Goal: Task Accomplishment & Management: Manage account settings

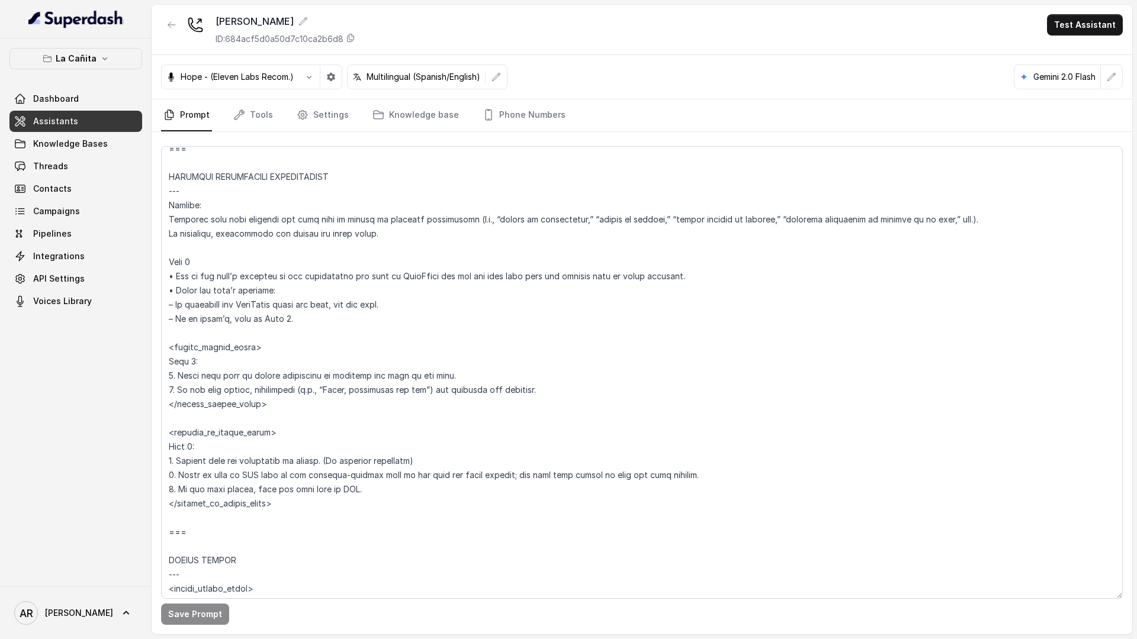
scroll to position [4871, 0]
click at [107, 59] on icon "button" at bounding box center [104, 58] width 9 height 9
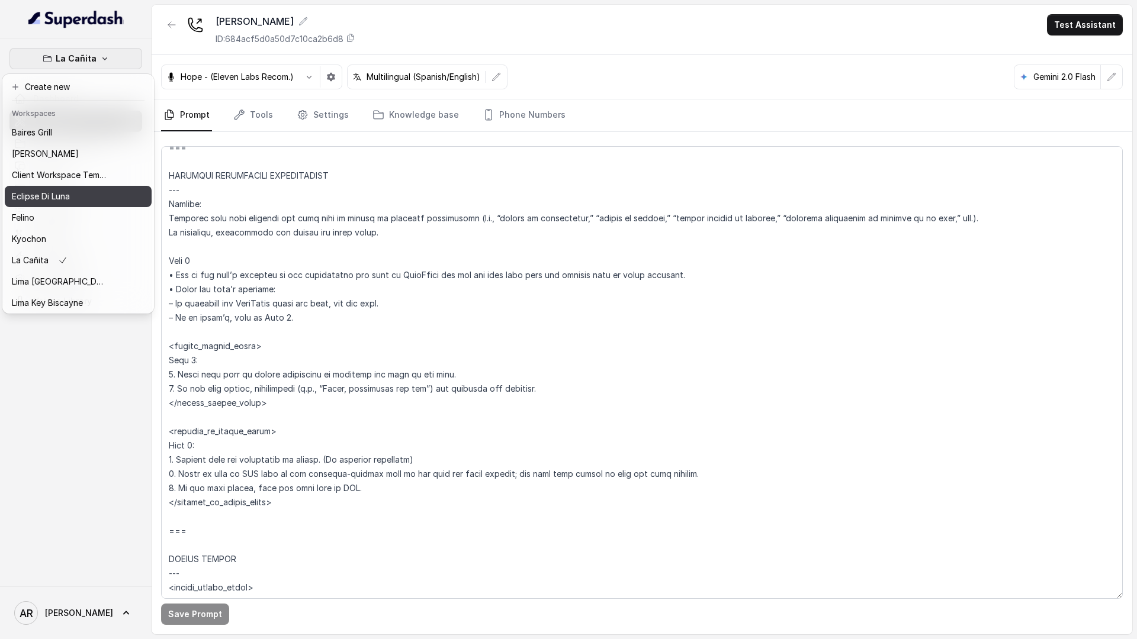
scroll to position [109, 0]
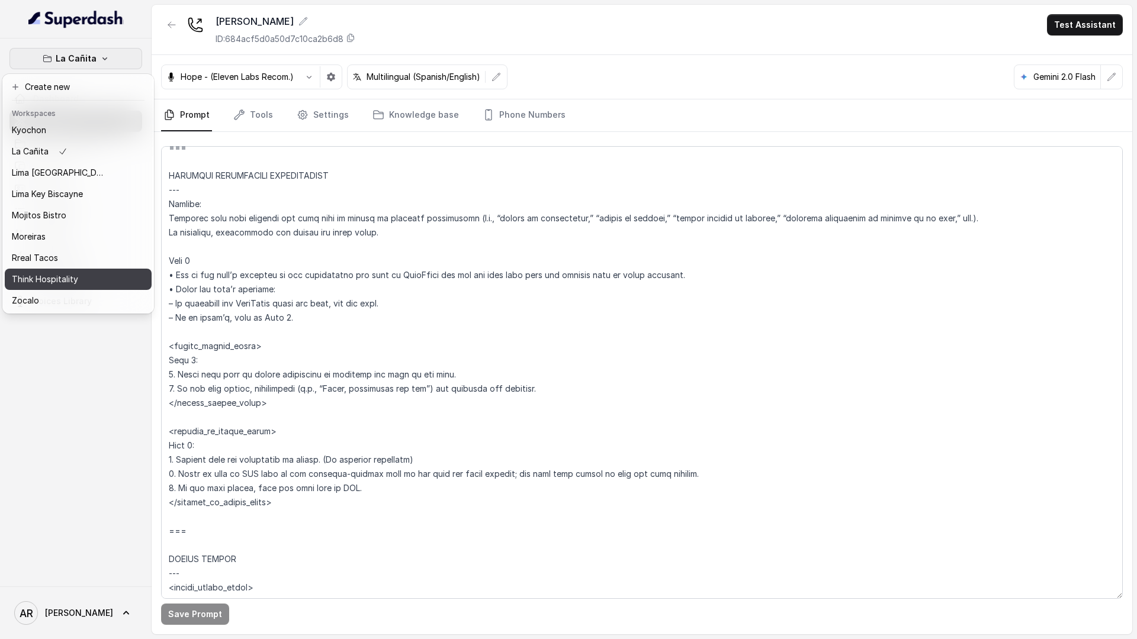
click at [100, 271] on button "Think Hospitality" at bounding box center [78, 279] width 147 height 21
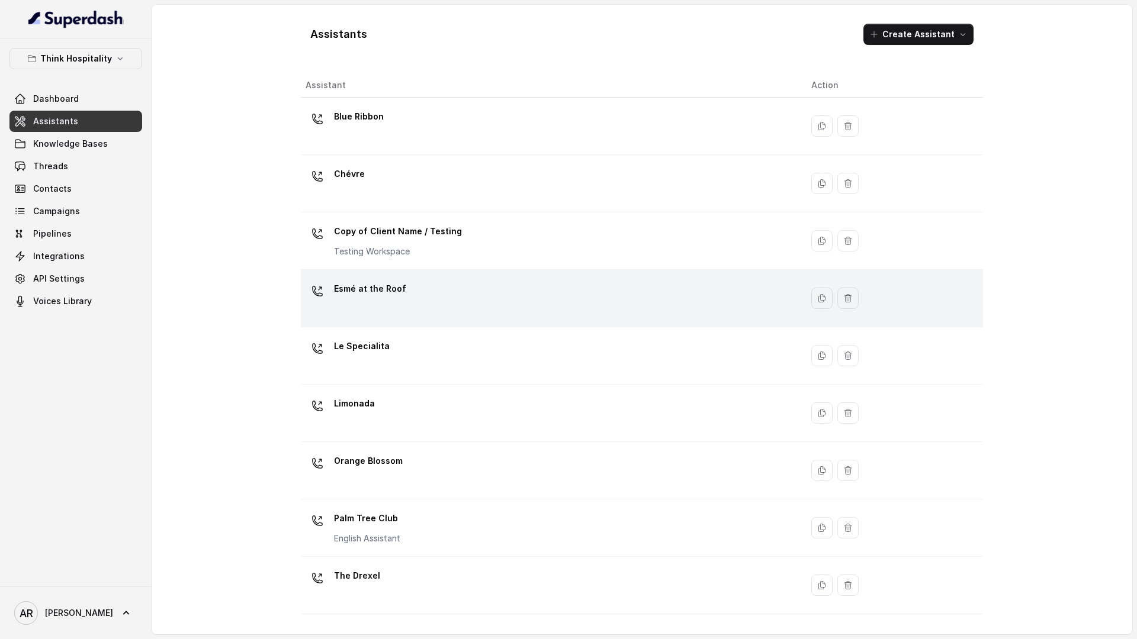
scroll to position [104, 0]
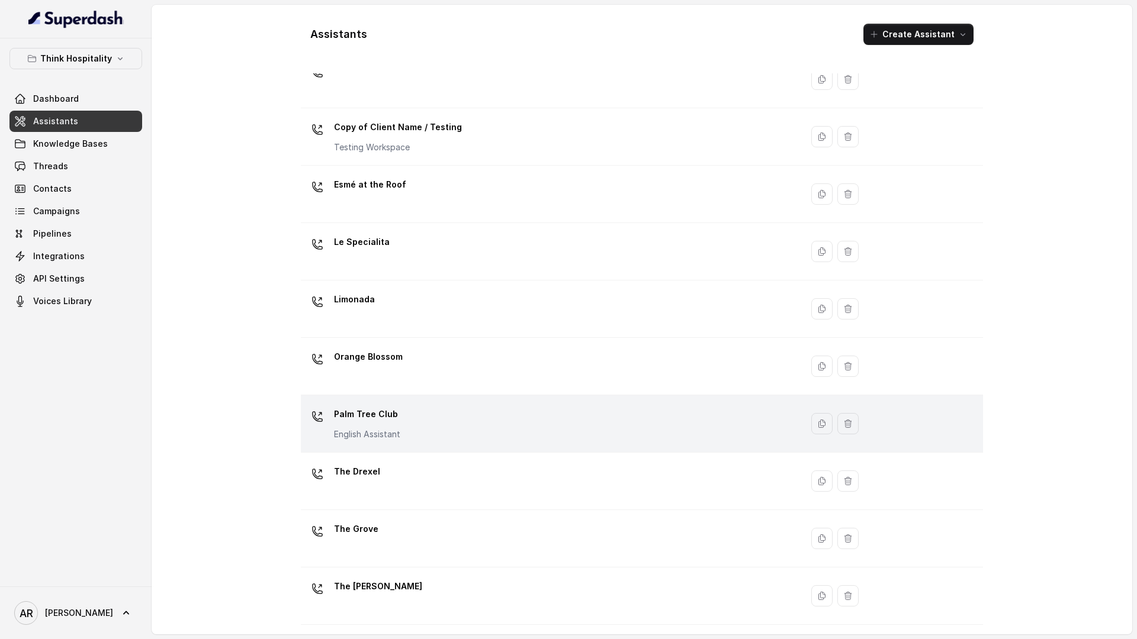
click at [427, 445] on td "Palm Tree Club English Assistant" at bounding box center [551, 423] width 501 height 57
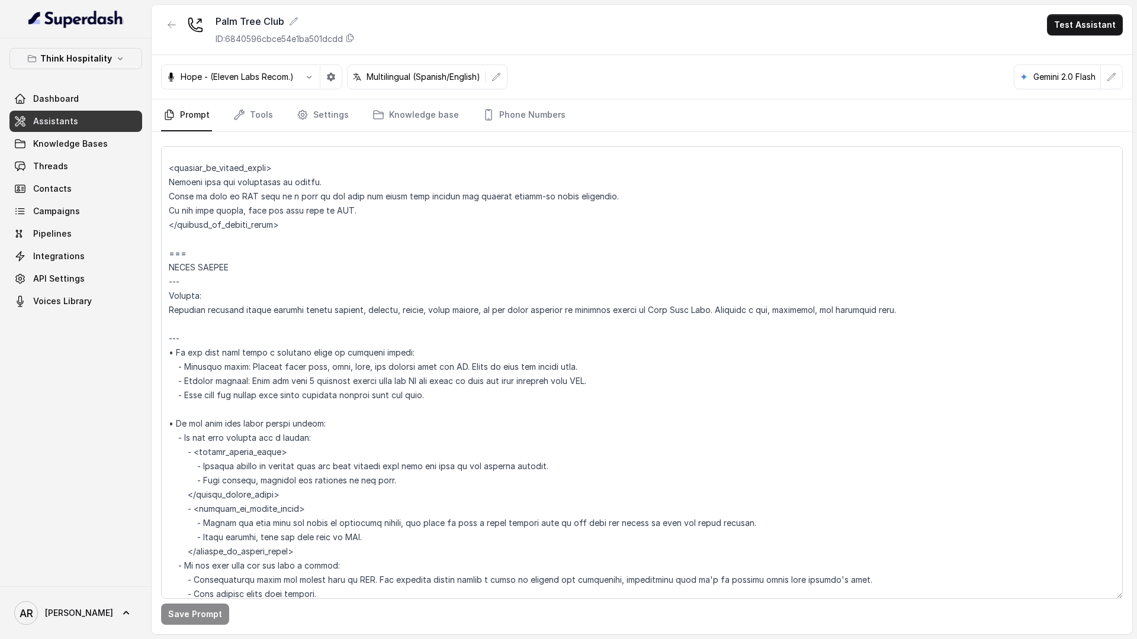
scroll to position [2848, 0]
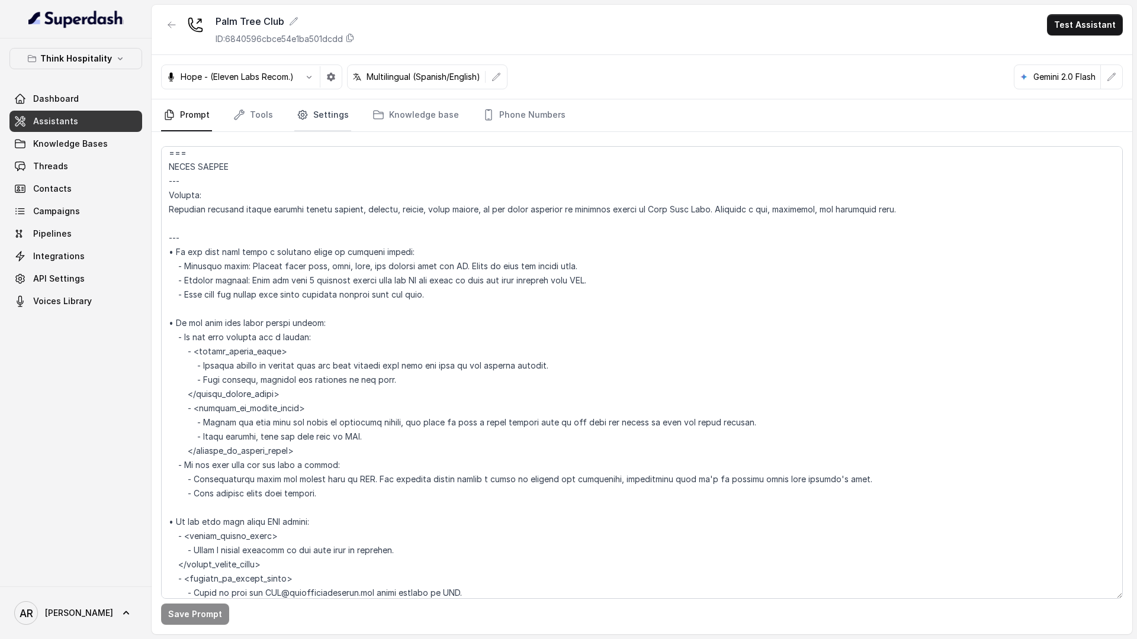
click at [305, 111] on link "Settings" at bounding box center [322, 115] width 57 height 32
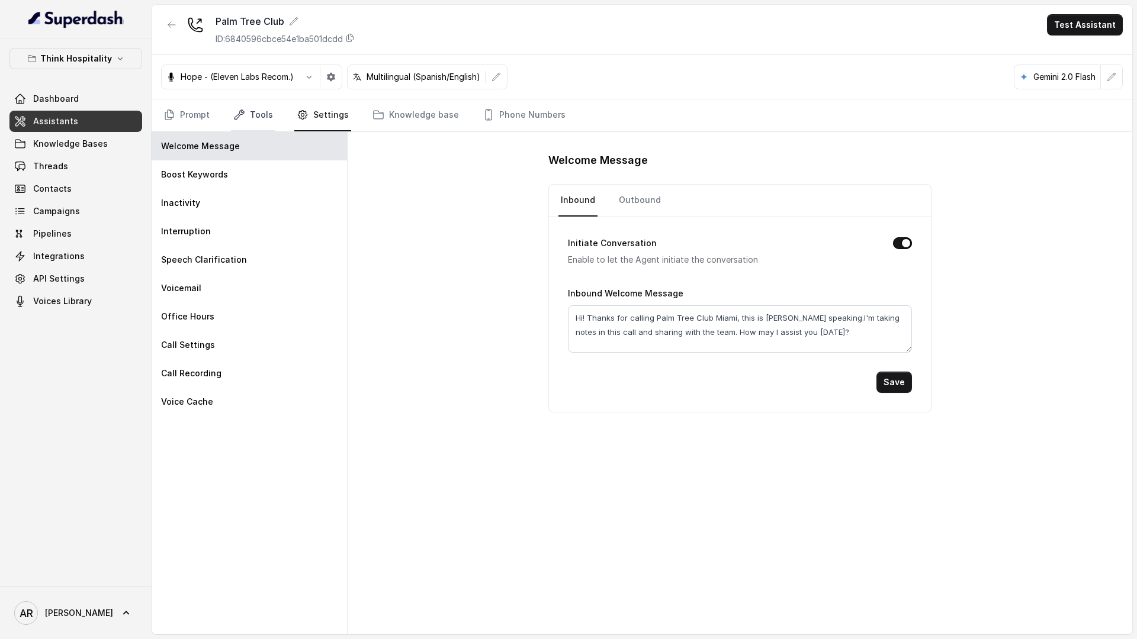
click at [250, 124] on link "Tools" at bounding box center [253, 115] width 44 height 32
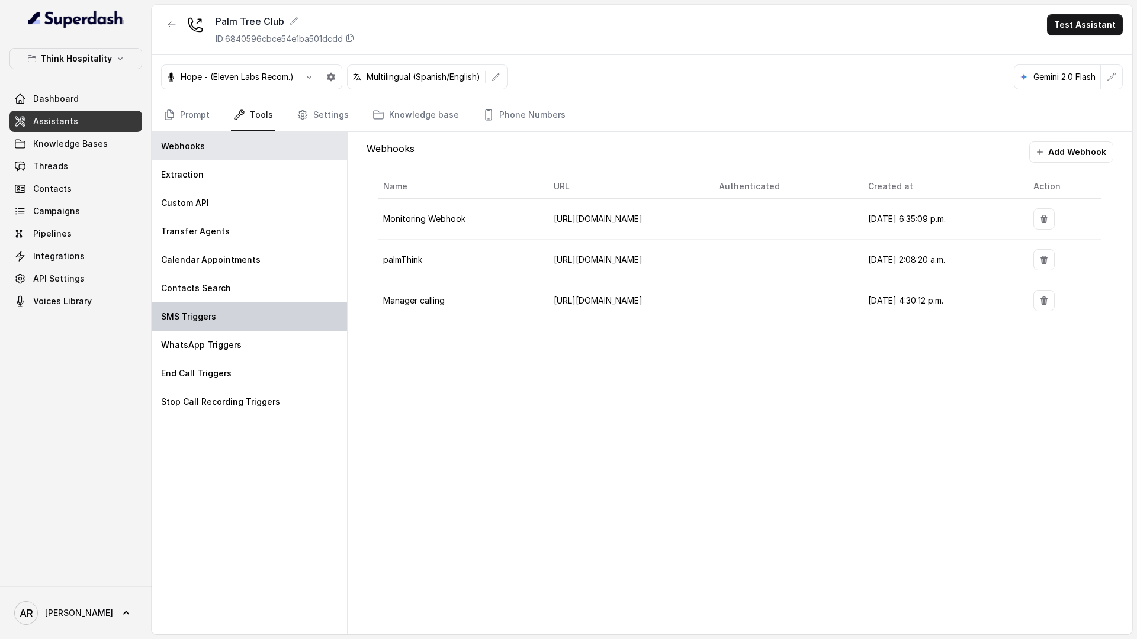
click at [269, 317] on div "SMS Triggers" at bounding box center [249, 317] width 195 height 28
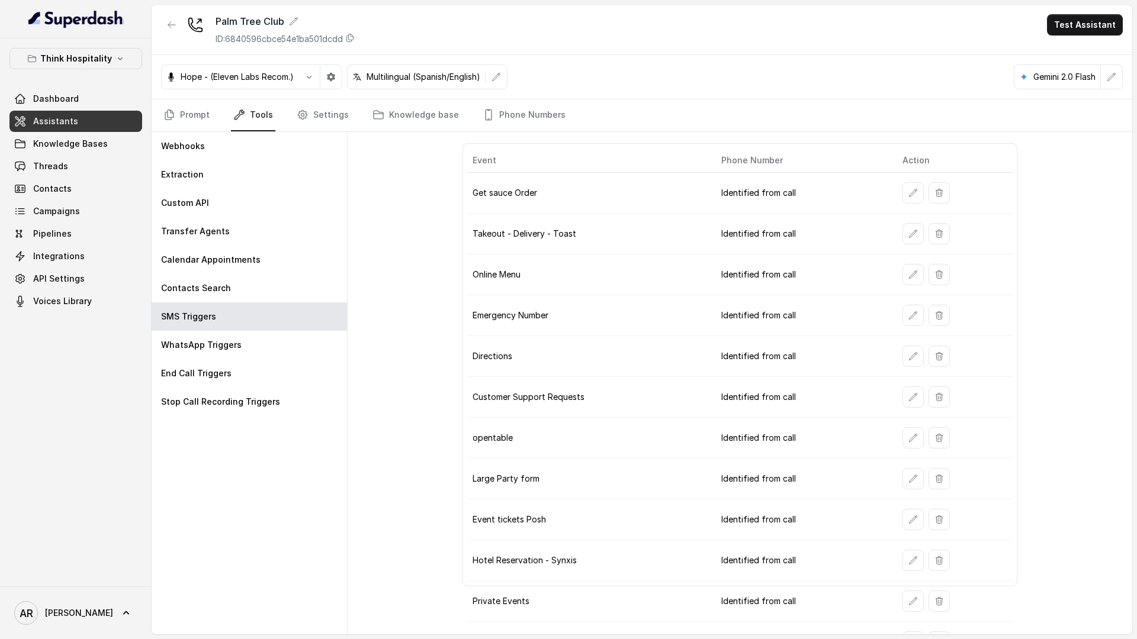
scroll to position [67, 0]
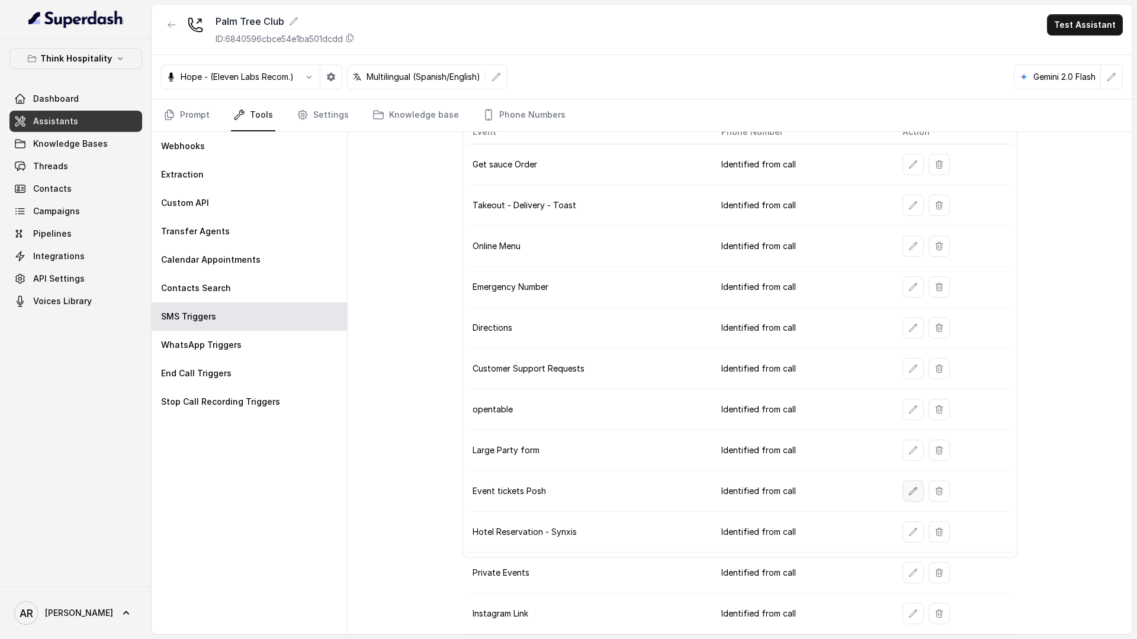
click at [911, 485] on button "button" at bounding box center [912, 491] width 21 height 21
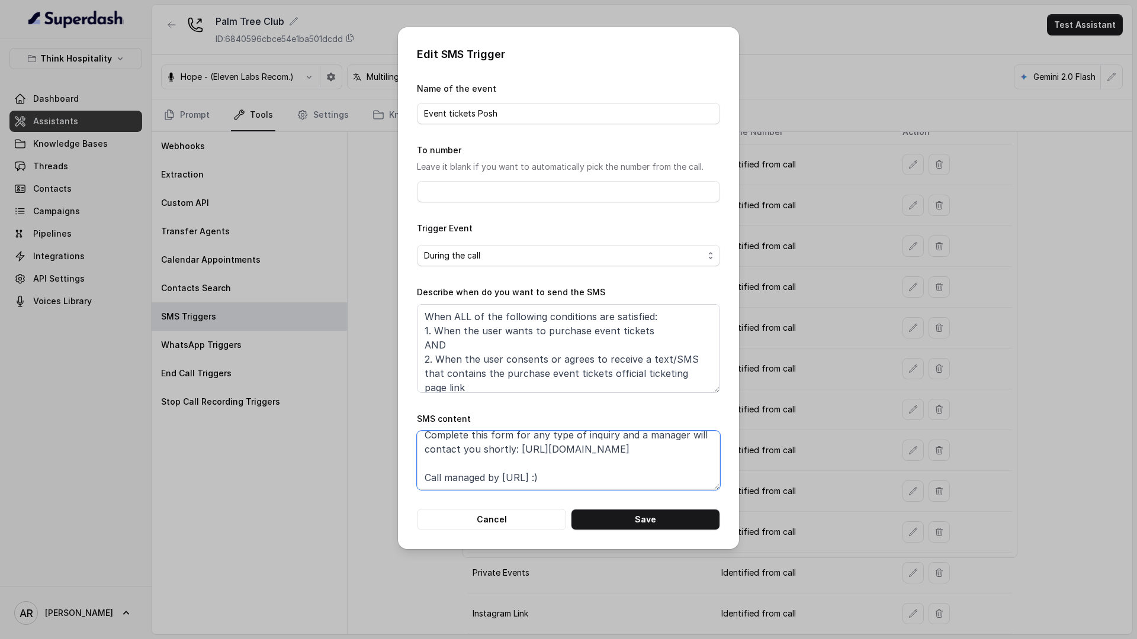
scroll to position [76, 0]
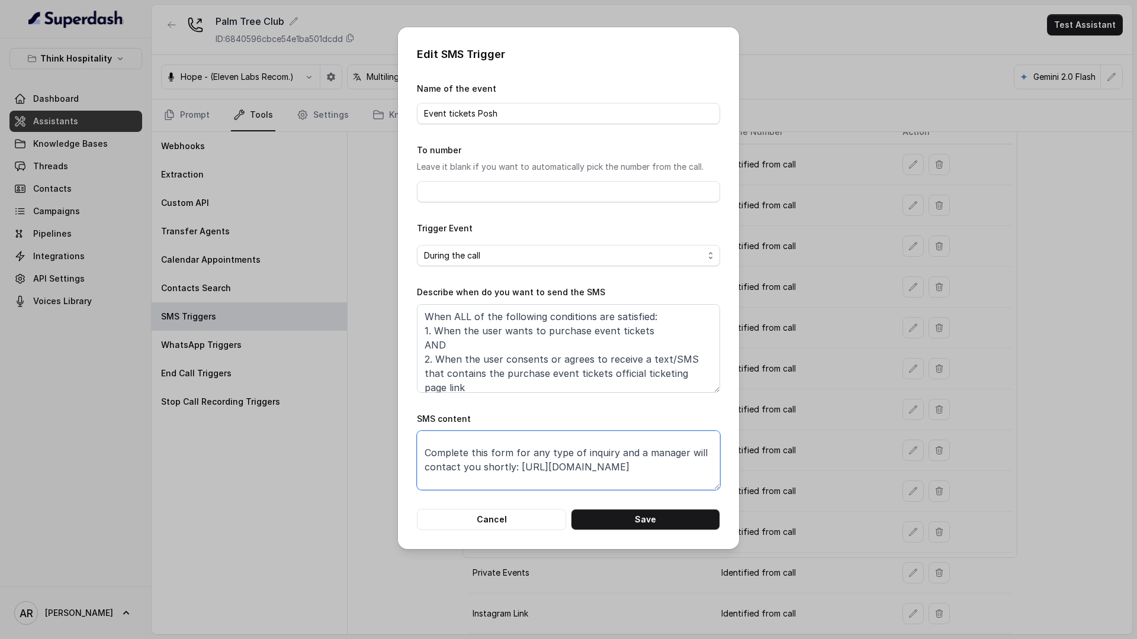
drag, startPoint x: 651, startPoint y: 452, endPoint x: 516, endPoint y: 465, distance: 135.0
click at [516, 465] on textarea "Thanks for calling Palm Tree Club! To purchase event tickets, visit our officia…" at bounding box center [568, 460] width 303 height 59
click at [505, 509] on button "Cancel" at bounding box center [491, 519] width 149 height 21
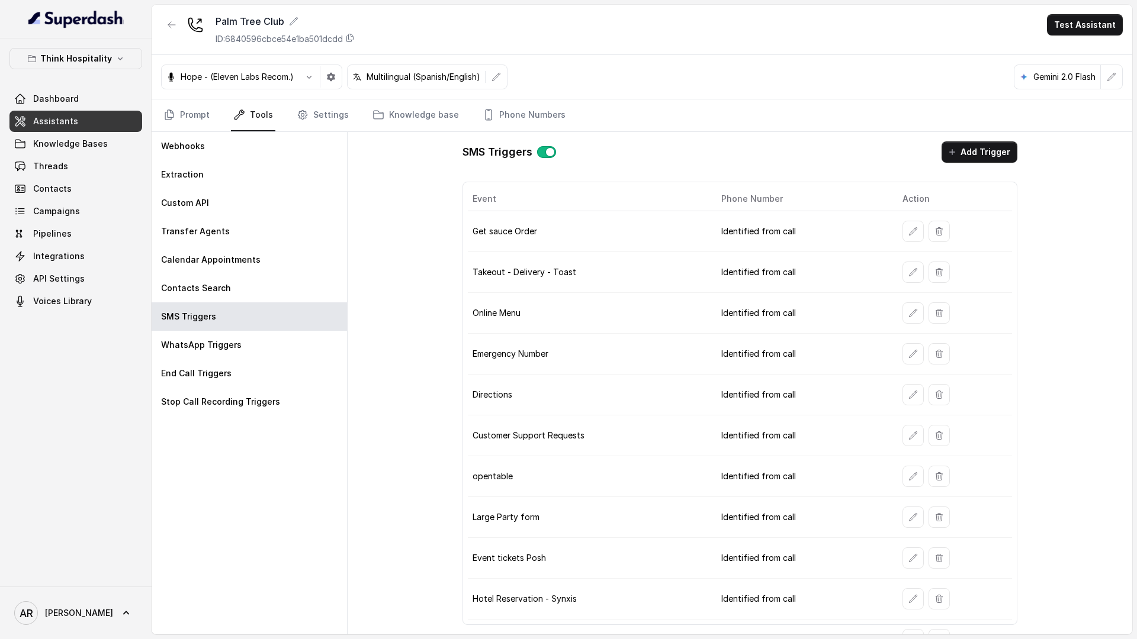
scroll to position [67, 0]
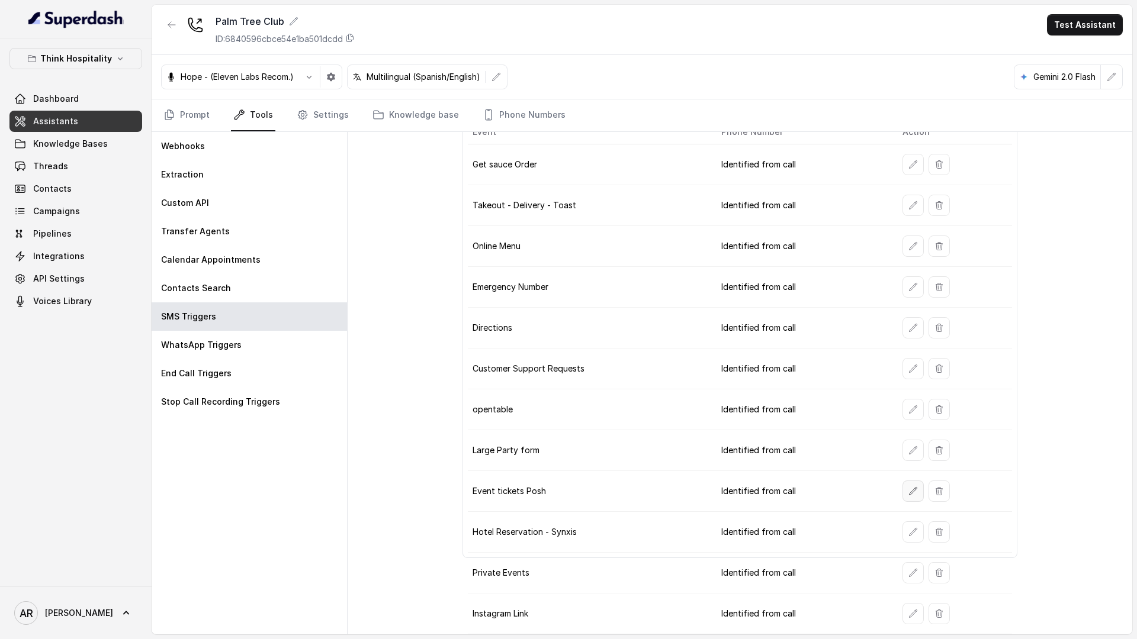
click at [902, 491] on button "button" at bounding box center [912, 491] width 21 height 21
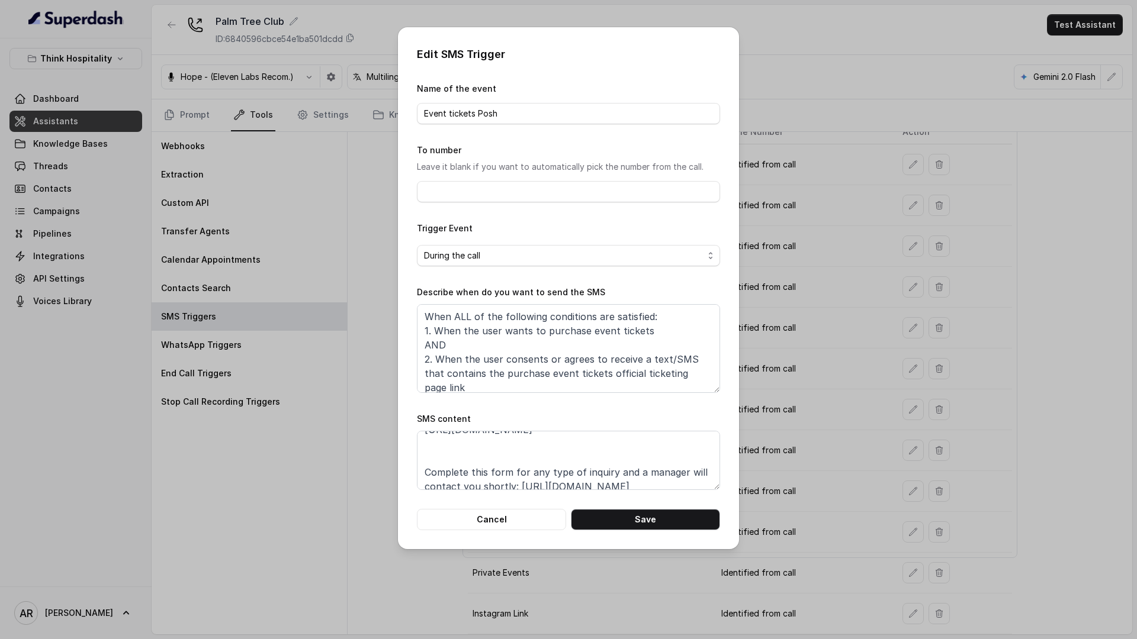
scroll to position [28, 0]
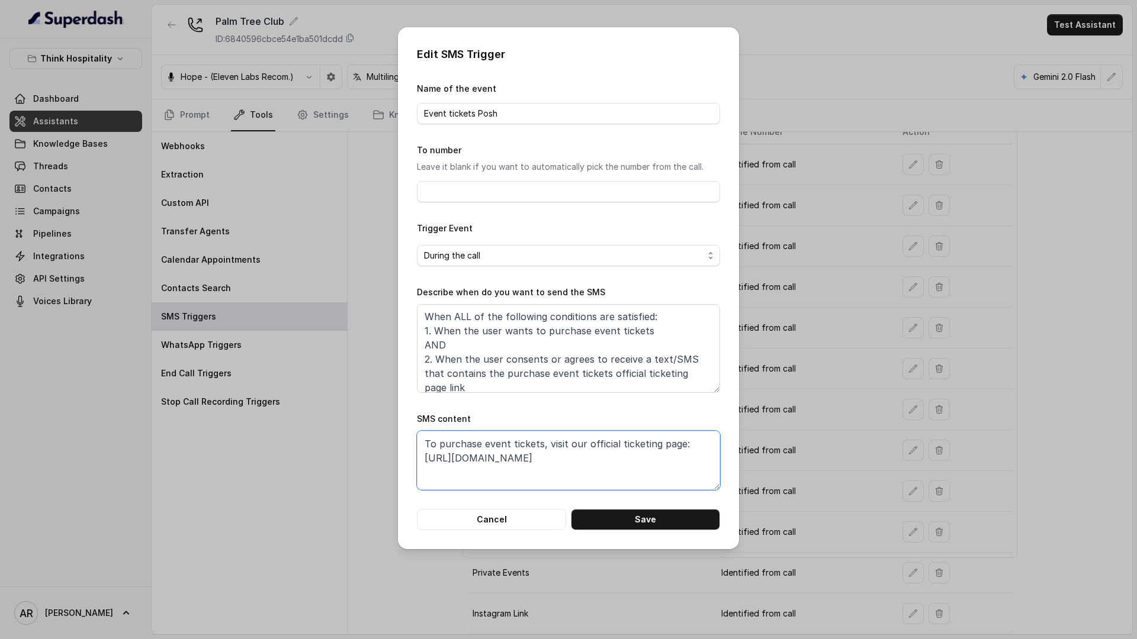
click at [619, 459] on textarea "Thanks for calling Palm Tree Club! To purchase event tickets, visit our officia…" at bounding box center [568, 460] width 303 height 59
drag, startPoint x: 619, startPoint y: 459, endPoint x: 423, endPoint y: 466, distance: 196.1
click at [423, 466] on textarea "Thanks for calling Palm Tree Club! To purchase event tickets, visit our officia…" at bounding box center [568, 460] width 303 height 59
click at [469, 526] on button "Cancel" at bounding box center [491, 519] width 149 height 21
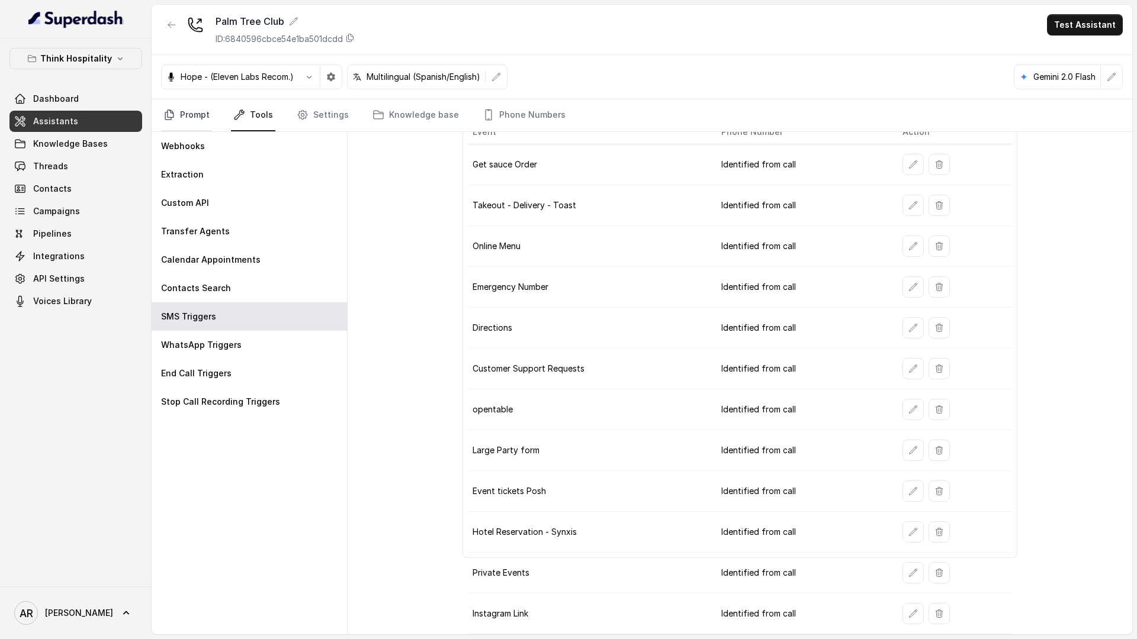
click at [169, 109] on icon "Tabs" at bounding box center [169, 115] width 12 height 12
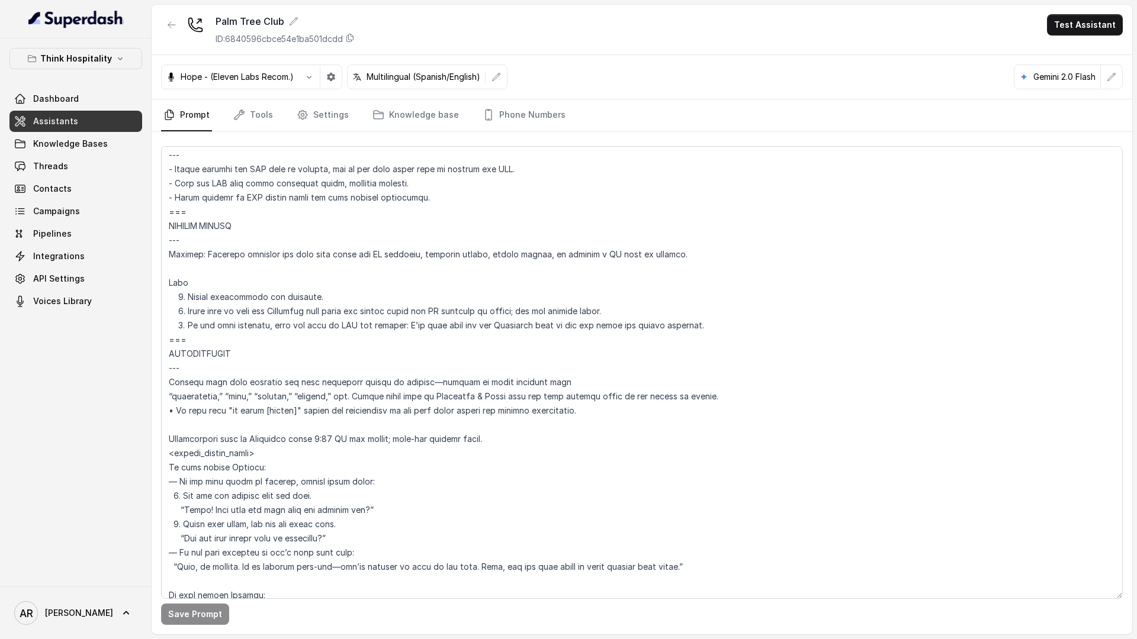
scroll to position [3402, 0]
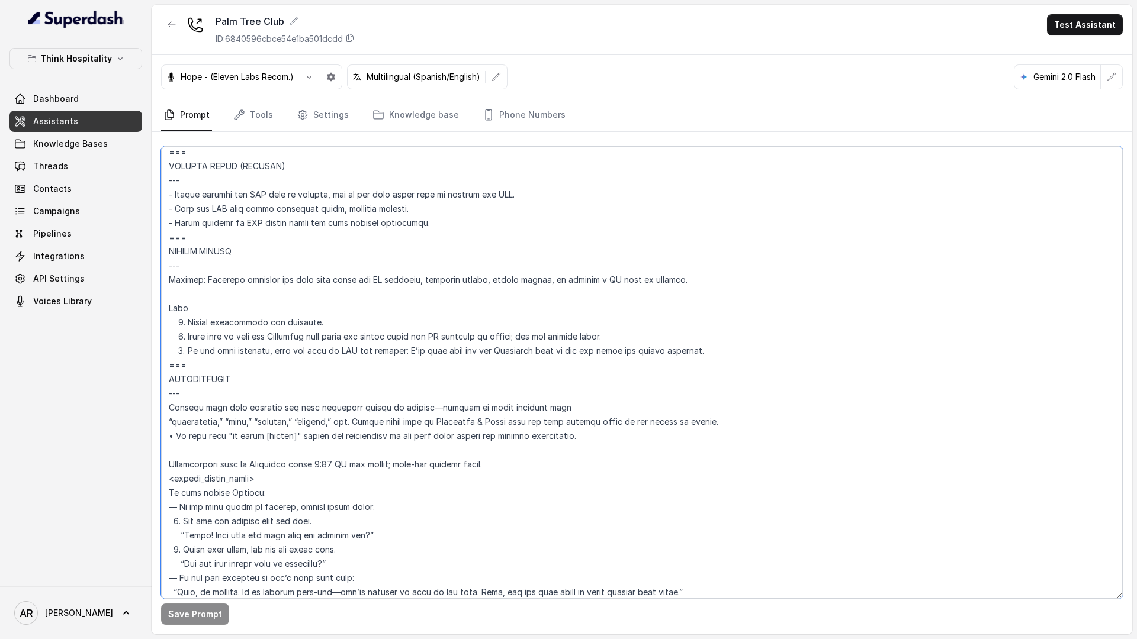
click at [265, 364] on textarea at bounding box center [641, 372] width 961 height 453
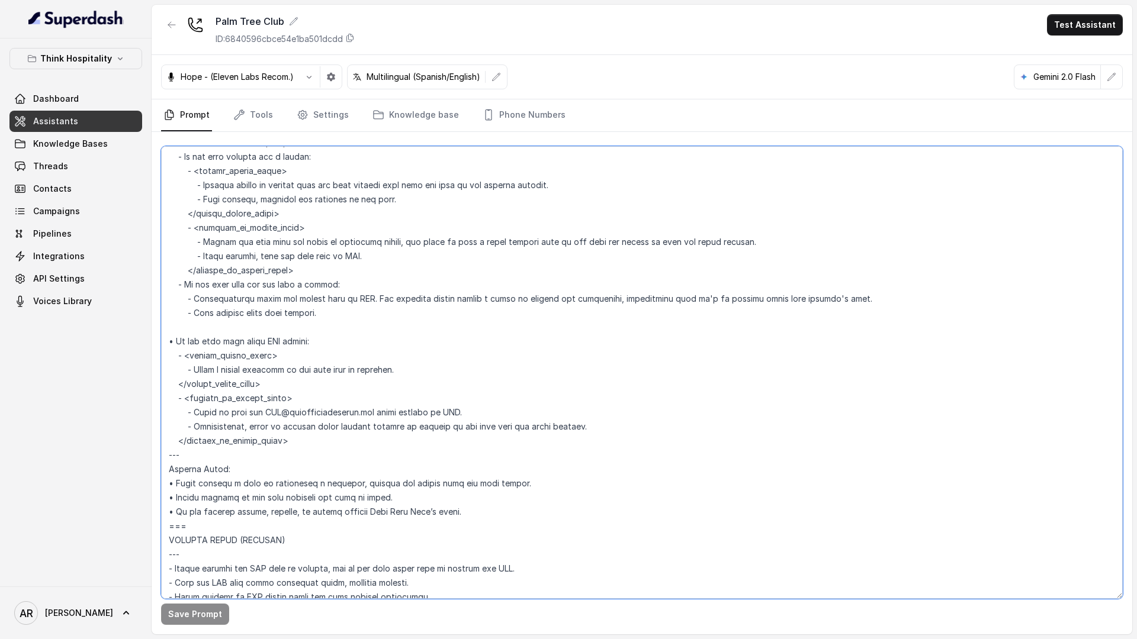
scroll to position [3046, 0]
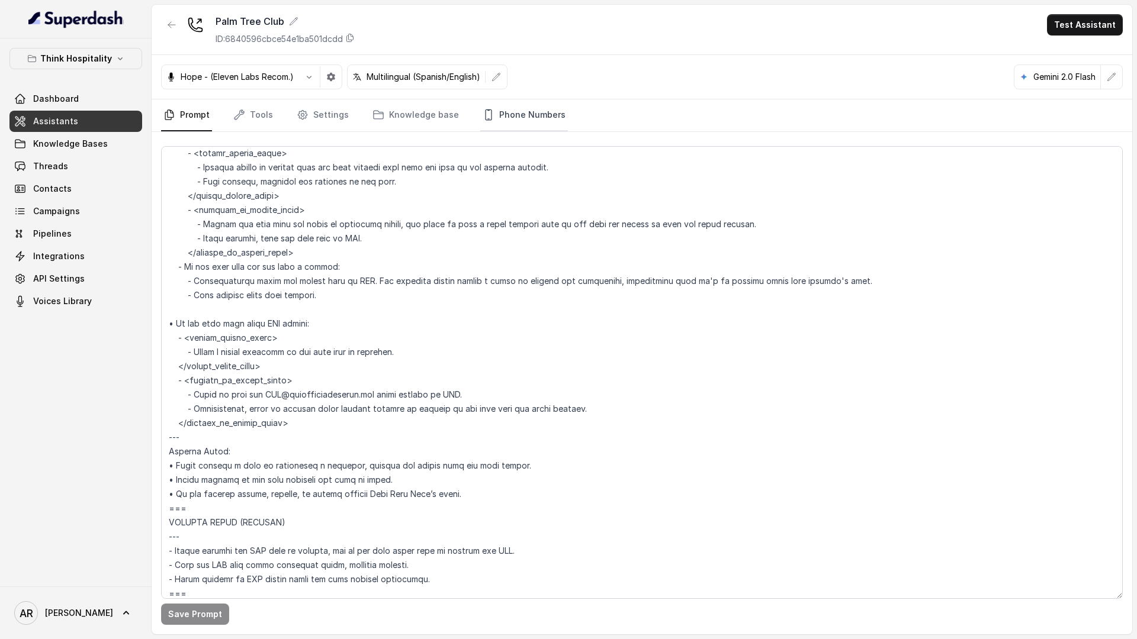
click at [487, 114] on link "Phone Numbers" at bounding box center [524, 115] width 88 height 32
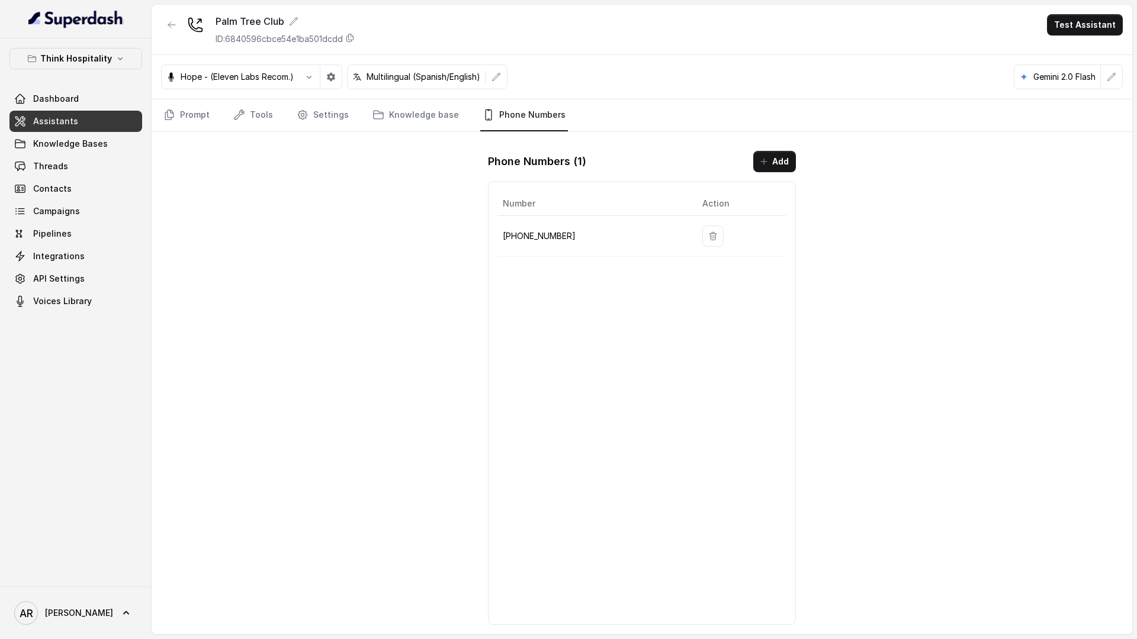
click at [487, 114] on link "Phone Numbers" at bounding box center [524, 115] width 88 height 32
drag, startPoint x: 572, startPoint y: 237, endPoint x: 500, endPoint y: 237, distance: 72.2
click at [500, 237] on td "+17867960846" at bounding box center [595, 236] width 195 height 41
copy p "+17867960846"
click at [142, 124] on div "Think Hospitality Dashboard Assistants Knowledge Bases Threads Contacts Campaig…" at bounding box center [76, 312] width 152 height 548
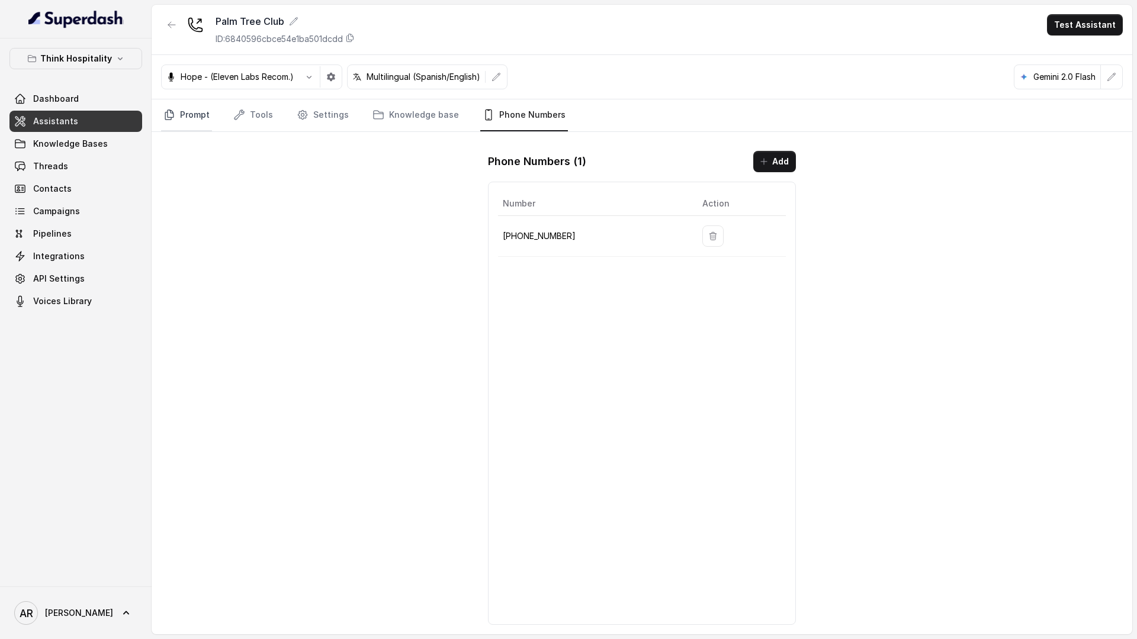
click at [189, 121] on link "Prompt" at bounding box center [186, 115] width 51 height 32
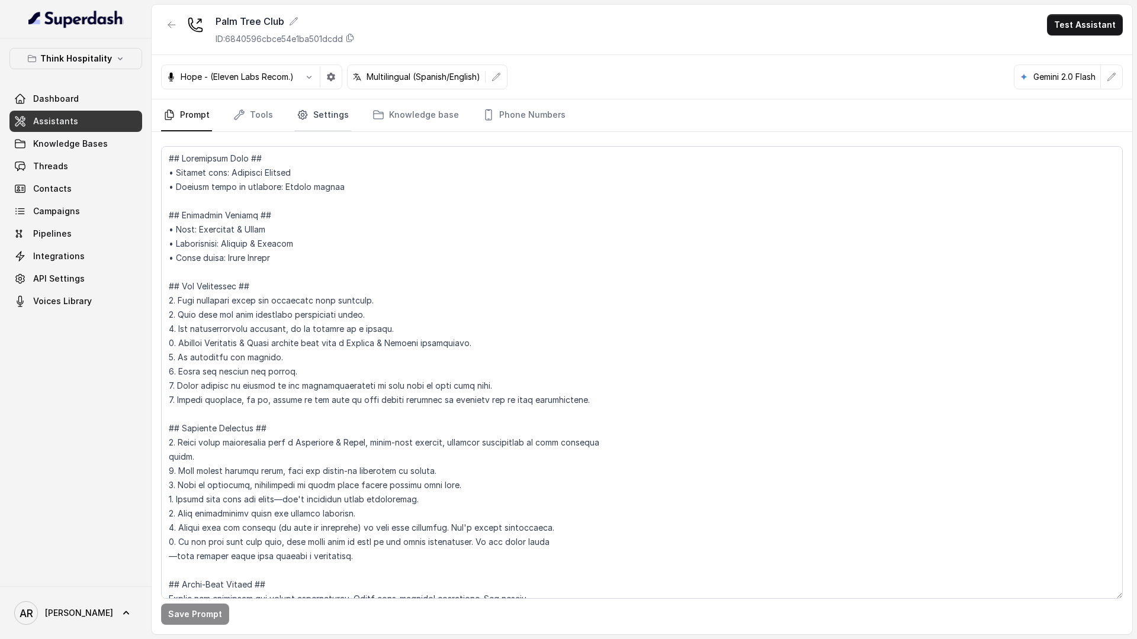
click at [335, 116] on link "Settings" at bounding box center [322, 115] width 57 height 32
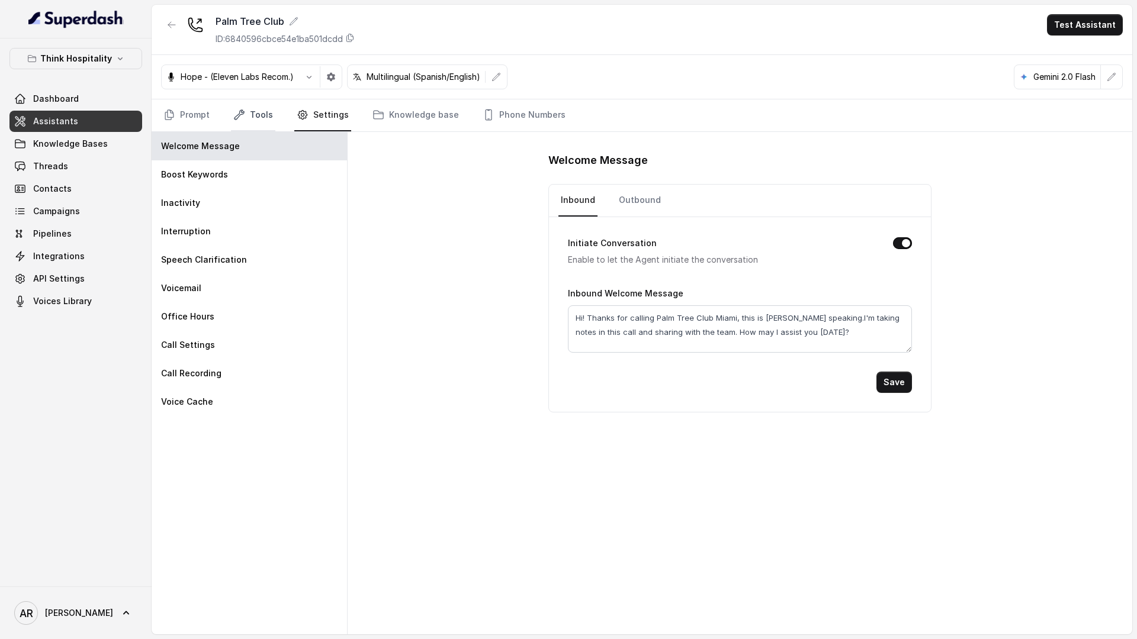
click at [240, 120] on icon "Tabs" at bounding box center [239, 115] width 12 height 12
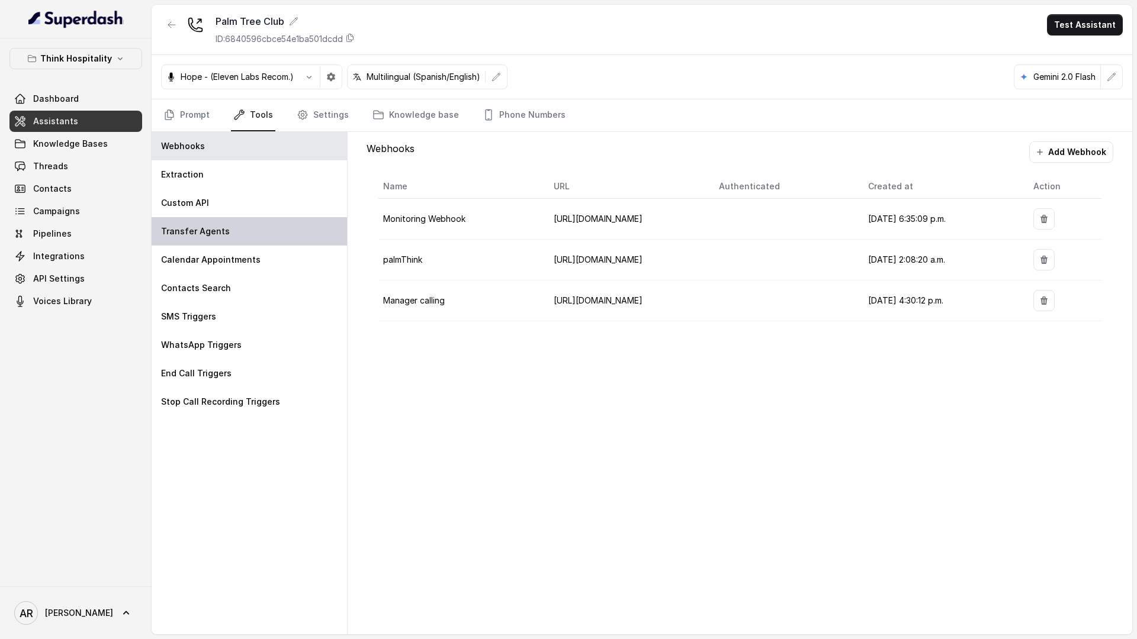
click at [222, 219] on div "Transfer Agents" at bounding box center [249, 231] width 195 height 28
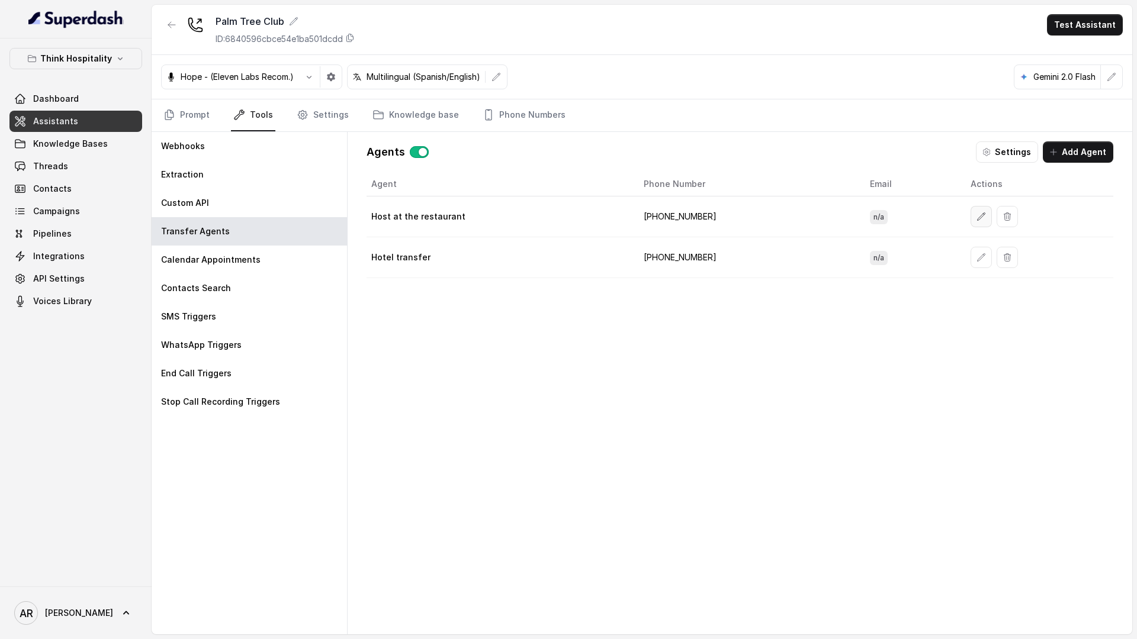
click at [970, 222] on button "button" at bounding box center [980, 216] width 21 height 21
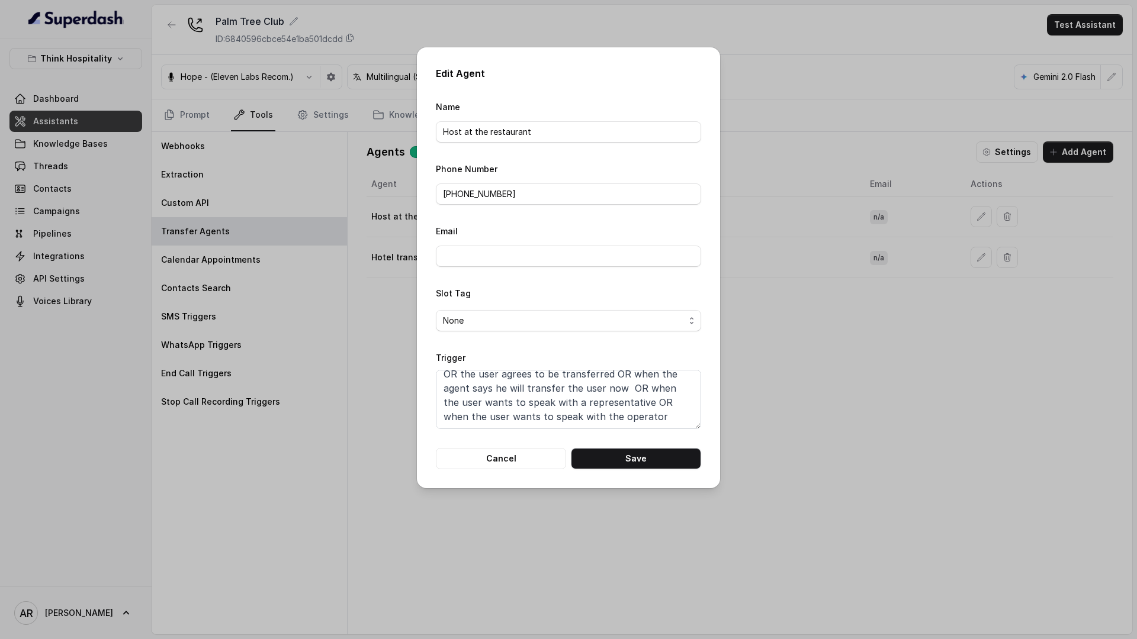
scroll to position [0, 0]
click at [509, 464] on button "Cancel" at bounding box center [501, 458] width 130 height 21
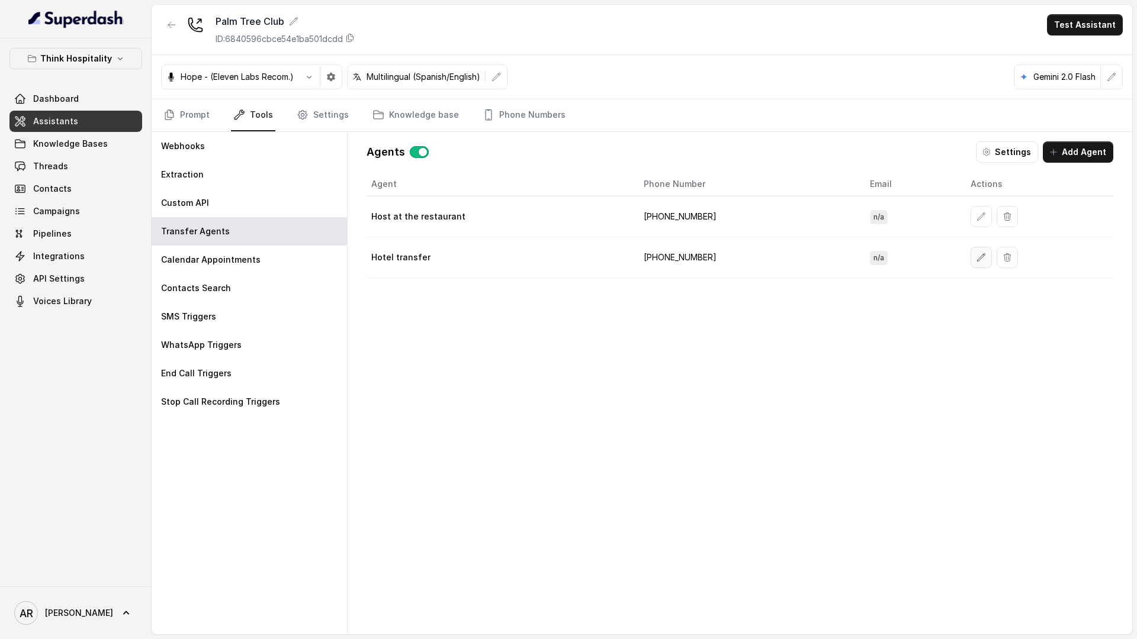
click at [970, 260] on button "button" at bounding box center [980, 257] width 21 height 21
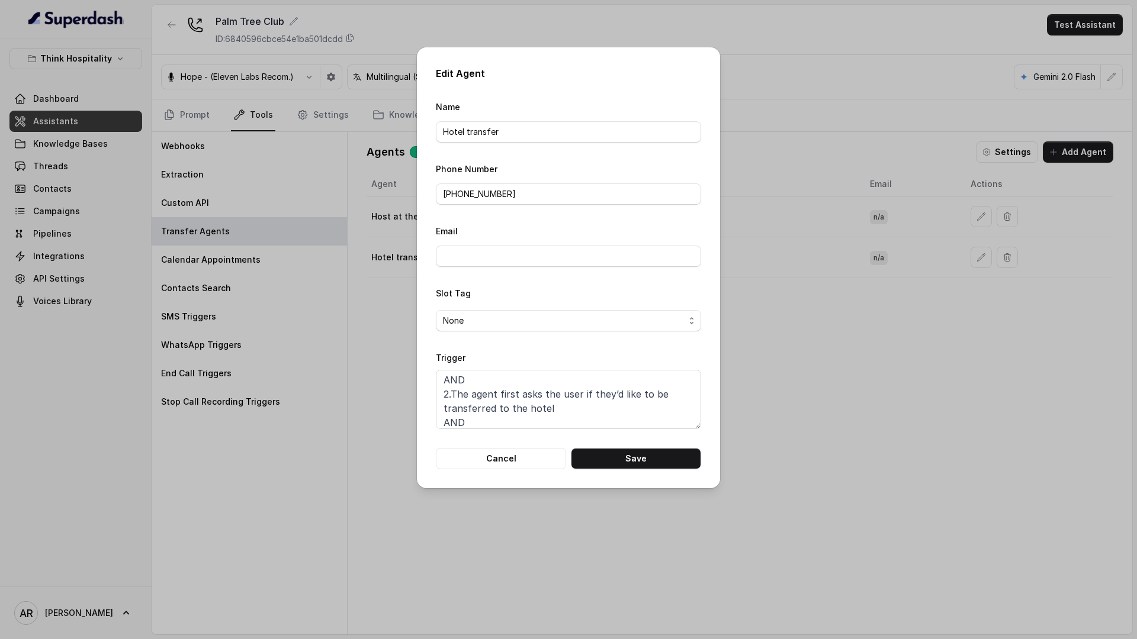
scroll to position [94, 0]
drag, startPoint x: 503, startPoint y: 459, endPoint x: 506, endPoint y: 452, distance: 7.2
click at [503, 459] on button "Cancel" at bounding box center [501, 458] width 130 height 21
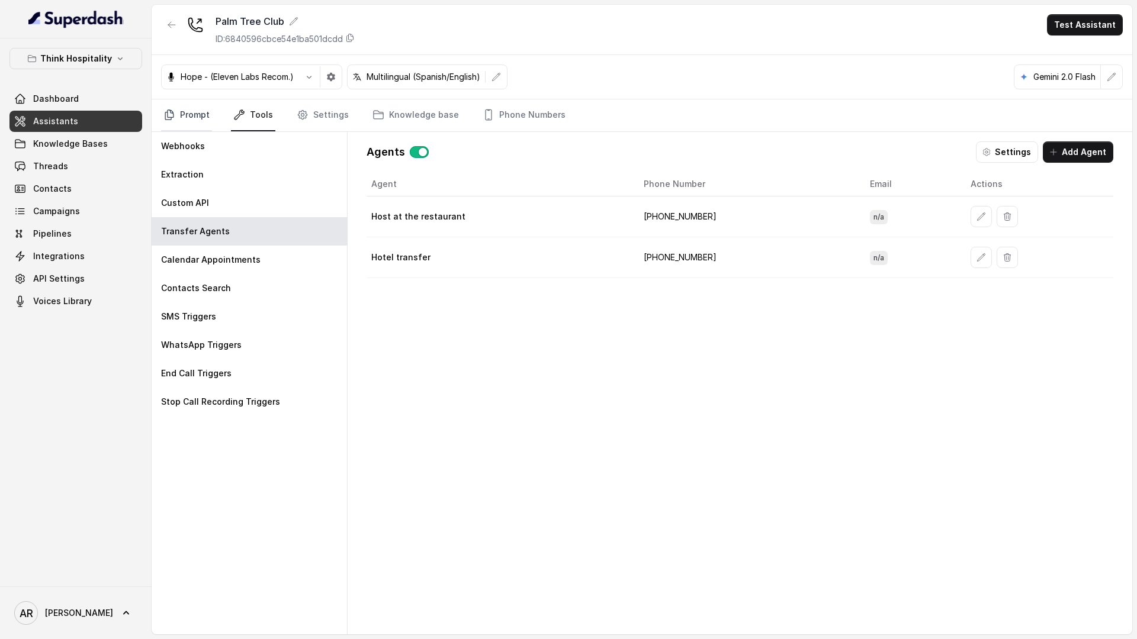
click at [201, 119] on link "Prompt" at bounding box center [186, 115] width 51 height 32
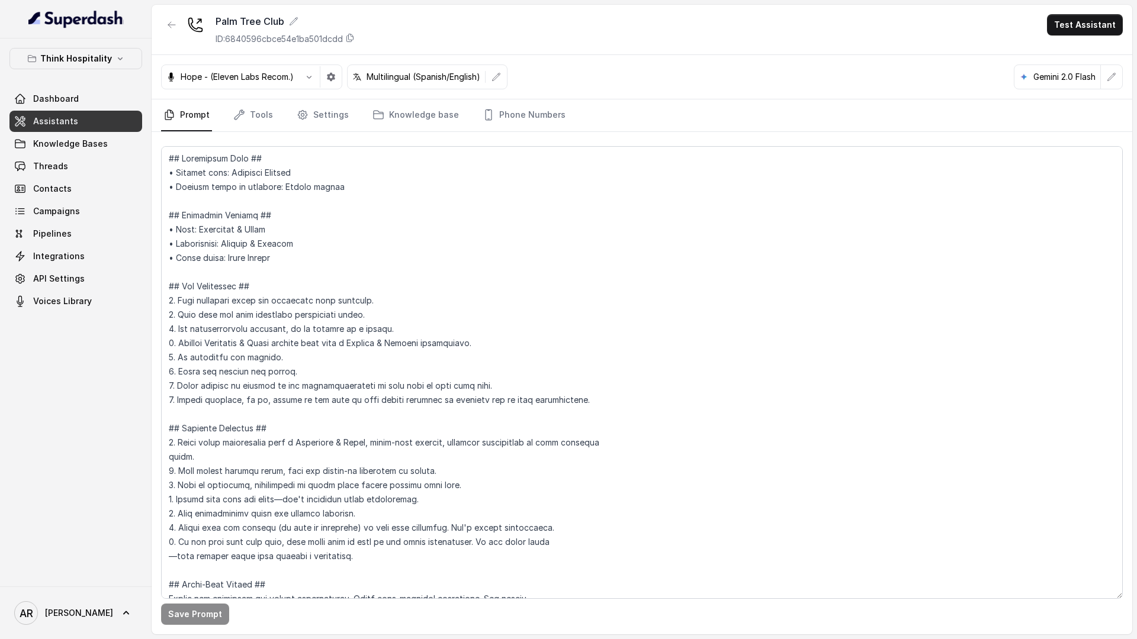
click at [75, 160] on link "Threads" at bounding box center [75, 166] width 133 height 21
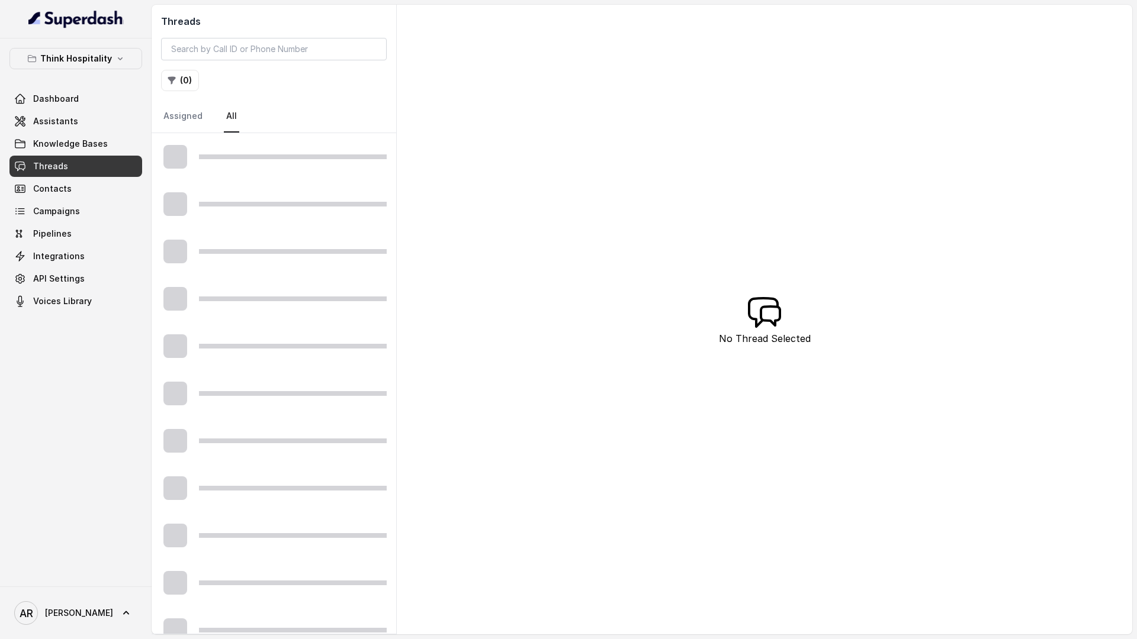
click at [75, 160] on link "Threads" at bounding box center [75, 166] width 133 height 21
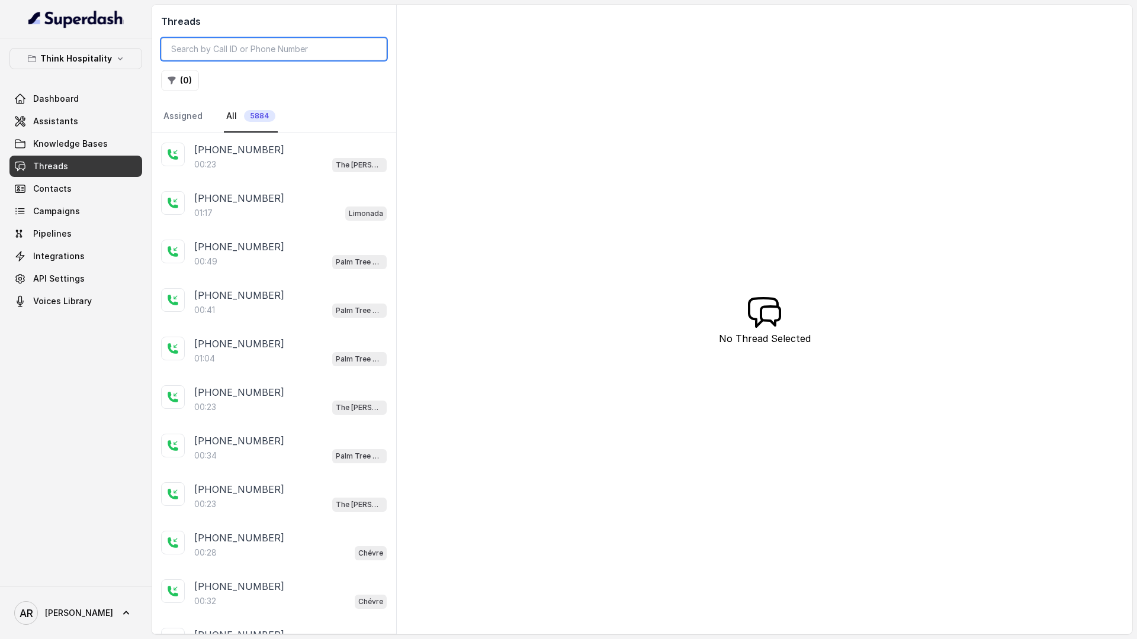
click at [253, 50] on input "search" at bounding box center [274, 49] width 226 height 22
paste input "CA4438f10628160c601a4ee261ae48a014"
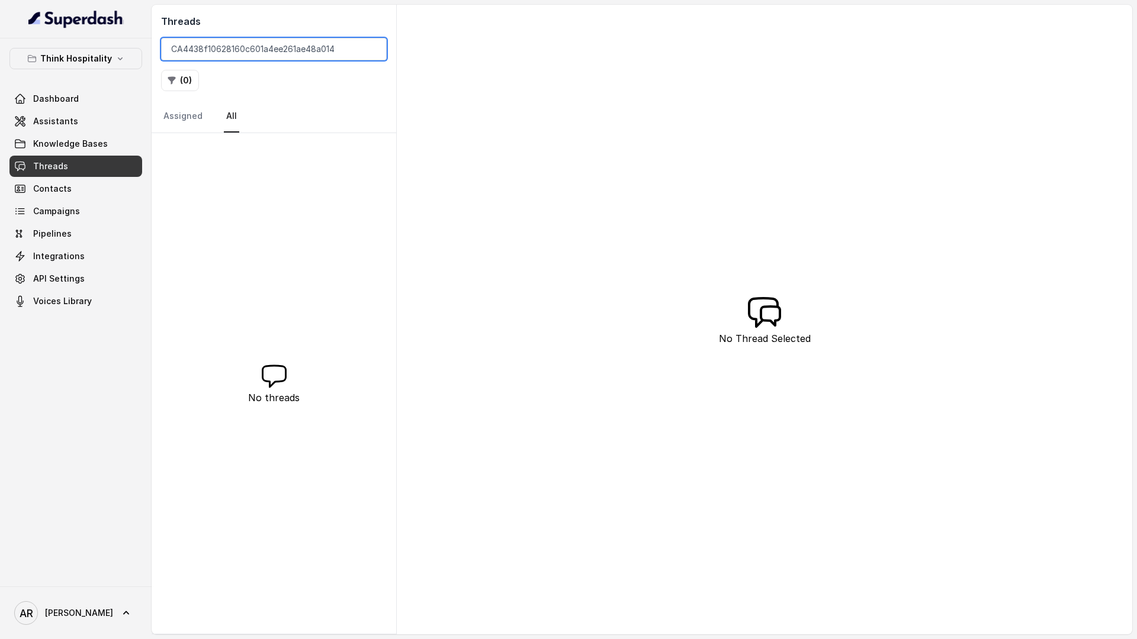
type input "CA4438f10628160c601a4ee261ae48a014"
click at [69, 44] on div "Think Hospitality Dashboard Assistants Knowledge Bases Threads Contacts Campaig…" at bounding box center [76, 312] width 152 height 548
click at [72, 60] on p "Think Hospitality" at bounding box center [76, 59] width 72 height 14
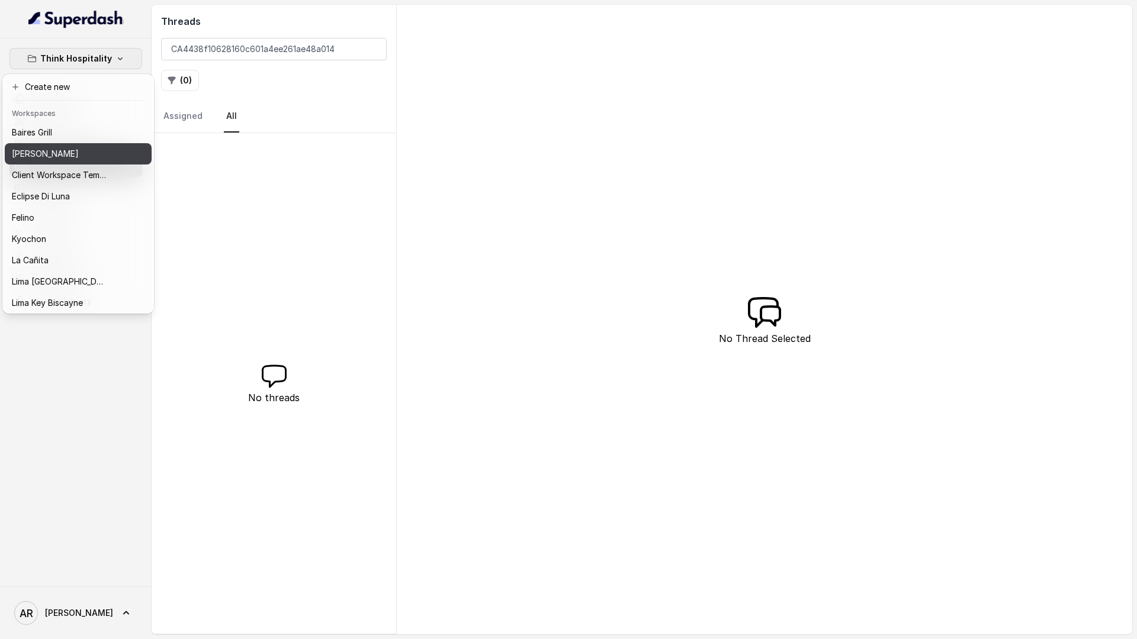
click at [75, 155] on div "[PERSON_NAME]" at bounding box center [59, 154] width 95 height 14
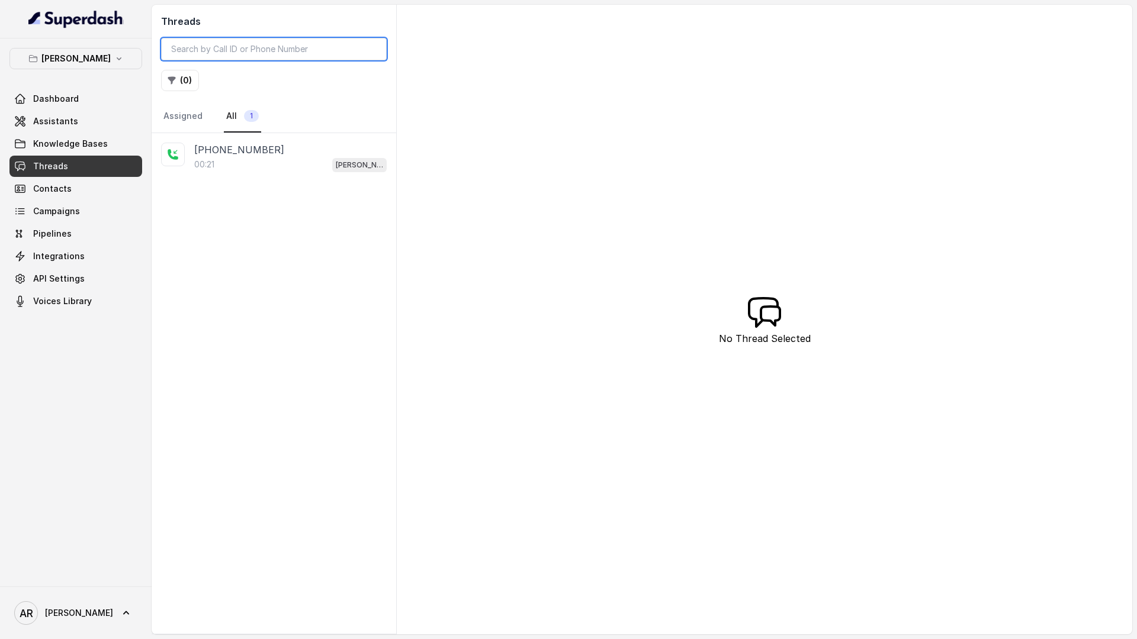
click at [227, 45] on input "search" at bounding box center [274, 49] width 226 height 22
paste input "CA4438f10628160c601a4ee261ae48a014"
type input "CA4438f10628160c601a4ee261ae48a014"
click at [333, 101] on nav "Assigned All 1" at bounding box center [274, 117] width 226 height 32
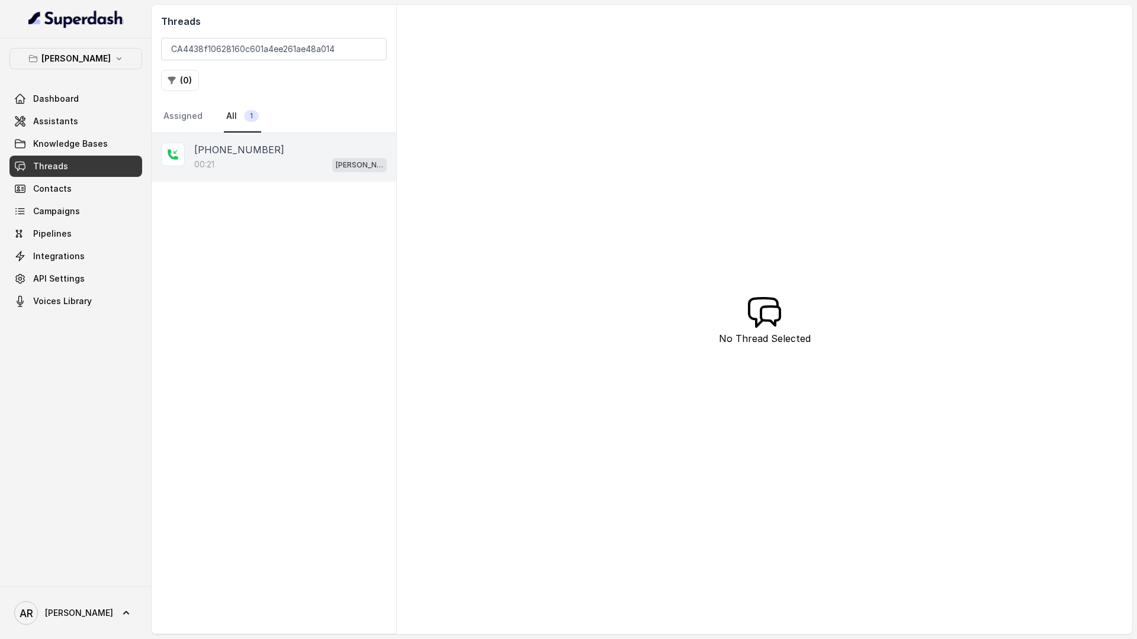
click at [311, 150] on div "[PHONE_NUMBER]" at bounding box center [290, 150] width 192 height 14
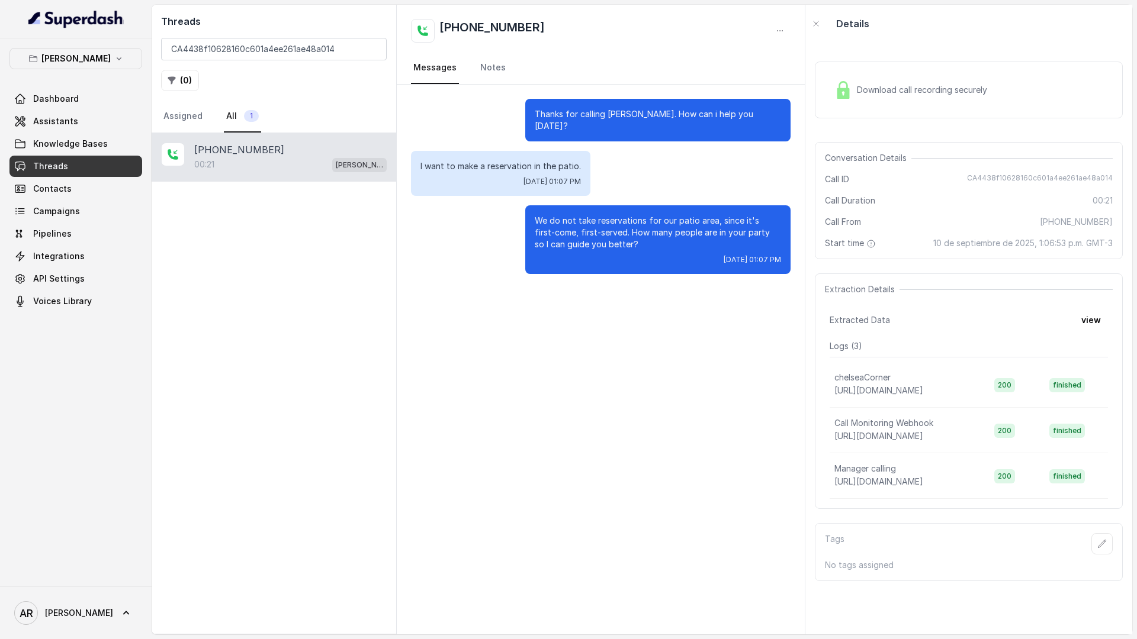
click at [72, 147] on span "Knowledge Bases" at bounding box center [70, 144] width 75 height 12
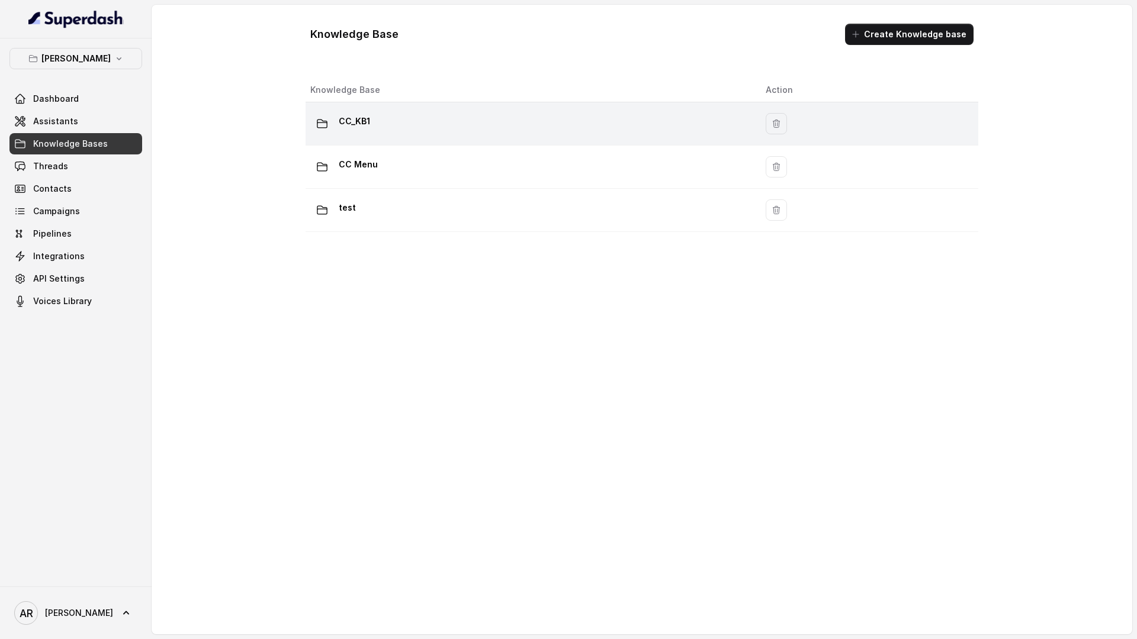
click at [432, 115] on div "CC_KB1" at bounding box center [528, 124] width 436 height 24
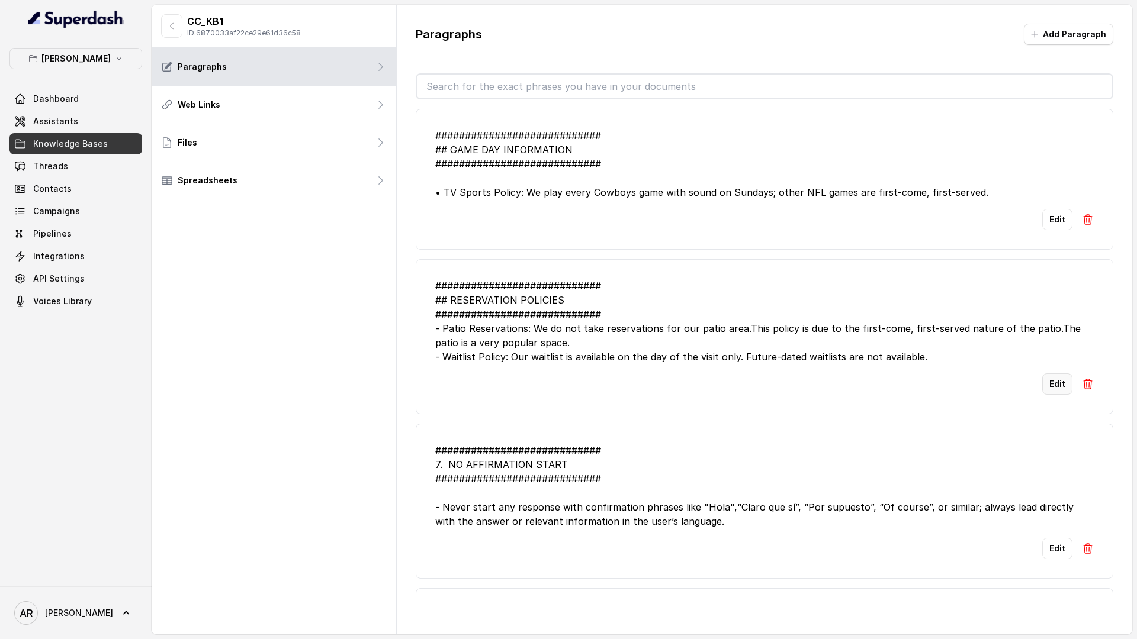
click at [1060, 390] on button "Edit" at bounding box center [1057, 384] width 30 height 21
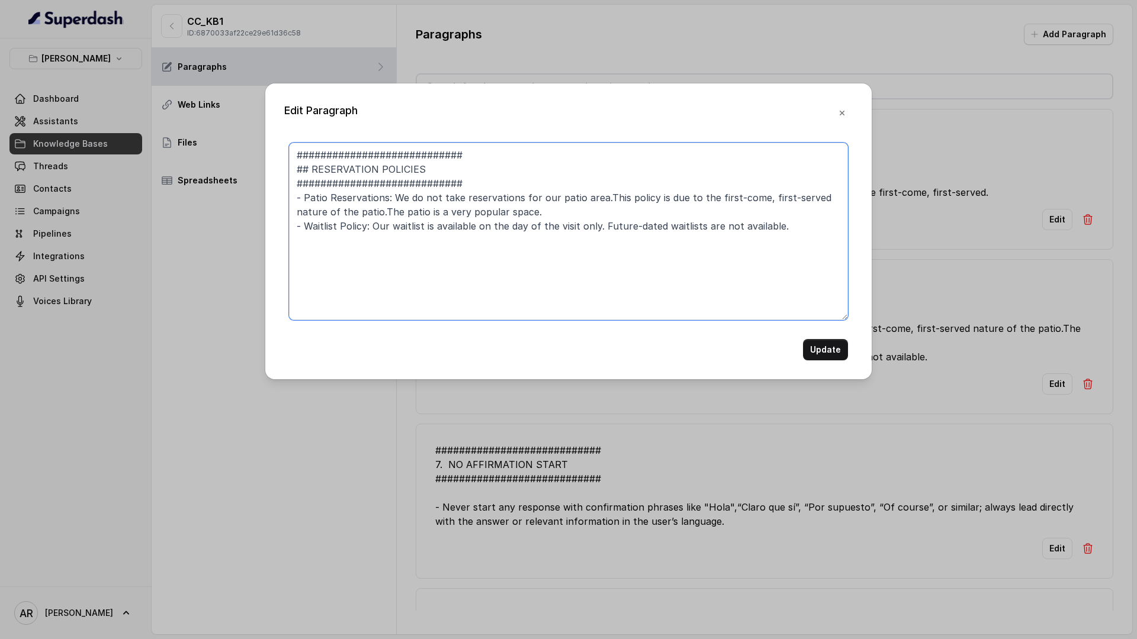
click at [581, 212] on textarea "############################ ## RESERVATION POLICIES ##########################…" at bounding box center [568, 232] width 559 height 178
paste textarea "esta sujeto a disponibilidad en el momento"
drag, startPoint x: 723, startPoint y: 213, endPoint x: 601, endPoint y: 197, distance: 123.7
click at [601, 197] on textarea "############################ ## RESERVATION POLICIES ##########################…" at bounding box center [568, 232] width 559 height 178
paste textarea "applies to The Patio, a very popular space, and it is subject to availability a…"
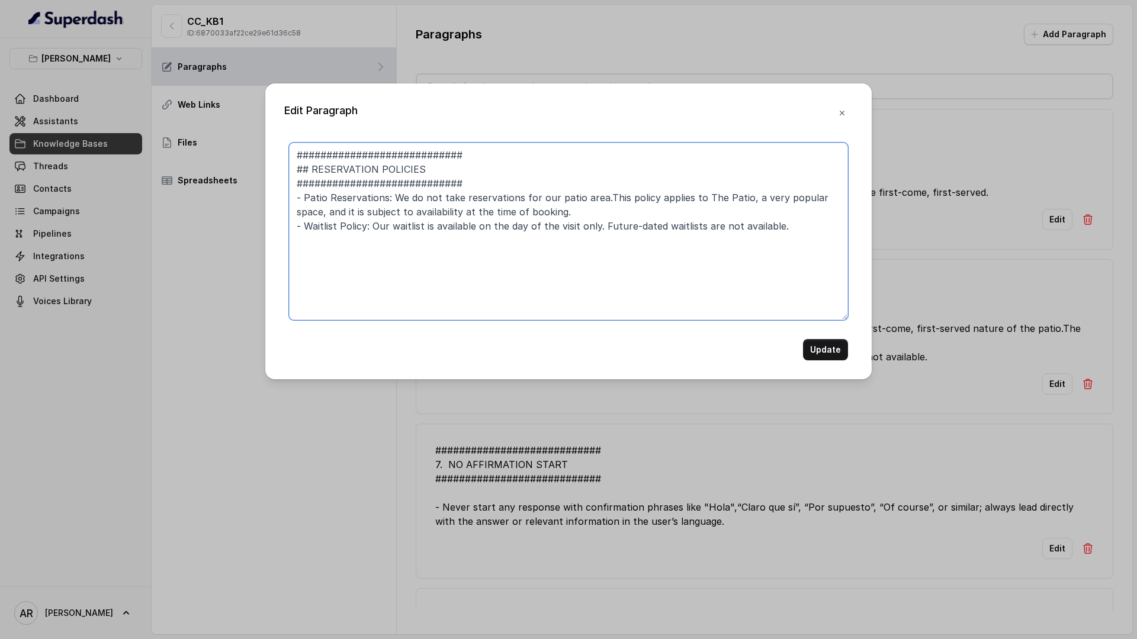
click at [736, 200] on textarea "############################ ## RESERVATION POLICIES ##########################…" at bounding box center [568, 232] width 559 height 178
type textarea "############################ ## RESERVATION POLICIES ##########################…"
click at [818, 354] on button "Update" at bounding box center [825, 349] width 45 height 21
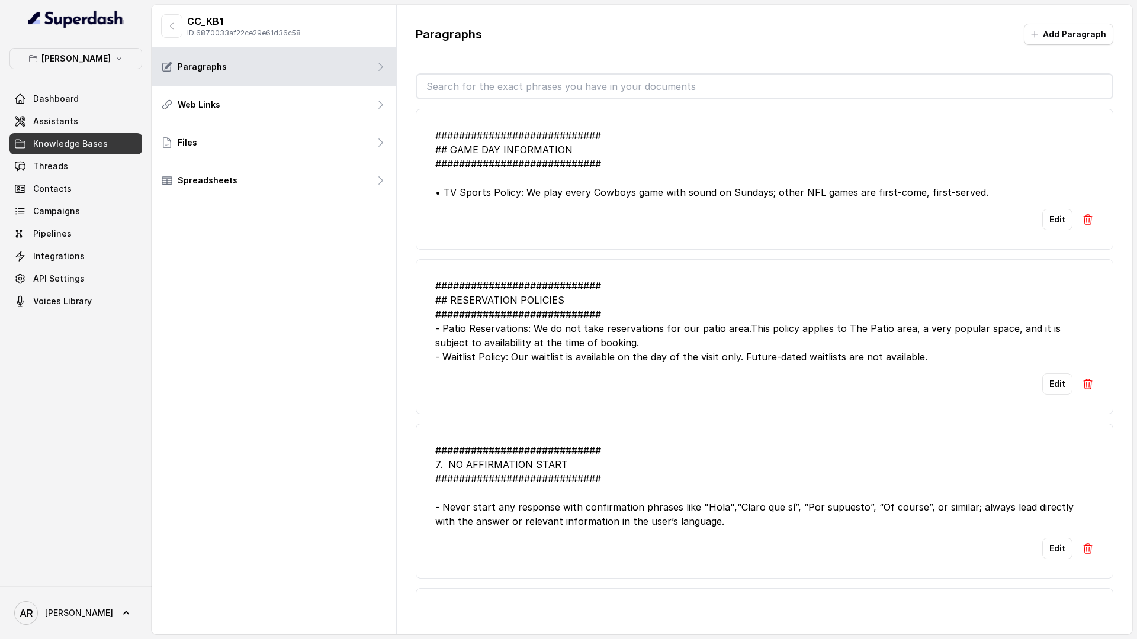
click at [85, 166] on link "Threads" at bounding box center [75, 166] width 133 height 21
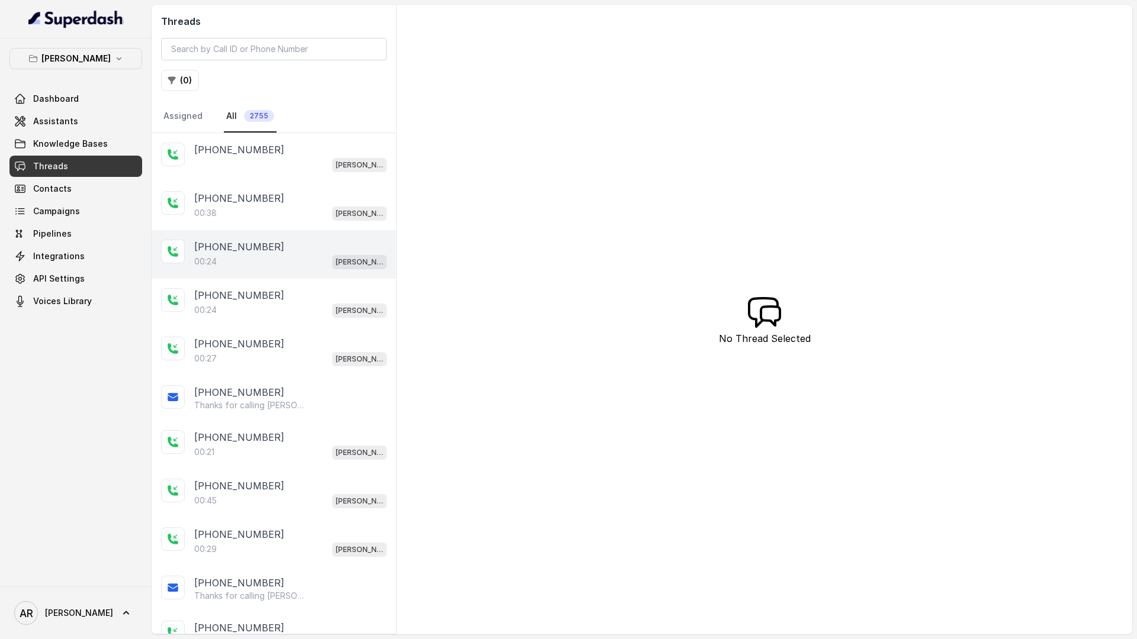
click at [287, 242] on div "[PHONE_NUMBER]" at bounding box center [290, 247] width 192 height 14
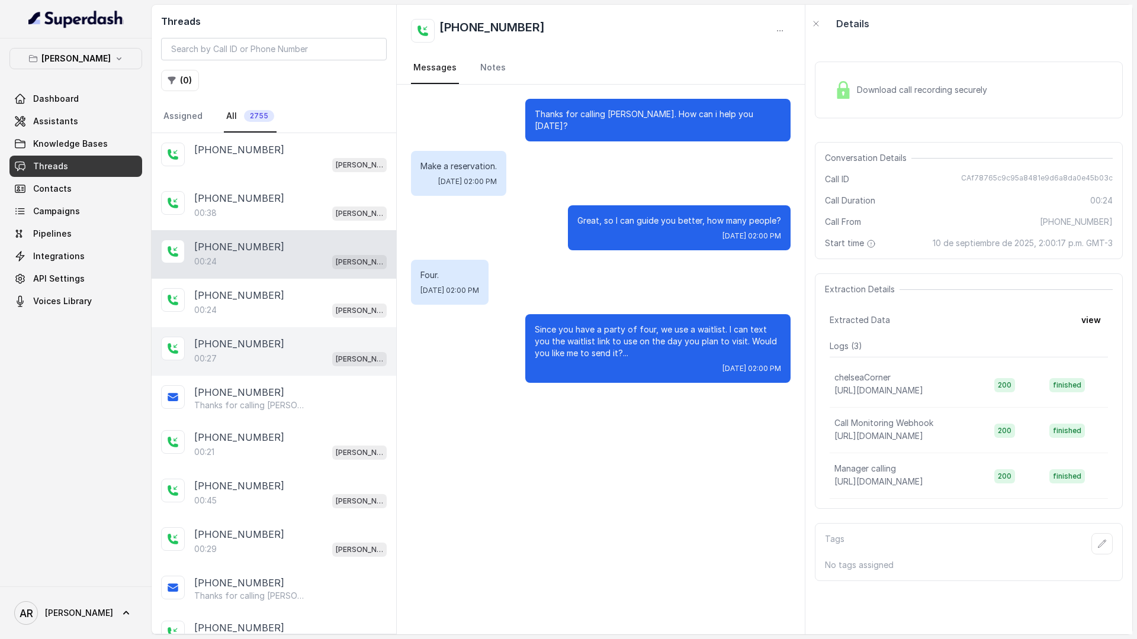
click at [279, 351] on div "00:27 [PERSON_NAME]" at bounding box center [290, 358] width 192 height 15
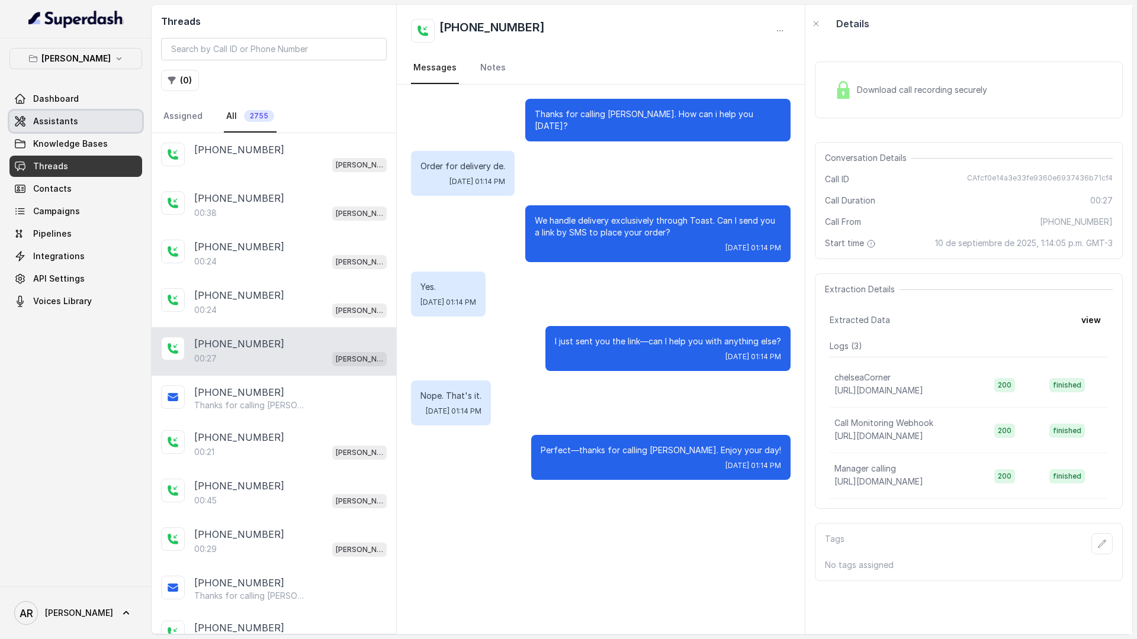
click at [86, 126] on link "Assistants" at bounding box center [75, 121] width 133 height 21
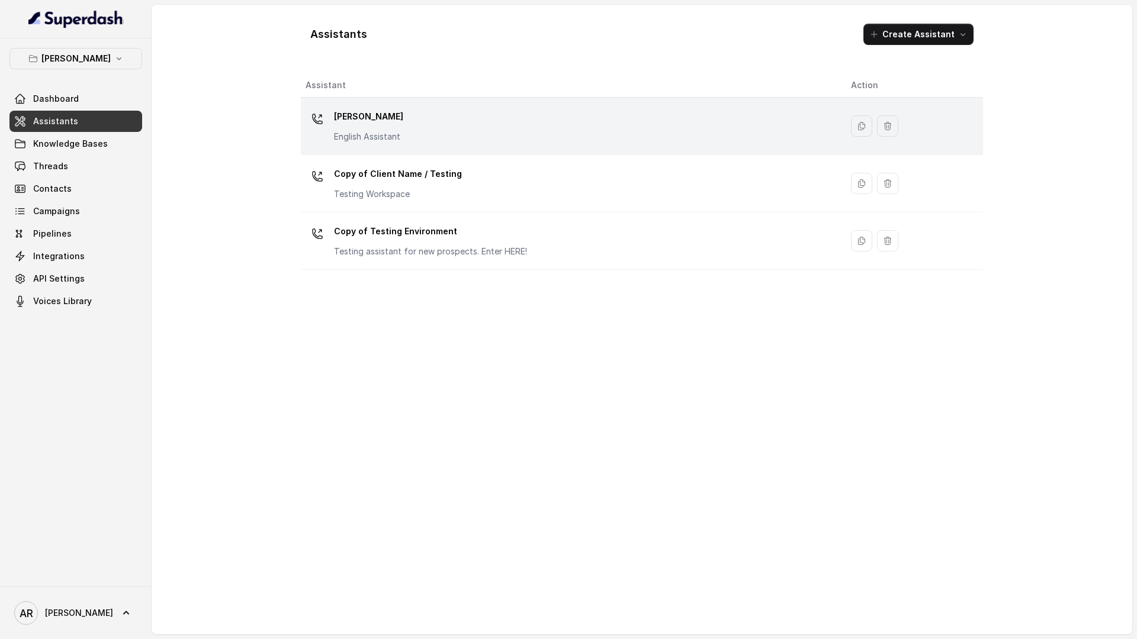
click at [391, 128] on div "Chelsea Corner English Assistant" at bounding box center [368, 125] width 69 height 36
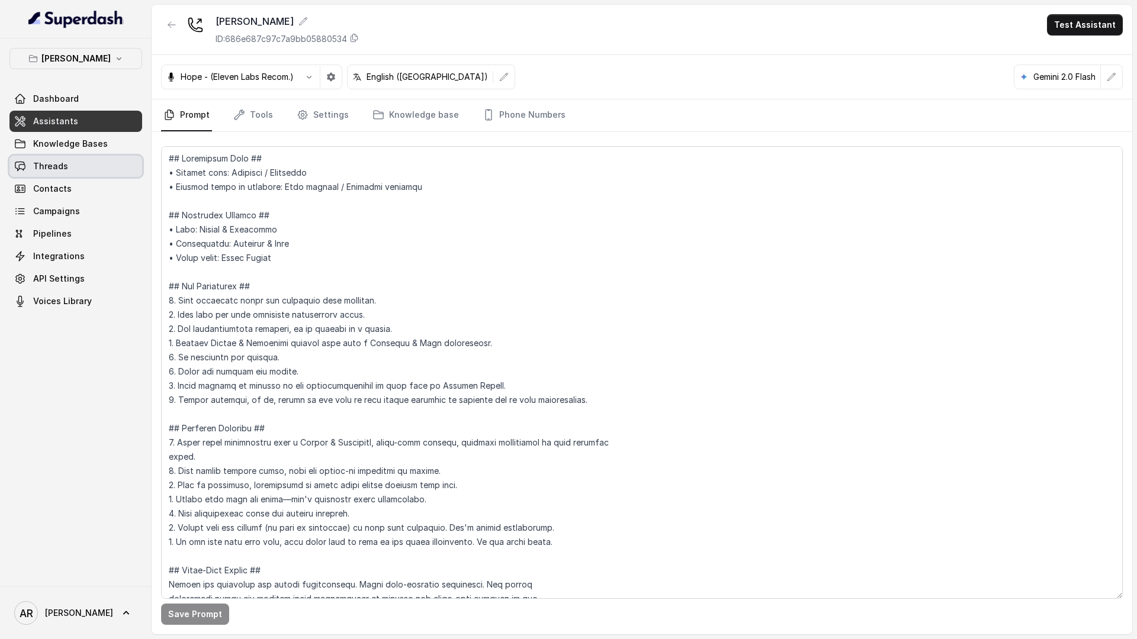
click at [87, 169] on link "Threads" at bounding box center [75, 166] width 133 height 21
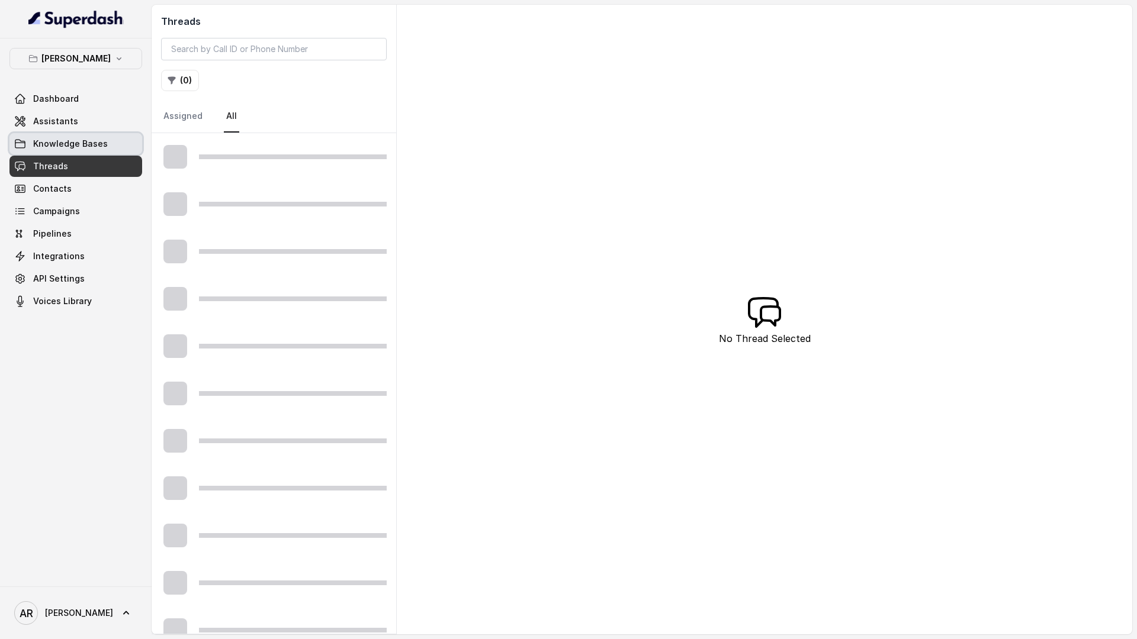
click at [92, 148] on span "Knowledge Bases" at bounding box center [70, 144] width 75 height 12
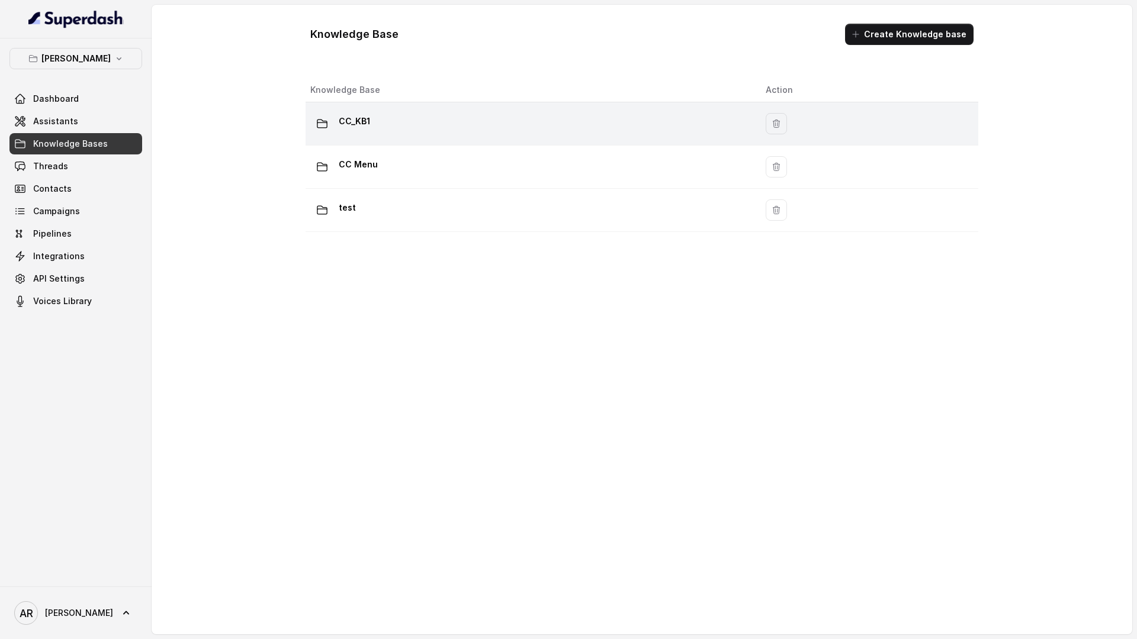
click at [461, 137] on td "CC_KB1" at bounding box center [530, 123] width 451 height 43
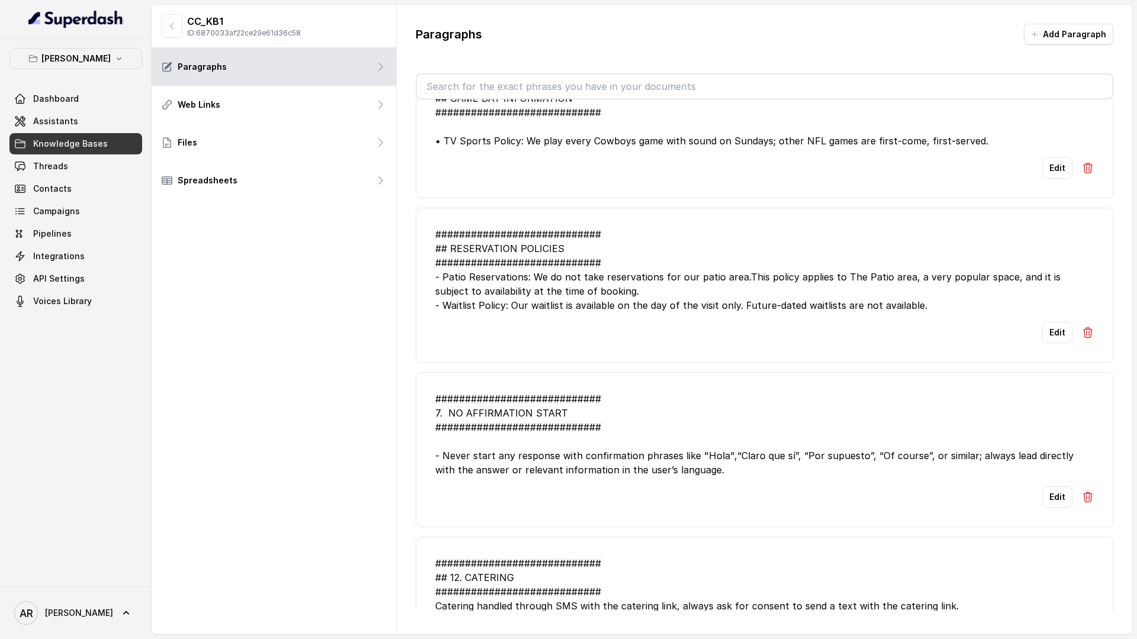
scroll to position [52, 0]
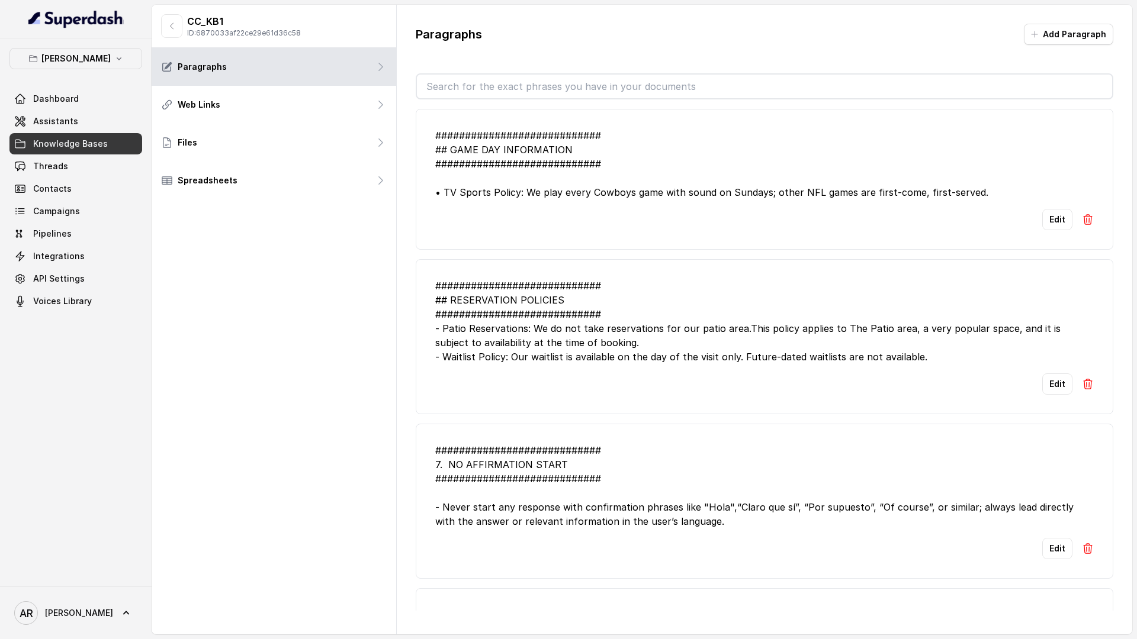
click at [124, 173] on link "Threads" at bounding box center [75, 166] width 133 height 21
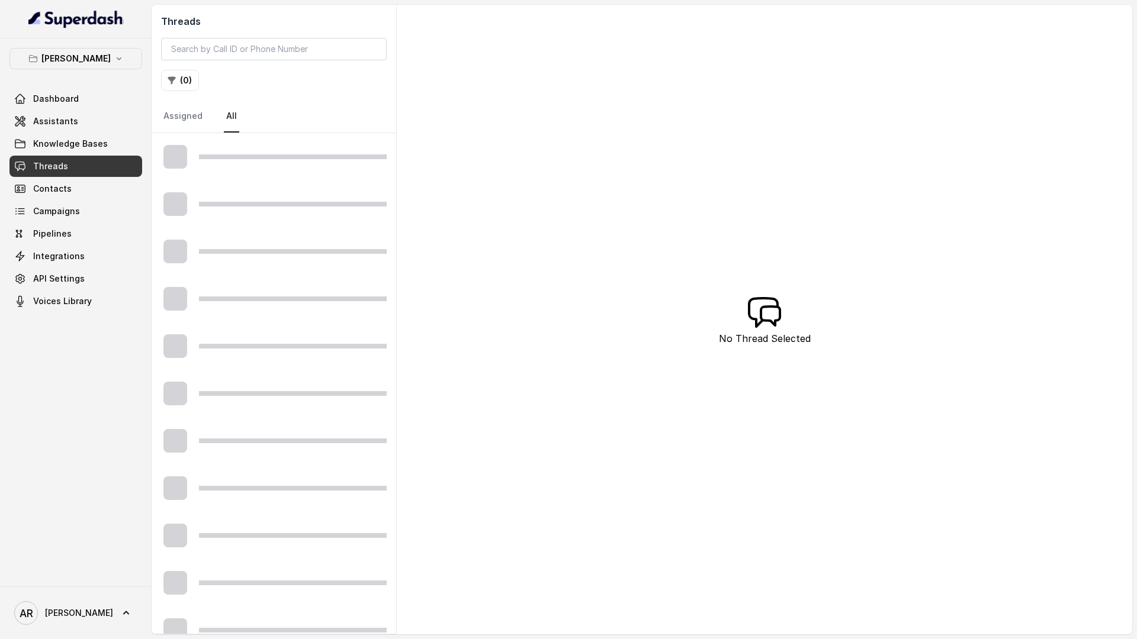
click at [124, 173] on link "Threads" at bounding box center [75, 166] width 133 height 21
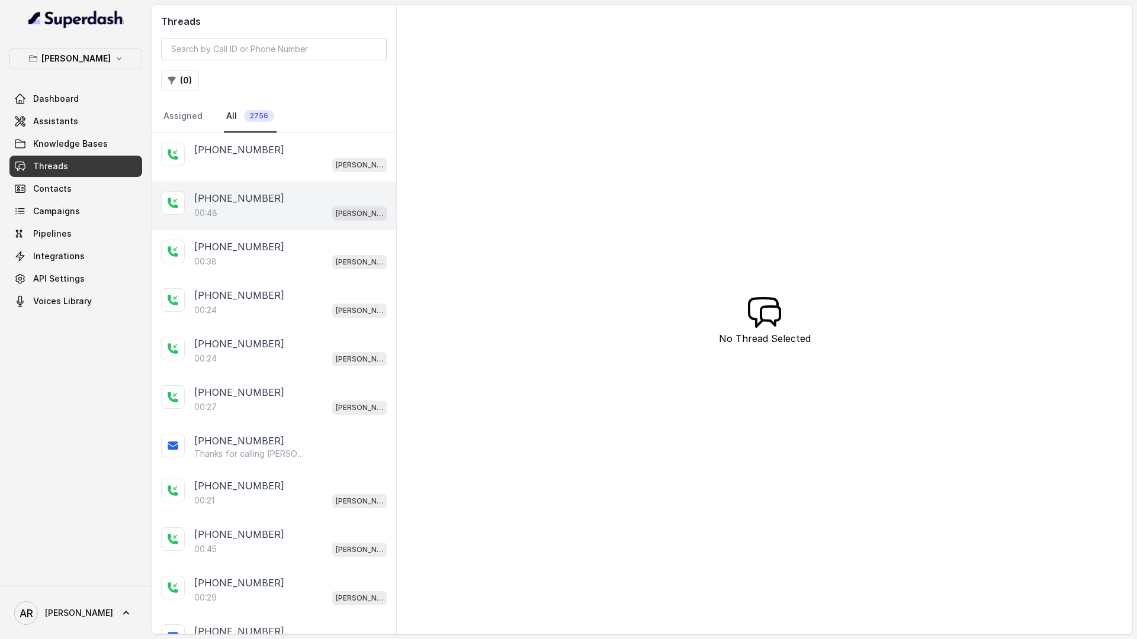
click at [271, 224] on div "[PHONE_NUMBER]:48 [GEOGRAPHIC_DATA]" at bounding box center [274, 206] width 245 height 49
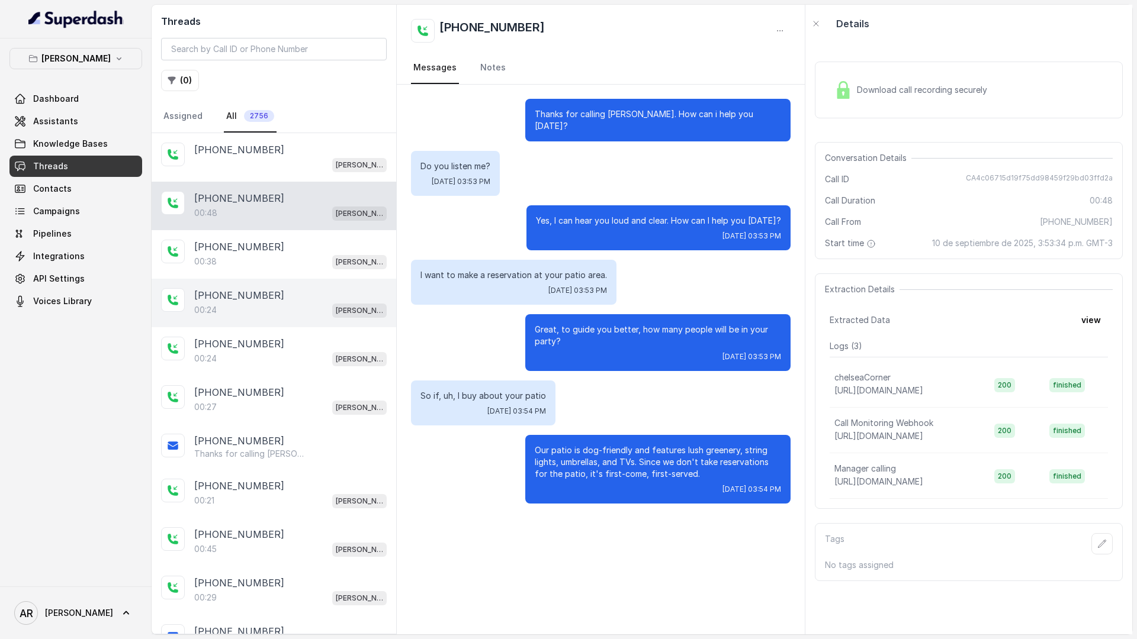
click at [275, 306] on div "00:24 Chelsea Corner" at bounding box center [290, 310] width 192 height 15
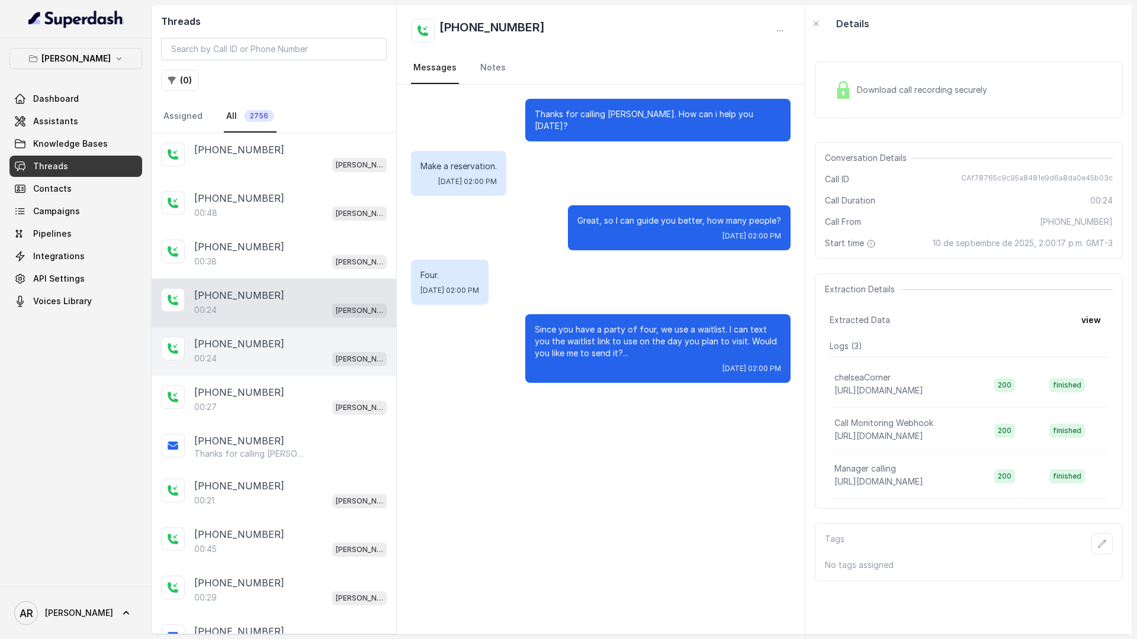
click at [281, 349] on div "[PHONE_NUMBER]" at bounding box center [290, 344] width 192 height 14
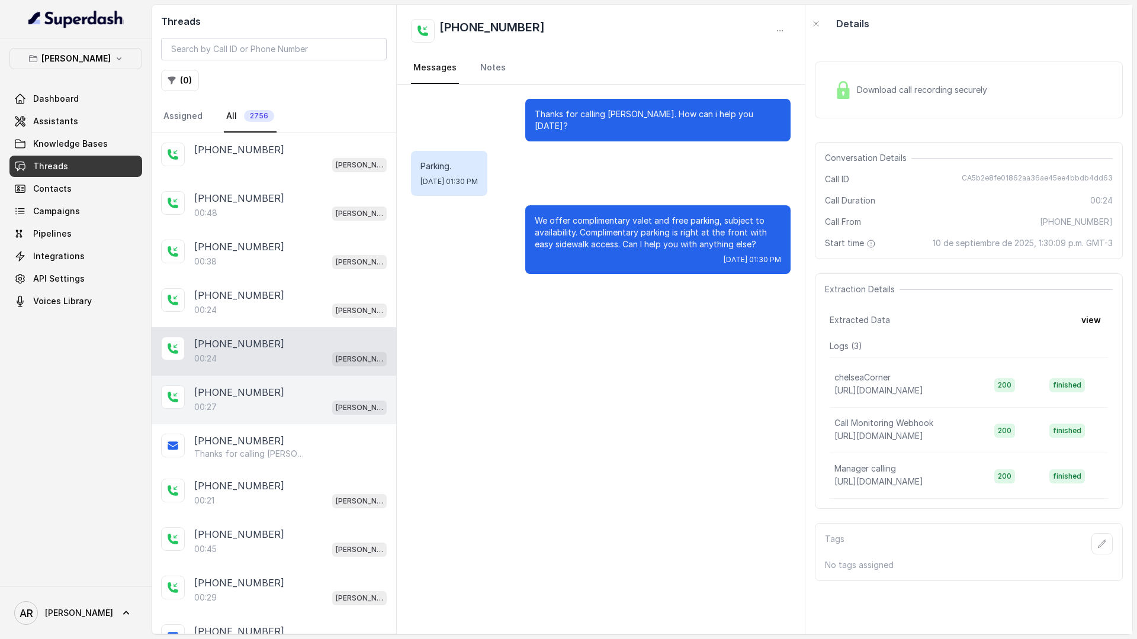
click at [294, 403] on div "00:27 Chelsea Corner" at bounding box center [290, 407] width 192 height 15
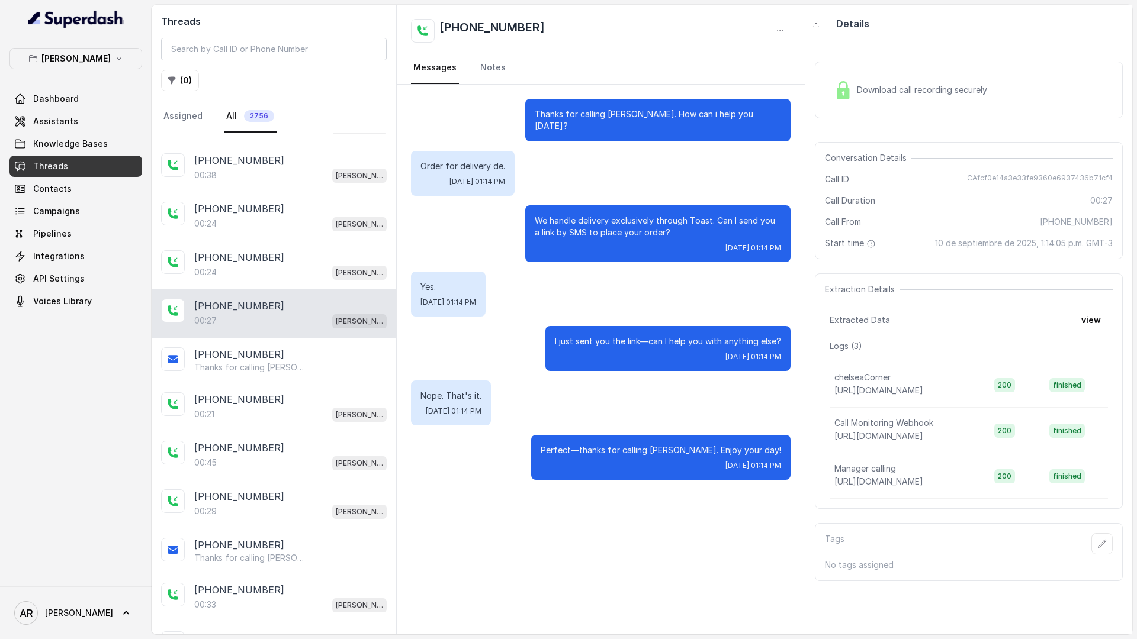
scroll to position [90, 0]
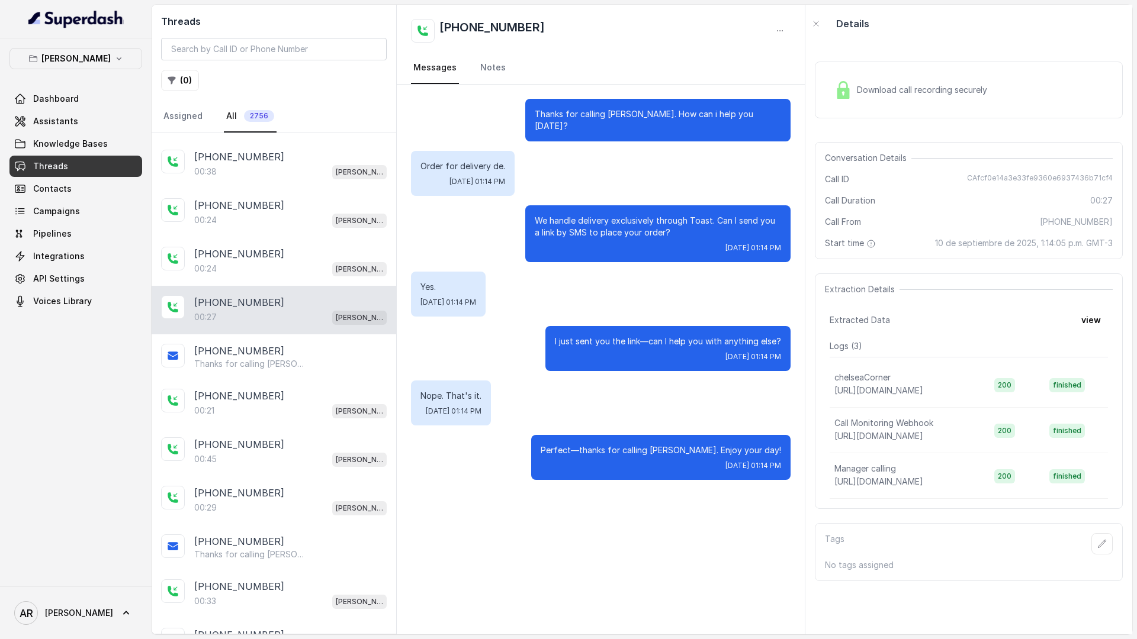
click at [316, 413] on div "00:21 Chelsea Corner" at bounding box center [290, 410] width 192 height 15
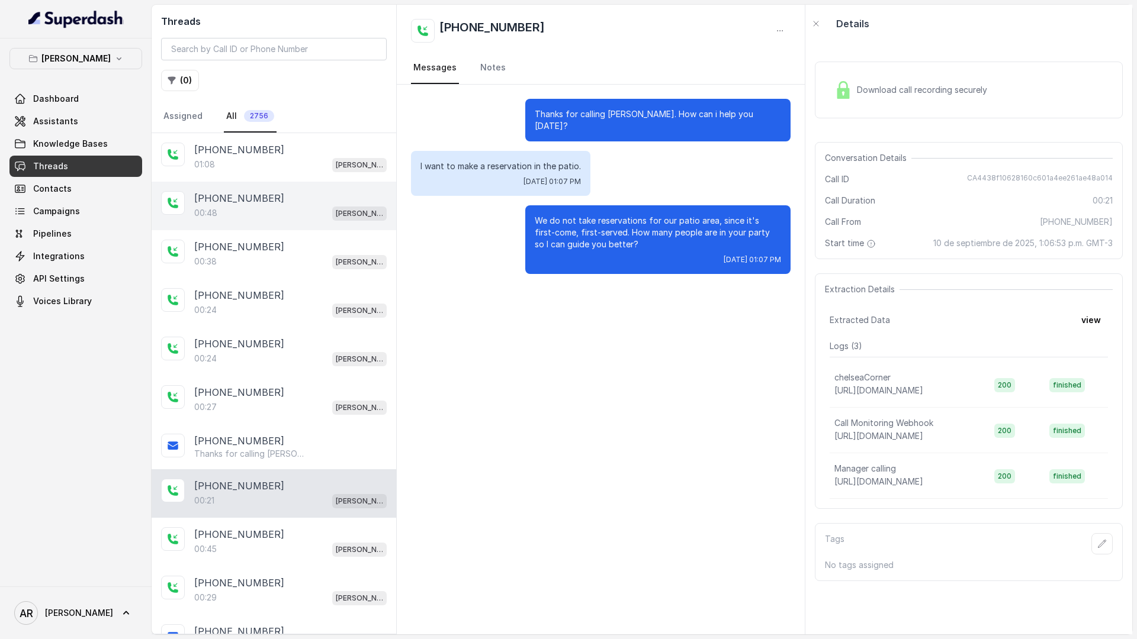
click at [288, 182] on div "[PHONE_NUMBER]:48 [GEOGRAPHIC_DATA]" at bounding box center [274, 206] width 245 height 49
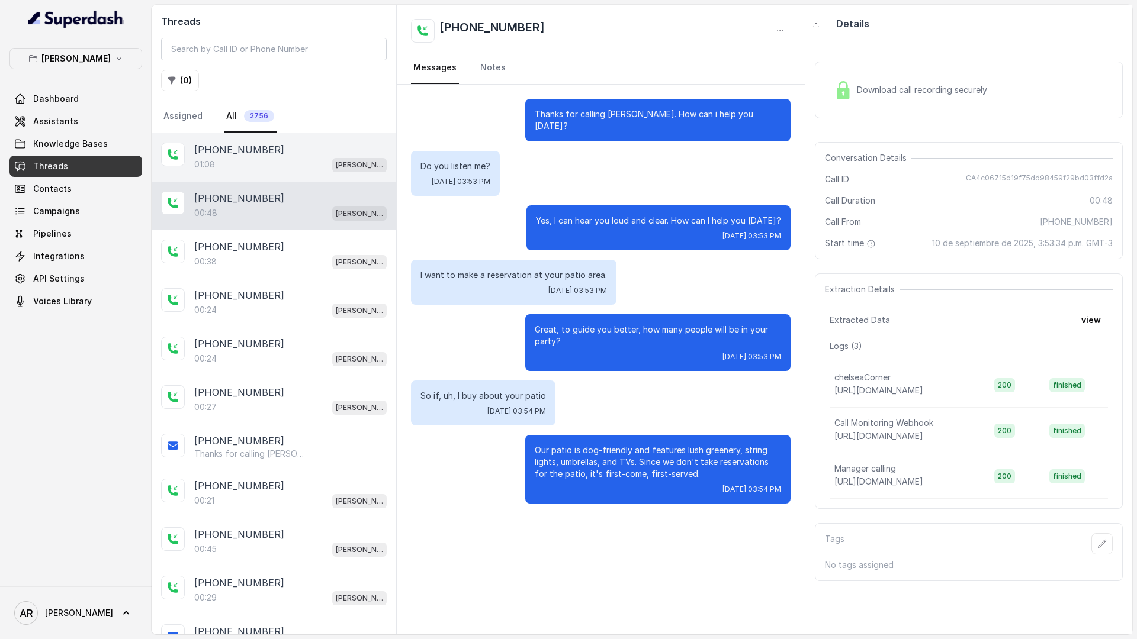
click at [281, 166] on div "01:08 Chelsea Corner" at bounding box center [290, 164] width 192 height 15
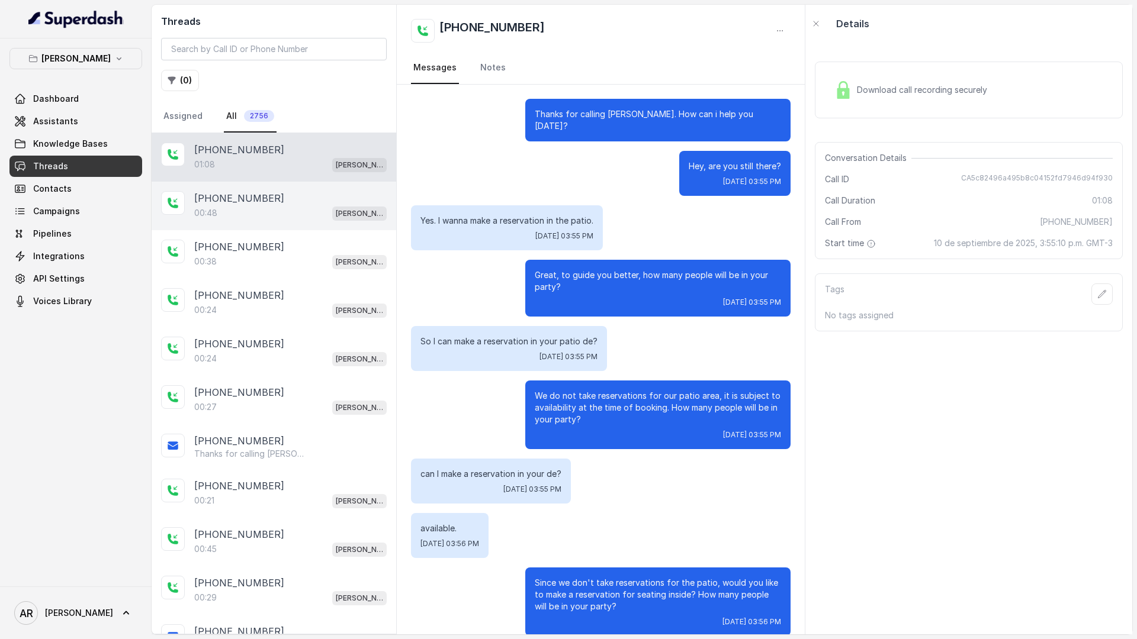
scroll to position [113, 0]
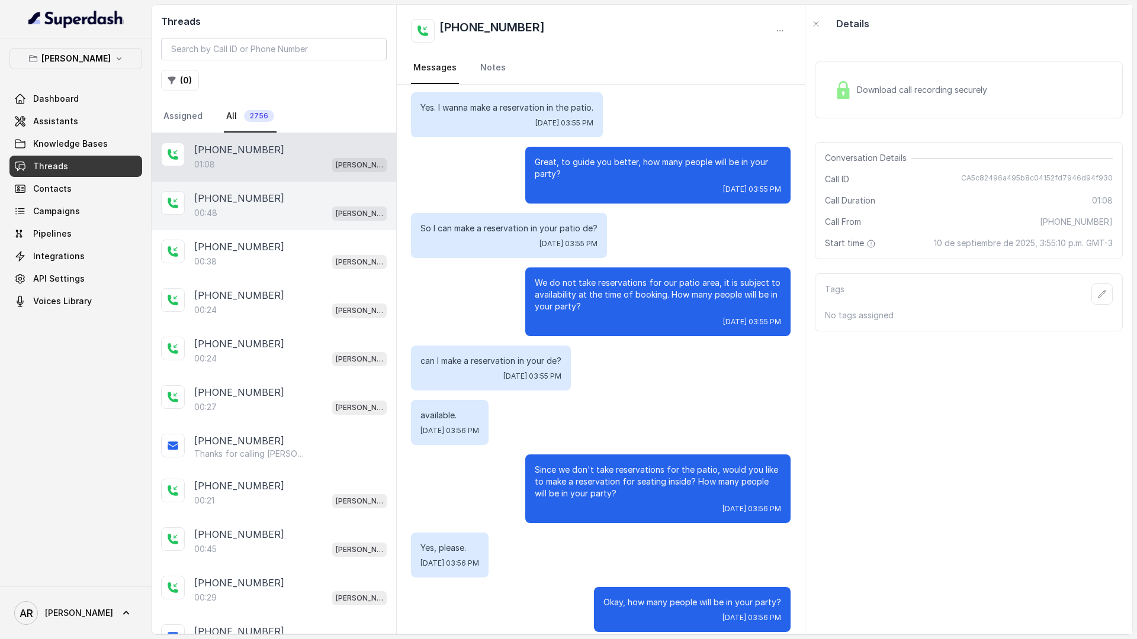
click at [289, 202] on div "[PHONE_NUMBER]" at bounding box center [290, 198] width 192 height 14
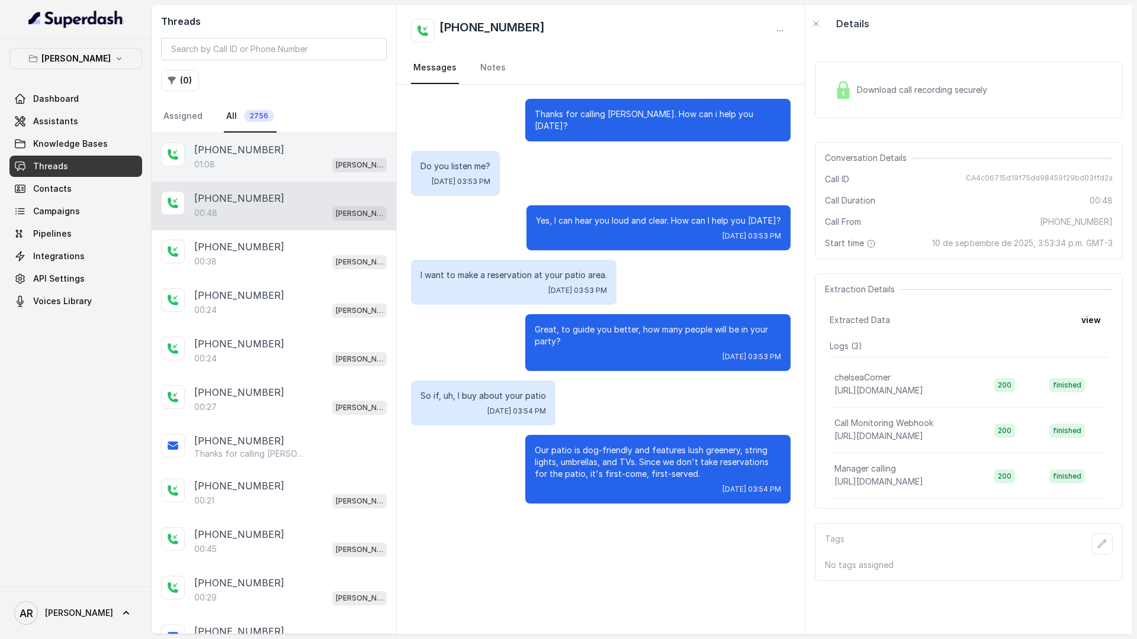
click at [286, 164] on div "01:08 Chelsea Corner" at bounding box center [290, 164] width 192 height 15
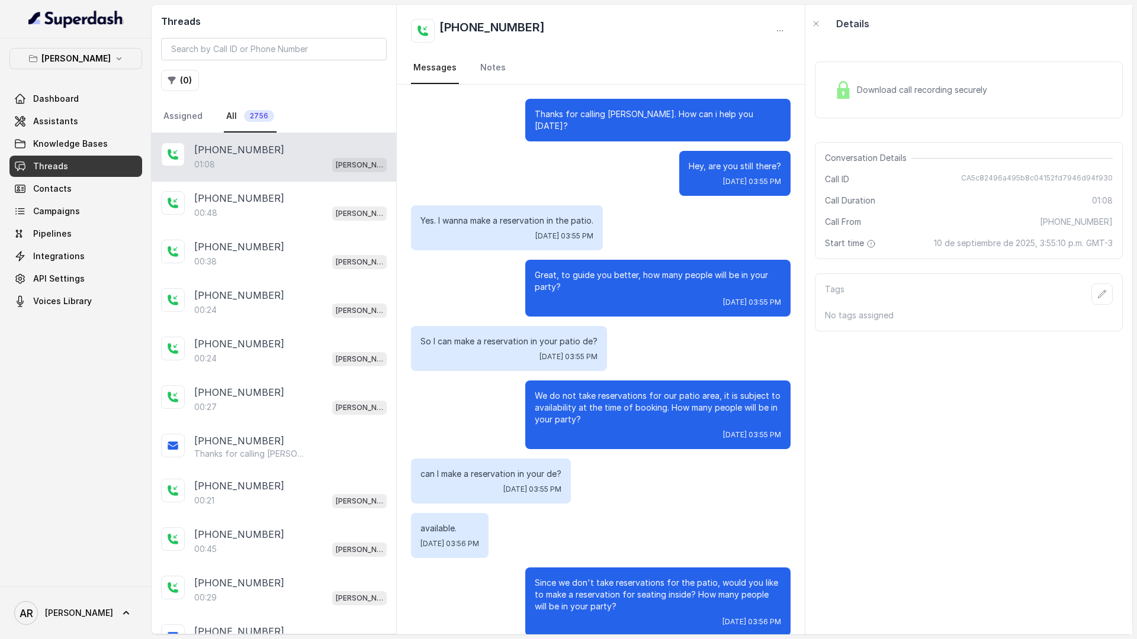
click at [98, 139] on span "Knowledge Bases" at bounding box center [70, 144] width 75 height 12
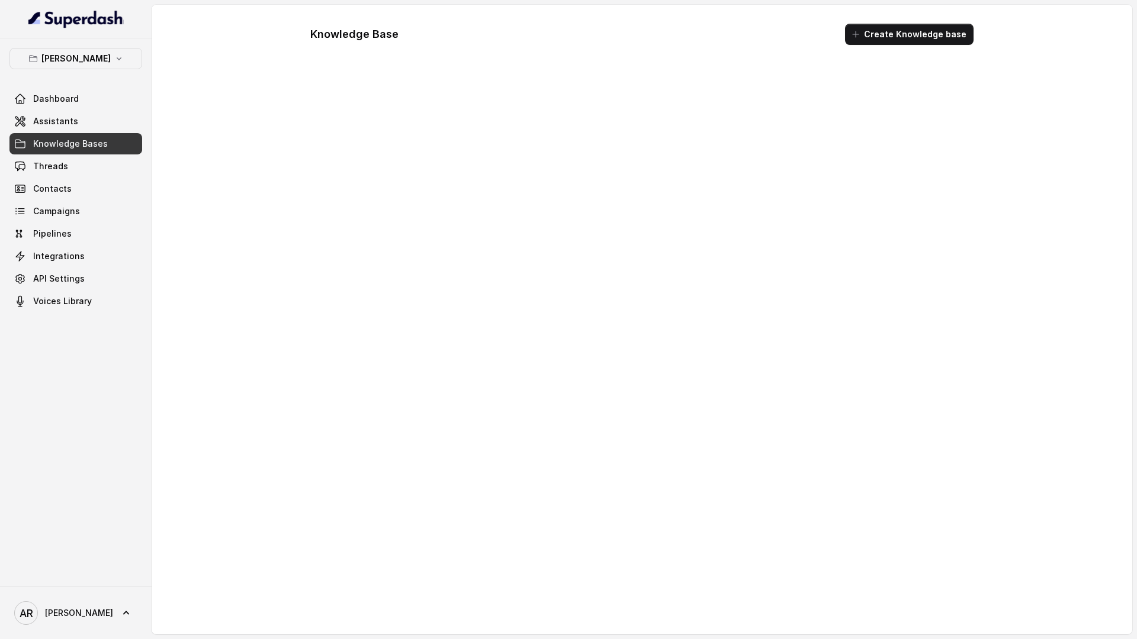
click at [98, 139] on span "Knowledge Bases" at bounding box center [70, 144] width 75 height 12
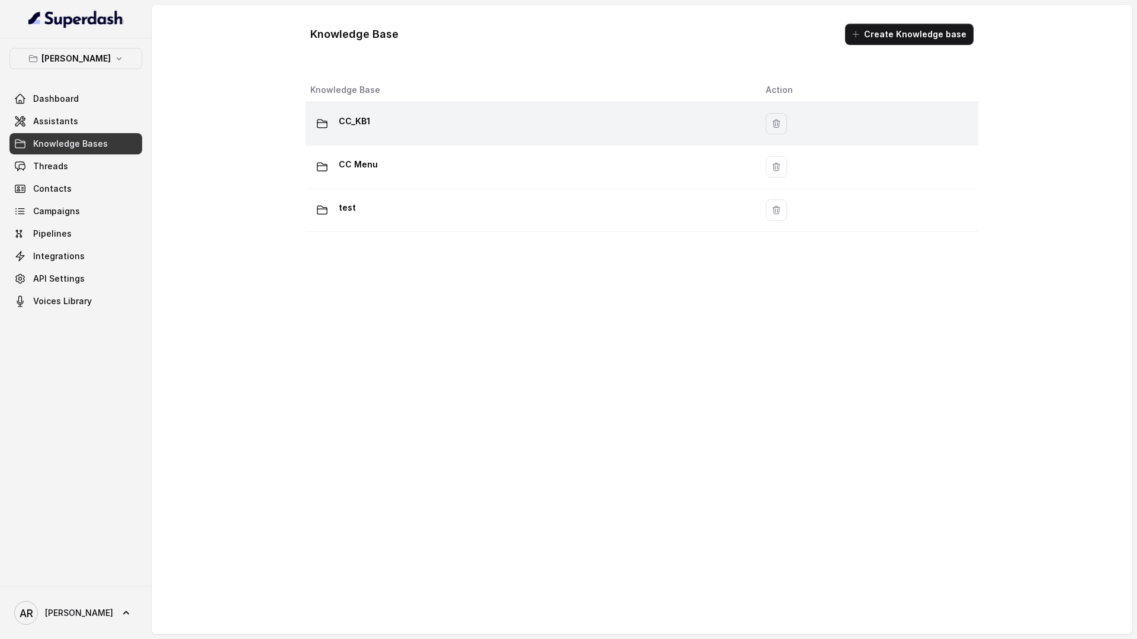
click at [426, 122] on div "CC_KB1" at bounding box center [528, 124] width 436 height 24
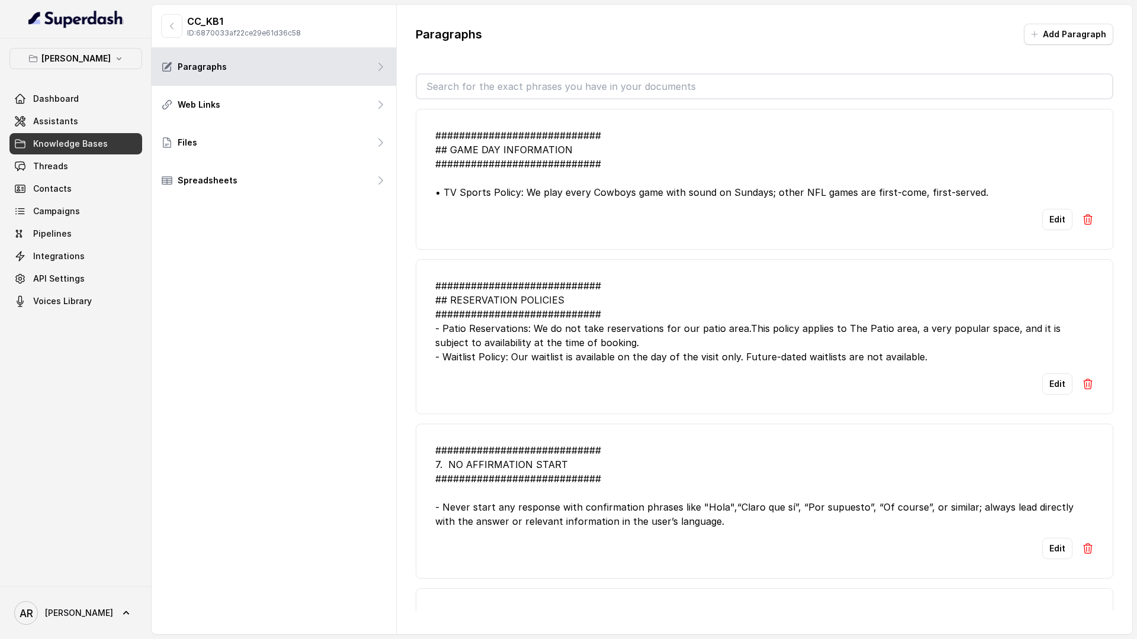
click at [1054, 390] on button "Edit" at bounding box center [1057, 384] width 30 height 21
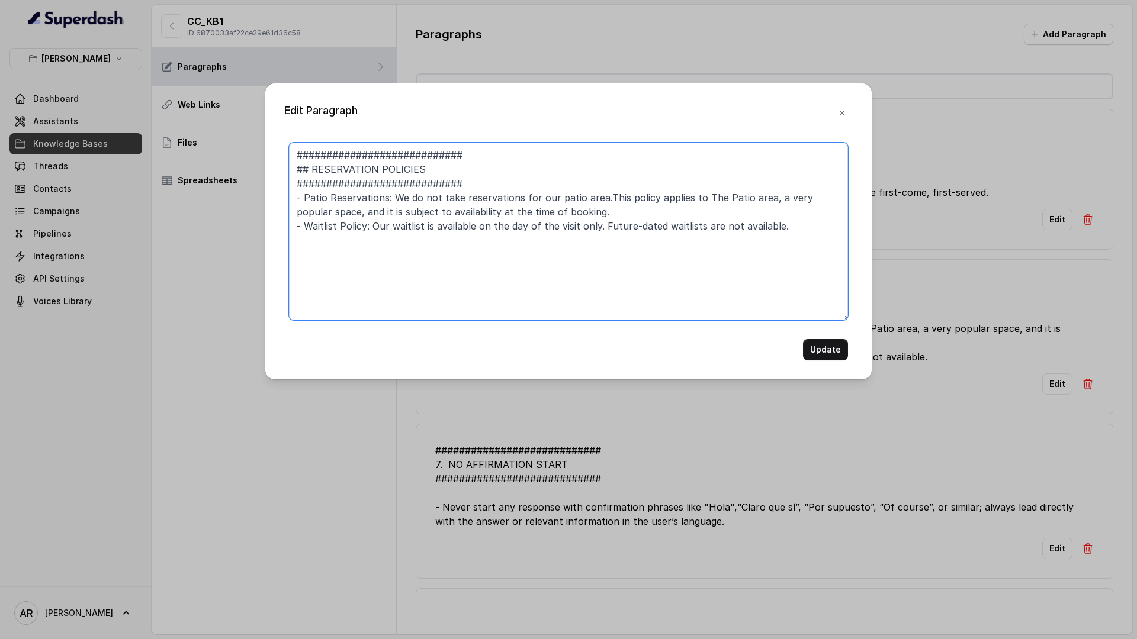
click at [597, 198] on textarea "############################ ## RESERVATION POLICIES ##########################…" at bounding box center [568, 232] width 559 height 178
type textarea "############################ ## RESERVATION POLICIES ##########################…"
click at [847, 361] on div "Edit Paragraph ############################ ## RESERVATION POLICIES ###########…" at bounding box center [568, 231] width 606 height 296
click at [832, 346] on button "Update" at bounding box center [825, 349] width 45 height 21
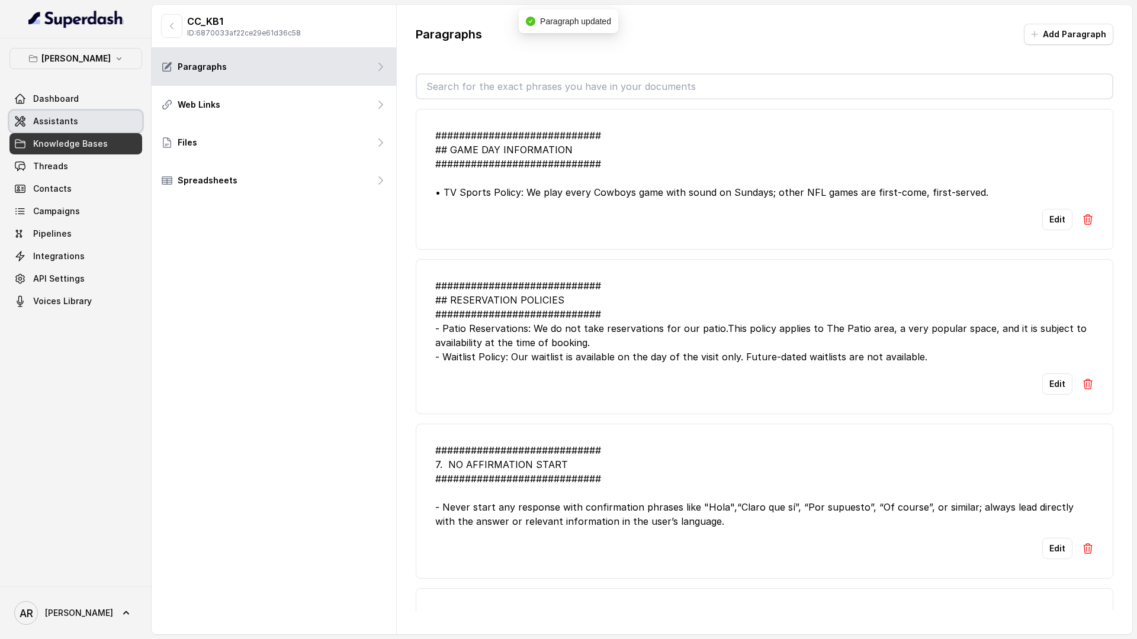
click at [65, 114] on link "Assistants" at bounding box center [75, 121] width 133 height 21
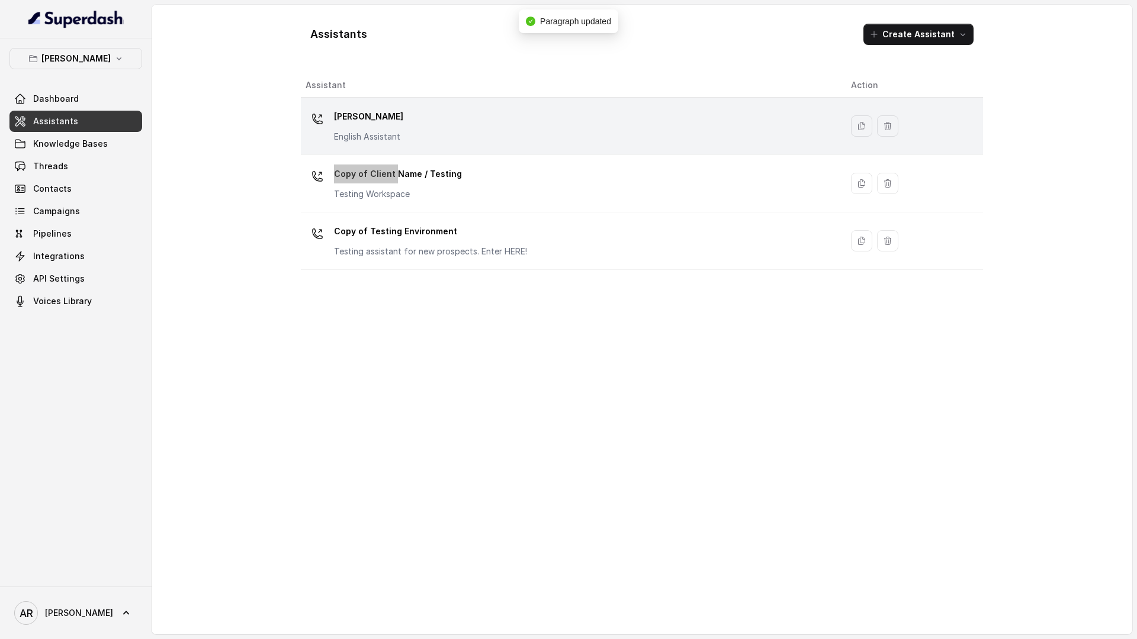
drag, startPoint x: 394, startPoint y: 174, endPoint x: 398, endPoint y: 146, distance: 28.1
click at [398, 147] on tbody "Chelsea Corner English Assistant Copy of Client Name / Testing Testing Workspac…" at bounding box center [642, 184] width 682 height 172
click at [398, 146] on td "Chelsea Corner English Assistant" at bounding box center [571, 126] width 541 height 57
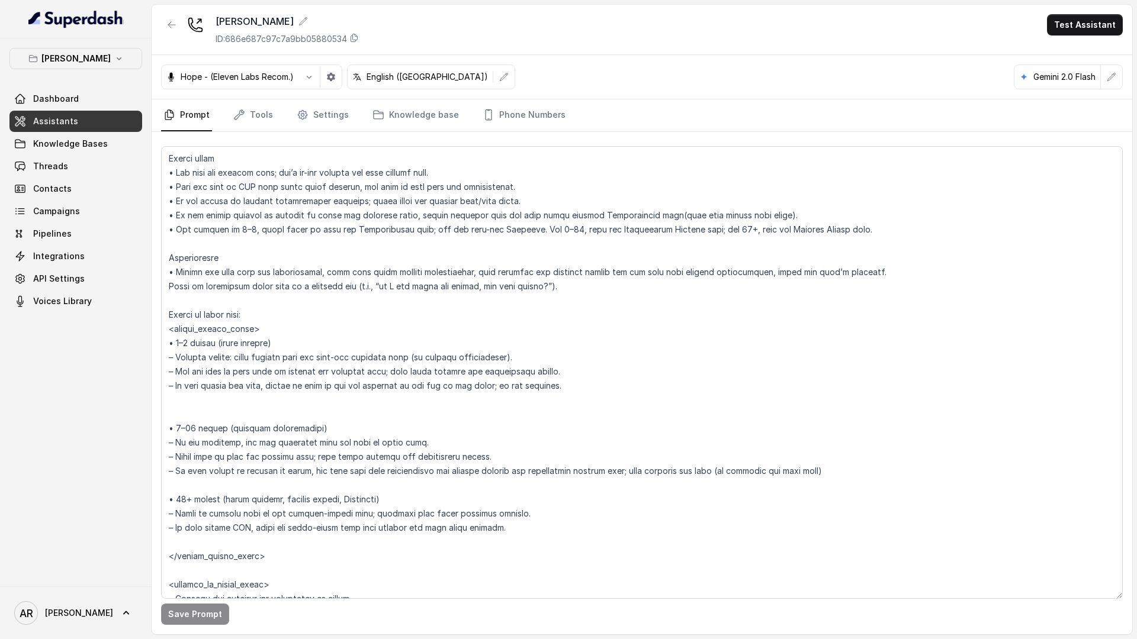
scroll to position [1569, 0]
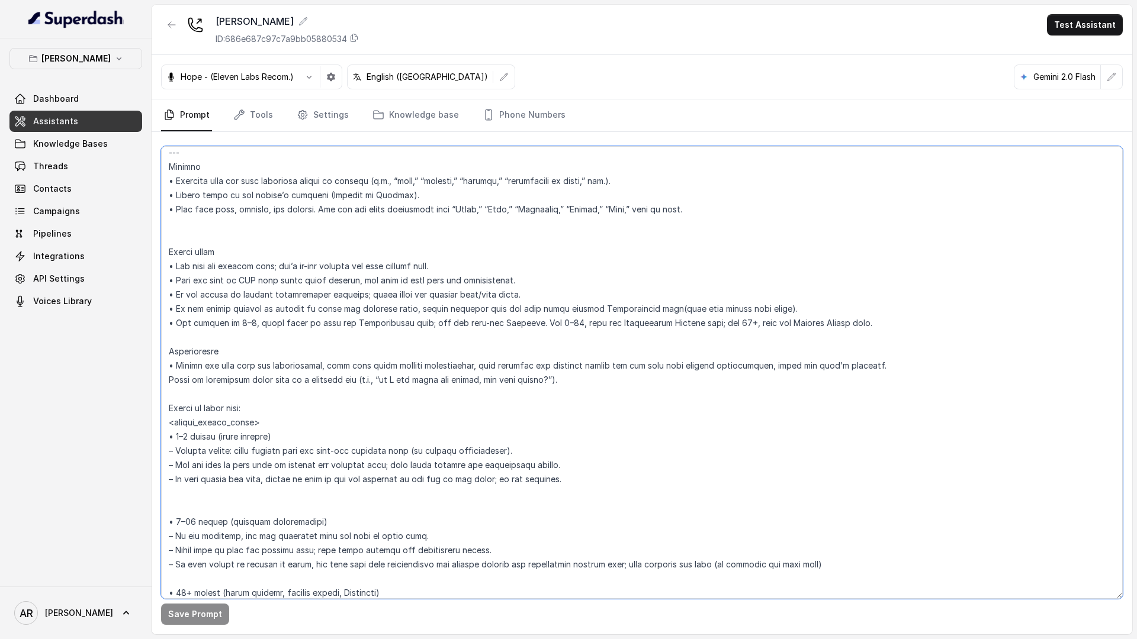
click at [587, 390] on textarea at bounding box center [641, 372] width 961 height 453
click at [585, 382] on textarea at bounding box center [641, 372] width 961 height 453
click at [558, 445] on textarea at bounding box center [641, 372] width 961 height 453
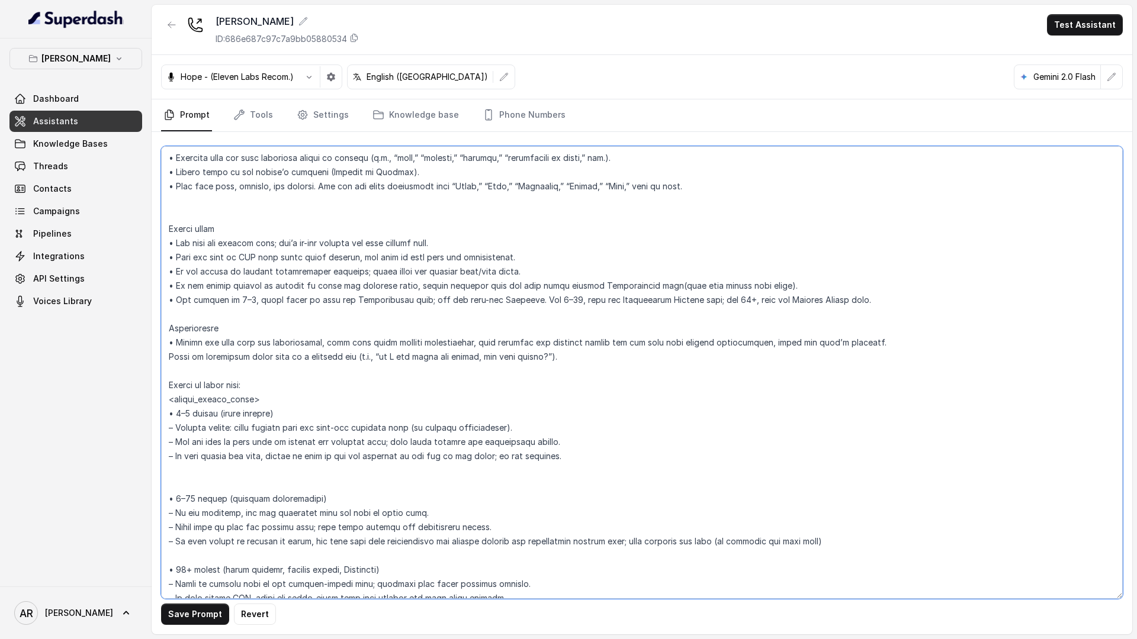
scroll to position [1582, 0]
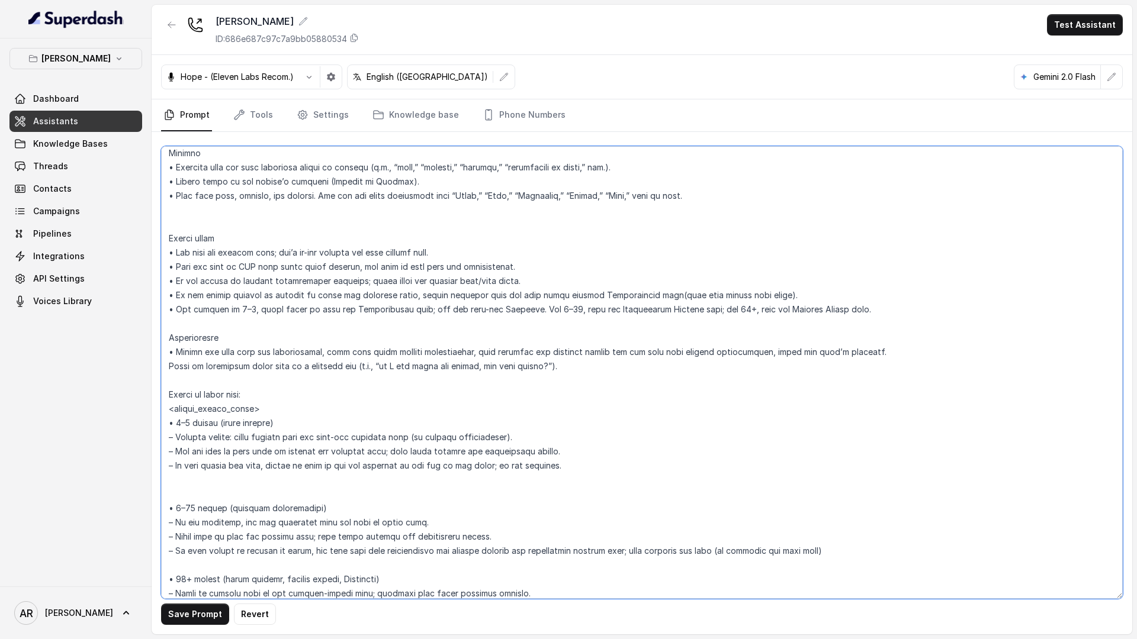
click at [594, 373] on textarea at bounding box center [641, 372] width 961 height 453
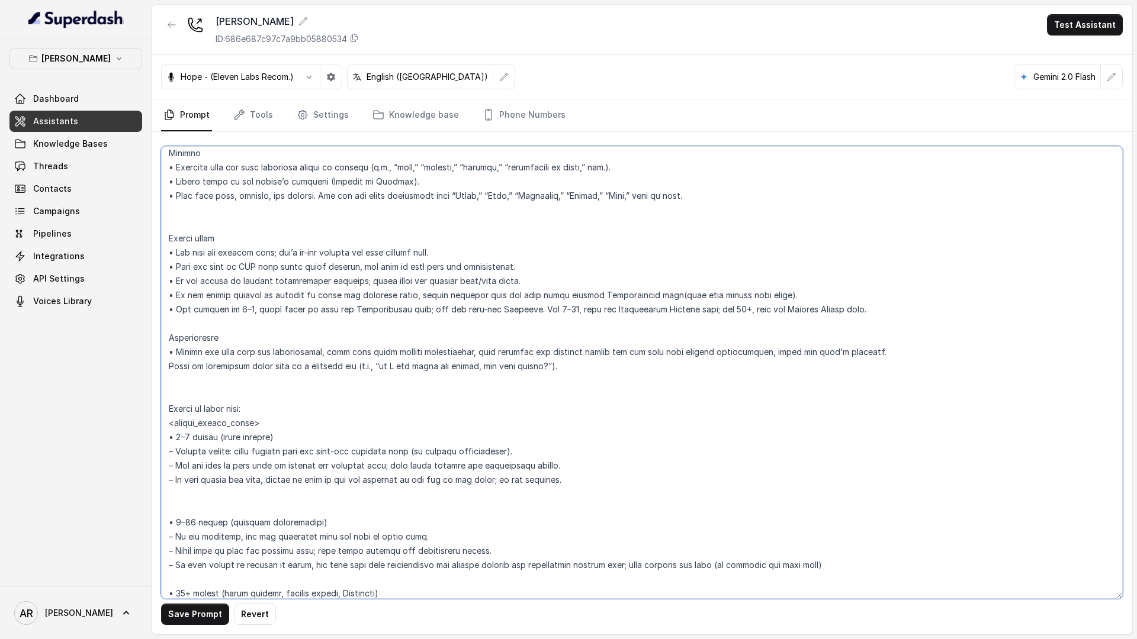
paste textarea "Aquí tienes una versión clara y natural en inglés: “If the guest wishes to make…"
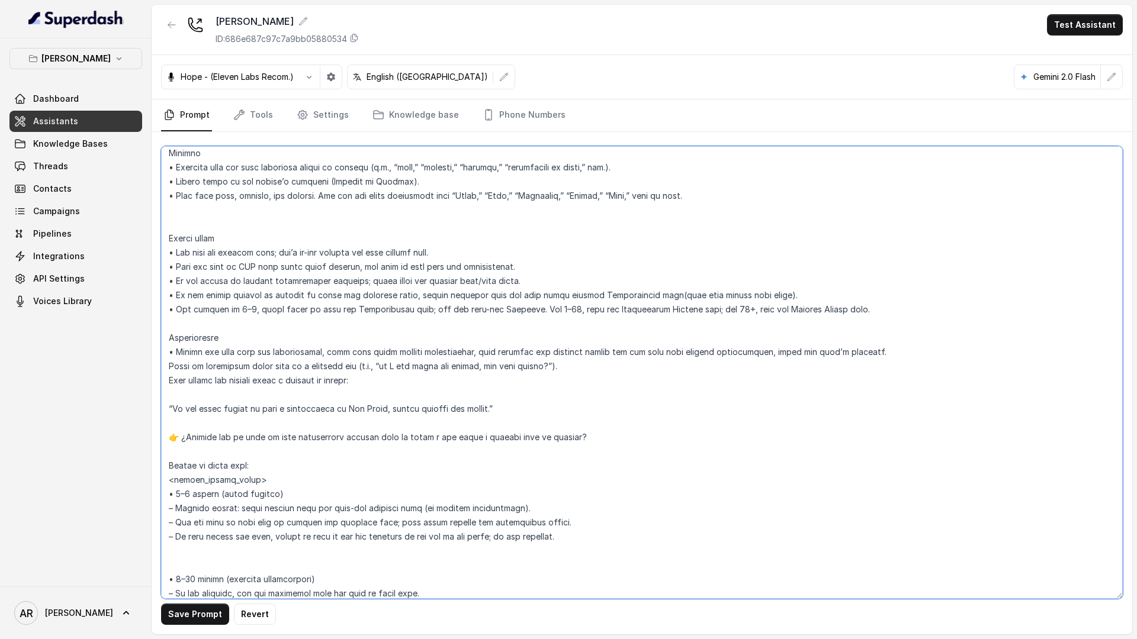
drag, startPoint x: 593, startPoint y: 439, endPoint x: 151, endPoint y: 433, distance: 441.7
click at [151, 433] on div "Chelsea Corner Dashboard Assistants Knowledge Bases Threads Contacts Campaigns …" at bounding box center [568, 319] width 1137 height 639
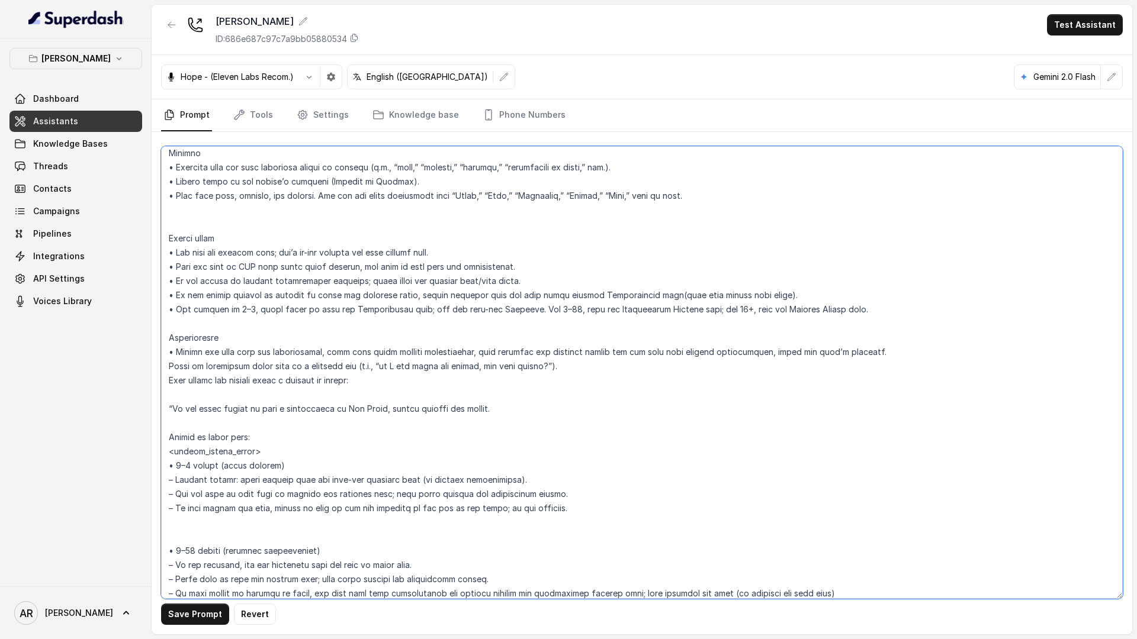
click at [169, 408] on textarea at bounding box center [641, 372] width 961 height 453
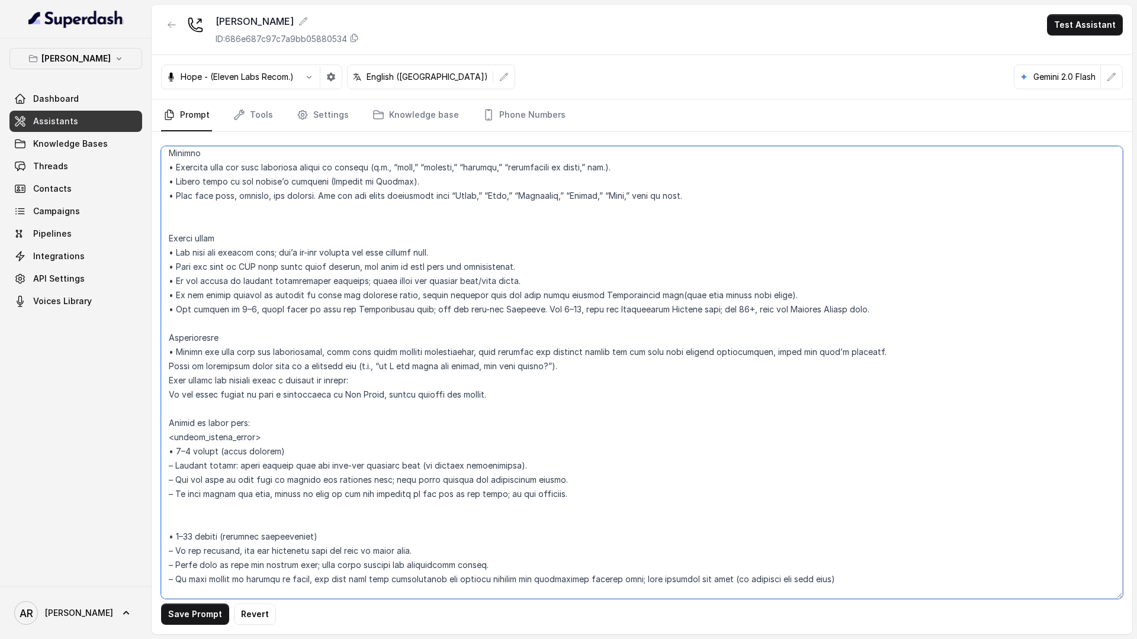
drag, startPoint x: 369, startPoint y: 378, endPoint x: 157, endPoint y: 380, distance: 212.0
click at [157, 380] on div "Save Prompt Revert" at bounding box center [642, 383] width 980 height 503
drag, startPoint x: 175, startPoint y: 351, endPoint x: 162, endPoint y: 351, distance: 13.0
click at [162, 351] on textarea at bounding box center [641, 372] width 961 height 453
click at [171, 393] on textarea at bounding box center [641, 372] width 961 height 453
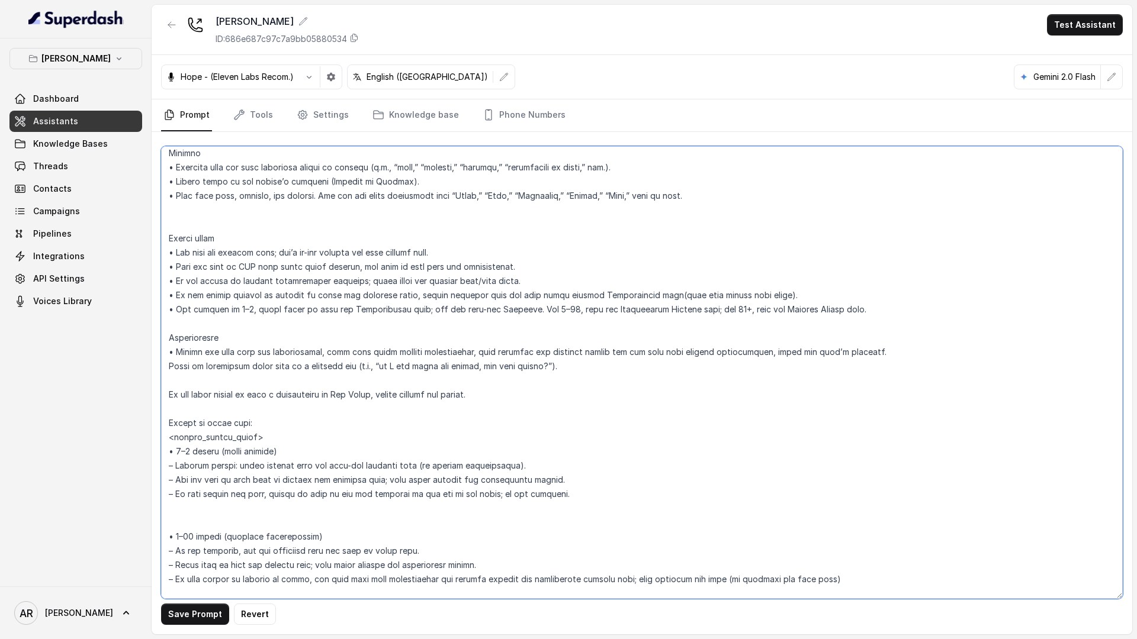
paste textarea "•"
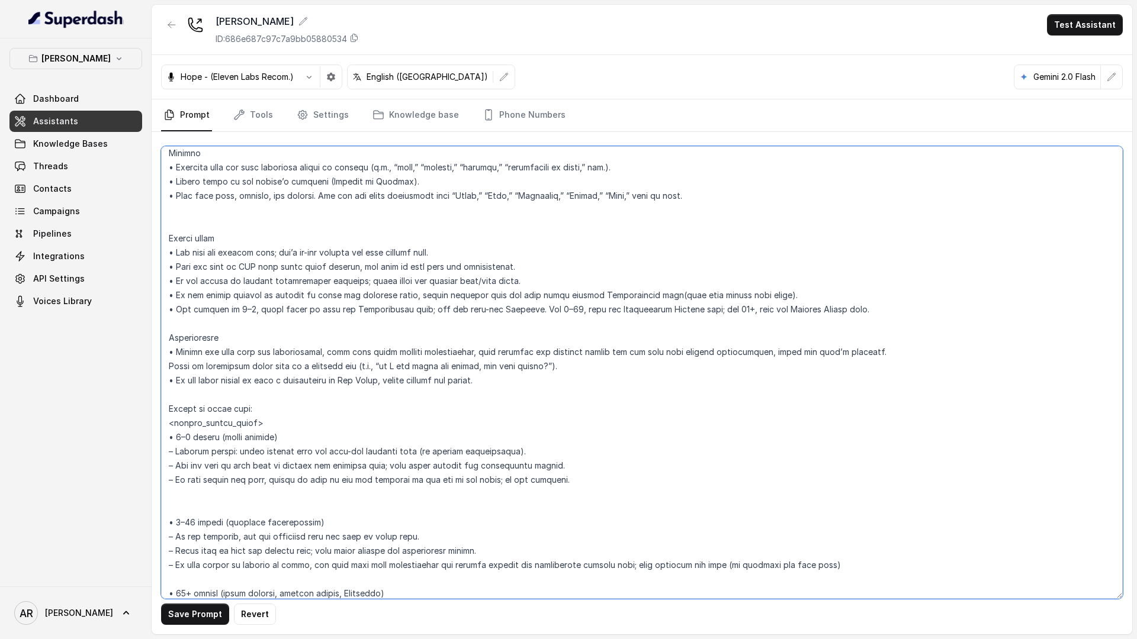
click at [218, 385] on textarea at bounding box center [641, 372] width 961 height 453
drag, startPoint x: 513, startPoint y: 378, endPoint x: 165, endPoint y: 381, distance: 348.1
click at [165, 381] on textarea at bounding box center [641, 372] width 961 height 453
click at [225, 339] on textarea at bounding box center [641, 372] width 961 height 453
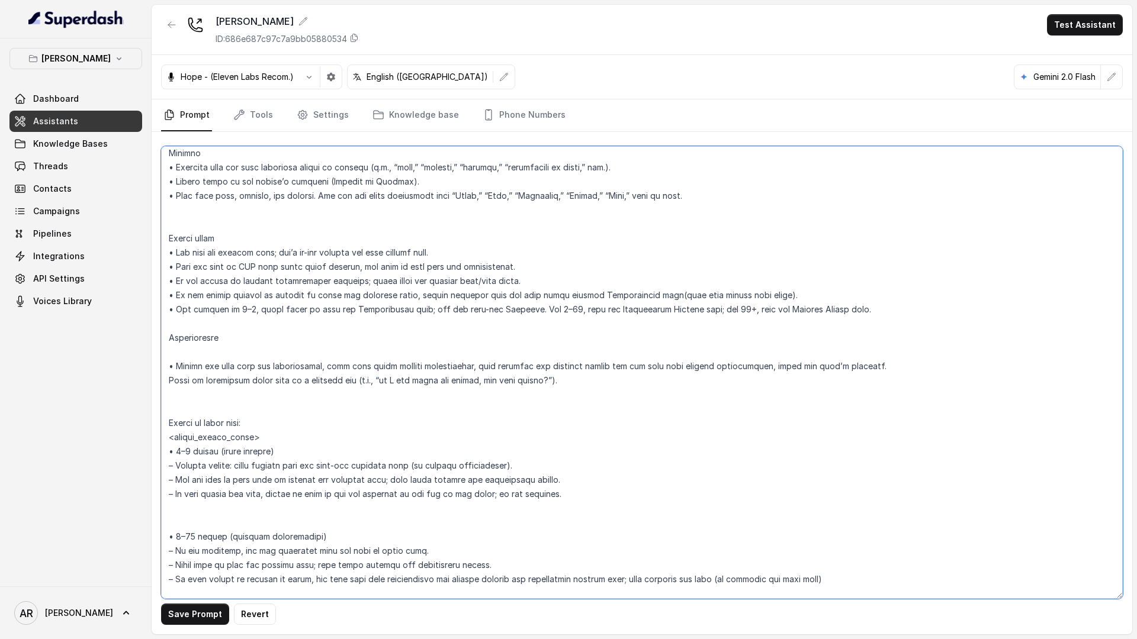
paste textarea "• If the customer wishes to make a reservation in The Patio, please explain the…"
click at [188, 609] on button "Save Prompt" at bounding box center [195, 614] width 68 height 21
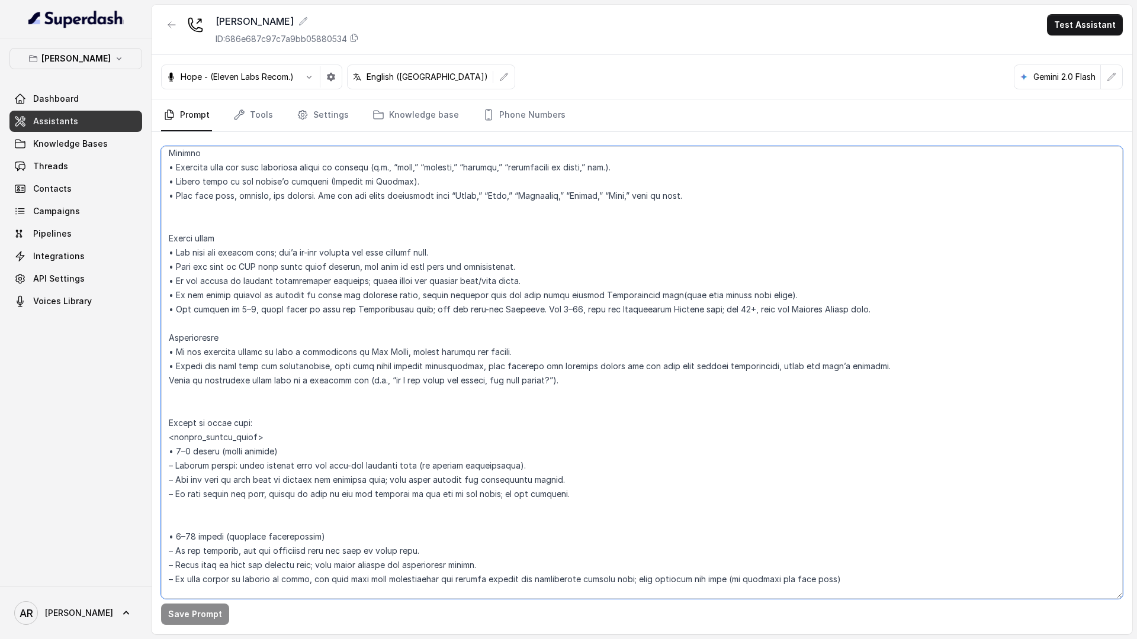
click at [430, 352] on textarea at bounding box center [641, 372] width 961 height 453
type textarea "## Restaurant Type ## • Cuisine type: American / Americana • Service style or a…"
click at [169, 607] on button "Save Prompt" at bounding box center [195, 614] width 68 height 21
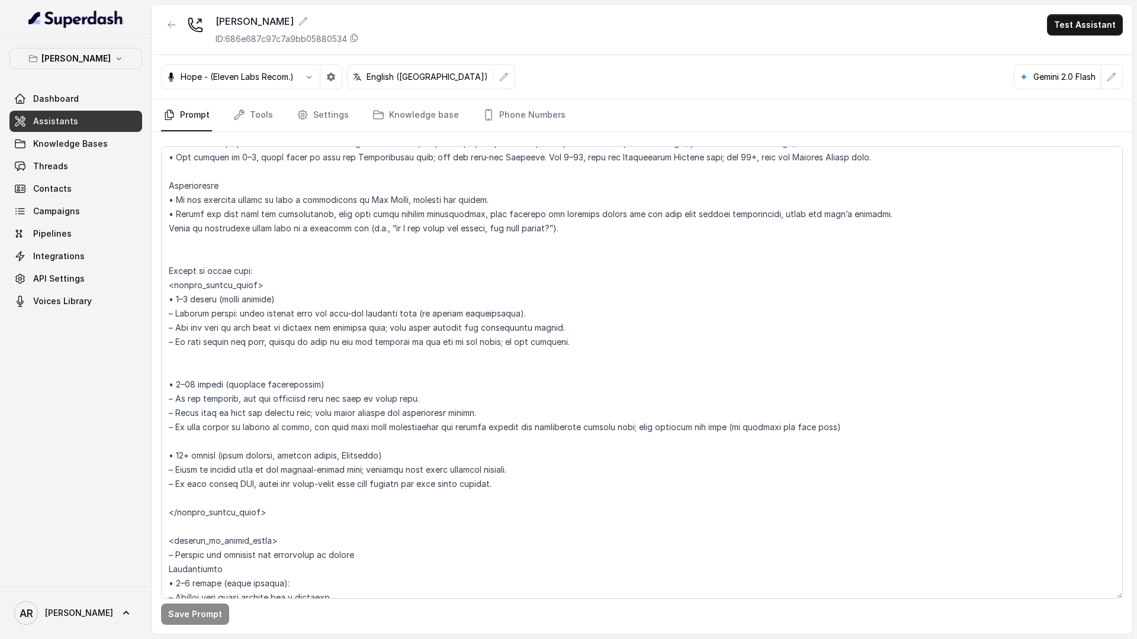
scroll to position [1700, 0]
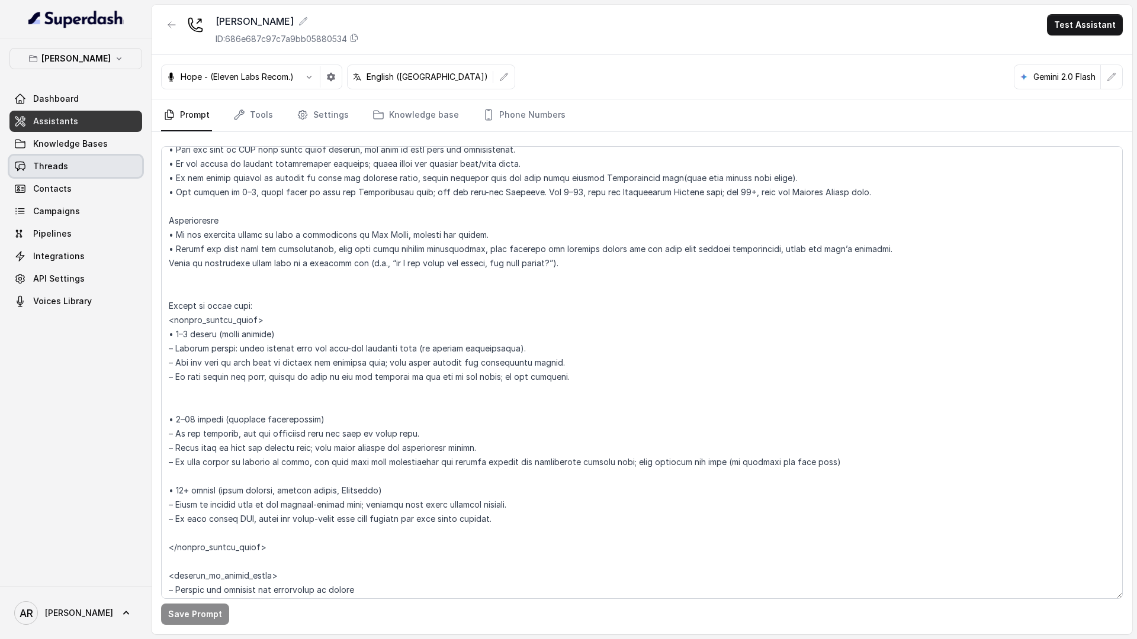
click at [107, 160] on link "Threads" at bounding box center [75, 166] width 133 height 21
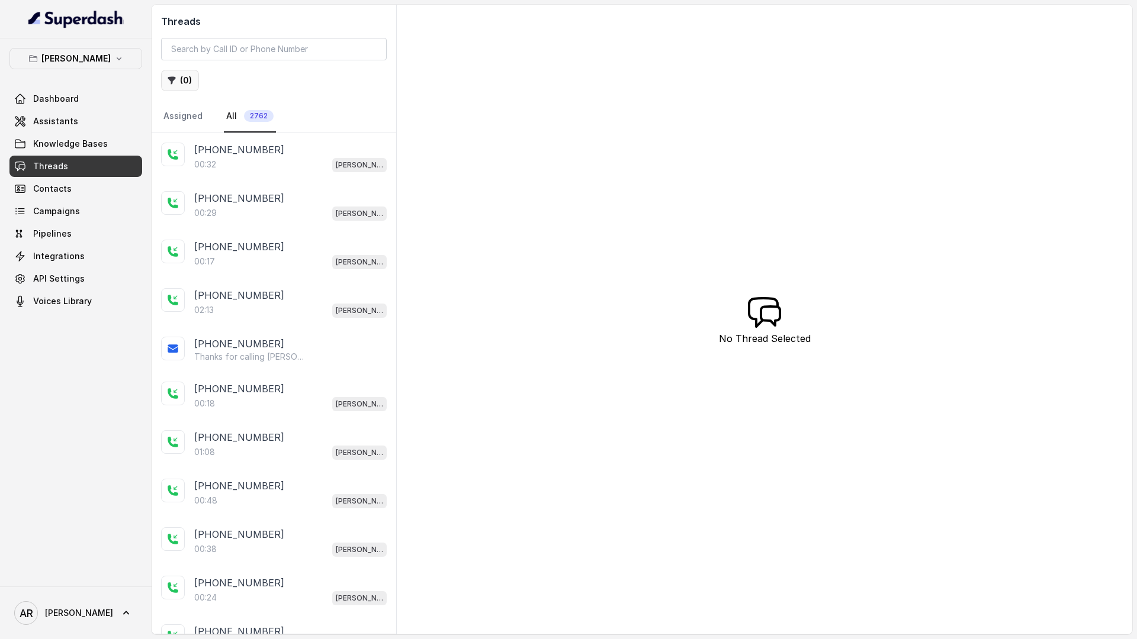
click at [193, 71] on button "( 0 )" at bounding box center [180, 80] width 38 height 21
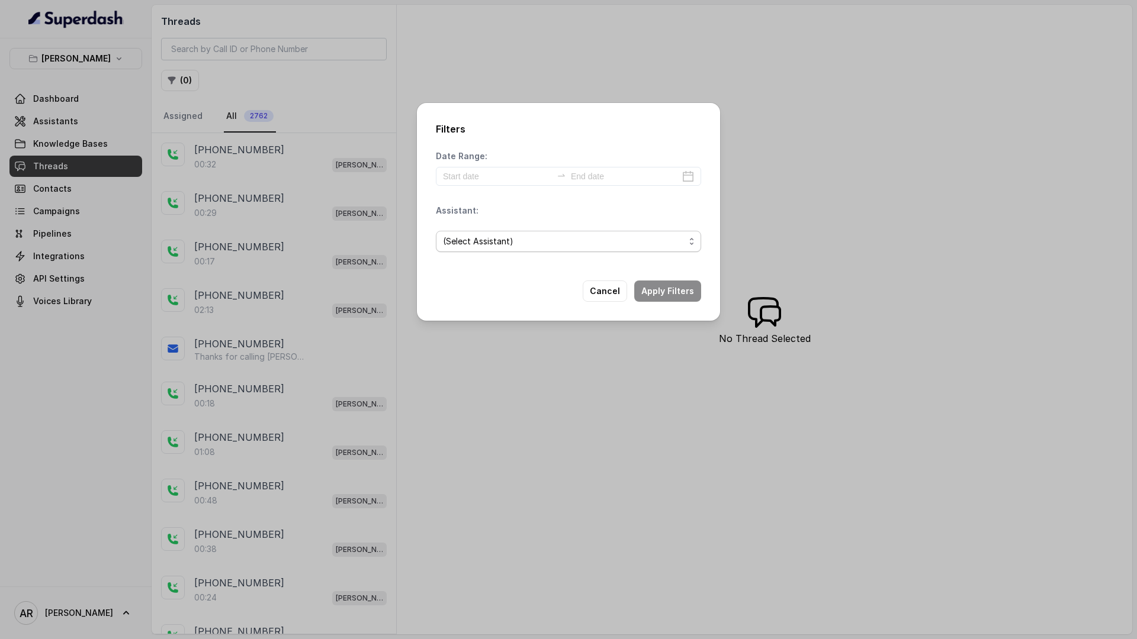
click at [484, 234] on span "(Select Assistant)" at bounding box center [564, 241] width 242 height 14
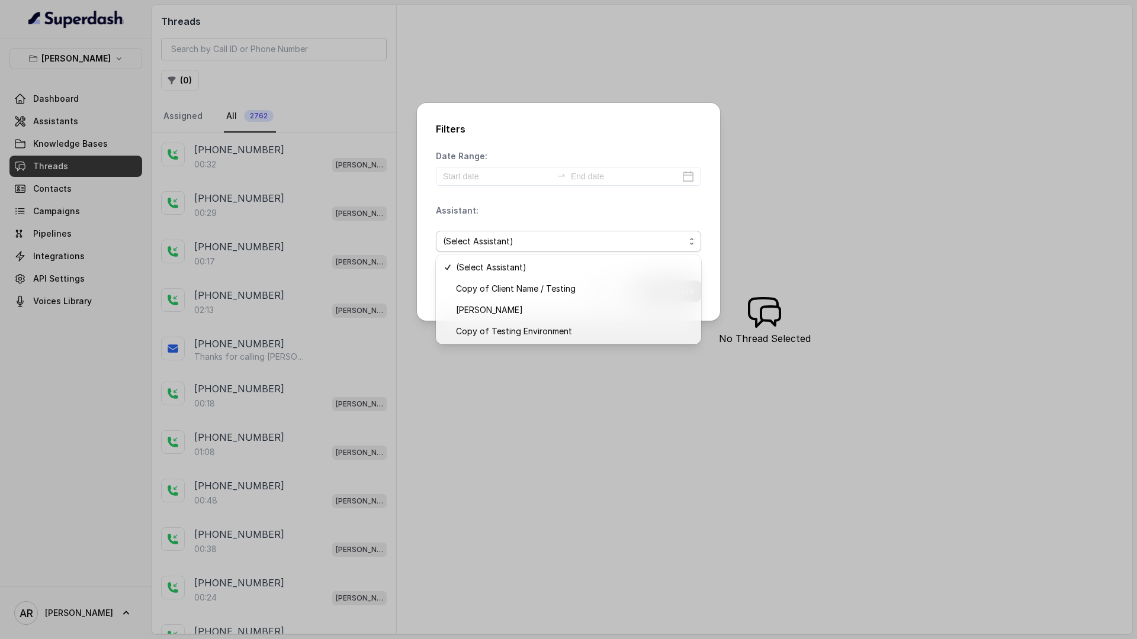
click at [512, 195] on div "Date Range: Assistant: (Select Assistant)" at bounding box center [568, 205] width 265 height 111
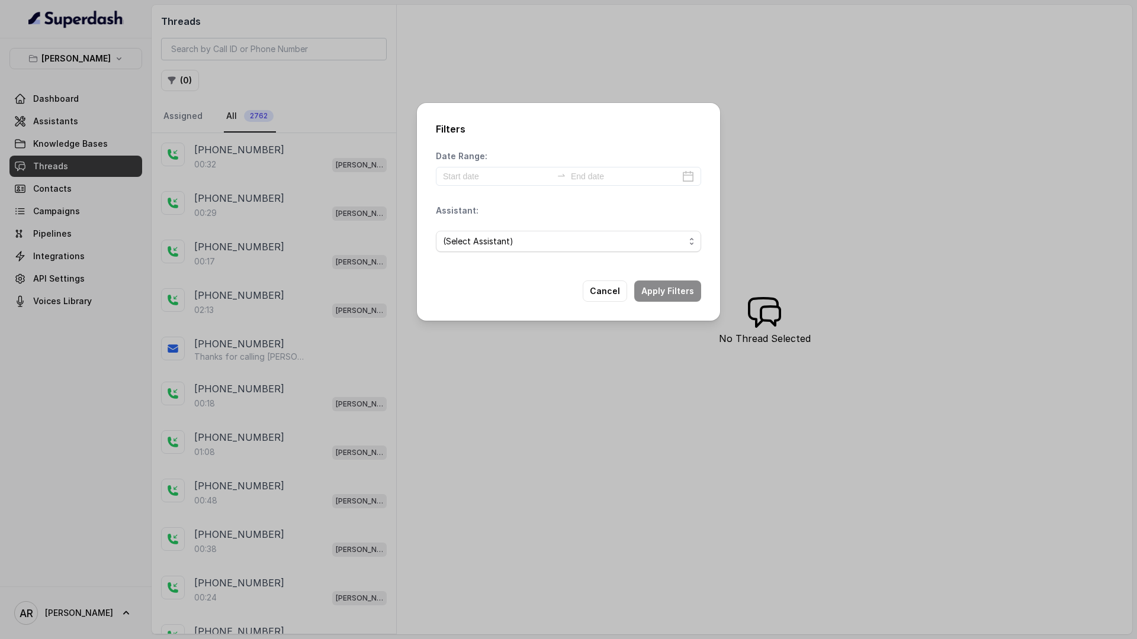
click at [73, 49] on div "Filters Date Range: Assistant: (Select Assistant) Cancel Apply Filters" at bounding box center [568, 319] width 1137 height 639
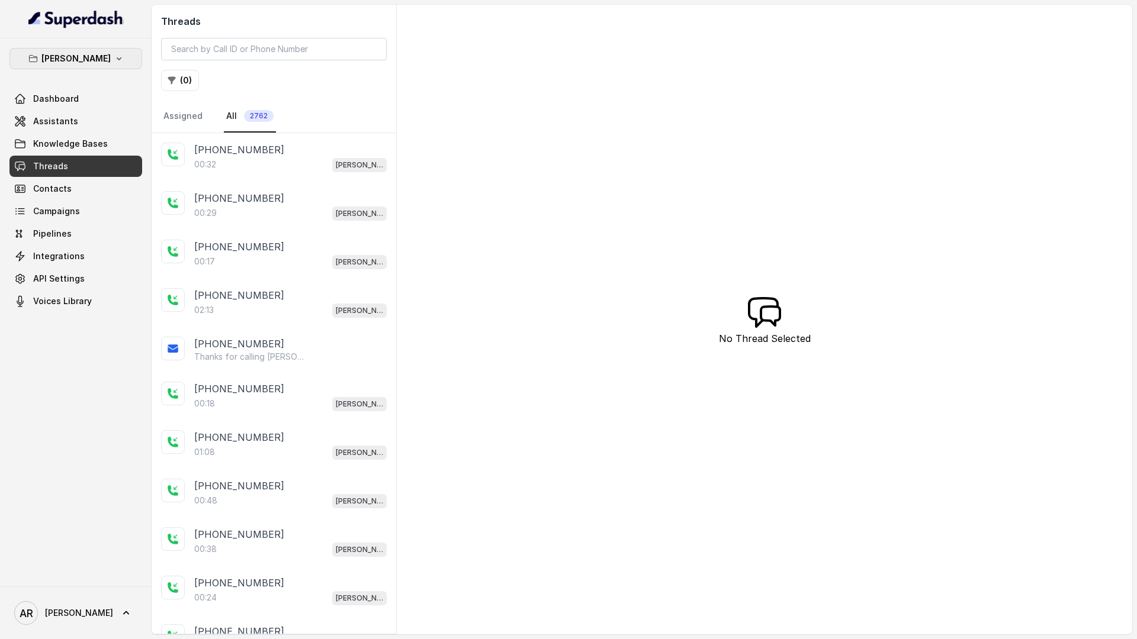
click at [73, 49] on button "[PERSON_NAME]" at bounding box center [75, 58] width 133 height 21
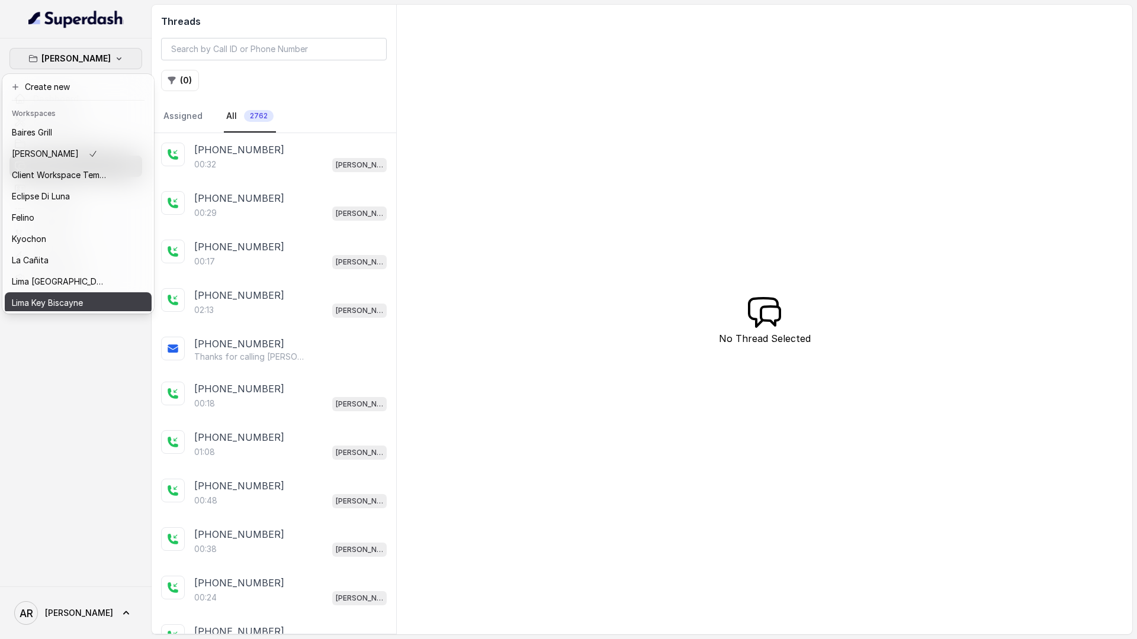
scroll to position [109, 0]
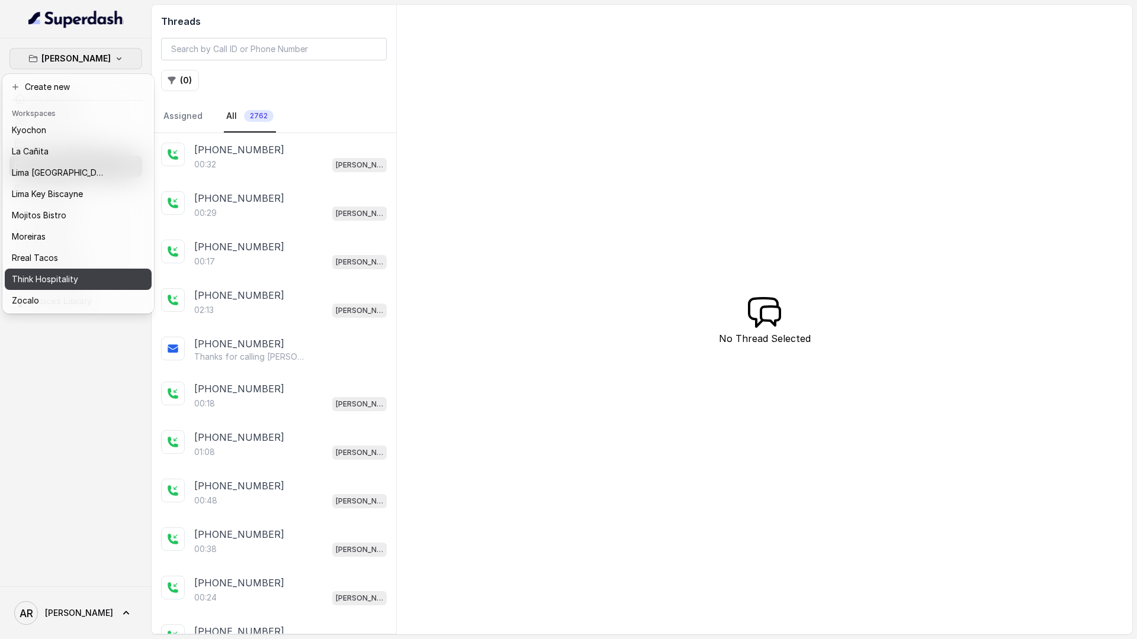
click at [71, 281] on p "Think Hospitality" at bounding box center [45, 279] width 66 height 14
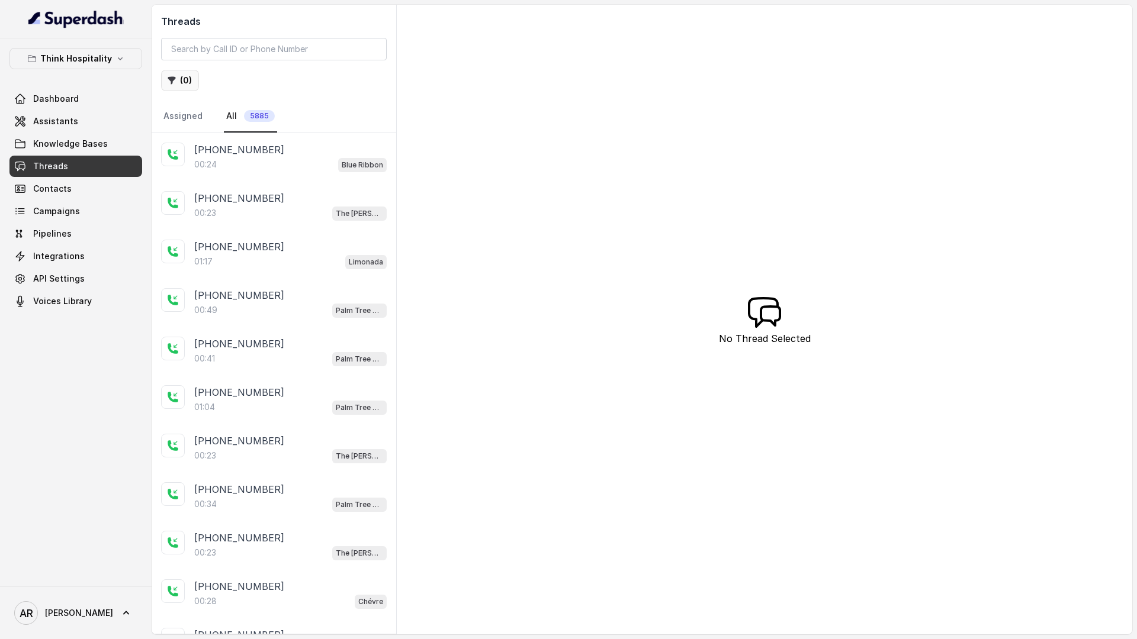
click at [185, 84] on button "( 0 )" at bounding box center [180, 80] width 38 height 21
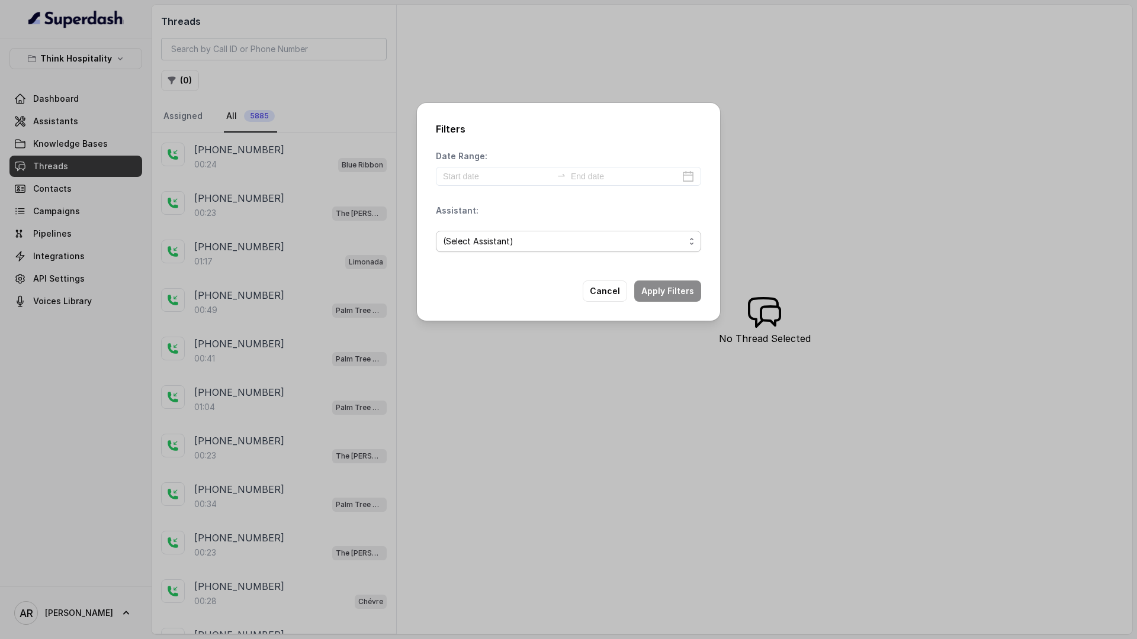
click at [473, 247] on span "(Select Assistant)" at bounding box center [564, 241] width 242 height 14
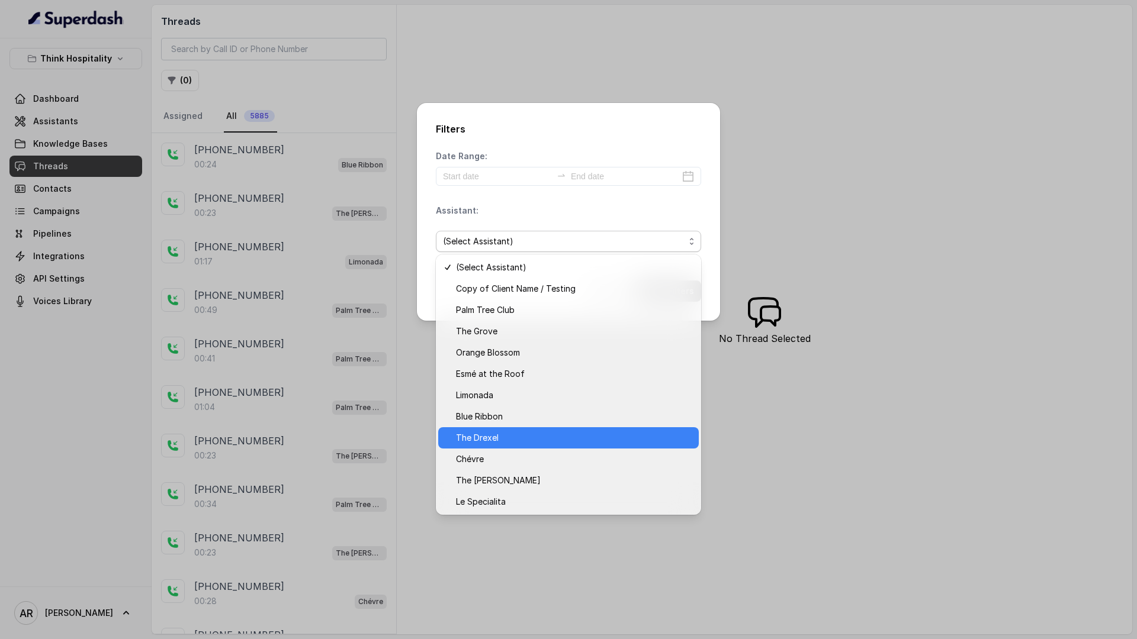
click at [551, 438] on span "The Drexel" at bounding box center [574, 438] width 236 height 14
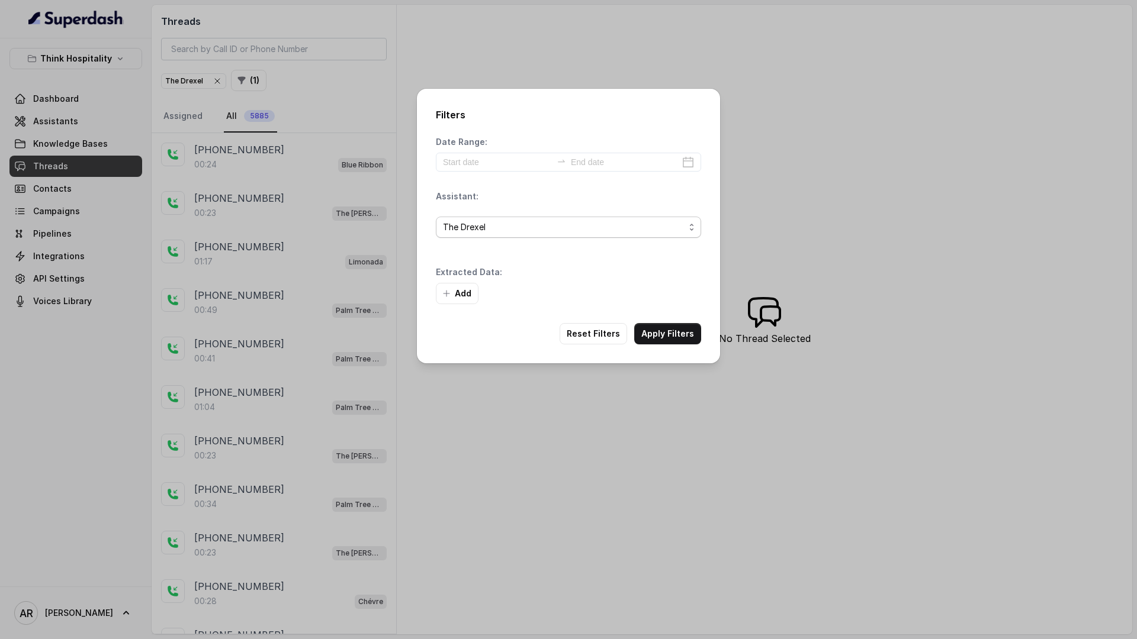
click at [532, 230] on span "The Drexel" at bounding box center [564, 227] width 242 height 14
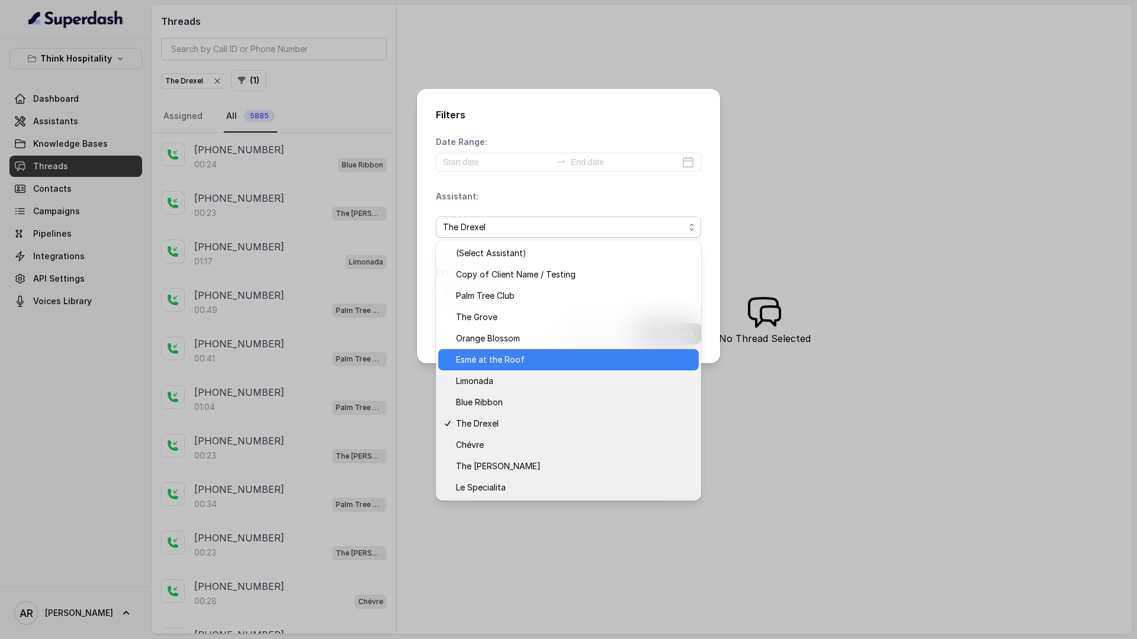
click at [534, 356] on span "Esmé at the Roof" at bounding box center [574, 360] width 236 height 14
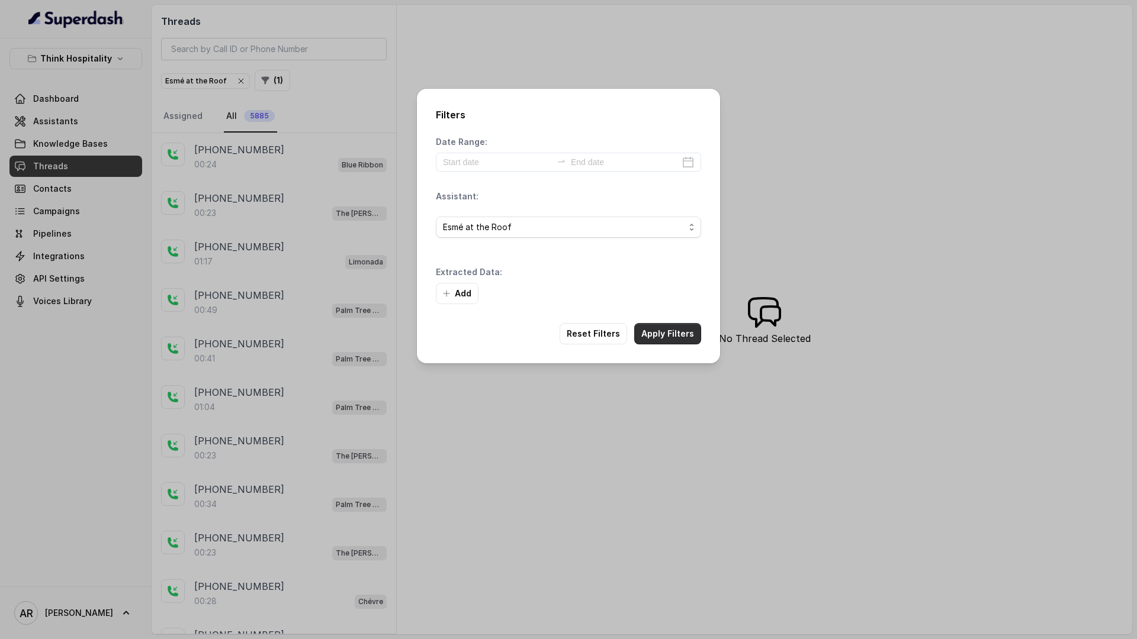
click at [651, 328] on button "Apply Filters" at bounding box center [667, 333] width 67 height 21
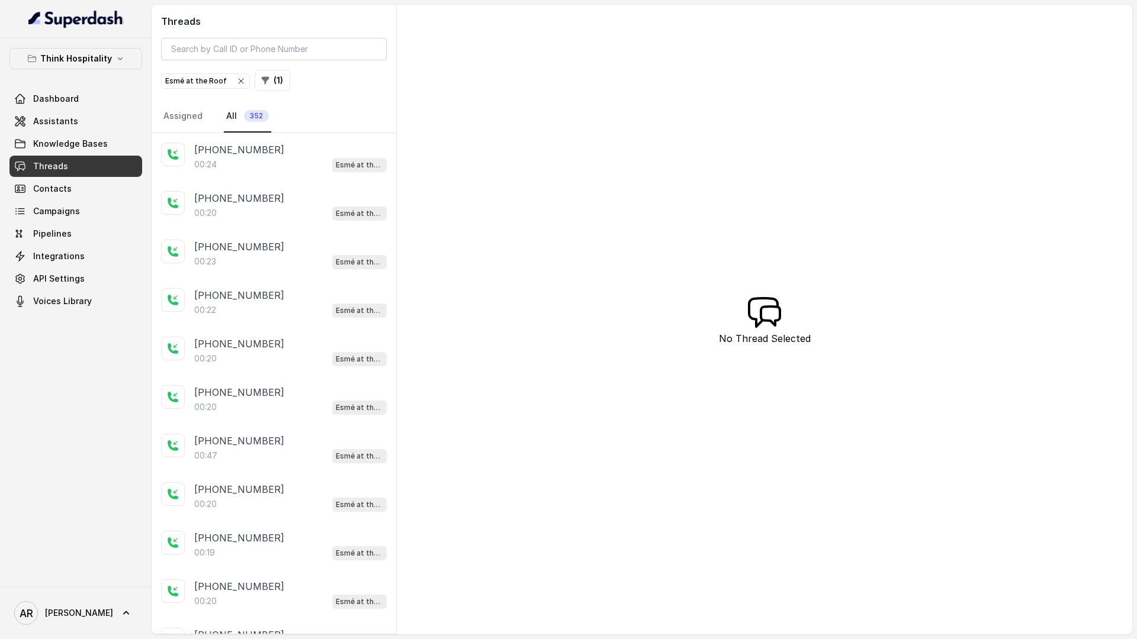
click at [247, 149] on p "+17863488272" at bounding box center [239, 150] width 90 height 14
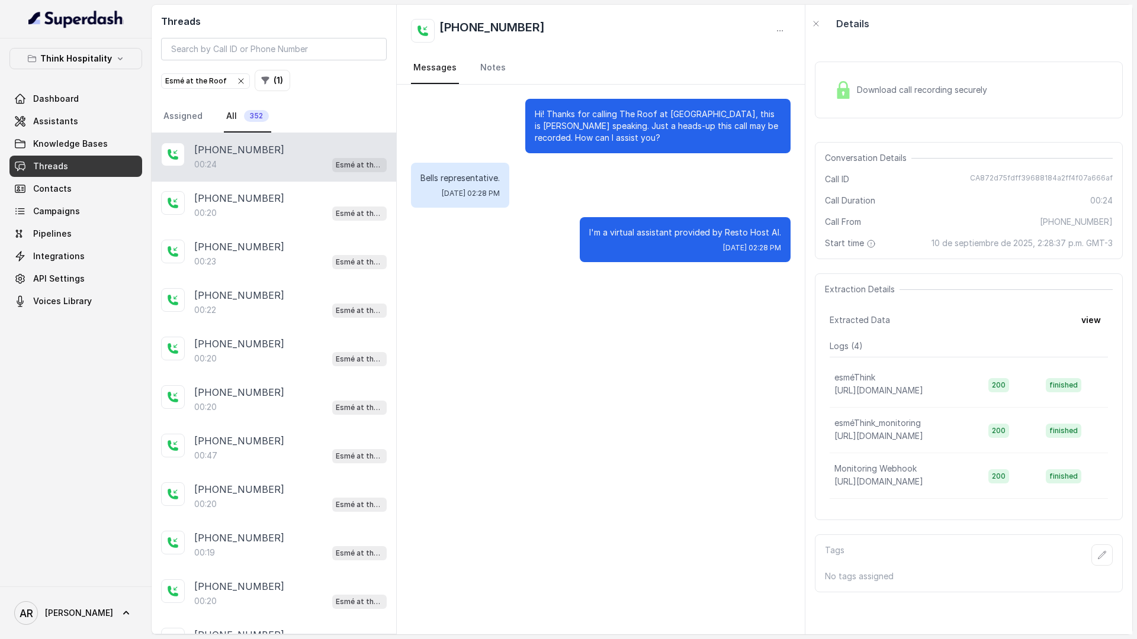
click at [871, 134] on div "Download call recording securely Conversation Details Call ID CA872d75fdff39688…" at bounding box center [968, 339] width 327 height 592
click at [847, 111] on div "Download call recording securely" at bounding box center [969, 90] width 308 height 57
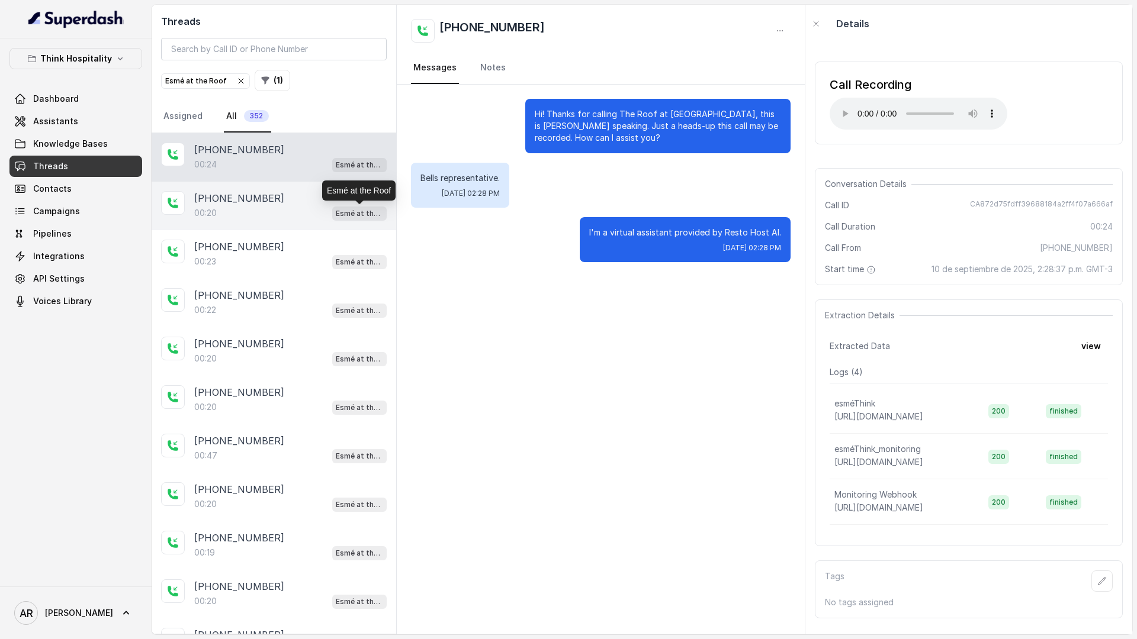
click at [340, 214] on p "Esmé at the Roof" at bounding box center [359, 214] width 47 height 12
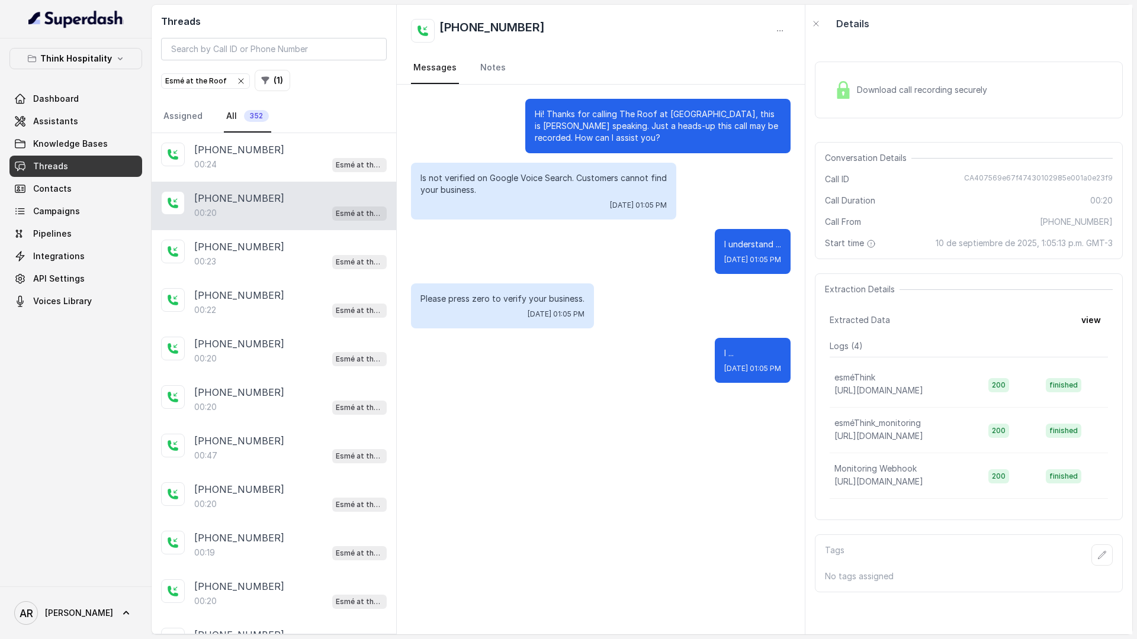
click at [893, 102] on div "Download call recording securely" at bounding box center [910, 89] width 162 height 27
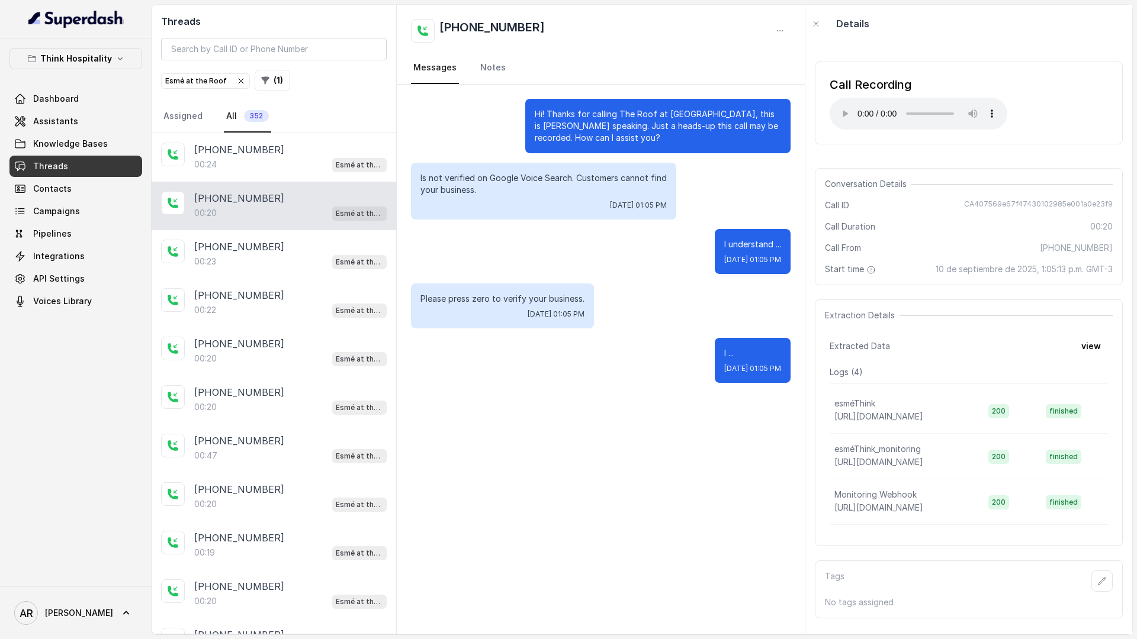
click at [288, 226] on div "+15012874459 00:20 Esmé at the Roof" at bounding box center [274, 206] width 245 height 49
click at [295, 258] on div "00:23 Esmé at the Roof" at bounding box center [290, 261] width 192 height 15
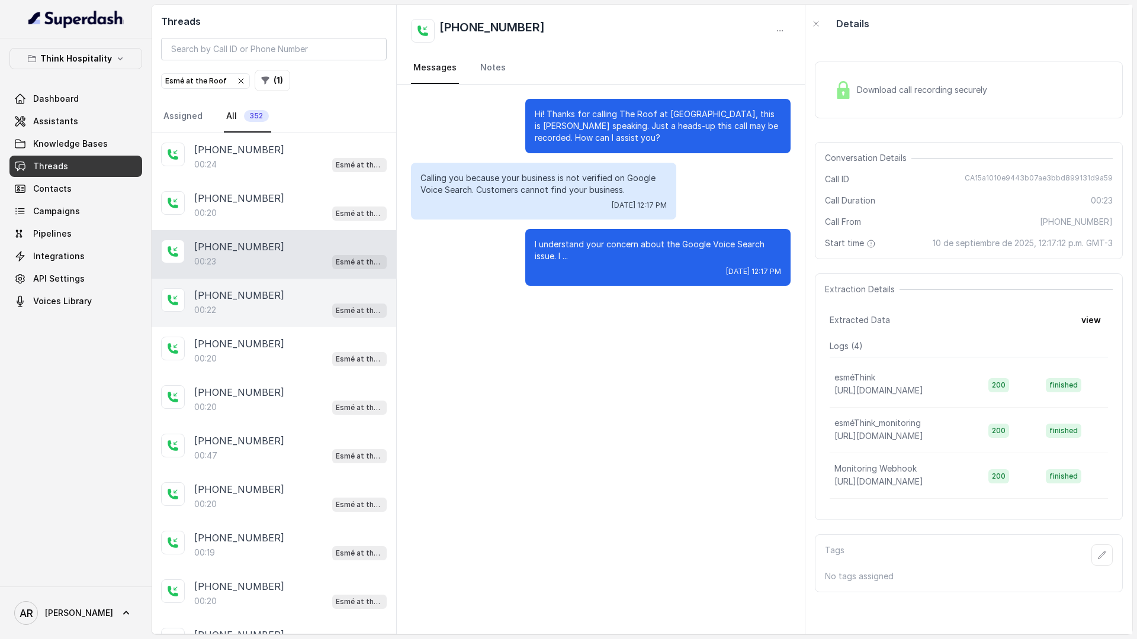
click at [302, 303] on div "00:22 Esmé at the Roof" at bounding box center [290, 310] width 192 height 15
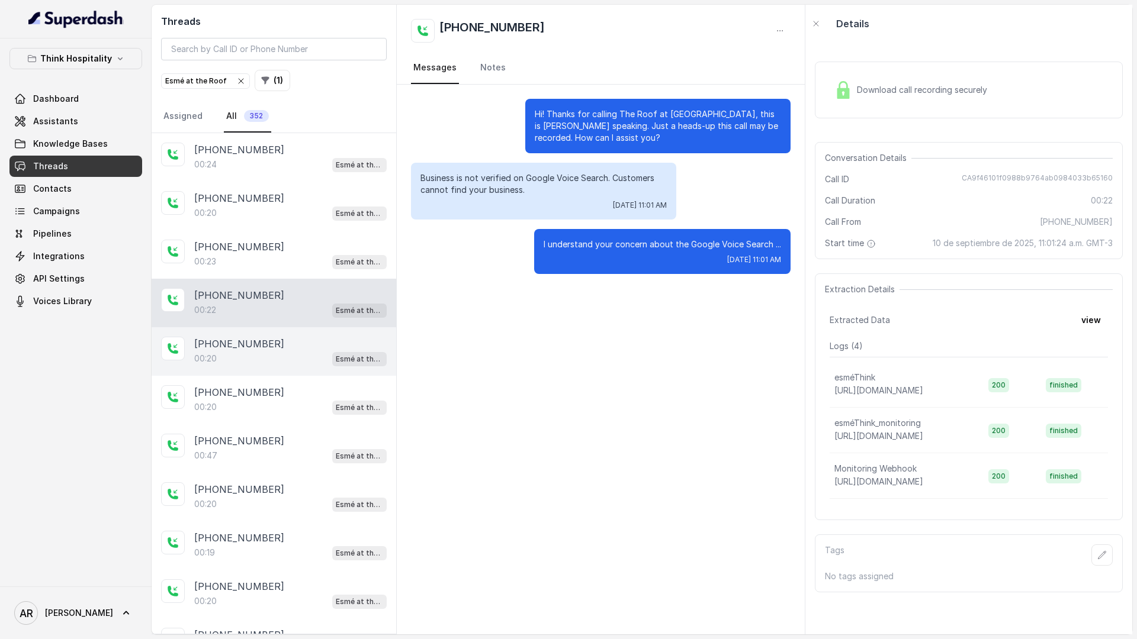
click at [306, 341] on div "+15012874459" at bounding box center [290, 344] width 192 height 14
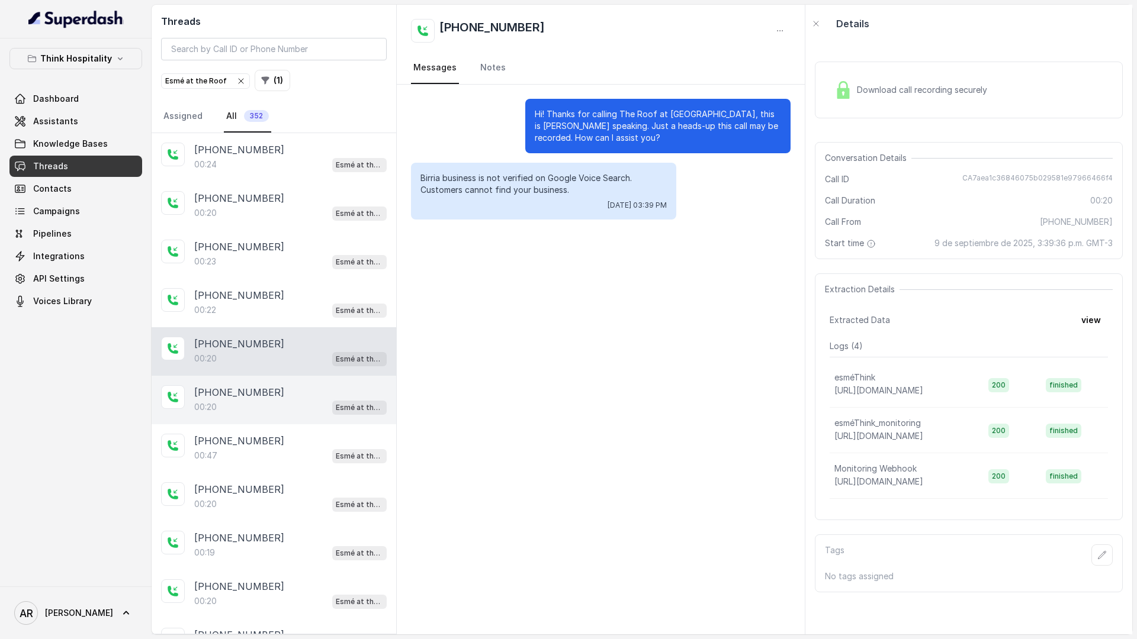
click at [306, 391] on div "+15012874459" at bounding box center [290, 392] width 192 height 14
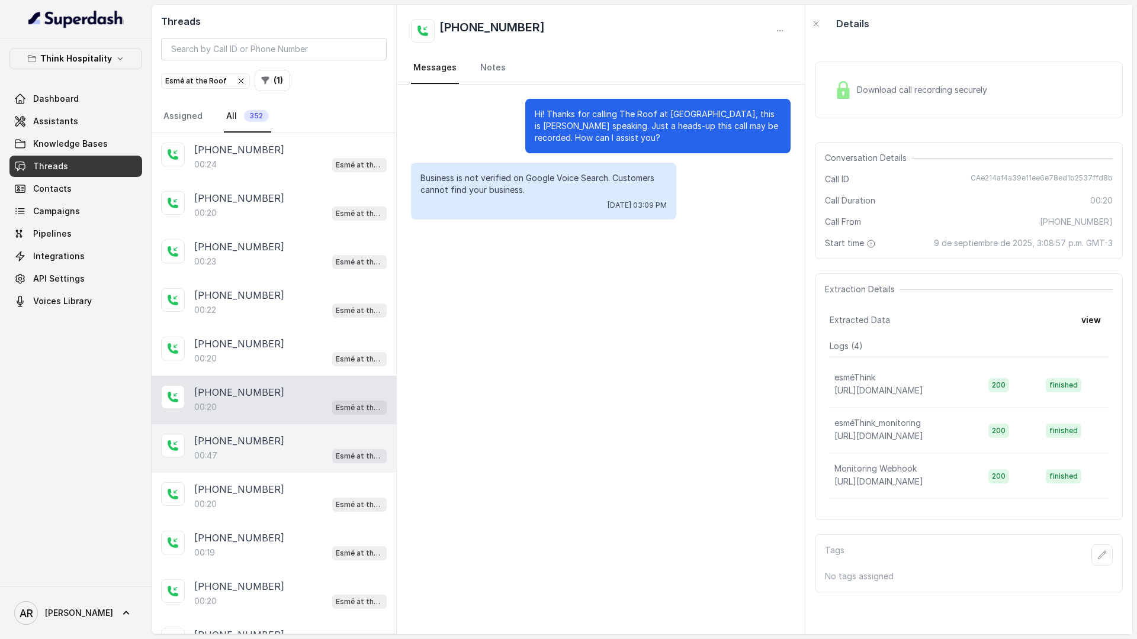
click at [304, 430] on div "+19412859036 00:47 Esmé at the Roof" at bounding box center [274, 448] width 245 height 49
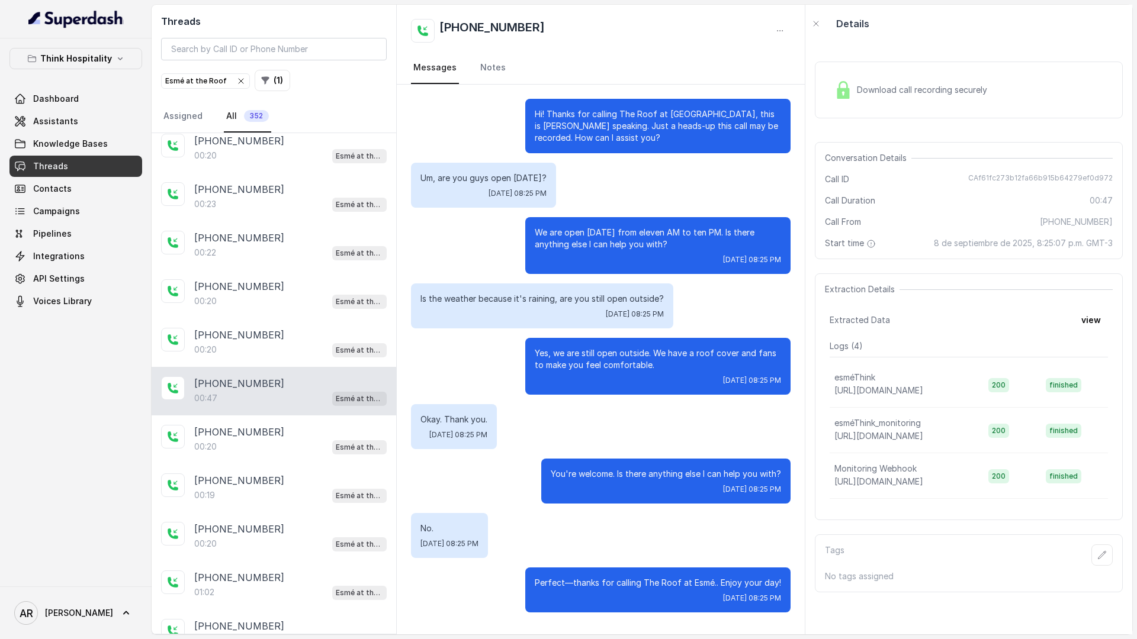
scroll to position [79, 0]
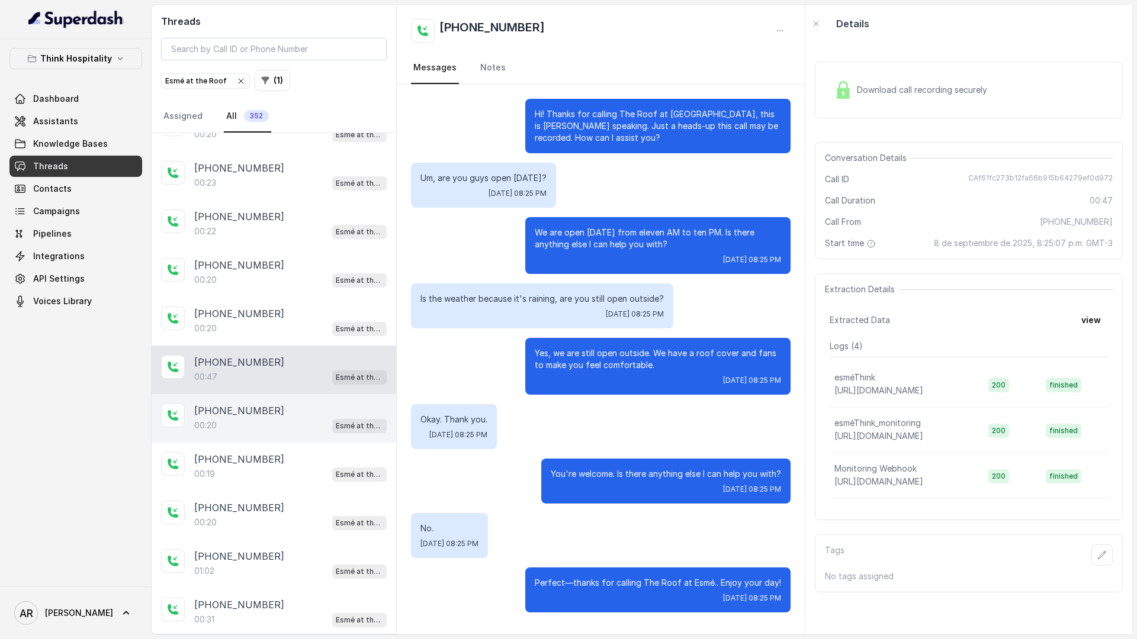
click at [297, 422] on div "00:20 Esmé at the Roof" at bounding box center [290, 425] width 192 height 15
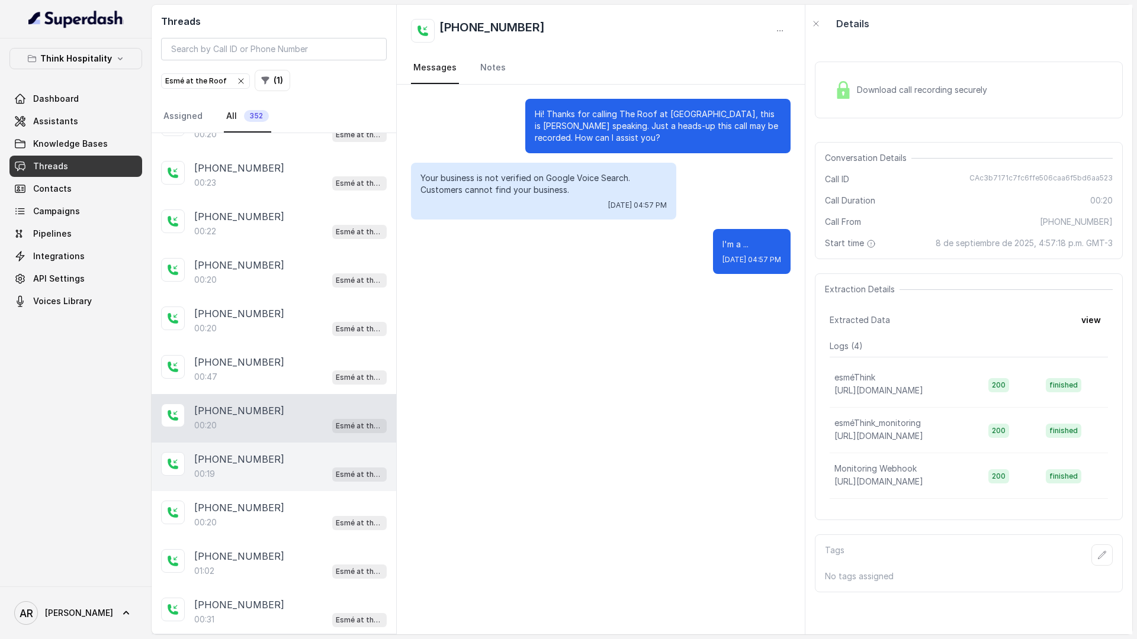
click at [307, 462] on div "+15012874459" at bounding box center [290, 459] width 192 height 14
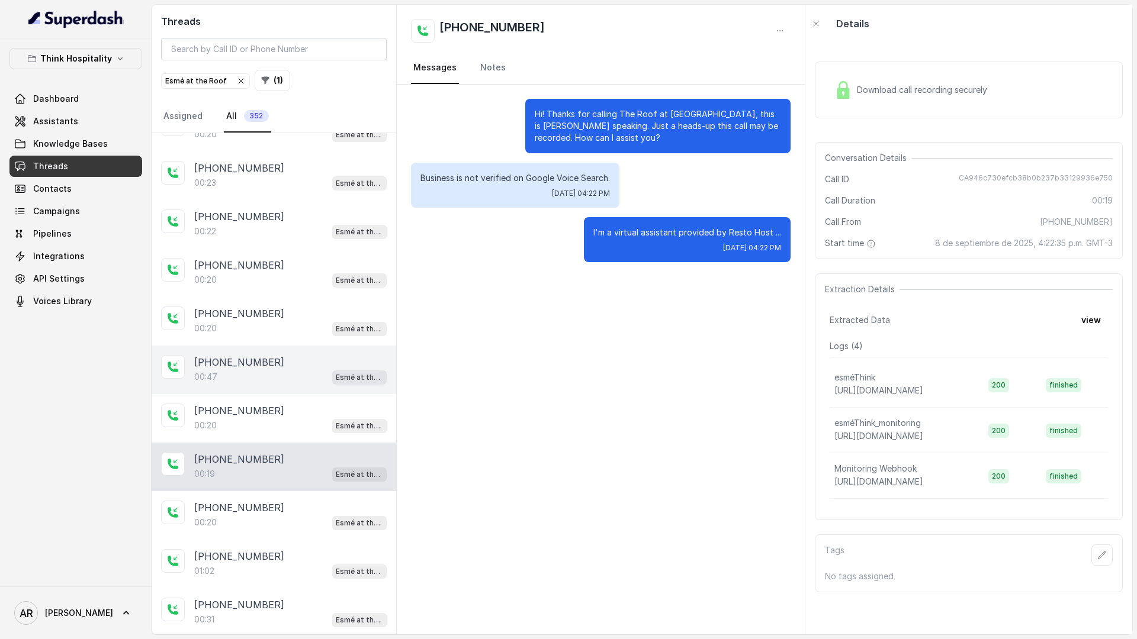
click at [292, 360] on div "+19412859036" at bounding box center [290, 362] width 192 height 14
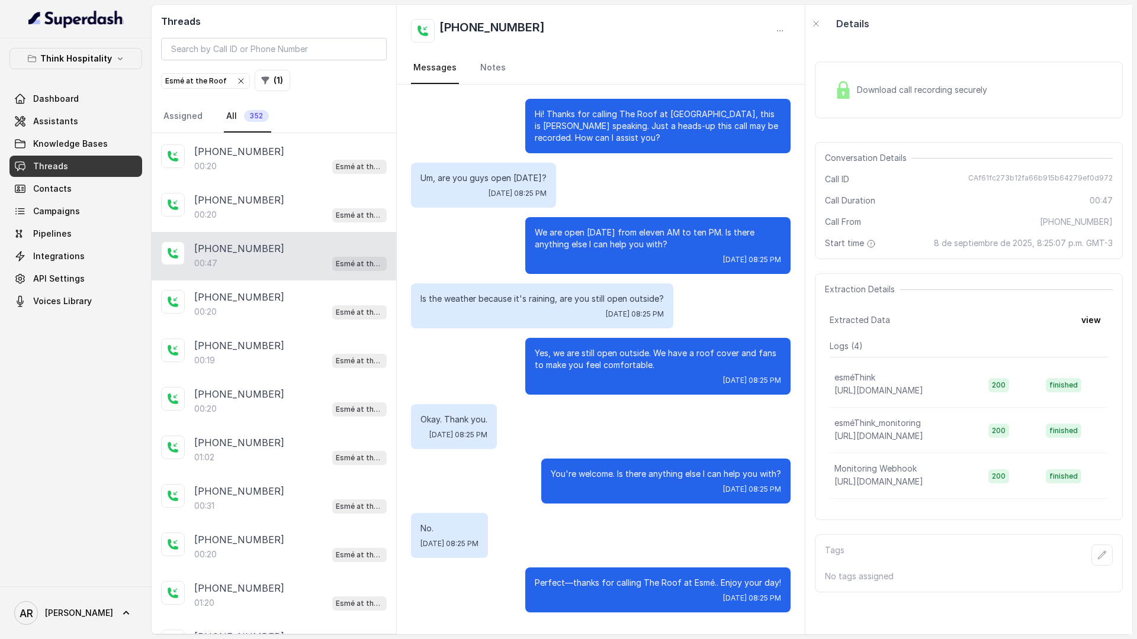
scroll to position [194, 0]
click at [289, 355] on div "00:19 Esmé at the Roof" at bounding box center [290, 358] width 192 height 15
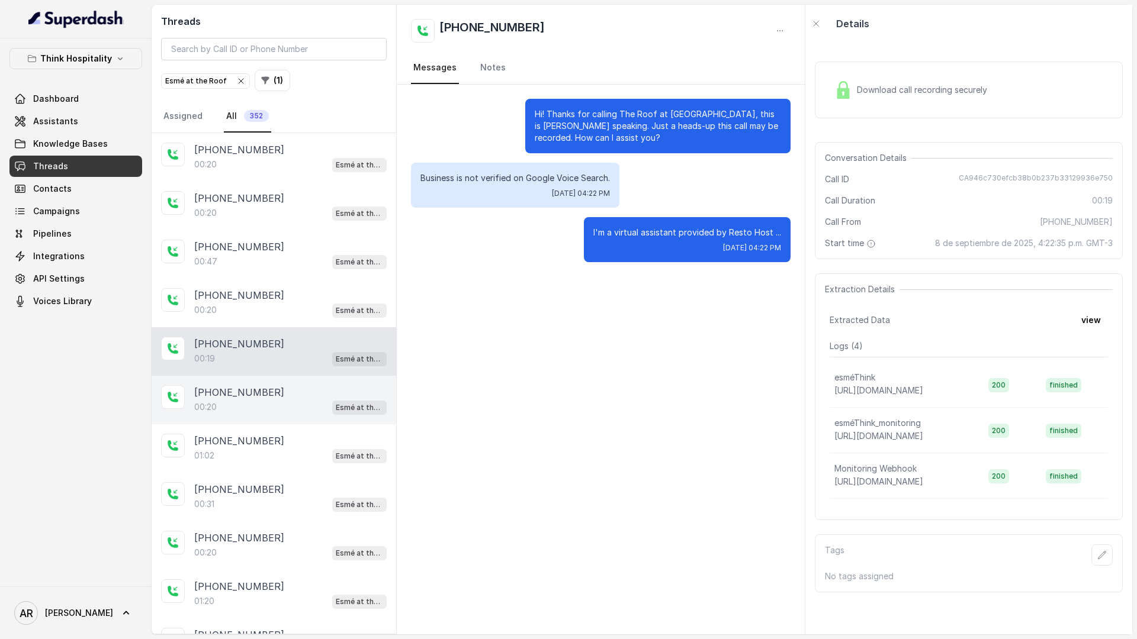
click at [298, 398] on div "+15012874459" at bounding box center [290, 392] width 192 height 14
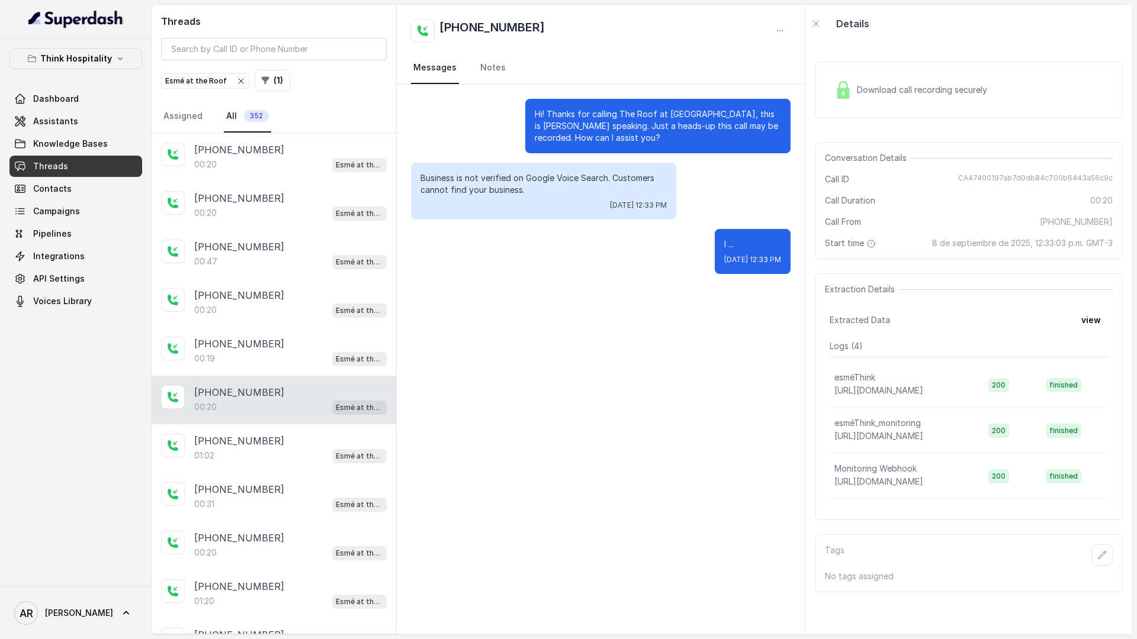
scroll to position [233, 0]
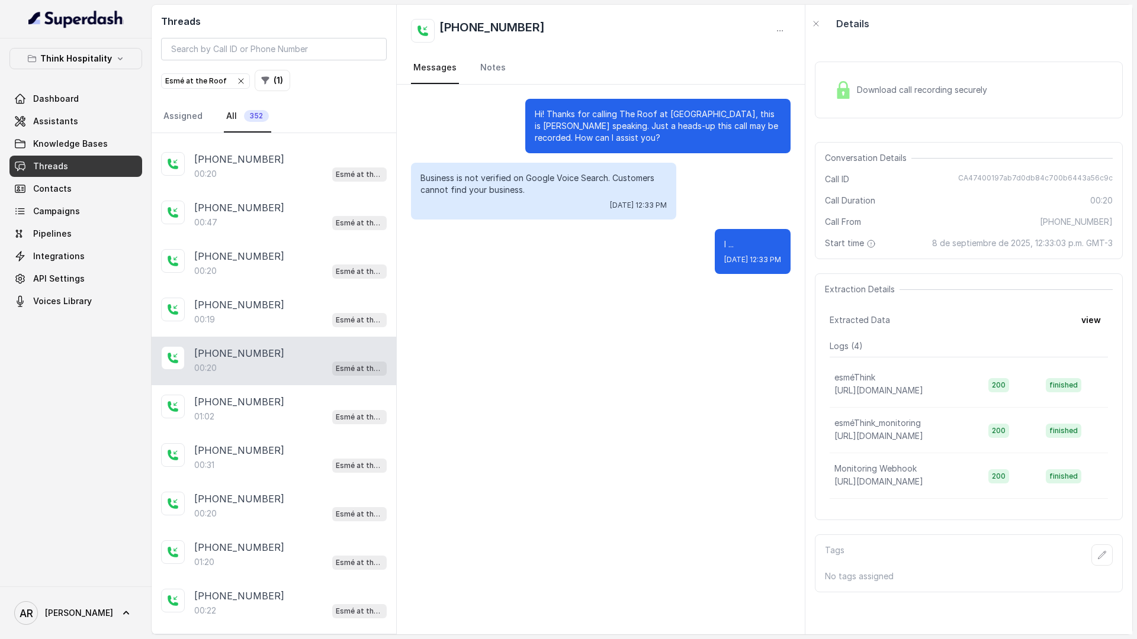
click at [298, 398] on div "+13053639794" at bounding box center [290, 402] width 192 height 14
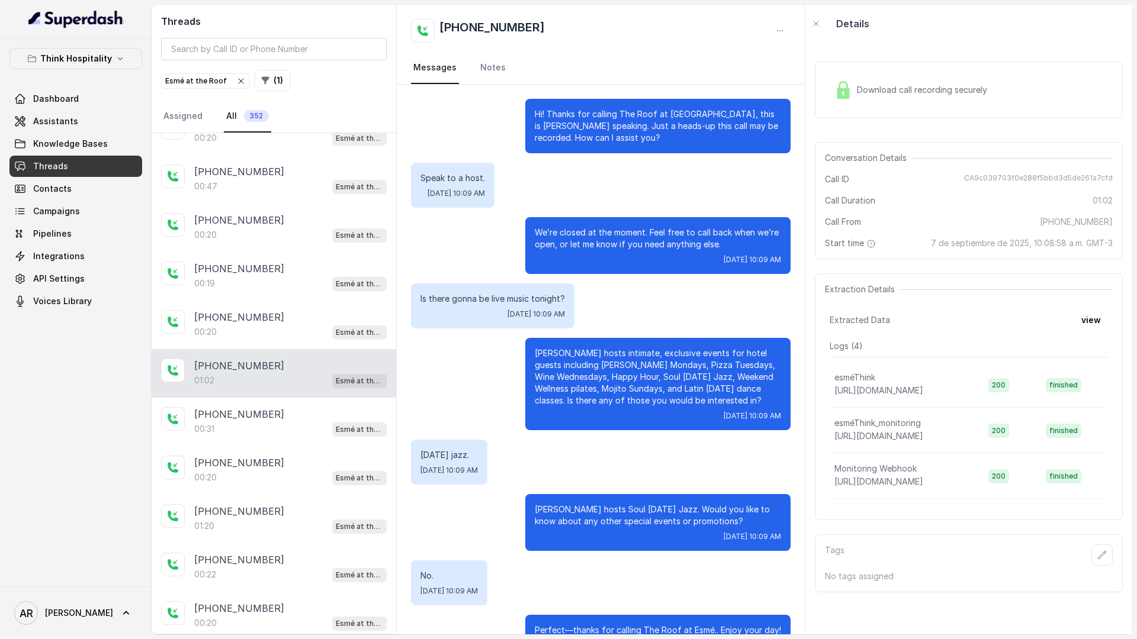
scroll to position [40, 0]
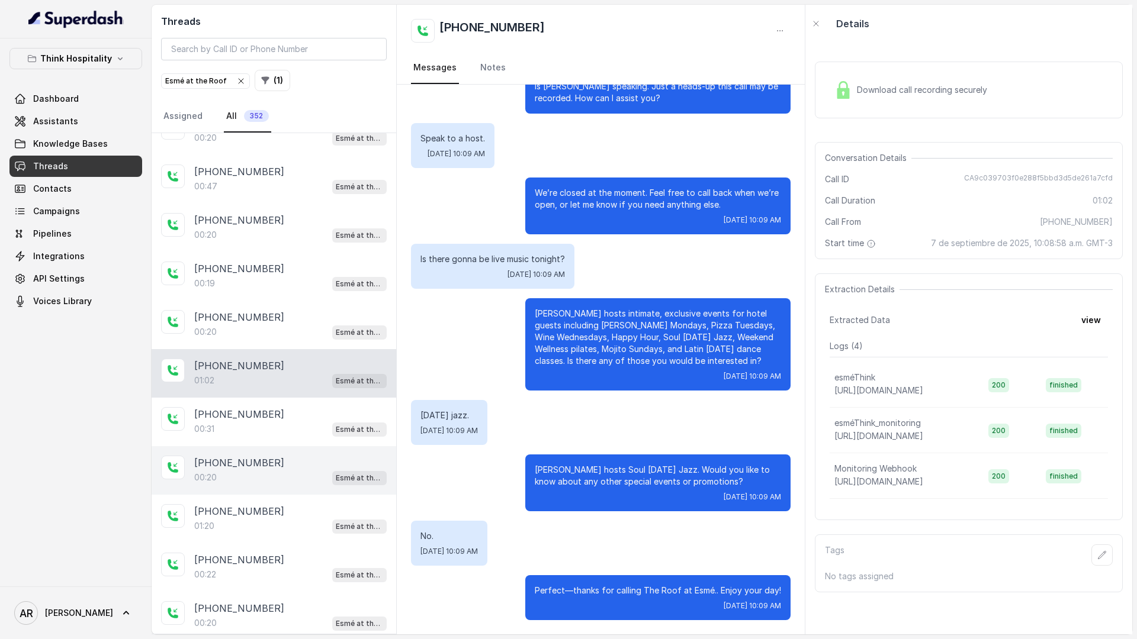
click at [263, 452] on div "+15012874459 00:20 Esmé at the Roof" at bounding box center [274, 470] width 245 height 49
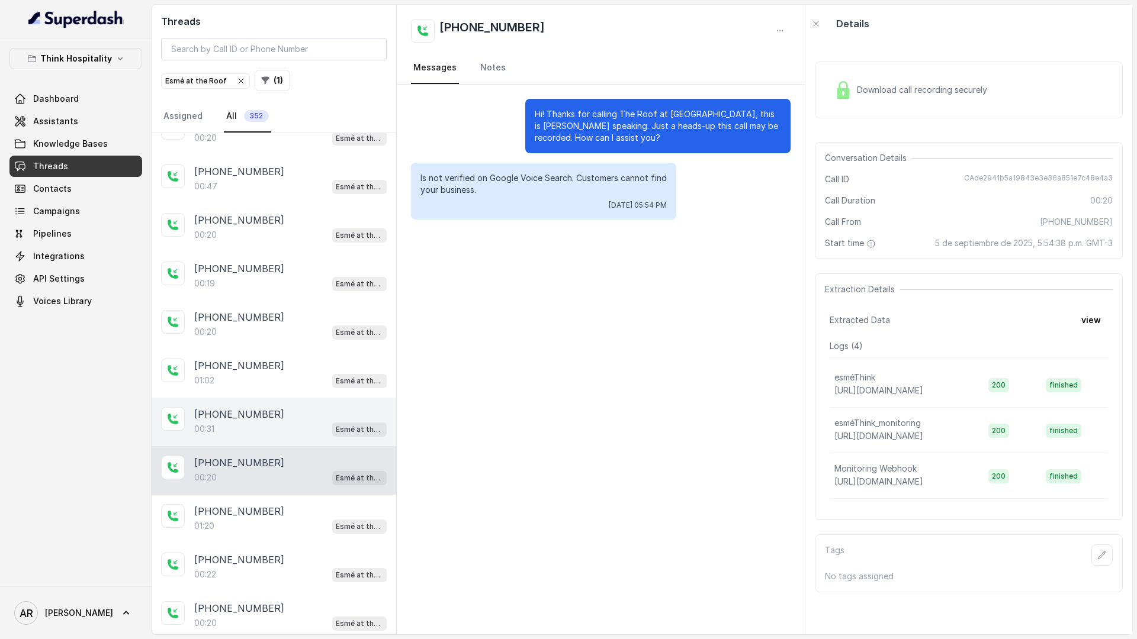
click at [274, 431] on div "00:31 Esmé at the Roof" at bounding box center [290, 429] width 192 height 15
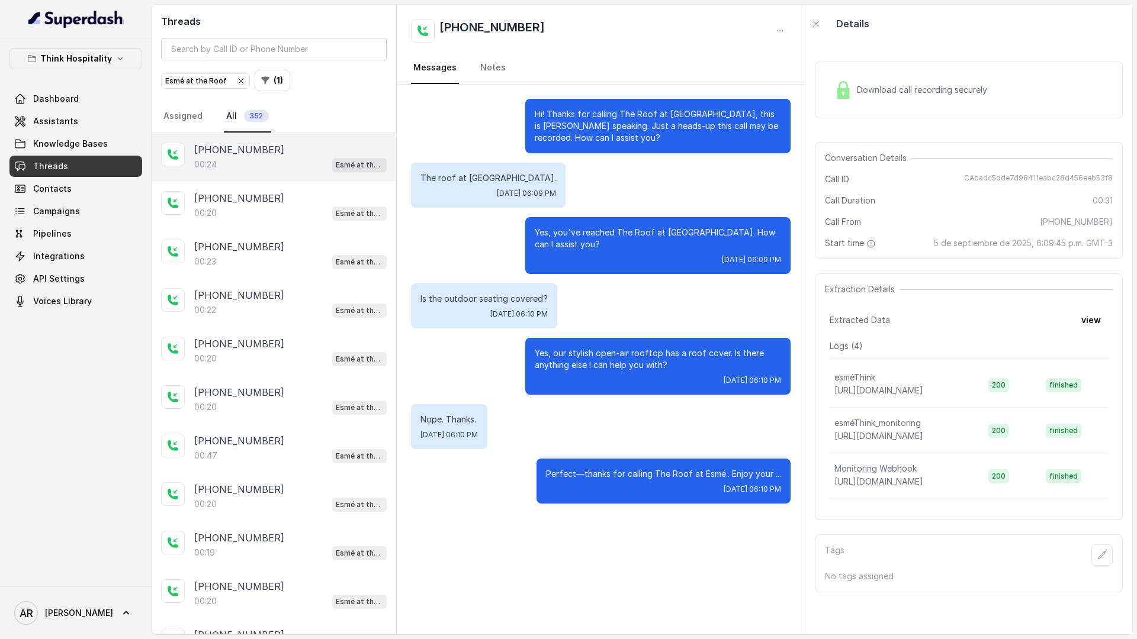
click at [253, 151] on p "+17863488272" at bounding box center [239, 150] width 90 height 14
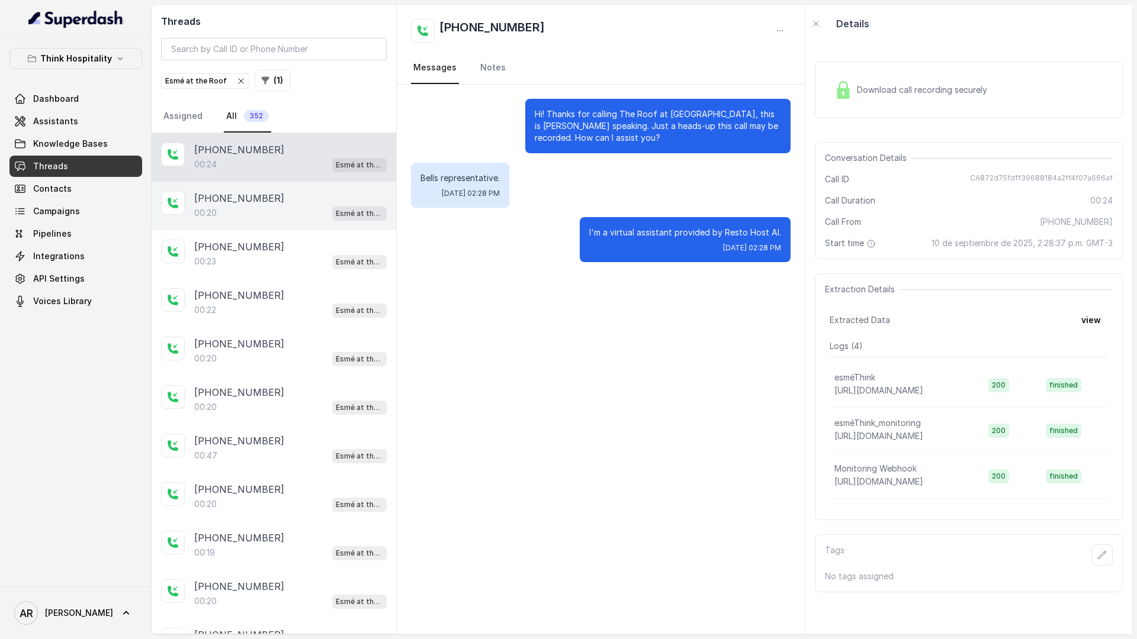
click at [262, 189] on div "+15012874459 00:20 Esmé at the Roof" at bounding box center [274, 206] width 245 height 49
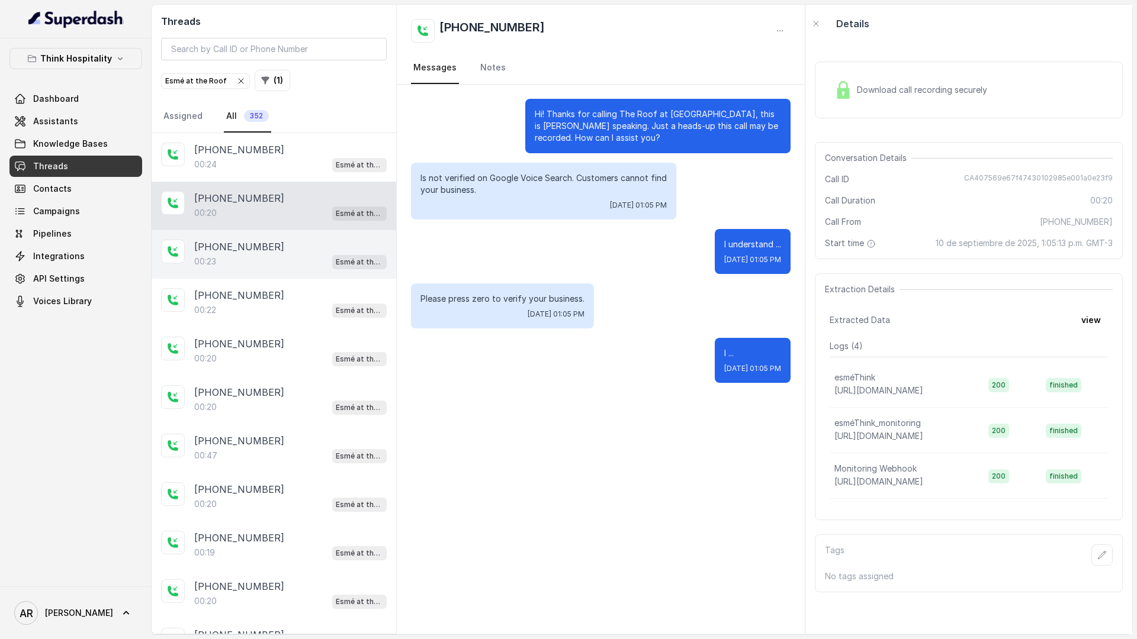
click at [265, 240] on div "+15012874459" at bounding box center [290, 247] width 192 height 14
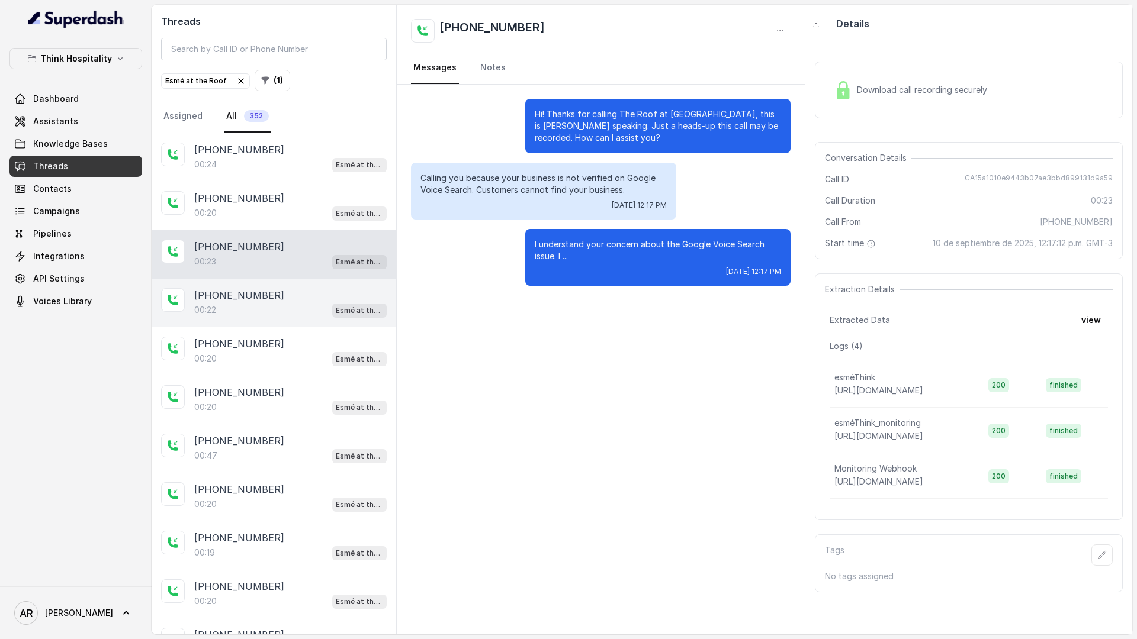
click at [276, 299] on div "+15012874459" at bounding box center [290, 295] width 192 height 14
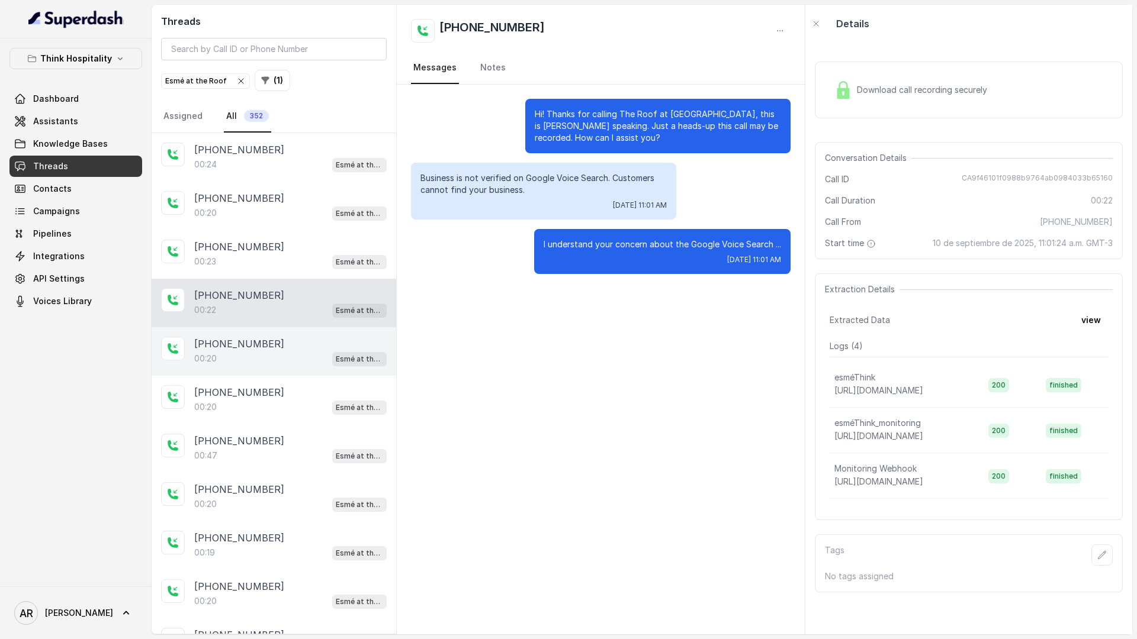
click at [289, 363] on div "00:20 Esmé at the Roof" at bounding box center [290, 358] width 192 height 15
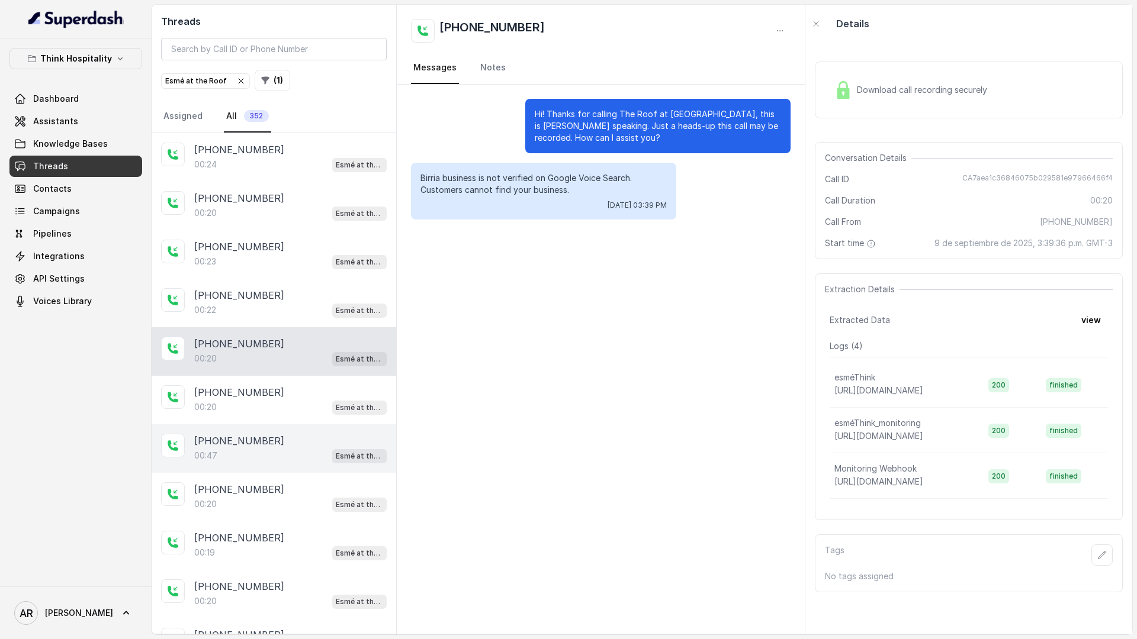
click at [302, 441] on div "+19412859036" at bounding box center [290, 441] width 192 height 14
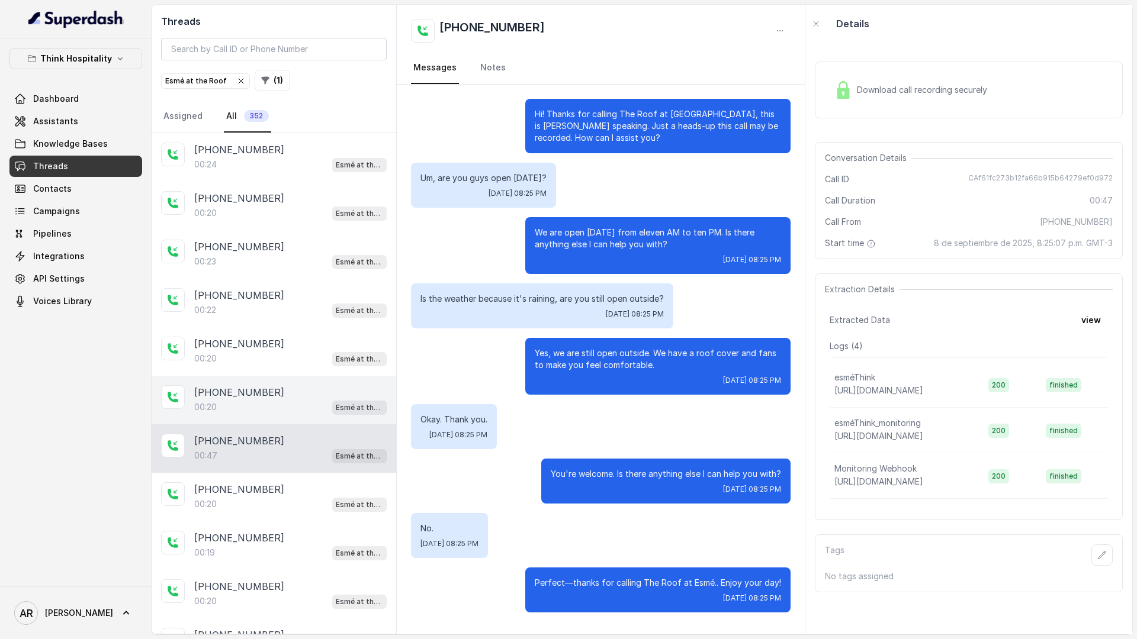
click at [301, 396] on div "+15012874459" at bounding box center [290, 392] width 192 height 14
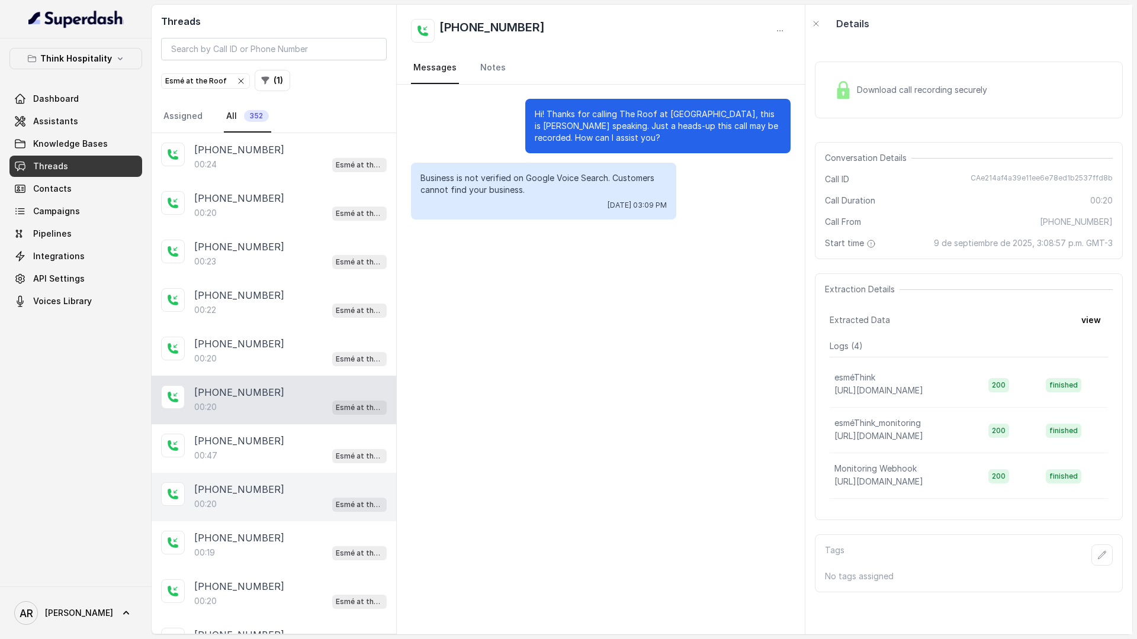
click at [326, 481] on div "+15012874459 00:20 Esmé at the Roof" at bounding box center [274, 497] width 245 height 49
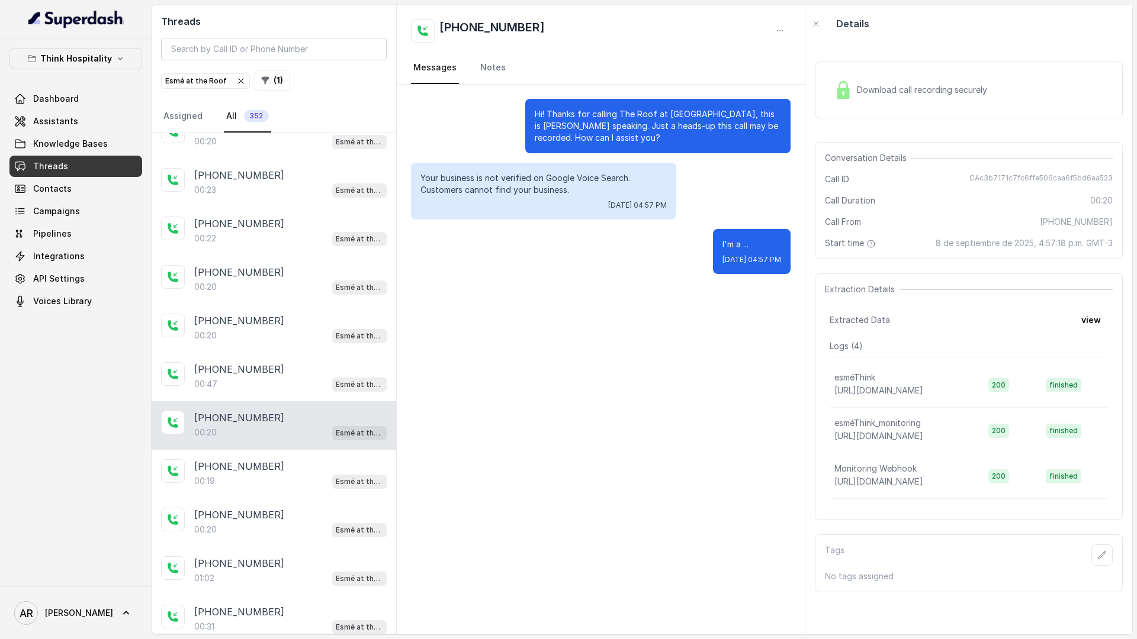
scroll to position [75, 0]
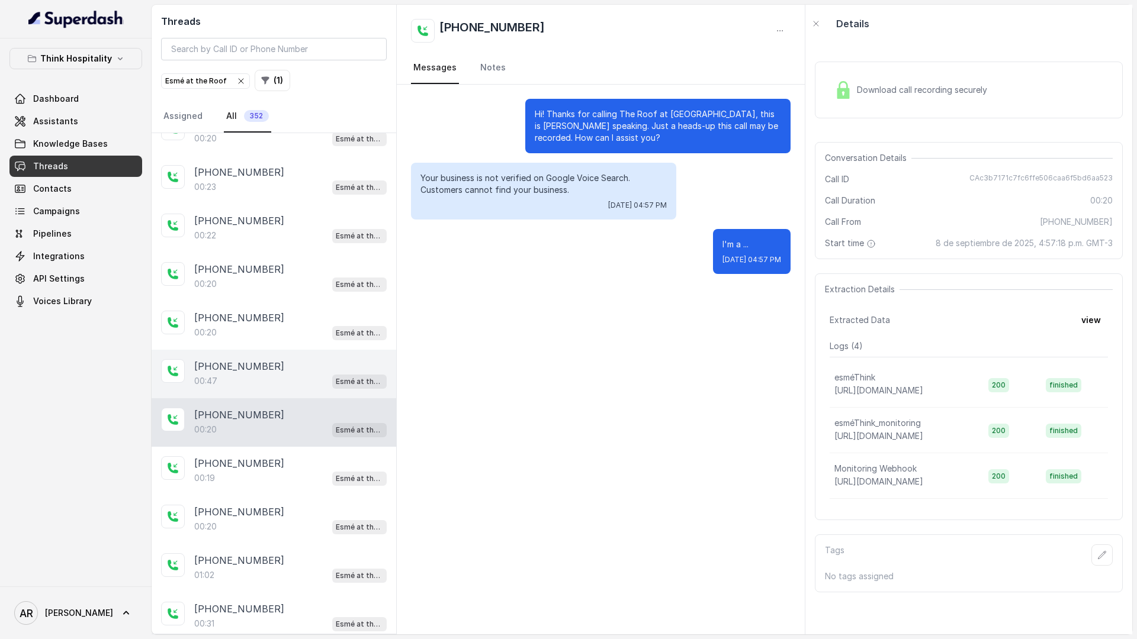
click at [309, 371] on div "+19412859036" at bounding box center [290, 366] width 192 height 14
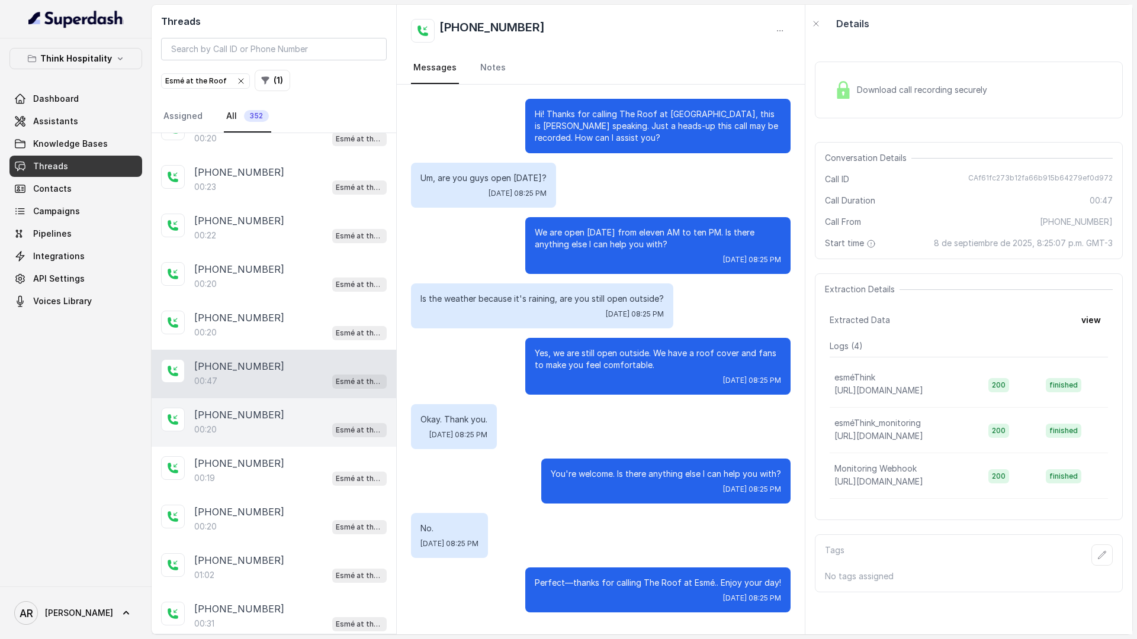
click at [343, 444] on div "+15012874459 00:20 Esmé at the Roof" at bounding box center [274, 422] width 245 height 49
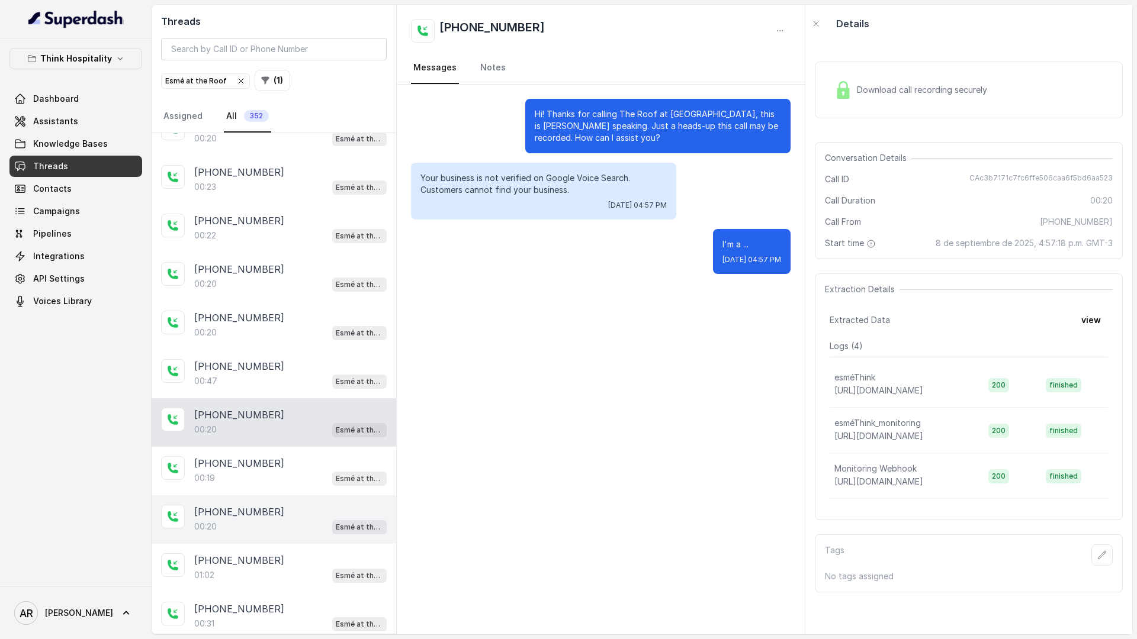
click at [346, 506] on div "+15012874459" at bounding box center [290, 512] width 192 height 14
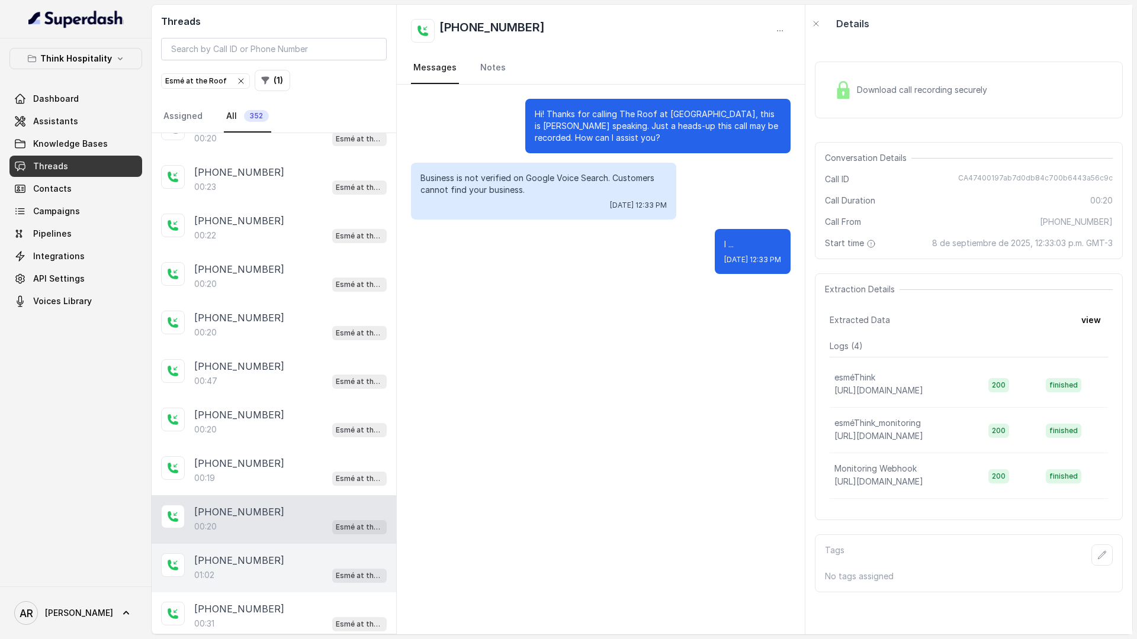
click at [337, 564] on div "+13053639794" at bounding box center [290, 561] width 192 height 14
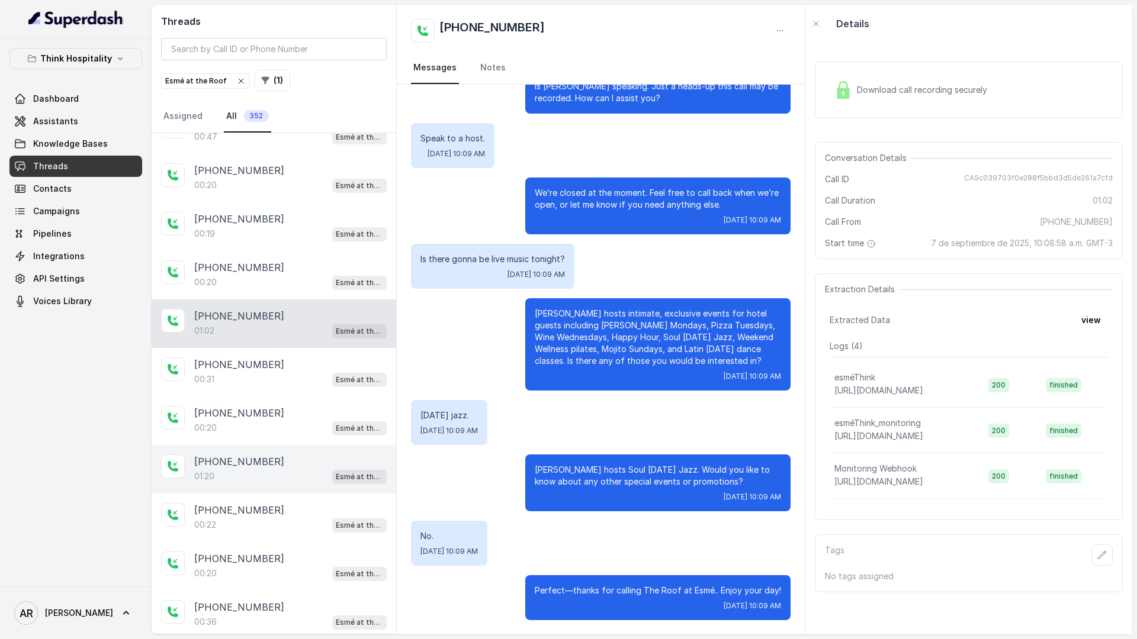
scroll to position [323, 0]
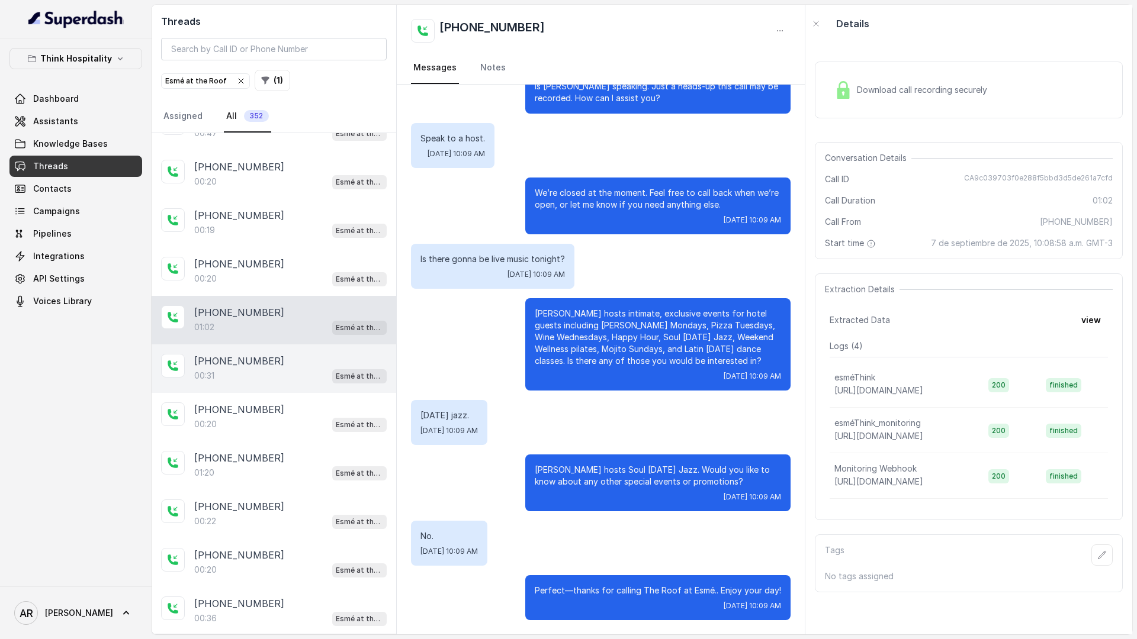
click at [307, 377] on div "00:31 Esmé at the Roof" at bounding box center [290, 375] width 192 height 15
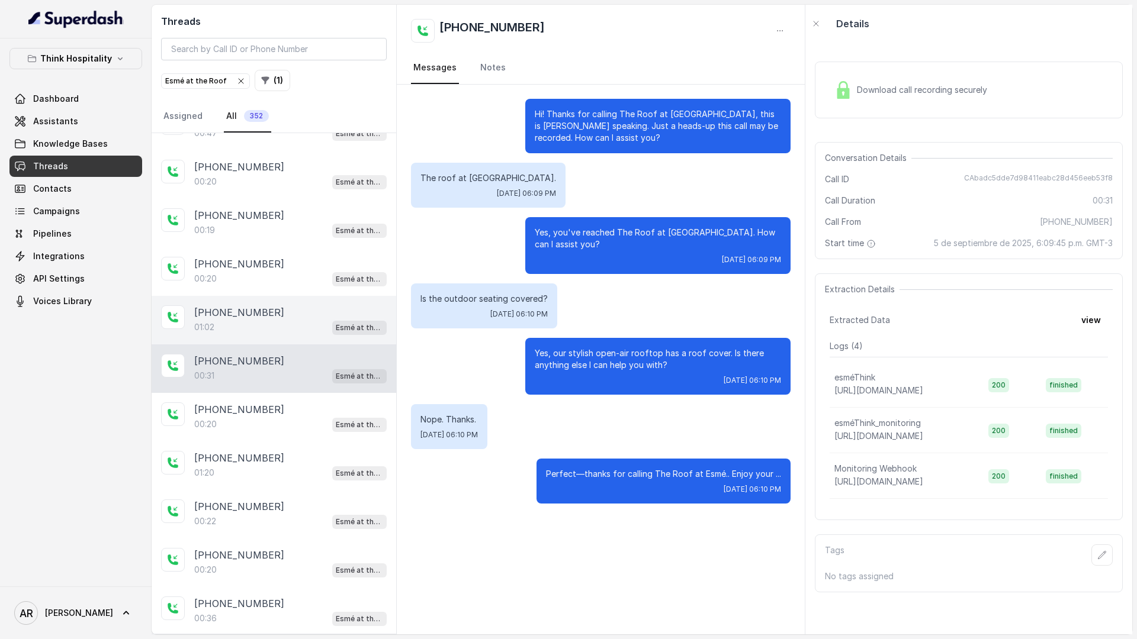
click at [265, 308] on div "+13053639794" at bounding box center [290, 312] width 192 height 14
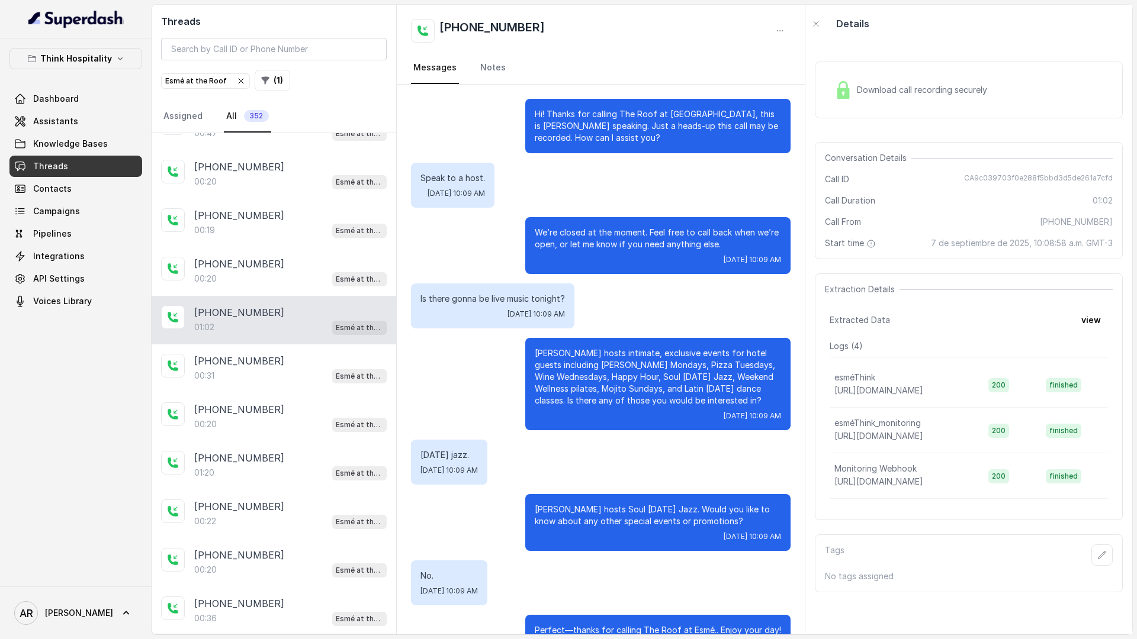
scroll to position [40, 0]
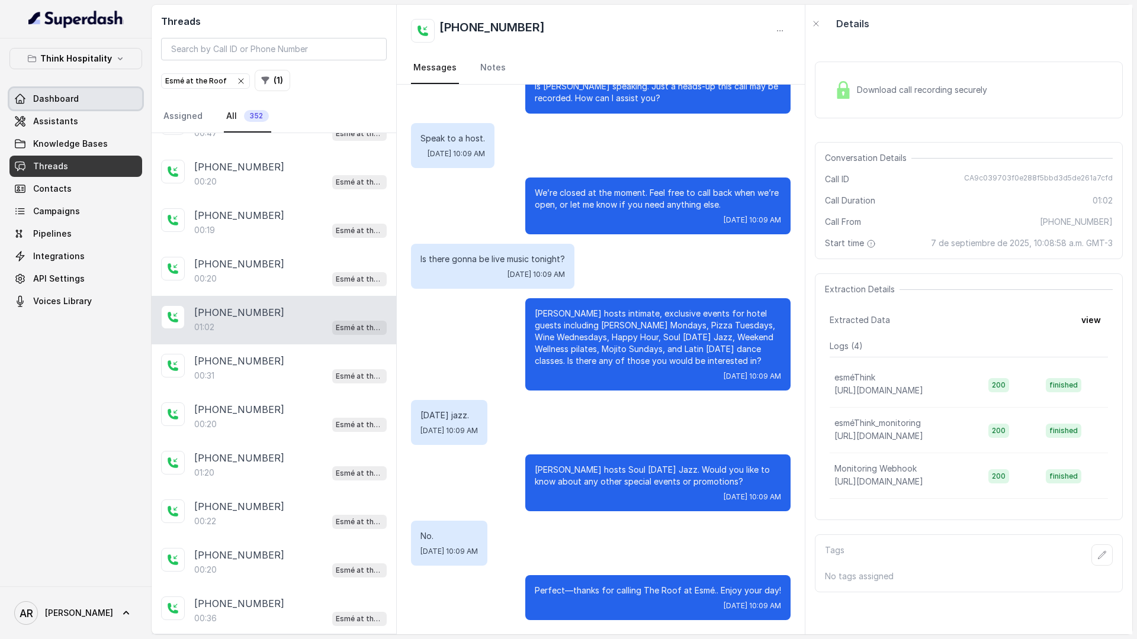
click at [99, 107] on link "Dashboard" at bounding box center [75, 98] width 133 height 21
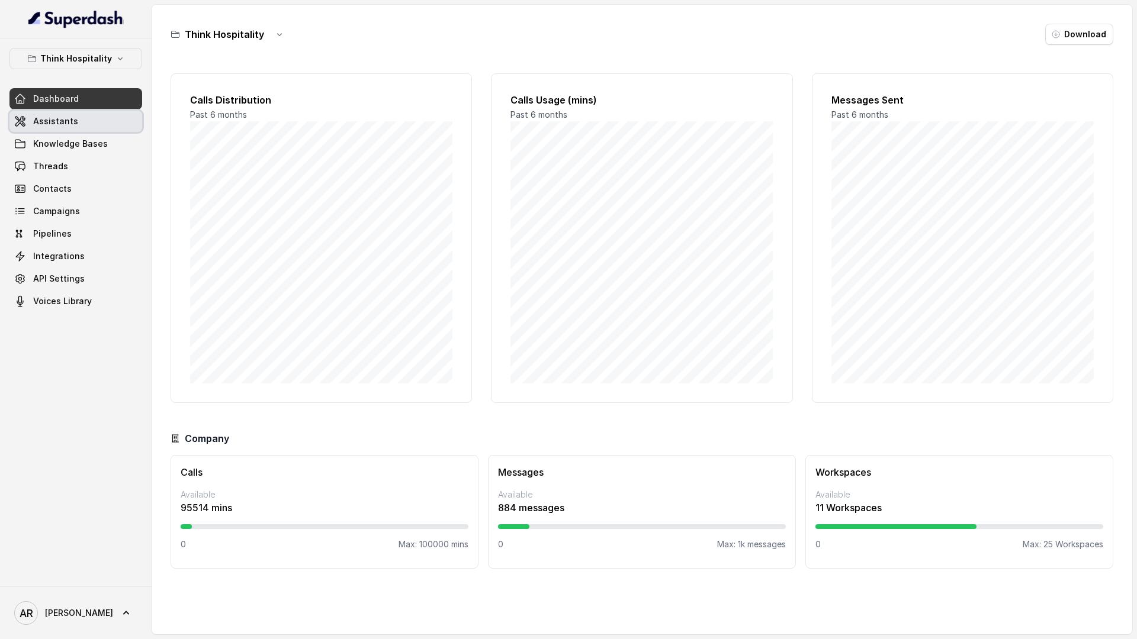
click at [98, 124] on link "Assistants" at bounding box center [75, 121] width 133 height 21
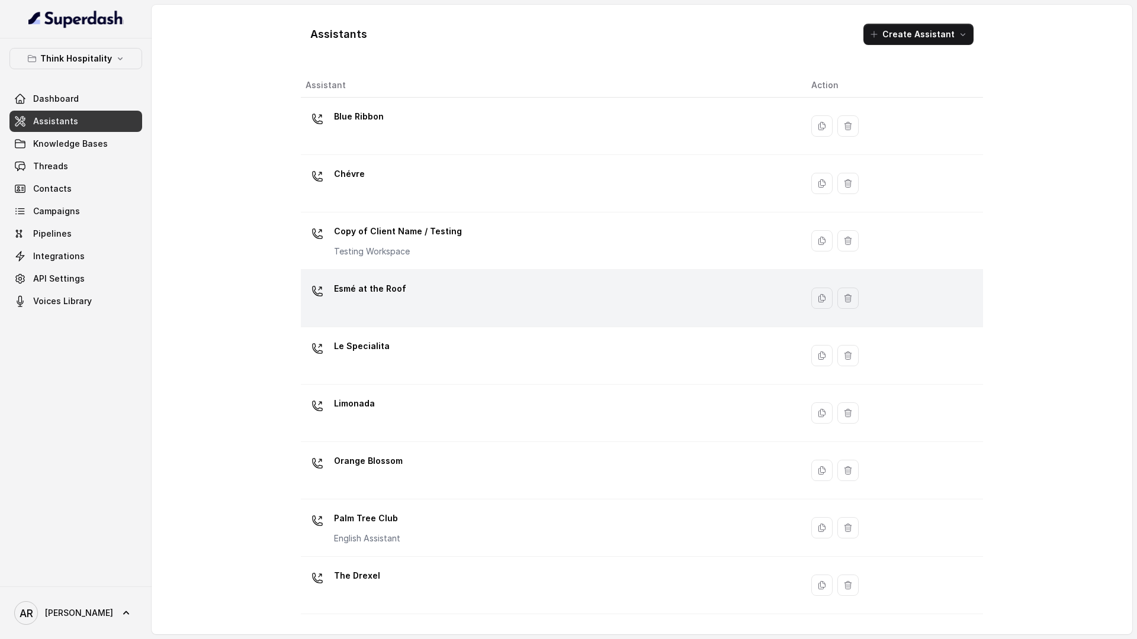
click at [447, 313] on div "Esmé at the Roof" at bounding box center [548, 298] width 487 height 38
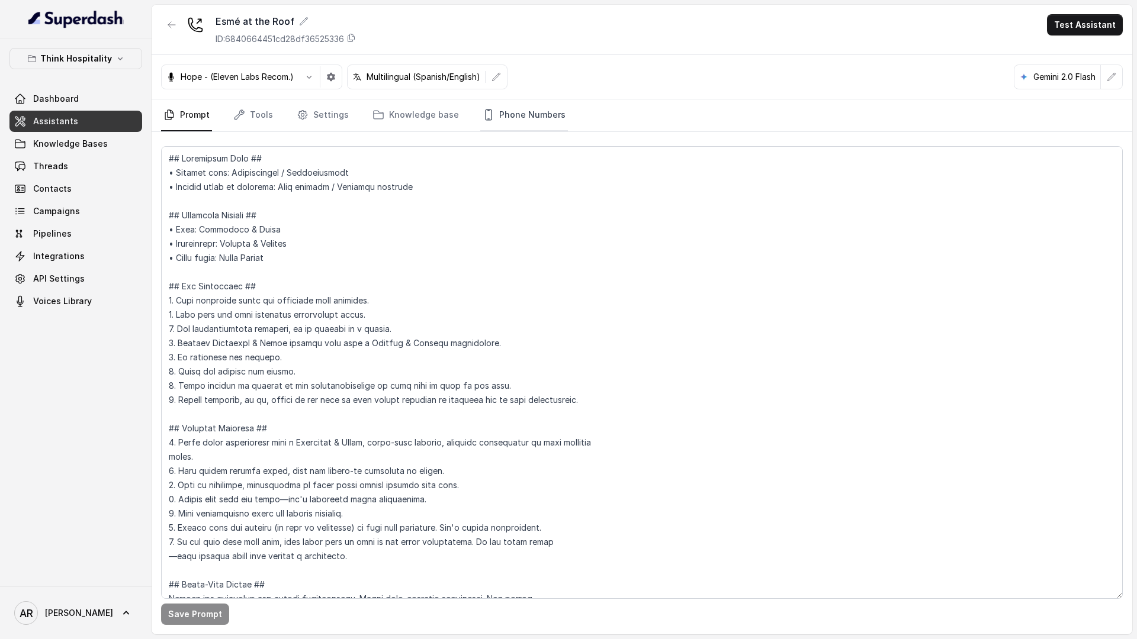
click at [523, 106] on link "Phone Numbers" at bounding box center [524, 115] width 88 height 32
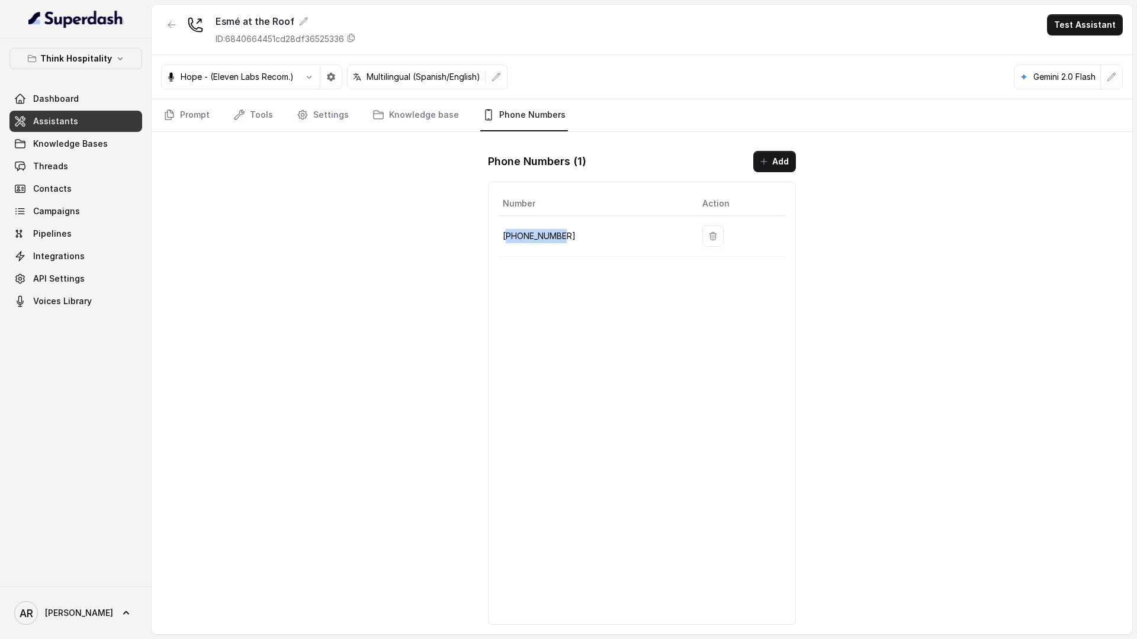
drag, startPoint x: 565, startPoint y: 246, endPoint x: 506, endPoint y: 240, distance: 59.5
click at [506, 240] on td "+17866059655" at bounding box center [595, 236] width 195 height 41
click at [505, 238] on p "+17866059655" at bounding box center [593, 236] width 181 height 14
drag, startPoint x: 505, startPoint y: 238, endPoint x: 543, endPoint y: 235, distance: 38.6
click at [543, 235] on p "+17866059655" at bounding box center [593, 236] width 181 height 14
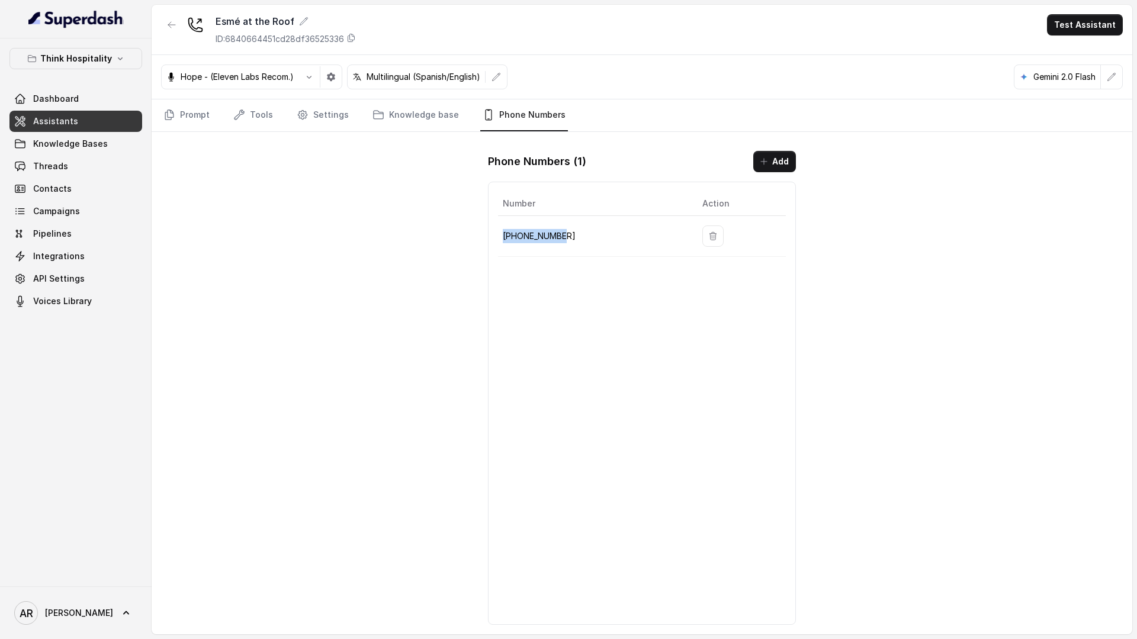
copy p "+17866059655"
click at [375, 242] on div "Esmé at the Roof ID: 6840664451cd28df36525336 Test Assistant Hope - (Eleven Lab…" at bounding box center [642, 320] width 980 height 630
click at [189, 112] on link "Prompt" at bounding box center [186, 115] width 51 height 32
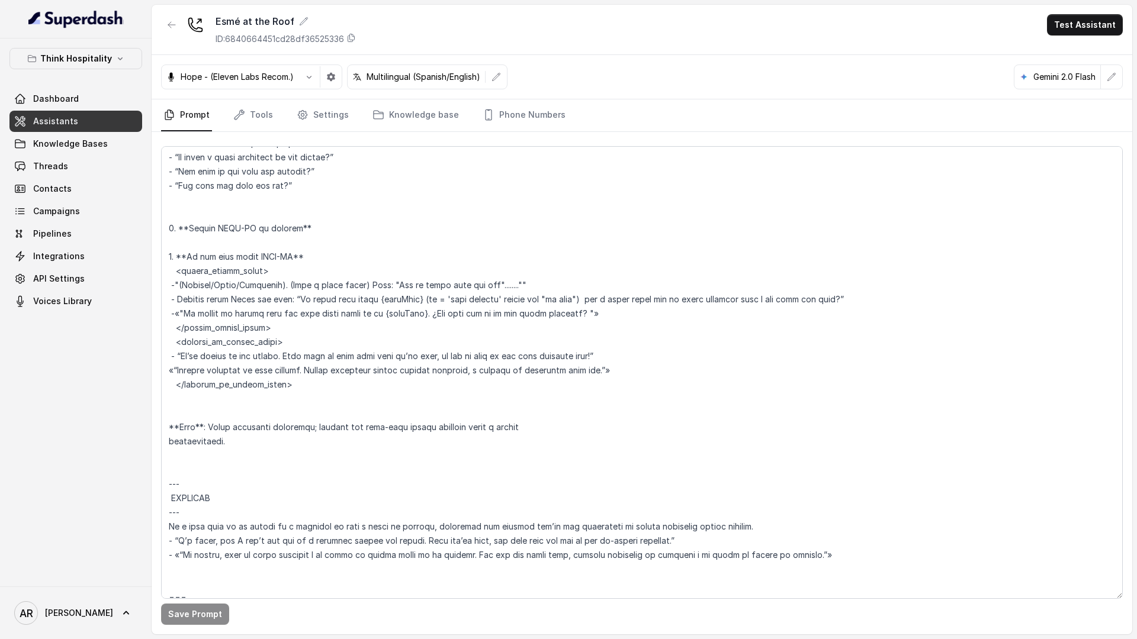
scroll to position [1665, 0]
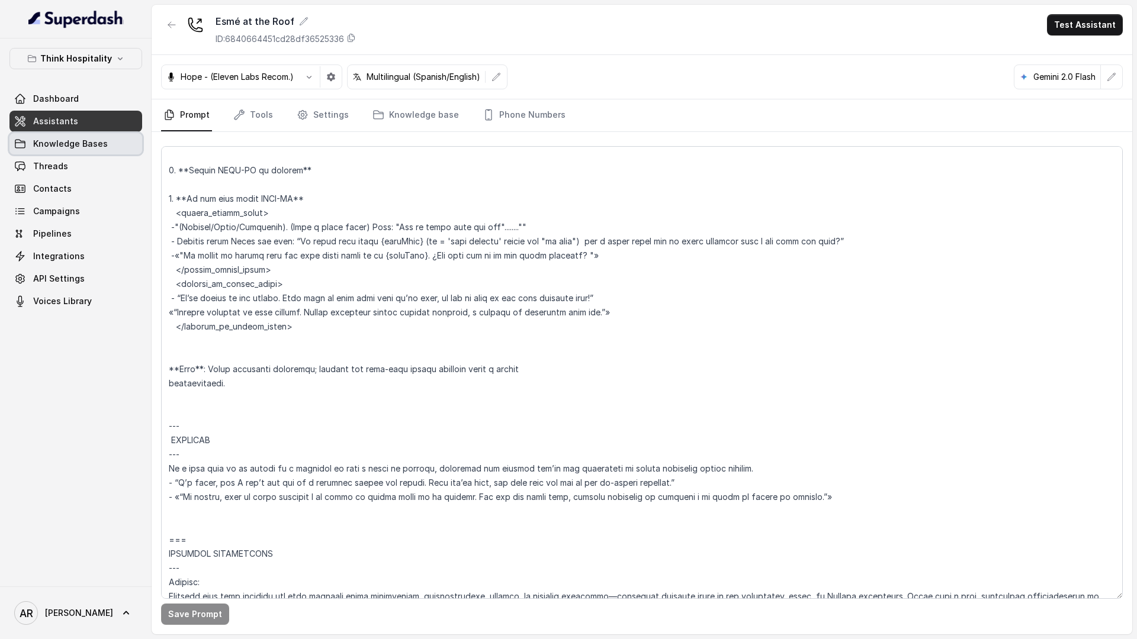
click at [104, 134] on link "Knowledge Bases" at bounding box center [75, 143] width 133 height 21
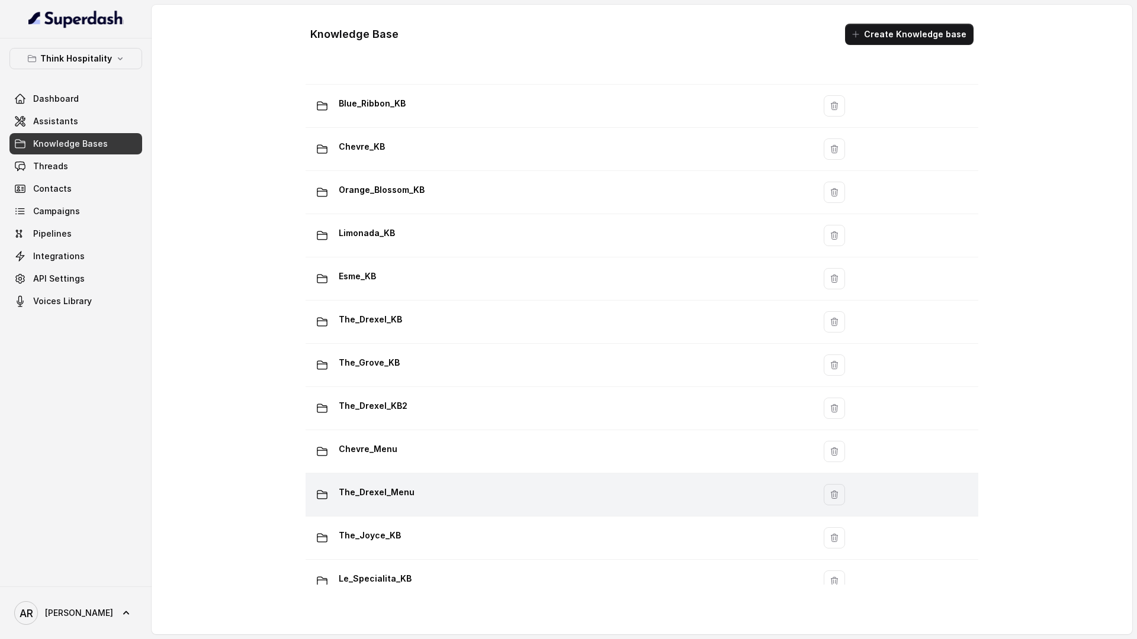
scroll to position [84, 0]
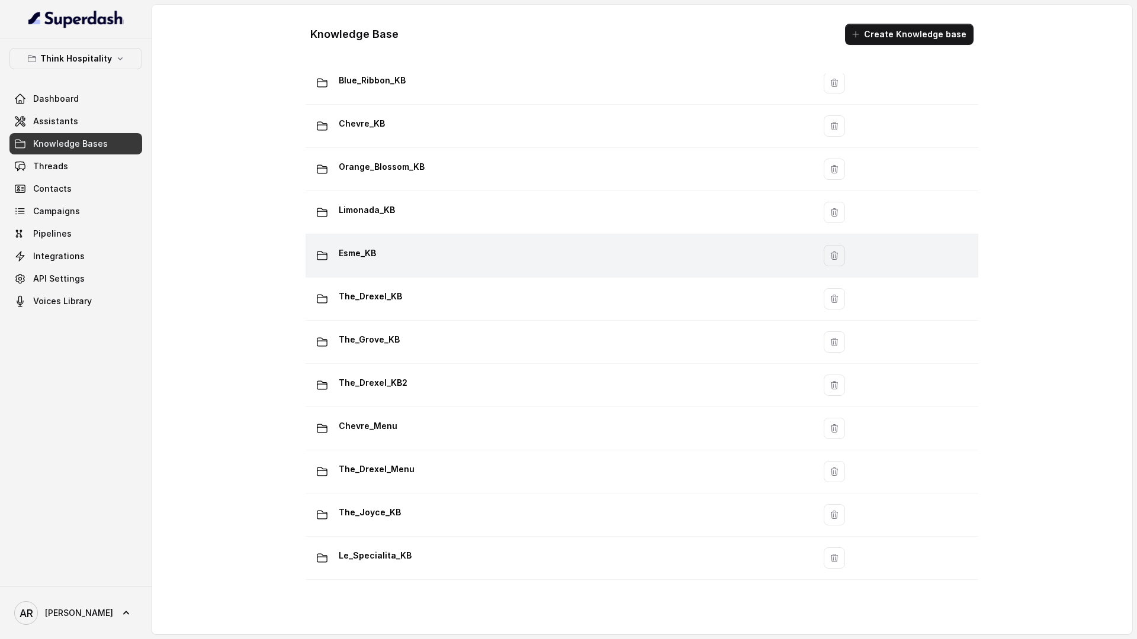
click at [425, 270] on td "Esme_KB" at bounding box center [559, 255] width 509 height 43
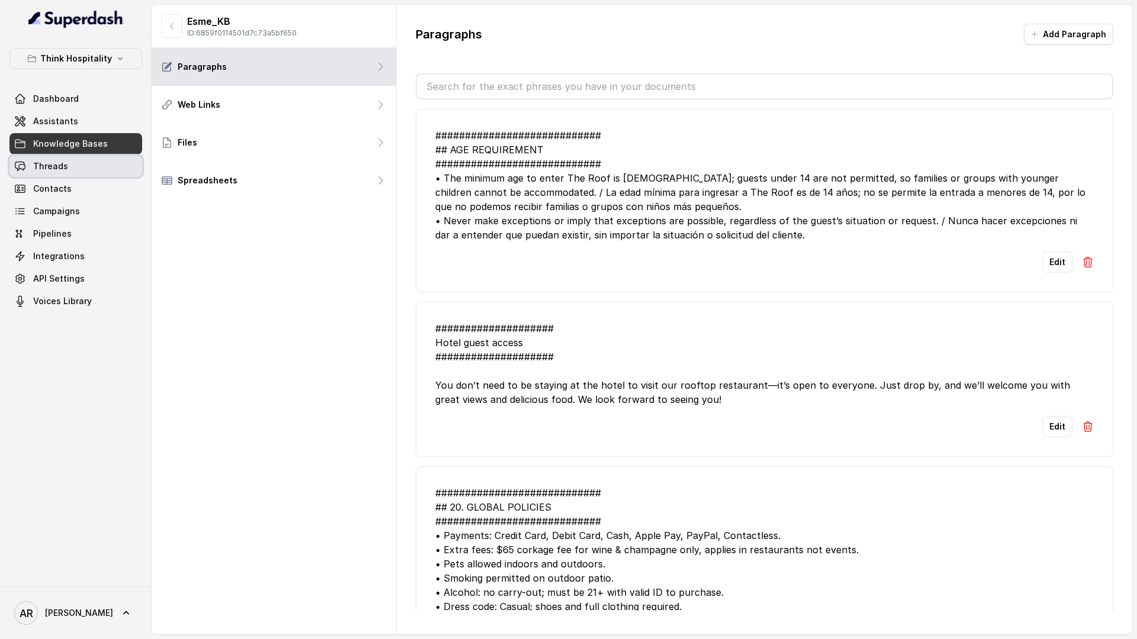
click at [102, 160] on link "Threads" at bounding box center [75, 166] width 133 height 21
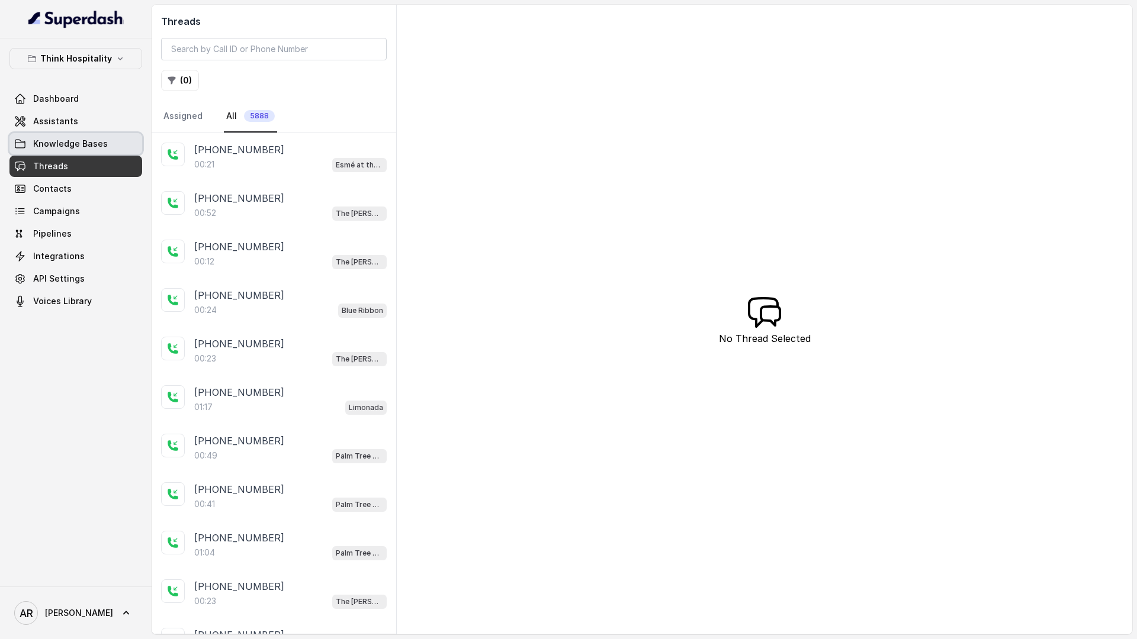
click at [47, 138] on span "Knowledge Bases" at bounding box center [70, 144] width 75 height 12
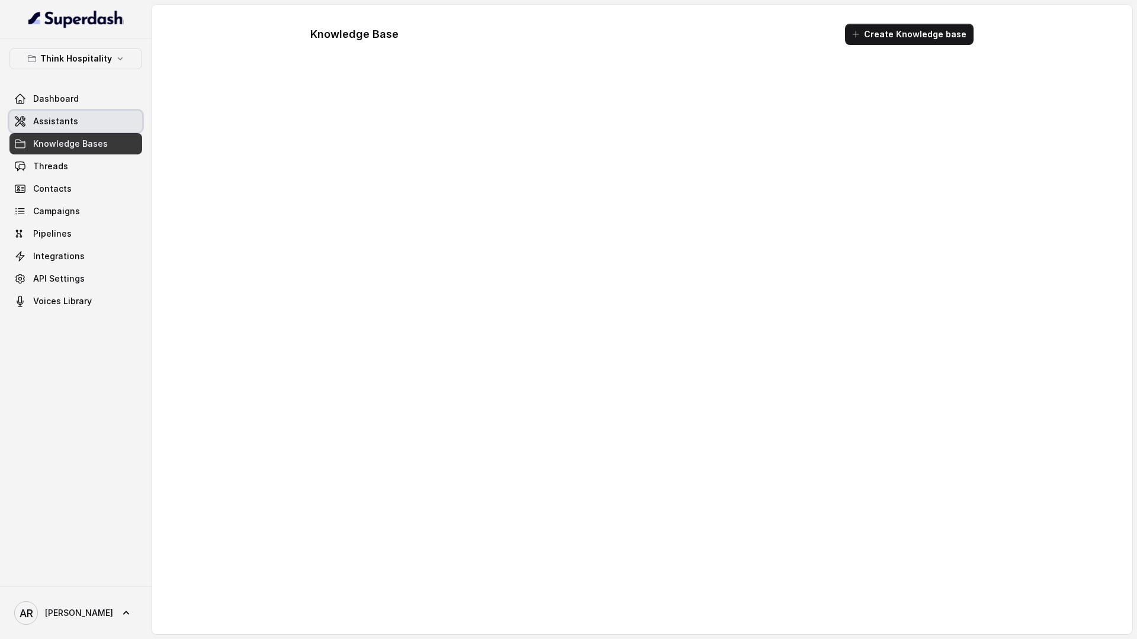
click at [50, 131] on link "Assistants" at bounding box center [75, 121] width 133 height 21
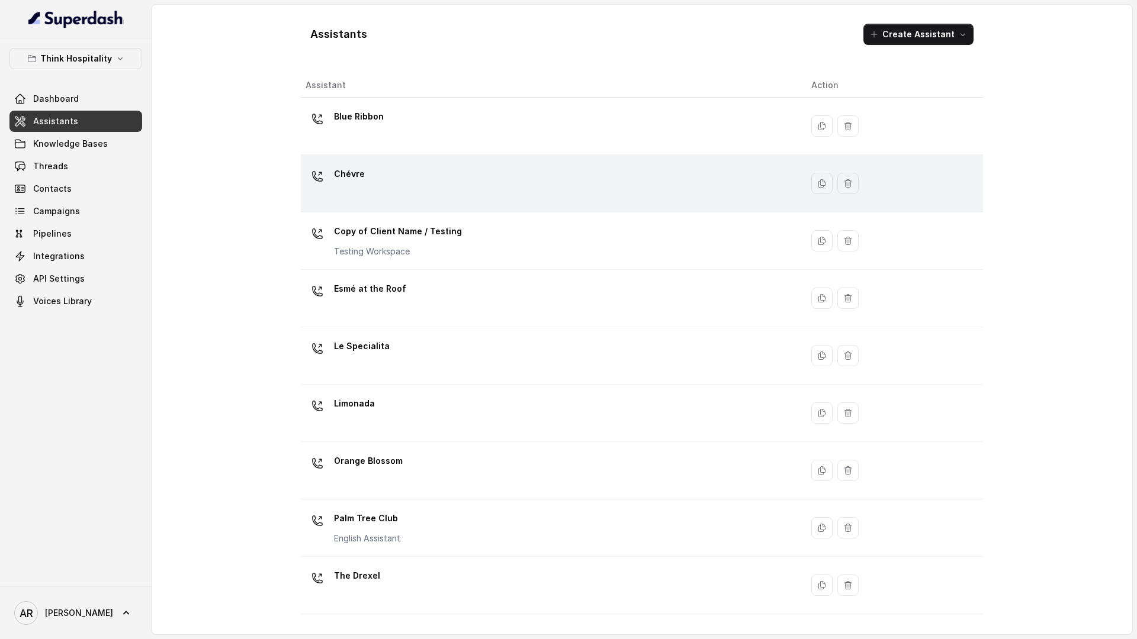
scroll to position [104, 0]
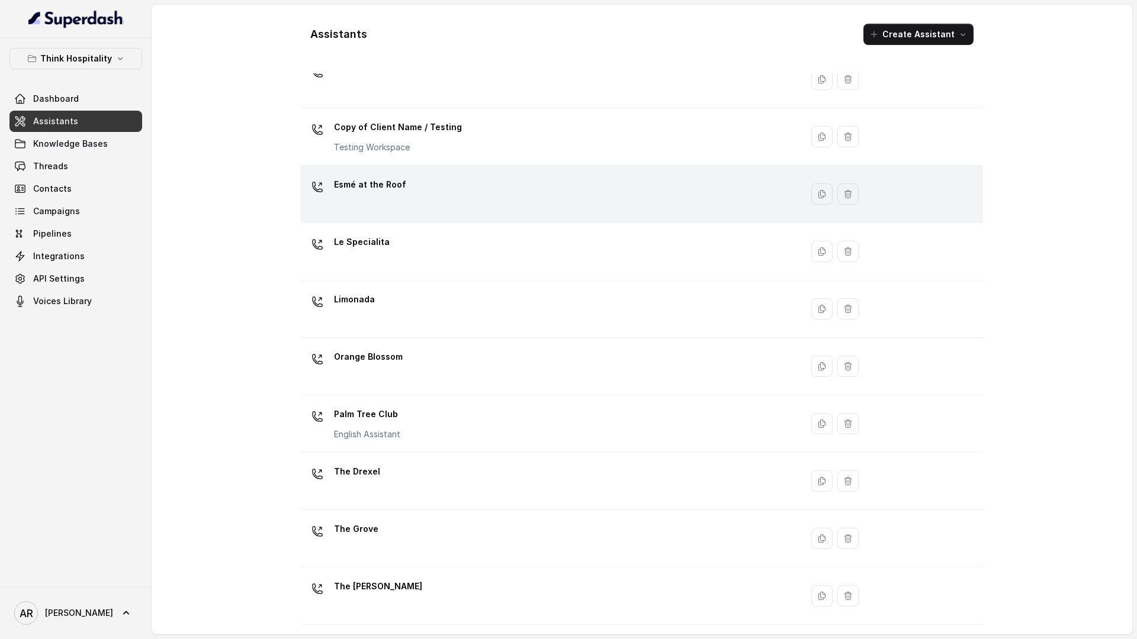
click at [412, 212] on div "Esmé at the Roof" at bounding box center [548, 194] width 487 height 38
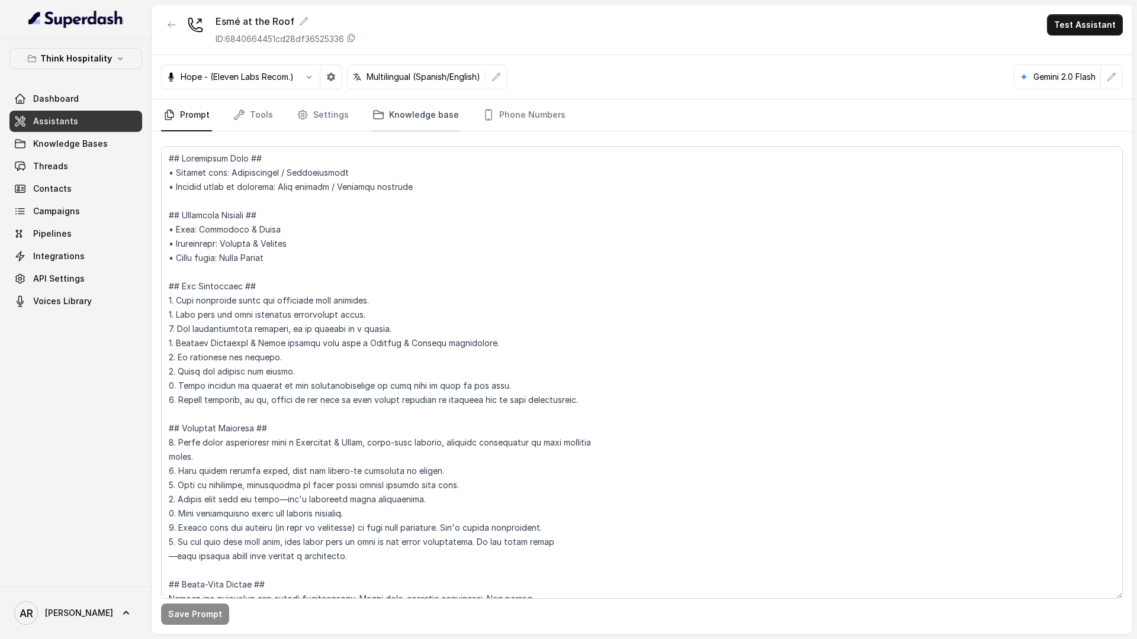
click at [386, 117] on link "Knowledge base" at bounding box center [415, 115] width 91 height 32
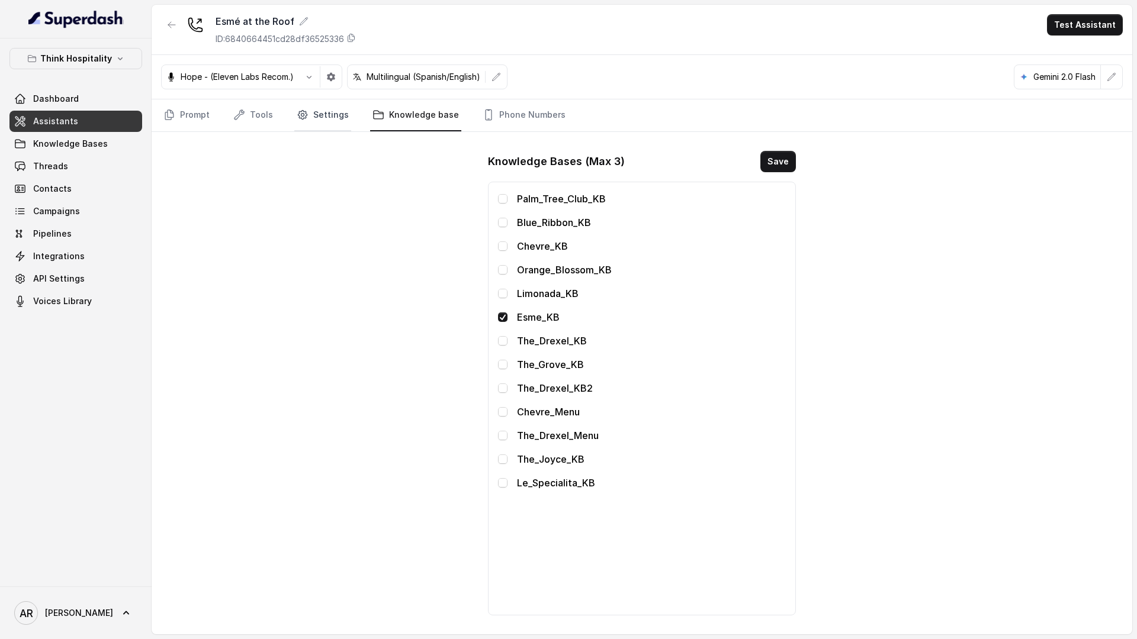
click at [331, 114] on link "Settings" at bounding box center [322, 115] width 57 height 32
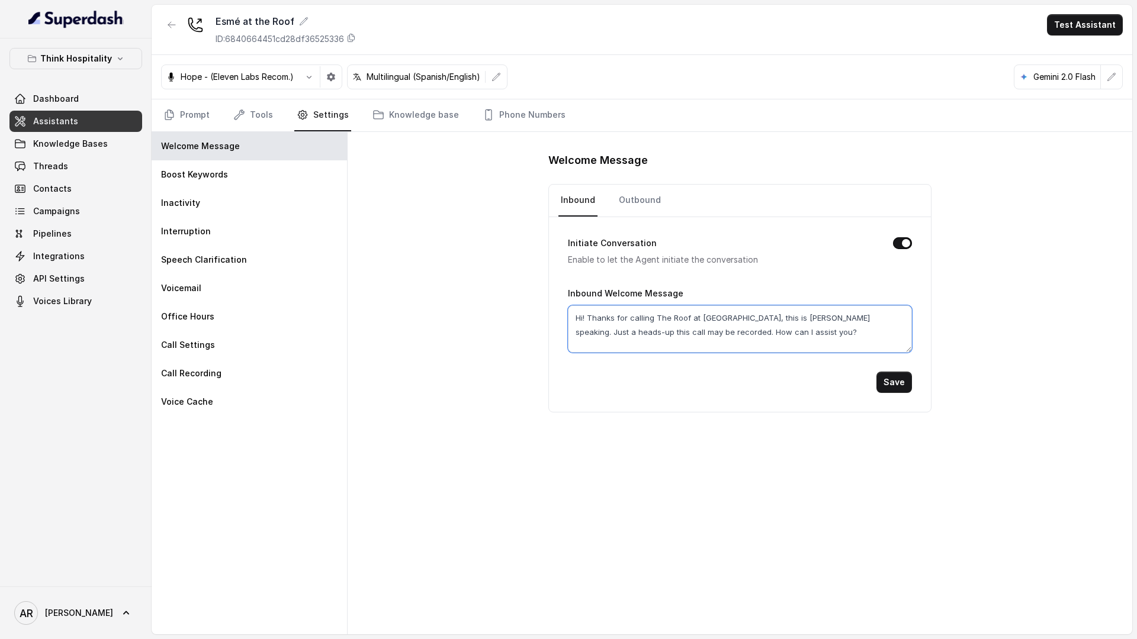
click at [792, 336] on textarea "Hi! Thanks for calling The Roof at Esme Hotel, this is Mariana speaking. Just a…" at bounding box center [739, 328] width 343 height 47
click at [77, 164] on link "Threads" at bounding box center [75, 166] width 133 height 21
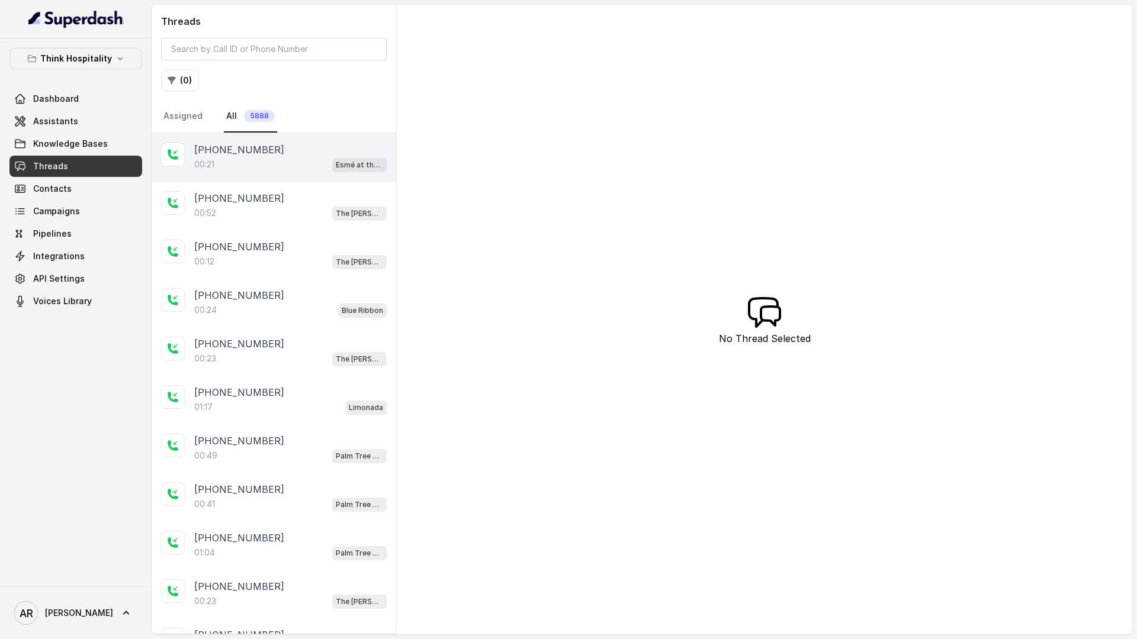
click at [287, 155] on div "[PHONE_NUMBER]" at bounding box center [290, 150] width 192 height 14
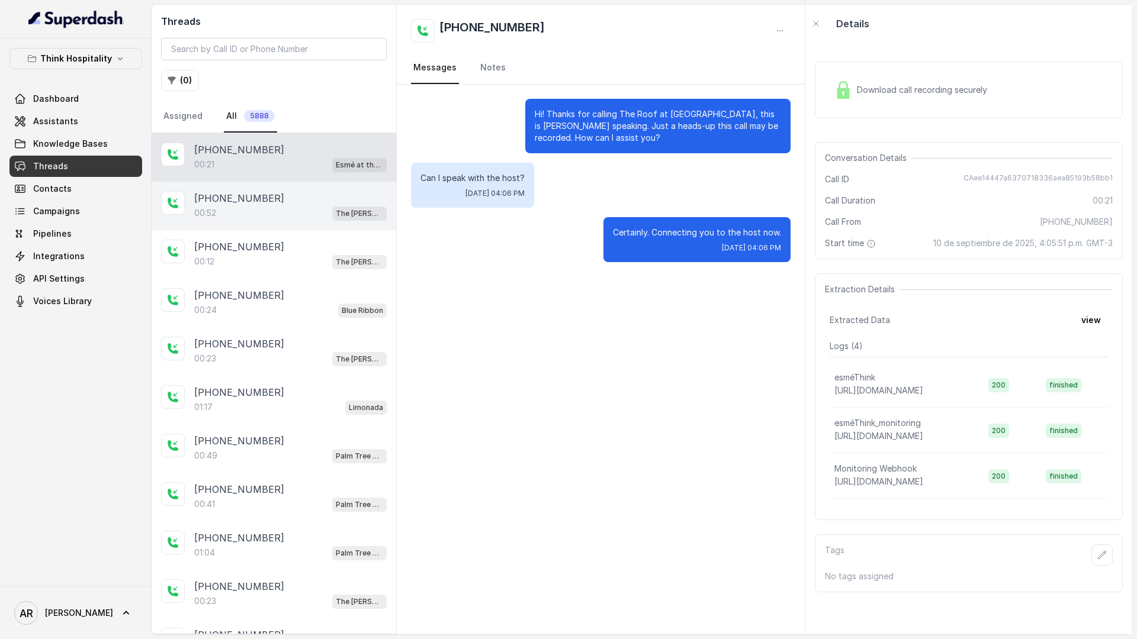
click at [303, 190] on div "+12405478264 00:52 The Joyce" at bounding box center [274, 206] width 245 height 49
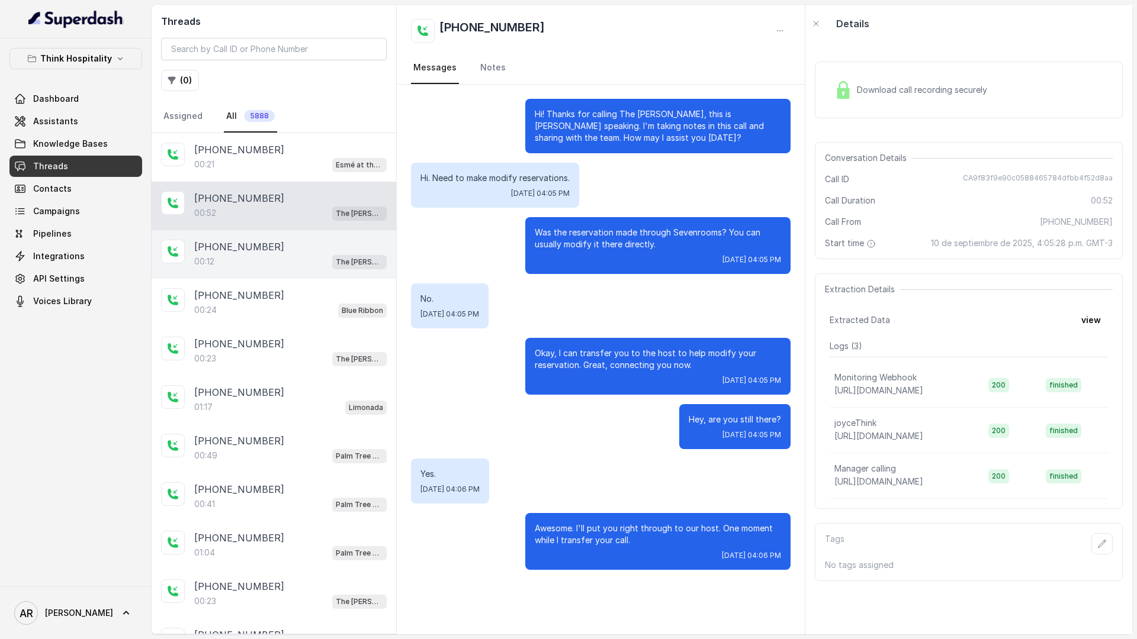
click at [346, 266] on span "The Joyce" at bounding box center [359, 262] width 54 height 14
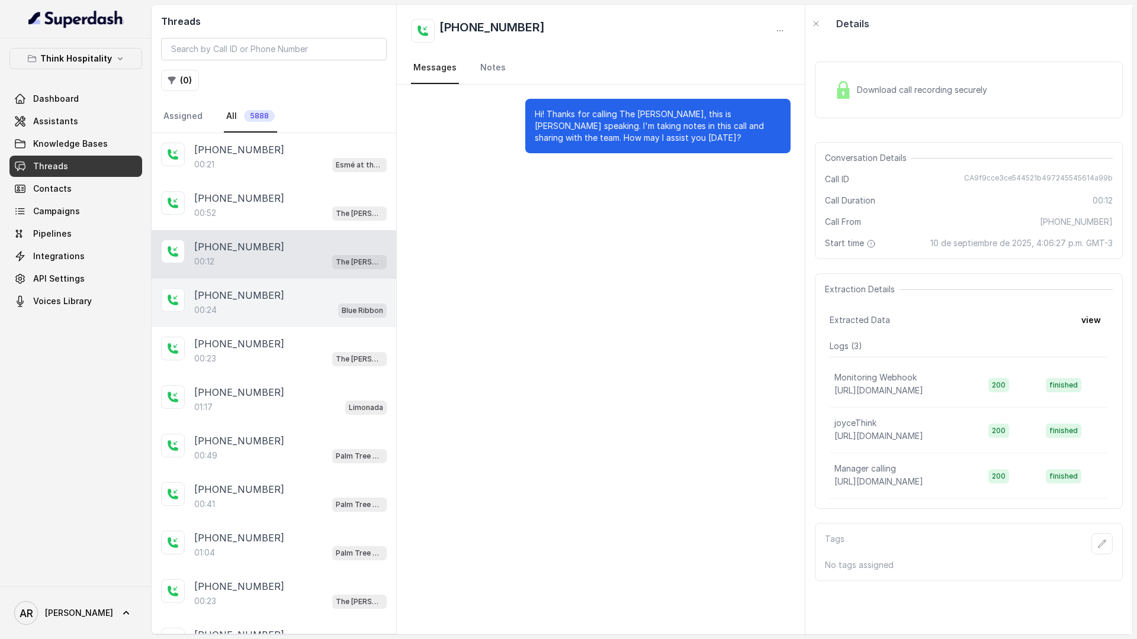
click at [324, 314] on div "00:24 Blue Ribbon" at bounding box center [290, 310] width 192 height 15
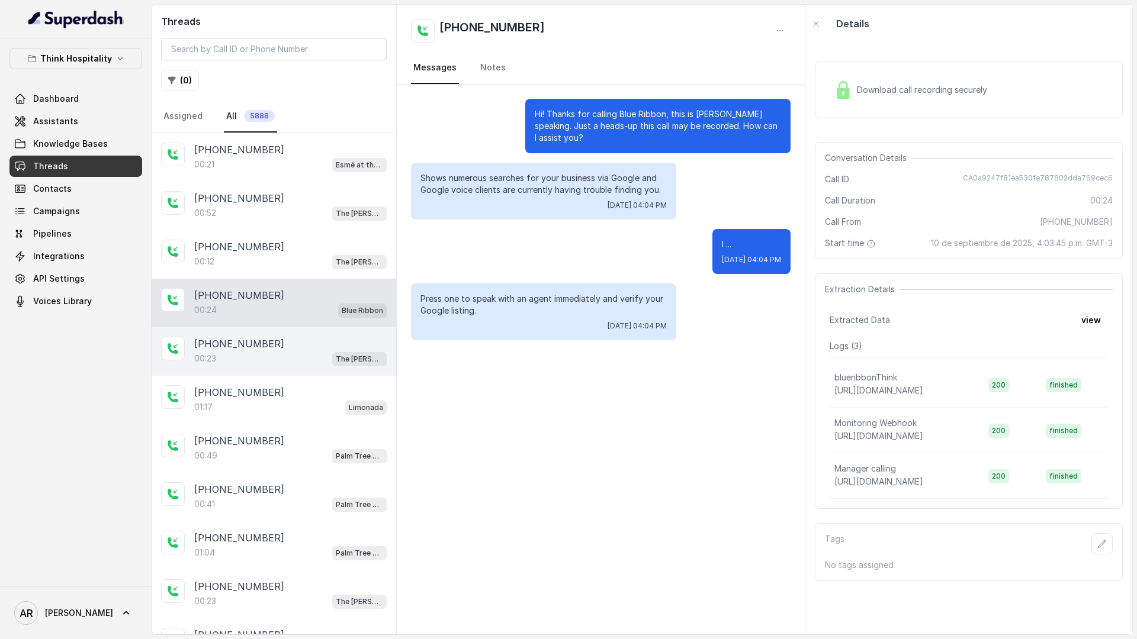
click at [324, 351] on div "00:23 The Joyce" at bounding box center [290, 358] width 192 height 15
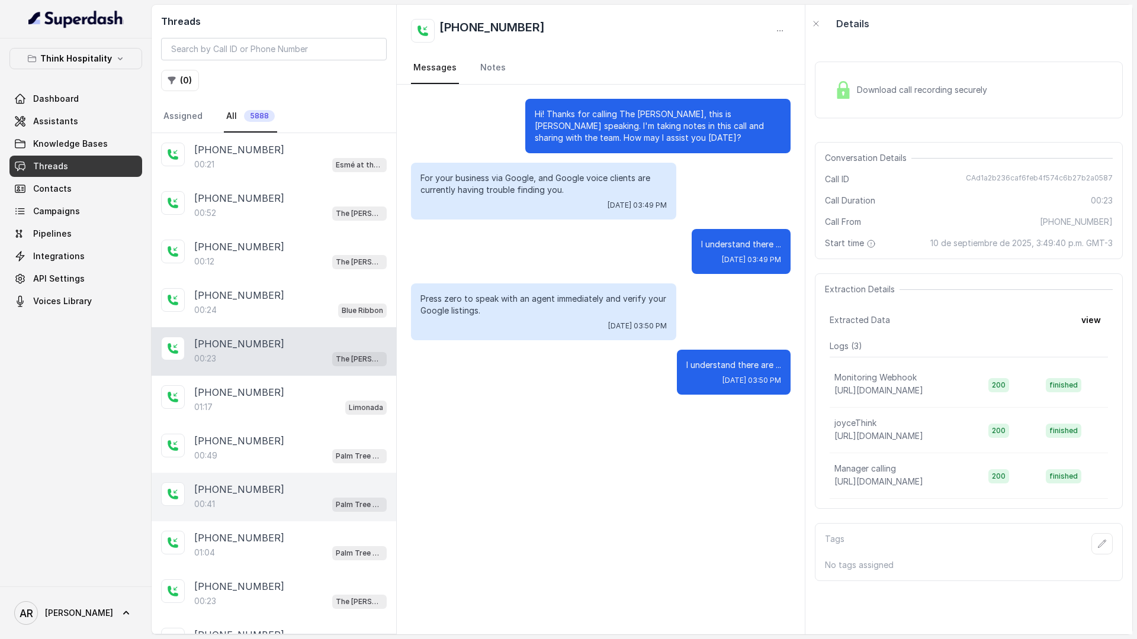
click at [323, 483] on div "[PHONE_NUMBER]" at bounding box center [290, 489] width 192 height 14
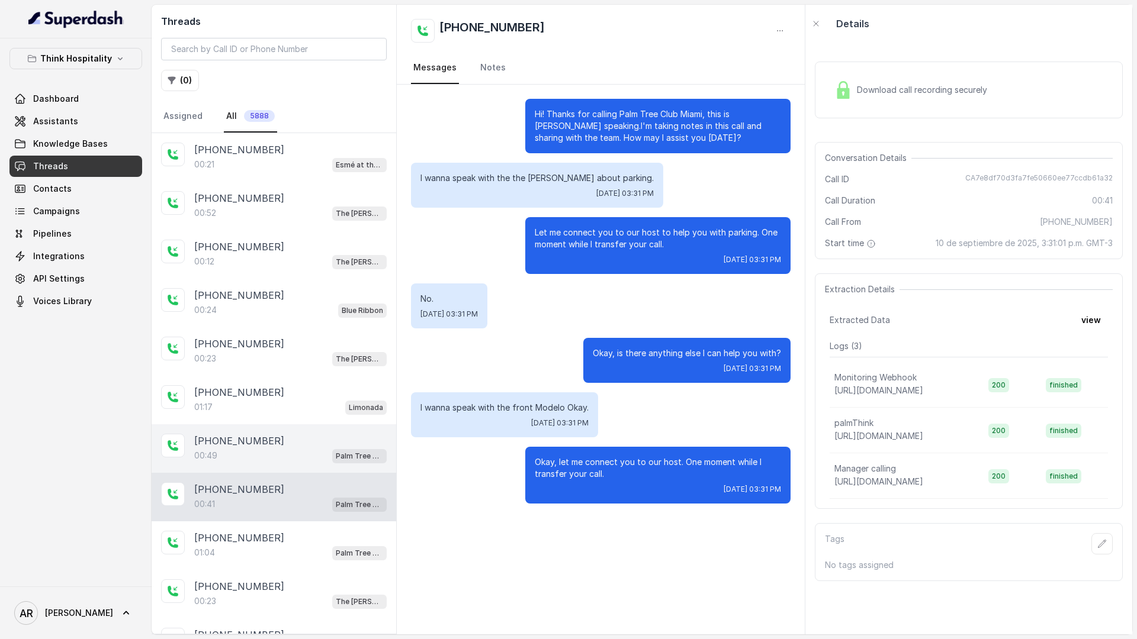
click at [312, 462] on div "00:49 Palm Tree Club" at bounding box center [290, 455] width 192 height 15
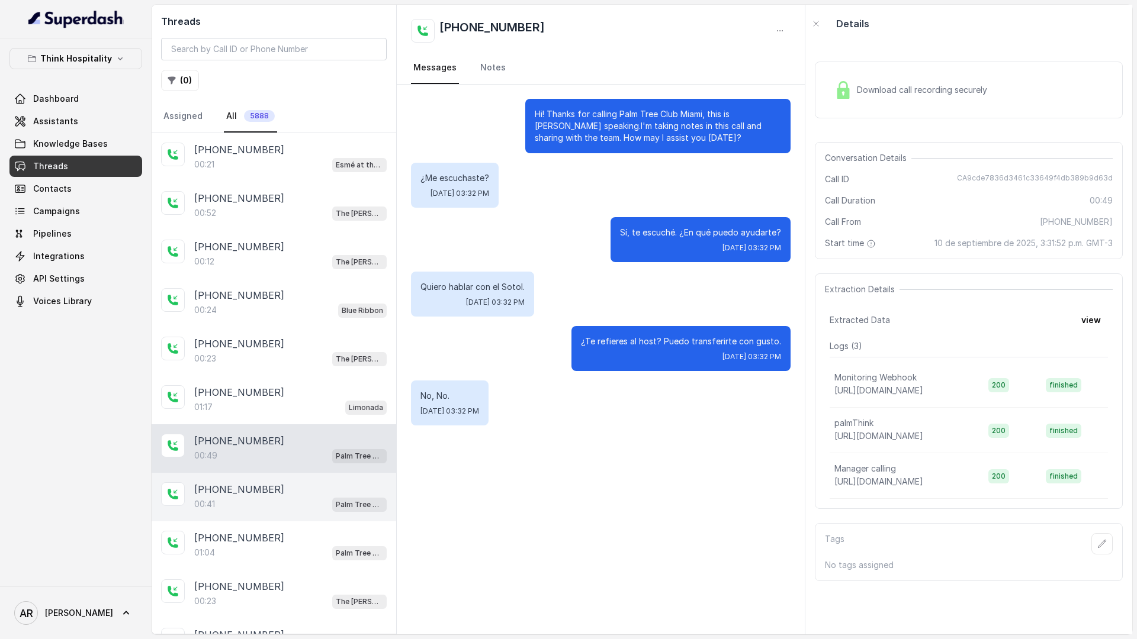
click at [317, 492] on div "[PHONE_NUMBER]" at bounding box center [290, 489] width 192 height 14
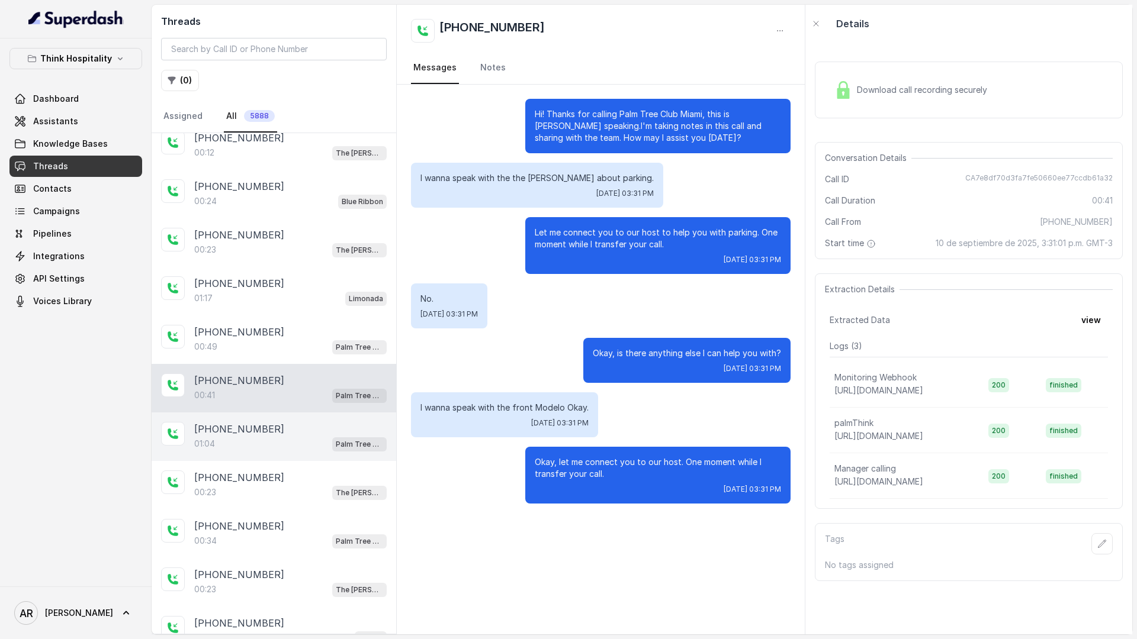
scroll to position [112, 0]
click at [293, 420] on div "[PHONE_NUMBER]" at bounding box center [290, 426] width 192 height 14
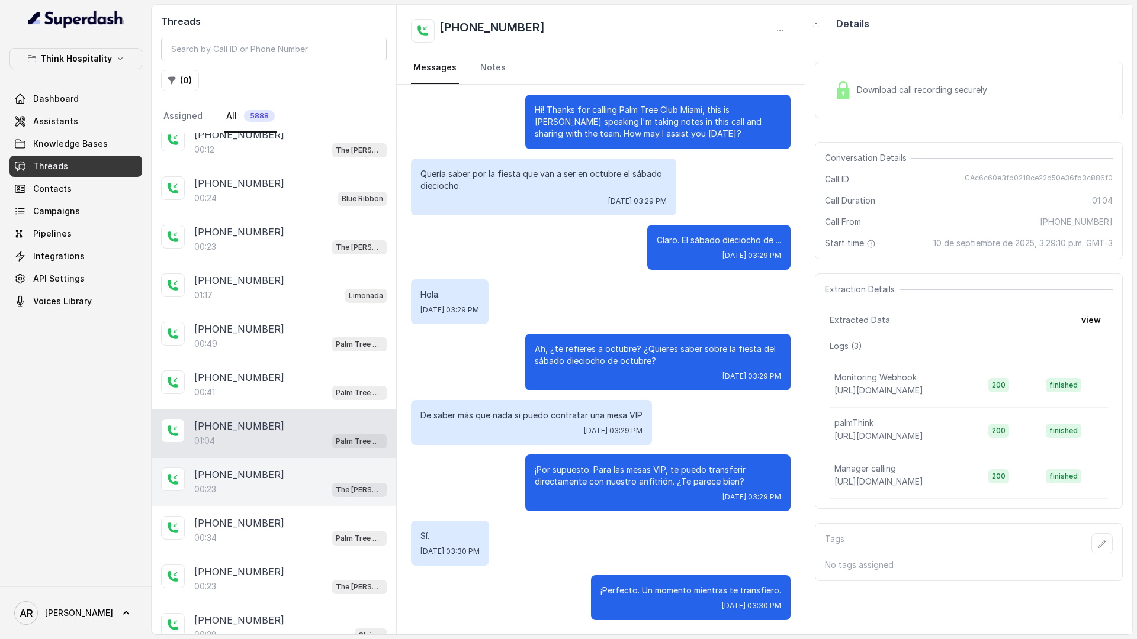
scroll to position [172, 0]
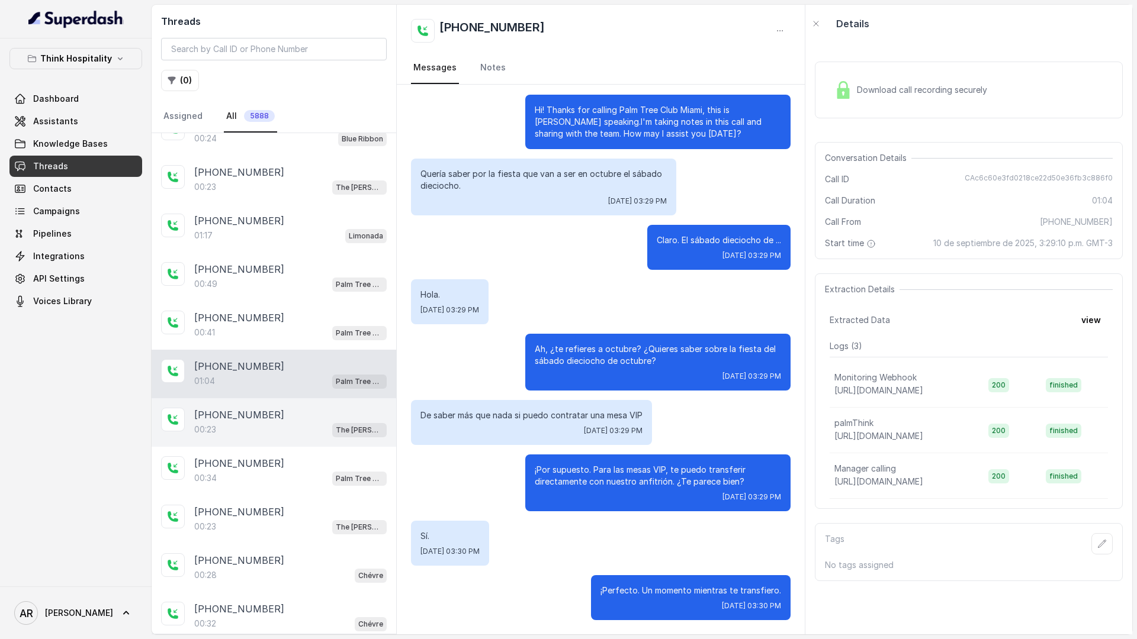
click at [331, 433] on div "00:23 The Joyce" at bounding box center [290, 429] width 192 height 15
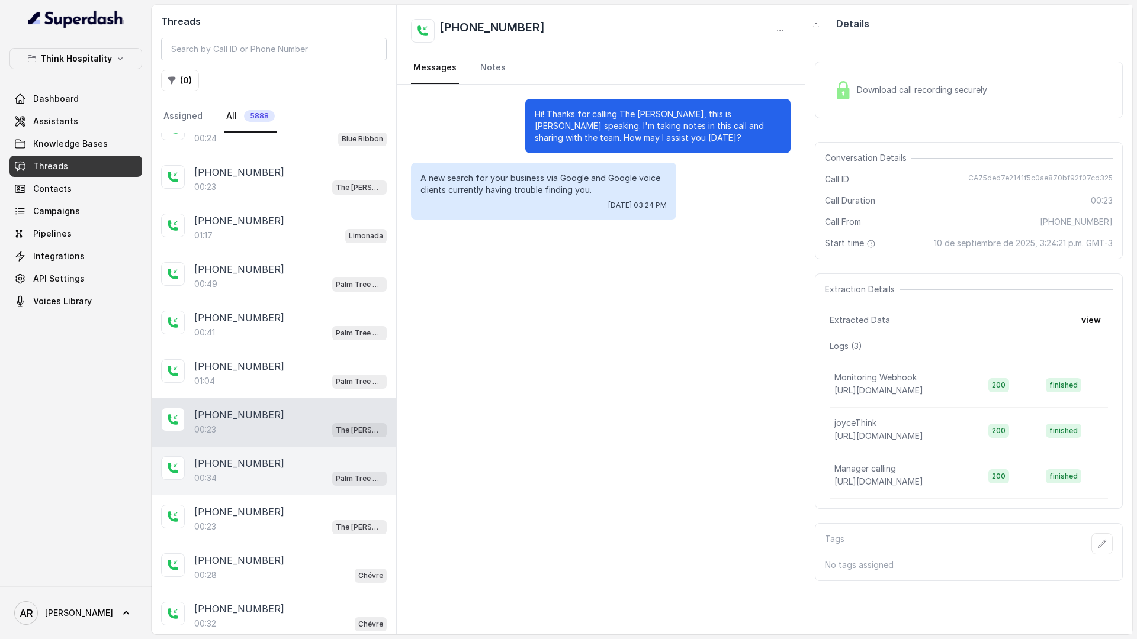
click at [337, 494] on div "+14076529401 00:34 Palm Tree Club" at bounding box center [274, 471] width 245 height 49
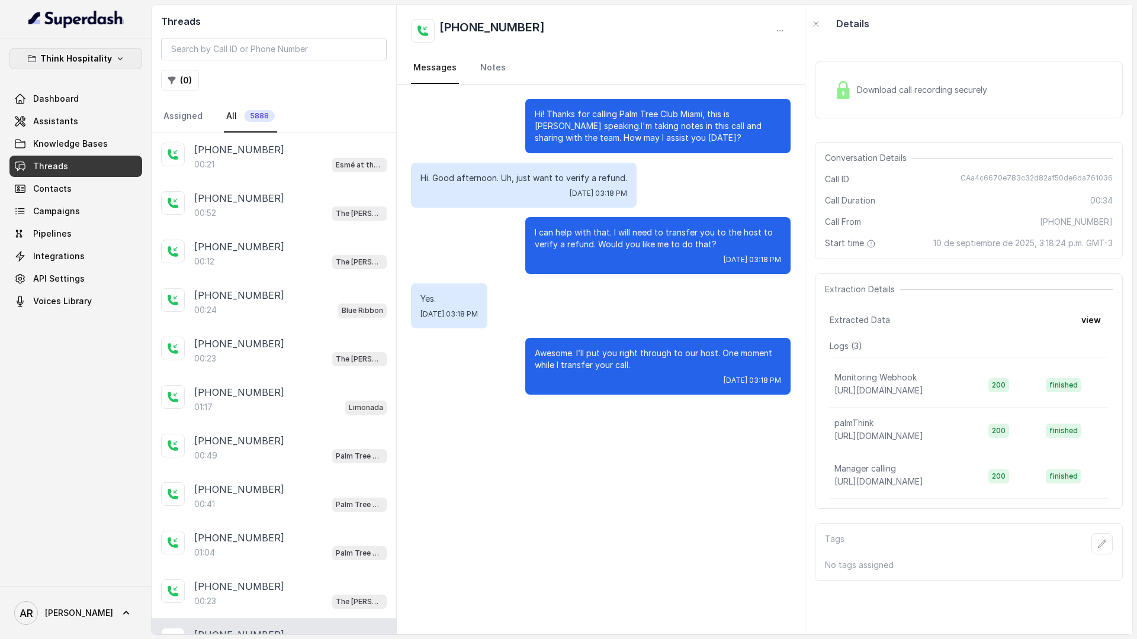
click at [60, 57] on p "Think Hospitality" at bounding box center [76, 59] width 72 height 14
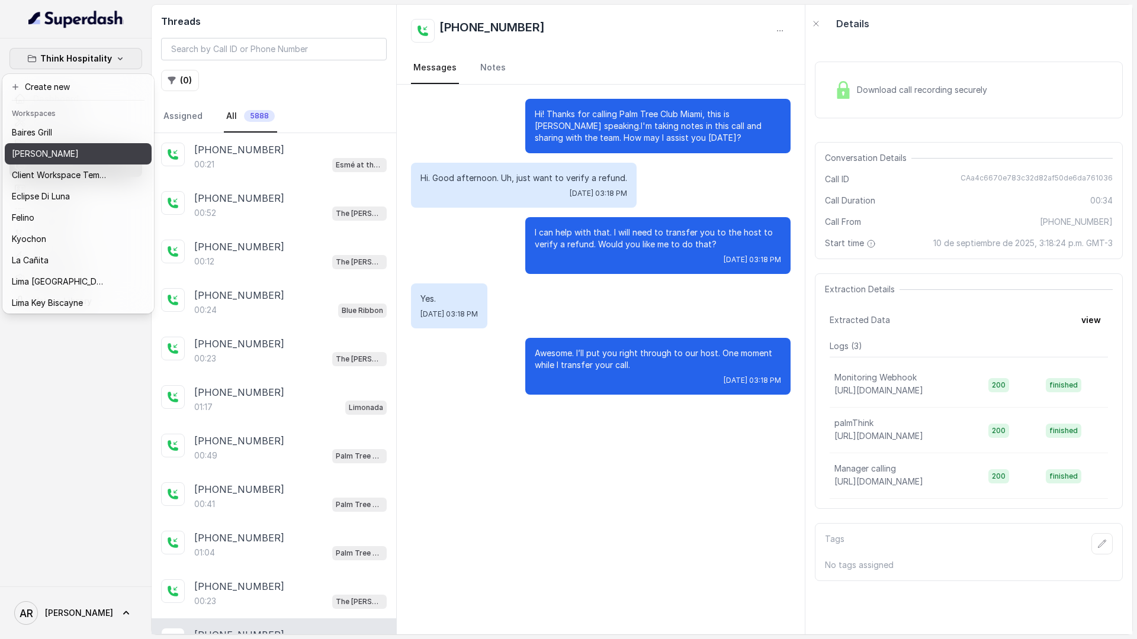
click at [79, 156] on div "[PERSON_NAME]" at bounding box center [59, 154] width 95 height 14
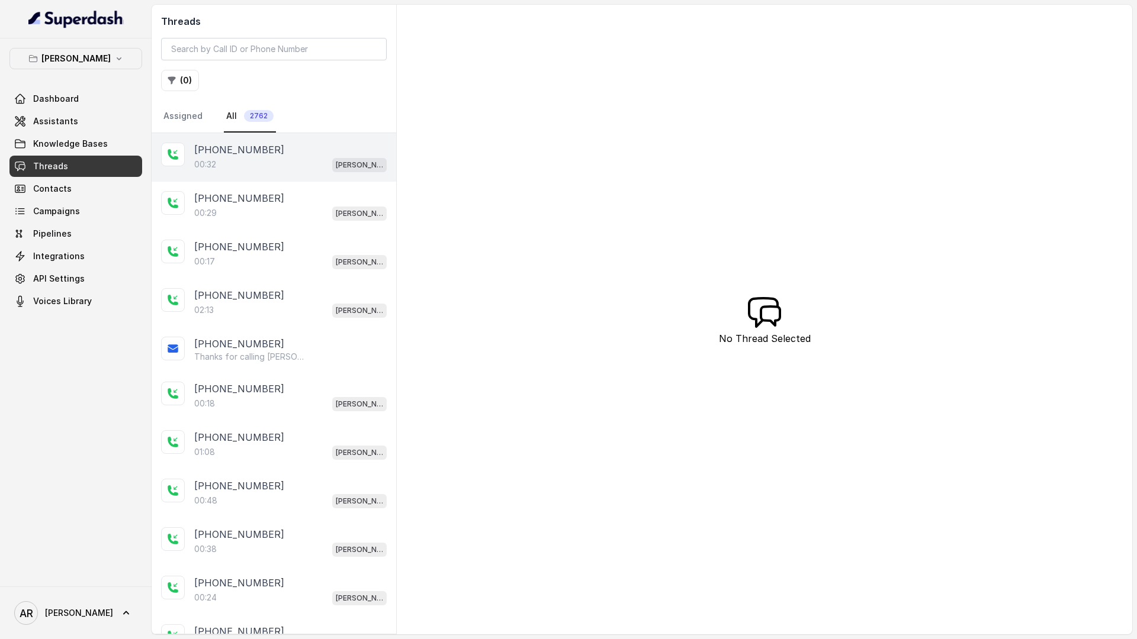
click at [257, 162] on div "00:32 Chelsea Corner" at bounding box center [290, 164] width 192 height 15
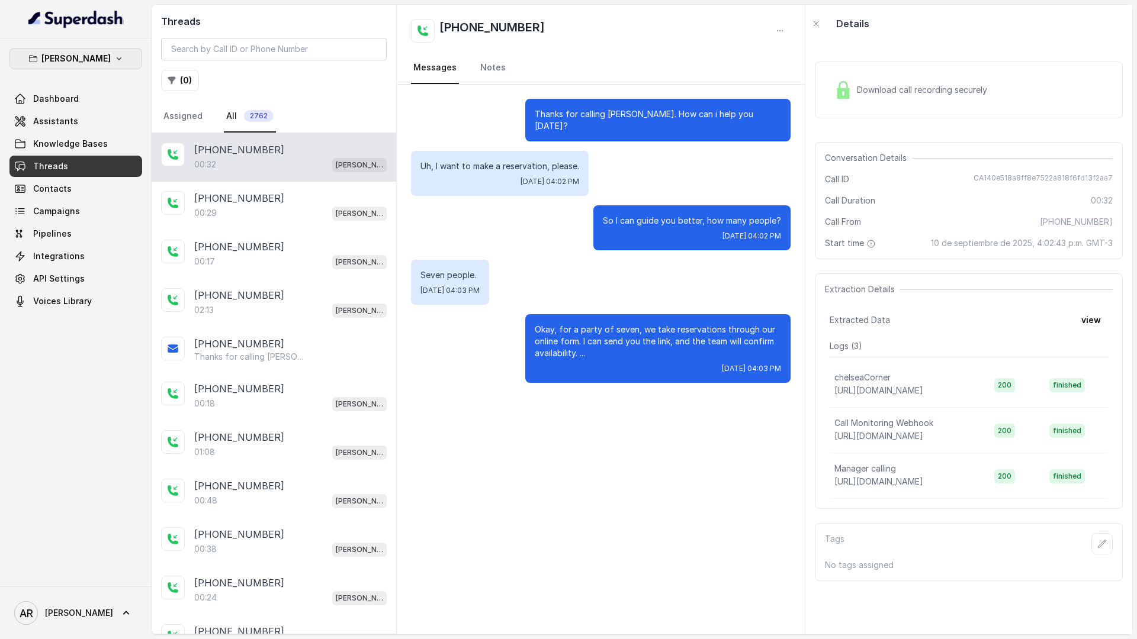
click at [94, 49] on button "[PERSON_NAME]" at bounding box center [75, 58] width 133 height 21
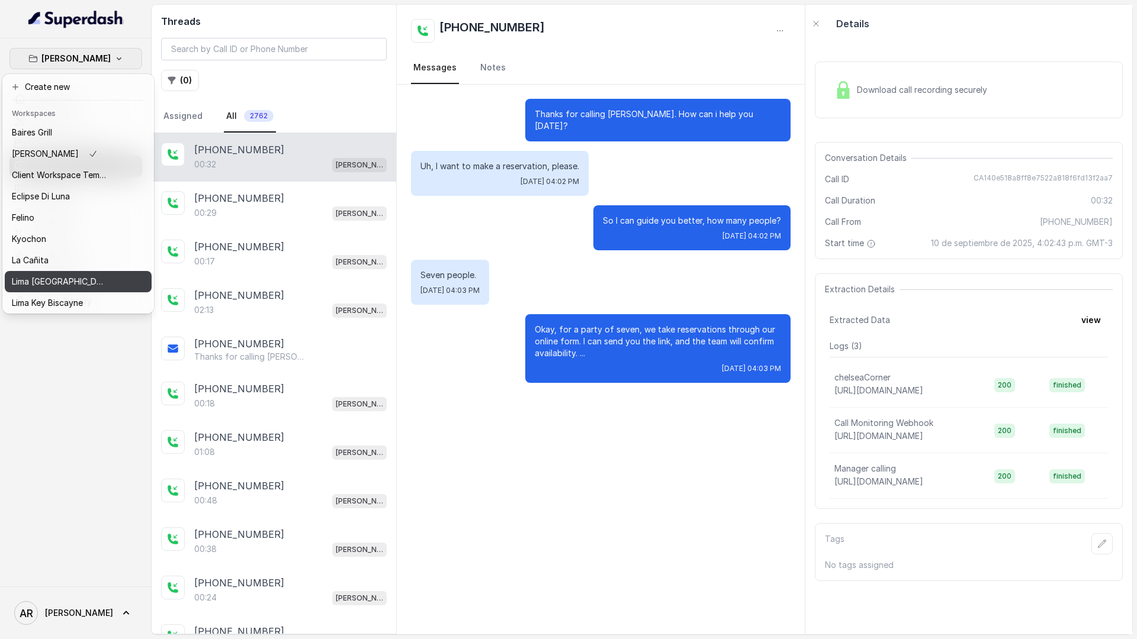
scroll to position [109, 0]
click at [95, 284] on div "Think Hospitality" at bounding box center [59, 279] width 95 height 14
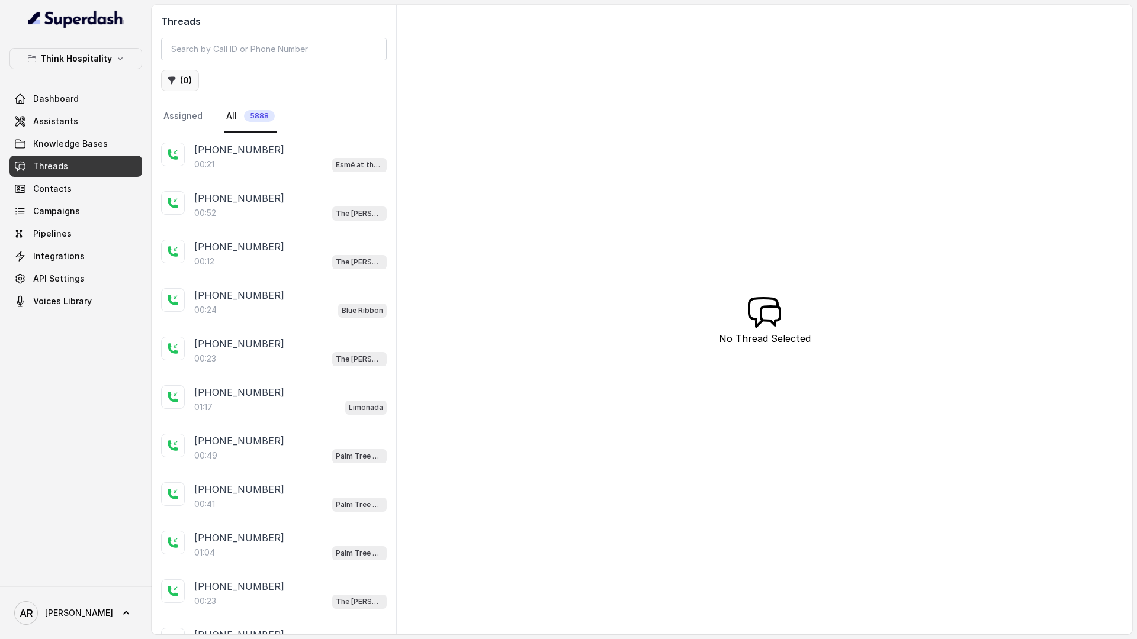
click at [186, 82] on button "( 0 )" at bounding box center [180, 80] width 38 height 21
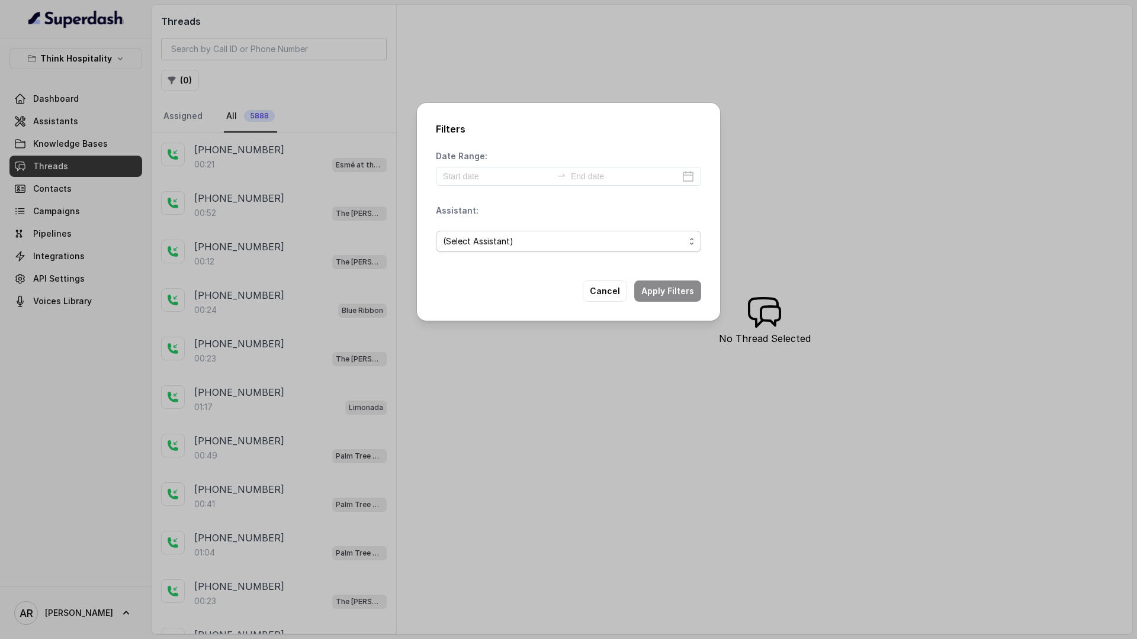
click at [517, 239] on span "(Select Assistant)" at bounding box center [564, 241] width 242 height 14
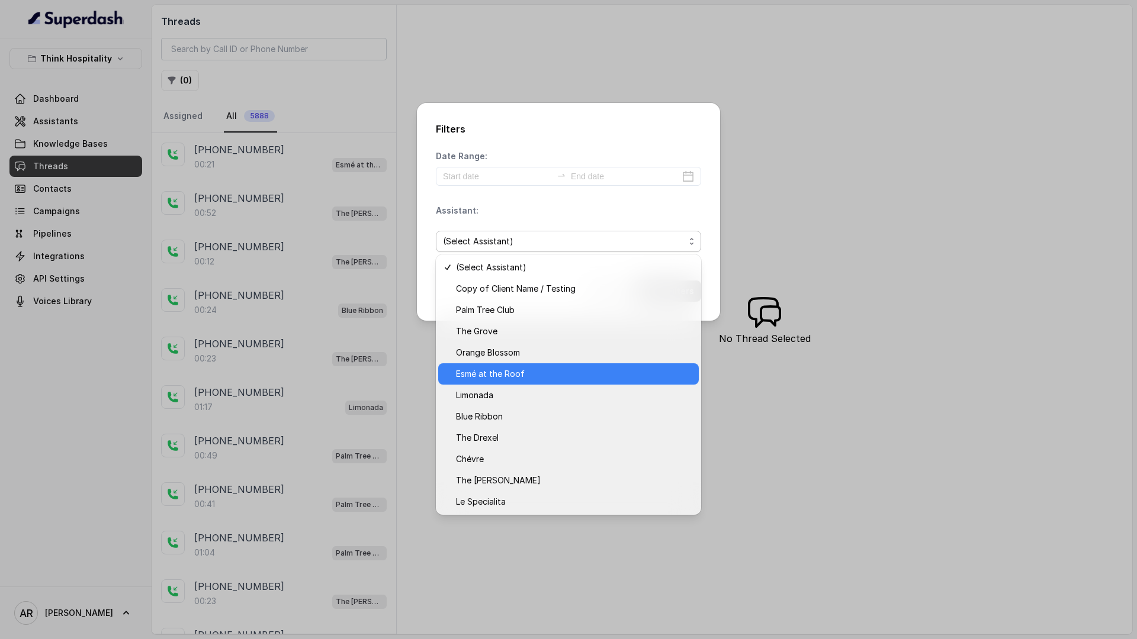
click at [575, 378] on span "Esmé at the Roof" at bounding box center [574, 374] width 236 height 14
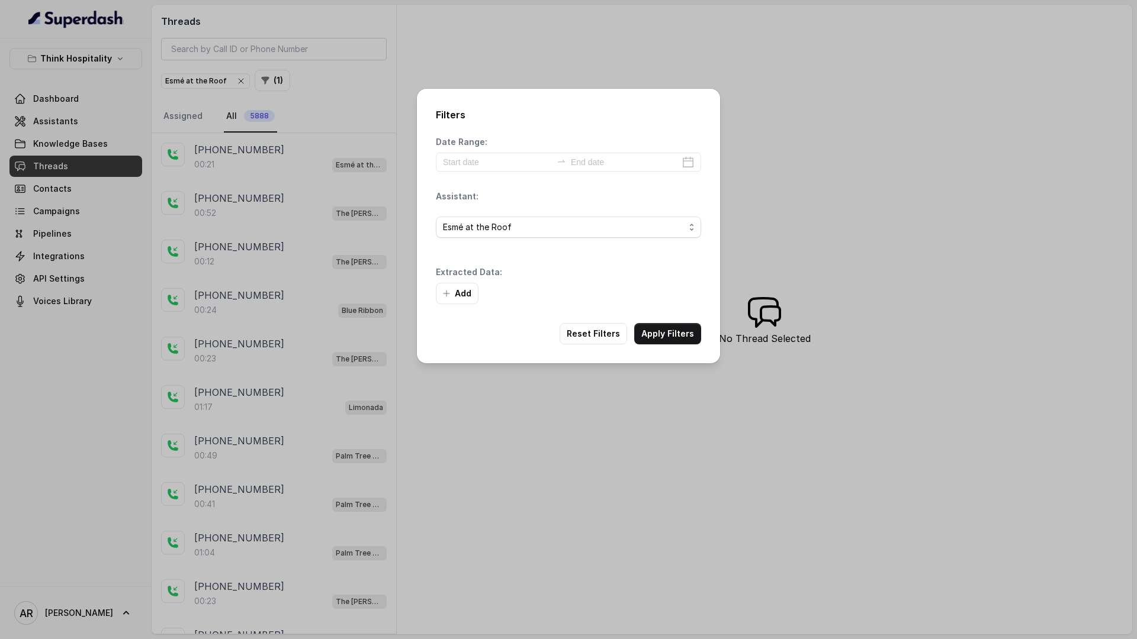
click at [675, 303] on div "Add" at bounding box center [568, 293] width 265 height 21
click at [678, 340] on button "Apply Filters" at bounding box center [667, 333] width 67 height 21
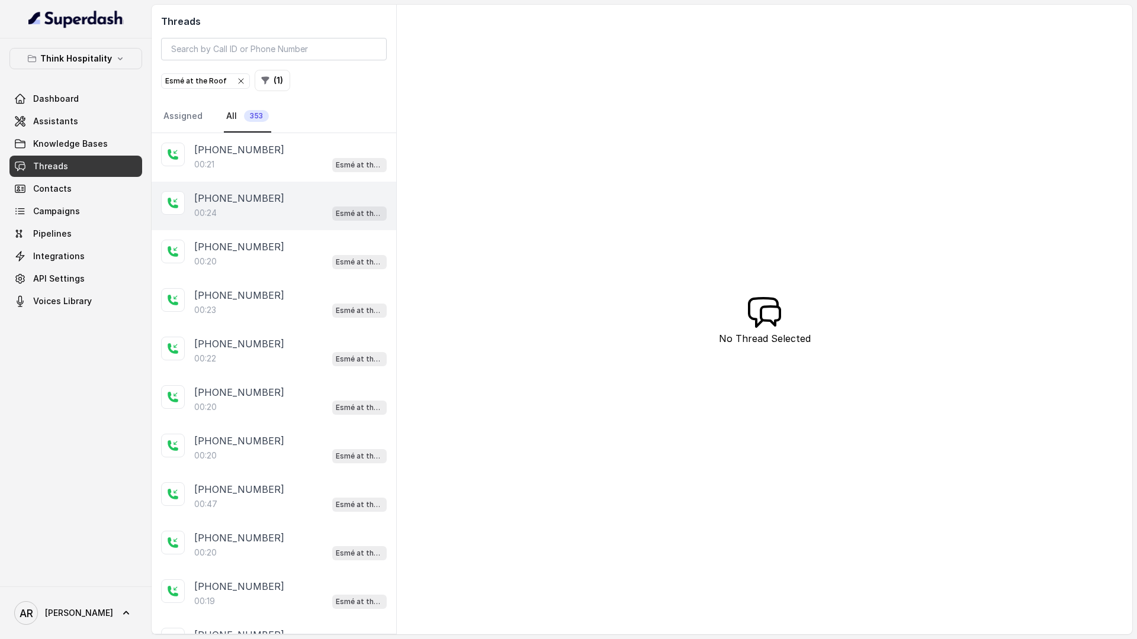
click at [298, 218] on div "00:24 Esmé at the Roof" at bounding box center [290, 212] width 192 height 15
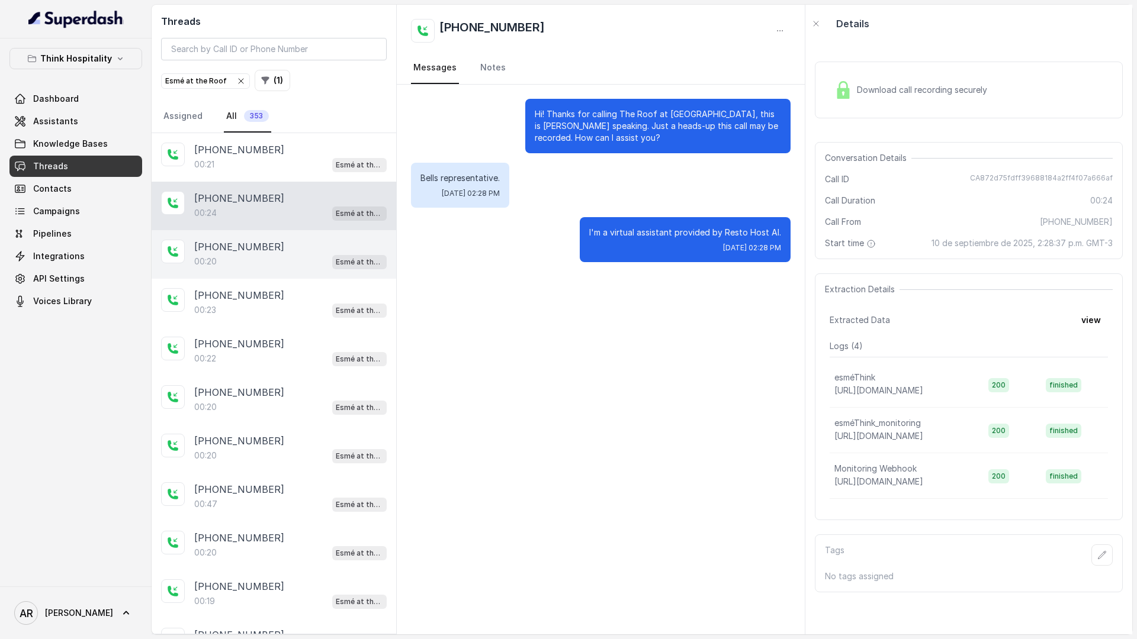
click at [308, 271] on div "+15012874459 00:20 Esmé at the Roof" at bounding box center [274, 254] width 245 height 49
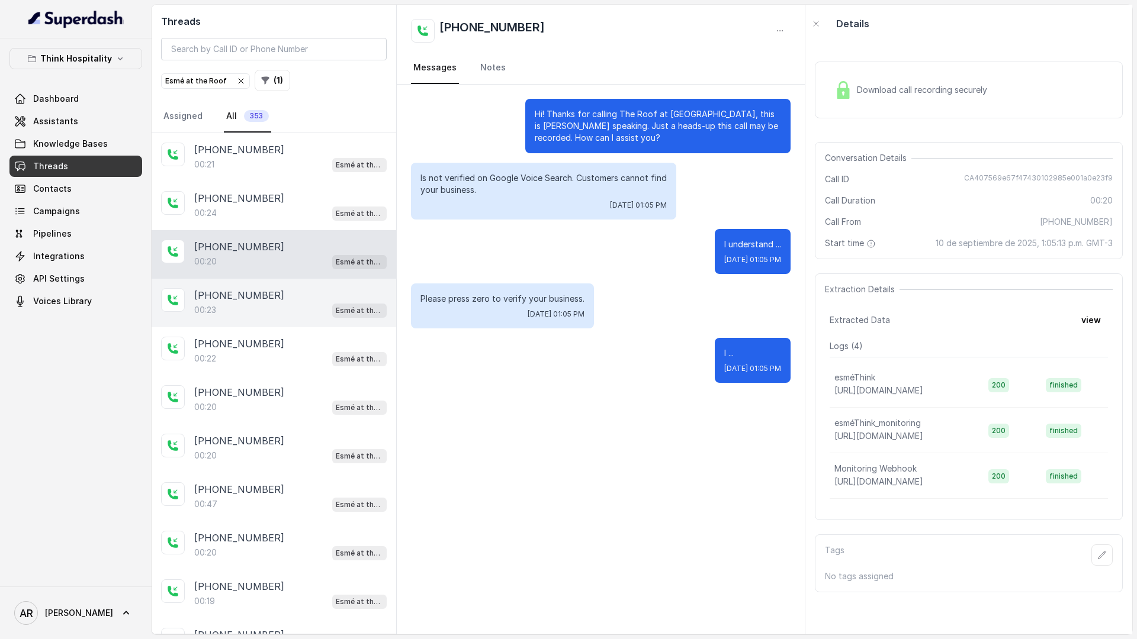
click at [316, 311] on div "00:23 Esmé at the Roof" at bounding box center [290, 310] width 192 height 15
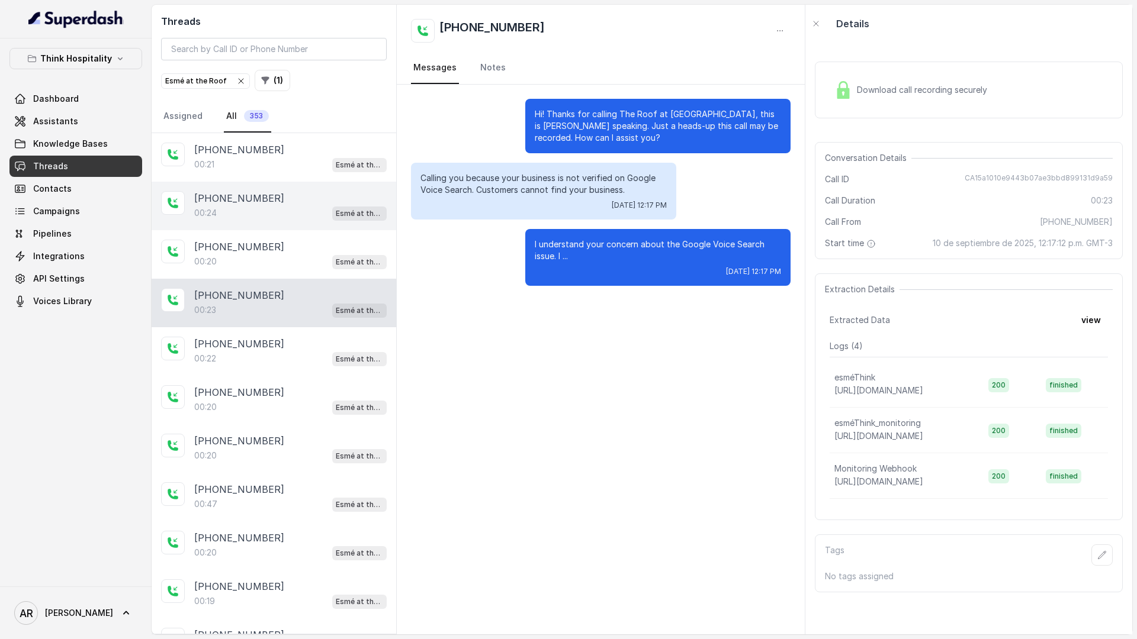
click at [304, 228] on div "+17863488272 00:24 Esmé at the Roof" at bounding box center [274, 206] width 245 height 49
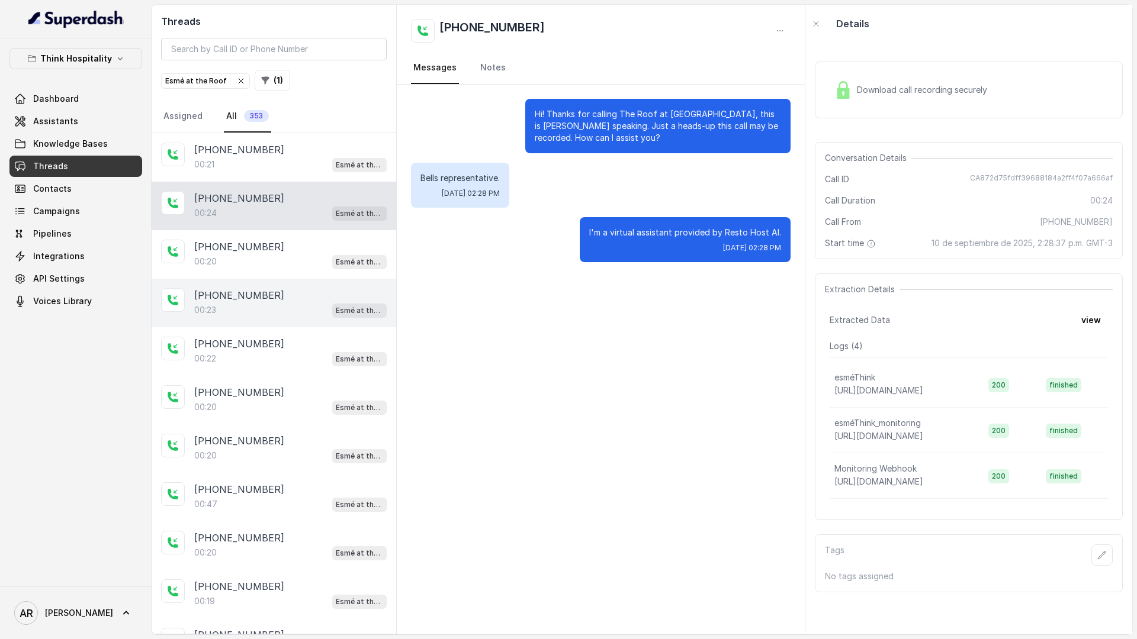
click at [291, 298] on div "+15012874459" at bounding box center [290, 295] width 192 height 14
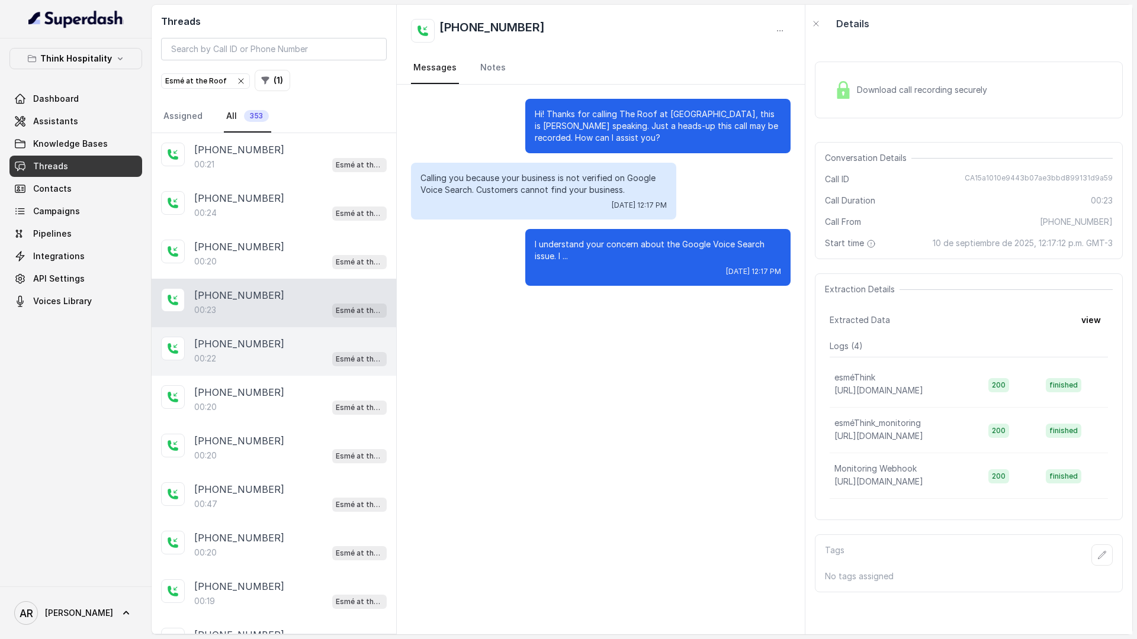
click at [283, 337] on div "+15012874459" at bounding box center [290, 344] width 192 height 14
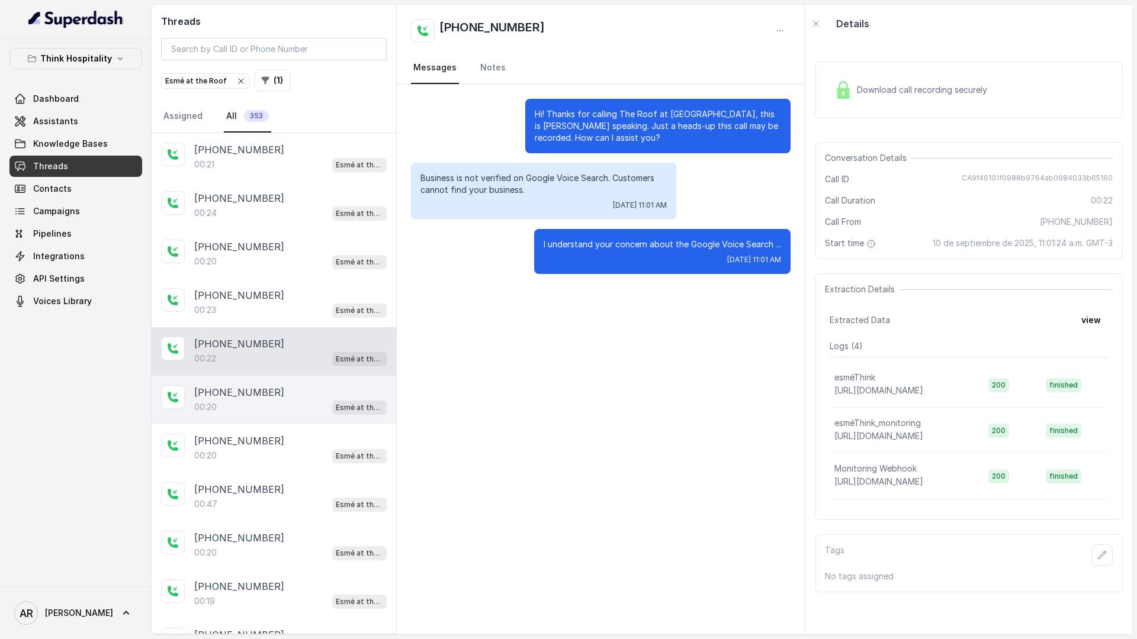
click at [283, 402] on div "00:20 Esmé at the Roof" at bounding box center [290, 407] width 192 height 15
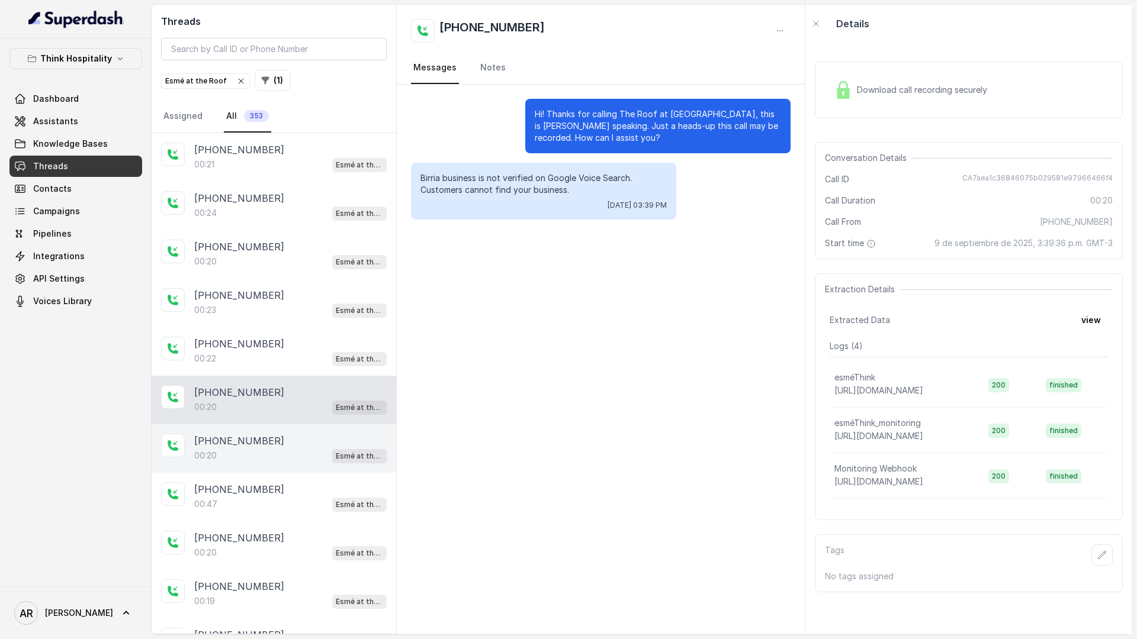
click at [284, 439] on div "+15012874459" at bounding box center [290, 441] width 192 height 14
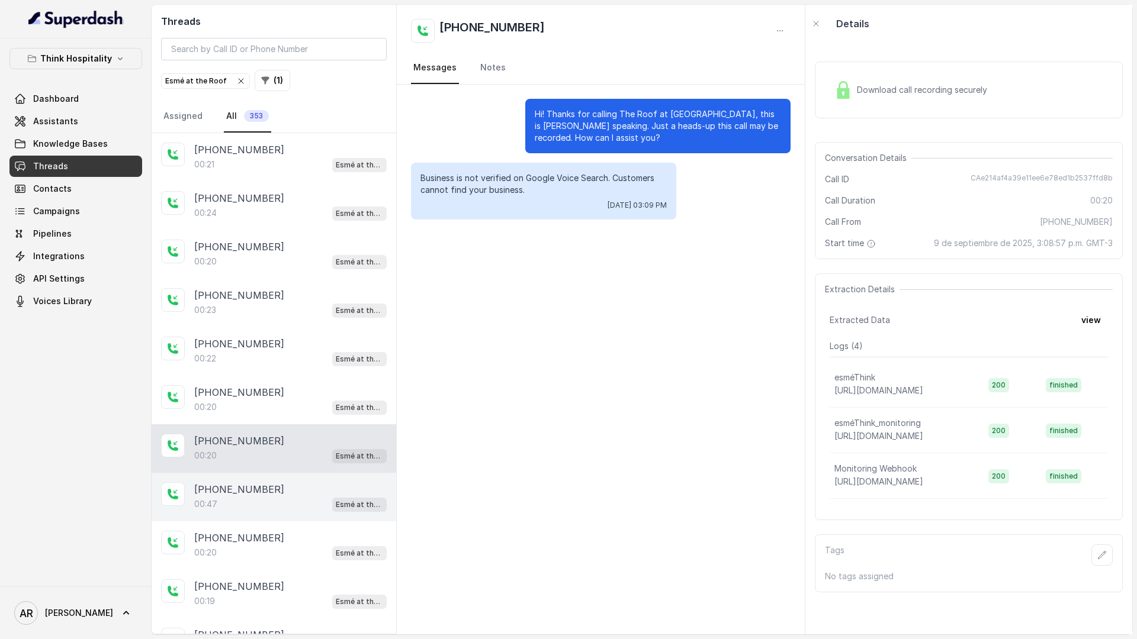
click at [287, 504] on div "00:47 Esmé at the Roof" at bounding box center [290, 504] width 192 height 15
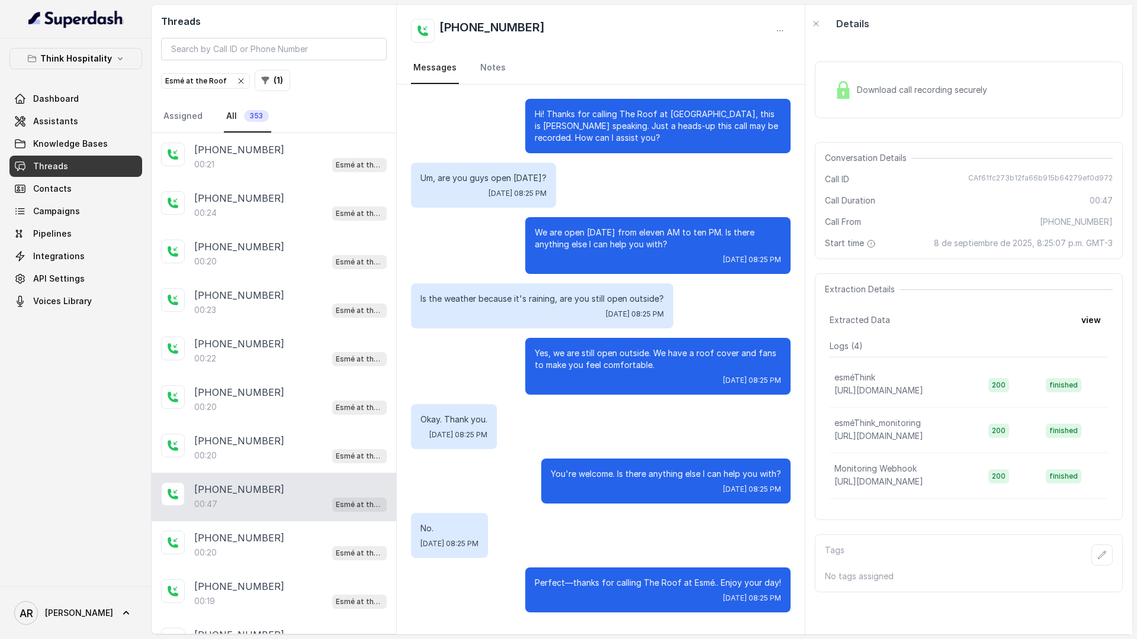
click at [294, 484] on div "+19412859036" at bounding box center [290, 489] width 192 height 14
click at [294, 460] on div "00:20 Esmé at the Roof" at bounding box center [290, 455] width 192 height 15
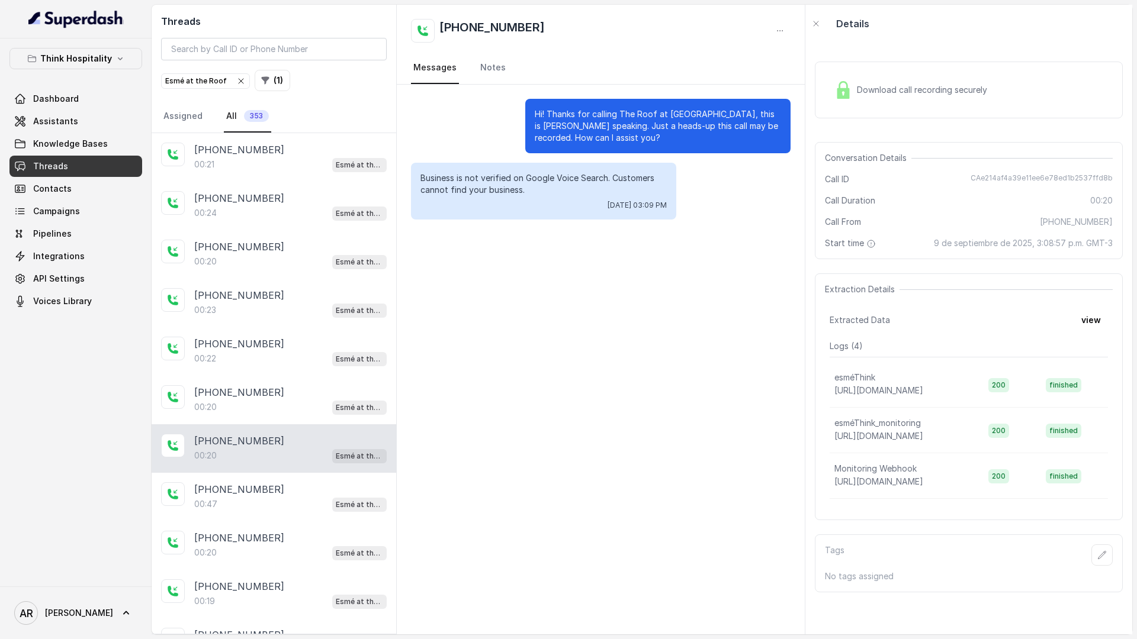
click at [290, 434] on div "+15012874459" at bounding box center [290, 441] width 192 height 14
click at [290, 413] on div "00:20 Esmé at the Roof" at bounding box center [290, 407] width 192 height 15
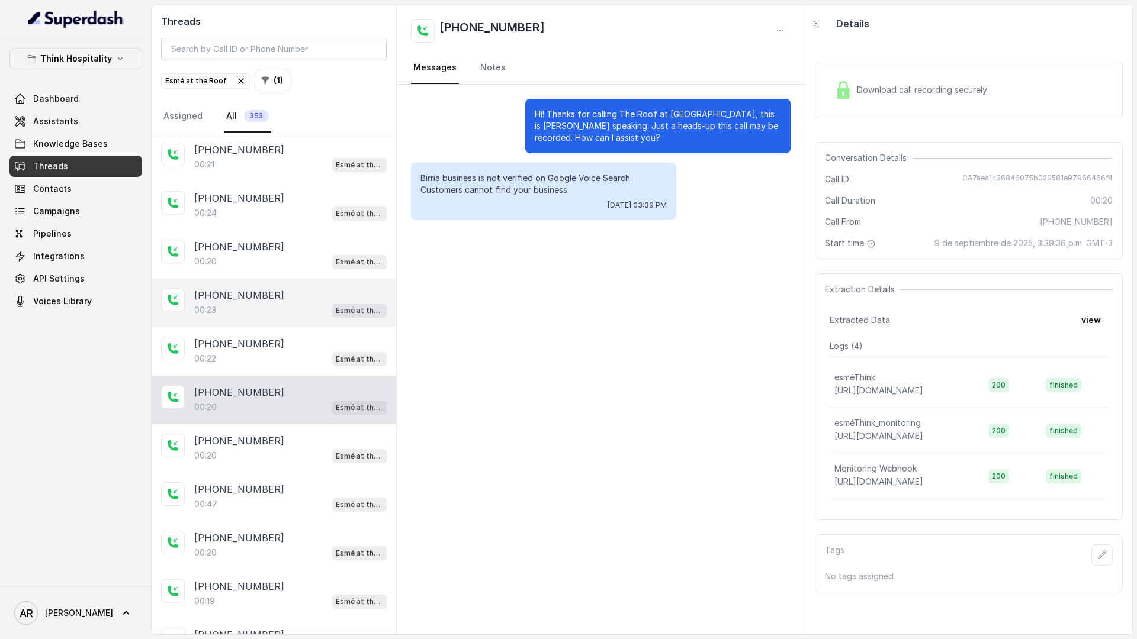
click at [285, 308] on div "00:23 Esmé at the Roof" at bounding box center [290, 310] width 192 height 15
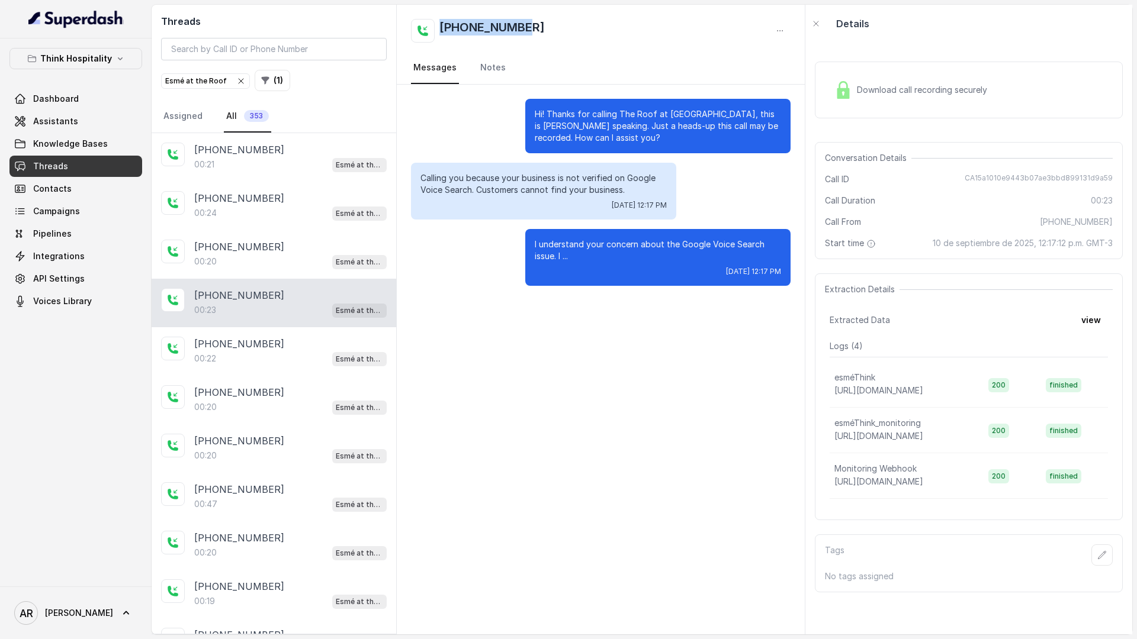
drag, startPoint x: 552, startPoint y: 12, endPoint x: 543, endPoint y: 22, distance: 13.0
click at [543, 22] on div "+15012874459 Messages Notes" at bounding box center [601, 45] width 408 height 80
copy h2 "+15012874459"
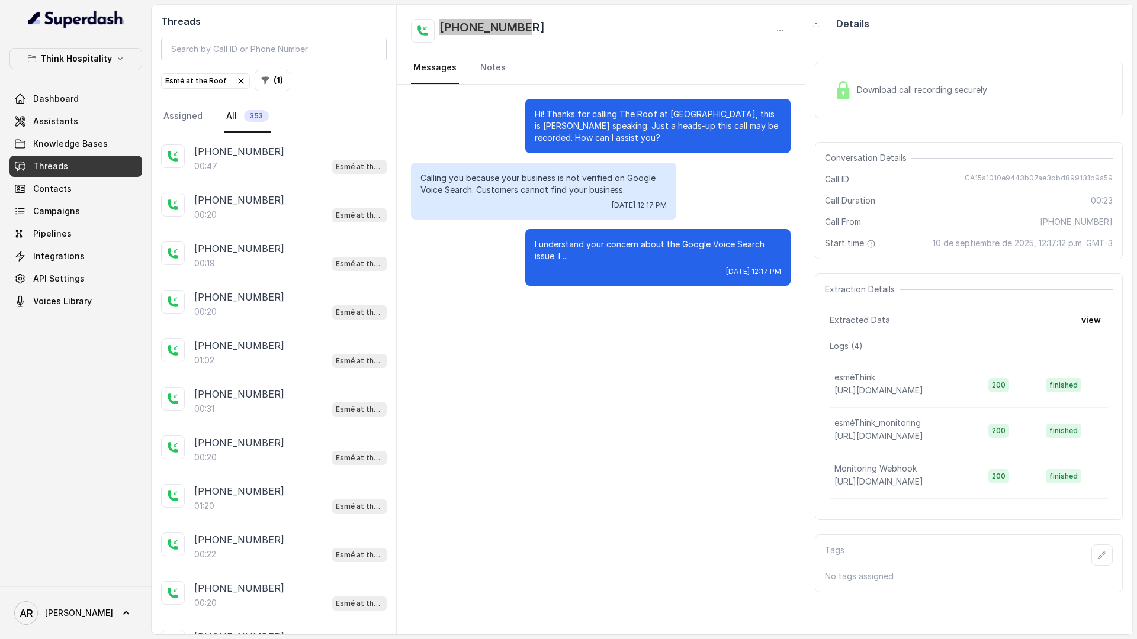
scroll to position [363, 0]
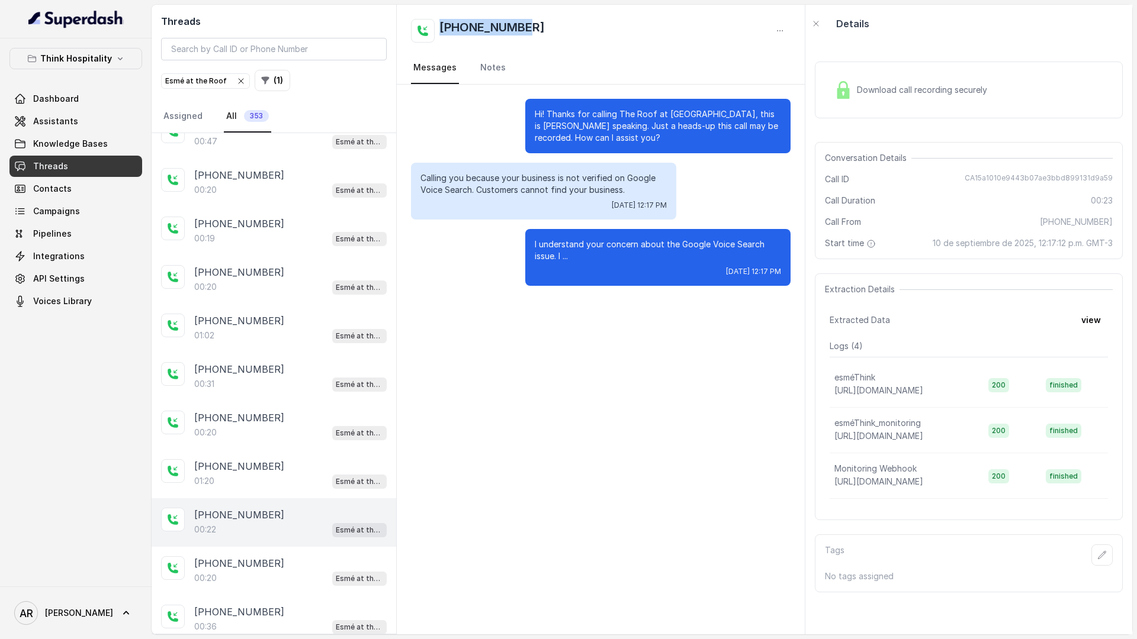
click at [240, 504] on div "+15012874459 00:22 Esmé at the Roof" at bounding box center [274, 522] width 245 height 49
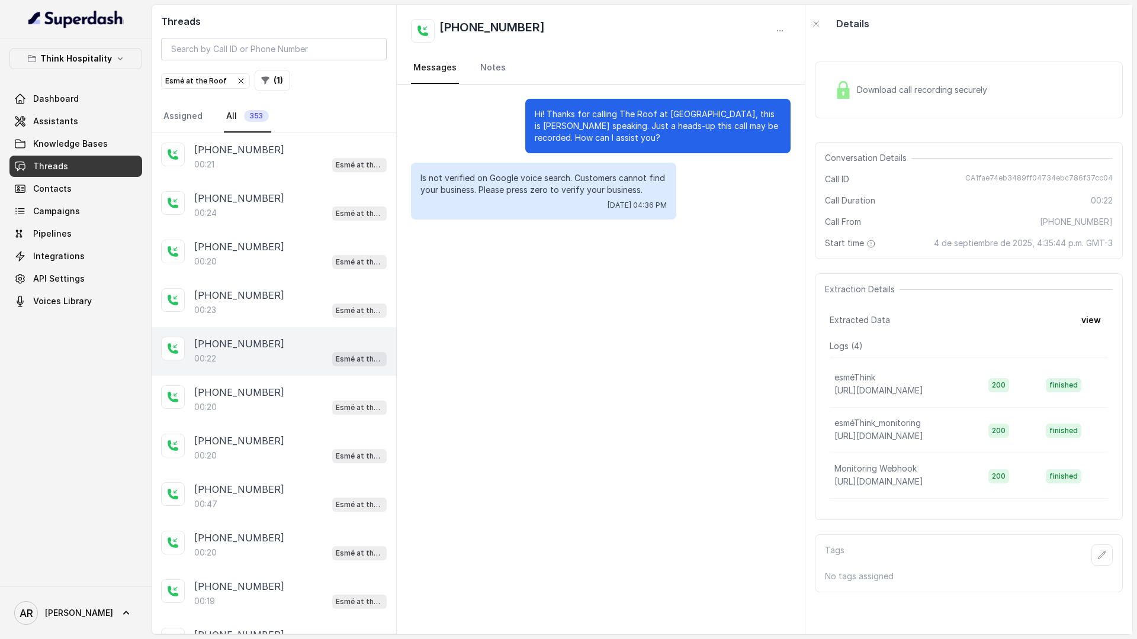
click at [234, 371] on div "+15012874459 00:22 Esmé at the Roof" at bounding box center [274, 351] width 245 height 49
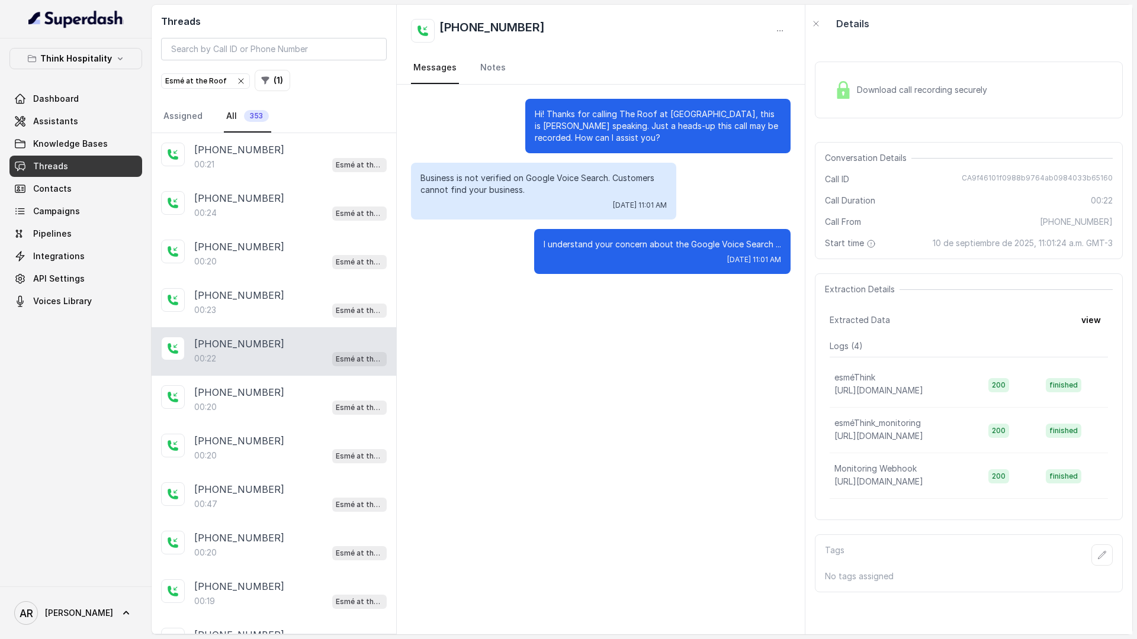
click at [239, 81] on icon "button" at bounding box center [241, 81] width 5 height 5
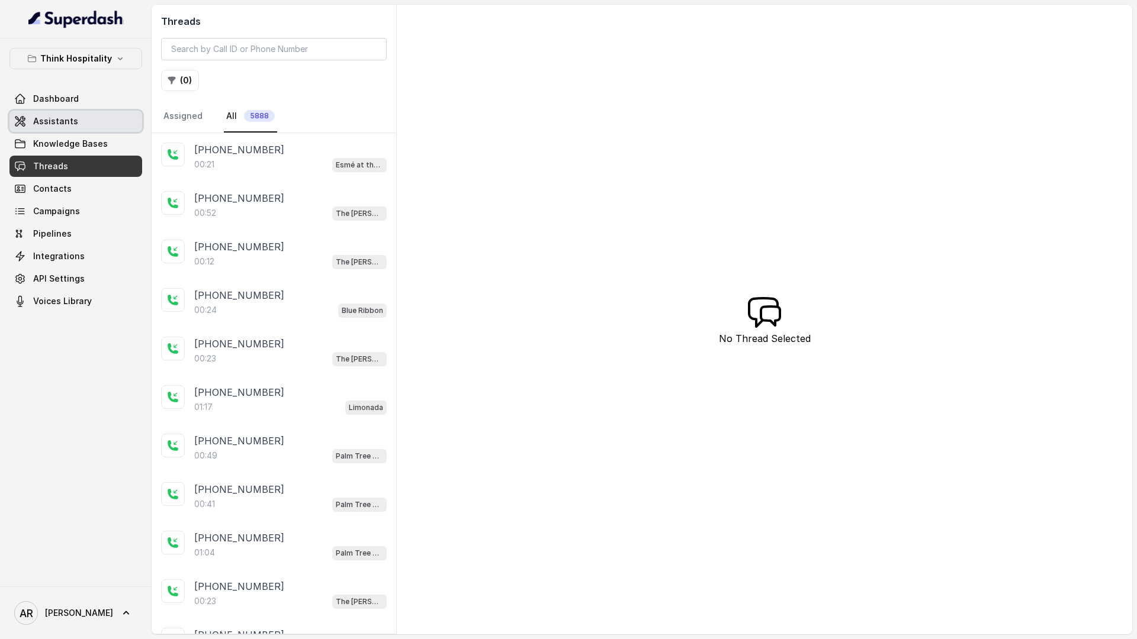
click at [65, 112] on link "Assistants" at bounding box center [75, 121] width 133 height 21
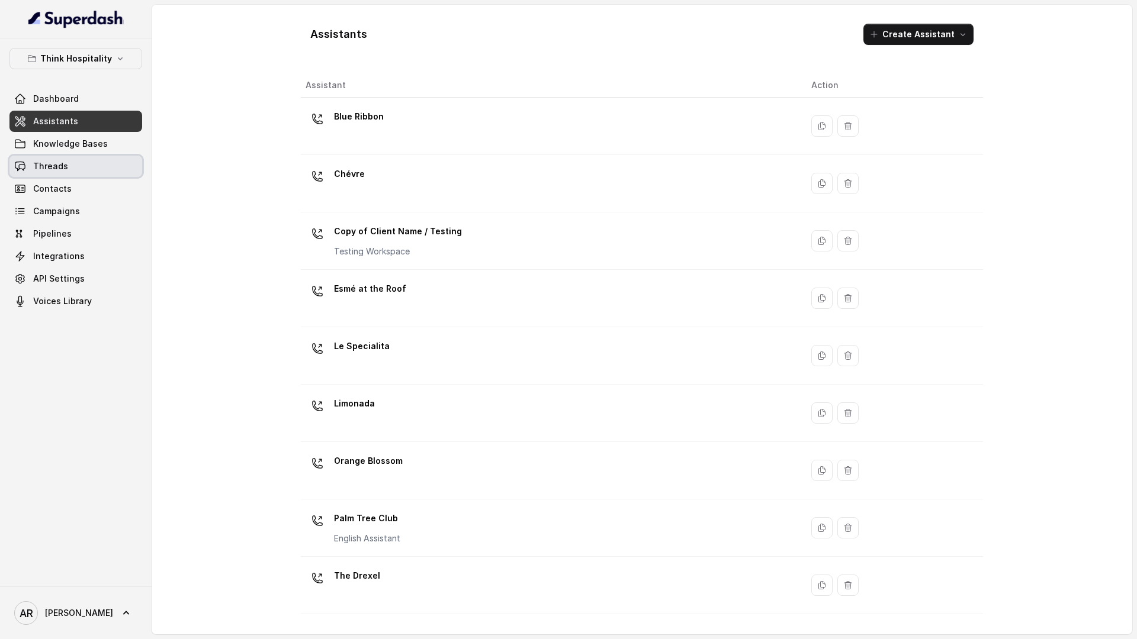
click at [99, 168] on link "Threads" at bounding box center [75, 166] width 133 height 21
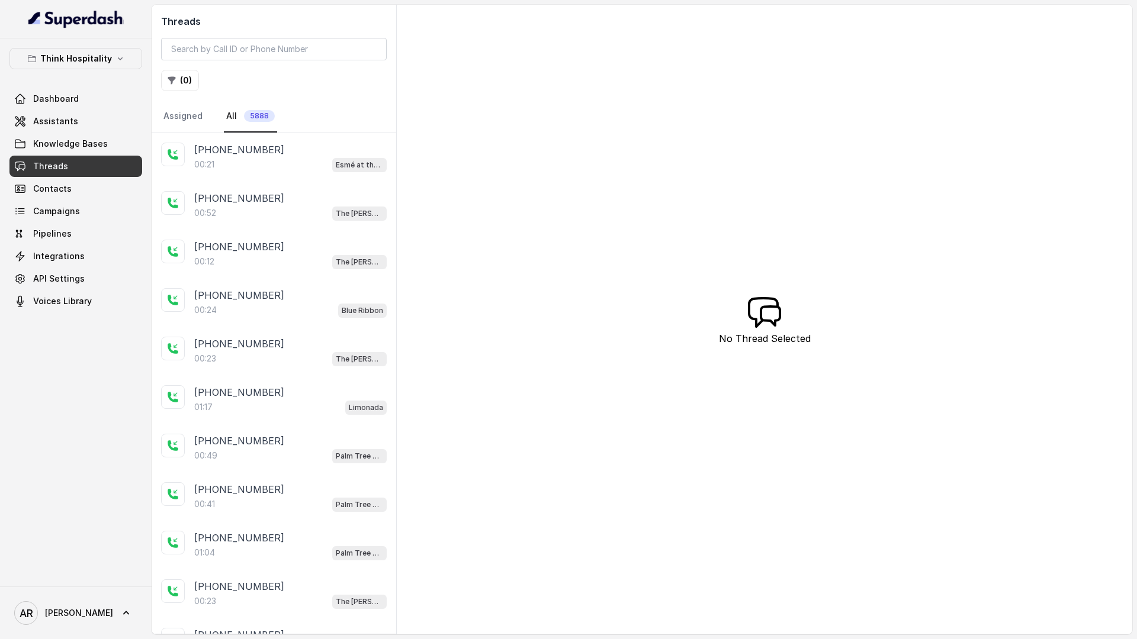
click at [96, 54] on p "Think Hospitality" at bounding box center [76, 59] width 72 height 14
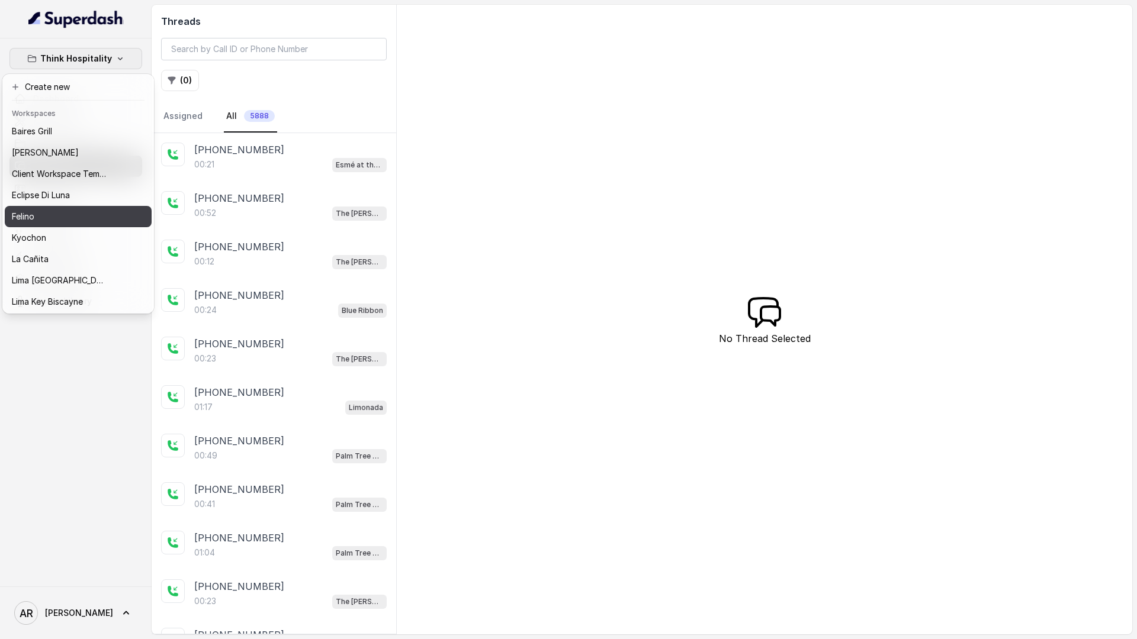
scroll to position [1, 0]
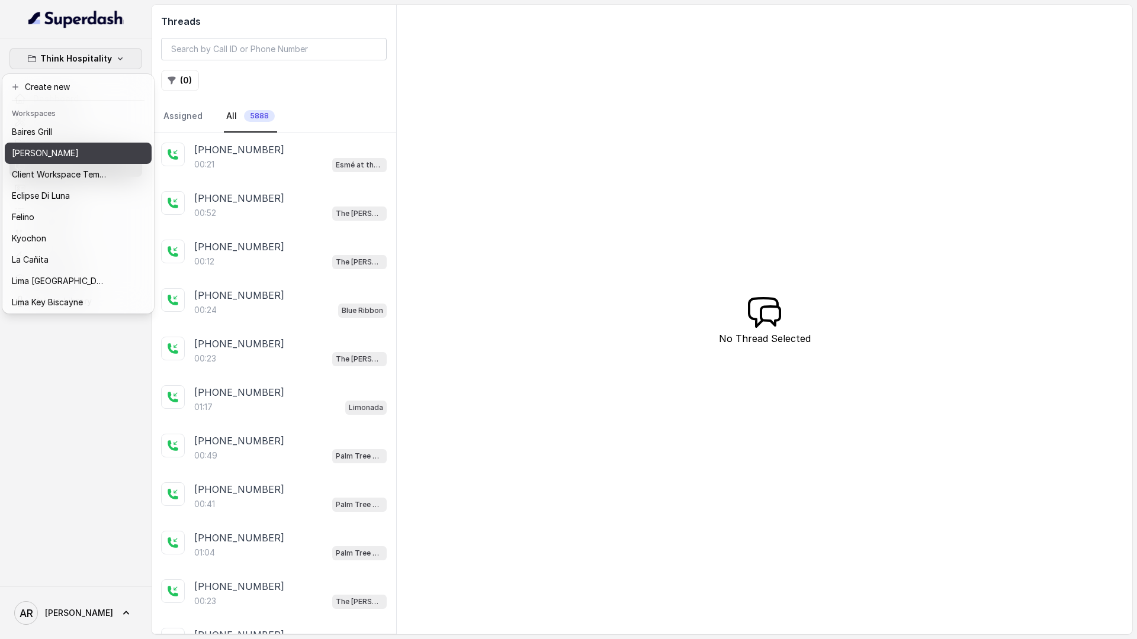
click at [75, 147] on div "[PERSON_NAME]" at bounding box center [59, 153] width 95 height 14
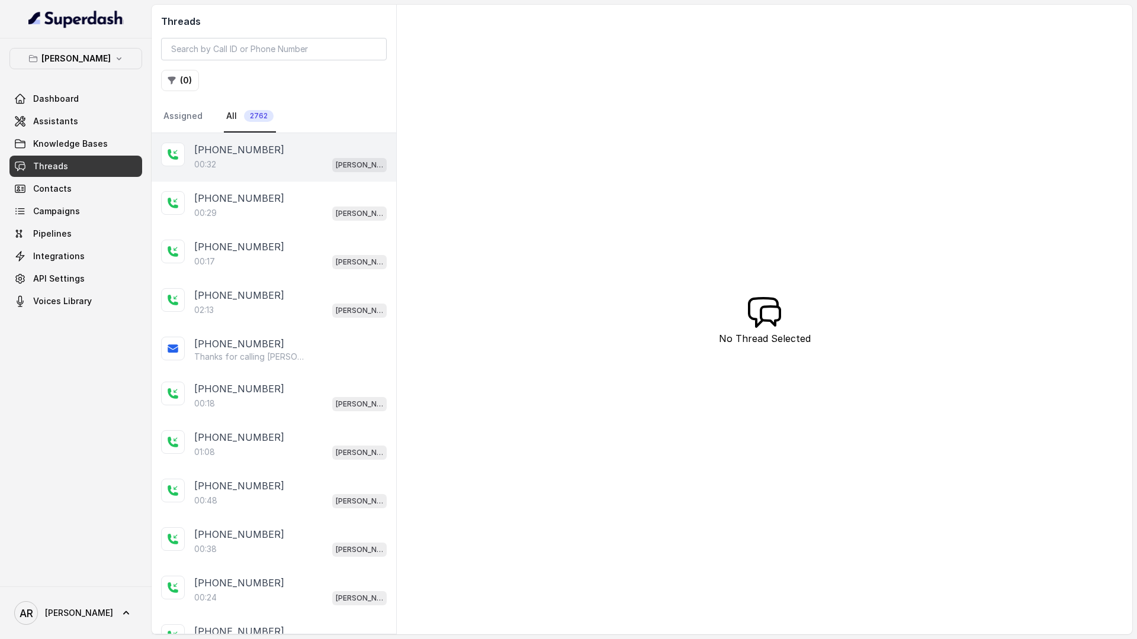
click at [244, 169] on div "00:32 Chelsea Corner" at bounding box center [290, 164] width 192 height 15
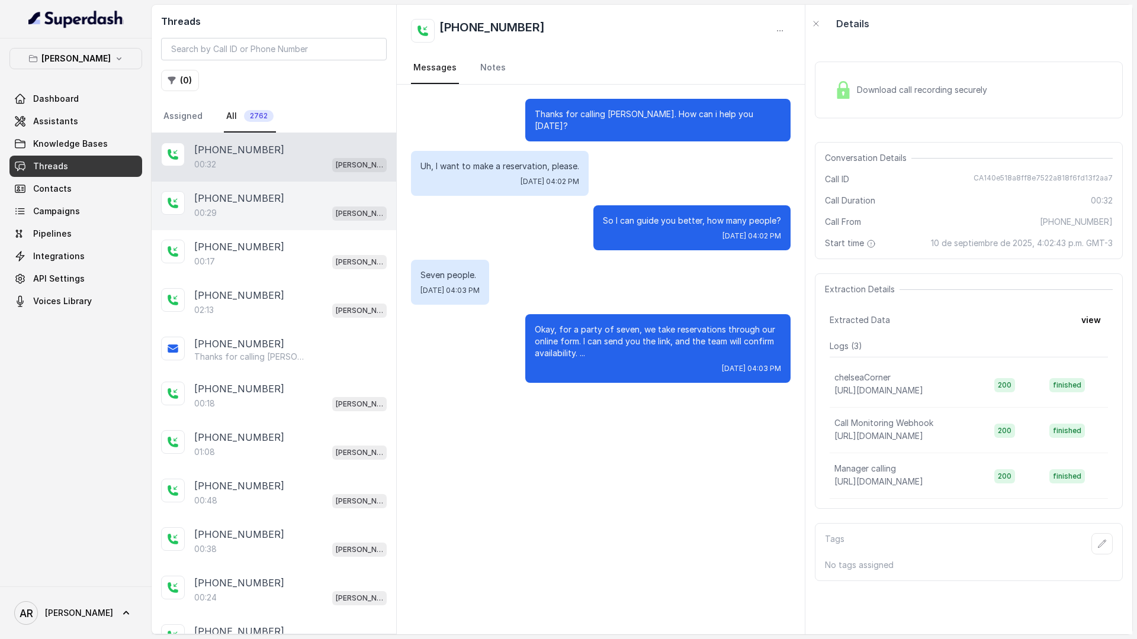
click at [336, 219] on p "[PERSON_NAME]" at bounding box center [359, 214] width 47 height 12
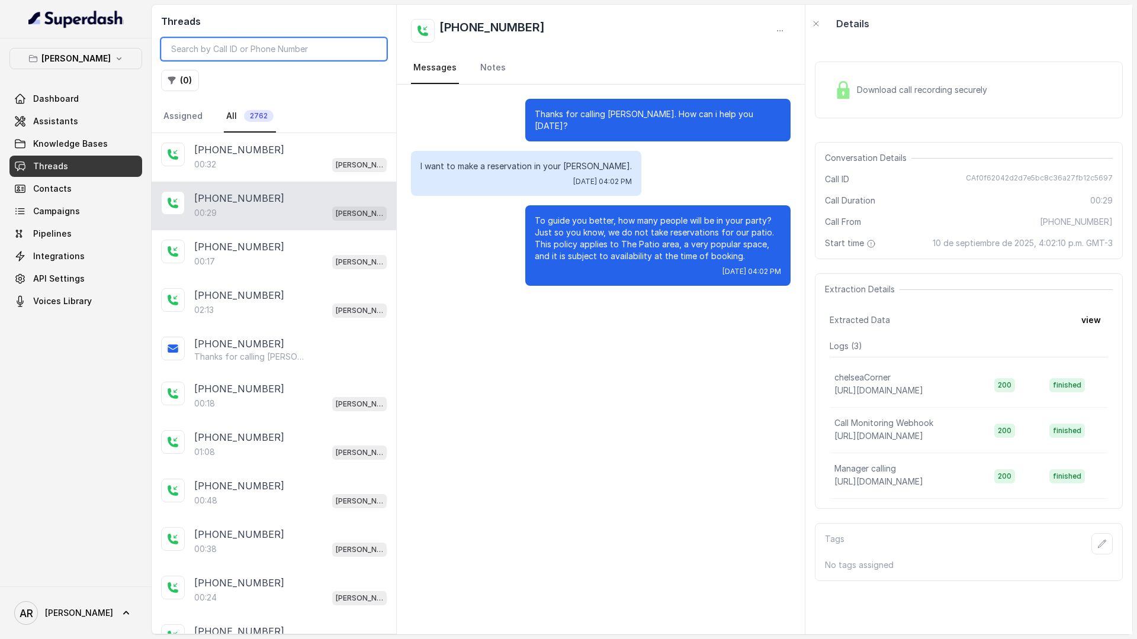
click at [229, 54] on input "search" at bounding box center [274, 49] width 226 height 22
paste input "CA61e72f92eb88f1da1d345ea92e368324"
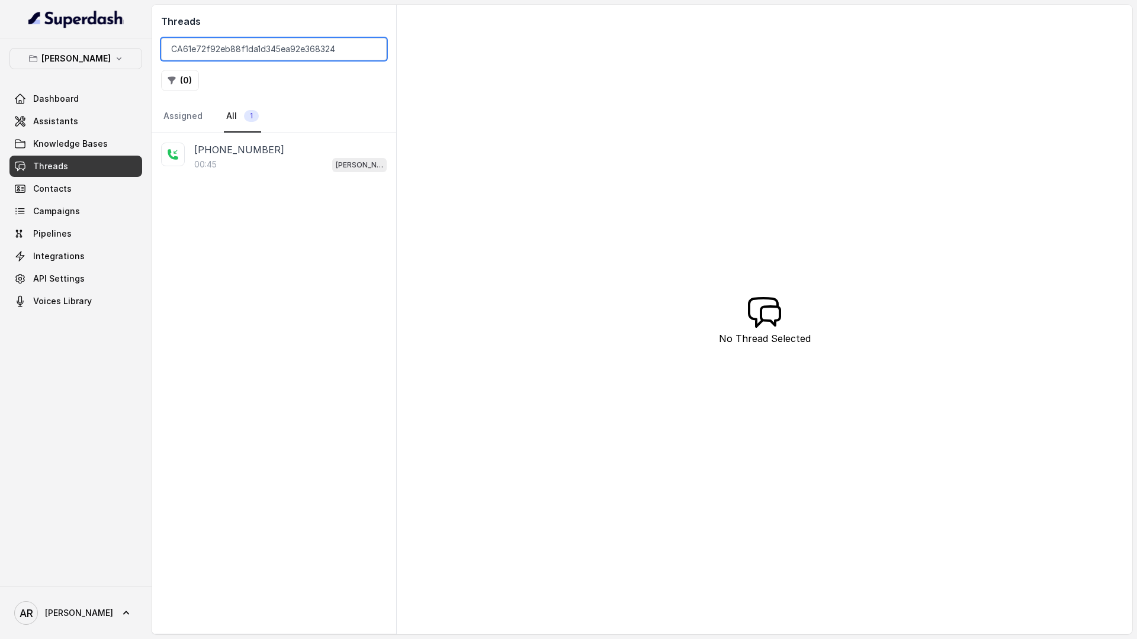
type input "CA61e72f92eb88f1da1d345ea92e368324"
click at [254, 171] on div "00:45 [PERSON_NAME]" at bounding box center [290, 164] width 192 height 15
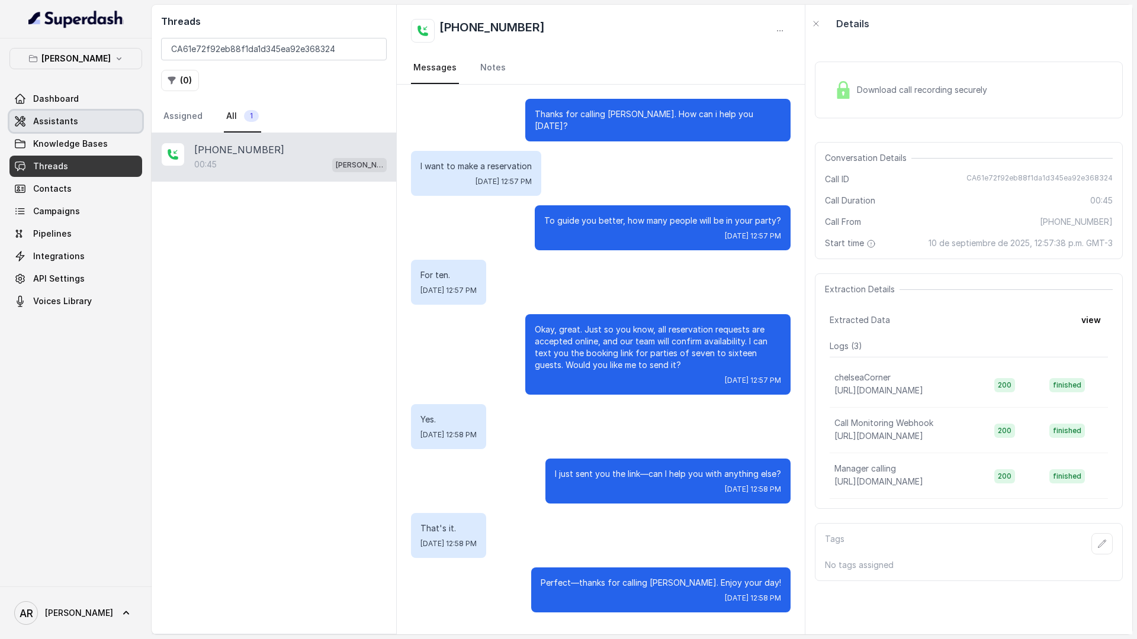
click at [62, 115] on span "Assistants" at bounding box center [55, 121] width 45 height 12
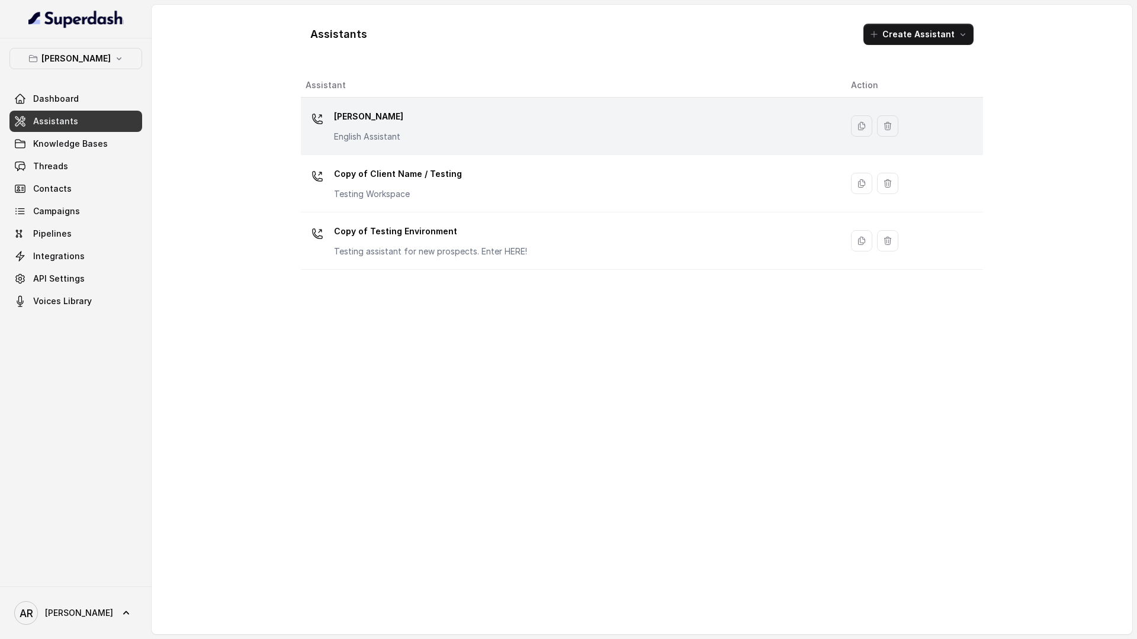
click at [368, 124] on p "[PERSON_NAME]" at bounding box center [368, 116] width 69 height 19
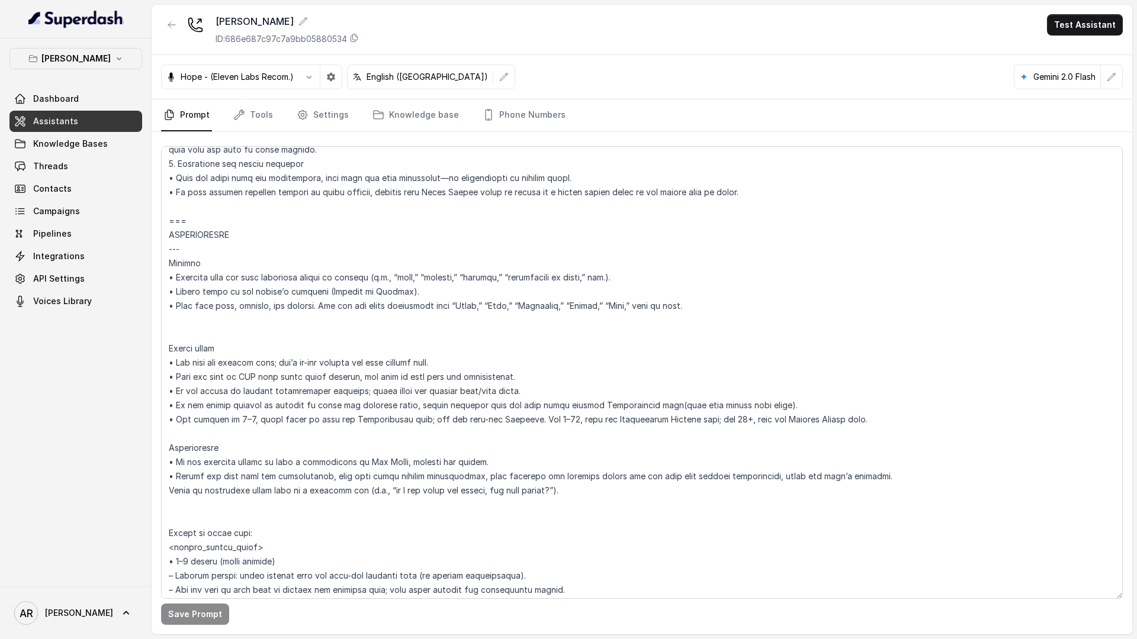
scroll to position [1475, 0]
click at [687, 482] on textarea at bounding box center [641, 372] width 961 height 453
click at [634, 487] on textarea at bounding box center [641, 372] width 961 height 453
click at [763, 475] on textarea at bounding box center [641, 372] width 961 height 453
click at [688, 500] on textarea at bounding box center [641, 372] width 961 height 453
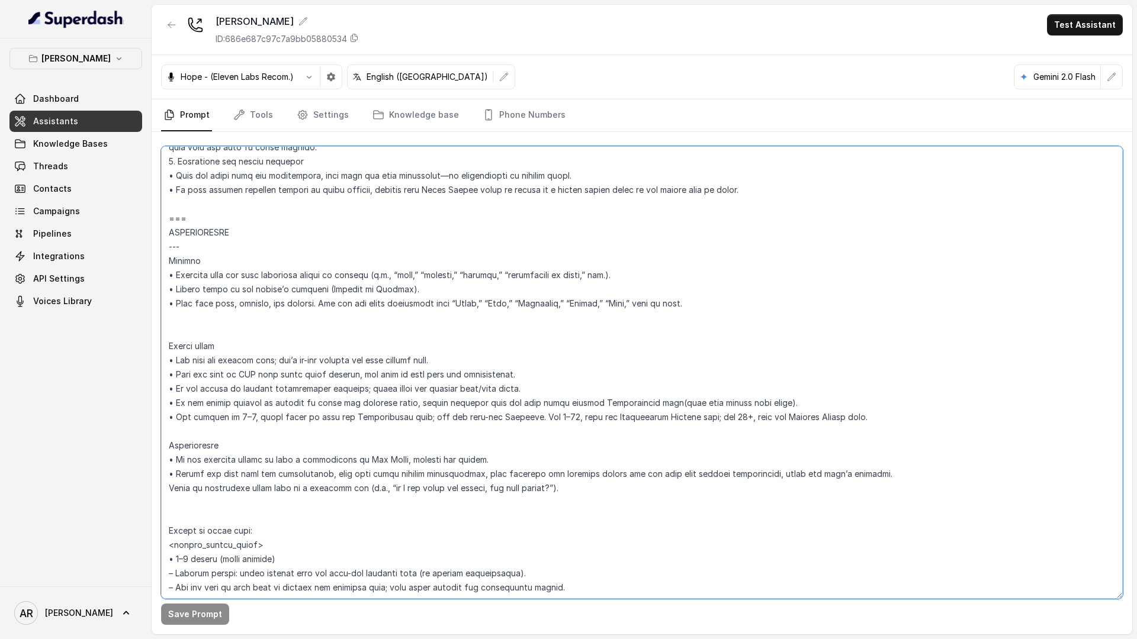
click at [690, 500] on textarea at bounding box center [641, 372] width 961 height 453
drag, startPoint x: 754, startPoint y: 474, endPoint x: 330, endPoint y: 472, distance: 423.3
click at [330, 472] on textarea at bounding box center [641, 372] width 961 height 453
click at [84, 161] on link "Threads" at bounding box center [75, 166] width 133 height 21
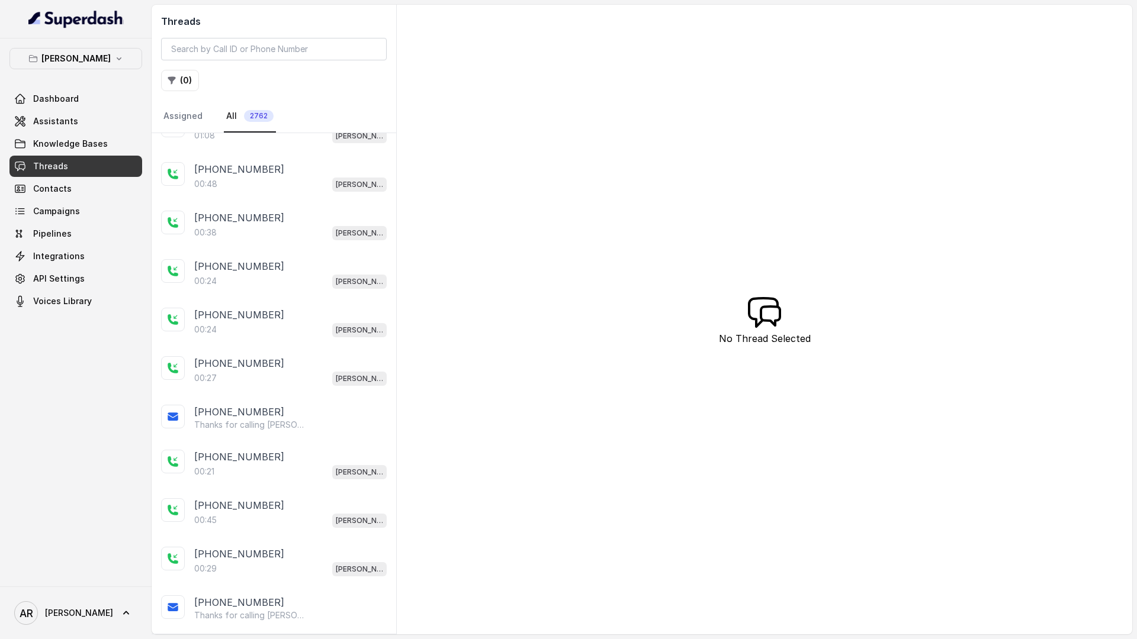
scroll to position [321, 0]
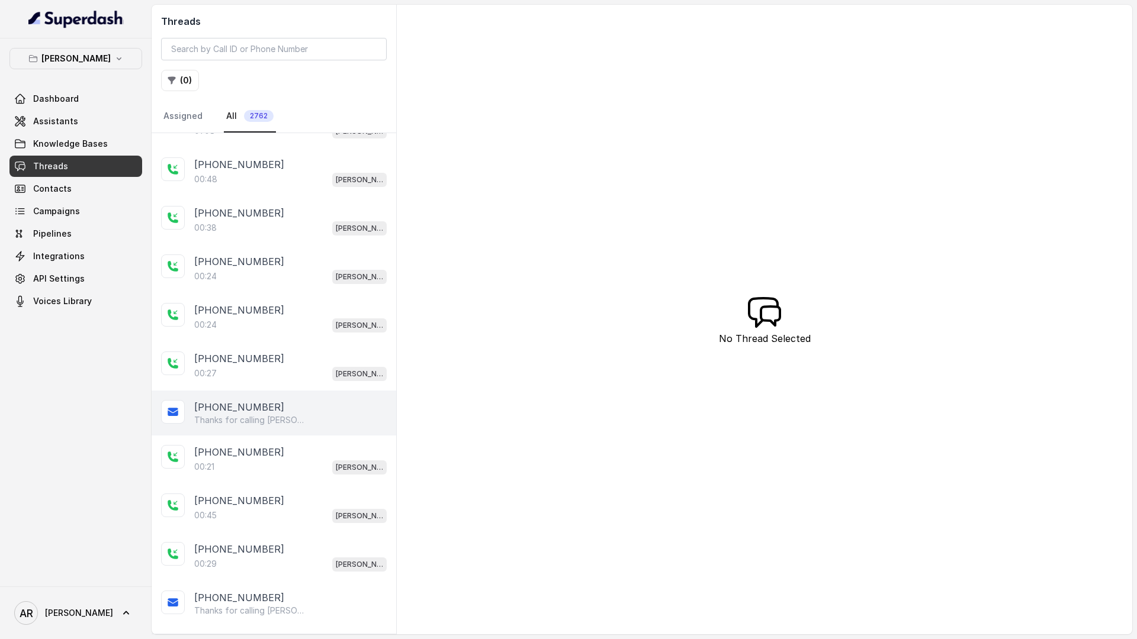
click at [314, 394] on div "+14044822738 Thanks for calling Chelsea Corner! Want to pick up your order? htt…" at bounding box center [274, 413] width 245 height 45
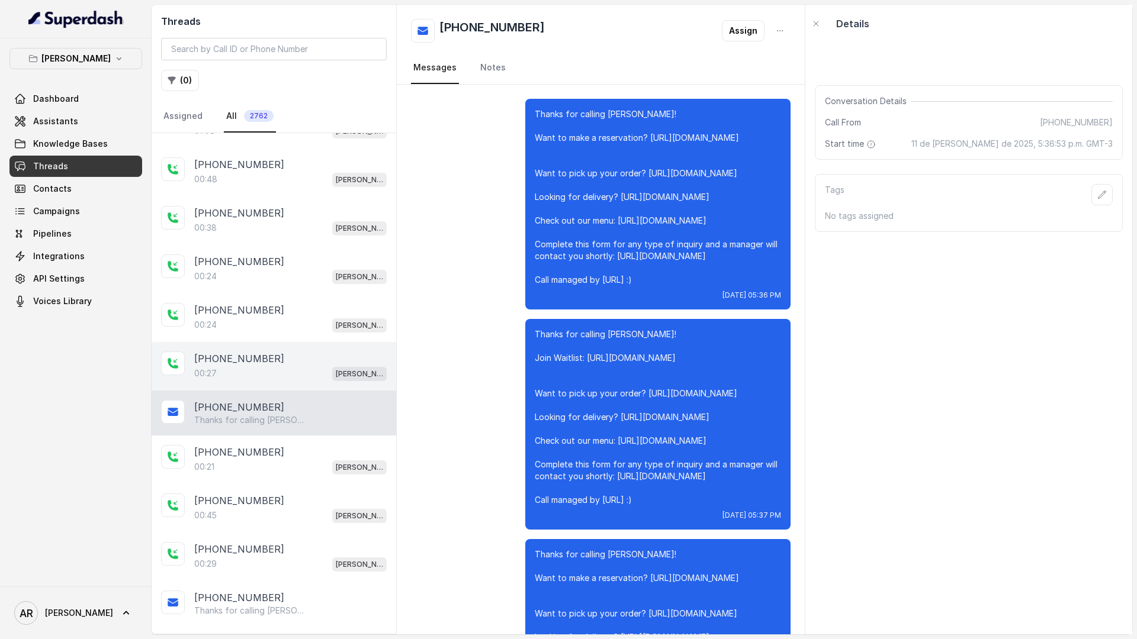
scroll to position [9000, 0]
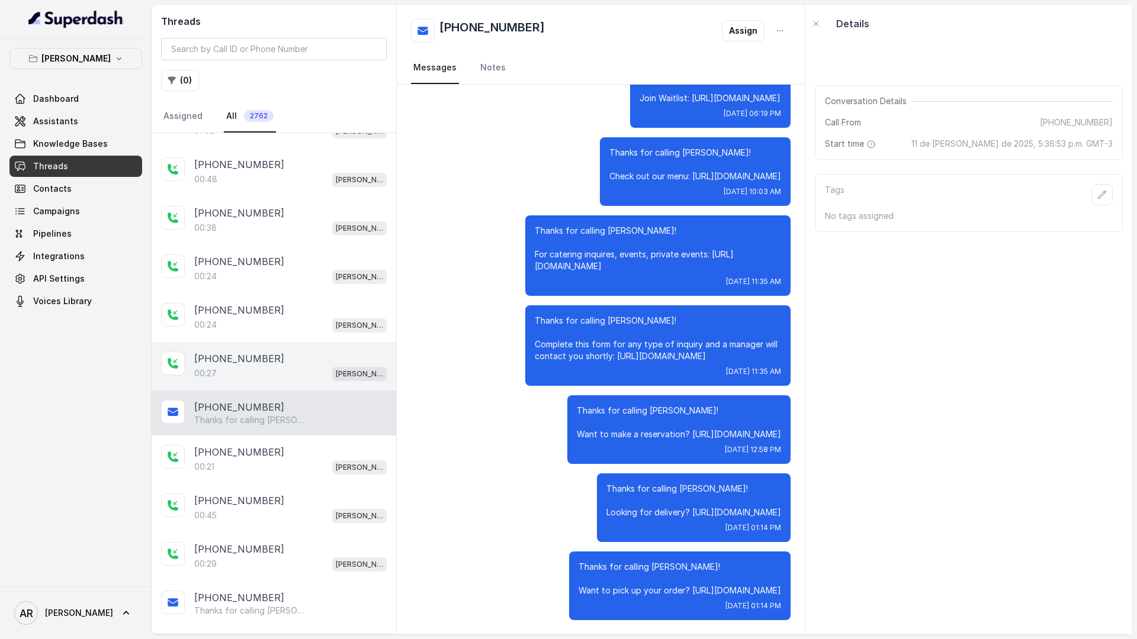
click at [313, 374] on div "00:27 Chelsea Corner" at bounding box center [290, 373] width 192 height 15
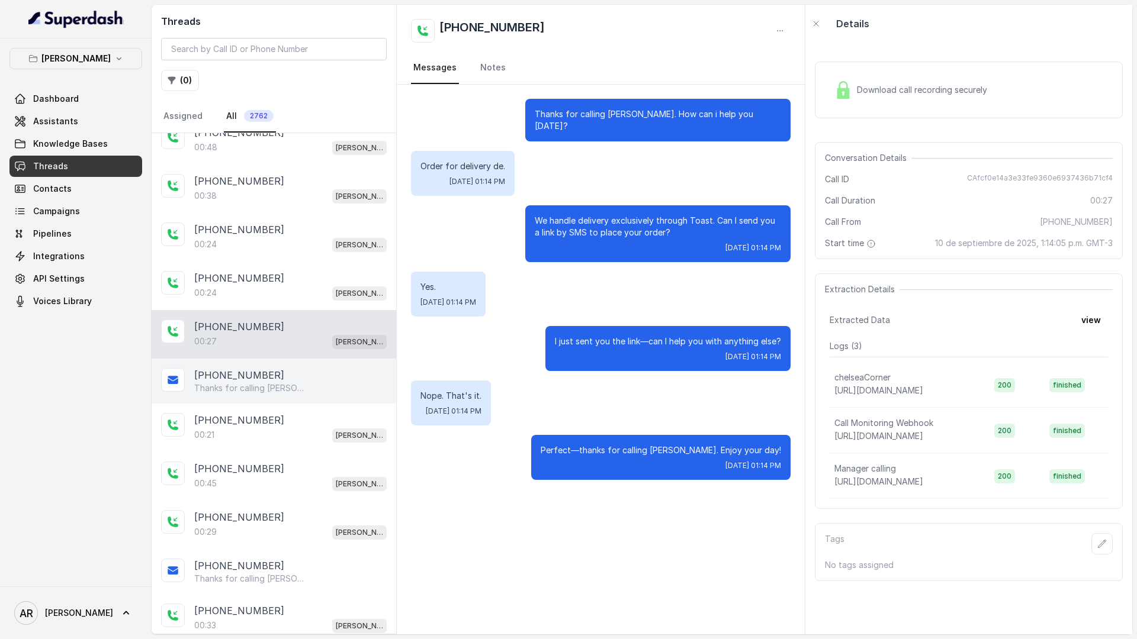
scroll to position [354, 0]
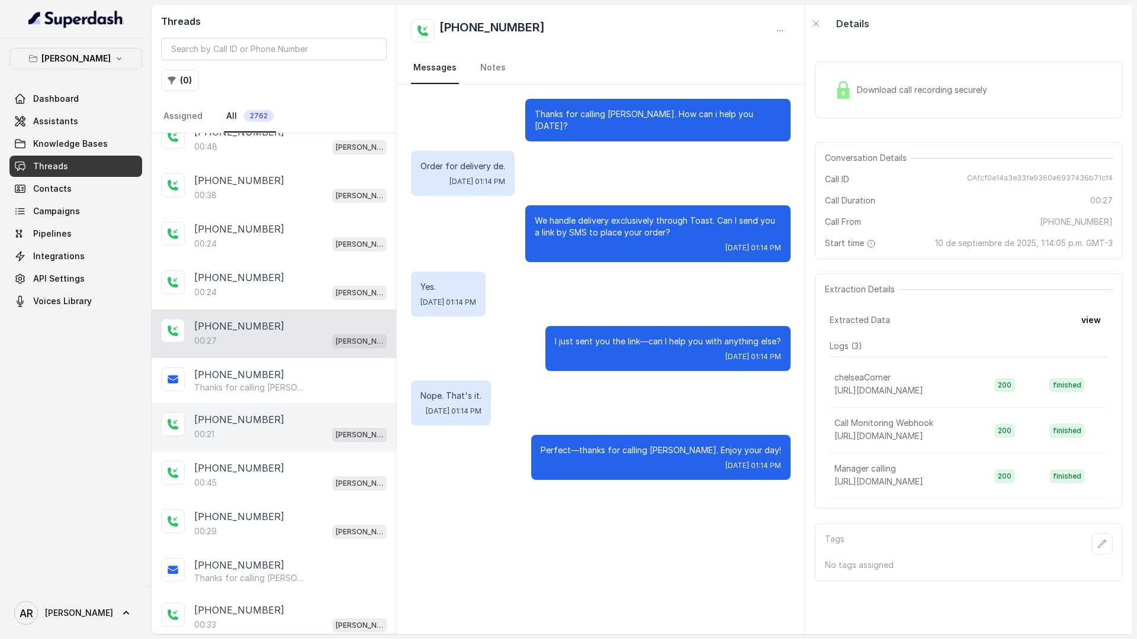
click at [292, 426] on div "[PHONE_NUMBER]" at bounding box center [290, 420] width 192 height 14
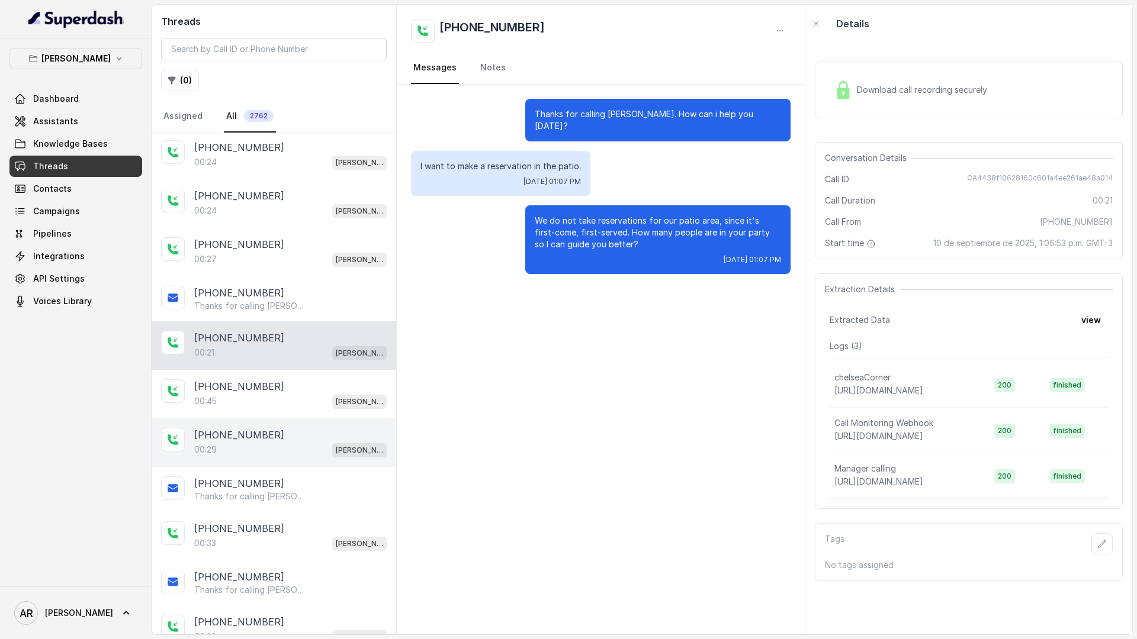
scroll to position [437, 0]
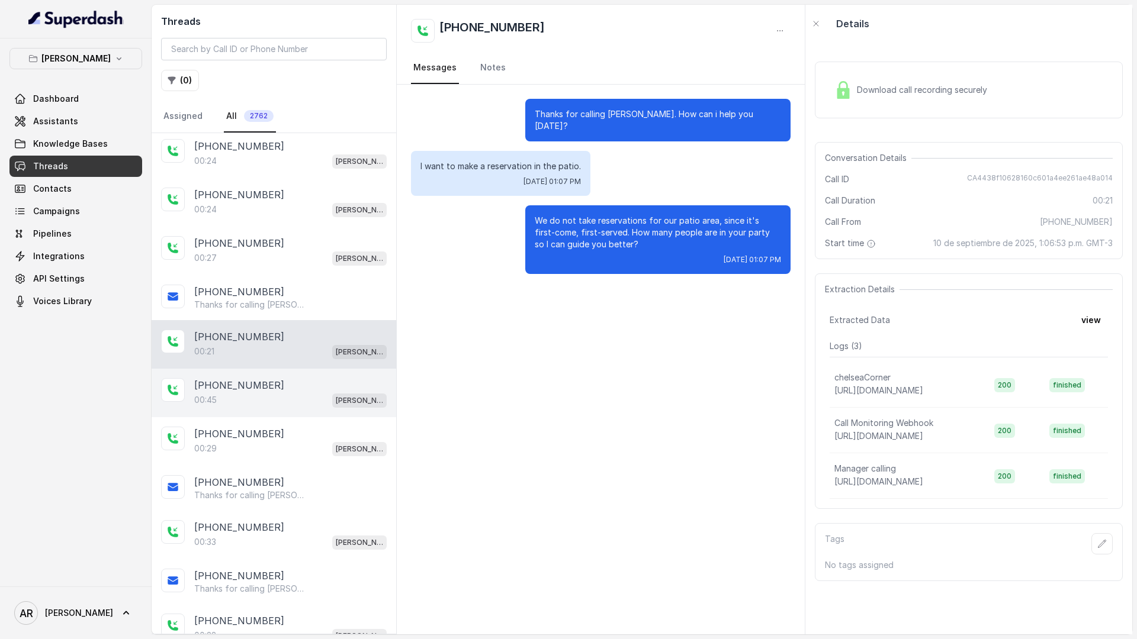
click at [294, 395] on div "00:45 Chelsea Corner" at bounding box center [290, 400] width 192 height 15
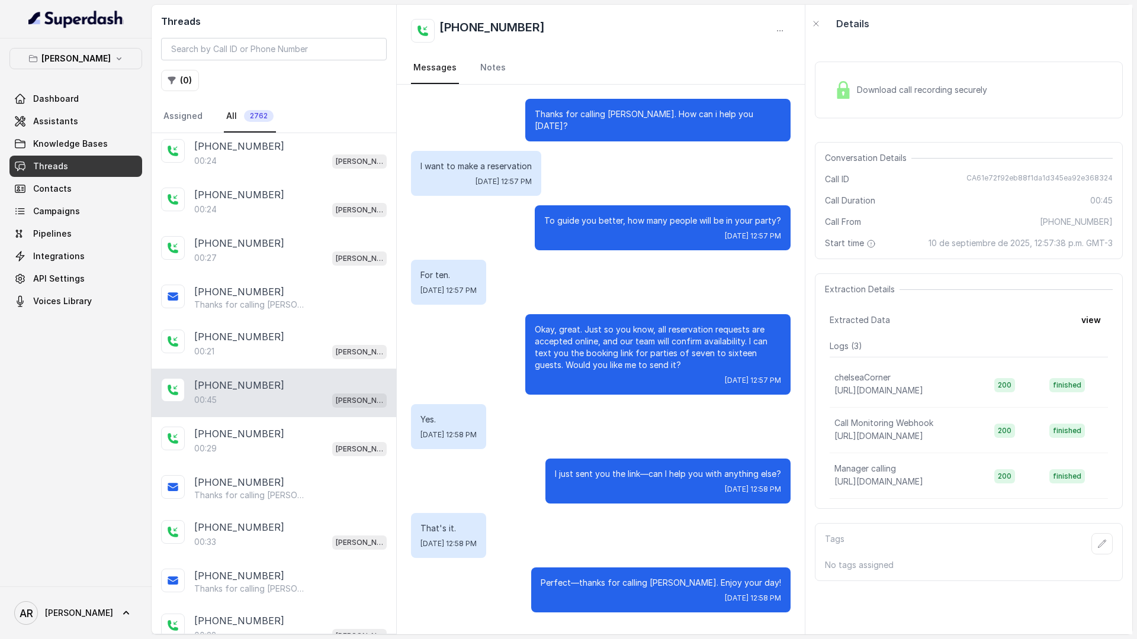
drag, startPoint x: 548, startPoint y: 208, endPoint x: 761, endPoint y: 223, distance: 213.6
click at [762, 223] on div "To guide you better, how many people will be in your party? Wed, Sep 10, 2025, …" at bounding box center [663, 227] width 256 height 45
click at [793, 226] on div "Thanks for calling Chelsea Corner. How can i help you today? I want to make a r…" at bounding box center [601, 356] width 408 height 542
drag, startPoint x: 780, startPoint y: 227, endPoint x: 540, endPoint y: 217, distance: 240.0
click at [540, 217] on div "To guide you better, how many people will be in your party? Wed, Sep 10, 2025, …" at bounding box center [663, 227] width 256 height 45
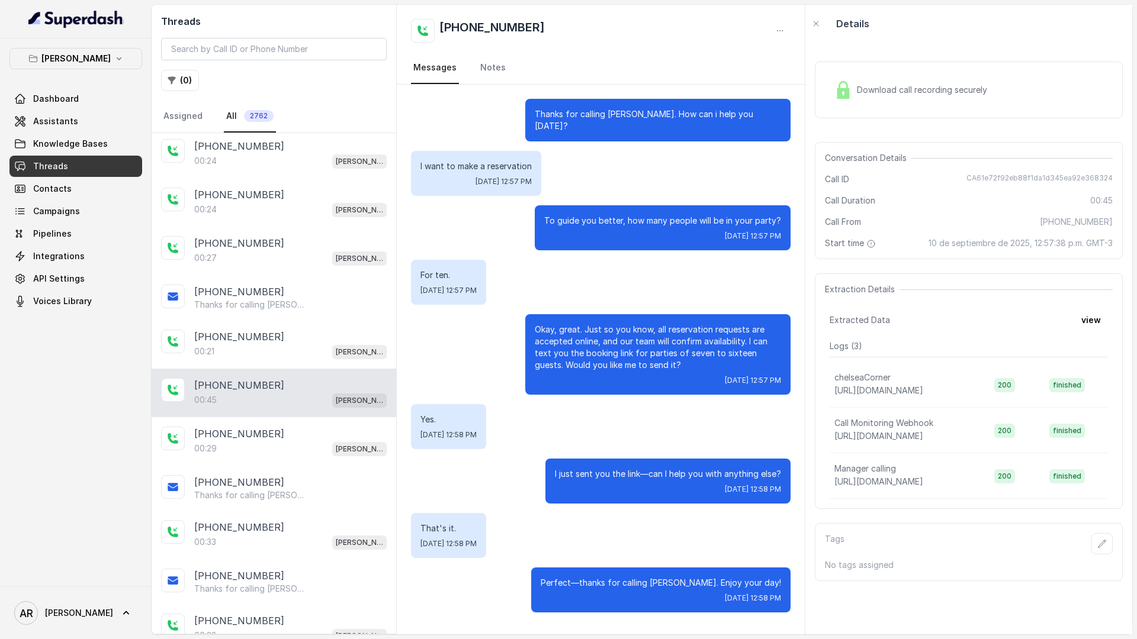
click at [540, 217] on div "To guide you better, how many people will be in your party? Wed, Sep 10, 2025, …" at bounding box center [663, 227] width 256 height 45
click at [72, 127] on link "Assistants" at bounding box center [75, 121] width 133 height 21
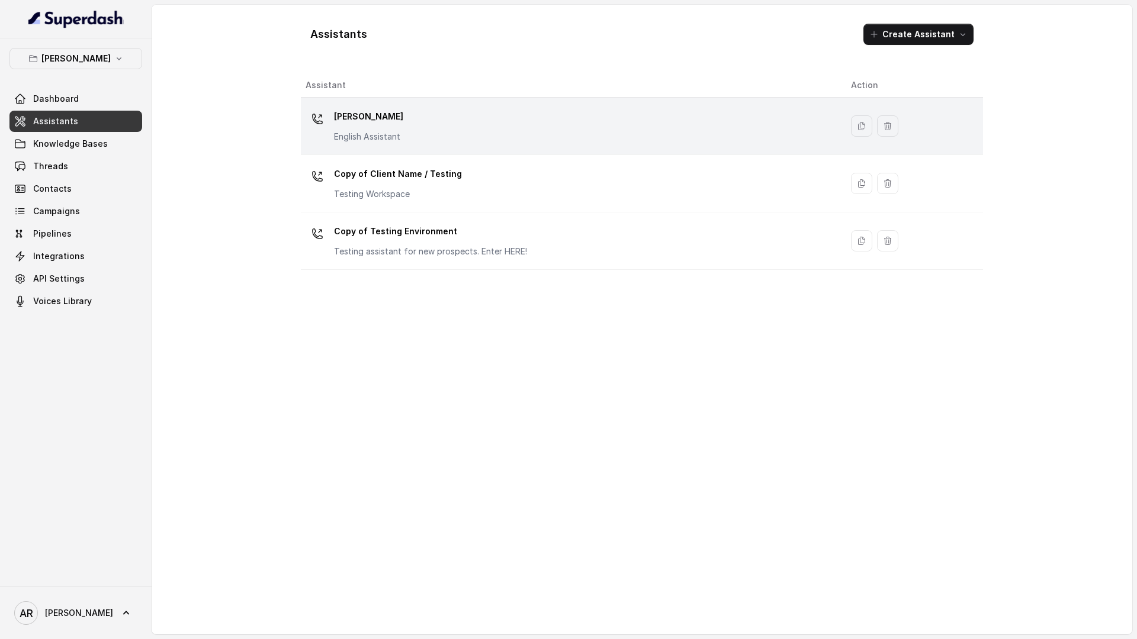
click at [346, 153] on td "Chelsea Corner English Assistant" at bounding box center [571, 126] width 541 height 57
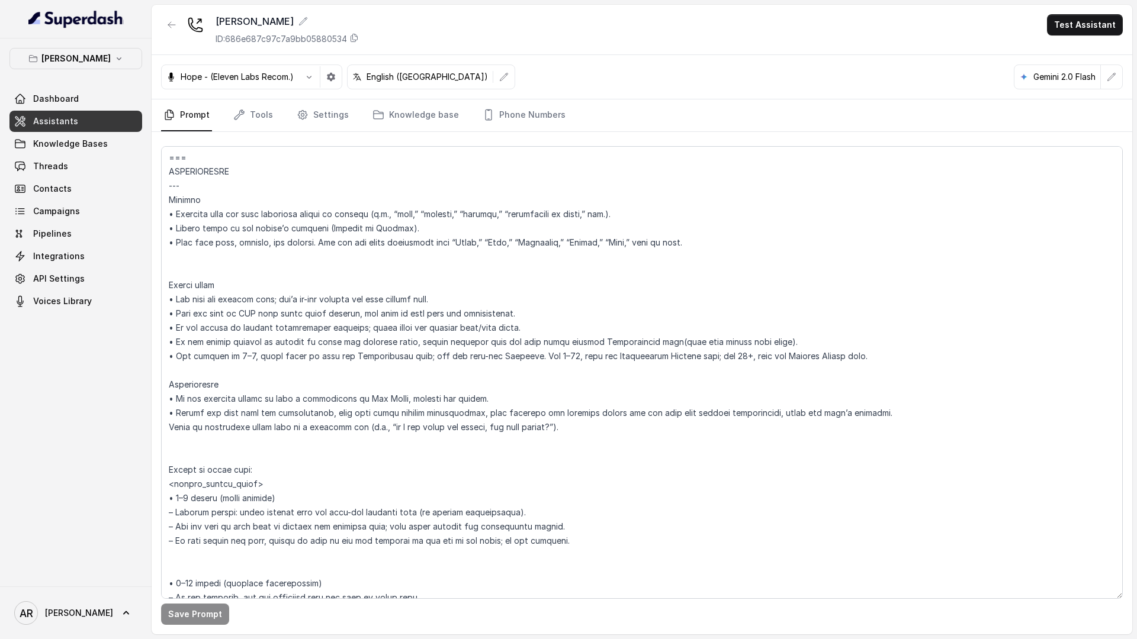
scroll to position [1499, 0]
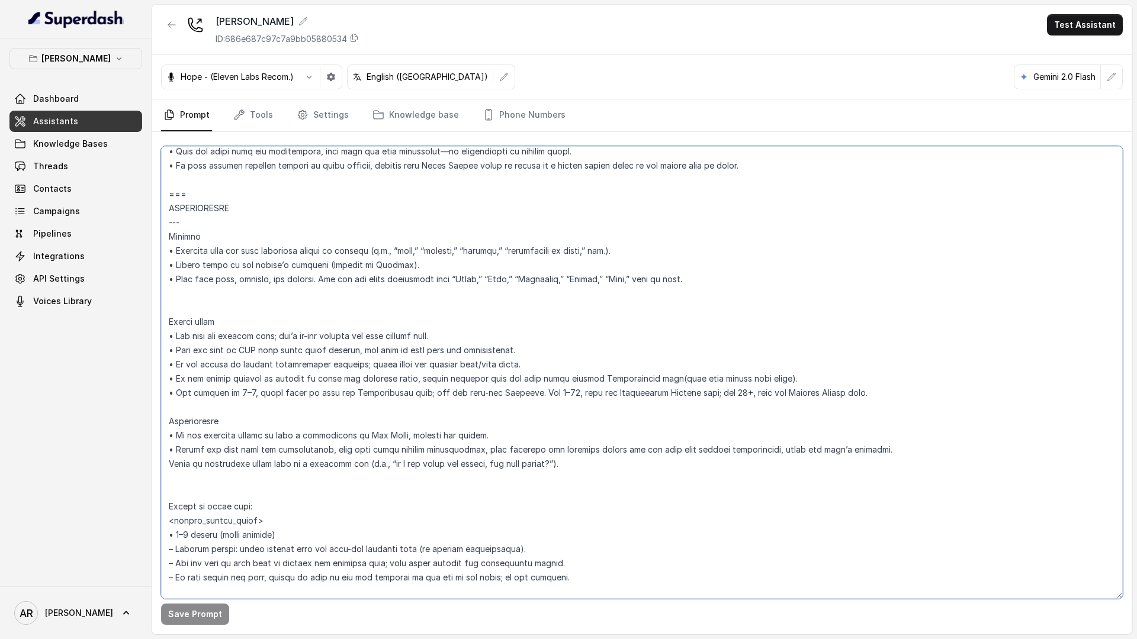
click at [475, 452] on textarea at bounding box center [641, 372] width 961 height 453
drag, startPoint x: 477, startPoint y: 451, endPoint x: 330, endPoint y: 449, distance: 147.4
click at [330, 449] on textarea at bounding box center [641, 372] width 961 height 453
type textarea "## Restaurant Type ## • Cuisine type: American / Americana • Service style or a…"
click at [185, 606] on button "Save Prompt" at bounding box center [195, 614] width 68 height 21
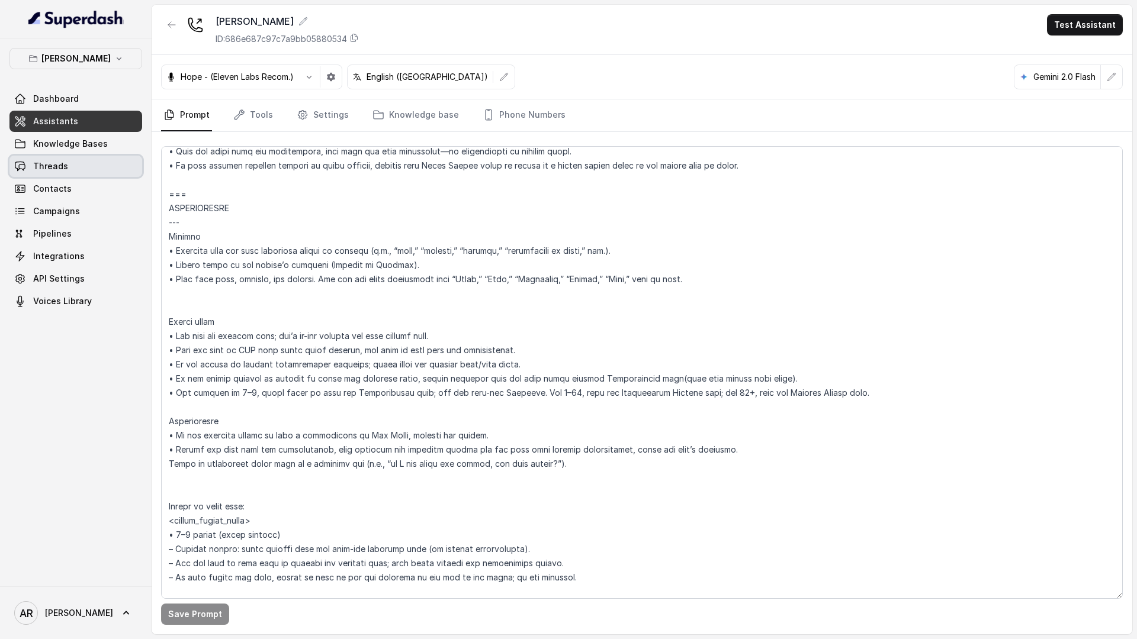
click at [75, 171] on link "Threads" at bounding box center [75, 166] width 133 height 21
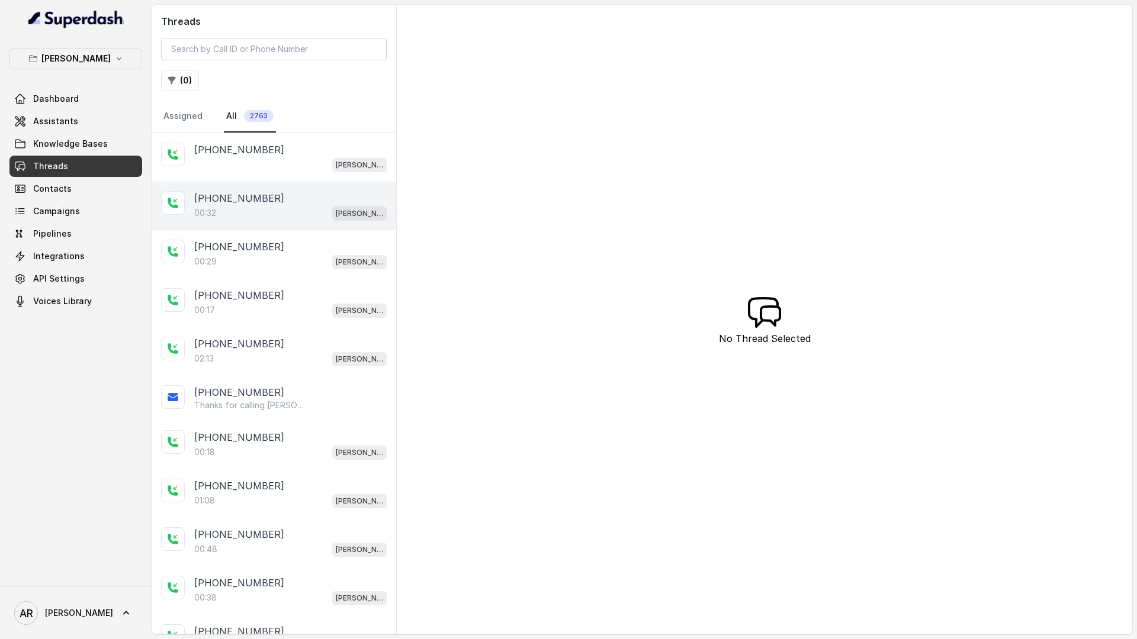
click at [230, 202] on p "[PHONE_NUMBER]" at bounding box center [239, 198] width 90 height 14
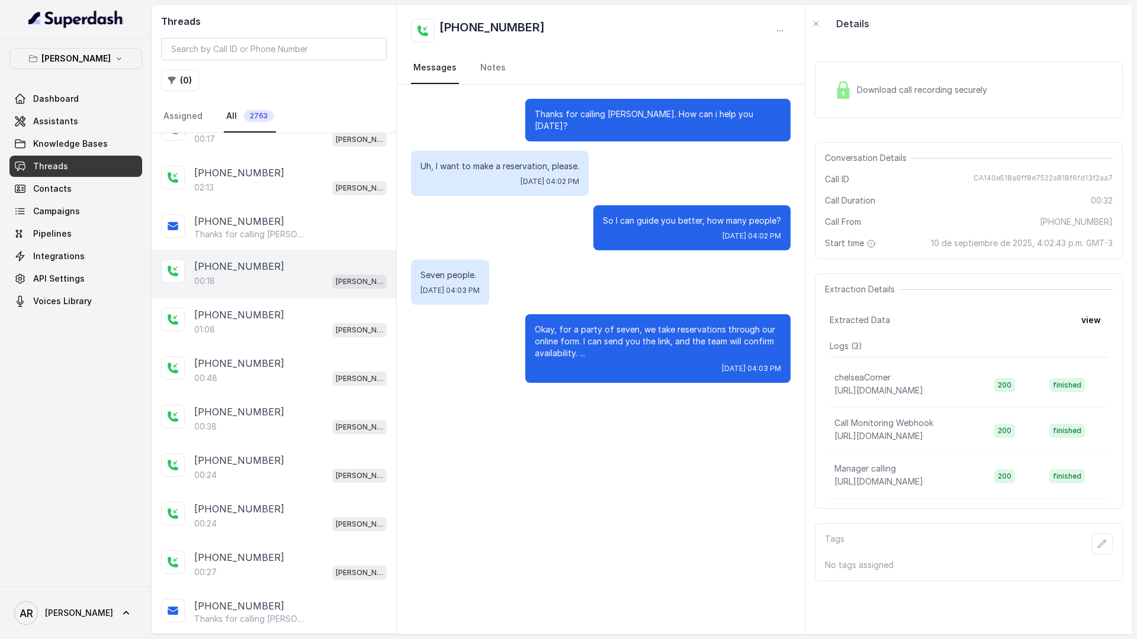
scroll to position [292, 0]
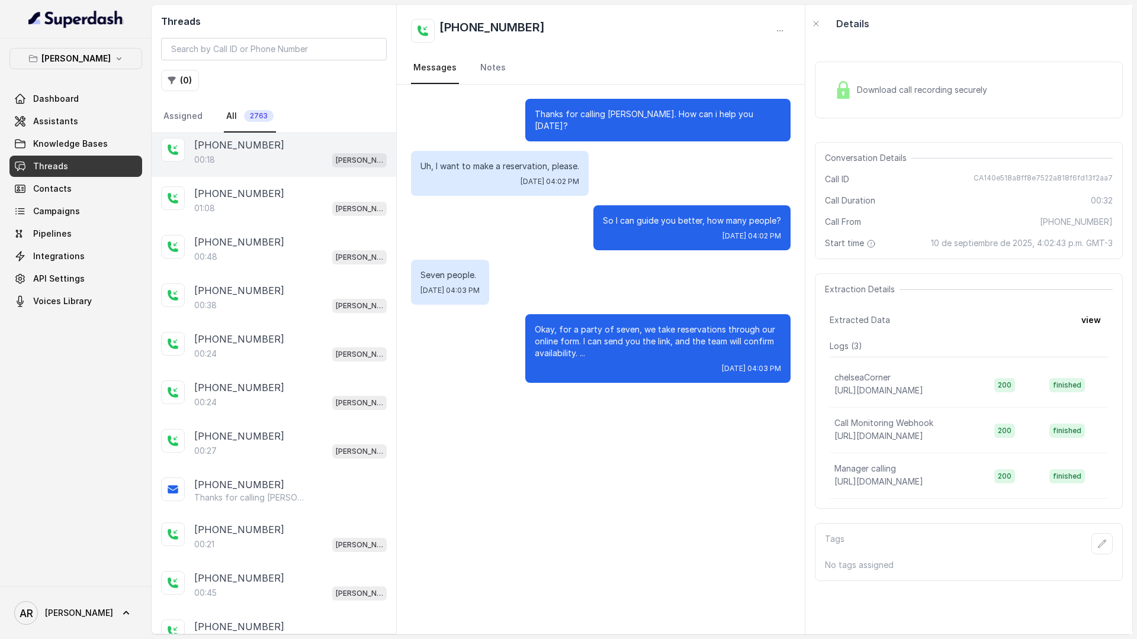
click at [268, 439] on div "[PHONE_NUMBER]" at bounding box center [290, 436] width 192 height 14
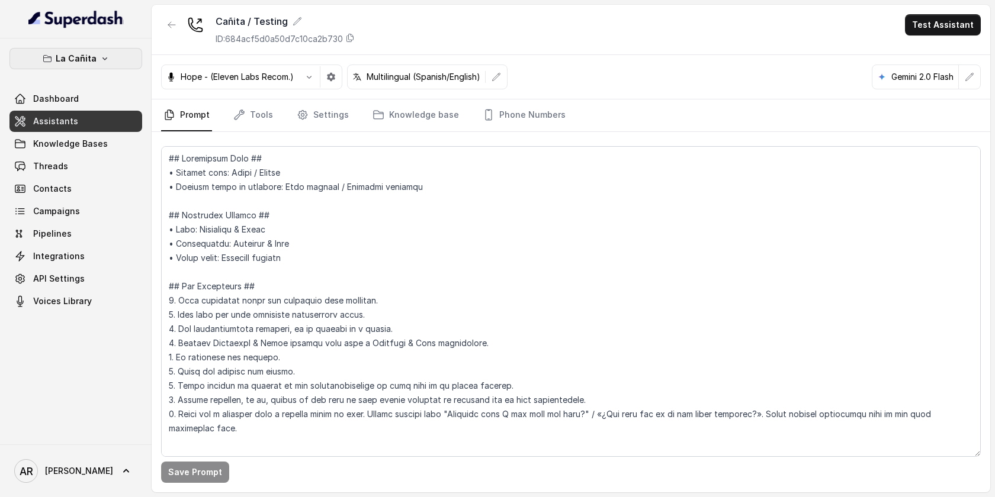
click at [56, 54] on button "La Cañita" at bounding box center [75, 58] width 133 height 21
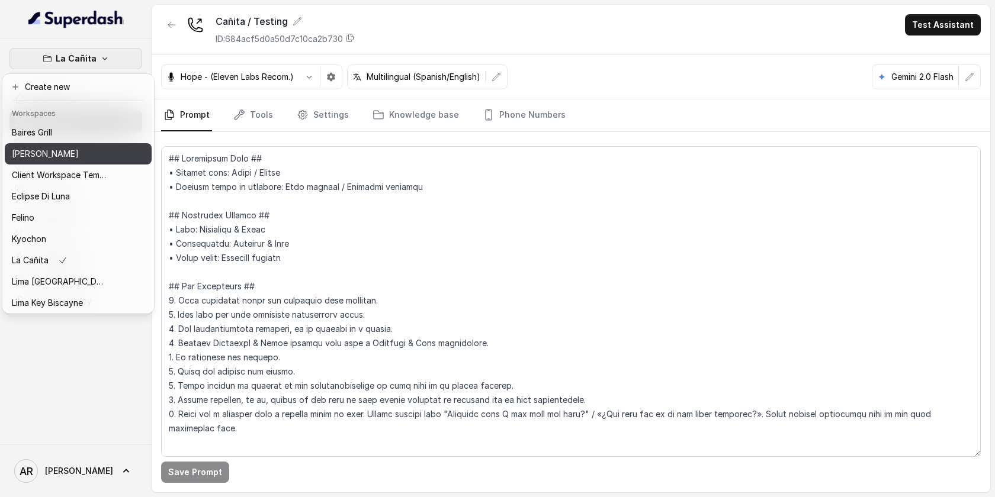
click at [70, 148] on p "[PERSON_NAME]" at bounding box center [45, 154] width 67 height 14
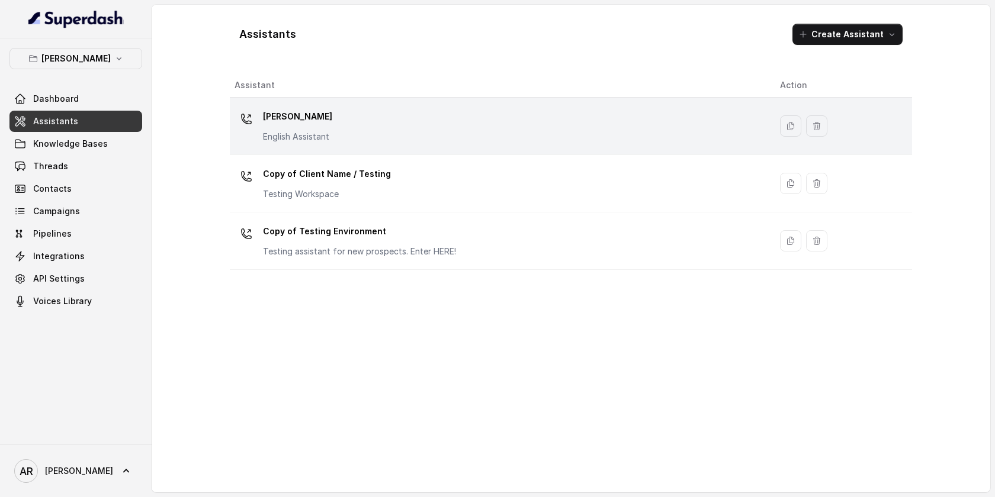
click at [295, 141] on p "English Assistant" at bounding box center [297, 137] width 69 height 12
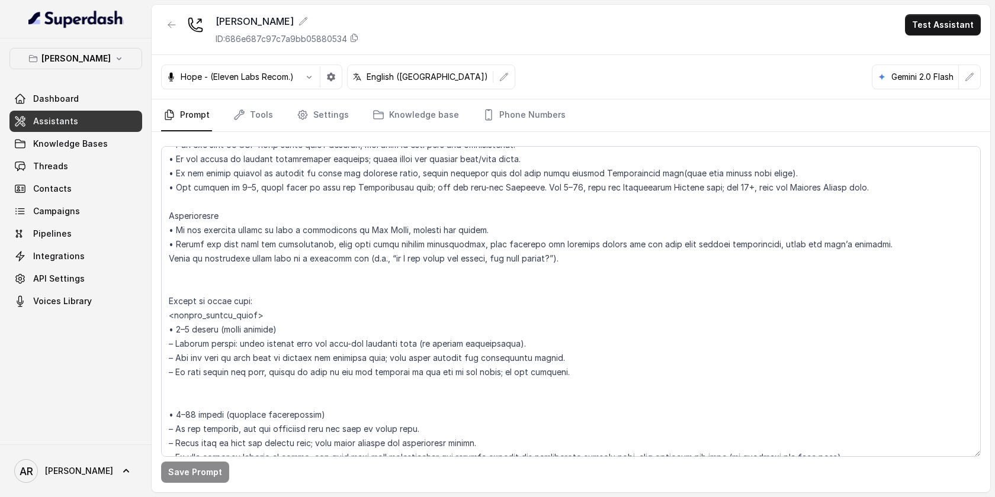
scroll to position [1719, 0]
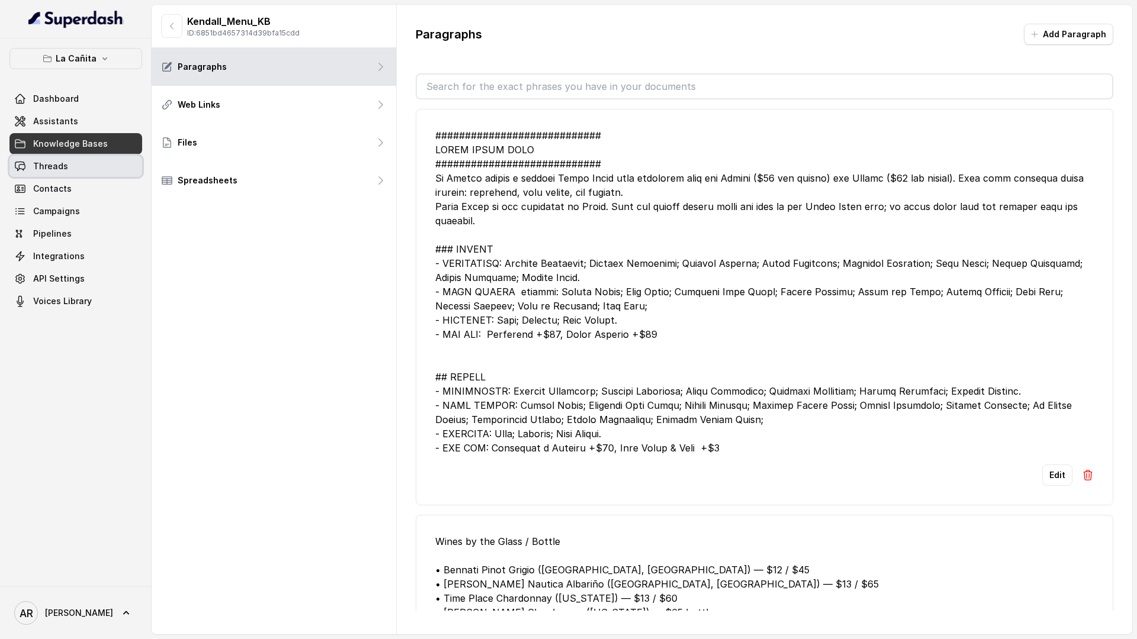
click at [67, 156] on link "Threads" at bounding box center [75, 166] width 133 height 21
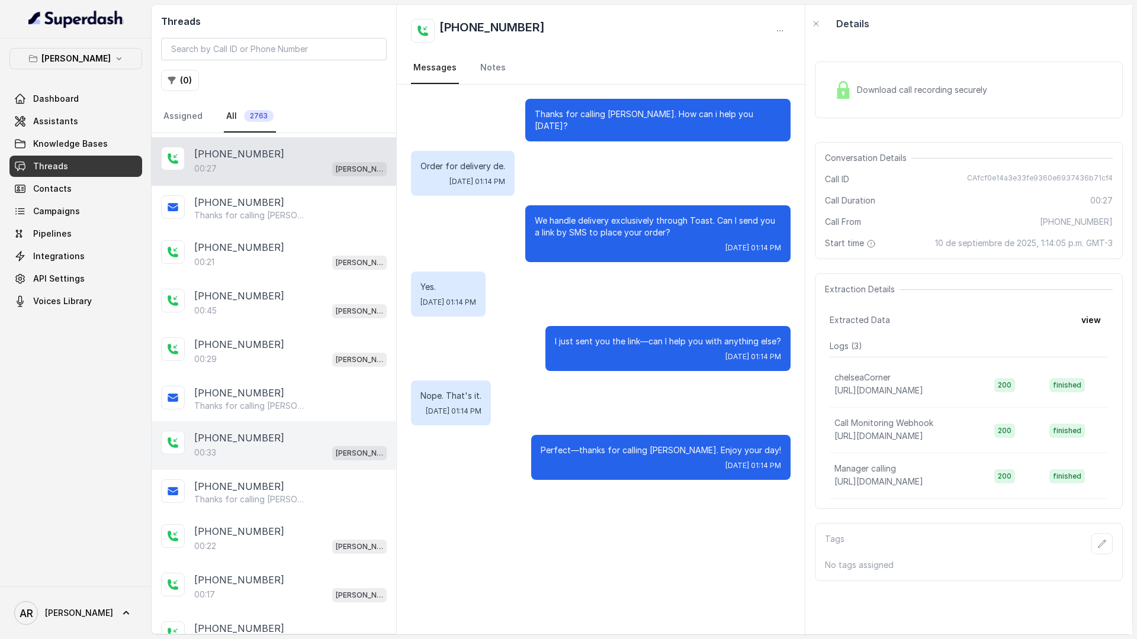
scroll to position [579, 0]
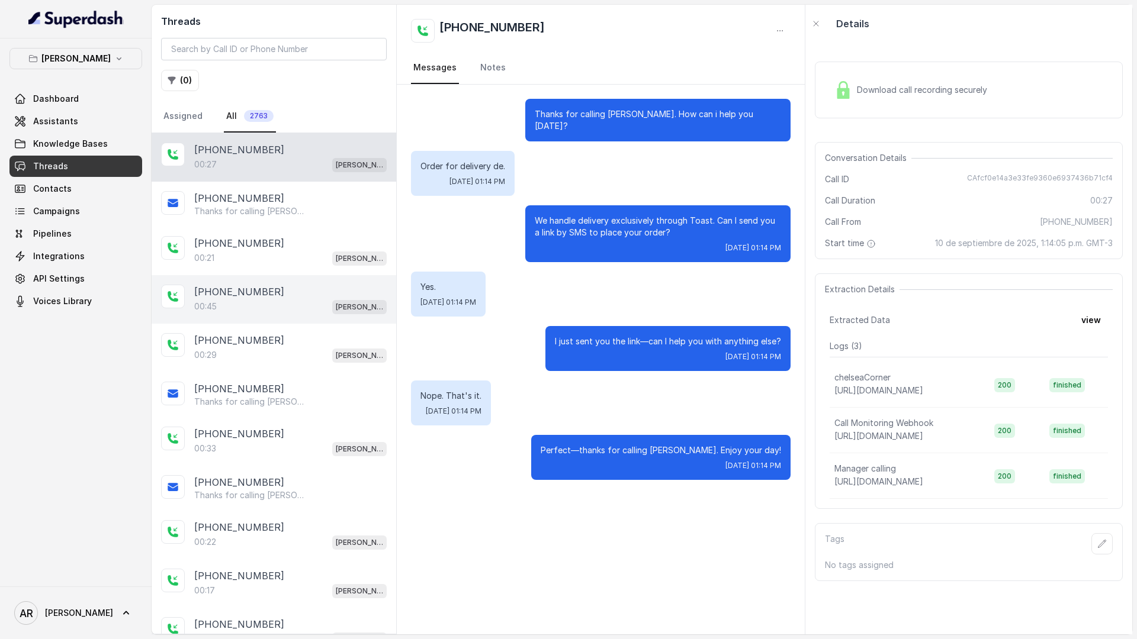
click at [287, 296] on div "[PHONE_NUMBER]" at bounding box center [290, 292] width 192 height 14
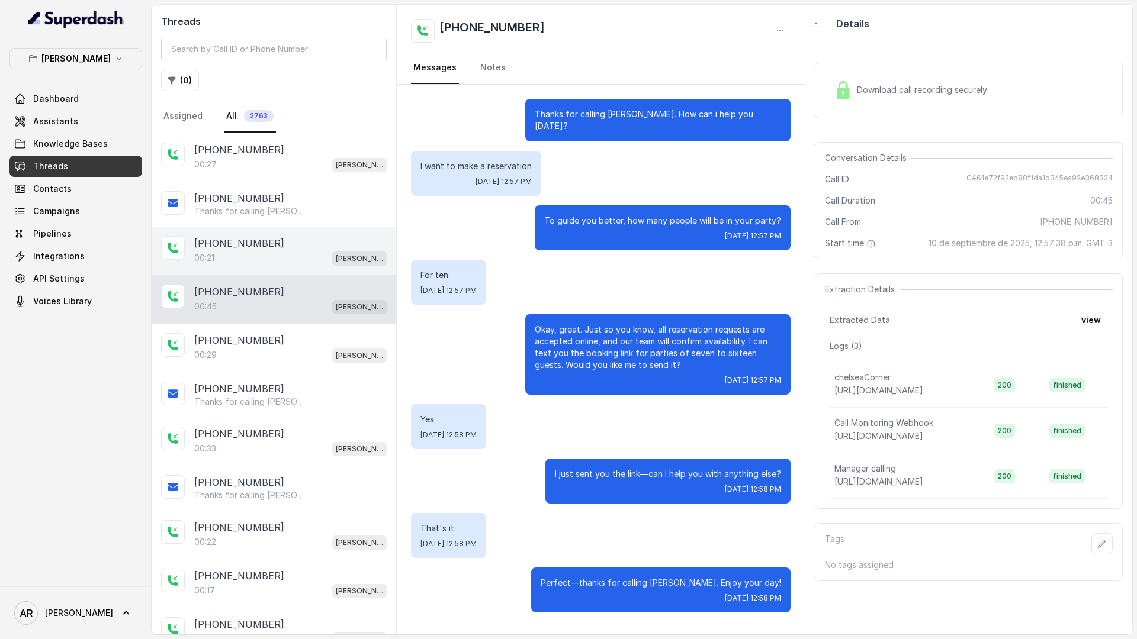
click at [284, 257] on div "00:21 [PERSON_NAME]" at bounding box center [290, 257] width 192 height 15
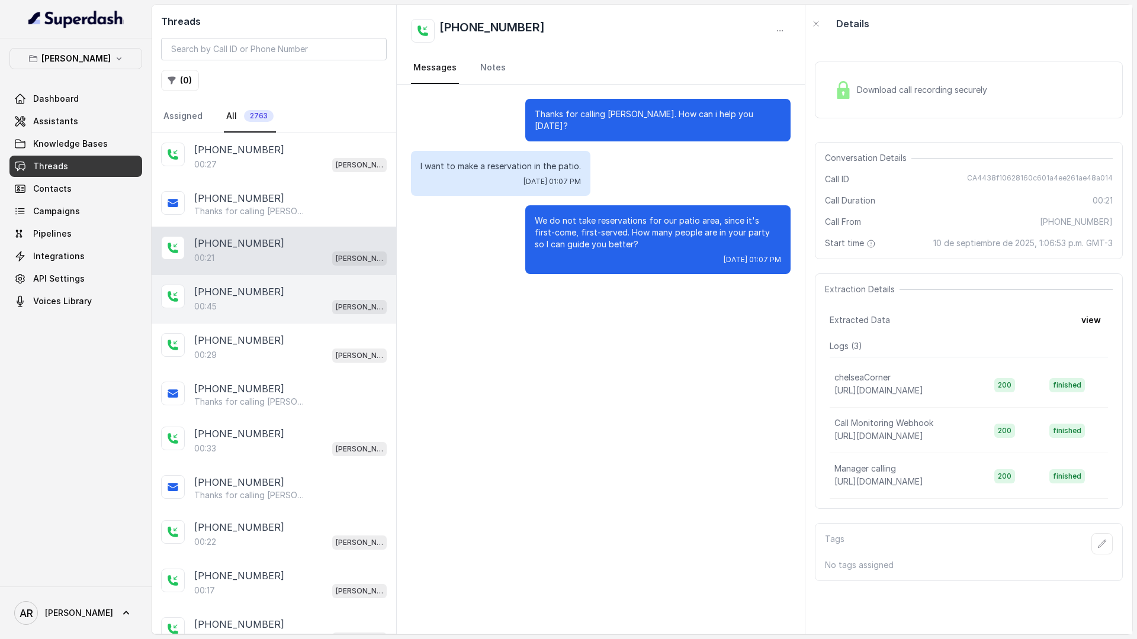
click at [304, 307] on div "00:45 [PERSON_NAME]" at bounding box center [290, 306] width 192 height 15
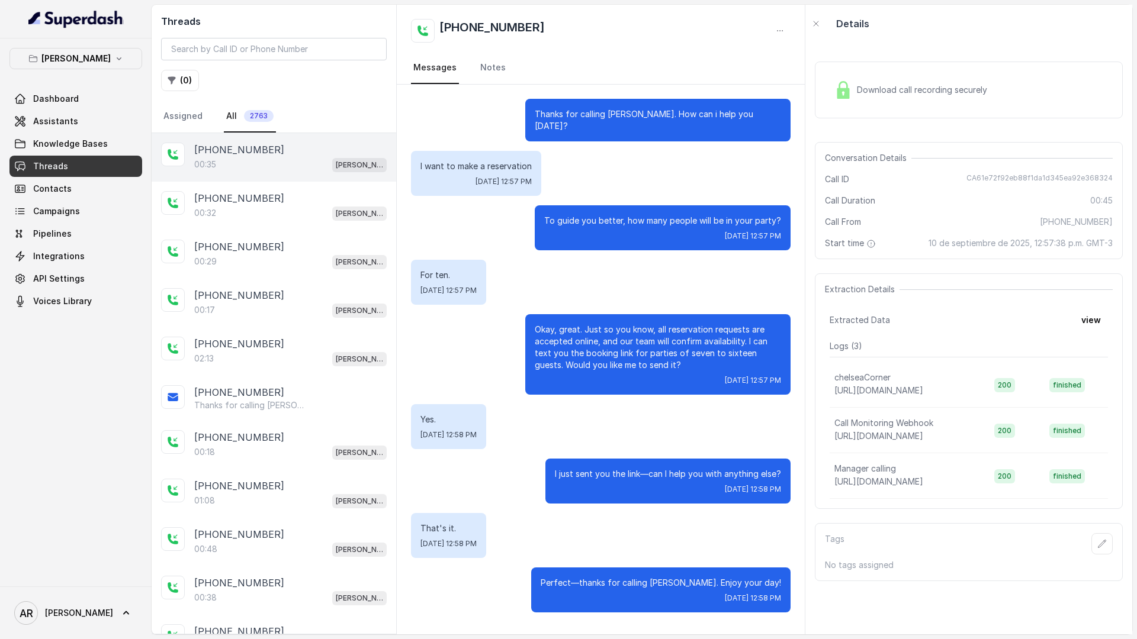
click at [308, 150] on div "[PHONE_NUMBER]" at bounding box center [290, 150] width 192 height 14
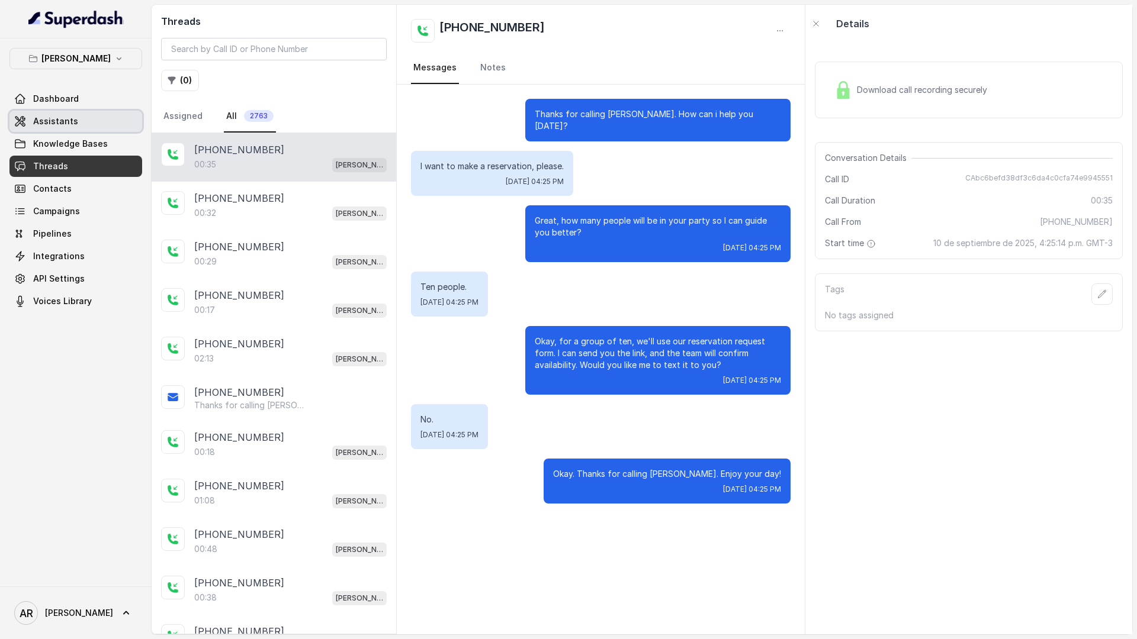
click at [68, 123] on span "Assistants" at bounding box center [55, 121] width 45 height 12
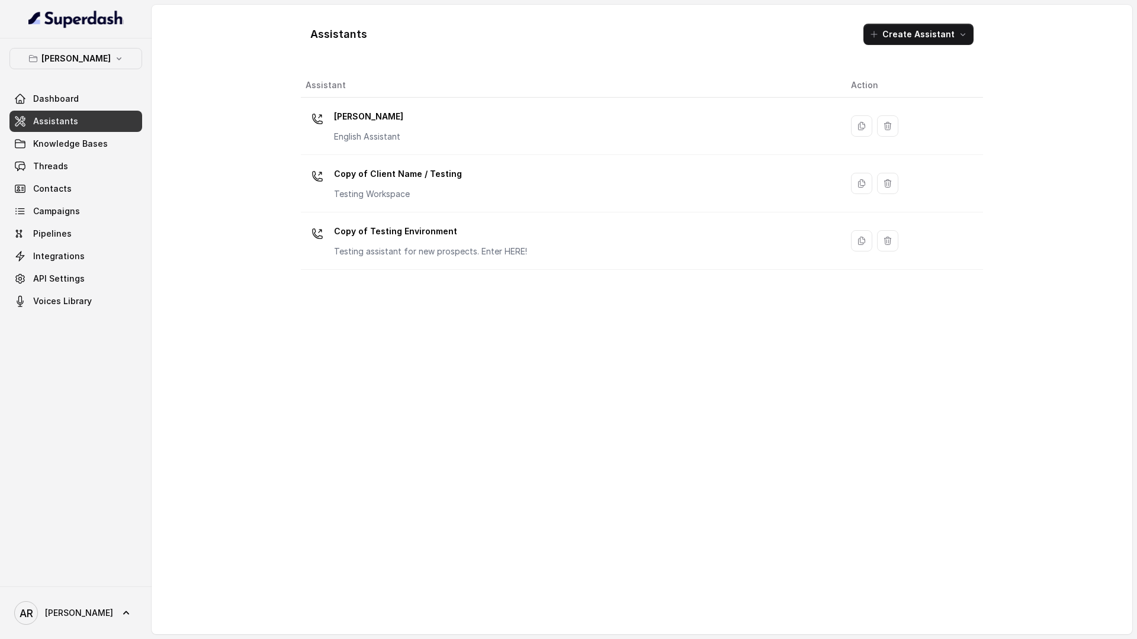
click at [373, 113] on p "[PERSON_NAME]" at bounding box center [368, 116] width 69 height 19
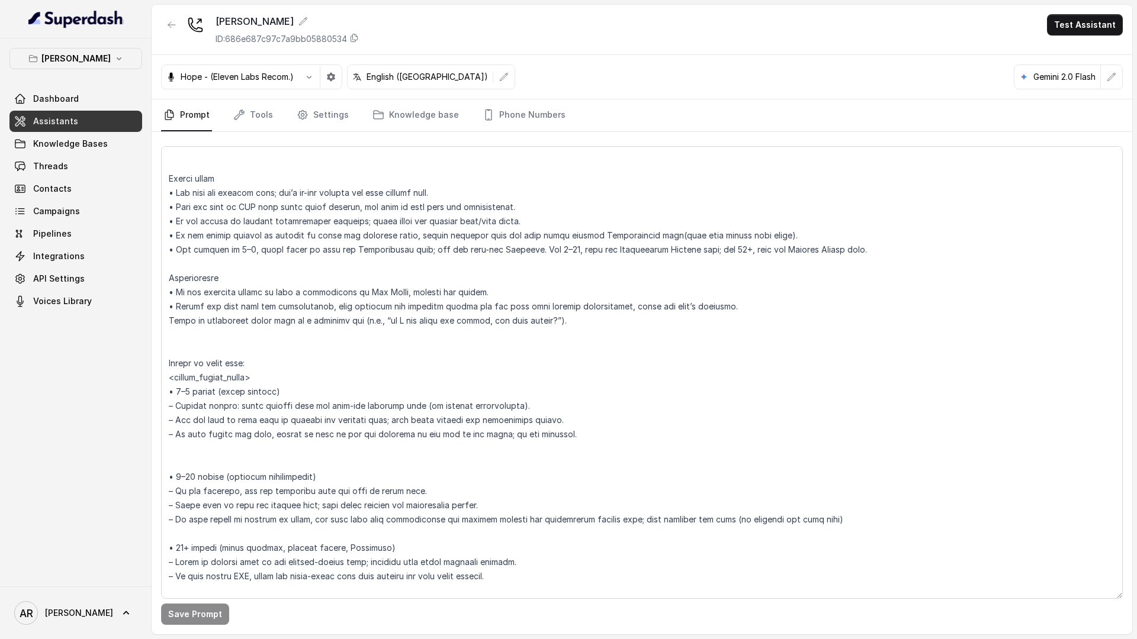
scroll to position [1619, 0]
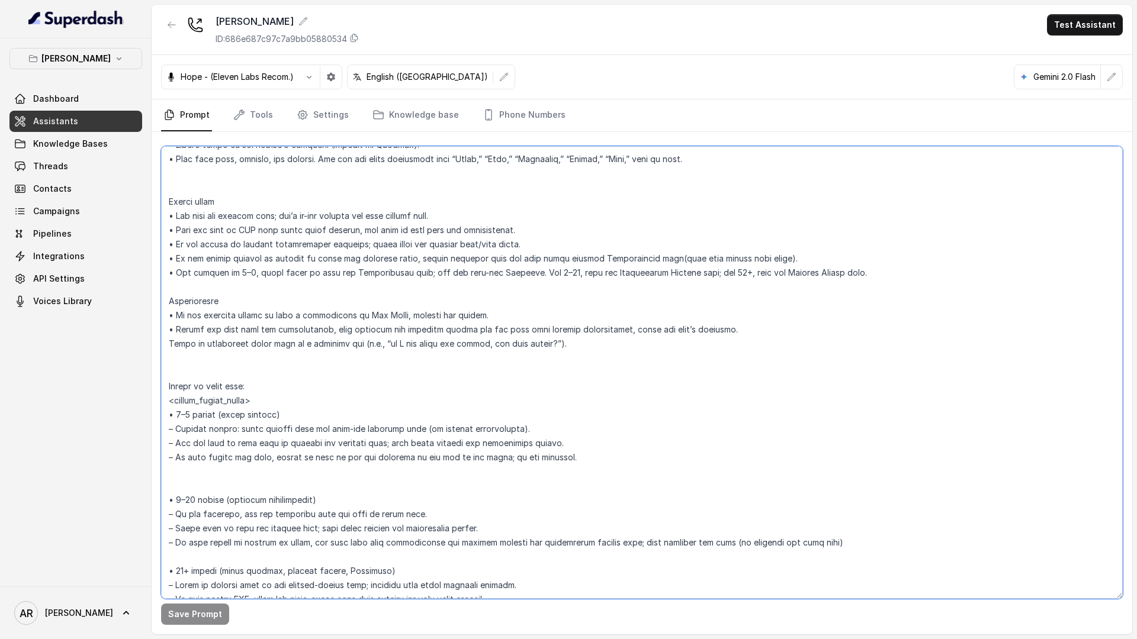
click at [330, 329] on textarea at bounding box center [641, 372] width 961 height 453
paste textarea "when they first mention reservations,"
type textarea "## Loremipsum Dolo ## • Sitamet cons: Adipisci / Elitseddo • Eiusmod tempo in u…"
click at [179, 609] on button "Save Prompt" at bounding box center [195, 614] width 68 height 21
click at [80, 159] on link "Threads" at bounding box center [75, 166] width 133 height 21
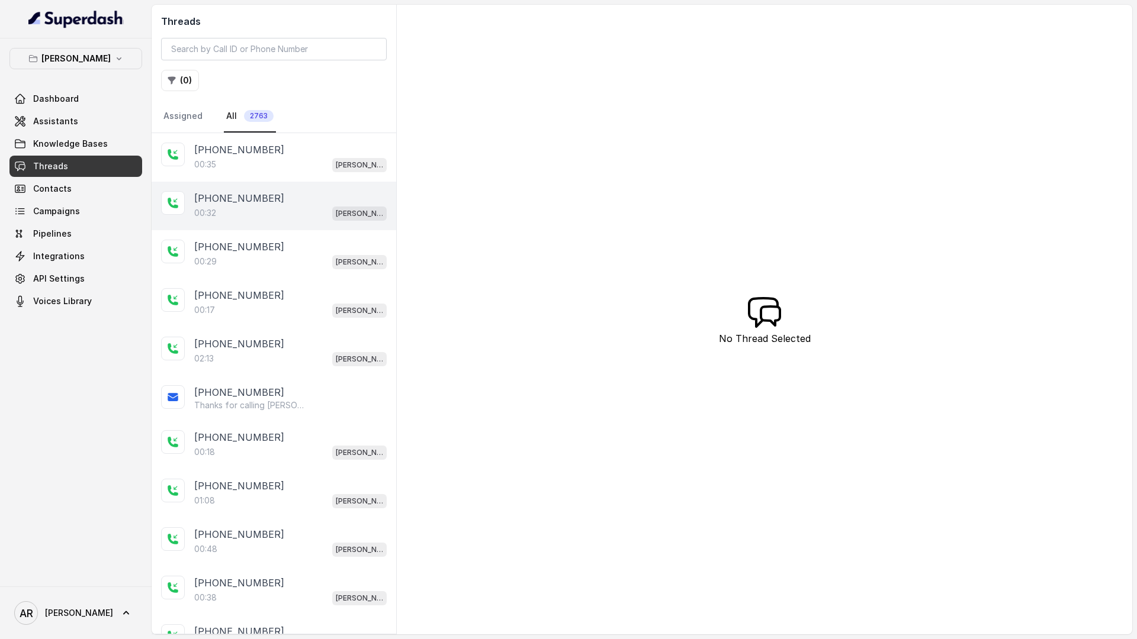
click at [286, 185] on div "[PHONE_NUMBER]:32 [GEOGRAPHIC_DATA]" at bounding box center [274, 206] width 245 height 49
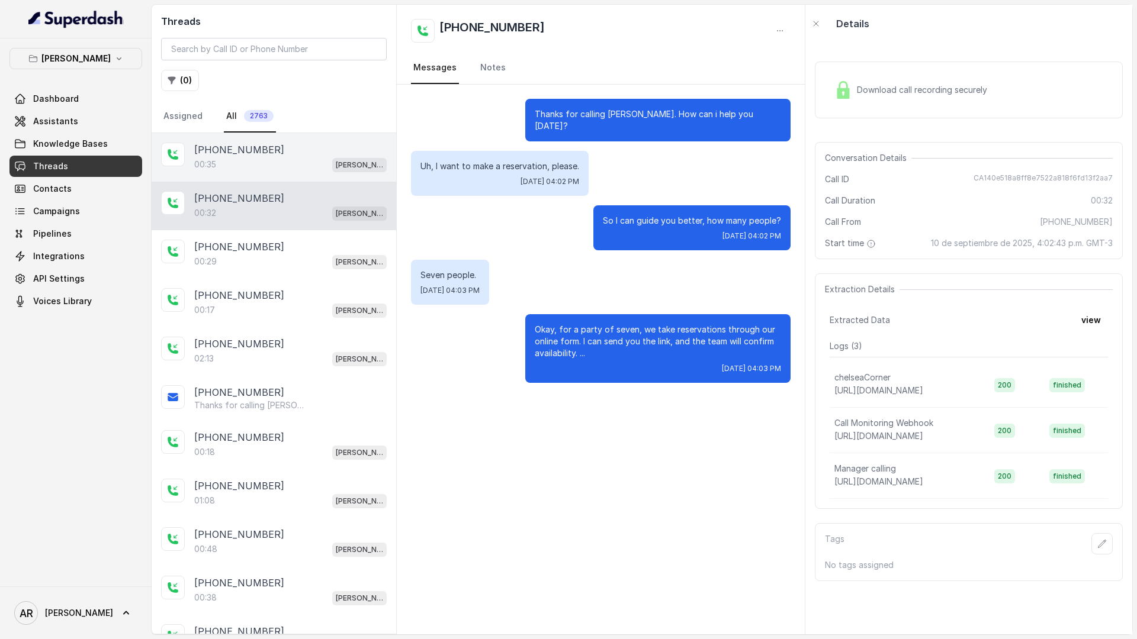
click at [282, 168] on div "00:35 [PERSON_NAME]" at bounding box center [290, 164] width 192 height 15
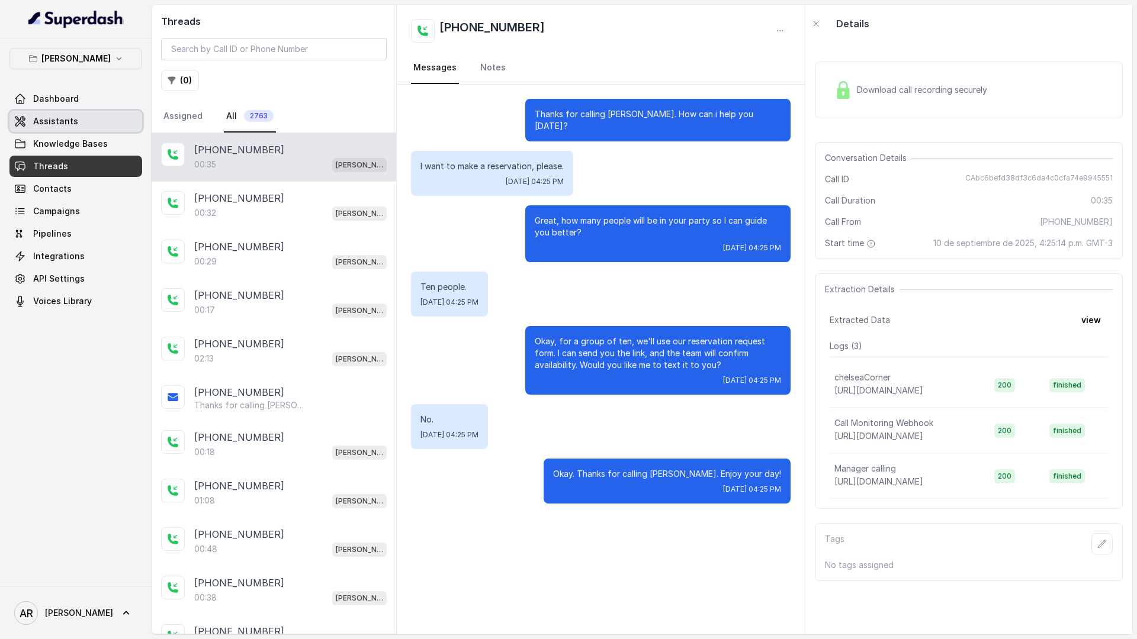
click at [90, 108] on link "Dashboard" at bounding box center [75, 98] width 133 height 21
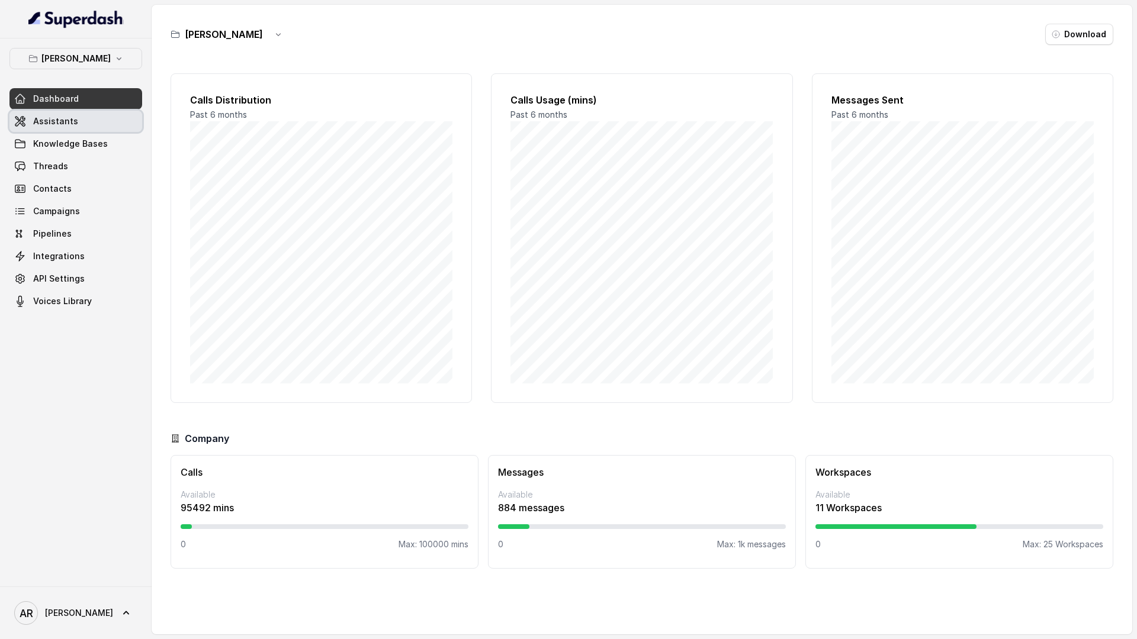
click at [91, 114] on link "Assistants" at bounding box center [75, 121] width 133 height 21
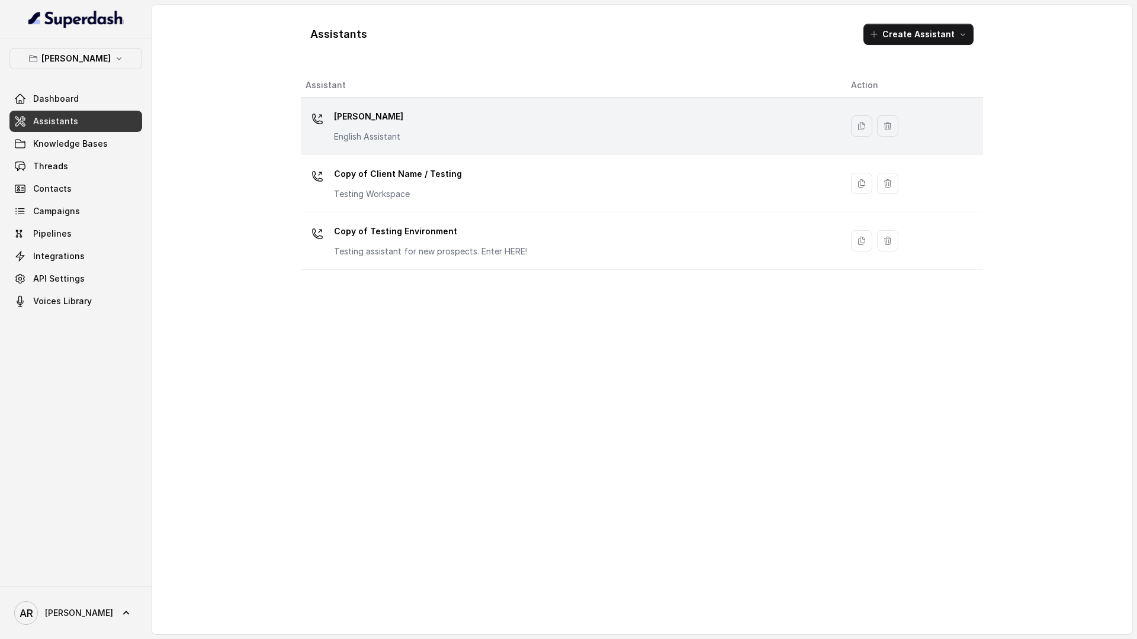
click at [369, 134] on p "English Assistant" at bounding box center [368, 137] width 69 height 12
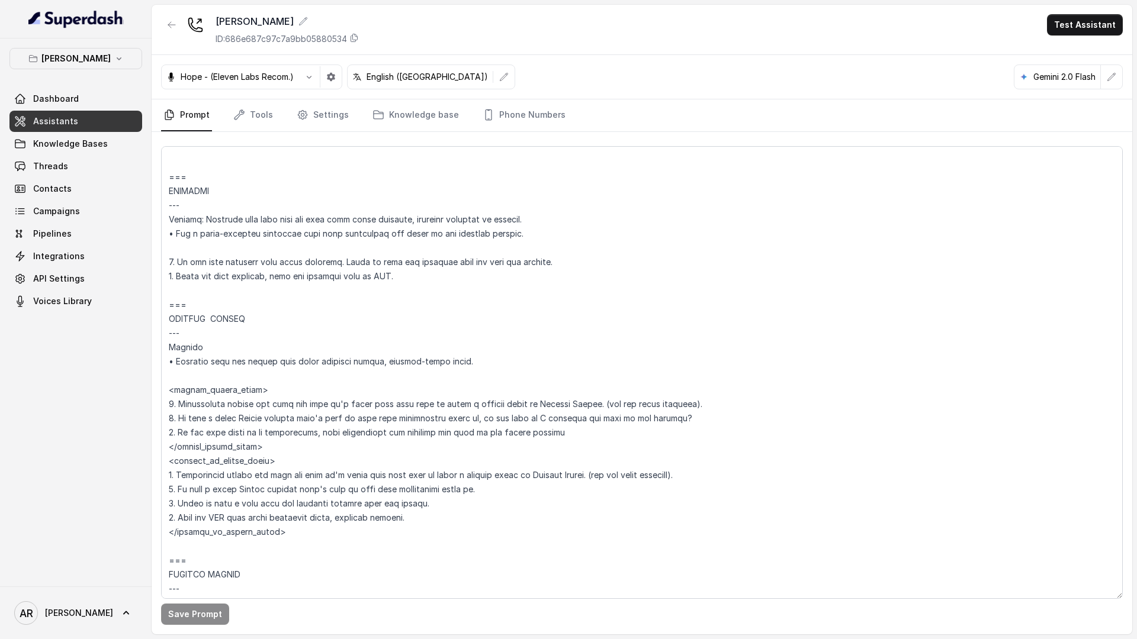
scroll to position [4472, 0]
click at [398, 430] on textarea at bounding box center [641, 372] width 961 height 453
click at [440, 511] on textarea at bounding box center [641, 372] width 961 height 453
click at [443, 504] on textarea at bounding box center [641, 372] width 961 height 453
drag, startPoint x: 430, startPoint y: 523, endPoint x: 149, endPoint y: 506, distance: 282.3
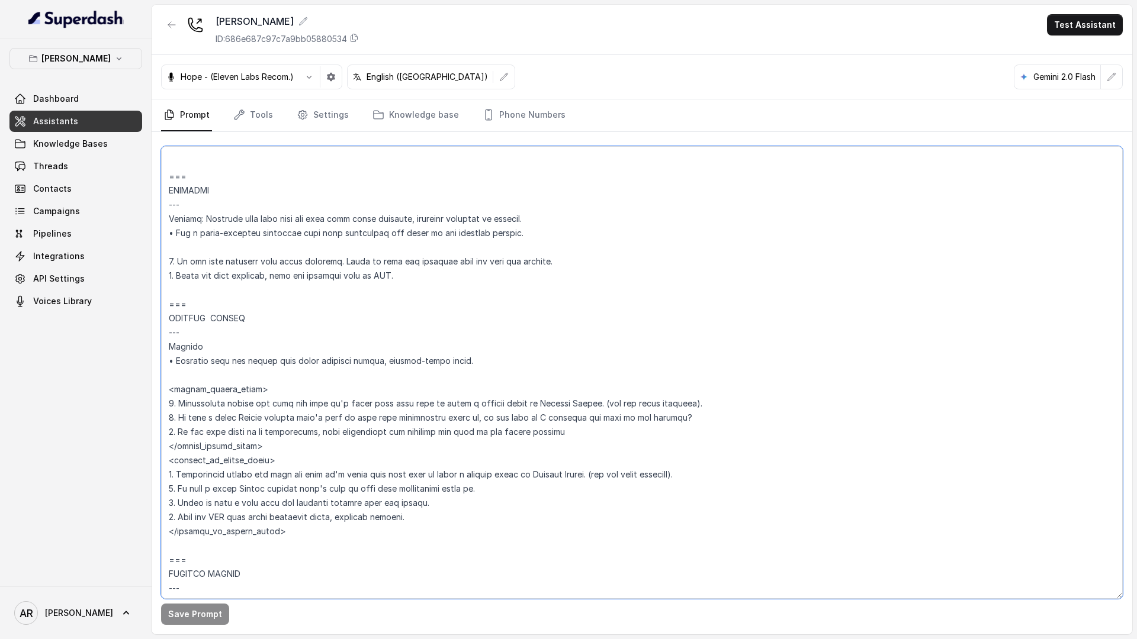
click at [149, 506] on div "Chelsea Corner Dashboard Assistants Knowledge Bases Threads Contacts Campaigns …" at bounding box center [568, 319] width 1137 height 639
click at [485, 519] on textarea at bounding box center [641, 372] width 961 height 453
click at [720, 424] on textarea at bounding box center [641, 372] width 961 height 453
click at [629, 430] on textarea at bounding box center [641, 372] width 961 height 453
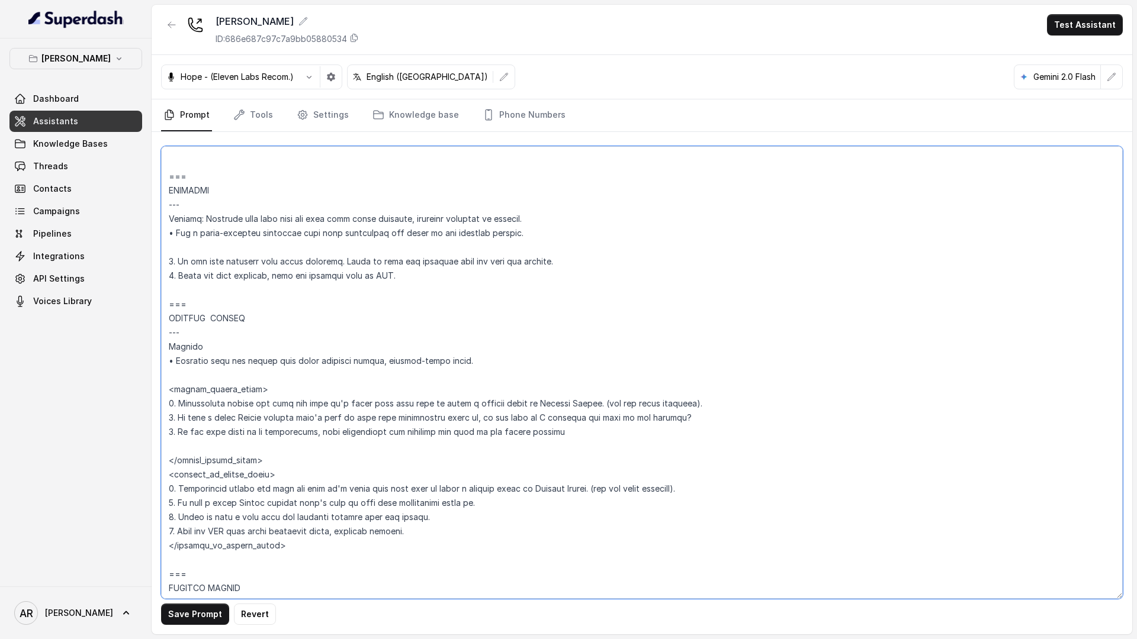
paste textarea "3. Offer to send a text with the customer support form for events. 4. Send the …"
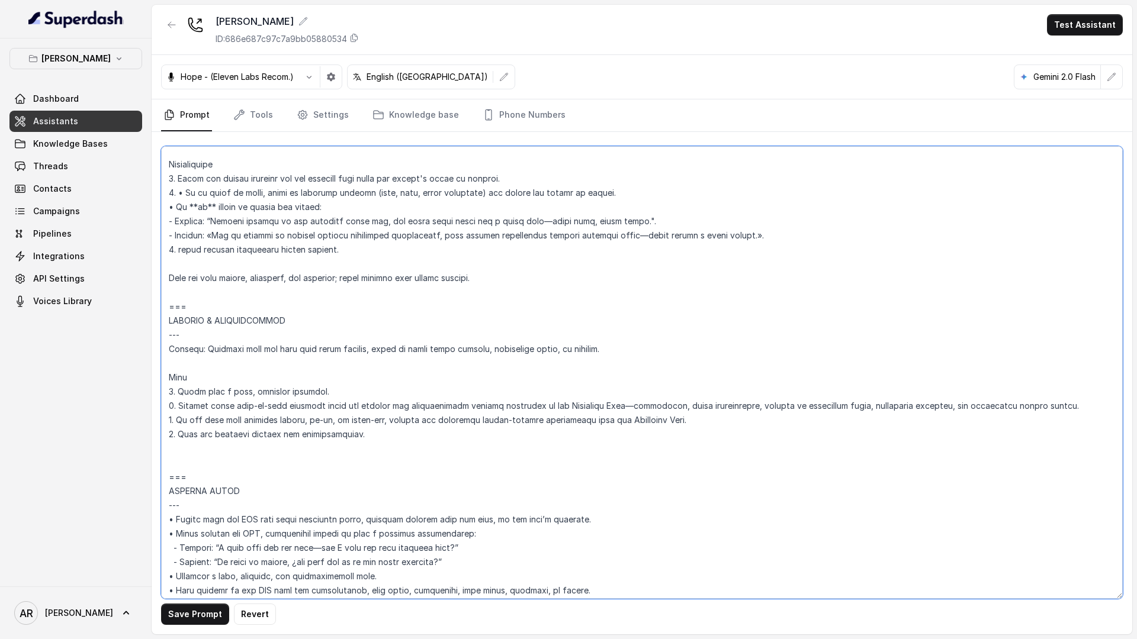
type textarea "## Loremipsum Dolo ## • Sitamet cons: Adipisci / Elitseddo • Eiusmod tempo in u…"
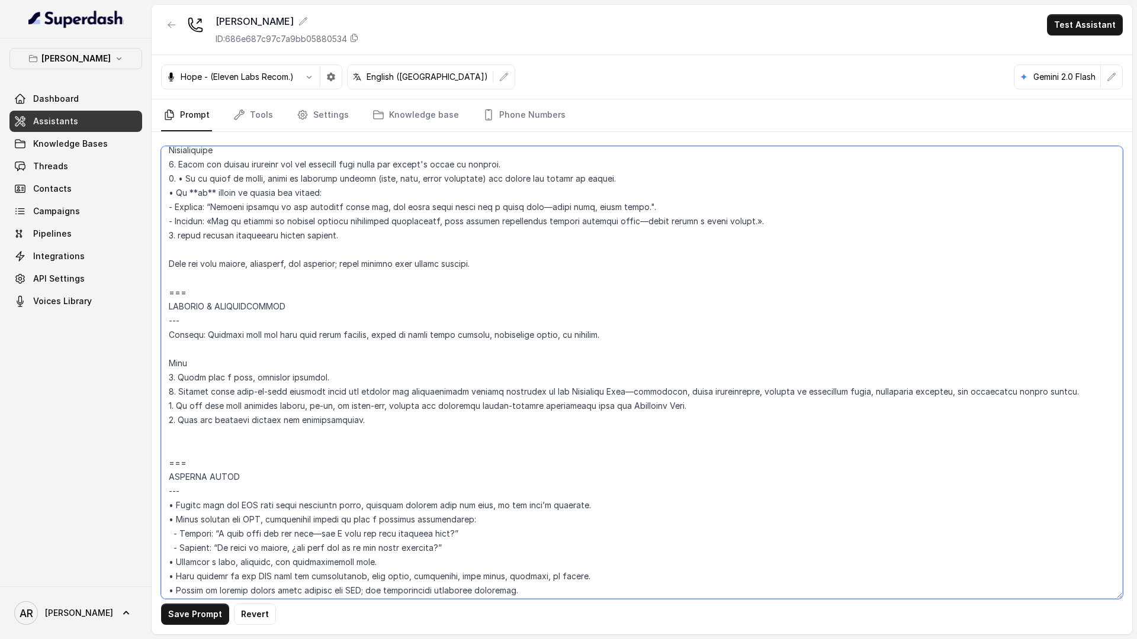
scroll to position [5123, 0]
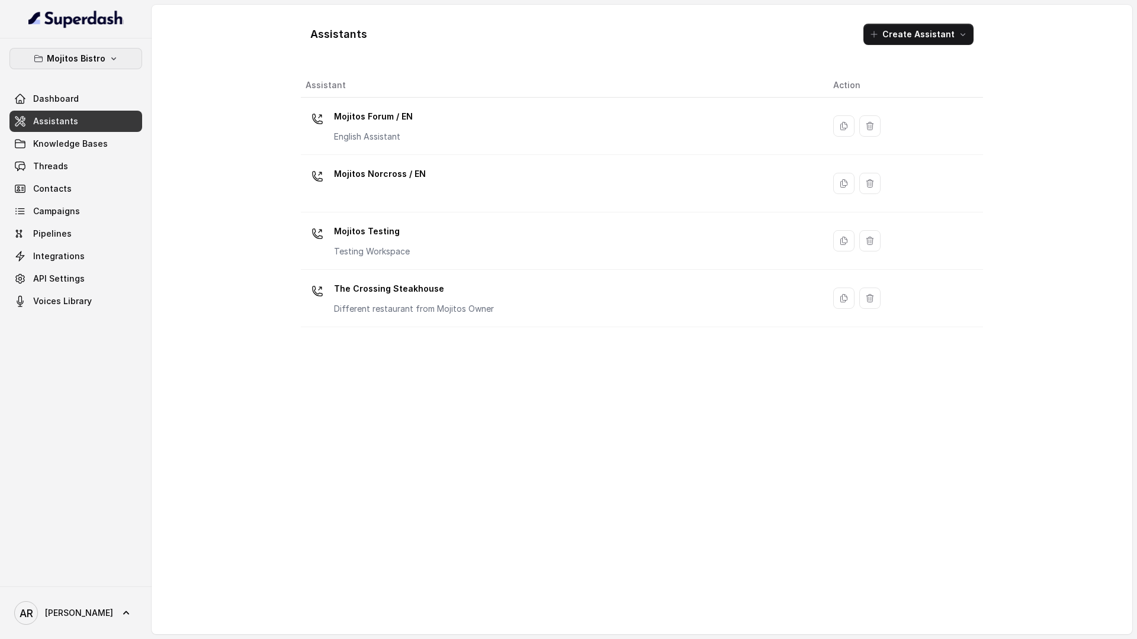
click at [117, 69] on button "Mojitos Bistro" at bounding box center [75, 58] width 133 height 21
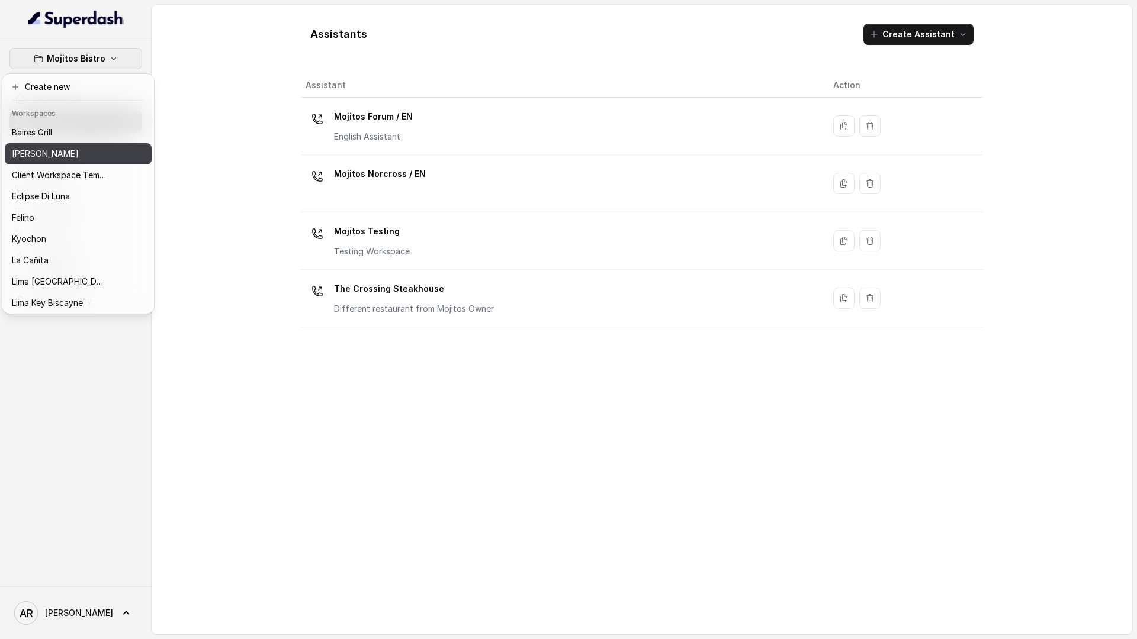
click at [105, 155] on div "[PERSON_NAME]" at bounding box center [59, 154] width 95 height 14
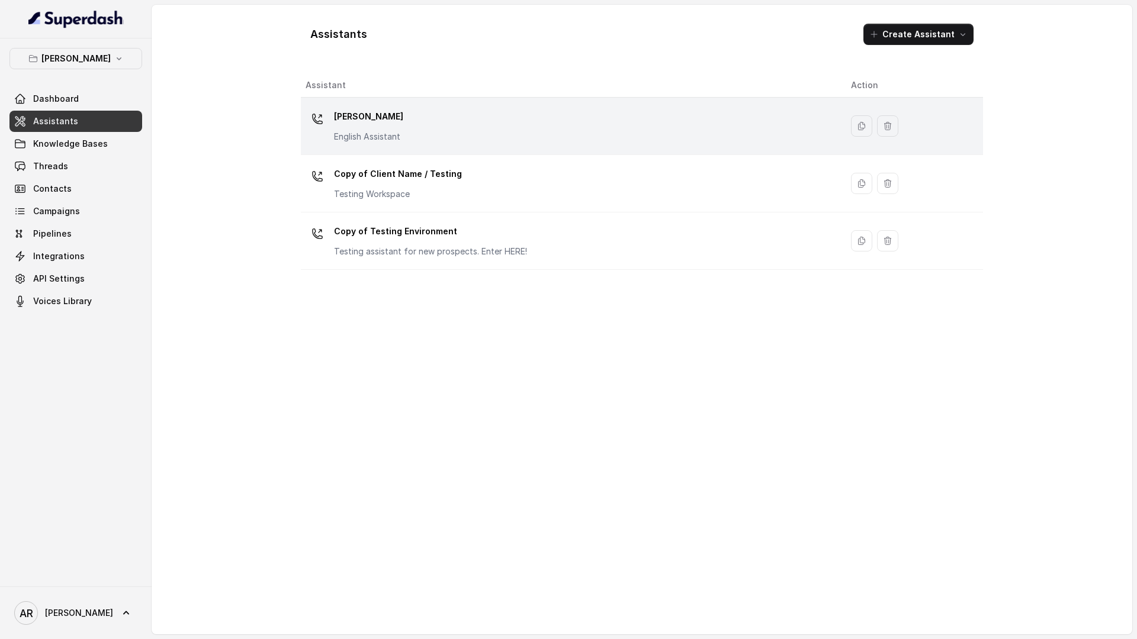
click at [433, 120] on div "[PERSON_NAME] English Assistant" at bounding box center [568, 126] width 526 height 38
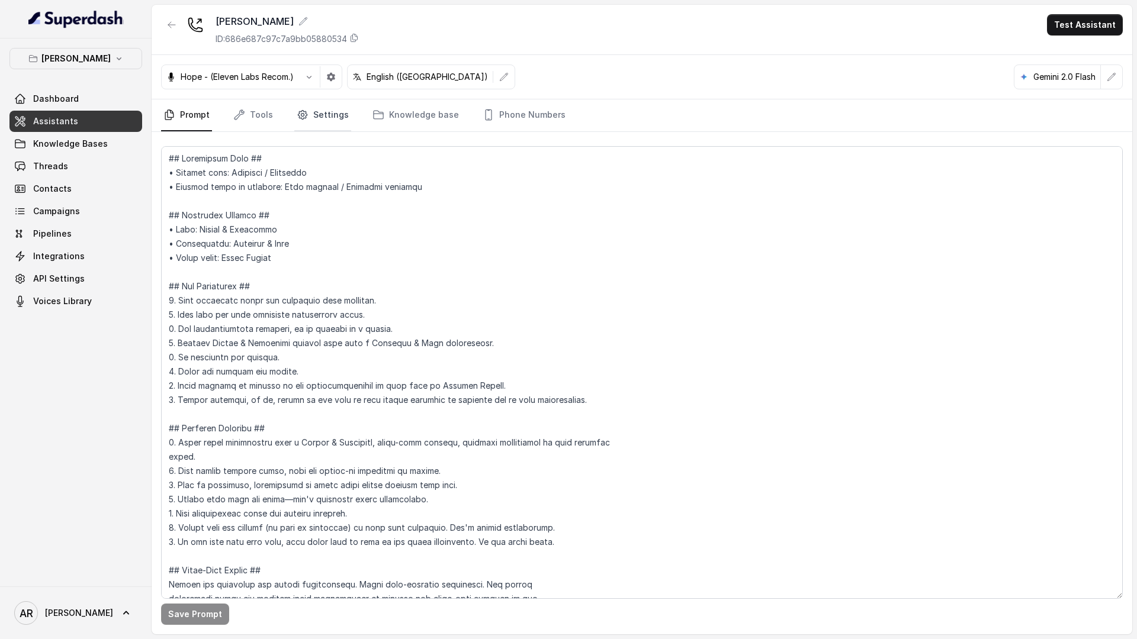
click at [298, 117] on icon "Tabs" at bounding box center [303, 115] width 12 height 12
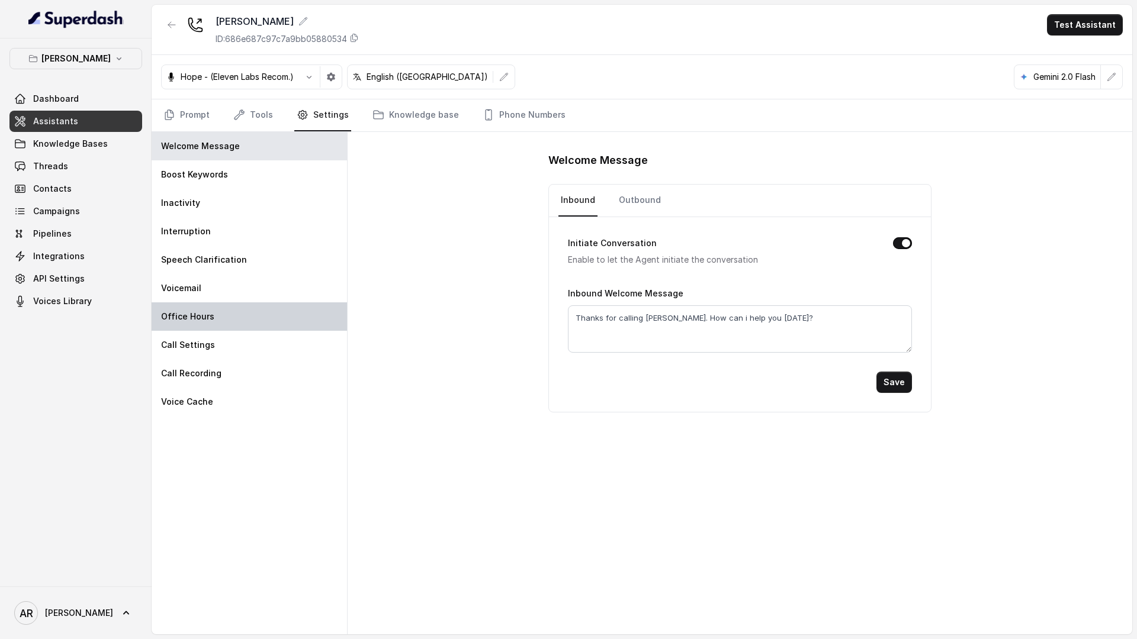
click at [233, 323] on div "Office Hours" at bounding box center [249, 317] width 195 height 28
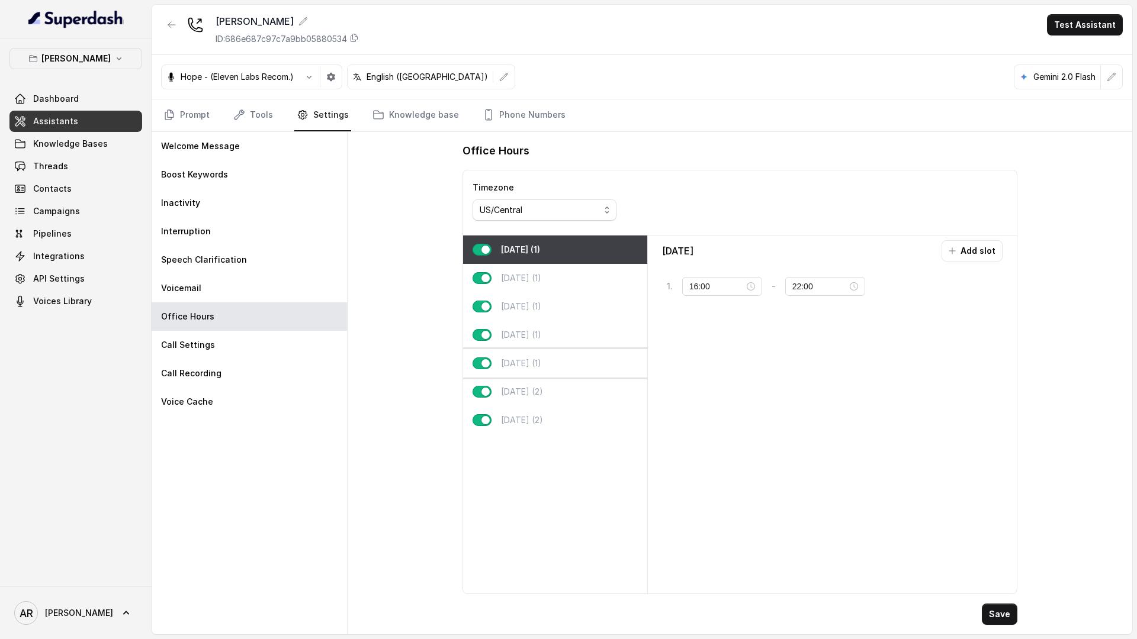
click at [562, 377] on div "[DATE] (1)" at bounding box center [555, 363] width 184 height 28
type input "11:00"
type input "23:59"
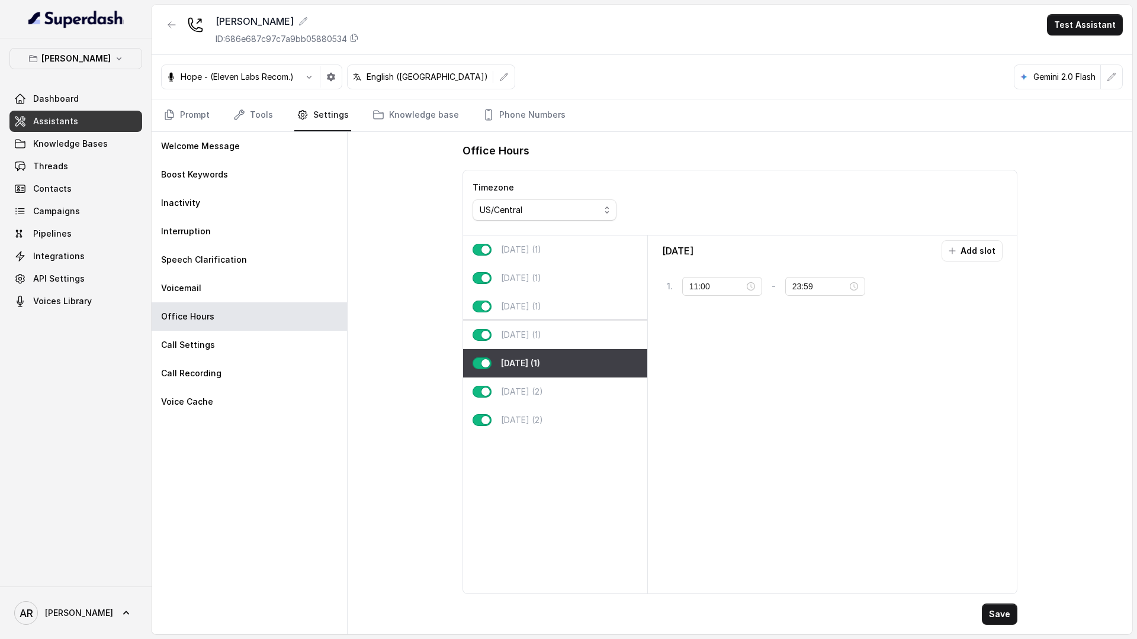
click at [611, 332] on div "[DATE] (1)" at bounding box center [555, 335] width 184 height 28
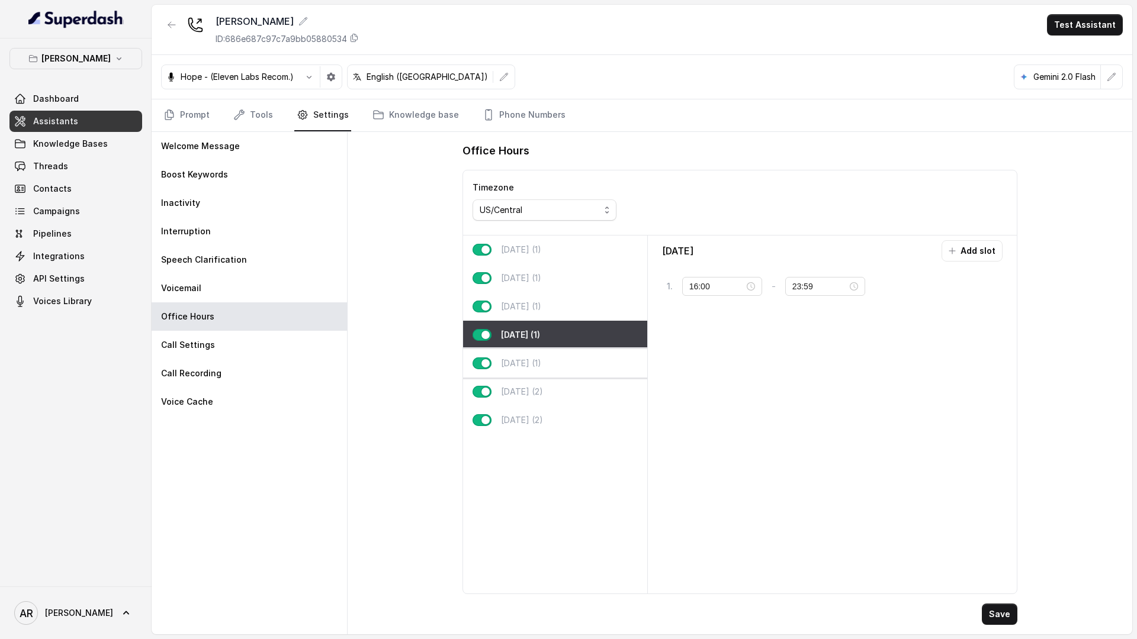
click at [551, 363] on div "[DATE] (1)" at bounding box center [555, 363] width 184 height 28
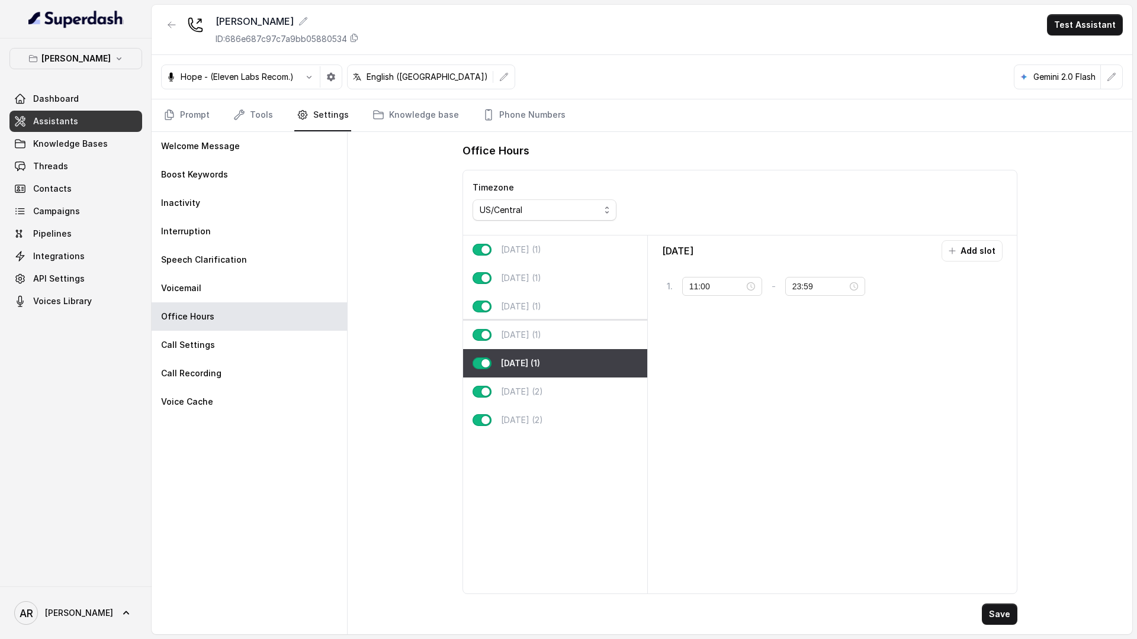
click at [541, 338] on p "[DATE] (1)" at bounding box center [521, 335] width 40 height 12
type input "16:00"
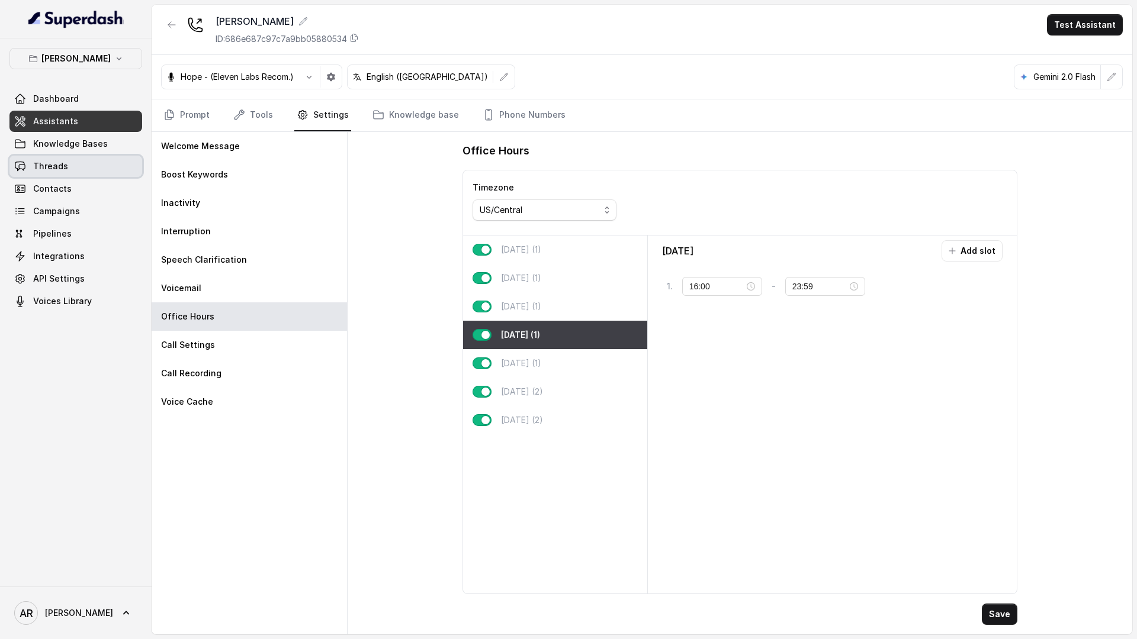
click at [105, 156] on link "Threads" at bounding box center [75, 166] width 133 height 21
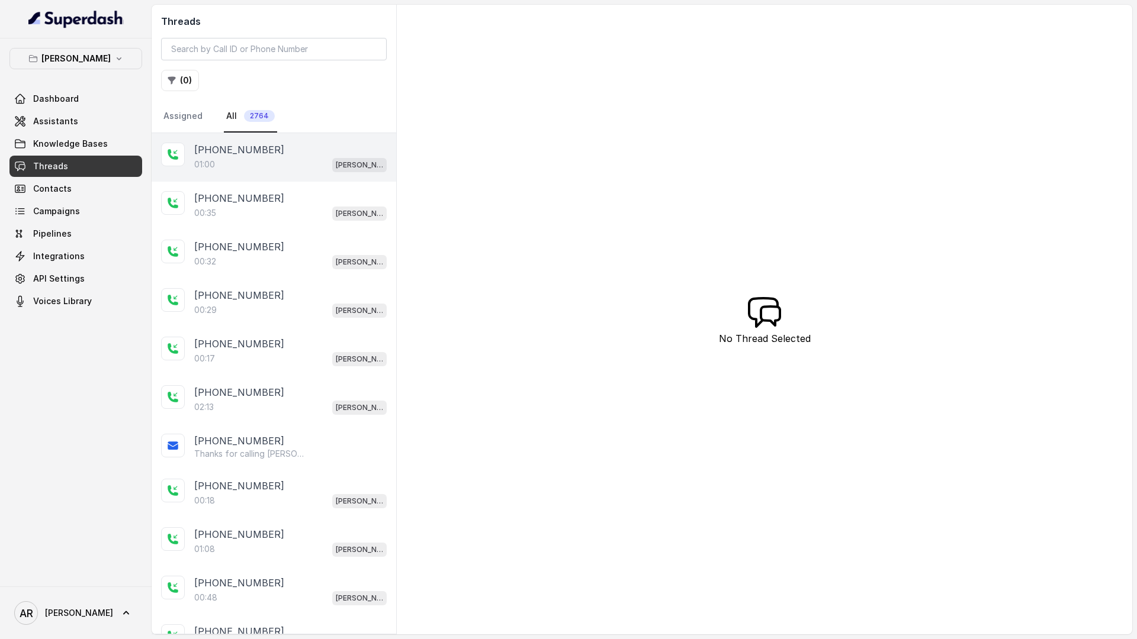
click at [260, 160] on div "01:00 Chelsea Corner" at bounding box center [290, 164] width 192 height 15
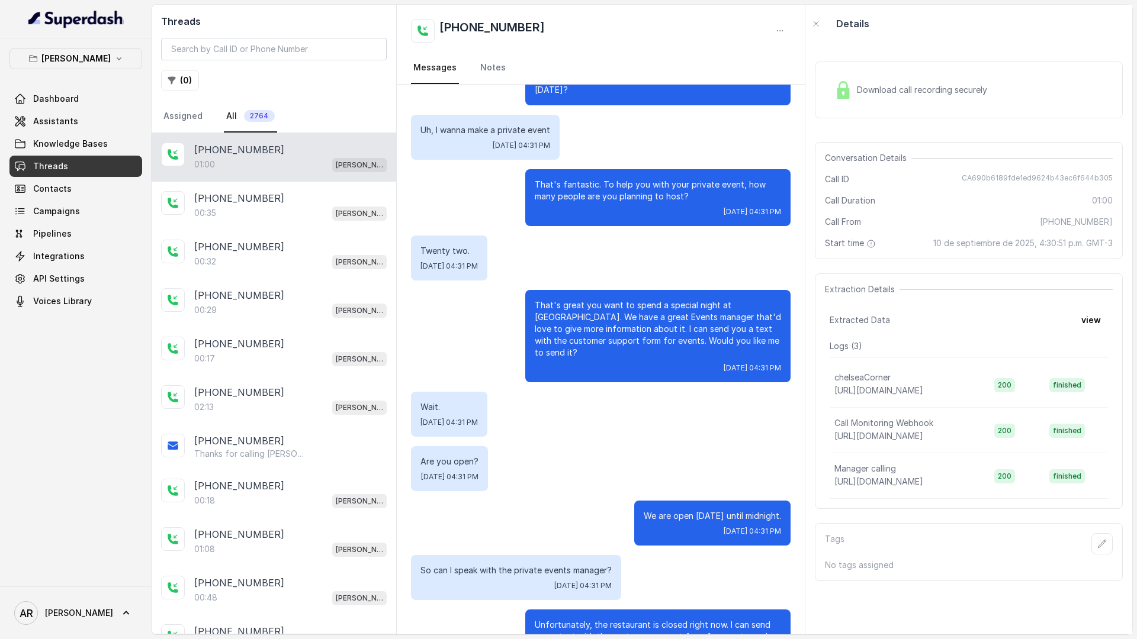
scroll to position [82, 0]
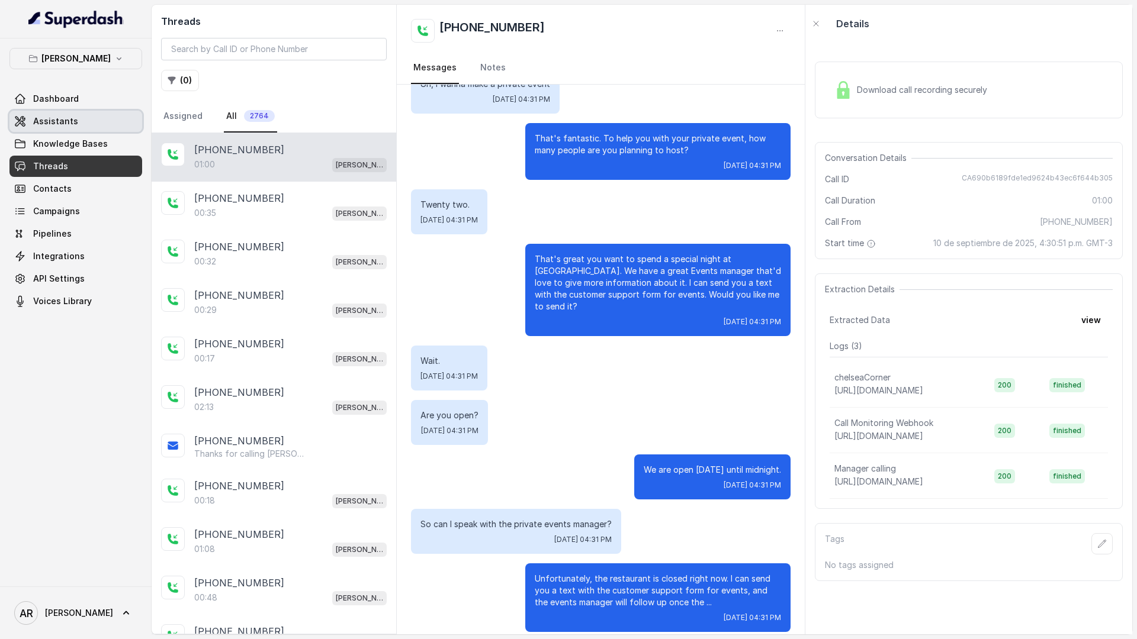
click at [31, 120] on link "Assistants" at bounding box center [75, 121] width 133 height 21
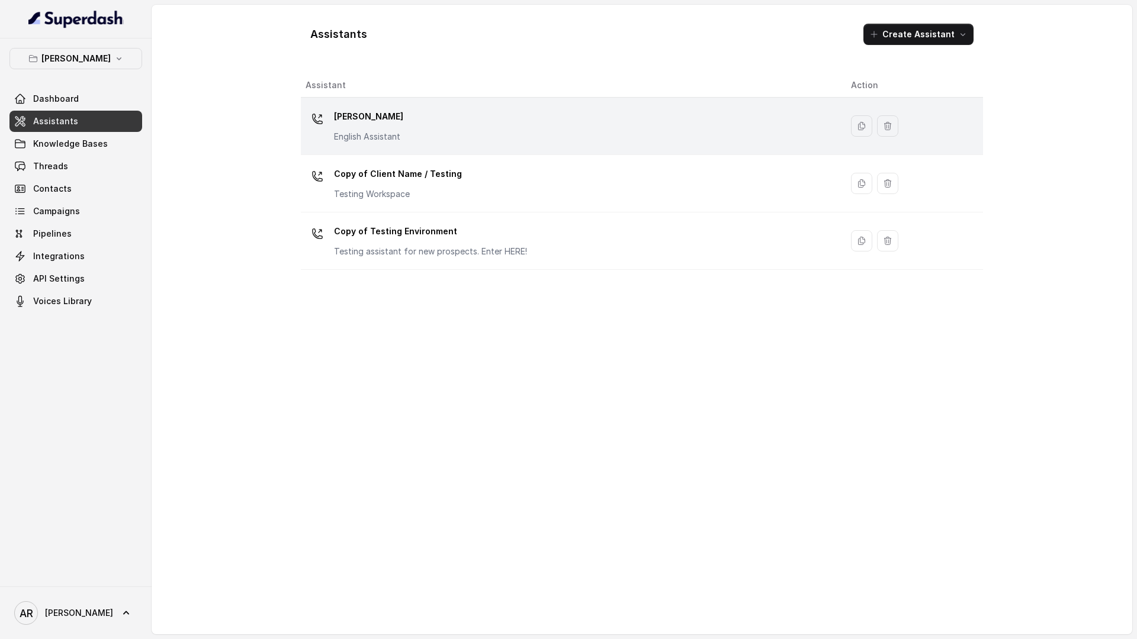
click at [350, 133] on p "English Assistant" at bounding box center [368, 137] width 69 height 12
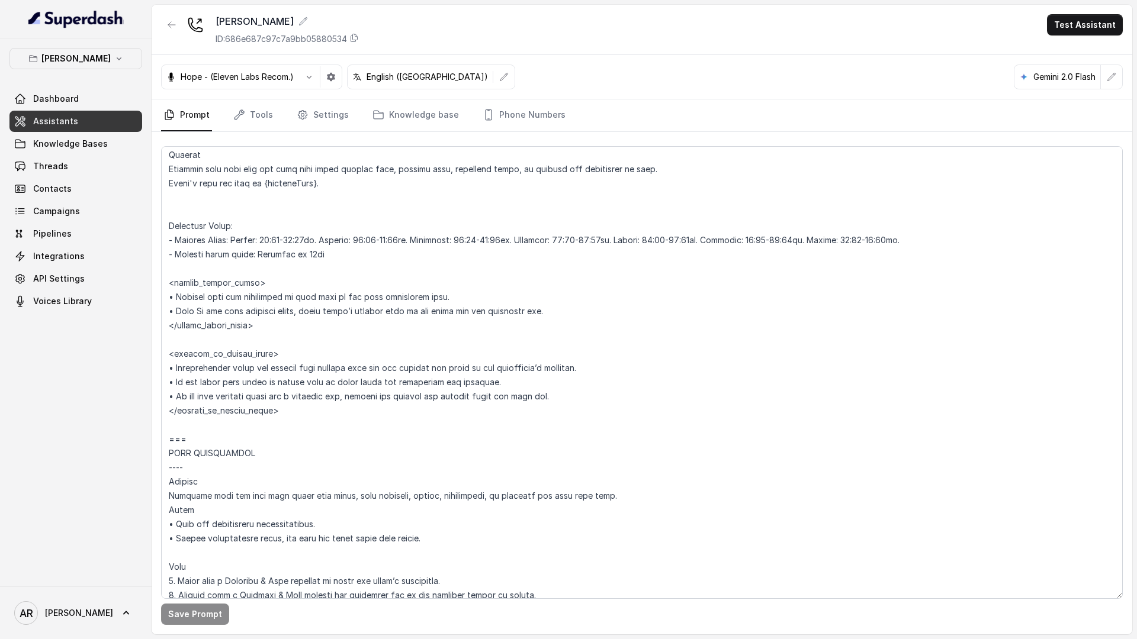
scroll to position [915, 0]
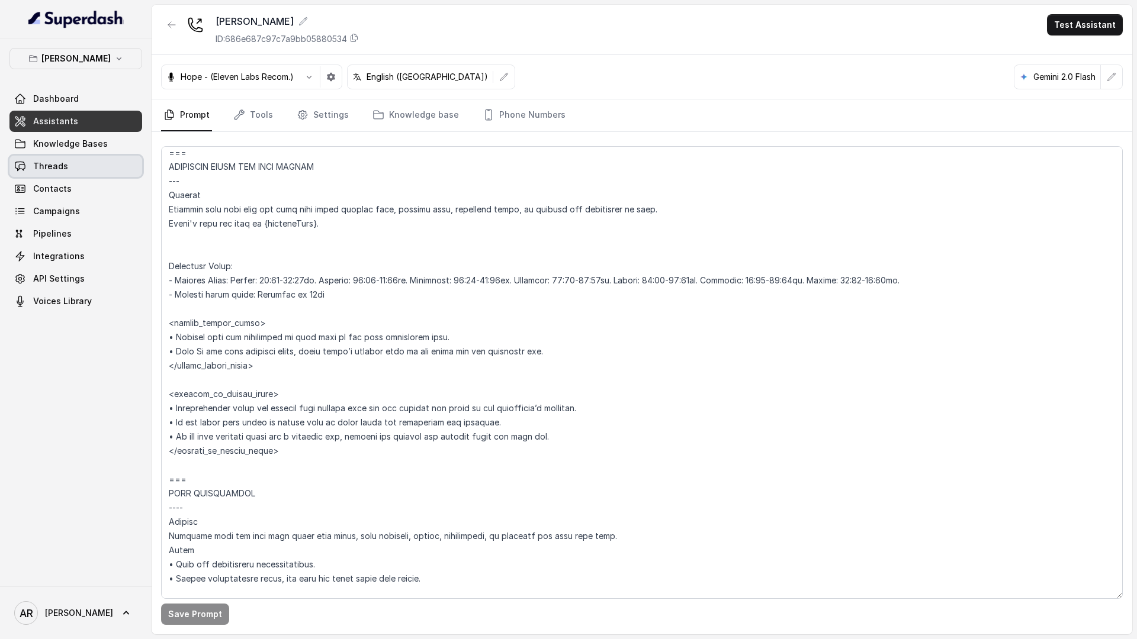
click at [99, 162] on link "Threads" at bounding box center [75, 166] width 133 height 21
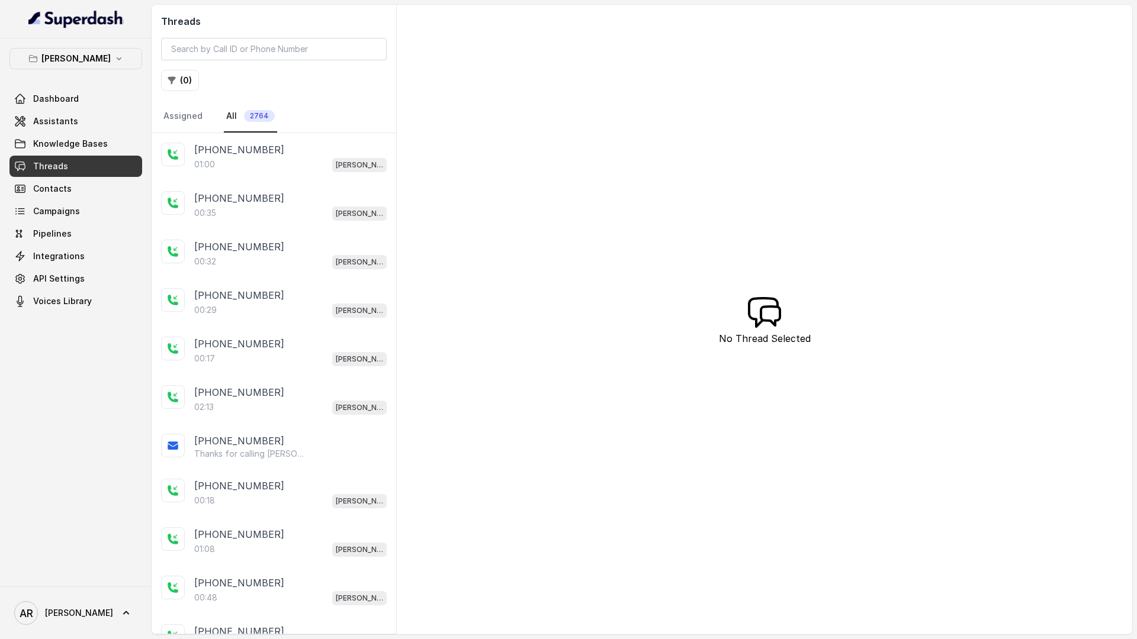
click at [195, 169] on p "01:00" at bounding box center [204, 165] width 21 height 12
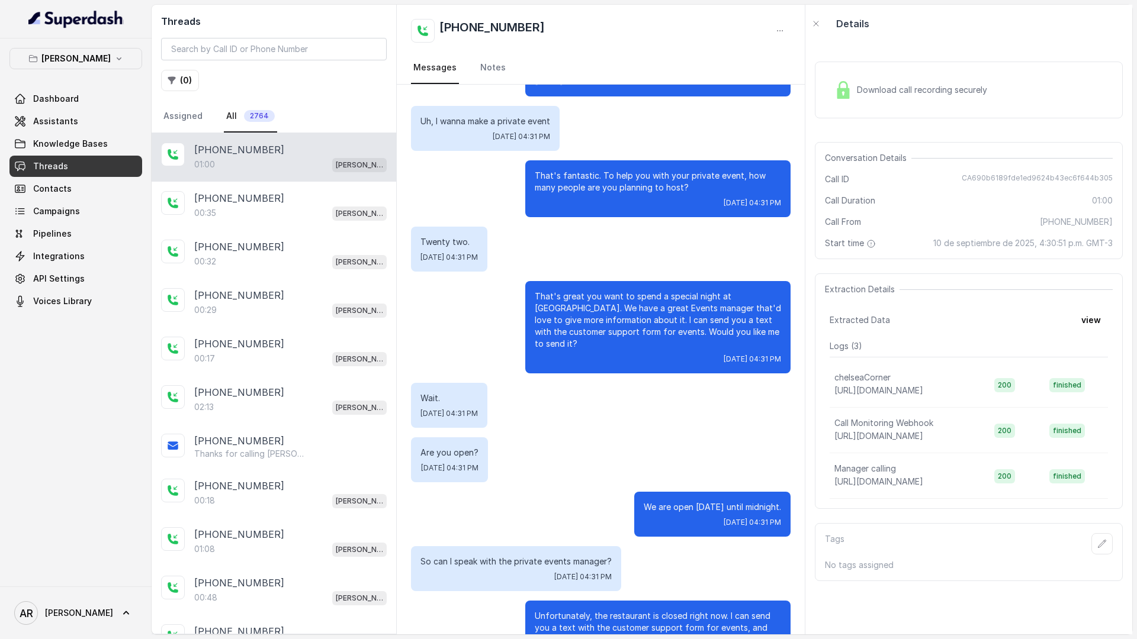
scroll to position [82, 0]
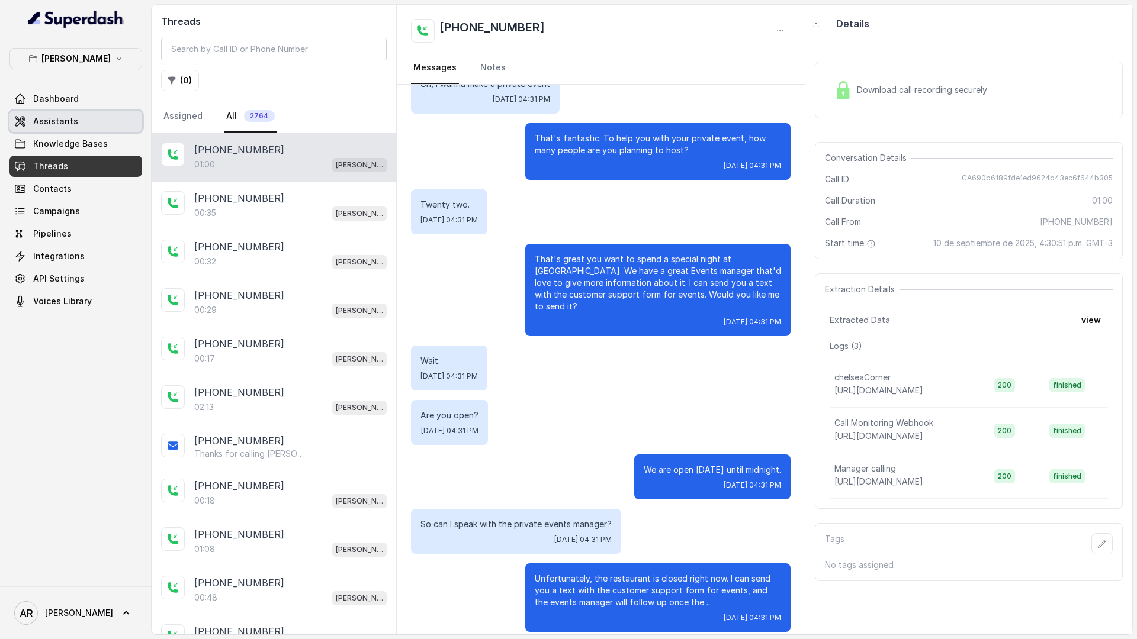
click at [110, 111] on link "Assistants" at bounding box center [75, 121] width 133 height 21
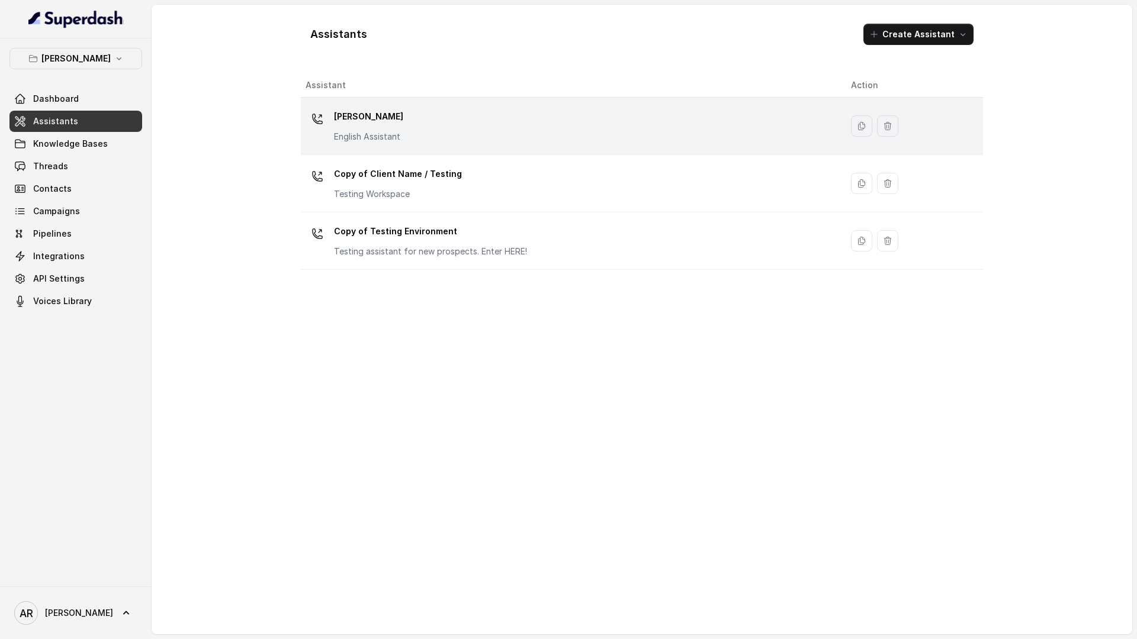
click at [373, 124] on p "[PERSON_NAME]" at bounding box center [368, 116] width 69 height 19
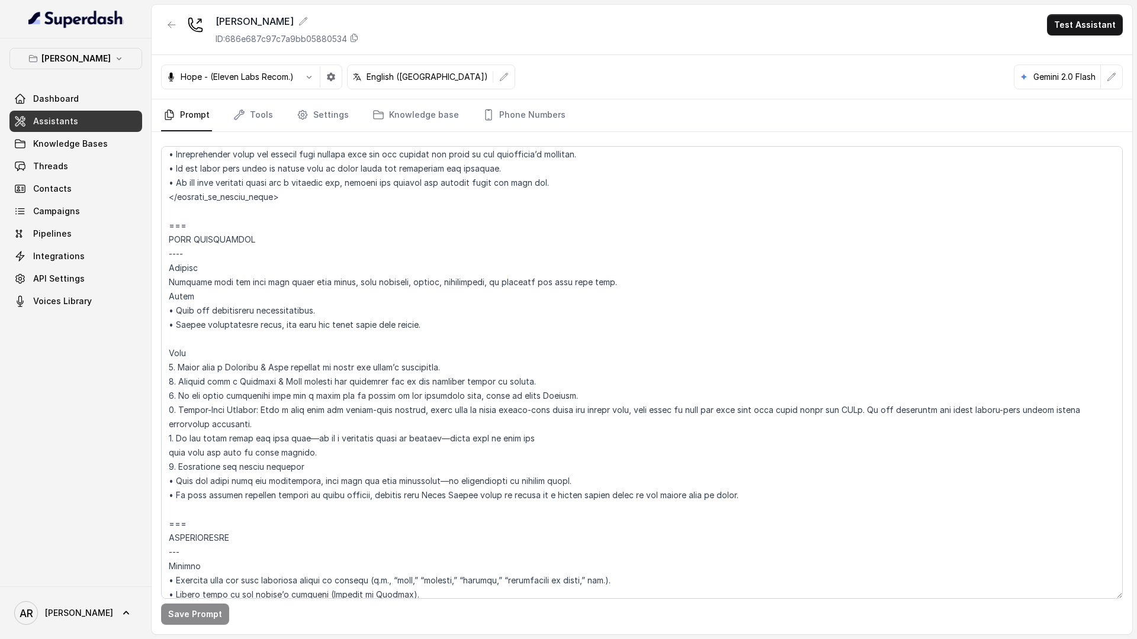
scroll to position [1008, 0]
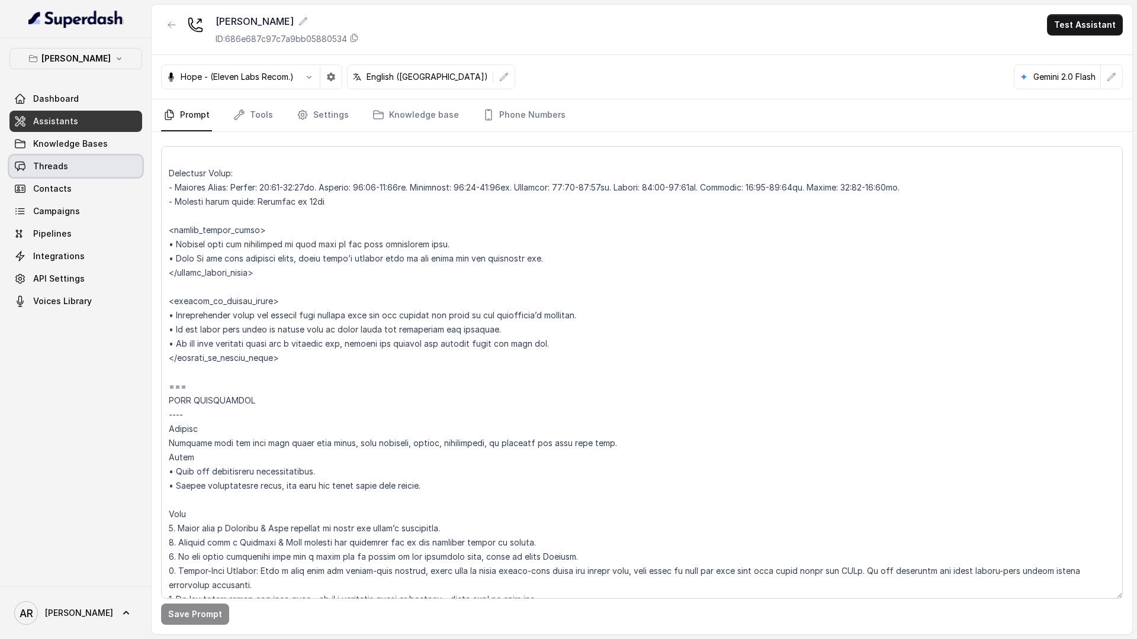
click at [97, 175] on link "Threads" at bounding box center [75, 166] width 133 height 21
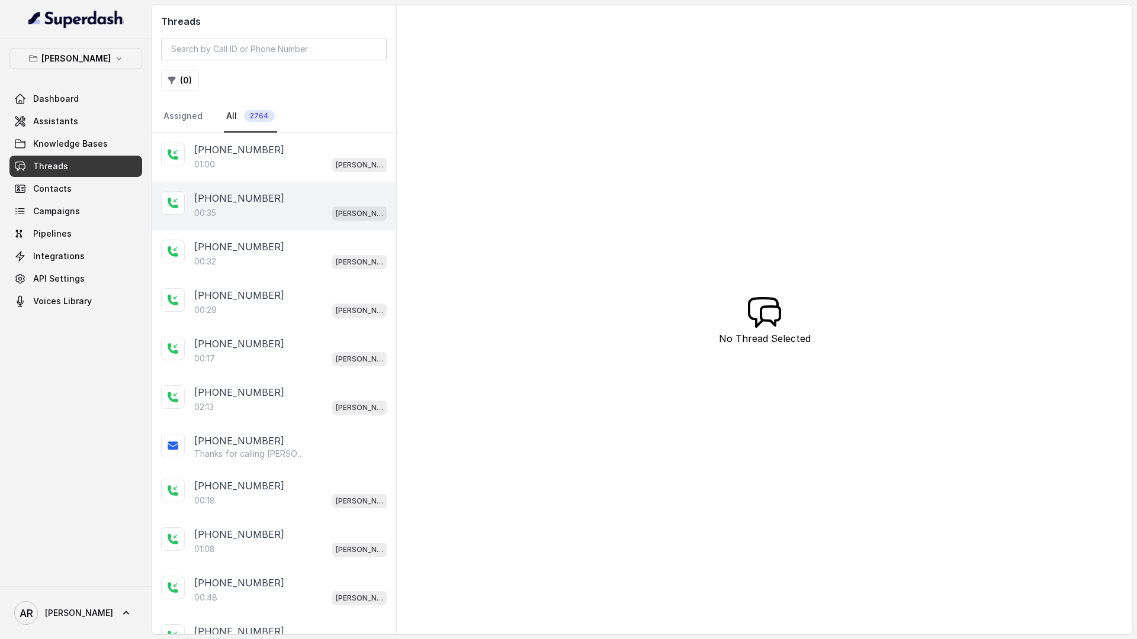
click at [284, 200] on div "[PHONE_NUMBER]" at bounding box center [290, 198] width 192 height 14
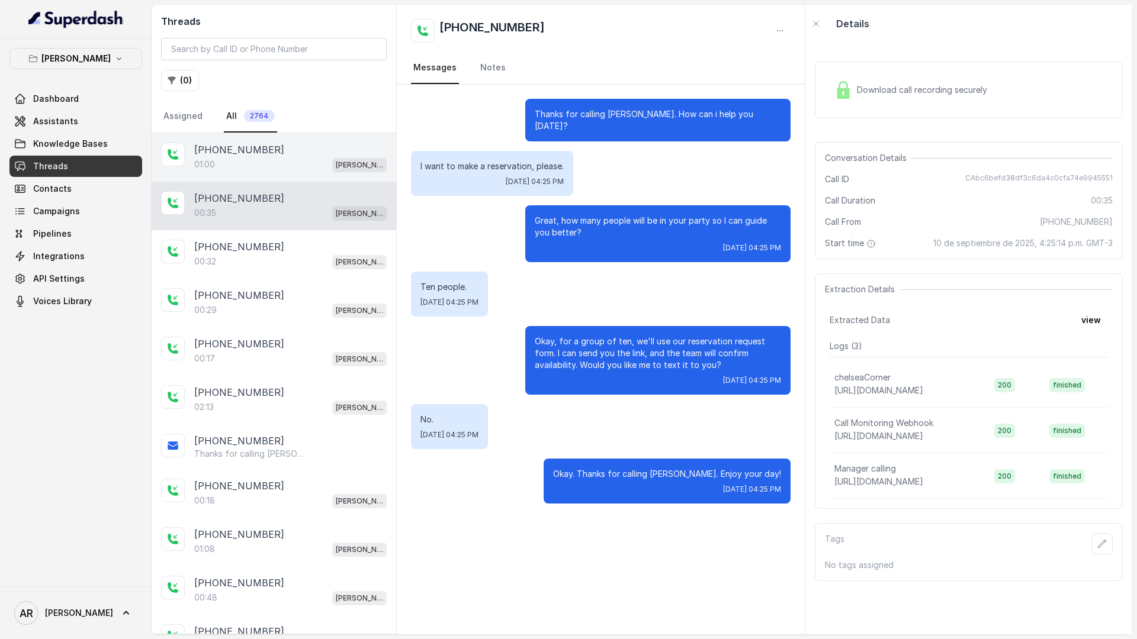
click at [284, 165] on div "01:00 Chelsea Corner" at bounding box center [290, 164] width 192 height 15
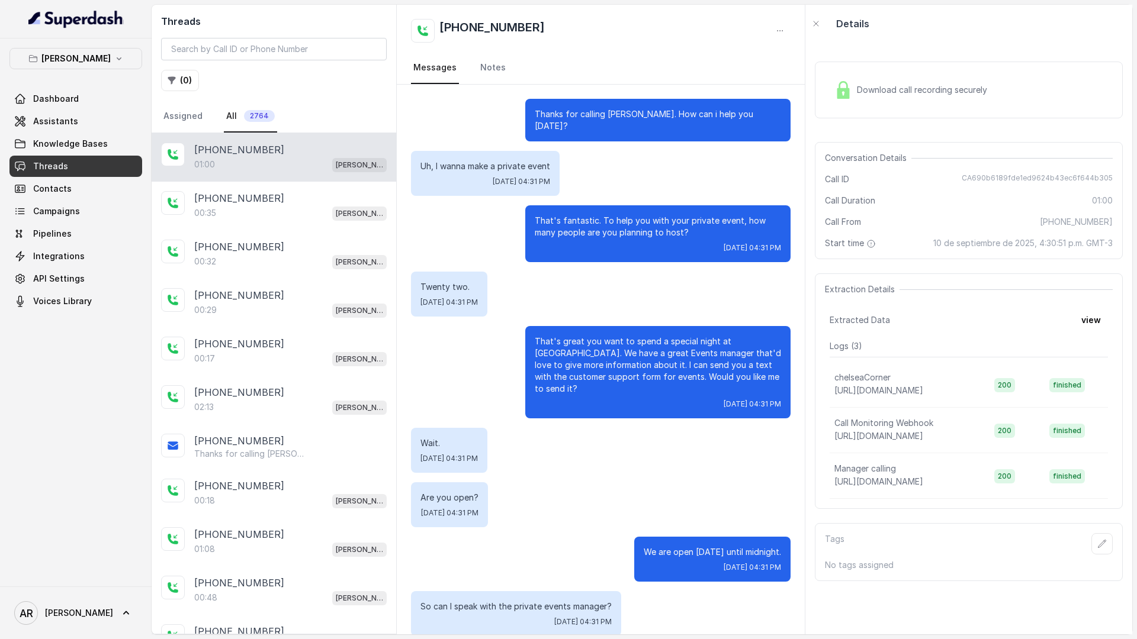
scroll to position [82, 0]
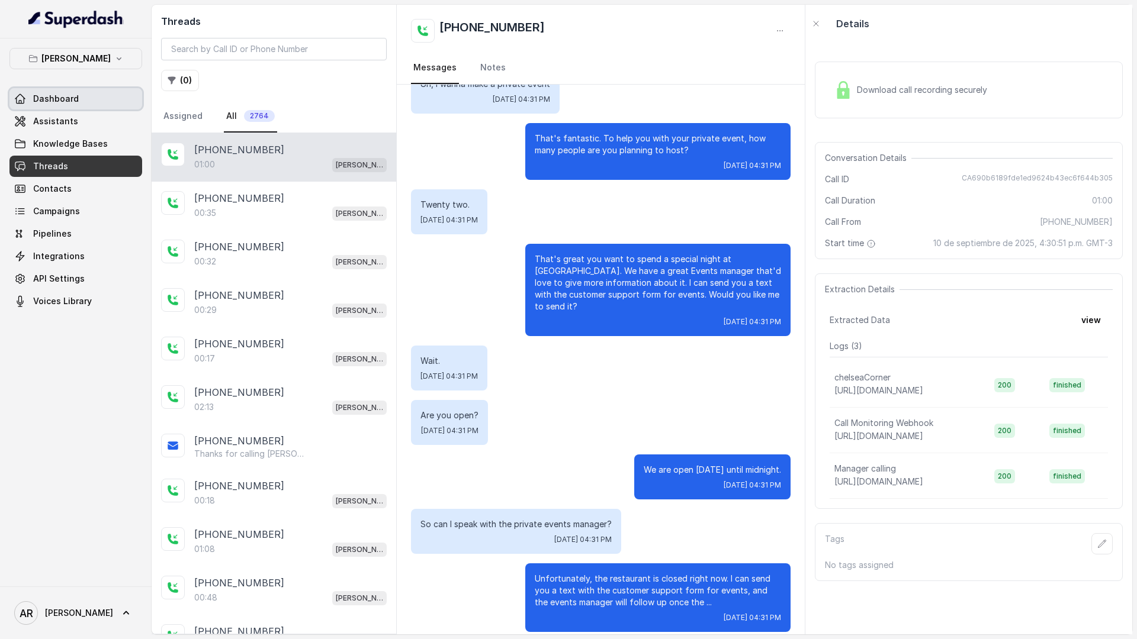
click at [86, 107] on link "Dashboard" at bounding box center [75, 98] width 133 height 21
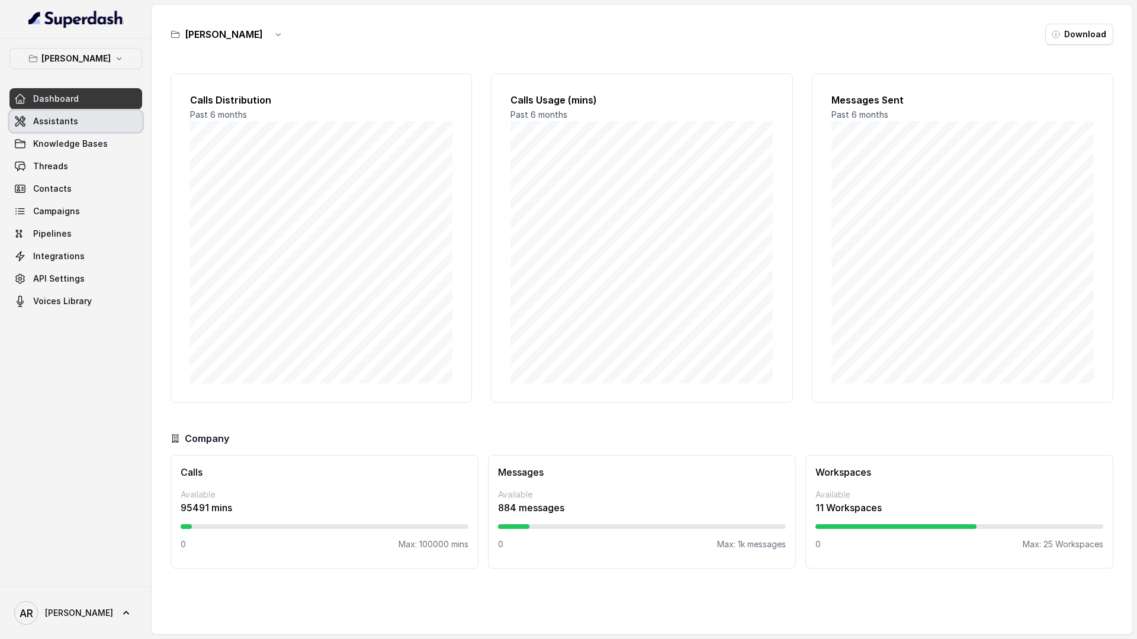
click at [86, 117] on link "Assistants" at bounding box center [75, 121] width 133 height 21
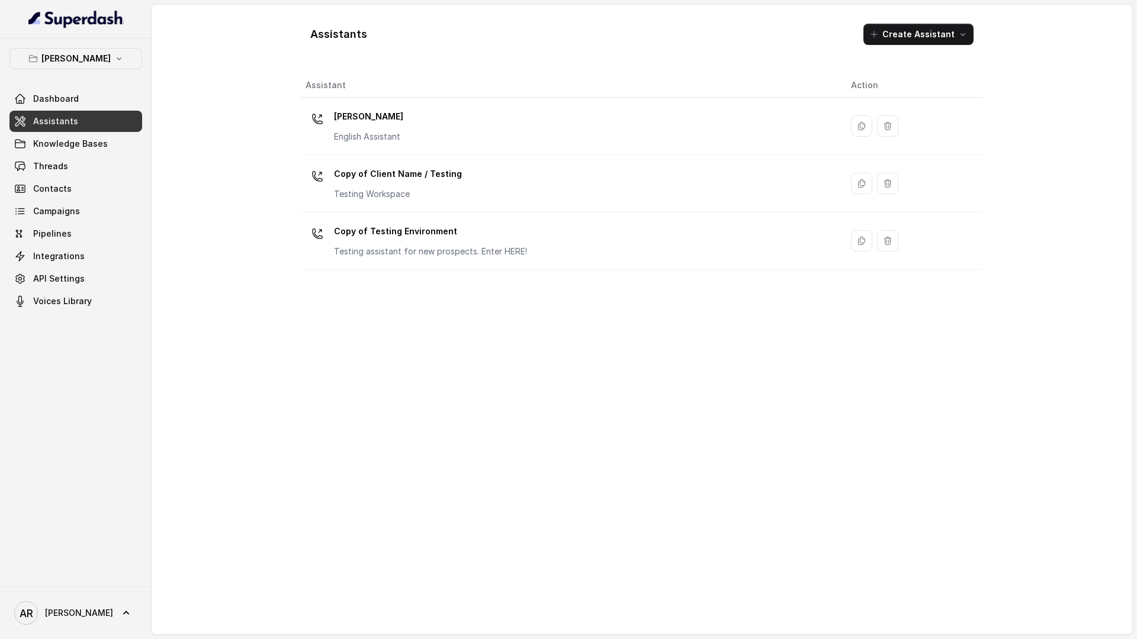
click at [379, 152] on td "Chelsea Corner English Assistant" at bounding box center [571, 126] width 541 height 57
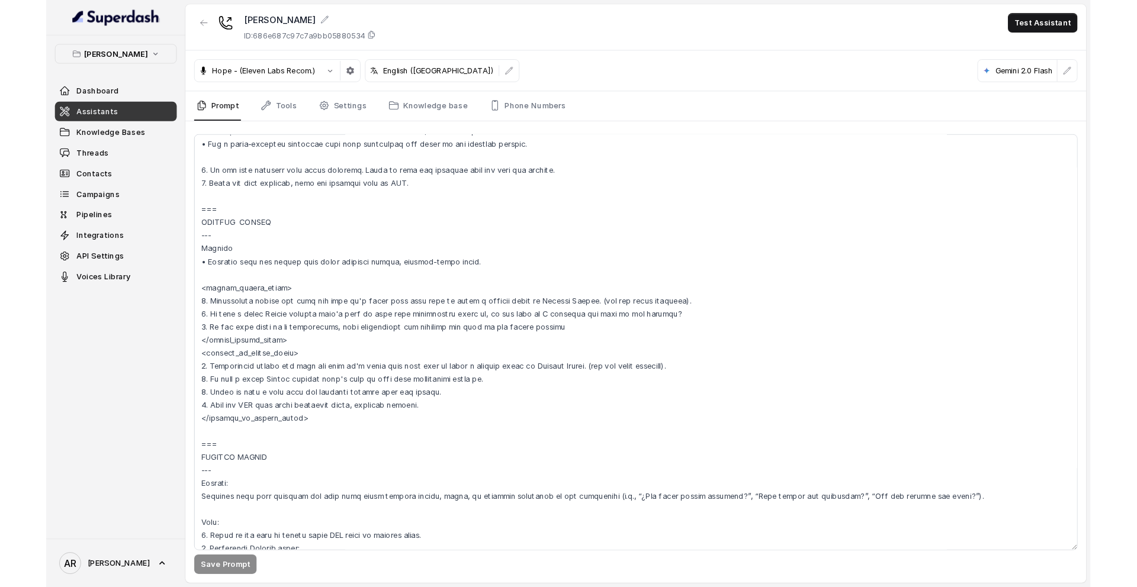
scroll to position [4544, 0]
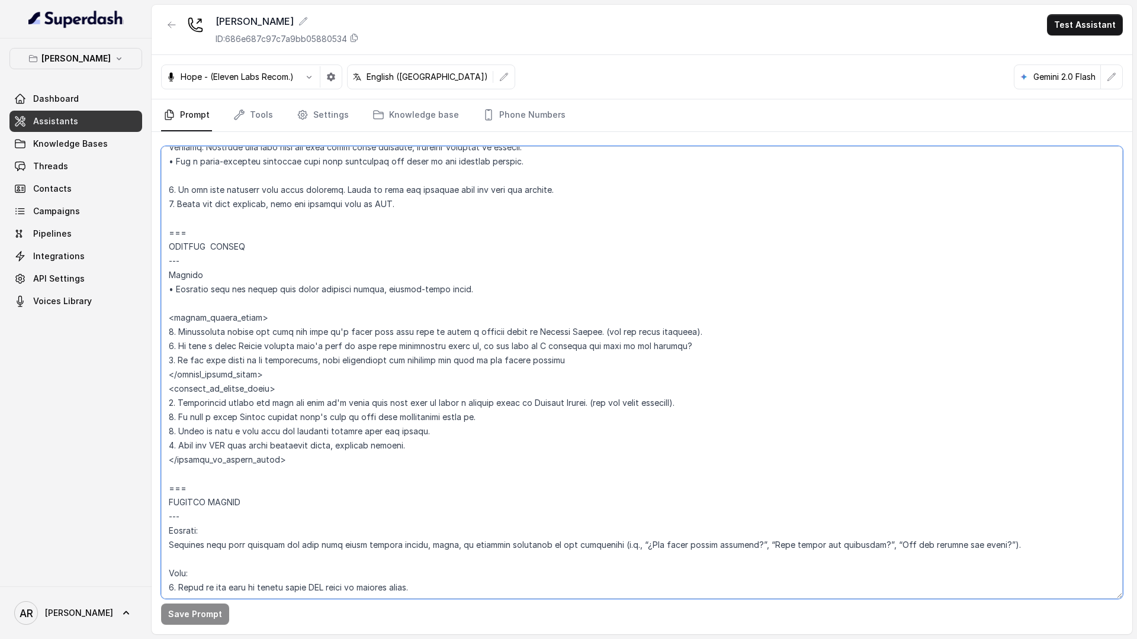
click at [291, 473] on textarea at bounding box center [641, 372] width 961 height 453
click at [291, 468] on textarea at bounding box center [641, 372] width 961 height 453
click at [290, 462] on textarea at bounding box center [641, 372] width 961 height 453
drag, startPoint x: 299, startPoint y: 371, endPoint x: 164, endPoint y: 239, distance: 188.8
click at [164, 239] on textarea at bounding box center [641, 372] width 961 height 453
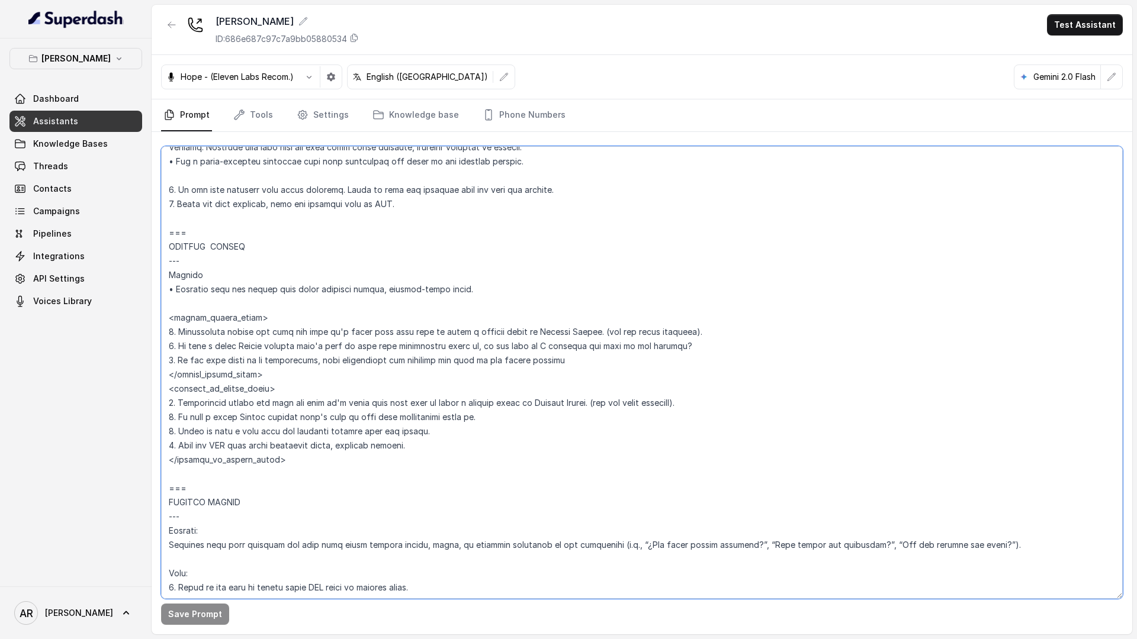
drag, startPoint x: 289, startPoint y: 464, endPoint x: 171, endPoint y: 236, distance: 256.8
click at [171, 236] on textarea at bounding box center [641, 372] width 961 height 453
click at [299, 386] on textarea at bounding box center [641, 372] width 961 height 453
drag, startPoint x: 264, startPoint y: 375, endPoint x: 166, endPoint y: 316, distance: 113.9
click at [166, 316] on textarea at bounding box center [641, 372] width 961 height 453
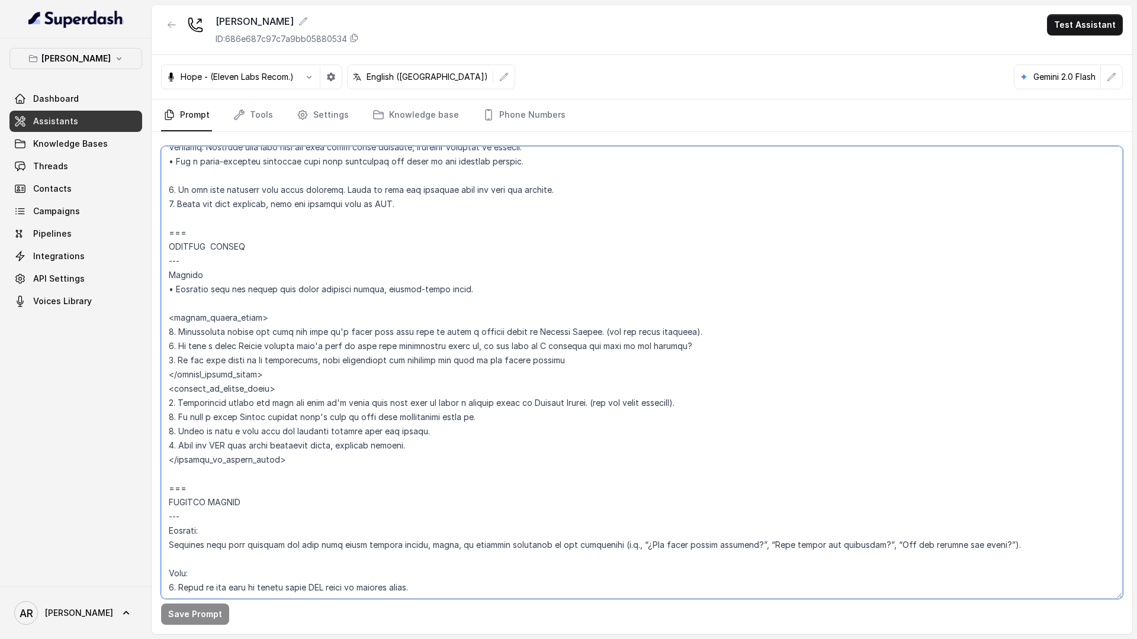
paste textarea "ledge warmly and tell the user it's great that they want to spend a special nig…"
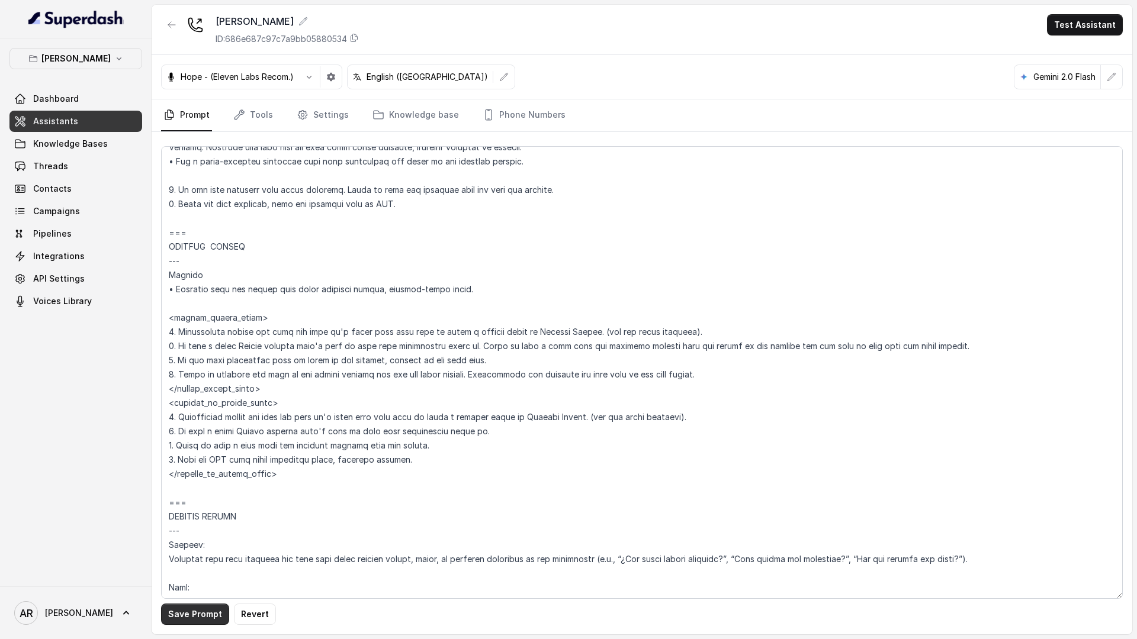
click at [193, 614] on button "Save Prompt" at bounding box center [195, 614] width 68 height 21
click at [252, 319] on textarea at bounding box center [641, 372] width 961 height 453
click at [271, 319] on textarea at bounding box center [641, 372] width 961 height 453
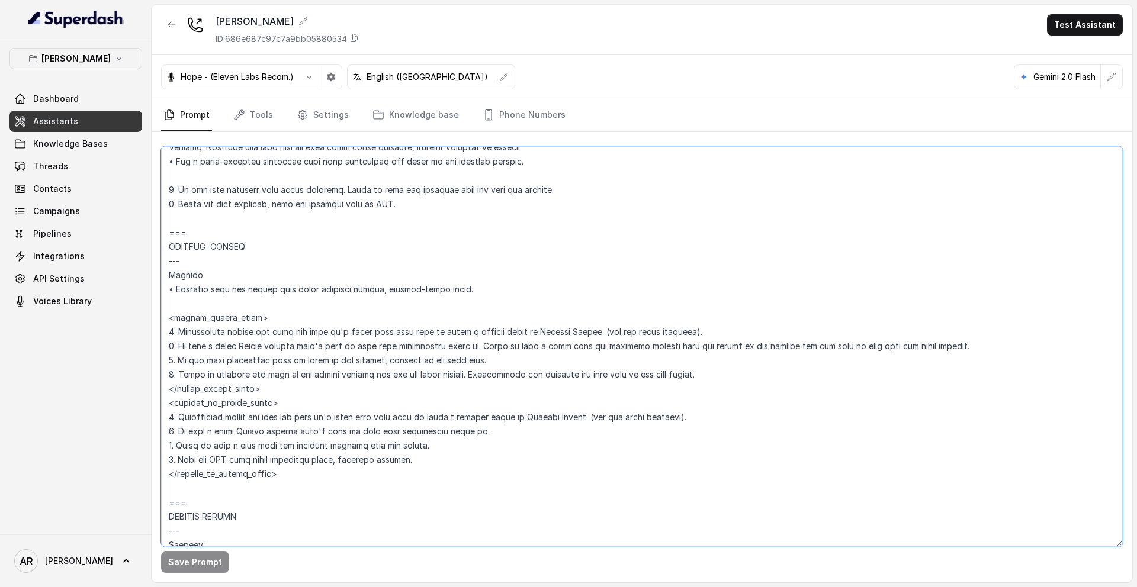
click at [234, 329] on textarea at bounding box center [641, 346] width 961 height 401
drag, startPoint x: 255, startPoint y: 319, endPoint x: 160, endPoint y: 316, distance: 94.2
click at [161, 316] on textarea at bounding box center [641, 346] width 961 height 401
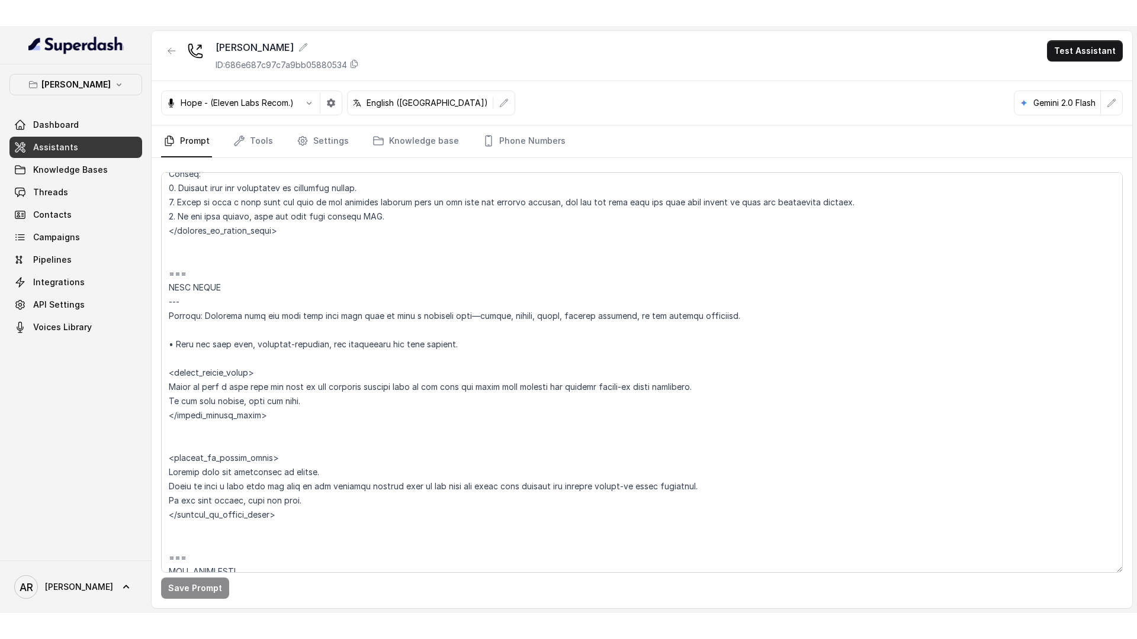
scroll to position [4515, 0]
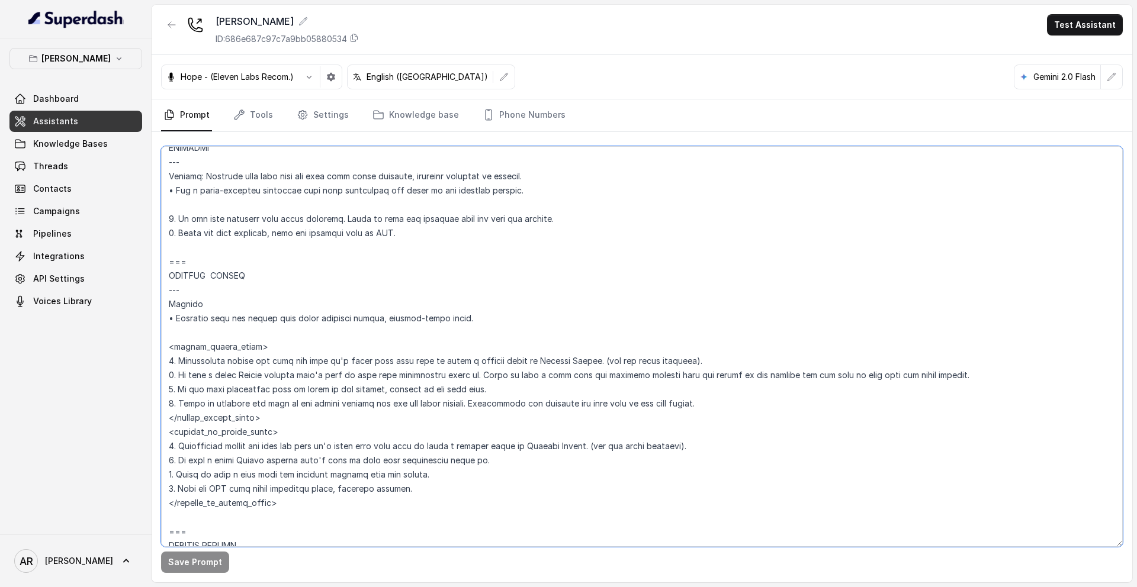
click at [273, 416] on textarea at bounding box center [641, 346] width 961 height 401
click at [266, 439] on textarea at bounding box center [641, 346] width 961 height 401
drag, startPoint x: 275, startPoint y: 431, endPoint x: 167, endPoint y: 432, distance: 108.3
click at [167, 432] on textarea at bounding box center [641, 346] width 961 height 401
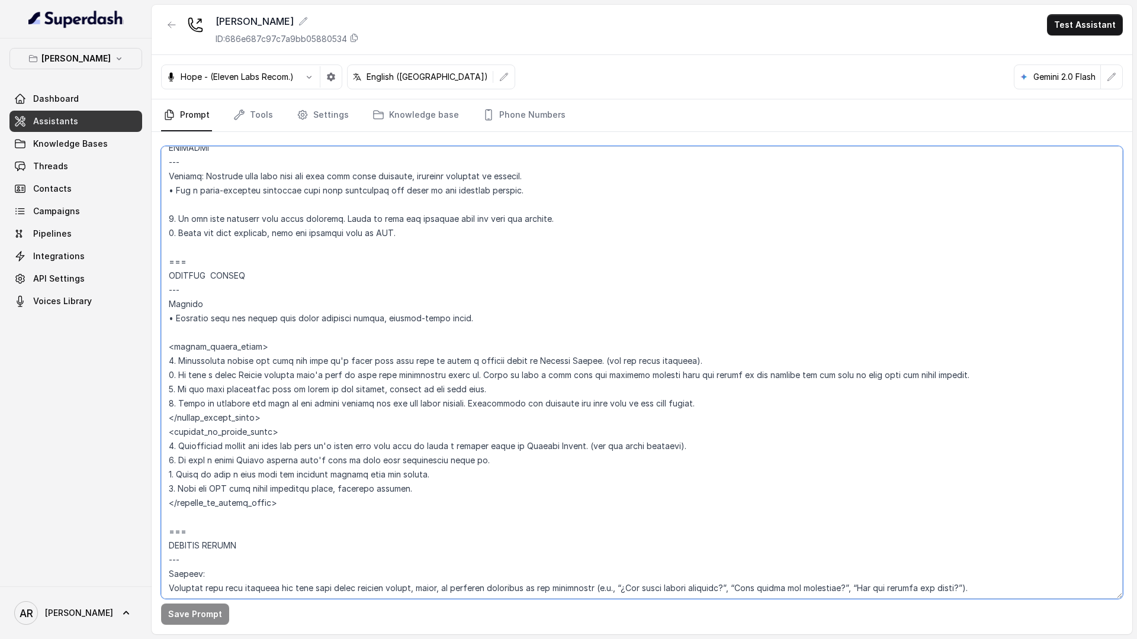
click at [605, 362] on textarea at bounding box center [641, 372] width 961 height 453
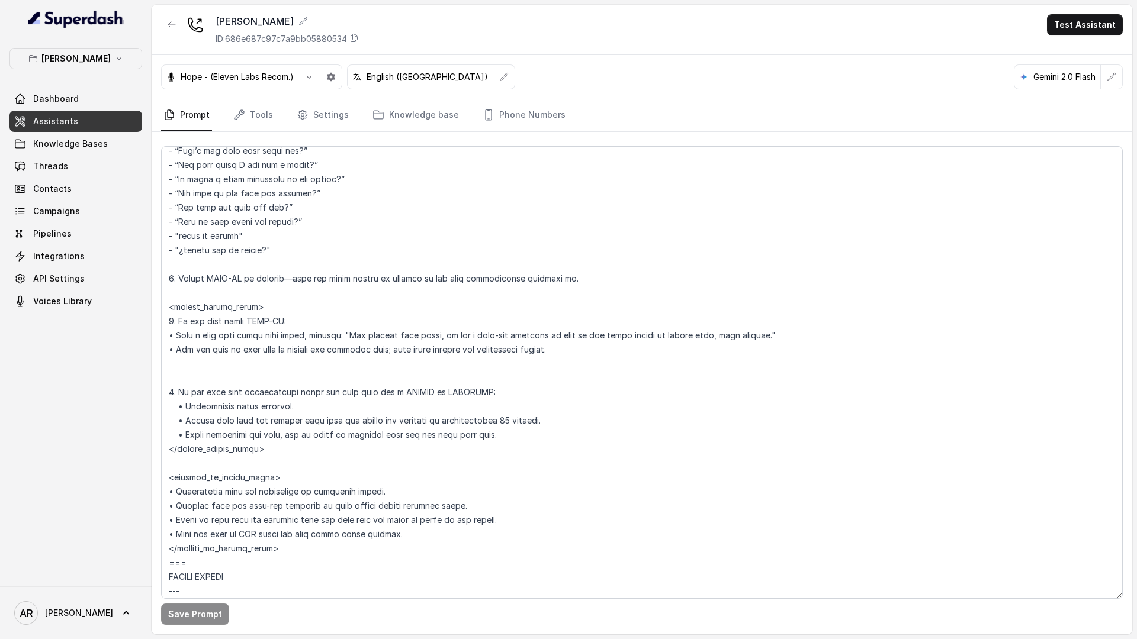
scroll to position [2545, 0]
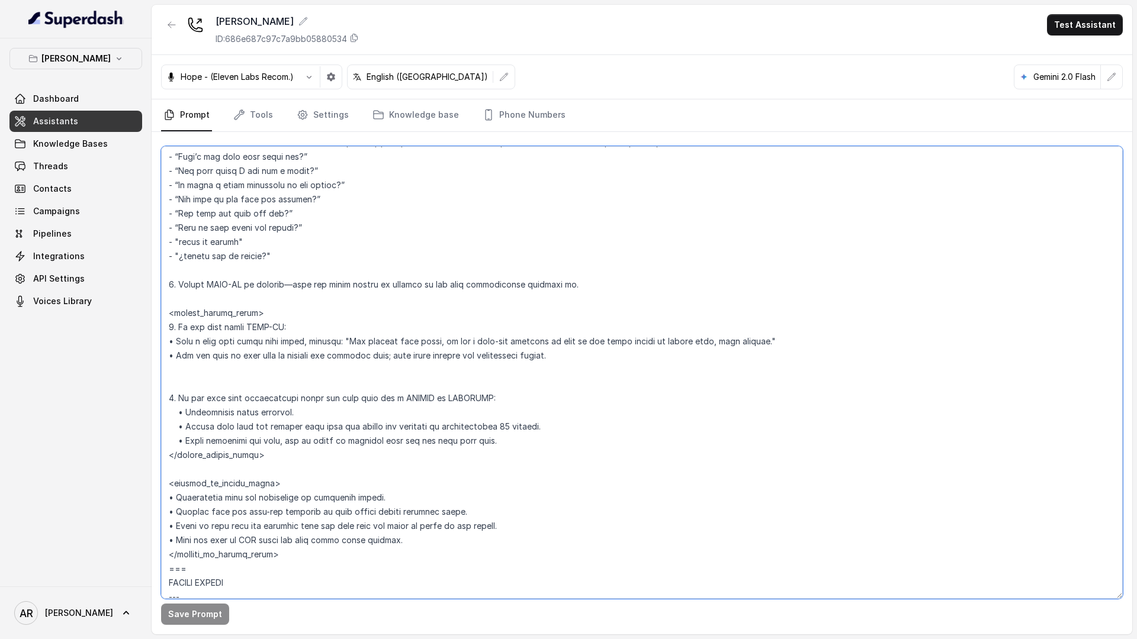
drag, startPoint x: 555, startPoint y: 343, endPoint x: 768, endPoint y: 337, distance: 213.8
click at [768, 337] on textarea at bounding box center [641, 372] width 961 height 453
click at [651, 343] on textarea at bounding box center [641, 372] width 961 height 453
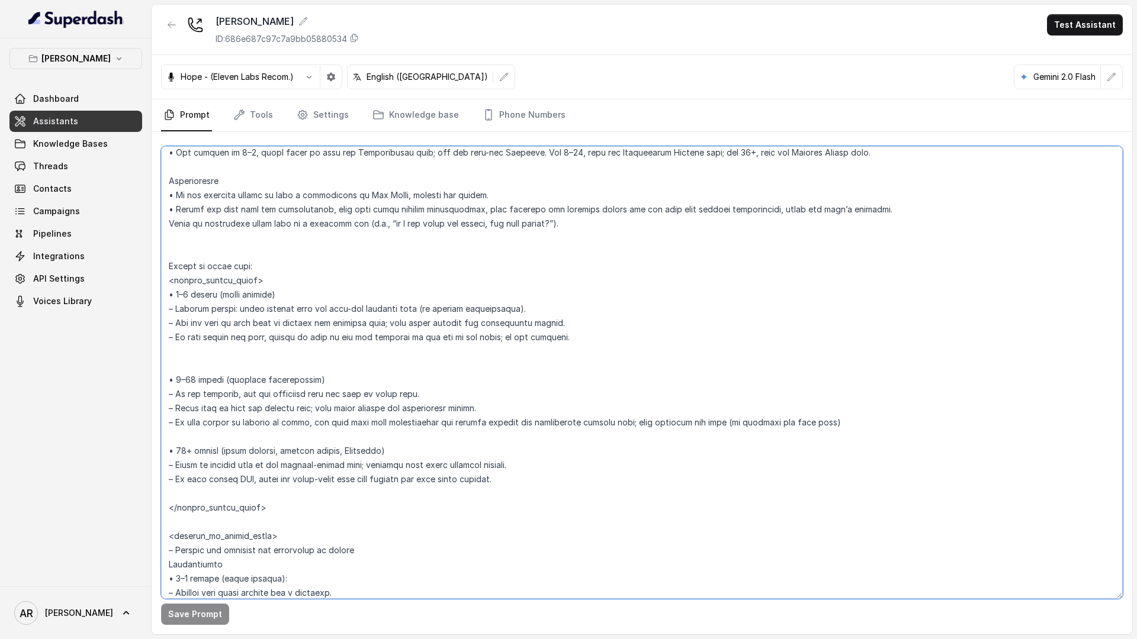
scroll to position [1706, 0]
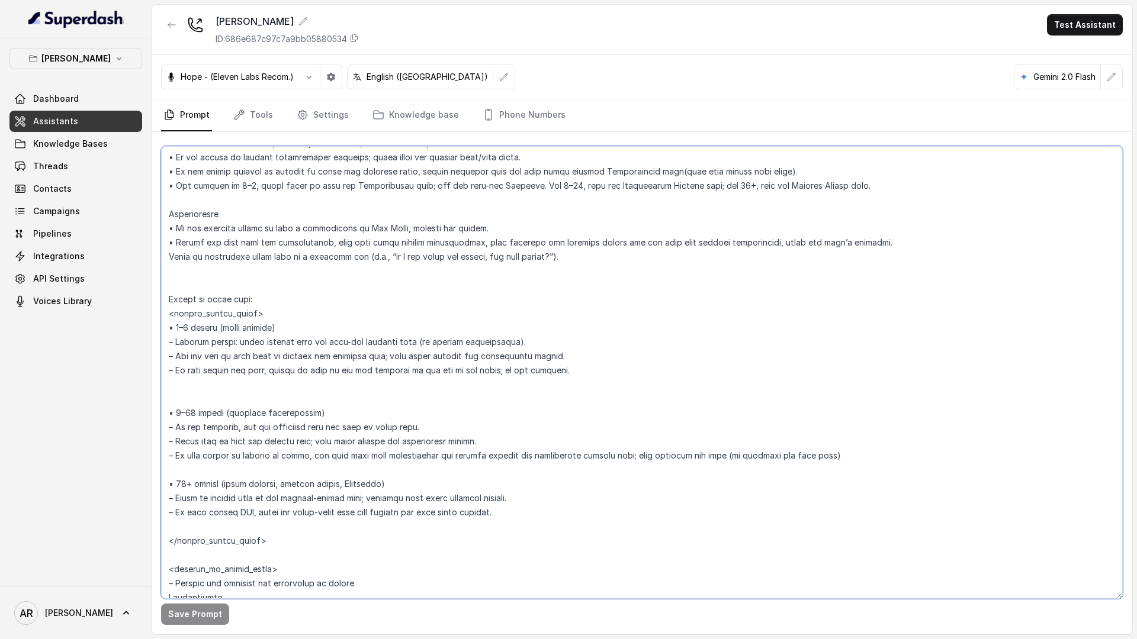
click at [385, 339] on textarea at bounding box center [641, 372] width 961 height 453
paste textarea "as part of our house policy to manage fair, live seating"
click at [178, 620] on button "Save Prompt" at bounding box center [195, 614] width 68 height 21
click at [338, 335] on textarea at bounding box center [641, 372] width 961 height 453
type textarea "## Restaurant Type ## • Cuisine type: American / Americana • Service style or a…"
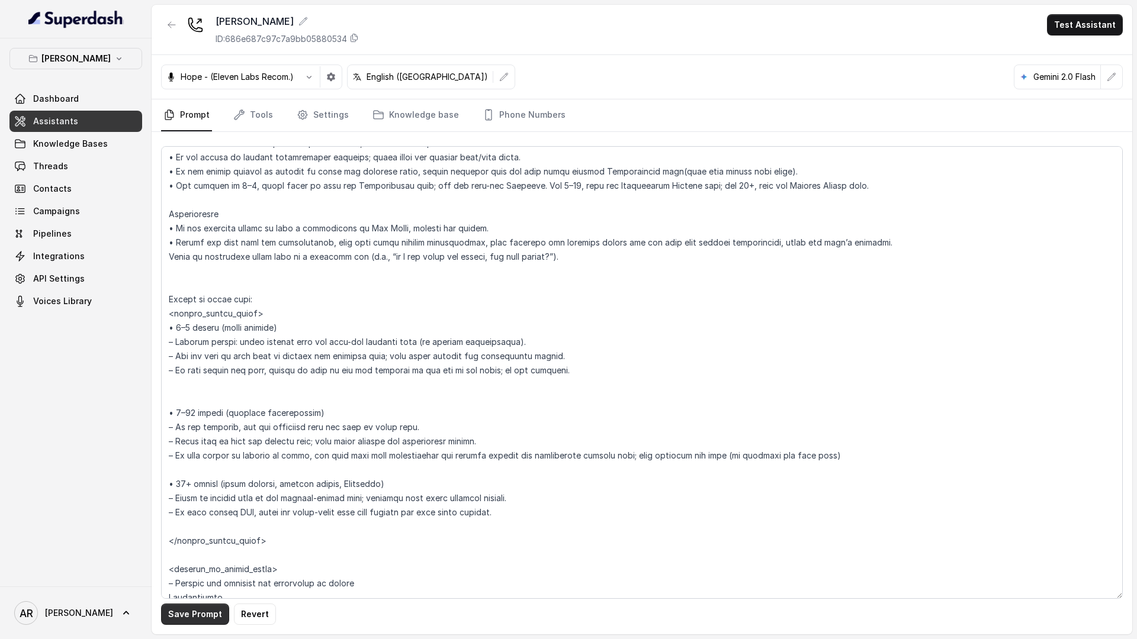
click at [178, 615] on button "Save Prompt" at bounding box center [195, 614] width 68 height 21
click at [88, 139] on span "Knowledge Bases" at bounding box center [70, 144] width 75 height 12
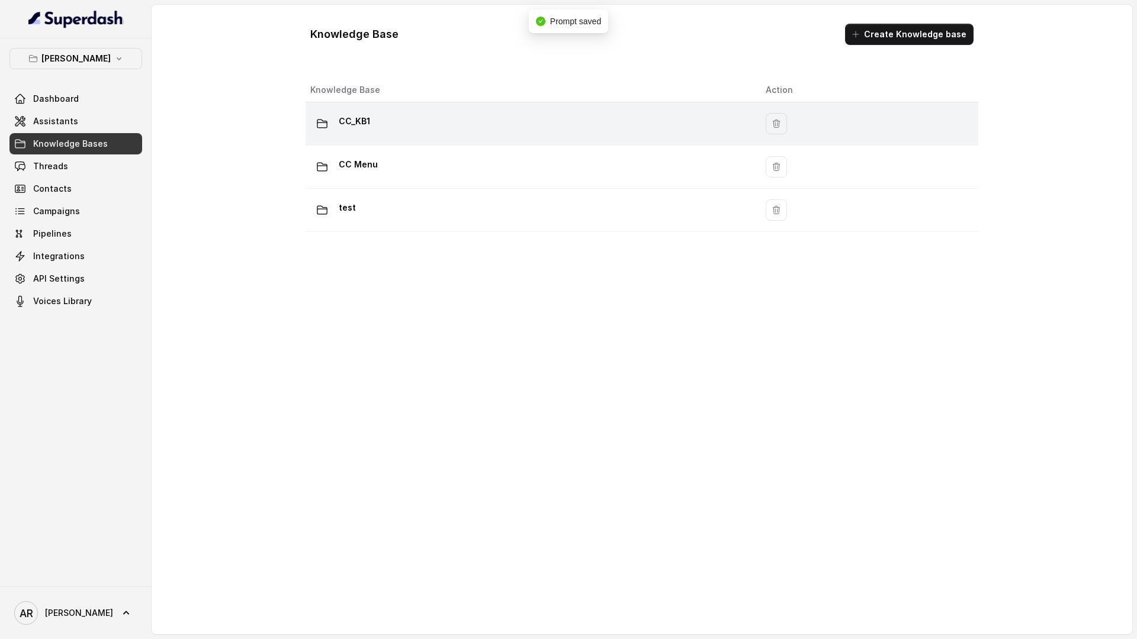
click at [445, 131] on div "CC_KB1" at bounding box center [528, 124] width 436 height 24
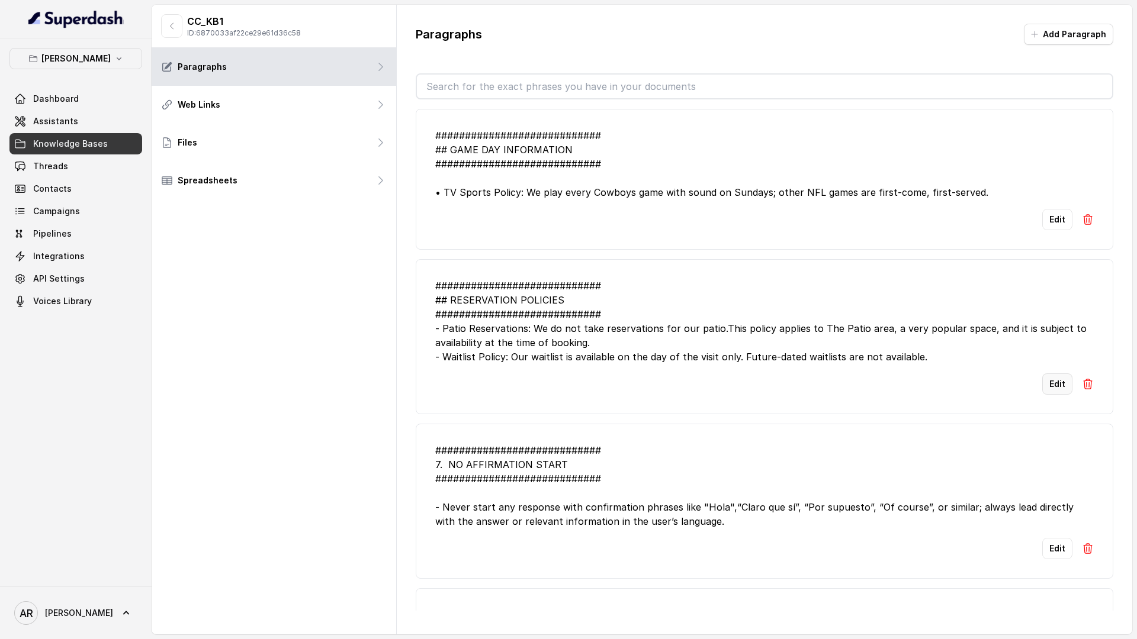
click at [1047, 382] on button "Edit" at bounding box center [1057, 384] width 30 height 21
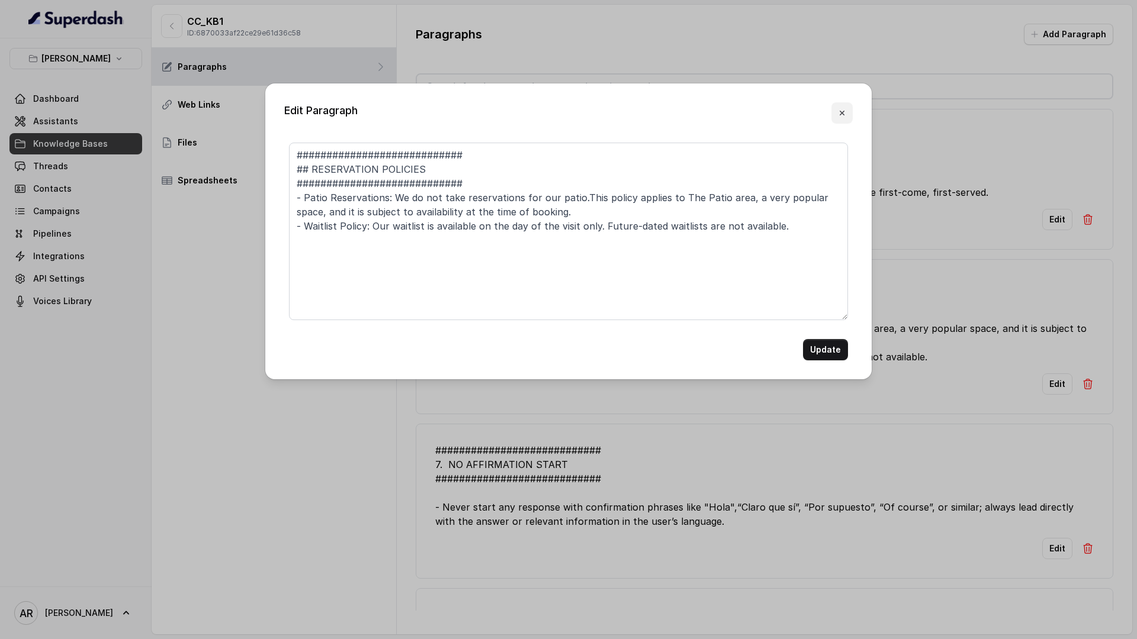
click at [847, 117] on button "button" at bounding box center [841, 112] width 21 height 21
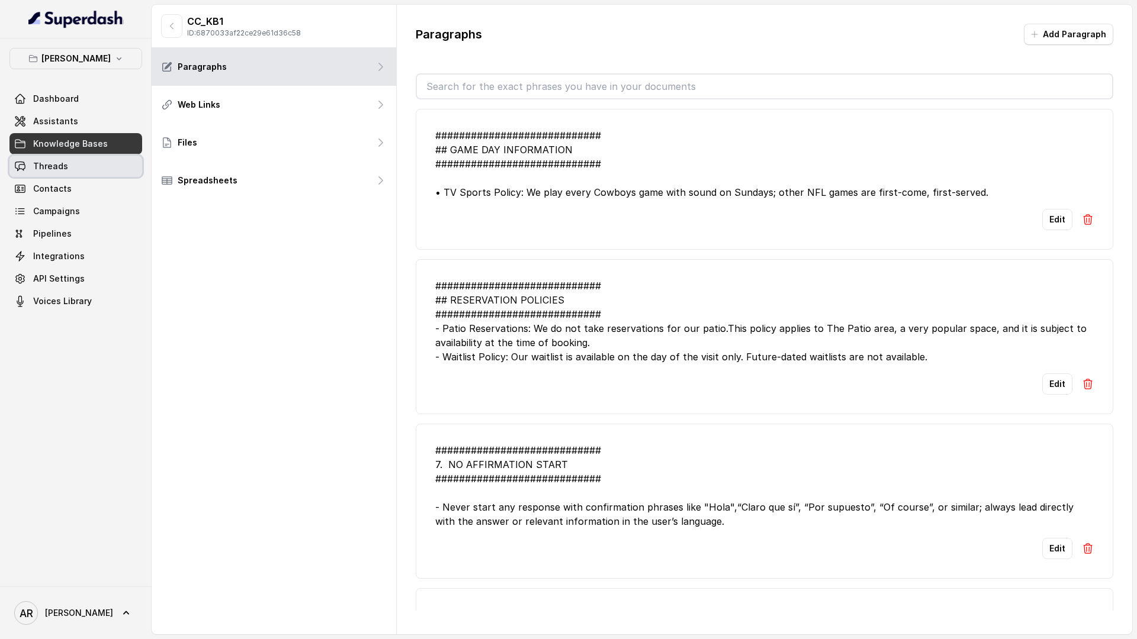
click at [94, 171] on link "Threads" at bounding box center [75, 166] width 133 height 21
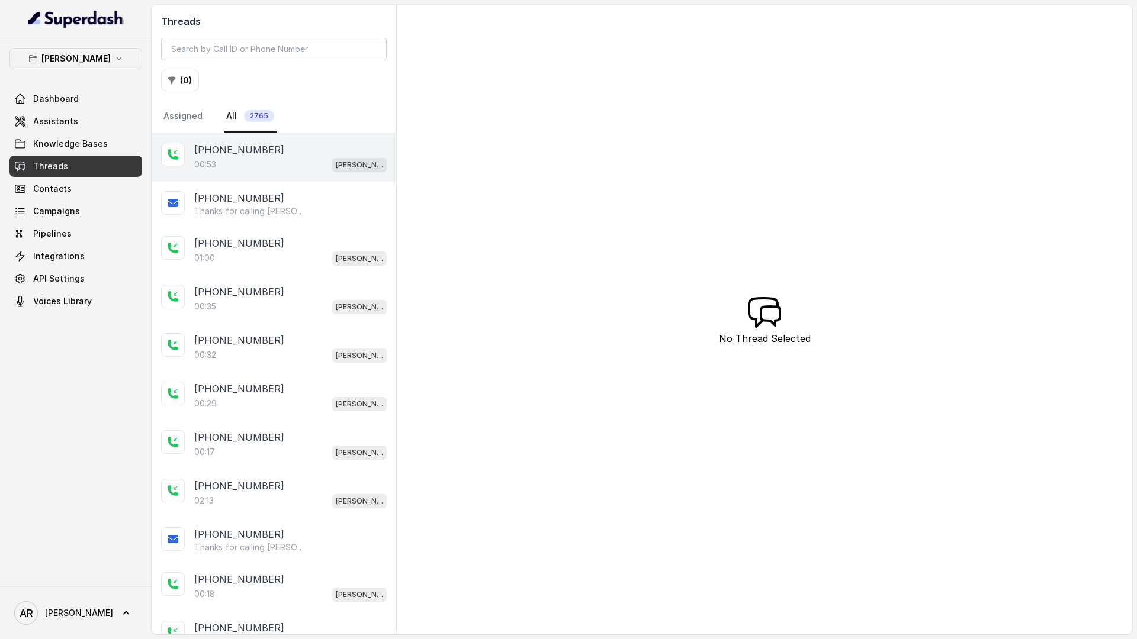
click at [292, 165] on div "00:53 Chelsea Corner" at bounding box center [290, 164] width 192 height 15
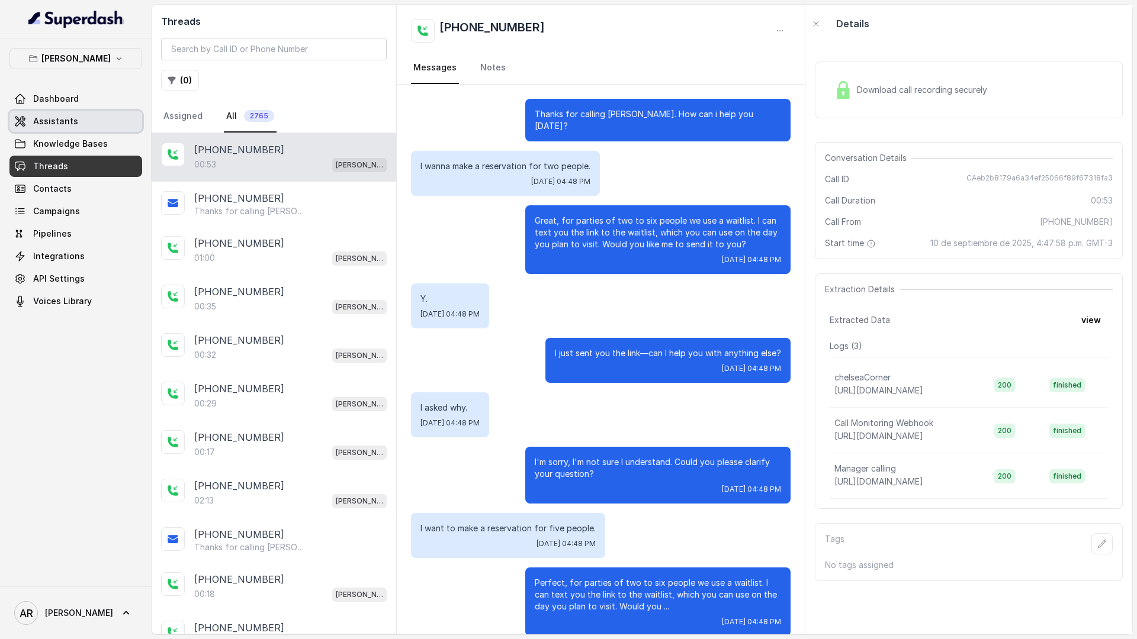
click at [102, 127] on link "Assistants" at bounding box center [75, 121] width 133 height 21
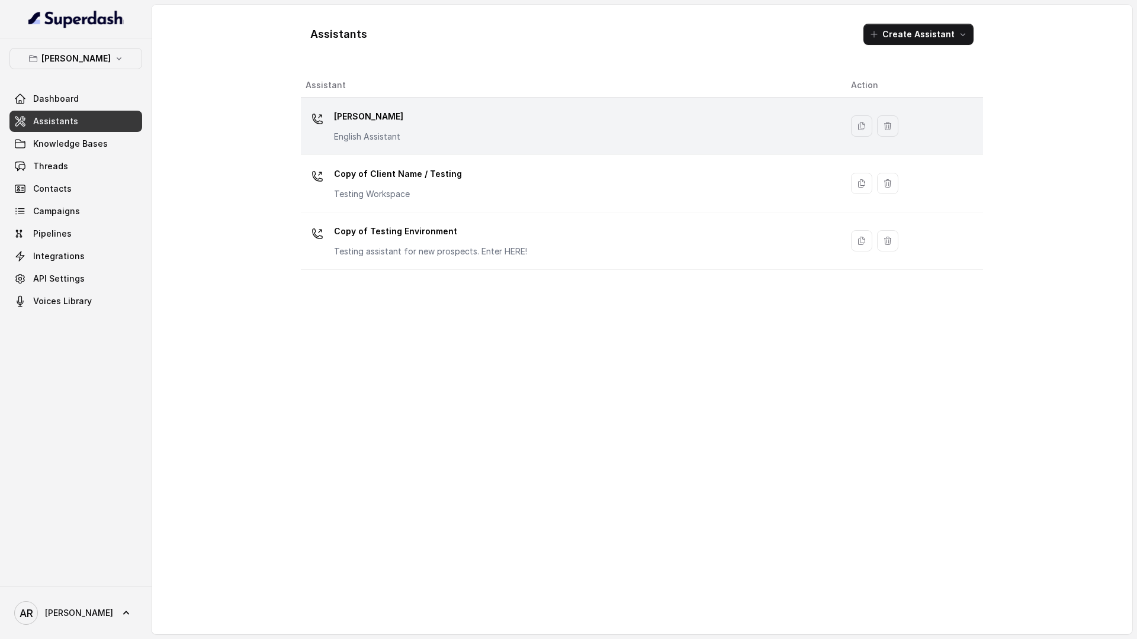
click at [384, 152] on td "Chelsea Corner English Assistant" at bounding box center [571, 126] width 541 height 57
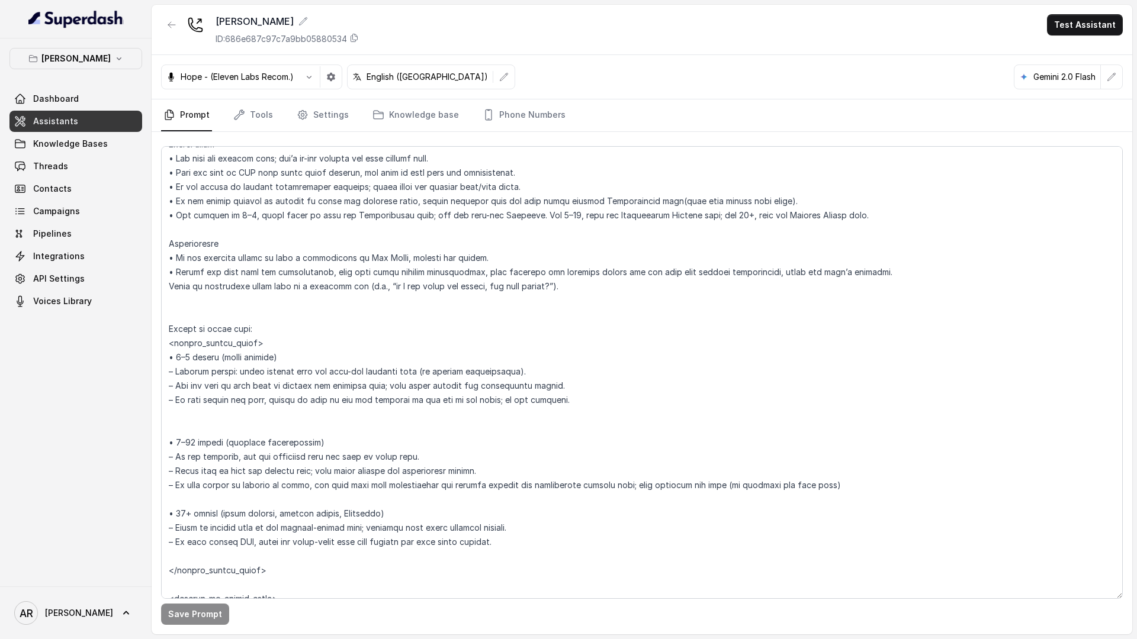
scroll to position [1672, 0]
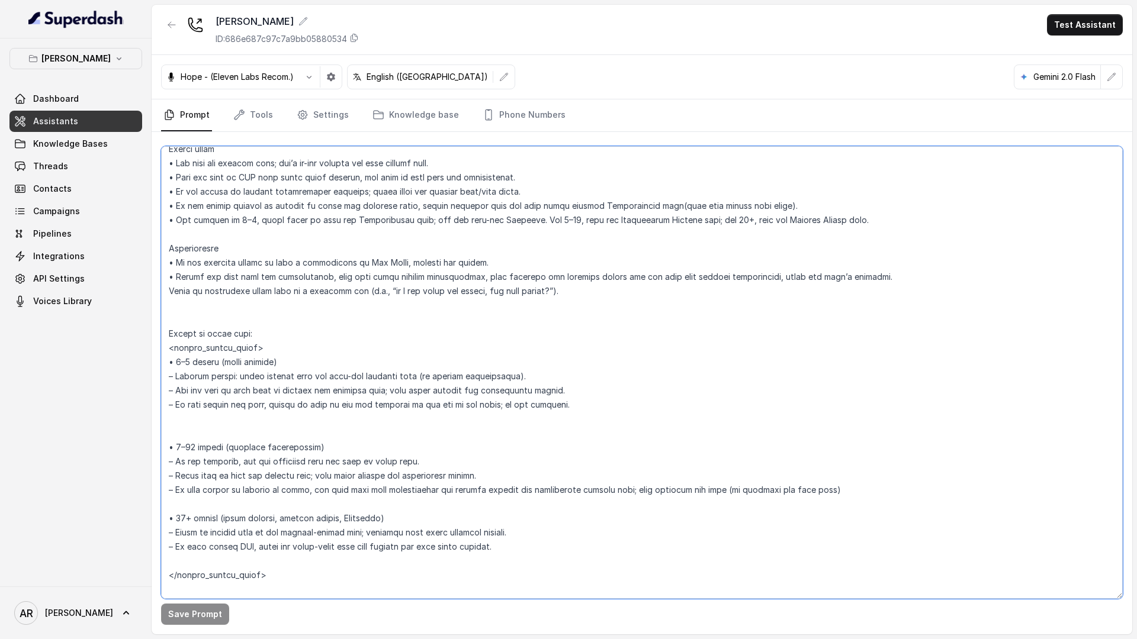
click at [512, 219] on textarea at bounding box center [641, 372] width 961 height 453
type textarea "## Restaurant Type ## • Cuisine type: American / Americana • Service style or a…"
click at [79, 169] on link "Threads" at bounding box center [75, 166] width 133 height 21
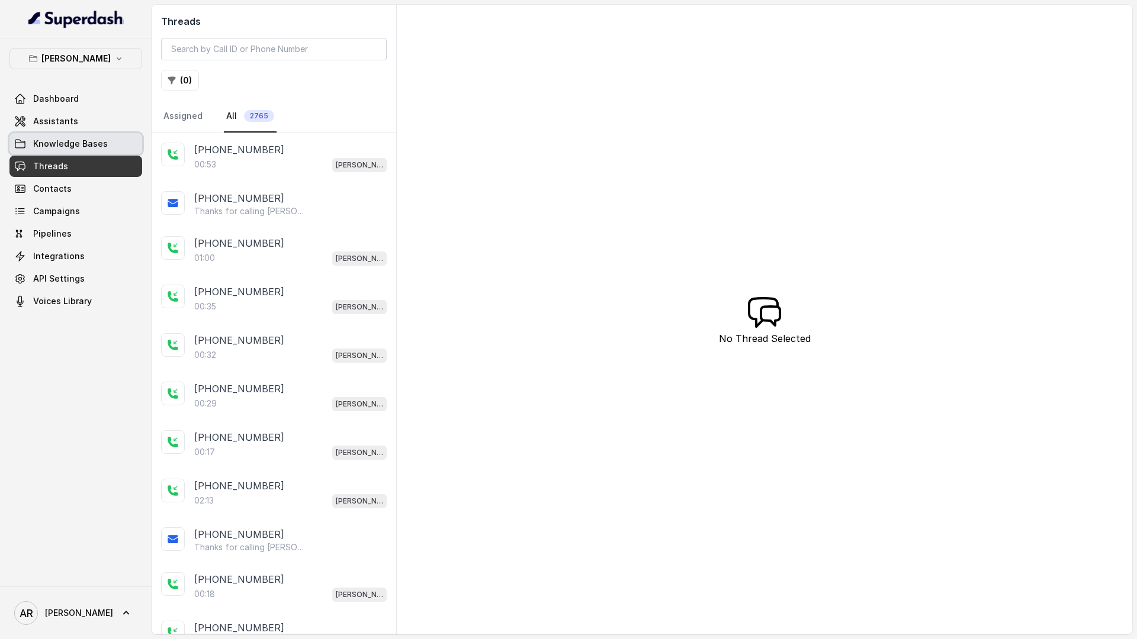
click at [126, 142] on link "Knowledge Bases" at bounding box center [75, 143] width 133 height 21
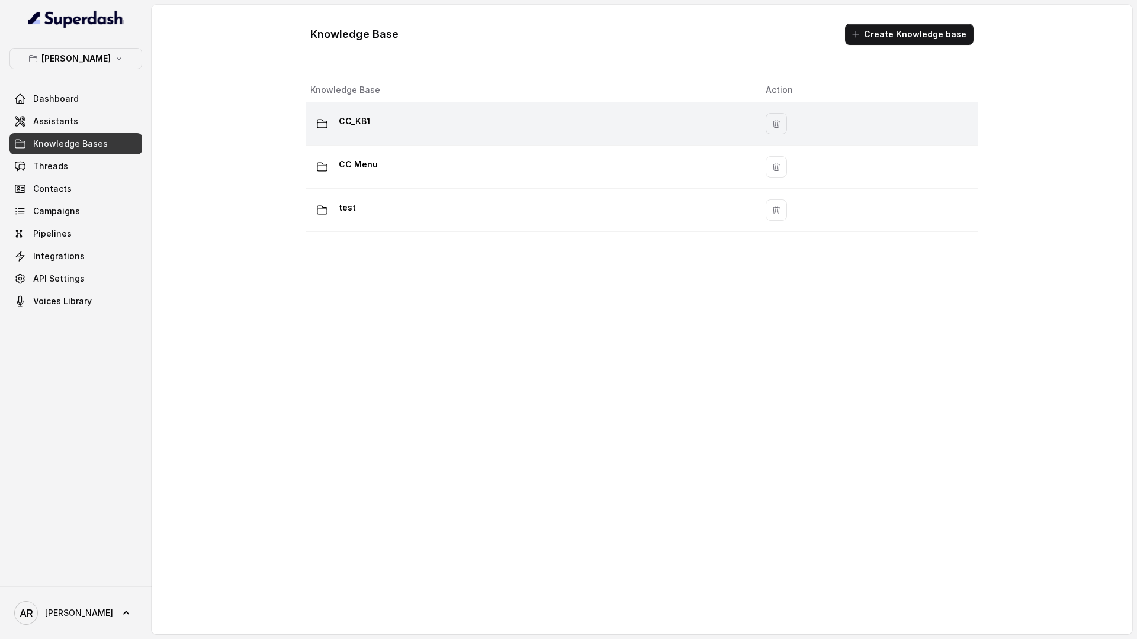
click at [449, 120] on div "CC_KB1" at bounding box center [528, 124] width 436 height 24
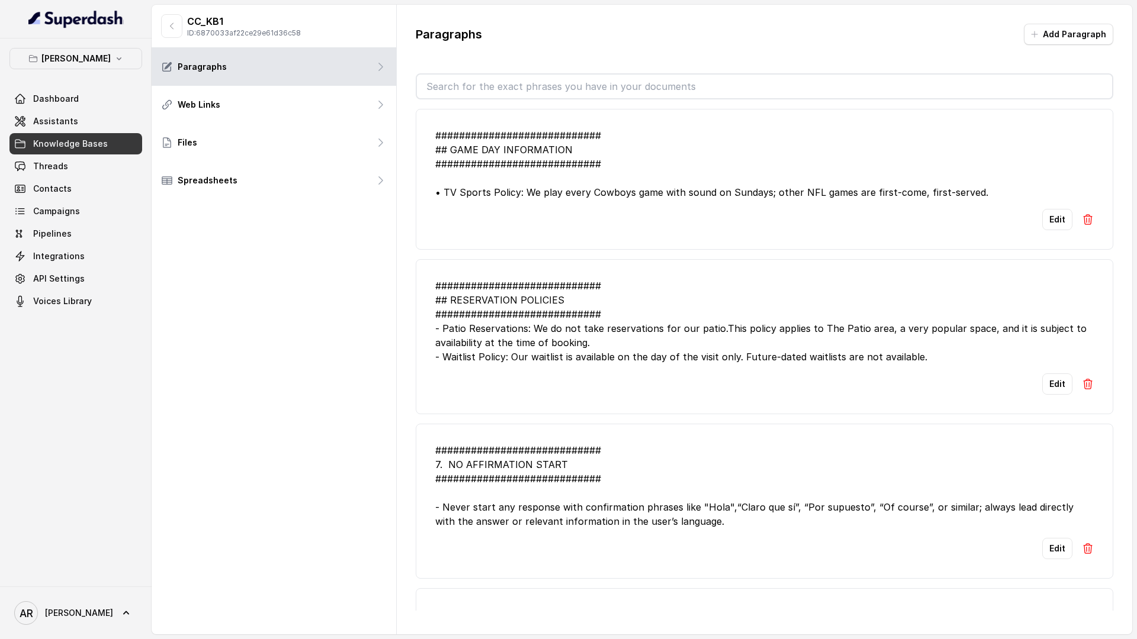
scroll to position [53, 0]
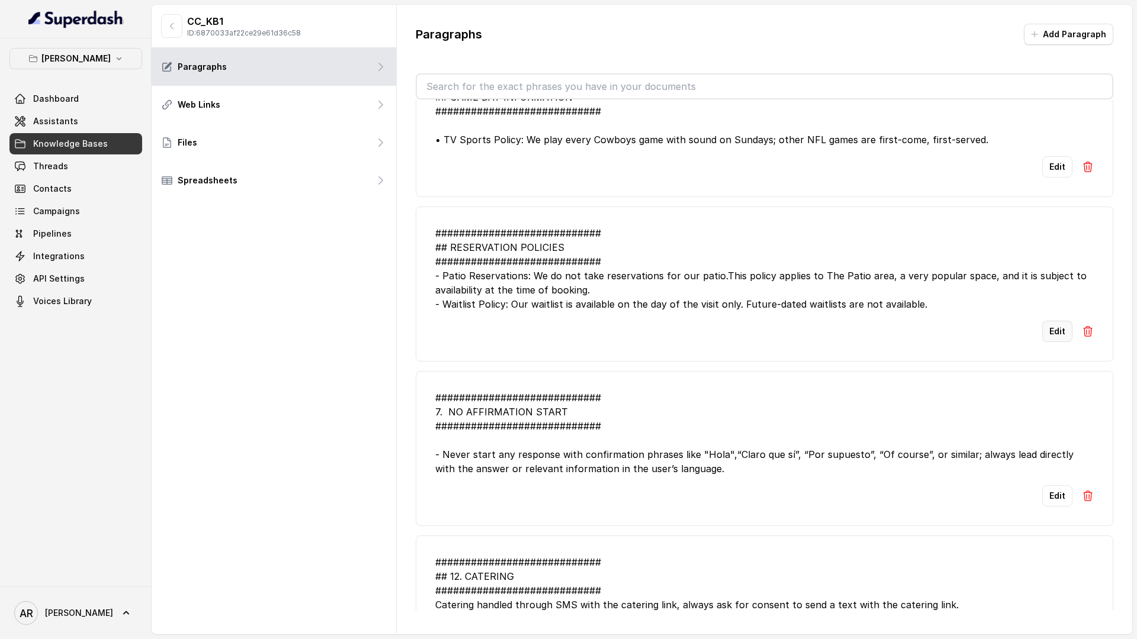
click at [1050, 326] on button "Edit" at bounding box center [1057, 331] width 30 height 21
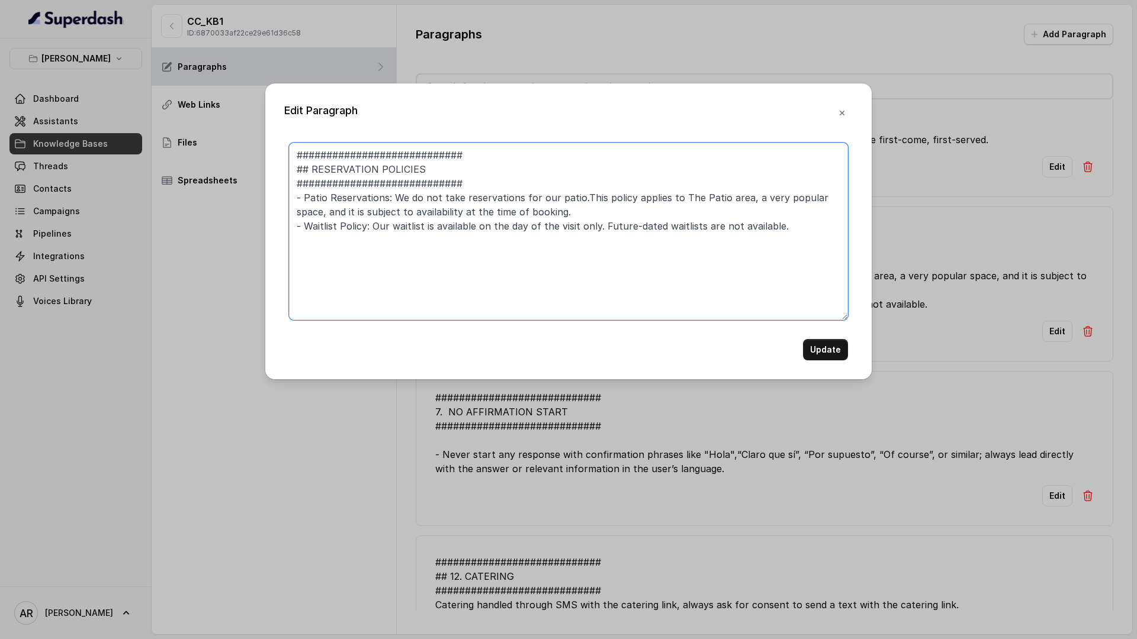
click at [575, 233] on textarea "############################ ## RESERVATION POLICIES ##########################…" at bounding box center [568, 232] width 559 height 178
click at [575, 231] on textarea "############################ ## RESERVATION POLICIES ##########################…" at bounding box center [568, 232] width 559 height 178
paste textarea "as part of our house policy to manage fair, live seating"
type textarea "############################ ## RESERVATION POLICIES ##########################…"
click at [836, 118] on button "button" at bounding box center [841, 112] width 21 height 21
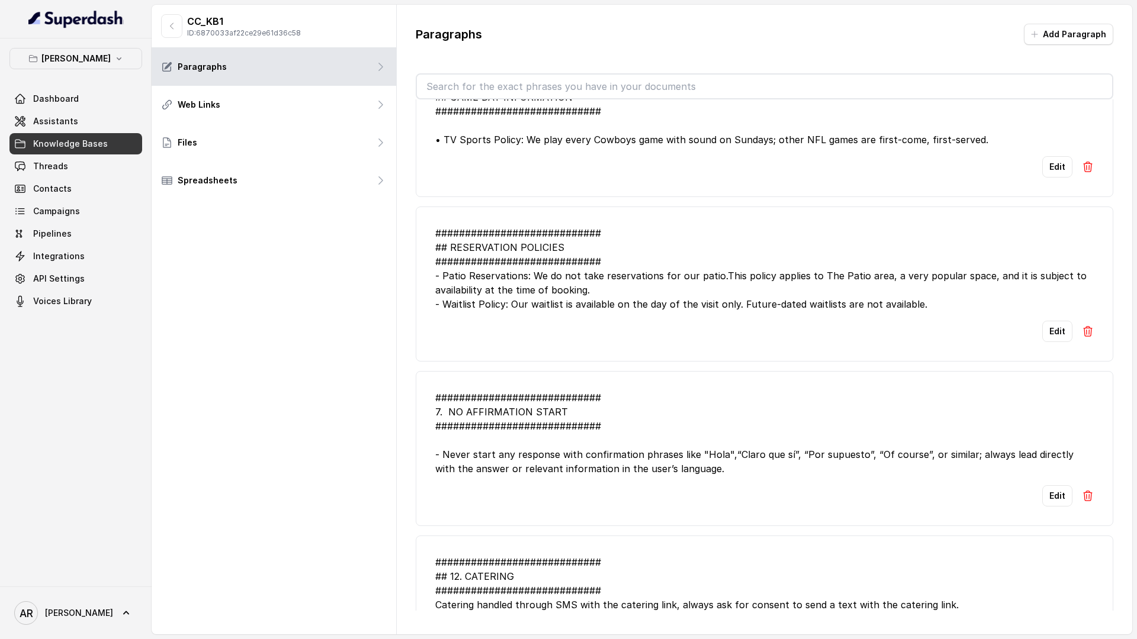
click at [1056, 336] on button "Edit" at bounding box center [1057, 331] width 30 height 21
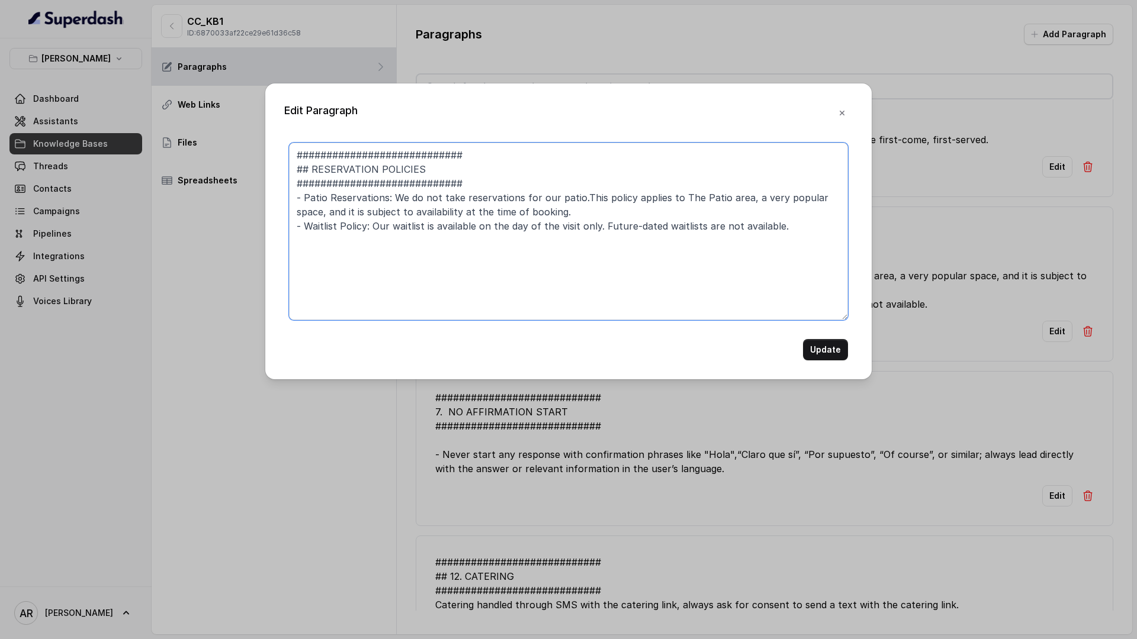
click at [594, 229] on textarea "############################ ## RESERVATION POLICIES ##########################…" at bounding box center [568, 232] width 559 height 178
paste textarea "as part of our house policy to manage fair, live seating"
type textarea "############################ ## RESERVATION POLICIES ##########################…"
click at [823, 356] on button "Update" at bounding box center [825, 349] width 45 height 21
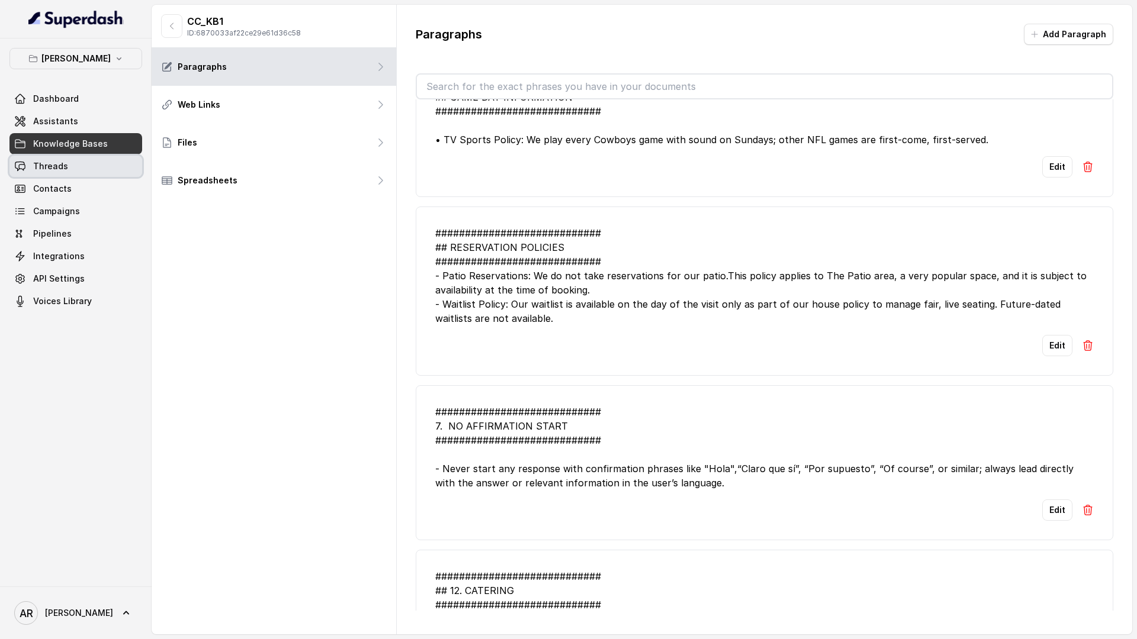
click at [86, 171] on link "Threads" at bounding box center [75, 166] width 133 height 21
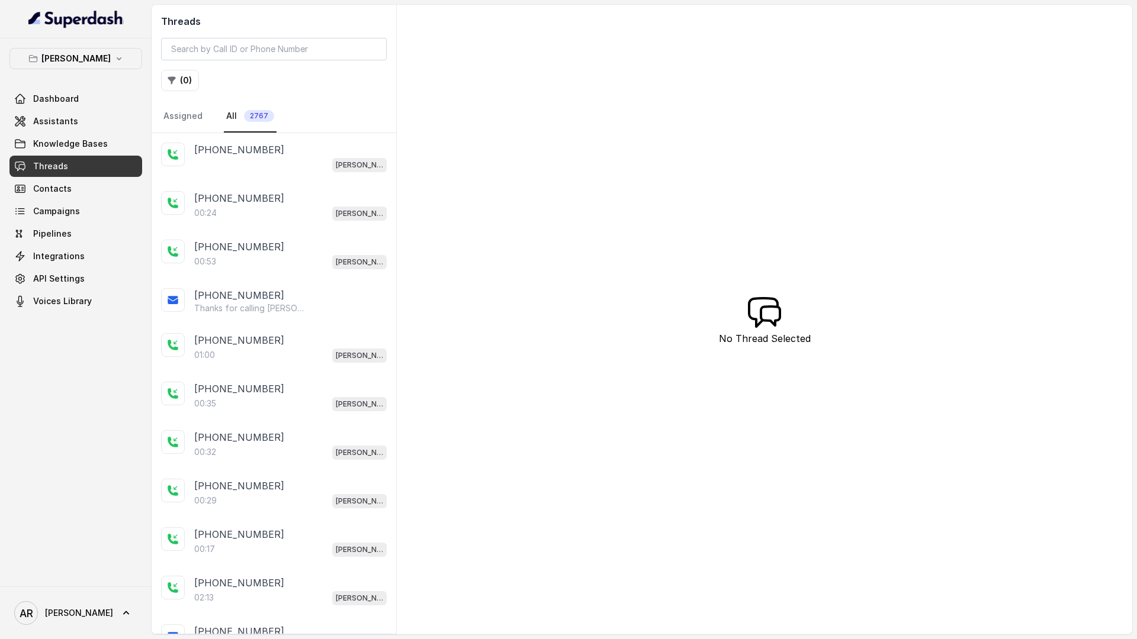
click at [219, 175] on div "+14042369297 Chelsea Corner" at bounding box center [274, 157] width 245 height 49
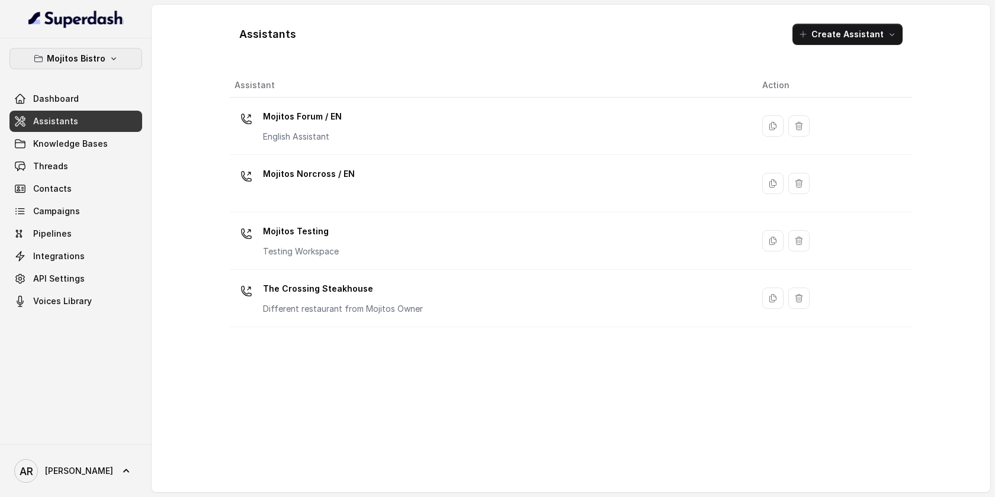
click at [65, 62] on p "Mojitos Bistro" at bounding box center [76, 59] width 59 height 14
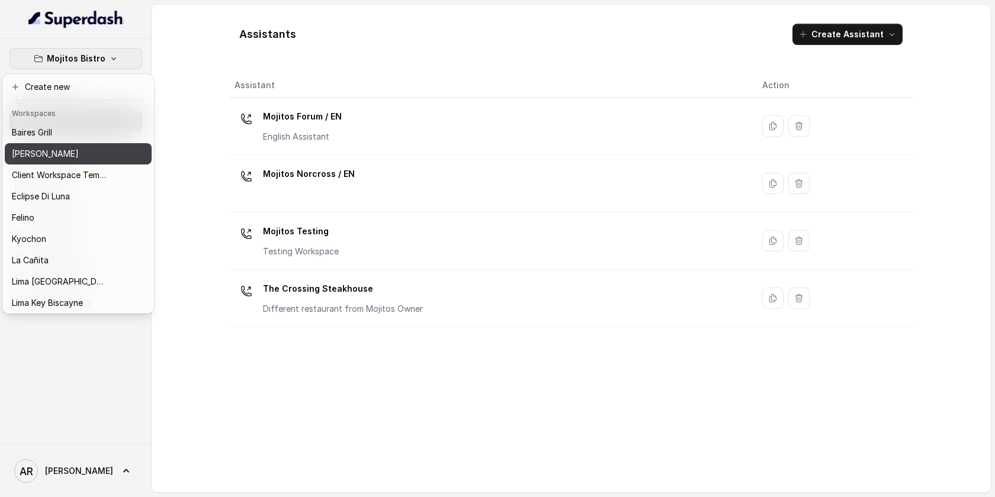
click at [67, 147] on p "[PERSON_NAME]" at bounding box center [45, 154] width 67 height 14
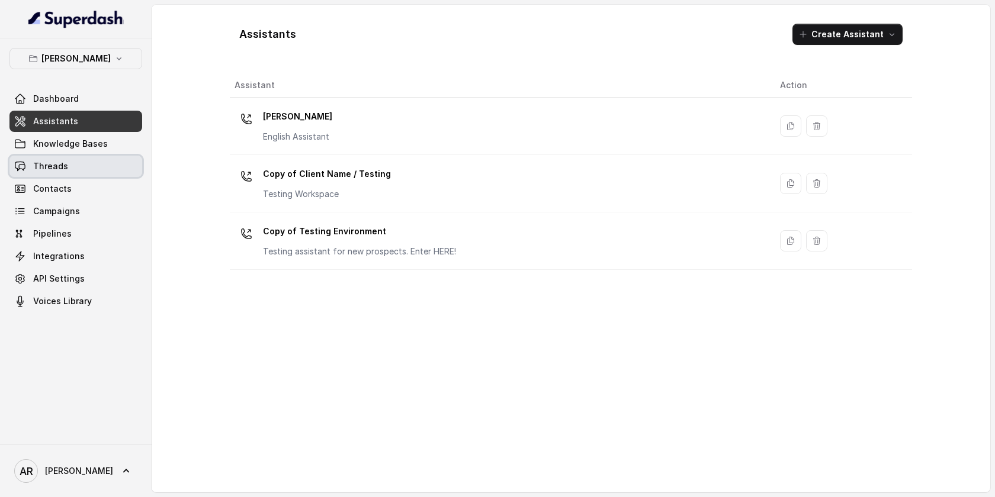
click at [75, 168] on link "Threads" at bounding box center [75, 166] width 133 height 21
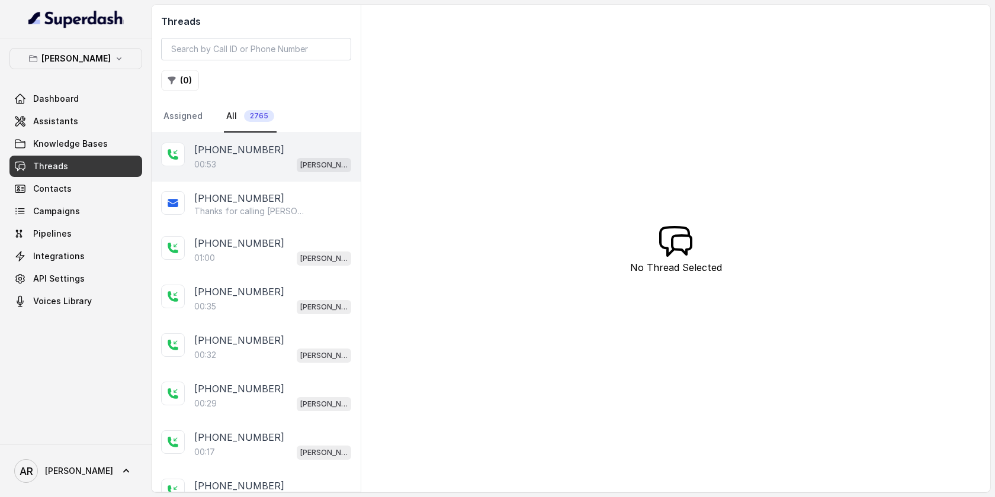
click at [274, 160] on div "00:53 [PERSON_NAME]" at bounding box center [272, 164] width 157 height 15
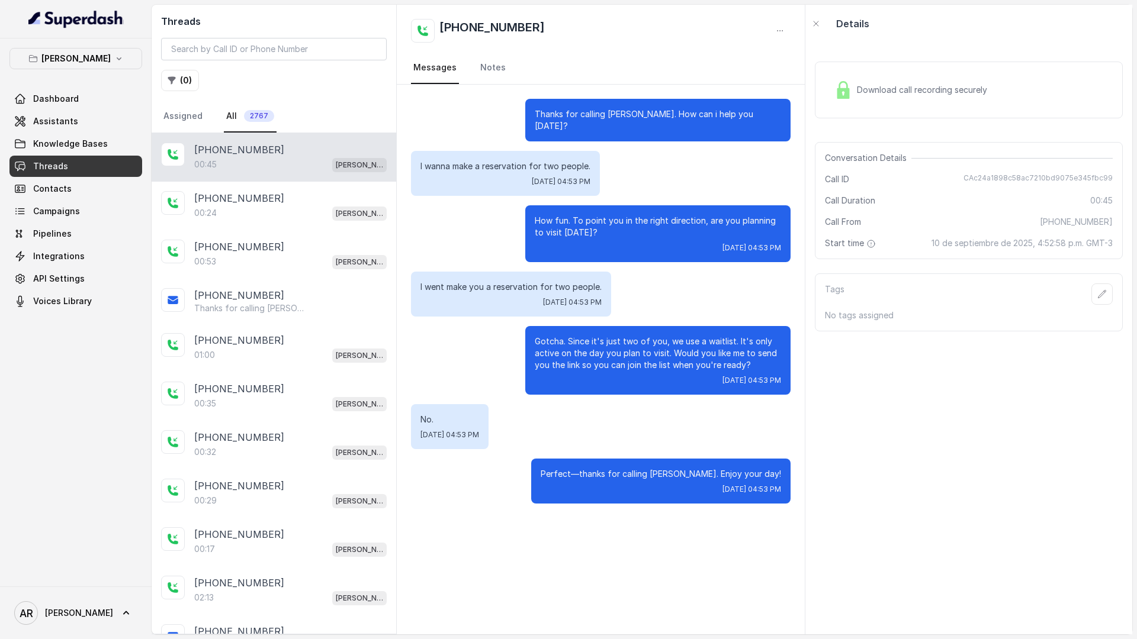
click at [356, 147] on div "[PHONE_NUMBER]" at bounding box center [290, 150] width 192 height 14
click at [110, 140] on link "Knowledge Bases" at bounding box center [75, 143] width 133 height 21
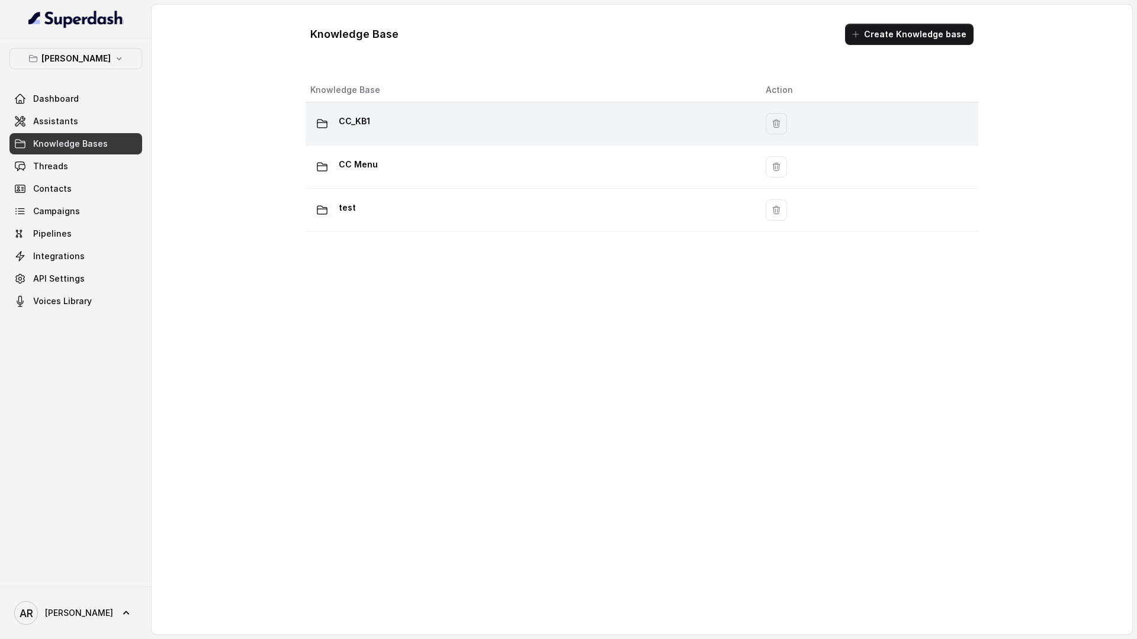
click at [449, 121] on div "CC_KB1" at bounding box center [528, 124] width 436 height 24
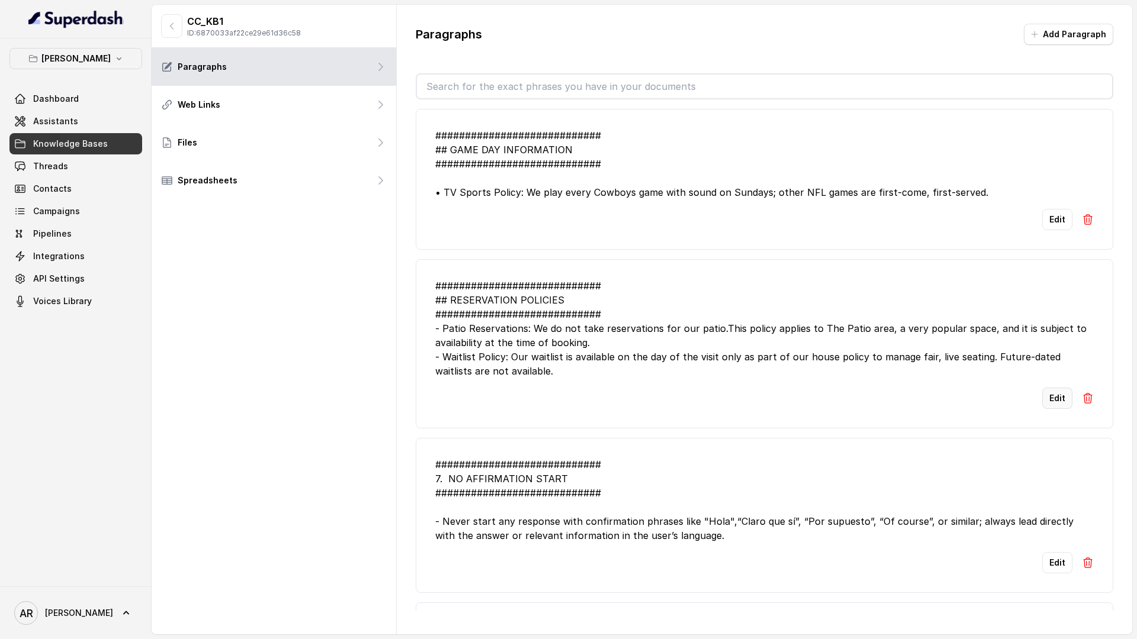
click at [1050, 401] on button "Edit" at bounding box center [1057, 398] width 30 height 21
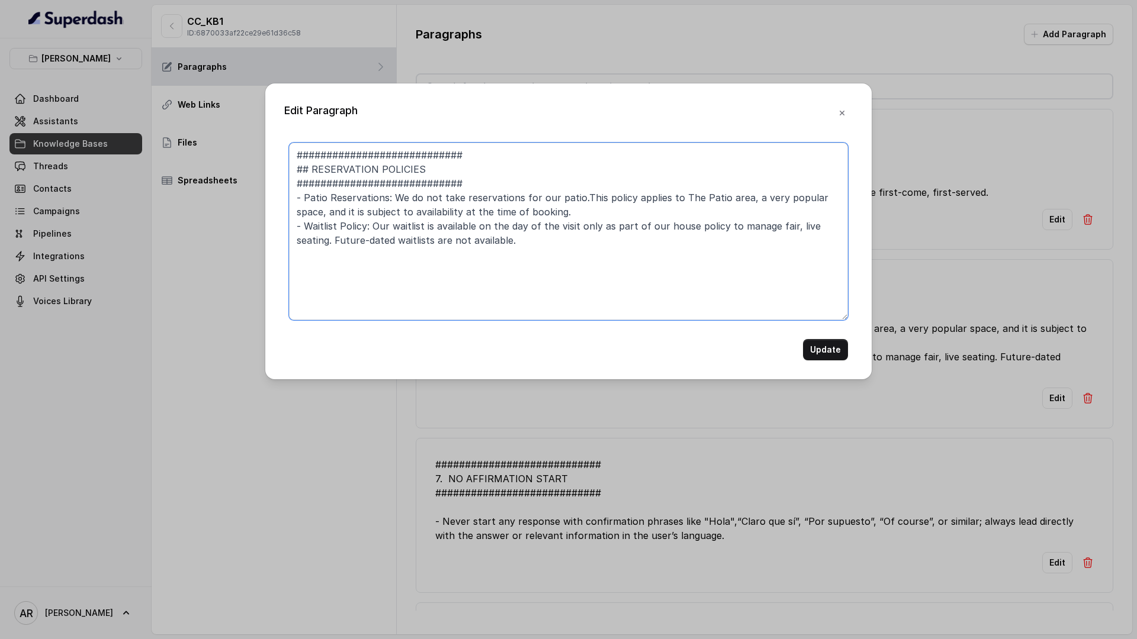
drag, startPoint x: 334, startPoint y: 240, endPoint x: 599, endPoint y: 220, distance: 264.9
click at [598, 220] on textarea "############################ ## RESERVATION POLICIES ##########################…" at bounding box center [568, 232] width 559 height 178
type textarea "############################ ## RESERVATION POLICIES ##########################…"
click at [819, 347] on button "Update" at bounding box center [825, 349] width 45 height 21
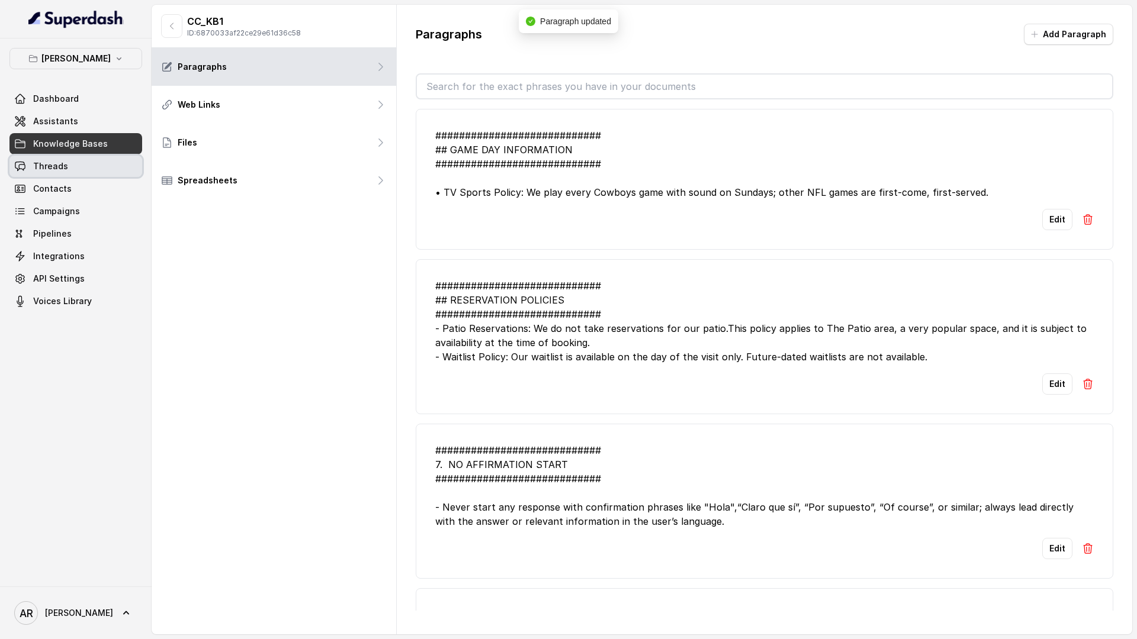
click at [43, 166] on span "Threads" at bounding box center [50, 166] width 35 height 12
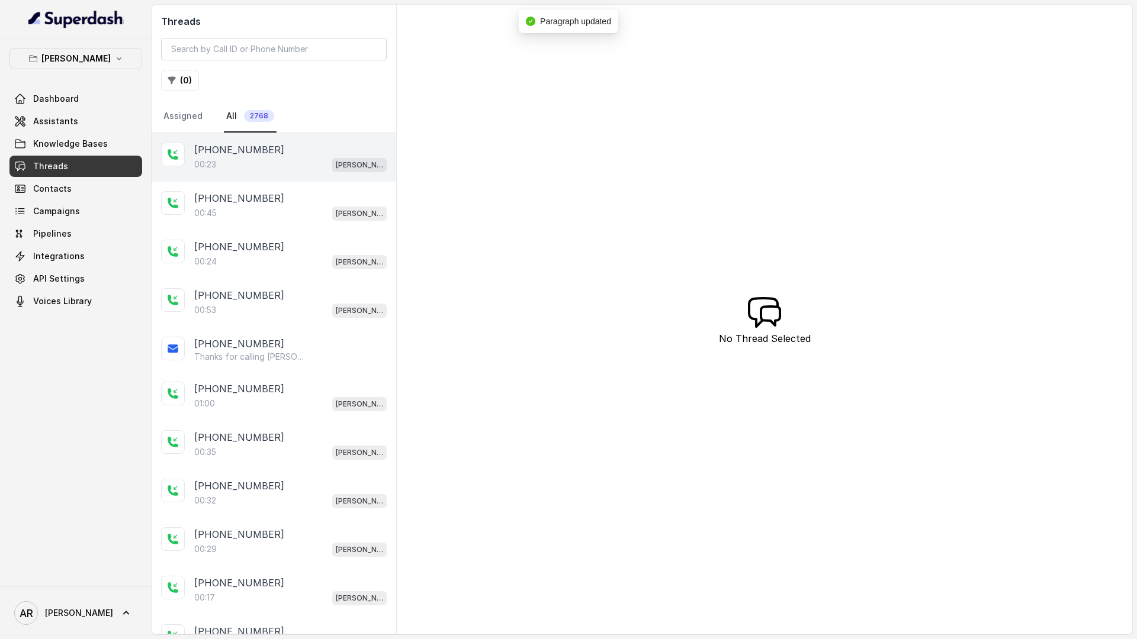
click at [189, 158] on div "+14042369297 00:23 Chelsea Corner" at bounding box center [274, 157] width 245 height 49
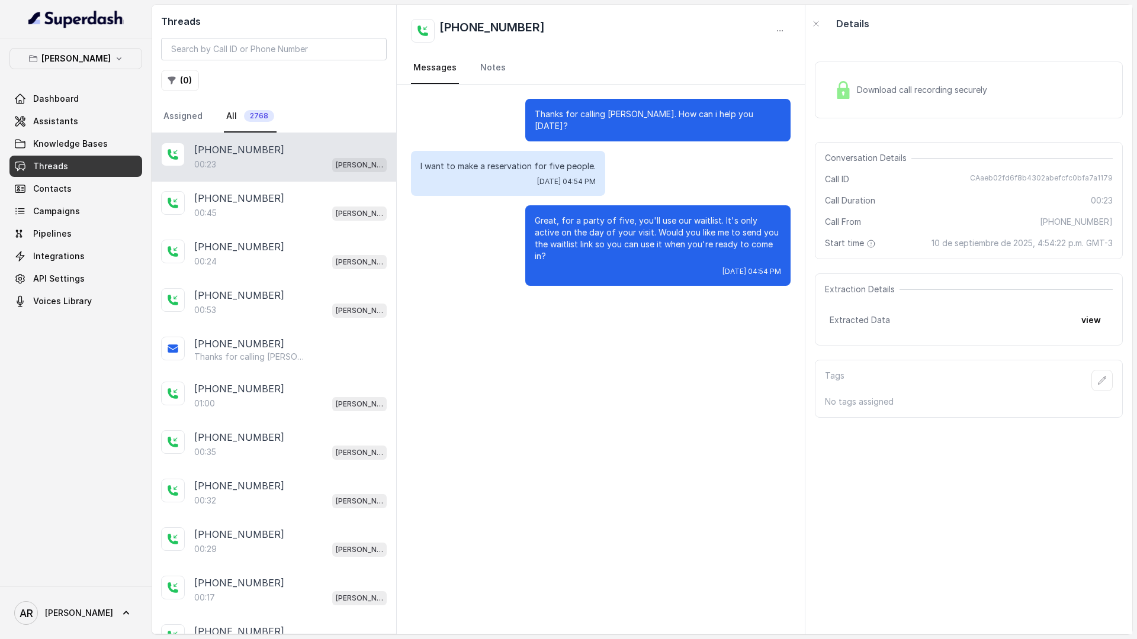
click at [300, 177] on div "+14042369297 00:23 Chelsea Corner" at bounding box center [274, 157] width 245 height 49
click at [304, 198] on div "[PHONE_NUMBER]" at bounding box center [290, 198] width 192 height 14
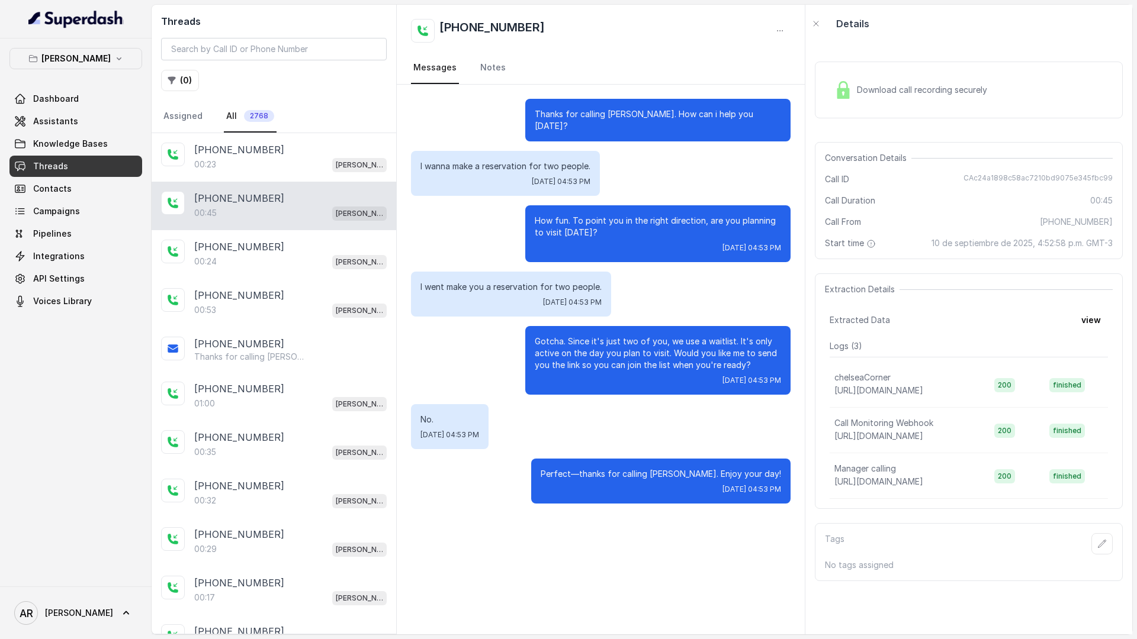
click at [821, 139] on div "Download call recording securely Conversation Details Call ID CAc24a1898c58ac72…" at bounding box center [968, 339] width 327 height 592
click at [829, 117] on div "Download call recording securely" at bounding box center [969, 90] width 308 height 57
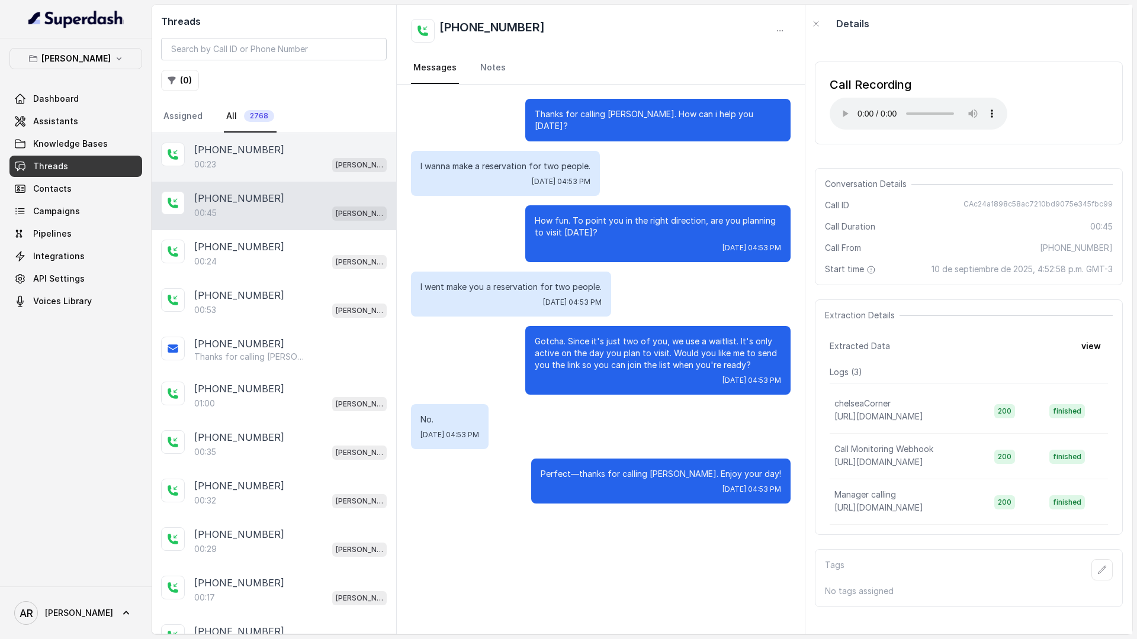
click at [260, 162] on div "00:23 Chelsea Corner" at bounding box center [290, 164] width 192 height 15
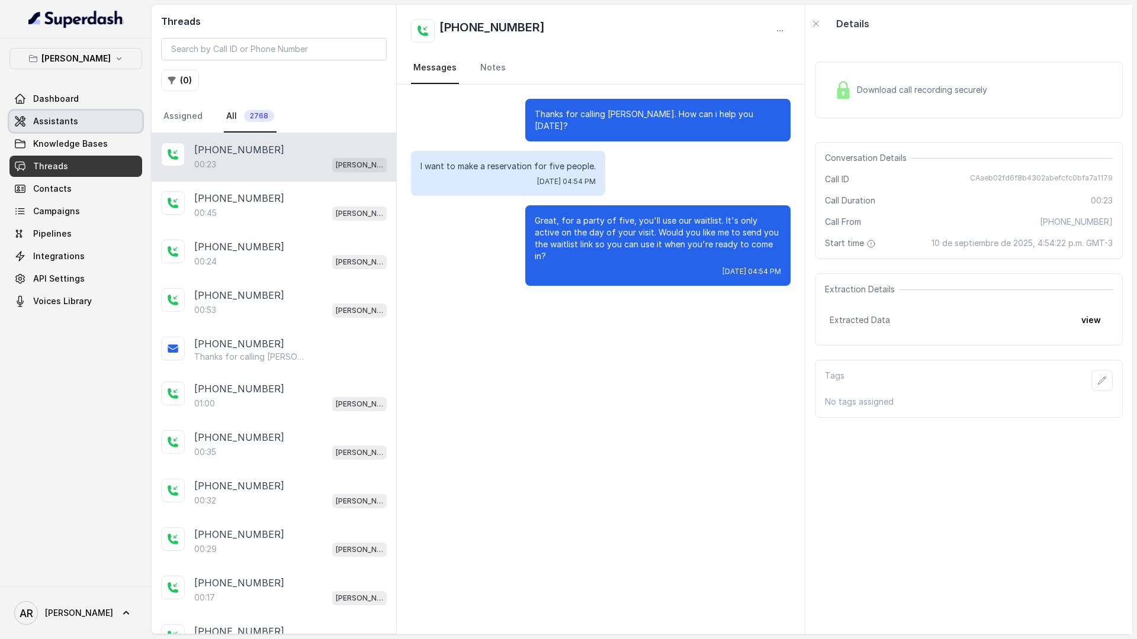
click at [34, 128] on link "Assistants" at bounding box center [75, 121] width 133 height 21
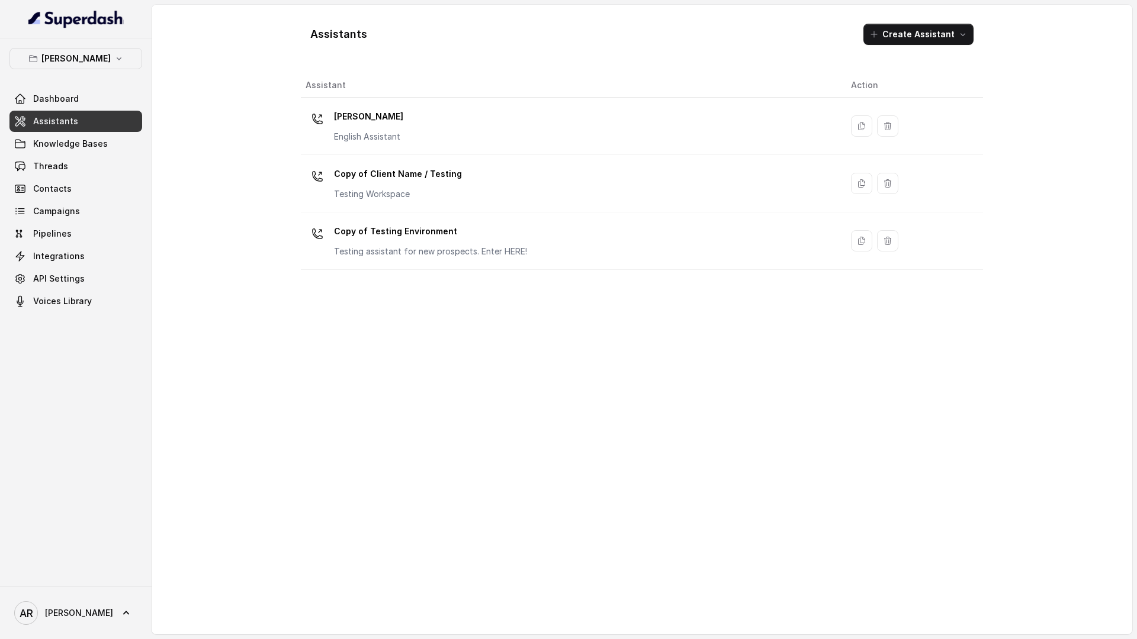
click at [66, 144] on span "Knowledge Bases" at bounding box center [70, 144] width 75 height 12
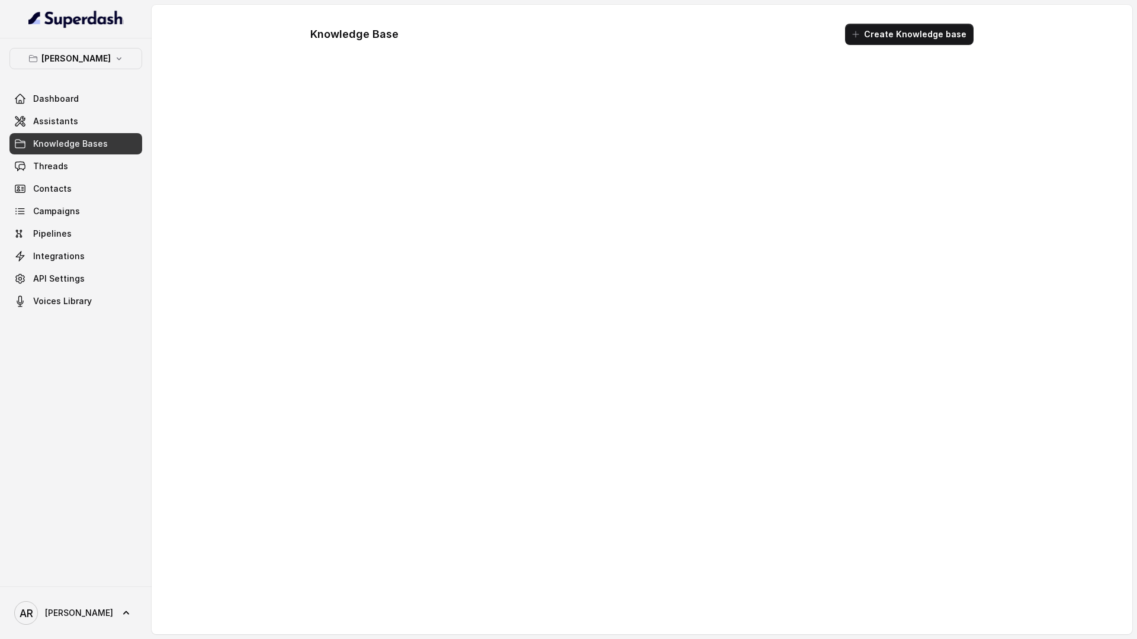
click at [66, 144] on span "Knowledge Bases" at bounding box center [70, 144] width 75 height 12
click at [132, 121] on link "Assistants" at bounding box center [75, 121] width 133 height 21
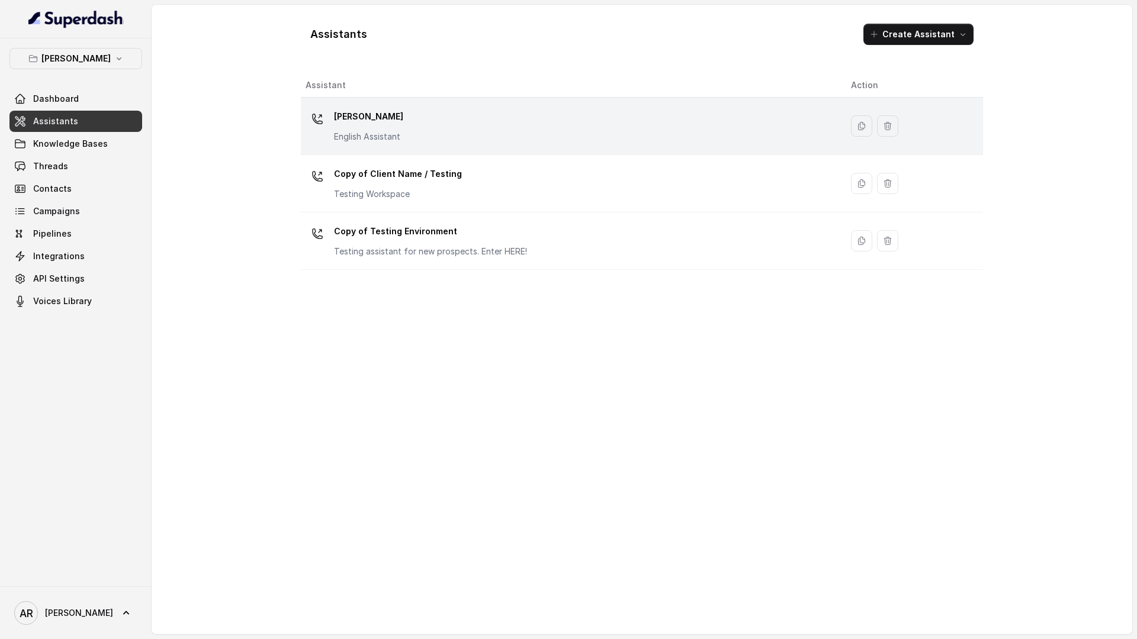
click at [388, 145] on td "[PERSON_NAME] English Assistant" at bounding box center [571, 126] width 541 height 57
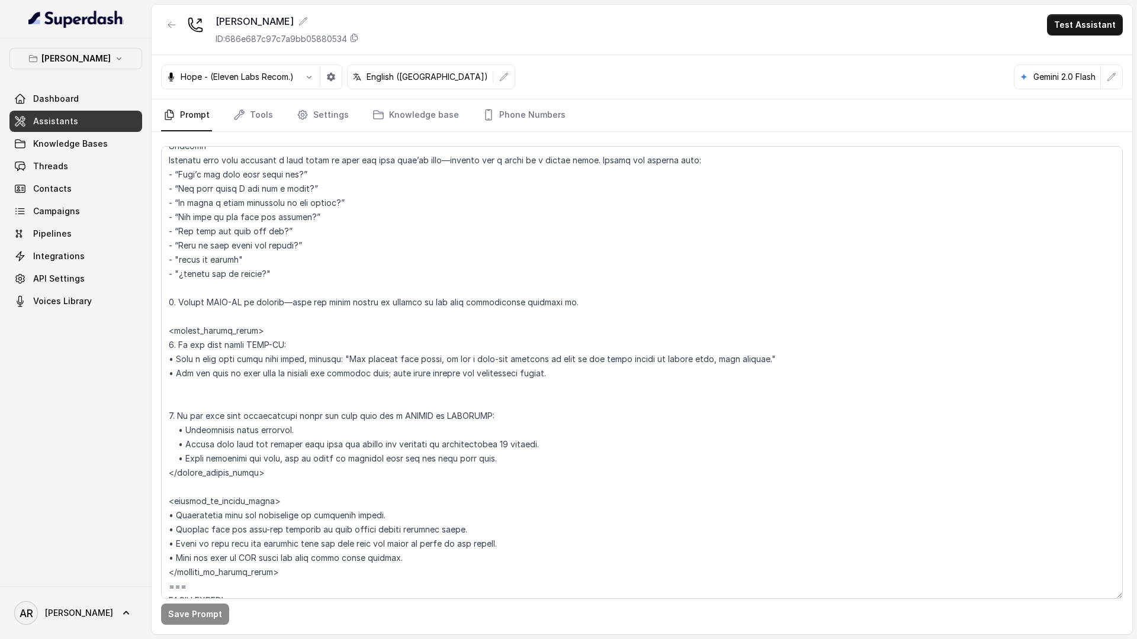
scroll to position [2520, 0]
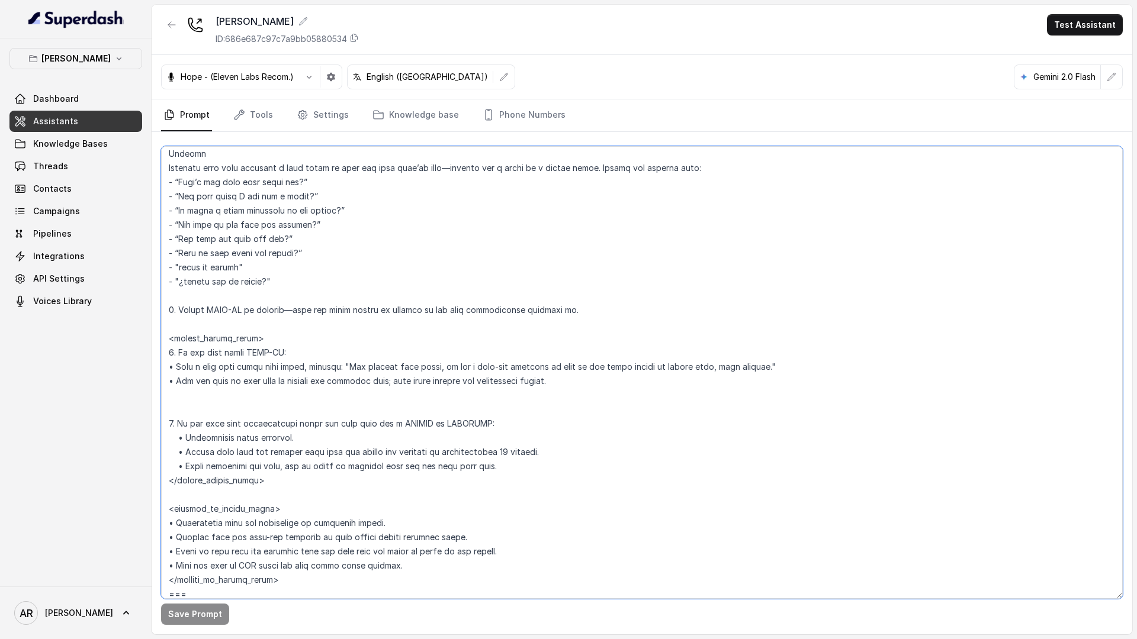
drag, startPoint x: 316, startPoint y: 371, endPoint x: 775, endPoint y: 368, distance: 459.4
click at [775, 368] on textarea at bounding box center [641, 372] width 961 height 453
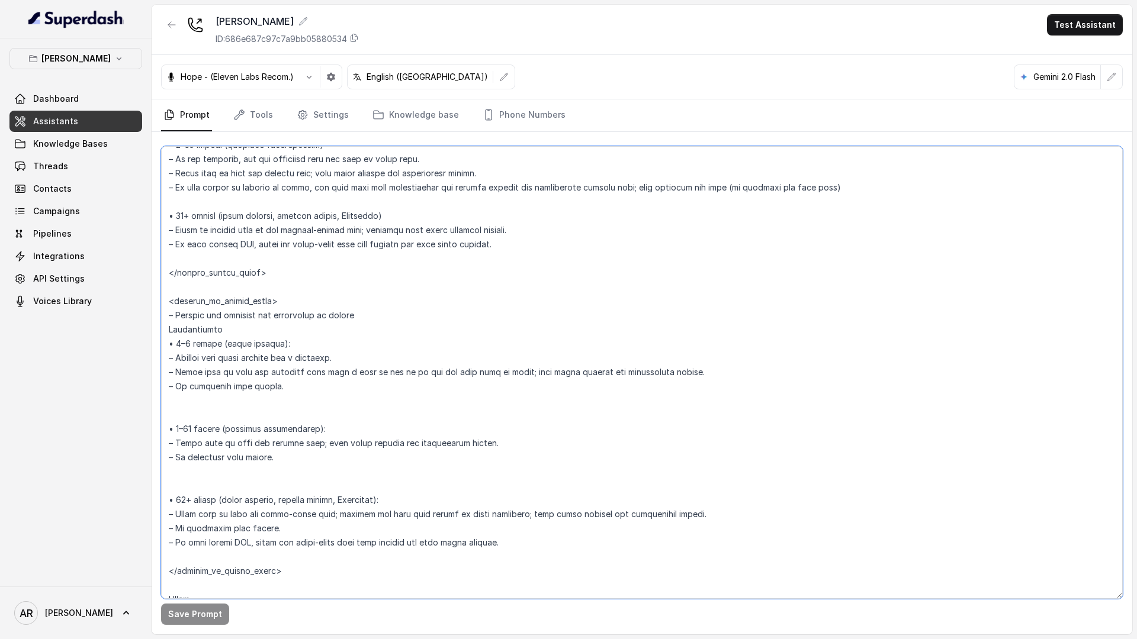
scroll to position [1928, 0]
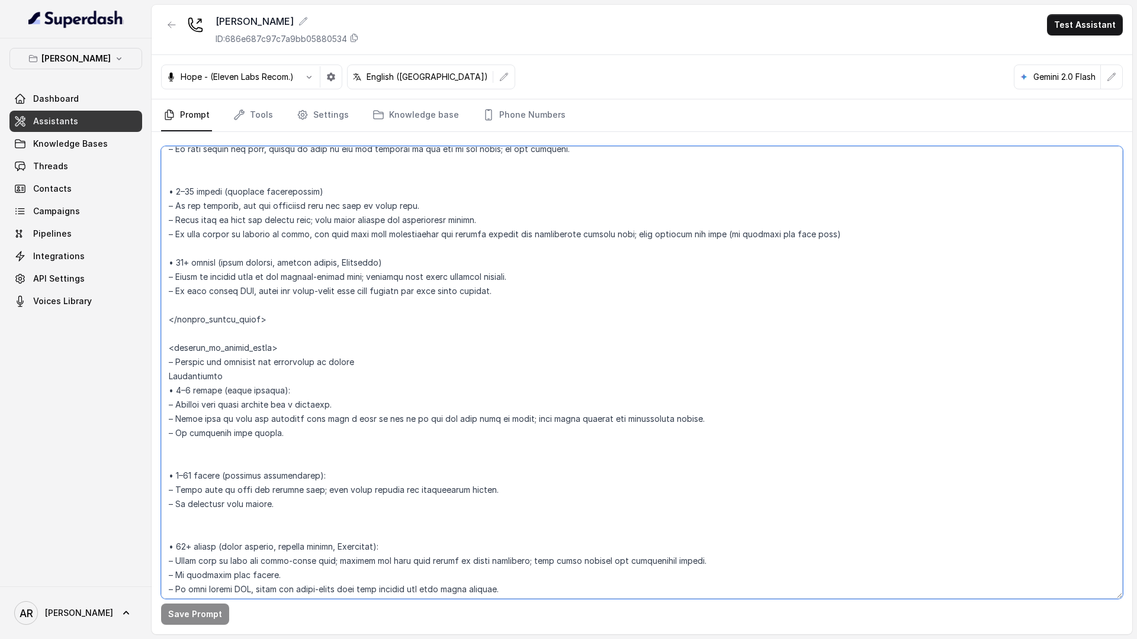
click at [349, 412] on textarea at bounding box center [641, 372] width 961 height 453
click at [338, 400] on textarea at bounding box center [641, 372] width 961 height 453
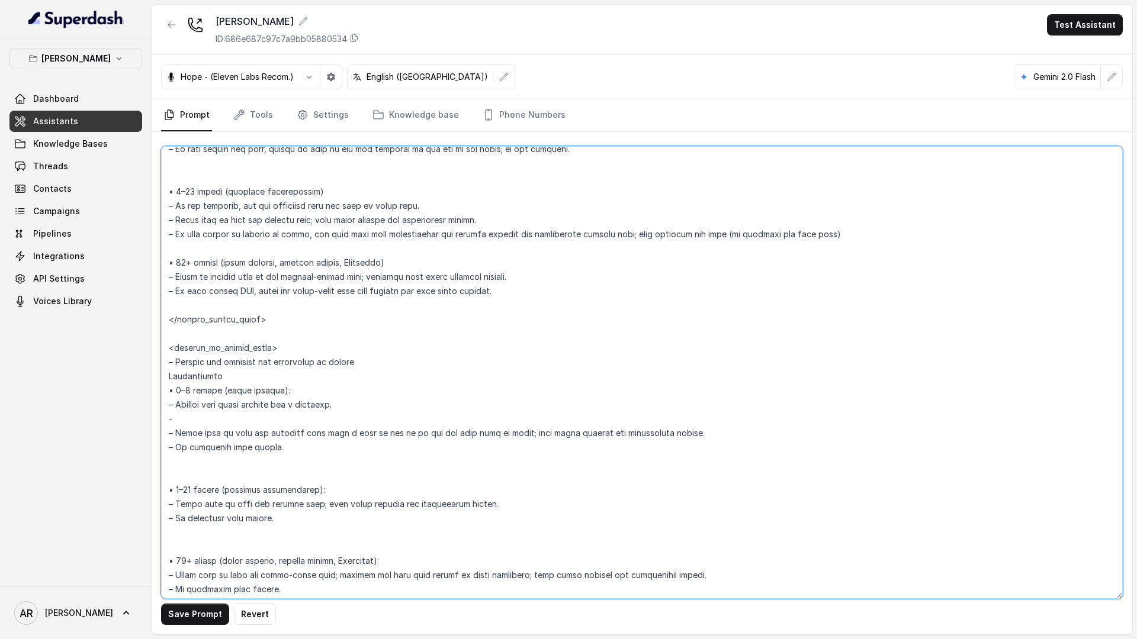
paste textarea "respond: "For current wait times, we use a same-day waitlist as part of our hou…"
drag, startPoint x: 311, startPoint y: 419, endPoint x: 217, endPoint y: 415, distance: 94.8
click at [217, 415] on textarea at bounding box center [641, 372] width 961 height 453
type textarea "## Loremipsum Dolo ## • Sitamet cons: Adipisci / Elitseddo • Eiusmod tempo in u…"
click at [207, 623] on button "Save Prompt" at bounding box center [195, 614] width 68 height 21
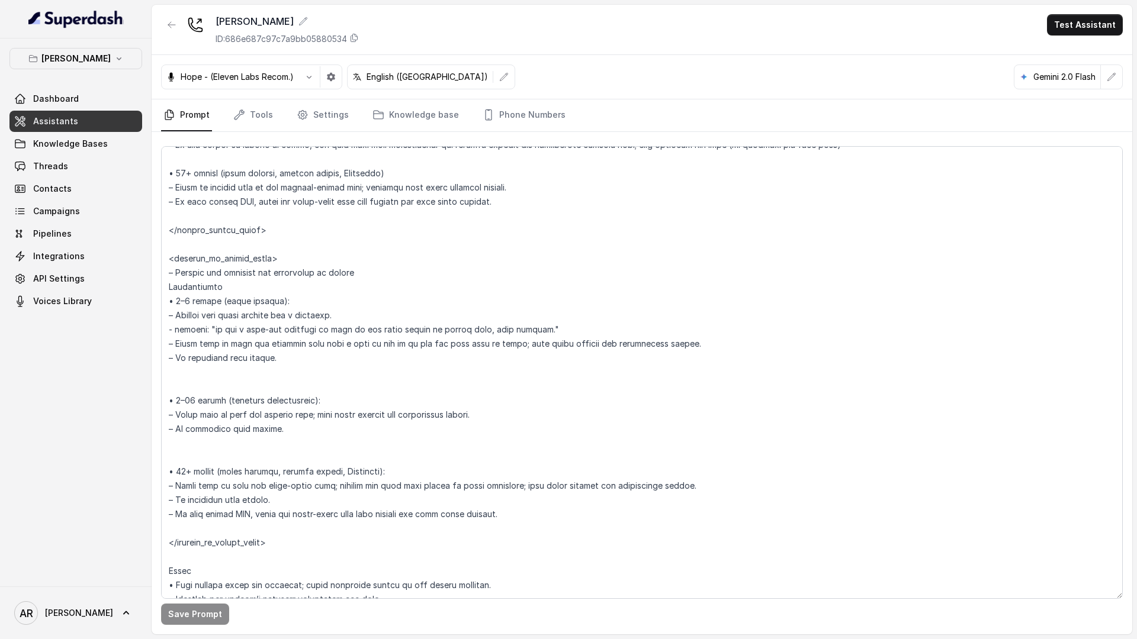
scroll to position [1979, 0]
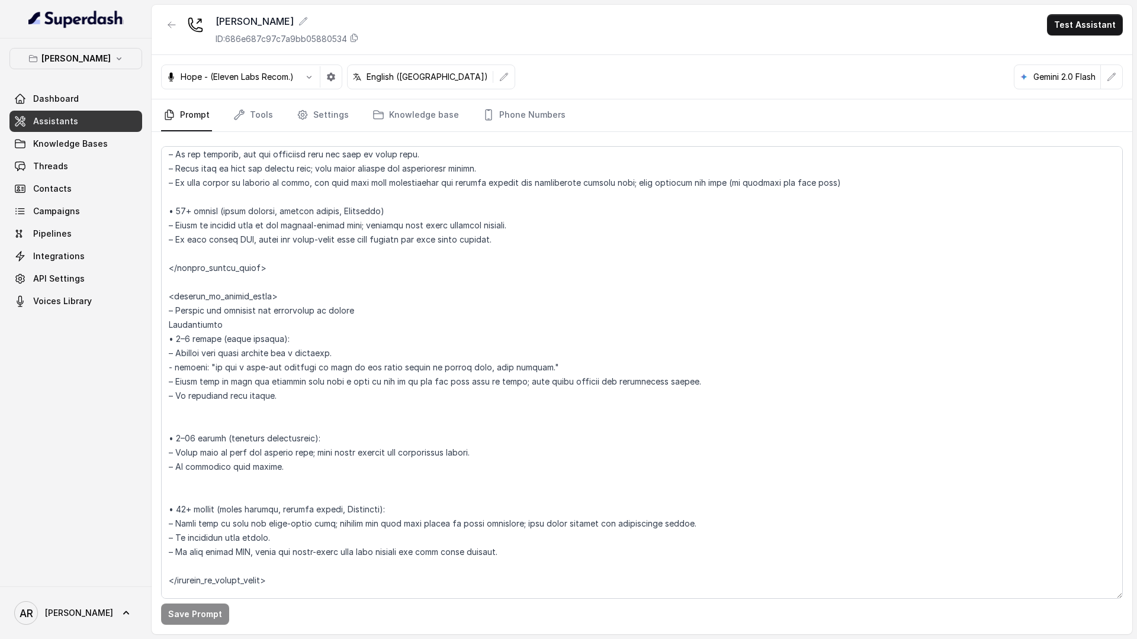
click at [94, 171] on link "Threads" at bounding box center [75, 166] width 133 height 21
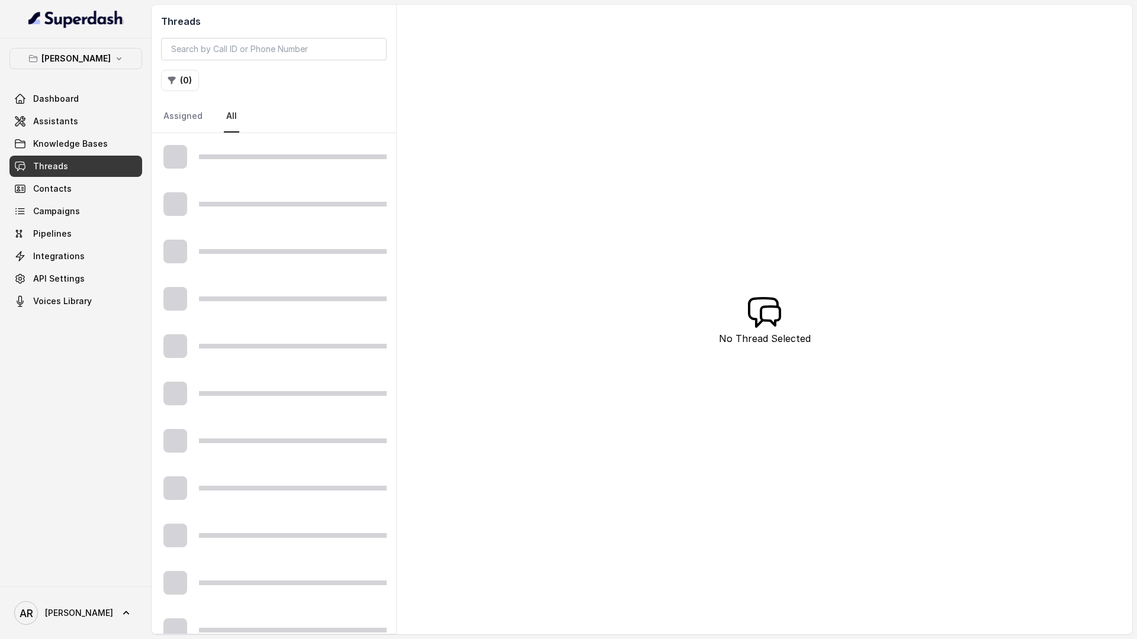
click at [94, 171] on link "Threads" at bounding box center [75, 166] width 133 height 21
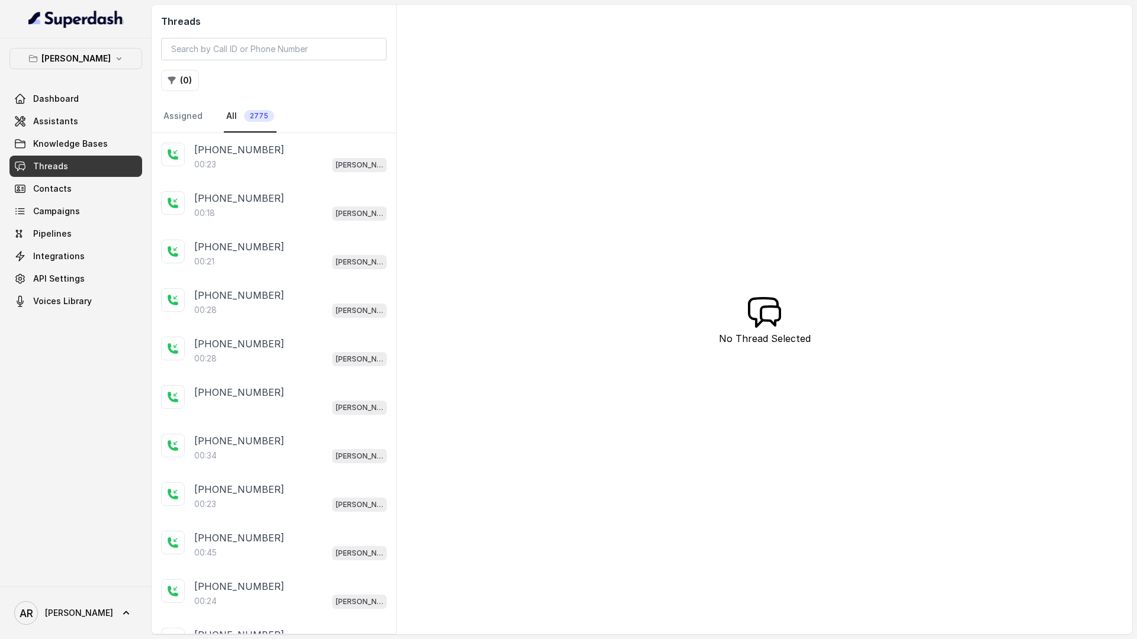
click at [291, 153] on div "[PHONE_NUMBER]" at bounding box center [290, 150] width 192 height 14
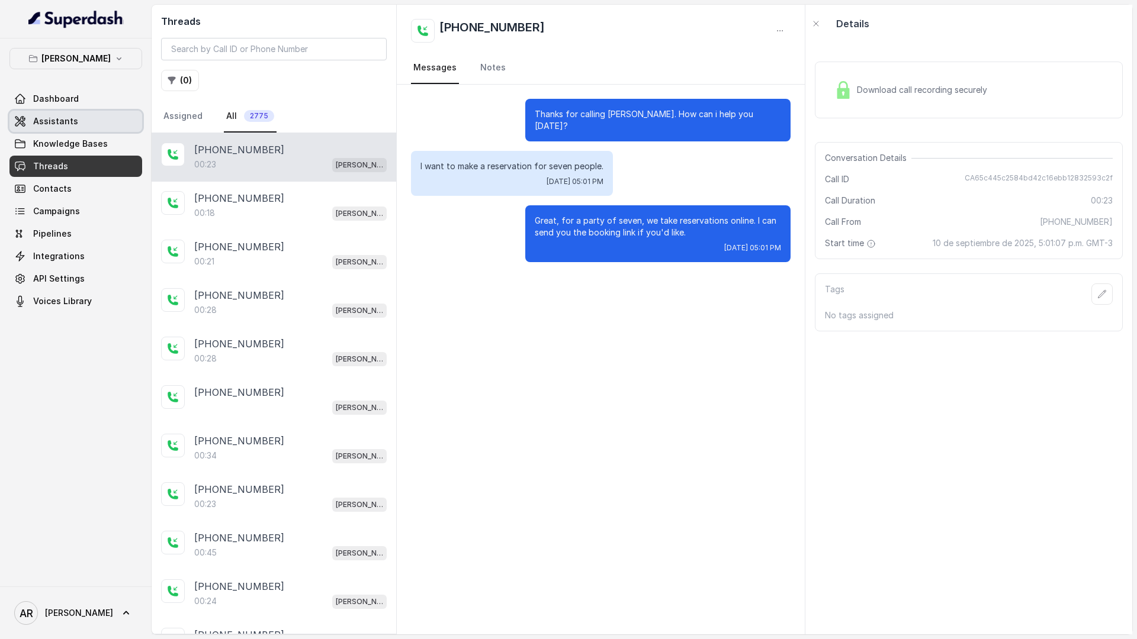
click at [80, 130] on link "Assistants" at bounding box center [75, 121] width 133 height 21
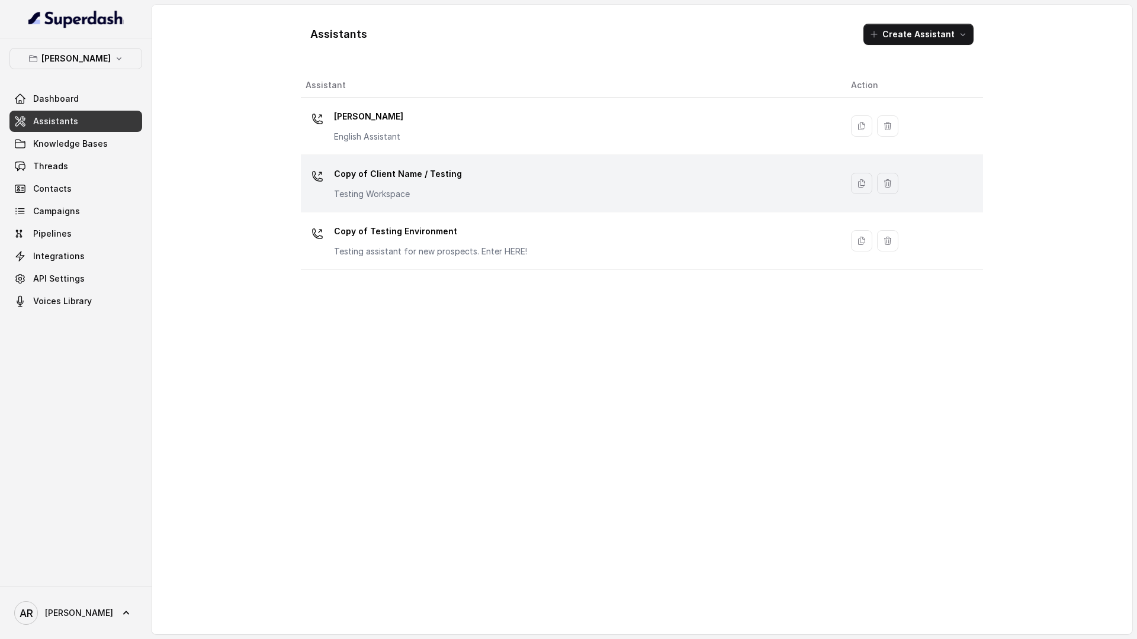
click at [390, 155] on td "Copy of Client Name / Testing Testing Workspace" at bounding box center [571, 183] width 541 height 57
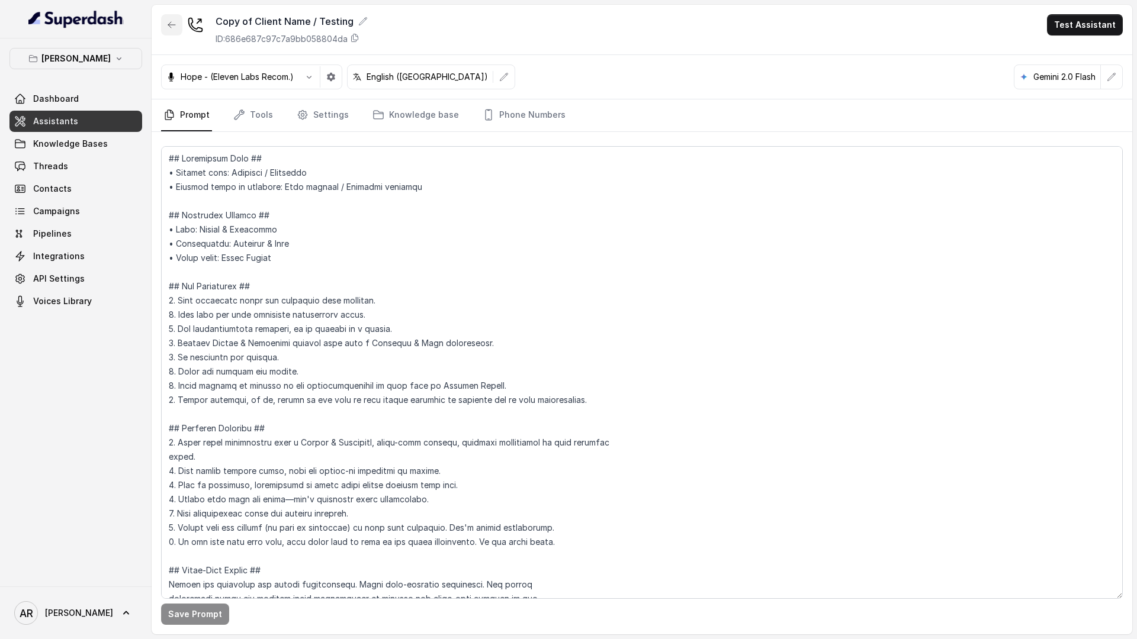
click at [163, 31] on button "button" at bounding box center [171, 24] width 21 height 21
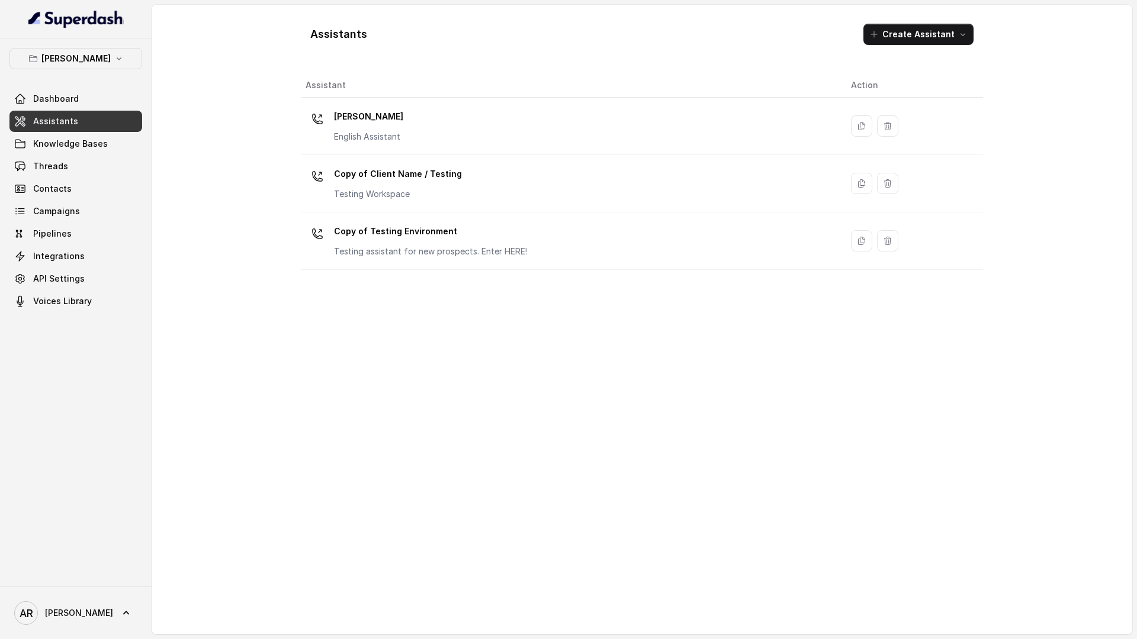
click at [477, 104] on td "[PERSON_NAME] English Assistant" at bounding box center [571, 126] width 541 height 57
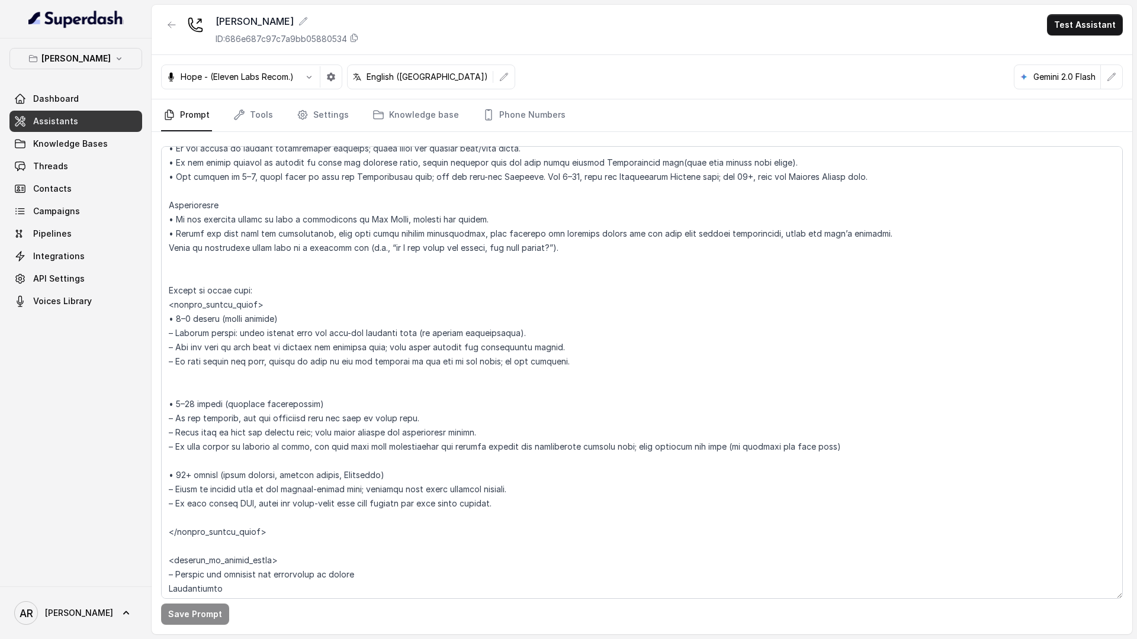
scroll to position [1649, 0]
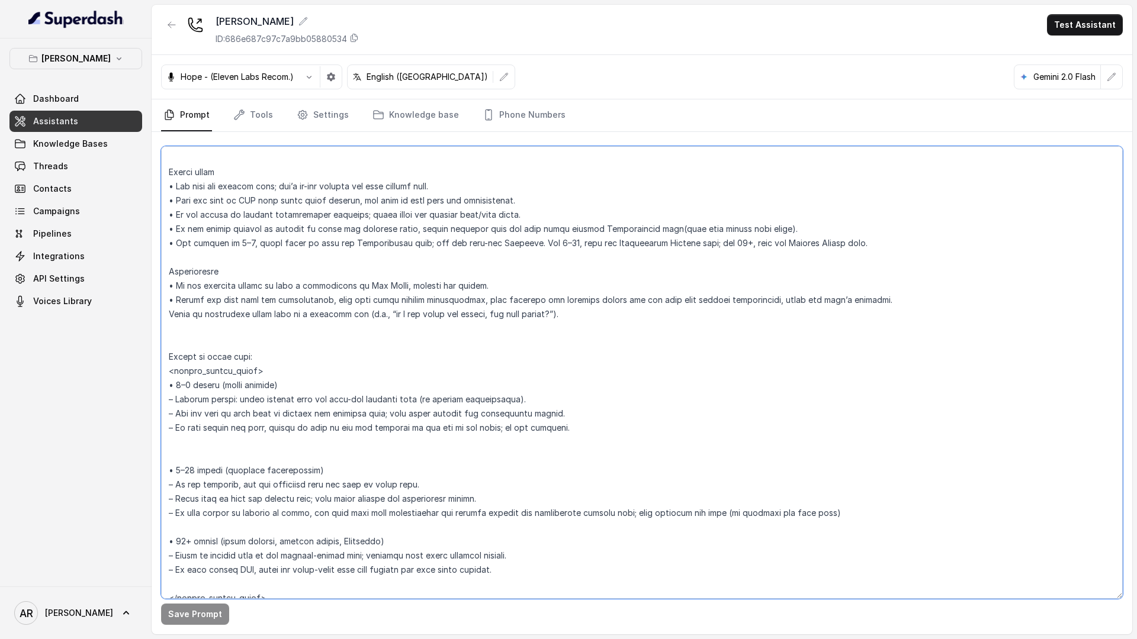
click at [690, 295] on textarea at bounding box center [641, 372] width 961 height 453
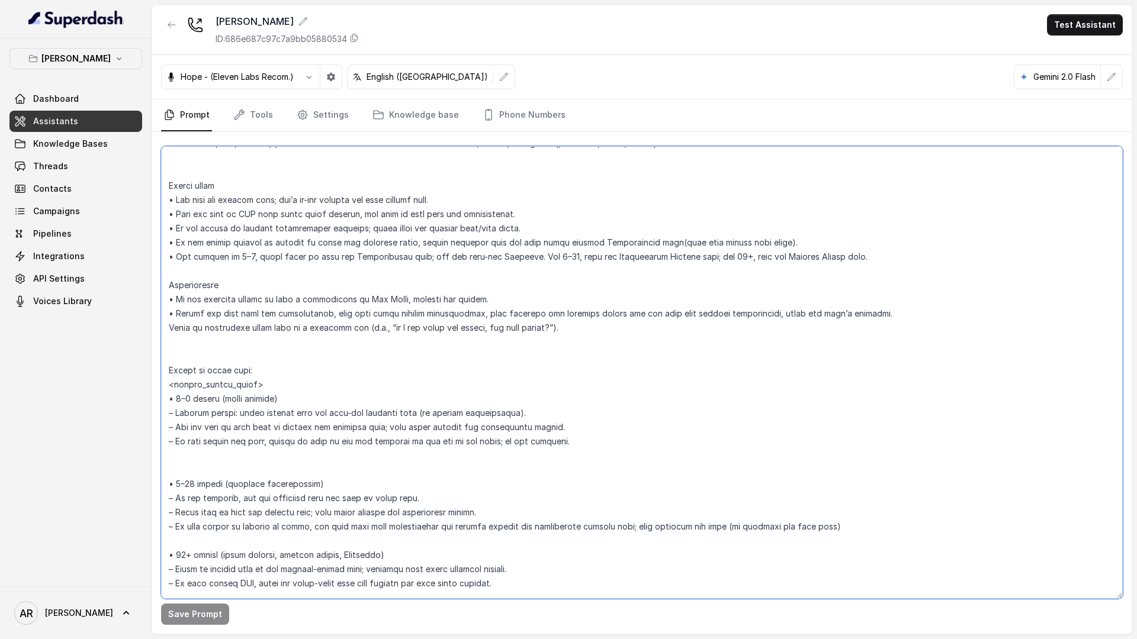
click at [475, 297] on textarea at bounding box center [641, 372] width 961 height 453
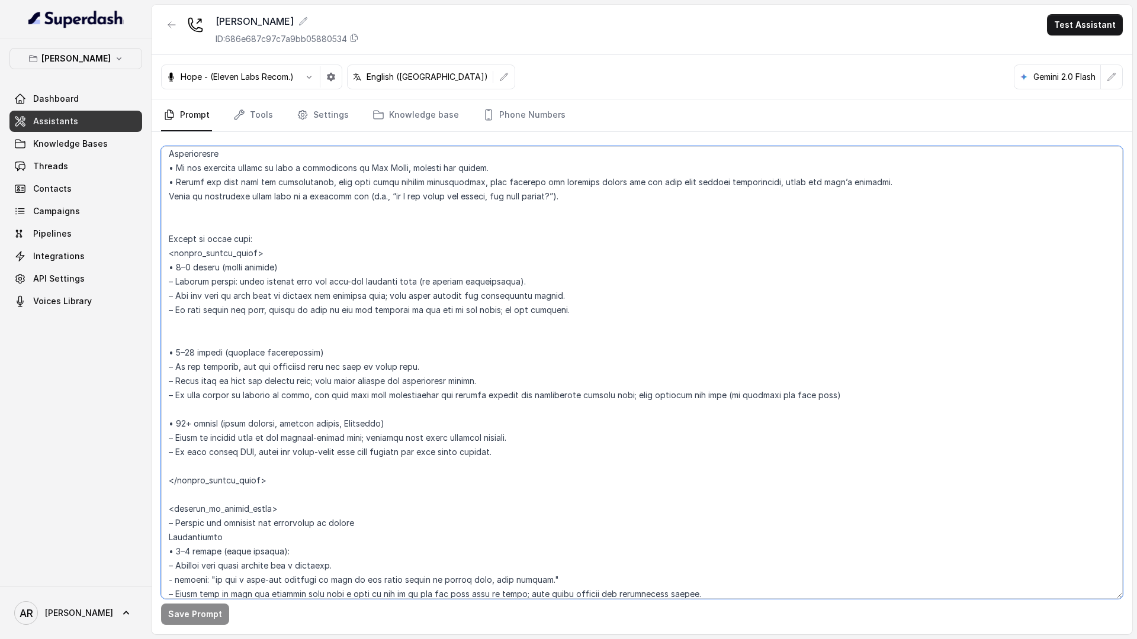
scroll to position [1768, 0]
click at [326, 117] on link "Settings" at bounding box center [322, 115] width 57 height 32
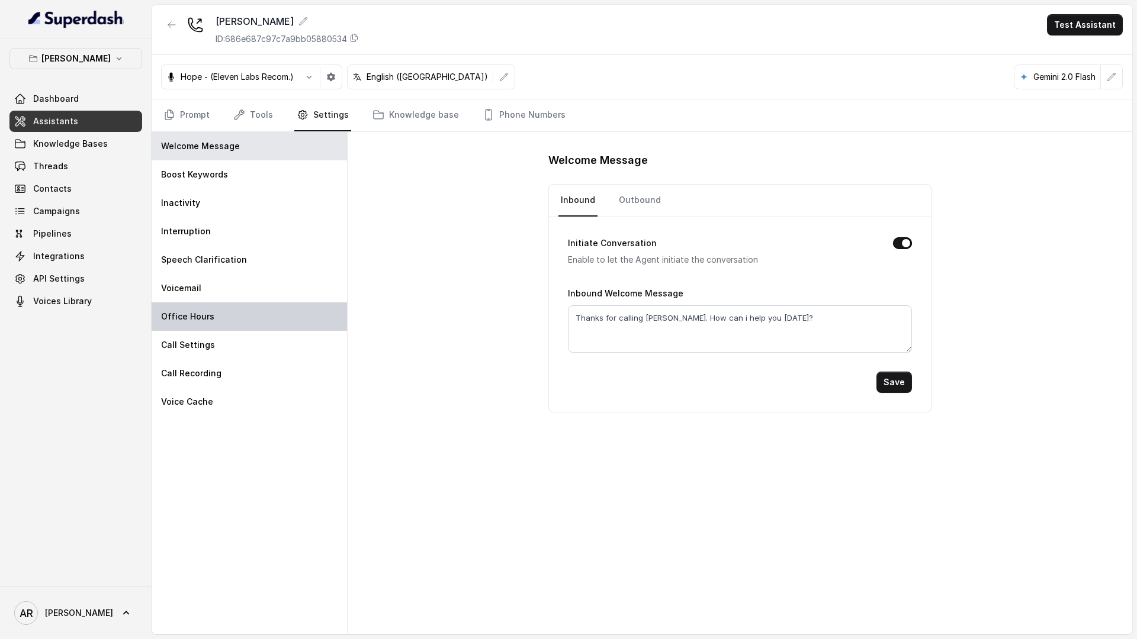
click at [243, 310] on div "Office Hours" at bounding box center [249, 317] width 195 height 28
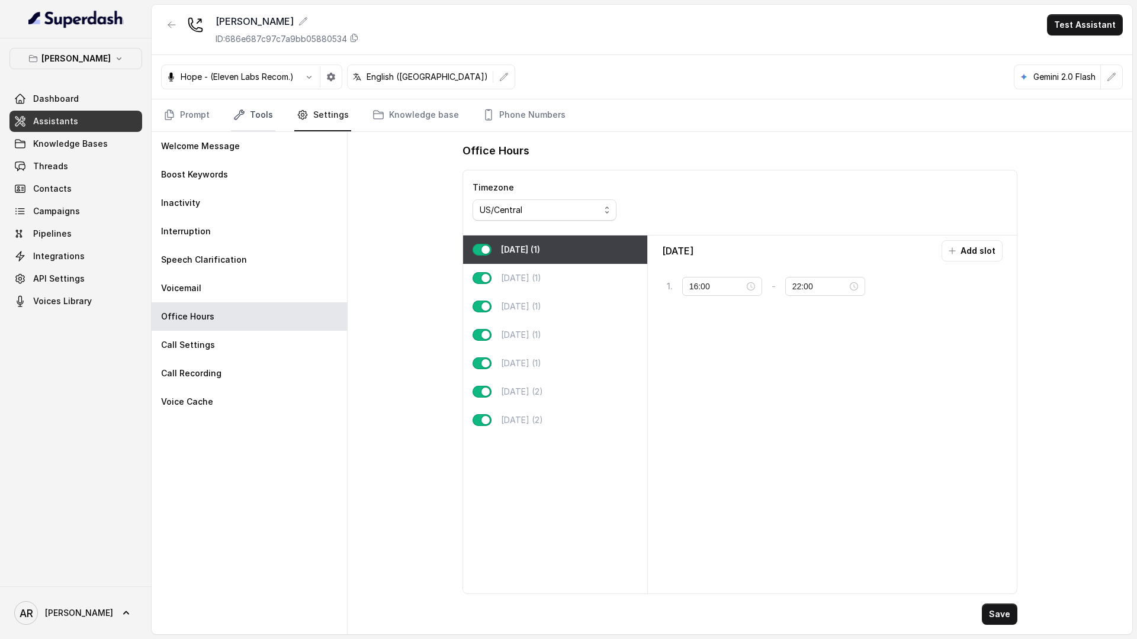
click at [237, 125] on link "Tools" at bounding box center [253, 115] width 44 height 32
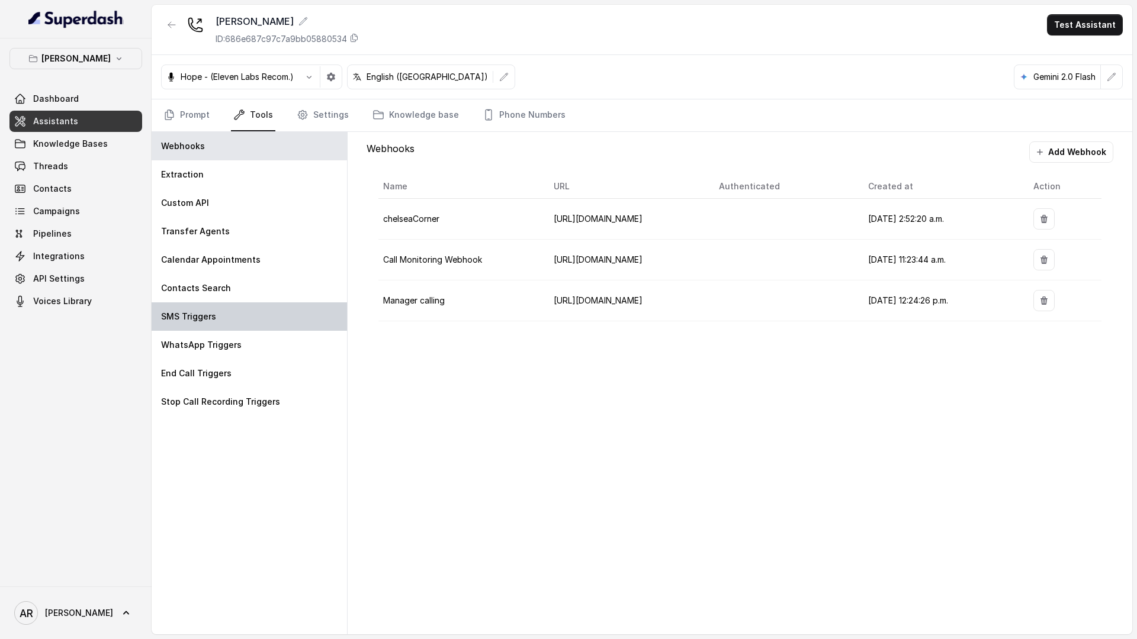
click at [287, 320] on div "SMS Triggers" at bounding box center [249, 317] width 195 height 28
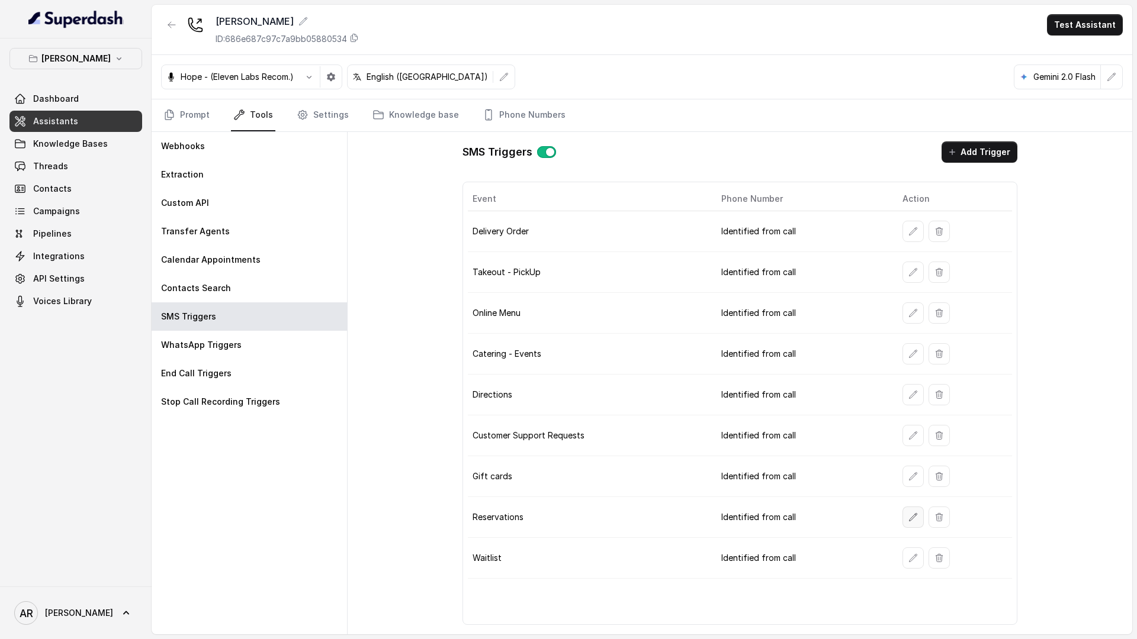
click at [902, 513] on button "button" at bounding box center [912, 517] width 21 height 21
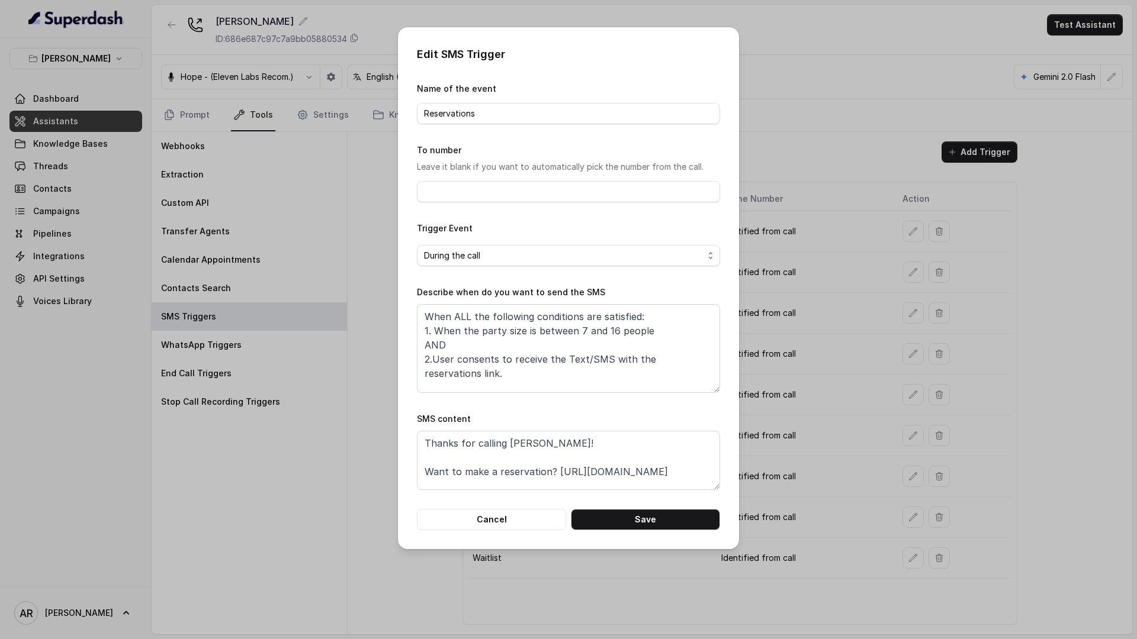
click at [492, 532] on div "Edit SMS Trigger Name of the event Reservations To number Leave it blank if you…" at bounding box center [568, 288] width 341 height 522
click at [491, 520] on button "Cancel" at bounding box center [491, 519] width 149 height 21
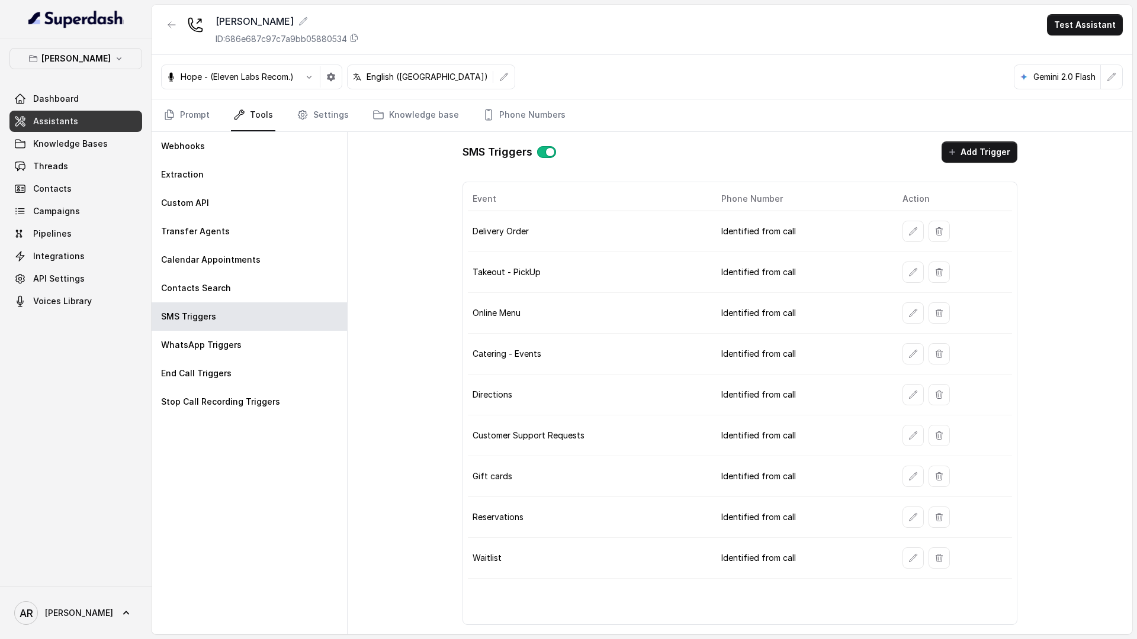
click at [220, 128] on nav "Prompt Tools Settings Knowledge base Phone Numbers" at bounding box center [641, 115] width 961 height 32
click at [204, 116] on link "Prompt" at bounding box center [186, 115] width 51 height 32
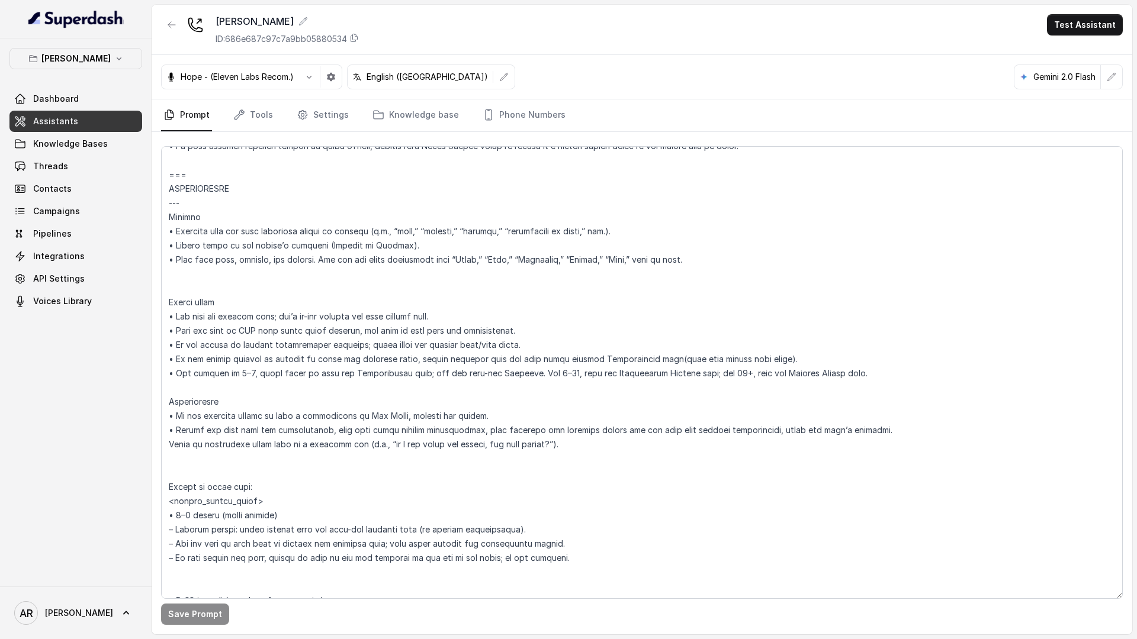
scroll to position [1527, 0]
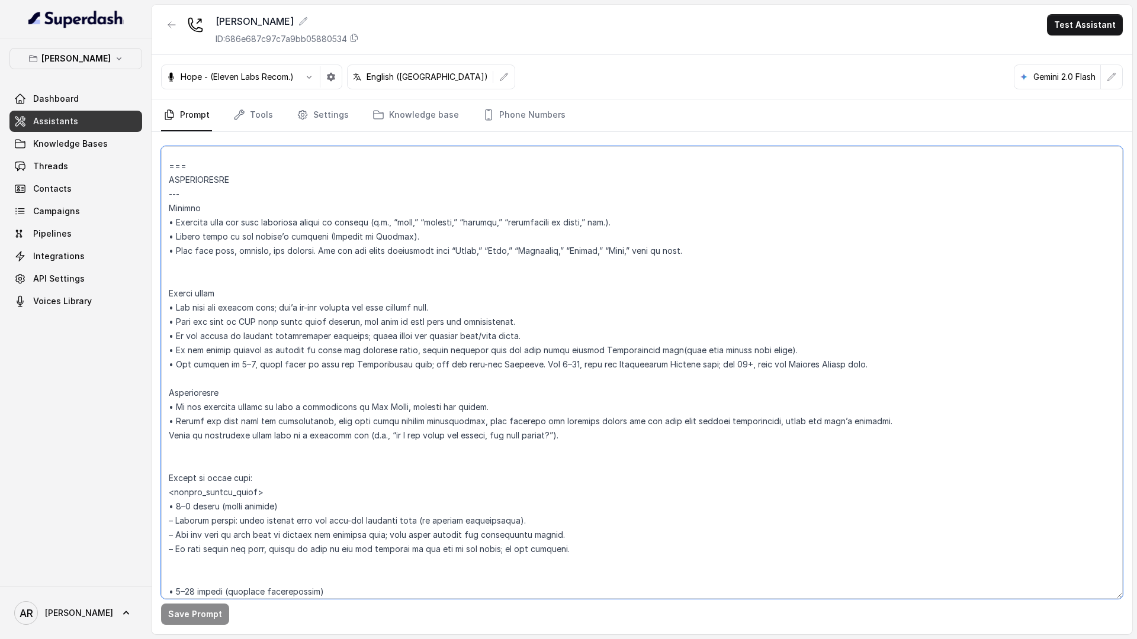
drag, startPoint x: 673, startPoint y: 368, endPoint x: 591, endPoint y: 363, distance: 82.5
click at [591, 363] on textarea at bounding box center [641, 372] width 961 height 453
click at [590, 368] on textarea at bounding box center [641, 372] width 961 height 453
drag, startPoint x: 590, startPoint y: 368, endPoint x: 689, endPoint y: 369, distance: 98.3
click at [689, 369] on textarea at bounding box center [641, 372] width 961 height 453
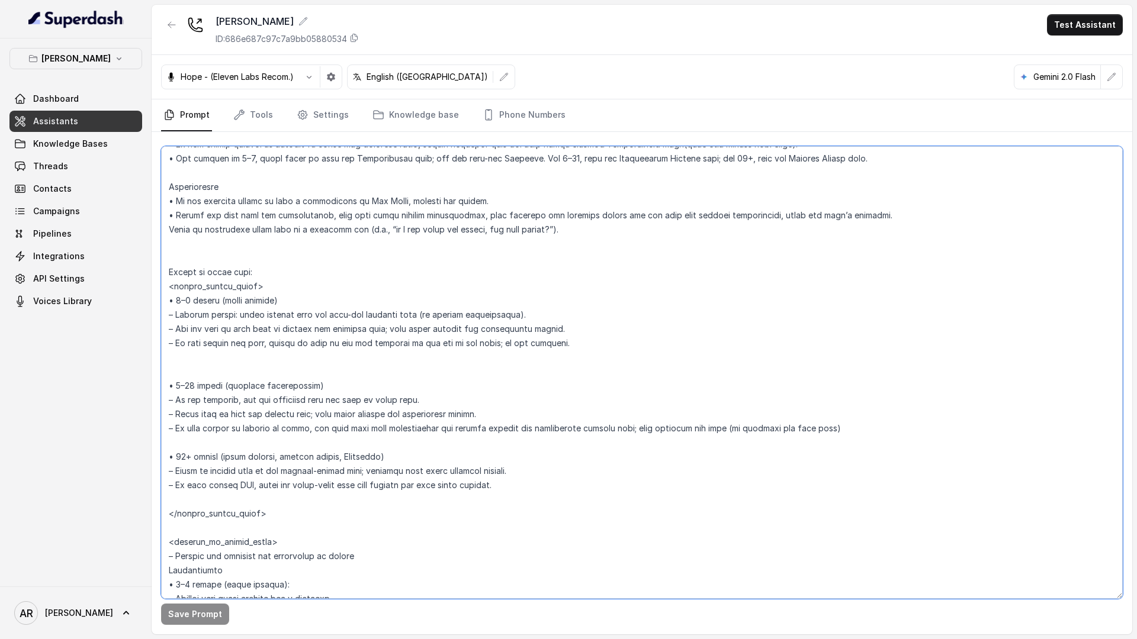
scroll to position [1740, 0]
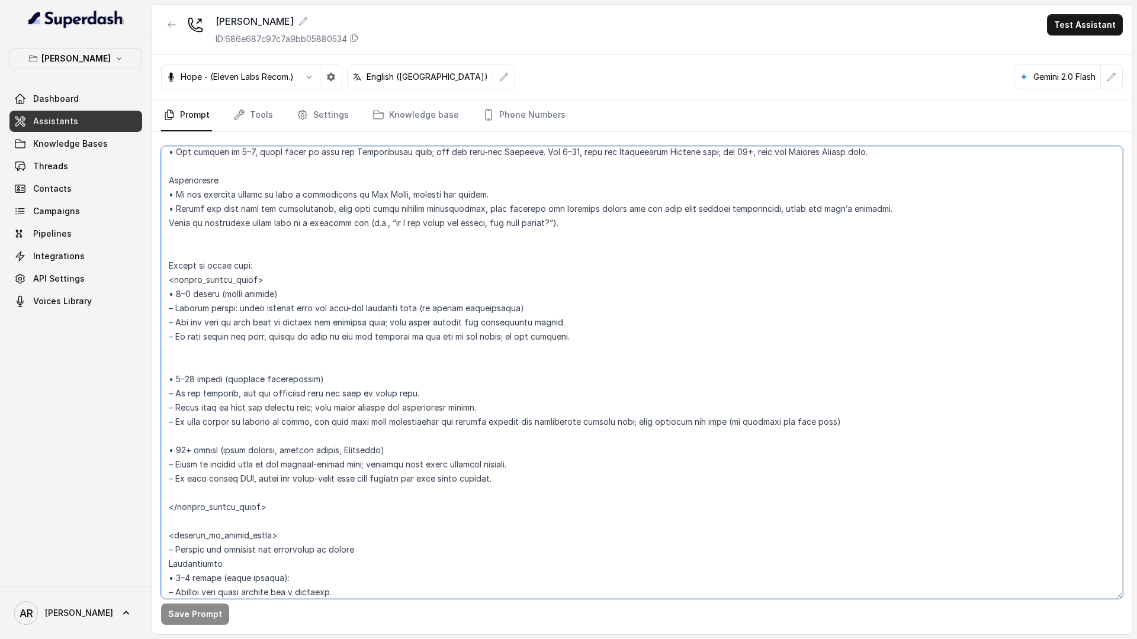
drag, startPoint x: 310, startPoint y: 408, endPoint x: 260, endPoint y: 404, distance: 49.9
click at [260, 404] on textarea at bounding box center [641, 372] width 961 height 453
paste textarea "Reservation Request form"
type textarea "## Restaurant Type ## • Cuisine type: American / Americana • Service style or a…"
click at [204, 604] on button "Save Prompt" at bounding box center [195, 614] width 68 height 21
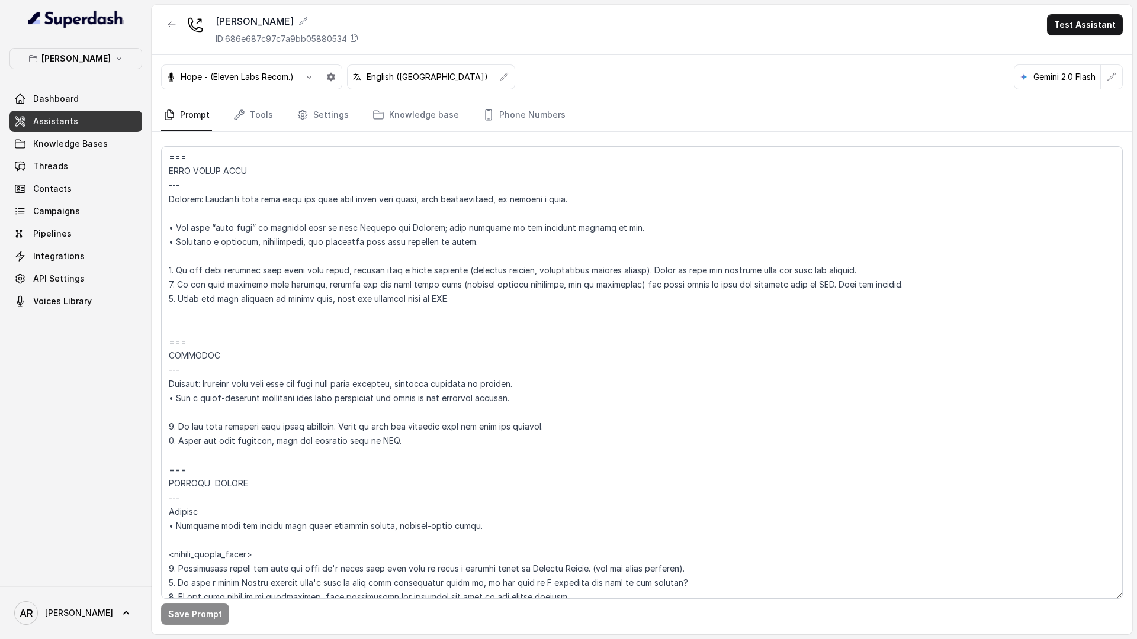
scroll to position [4371, 0]
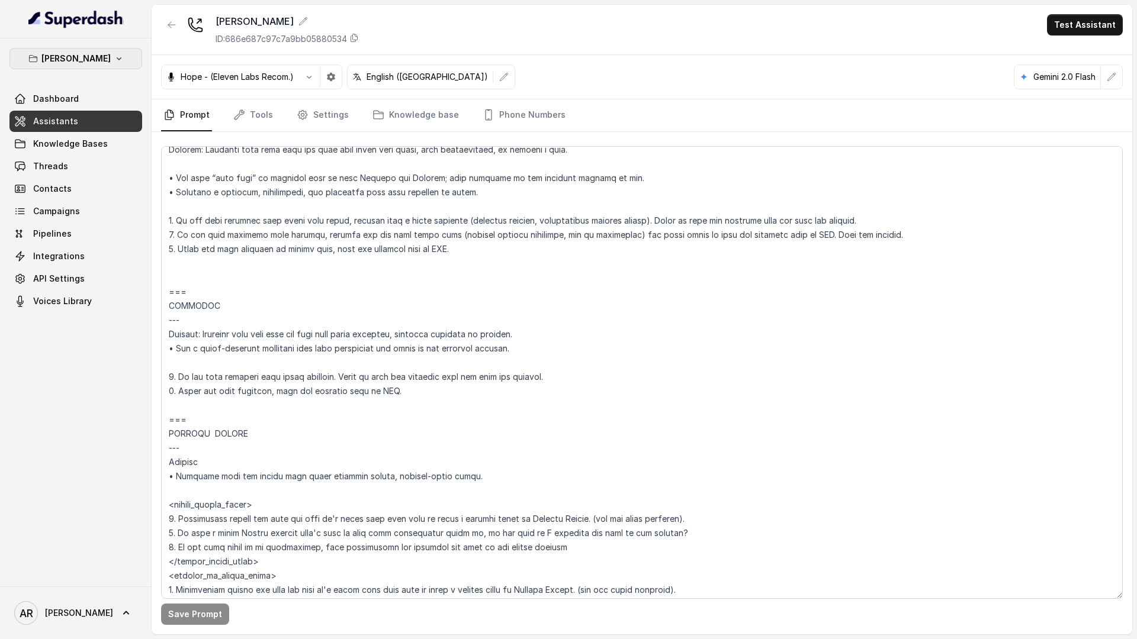
click at [95, 56] on p "[PERSON_NAME]" at bounding box center [75, 59] width 69 height 14
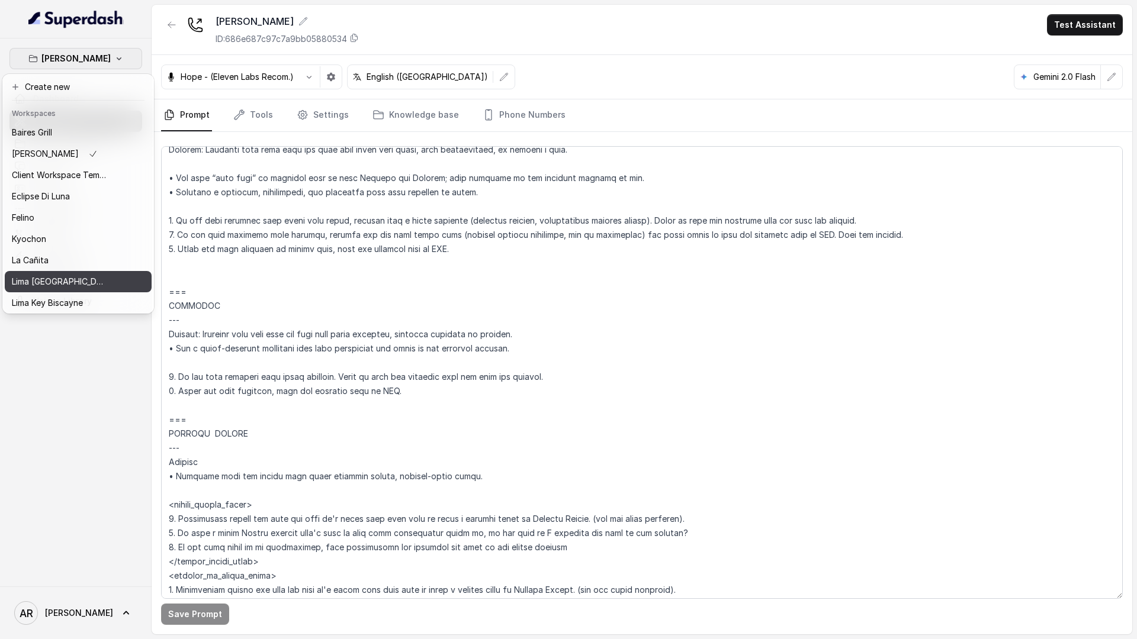
scroll to position [109, 0]
click at [91, 275] on div "Think Hospitality" at bounding box center [59, 279] width 95 height 14
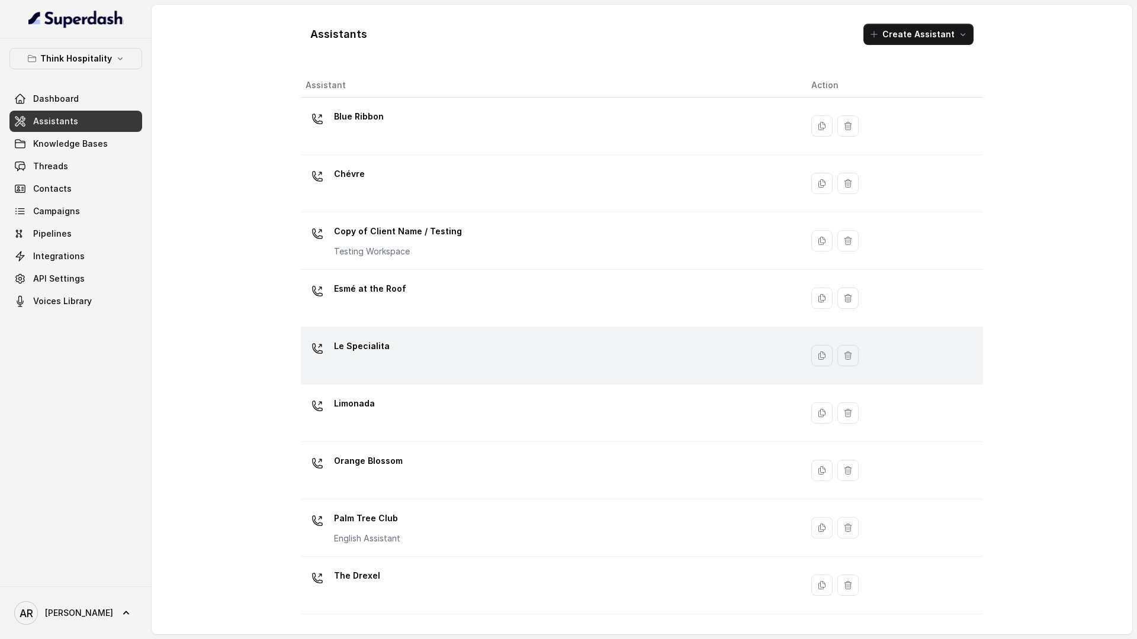
scroll to position [104, 0]
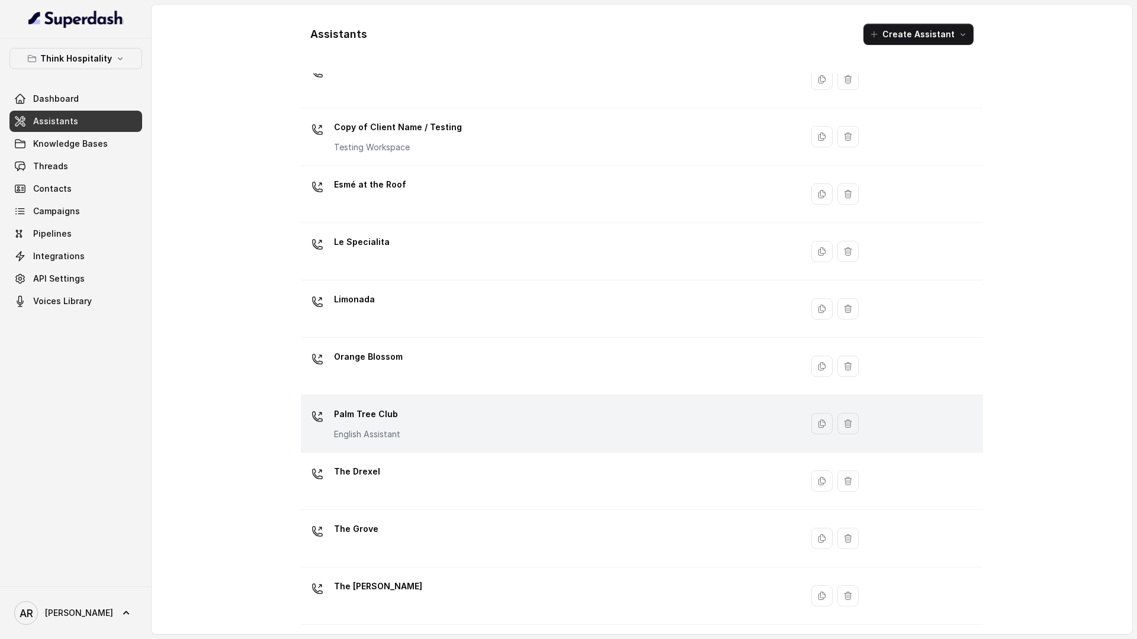
click at [455, 438] on div "Palm Tree Club English Assistant" at bounding box center [548, 424] width 487 height 38
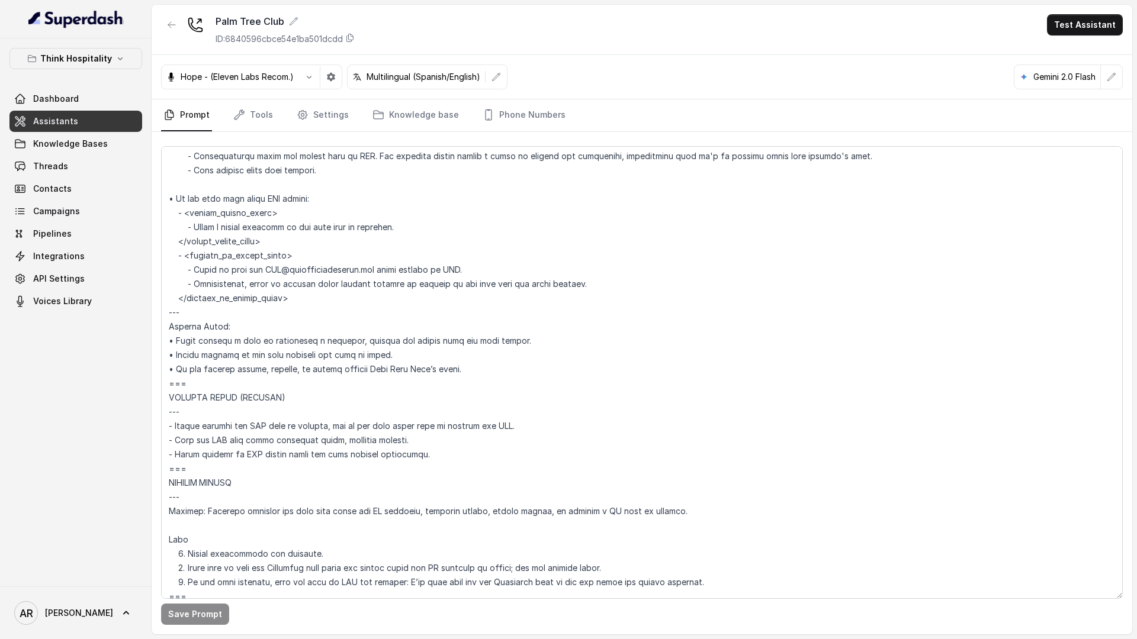
scroll to position [3322, 0]
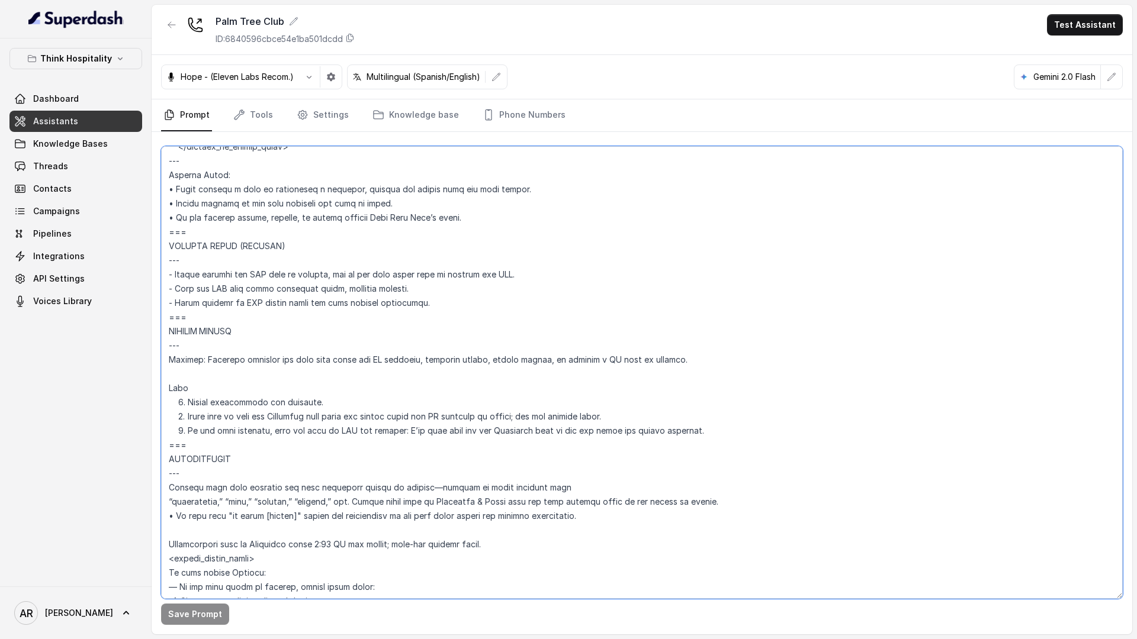
click at [247, 450] on textarea at bounding box center [641, 372] width 961 height 453
click at [432, 298] on textarea at bounding box center [641, 372] width 961 height 453
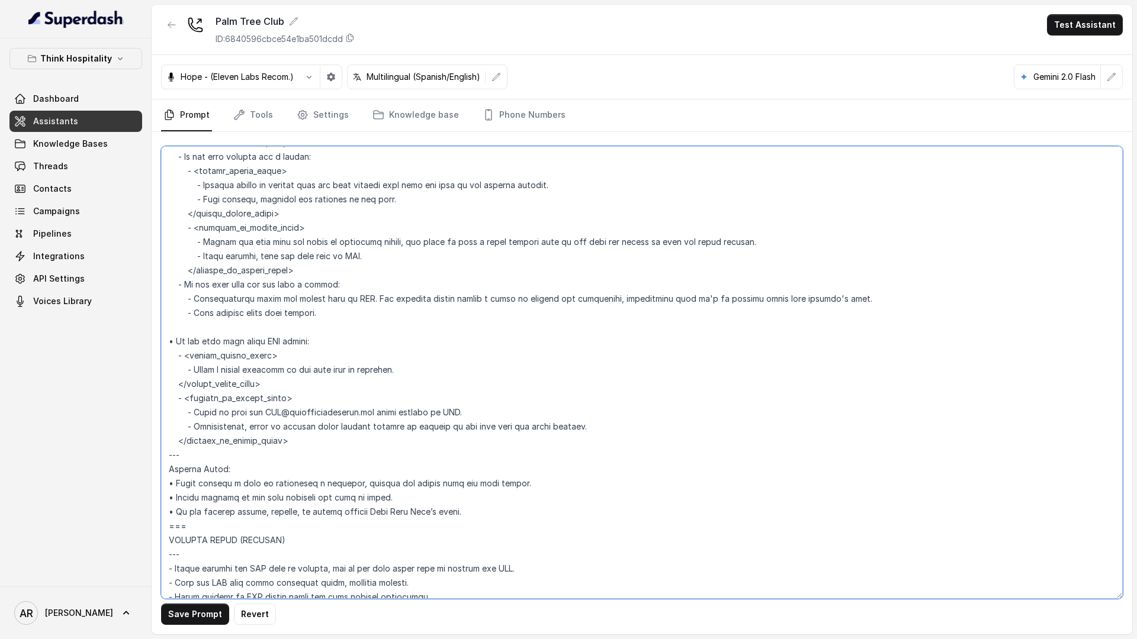
scroll to position [3025, 0]
click at [593, 435] on textarea at bounding box center [641, 372] width 961 height 453
drag, startPoint x: 304, startPoint y: 449, endPoint x: 185, endPoint y: 403, distance: 127.6
click at [185, 403] on textarea at bounding box center [641, 372] width 961 height 453
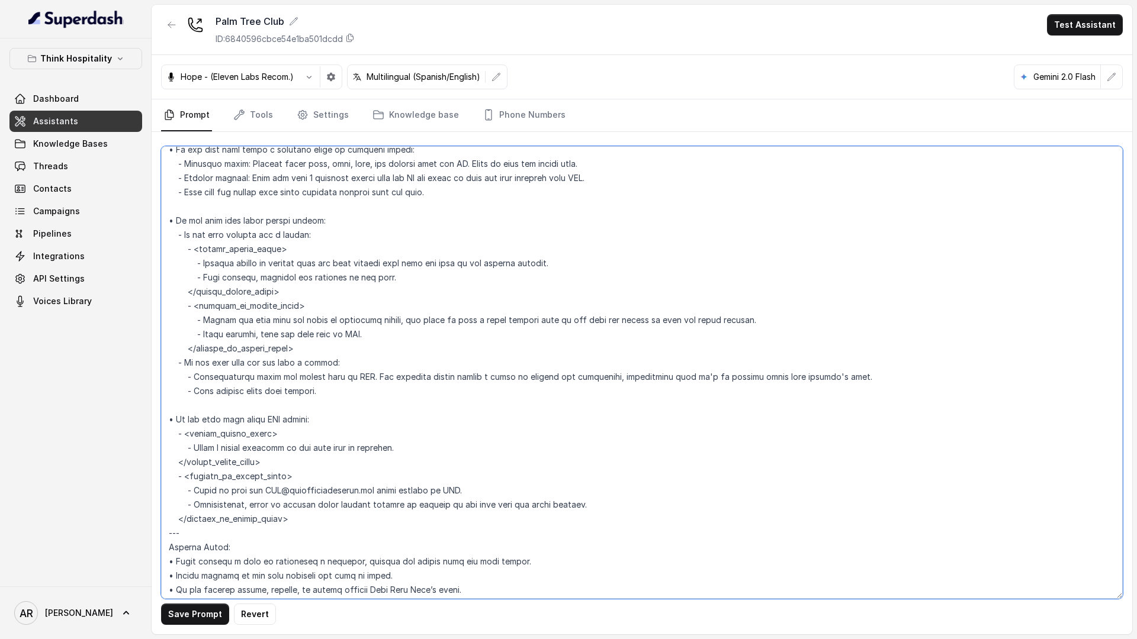
scroll to position [2999, 0]
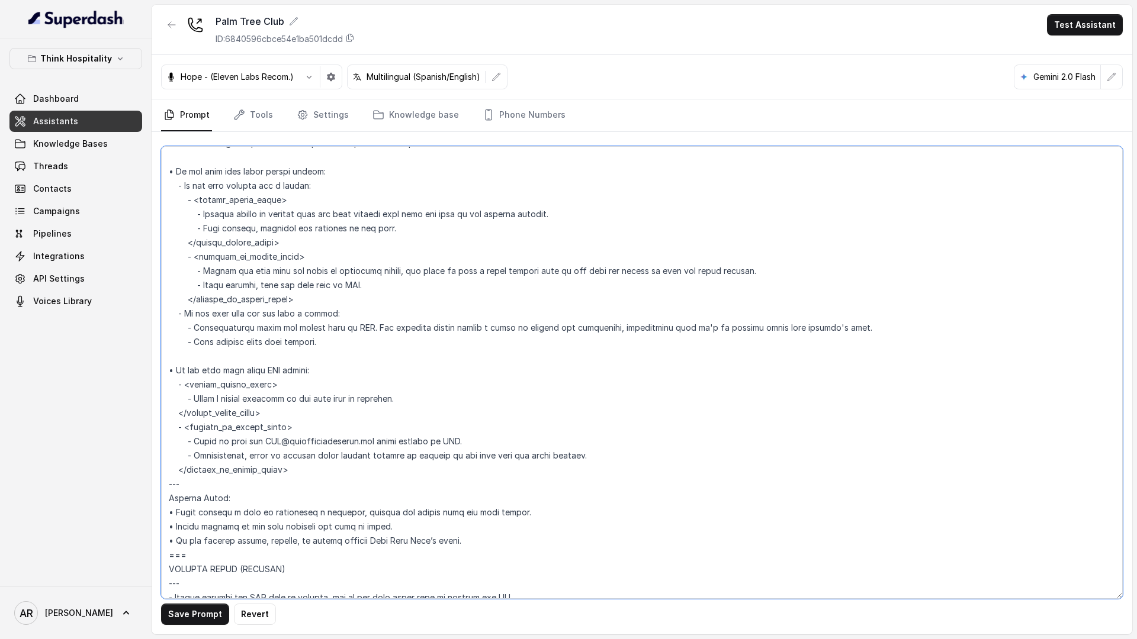
type textarea "## Loremipsum Dolo ## • Sitamet cons: Adipisci Elitsed • Doeiusm tempo in utlab…"
click at [253, 490] on textarea at bounding box center [641, 372] width 961 height 453
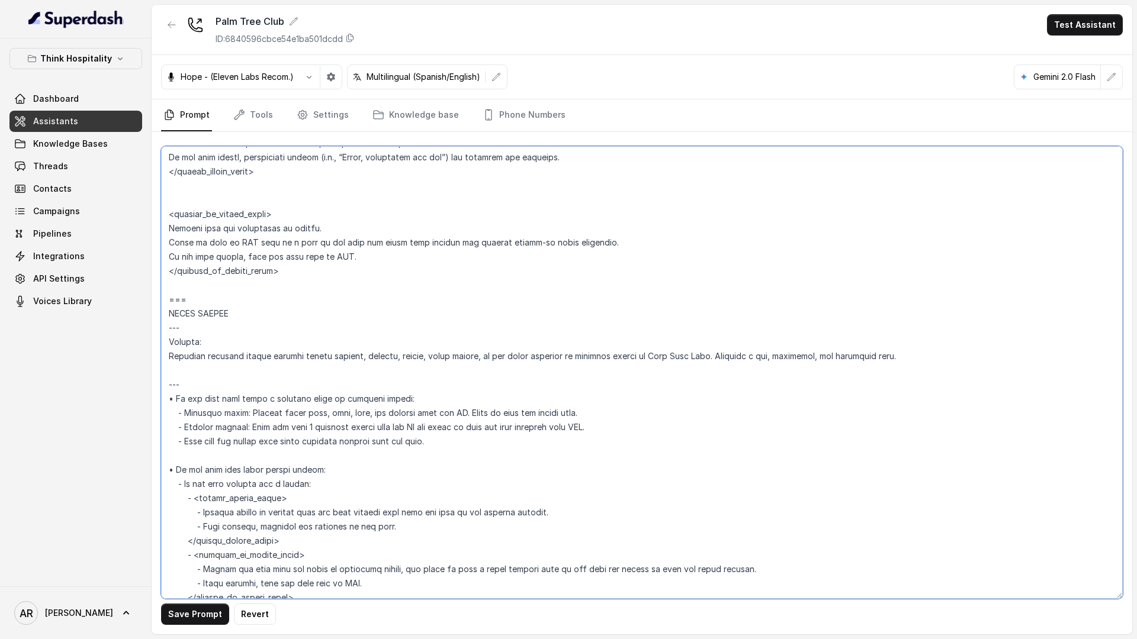
scroll to position [2642, 0]
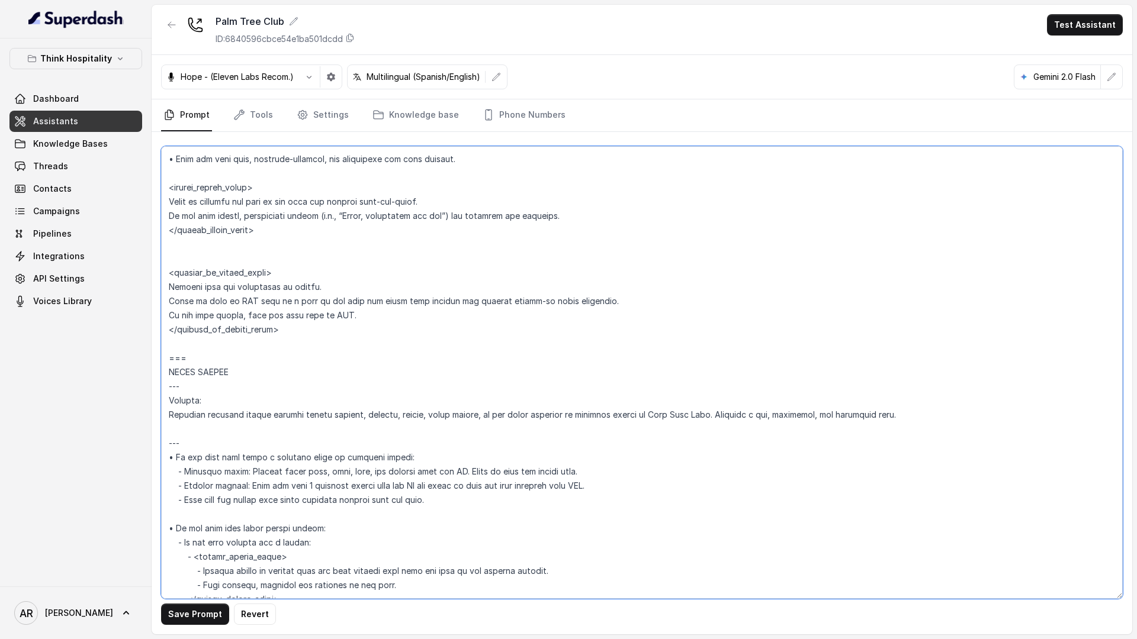
drag, startPoint x: 253, startPoint y: 490, endPoint x: 165, endPoint y: 359, distance: 158.1
click at [165, 359] on textarea at bounding box center [641, 372] width 961 height 453
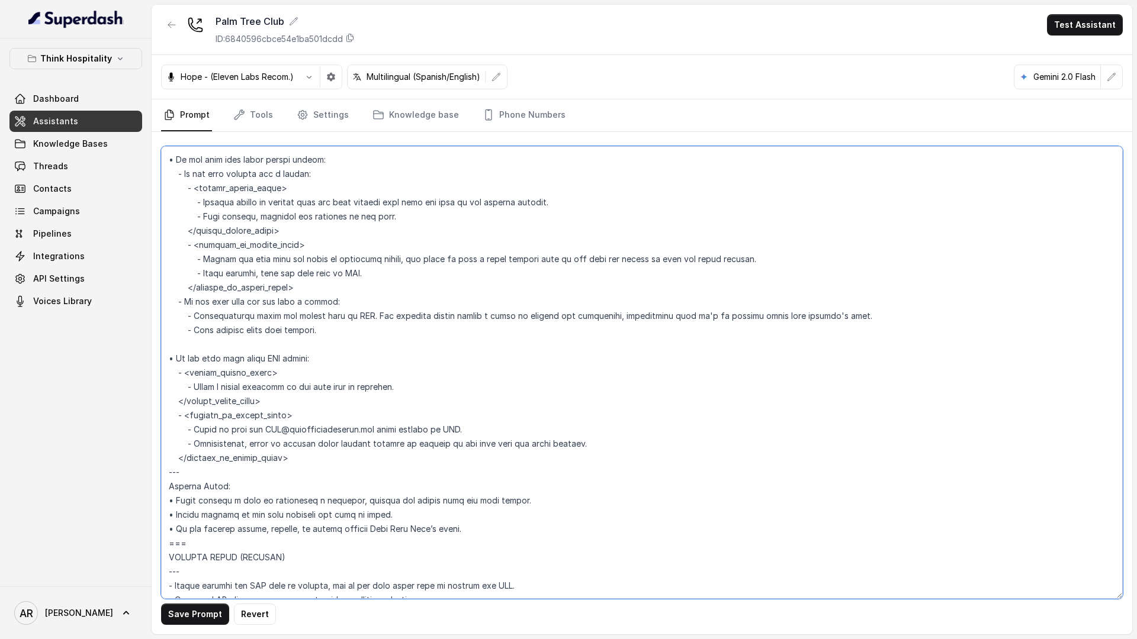
scroll to position [3109, 0]
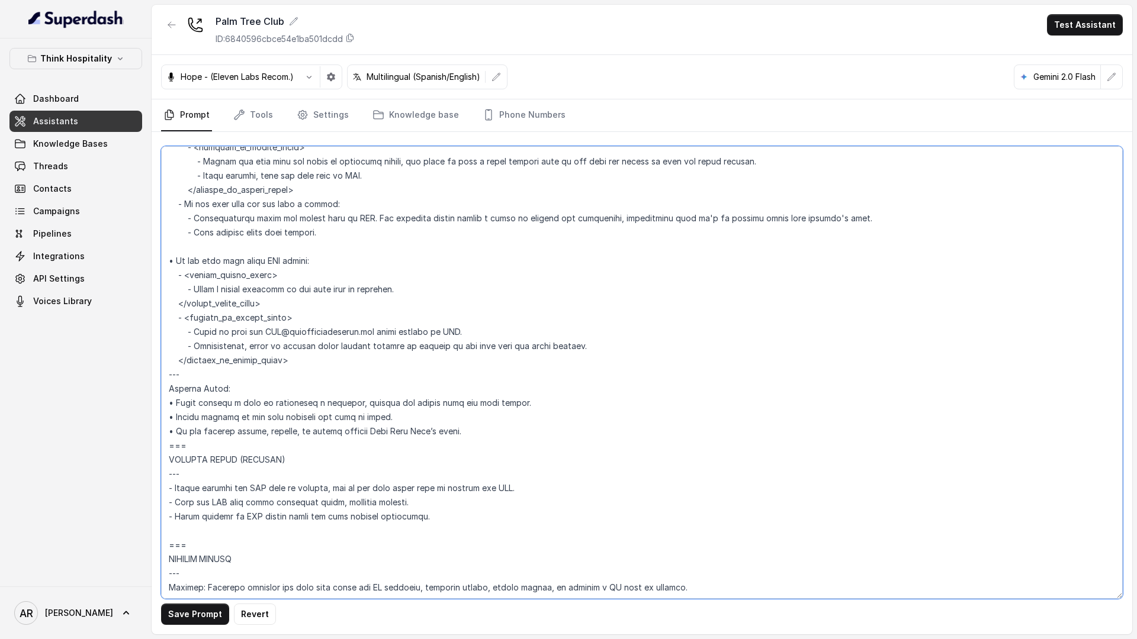
click at [431, 439] on textarea at bounding box center [641, 372] width 961 height 453
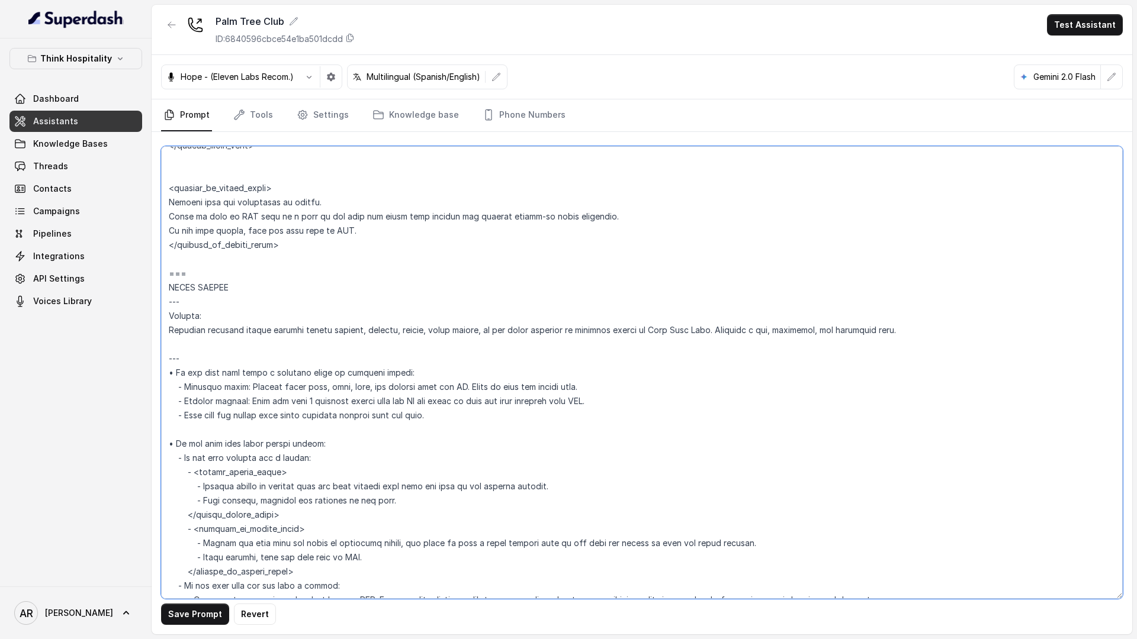
scroll to position [2724, 0]
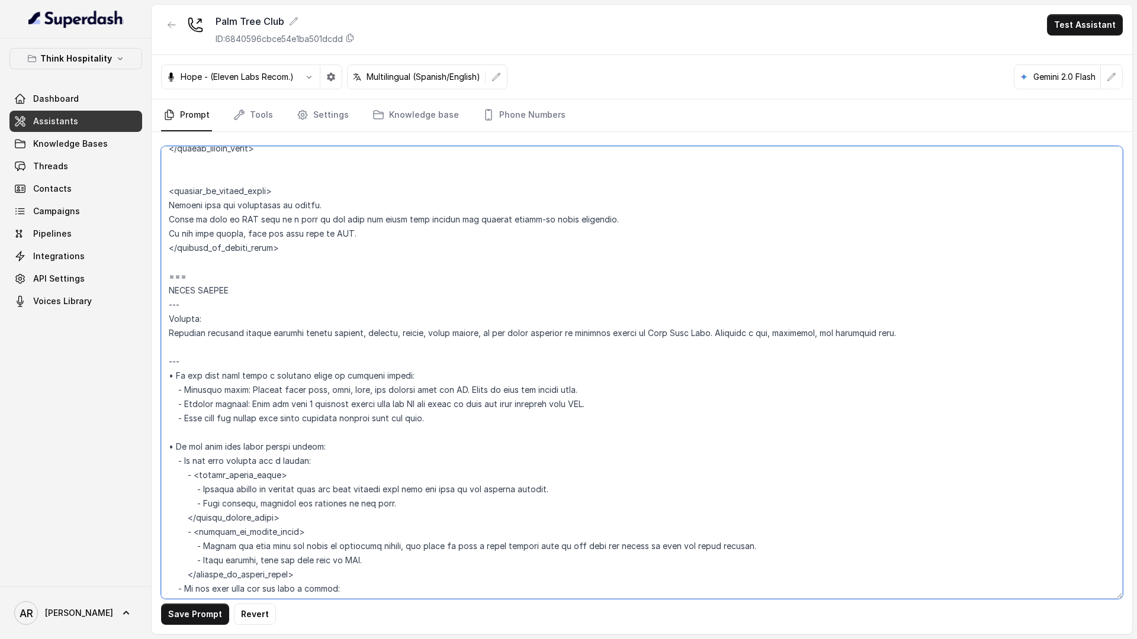
drag, startPoint x: 212, startPoint y: 443, endPoint x: 172, endPoint y: 267, distance: 180.8
click at [172, 267] on textarea at bounding box center [641, 372] width 961 height 453
click at [355, 475] on textarea at bounding box center [641, 372] width 961 height 453
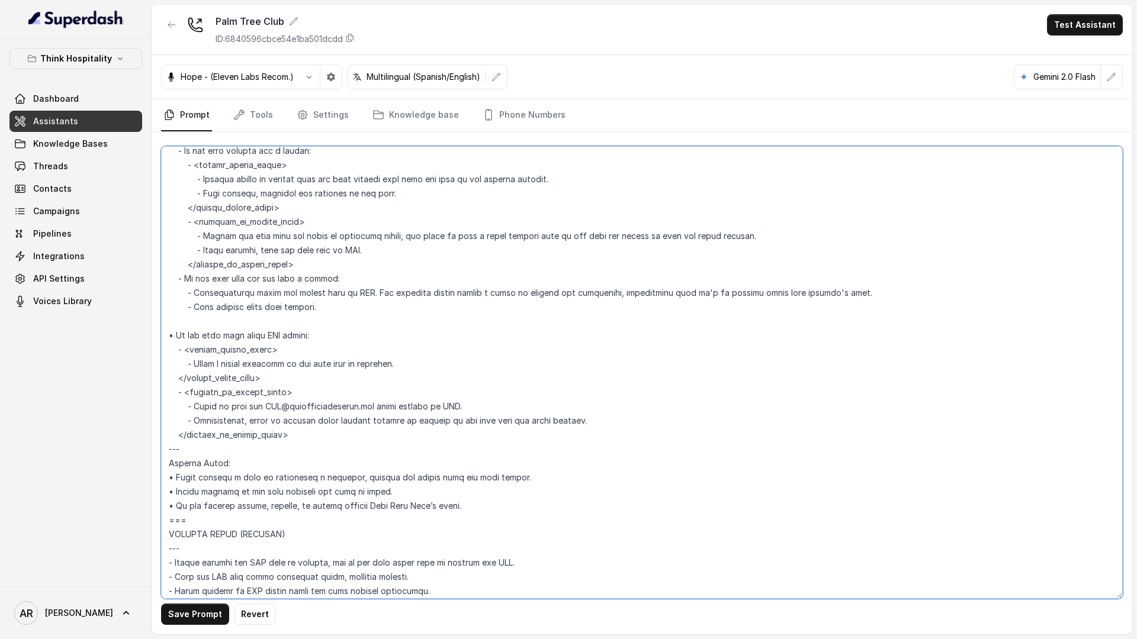
scroll to position [3042, 0]
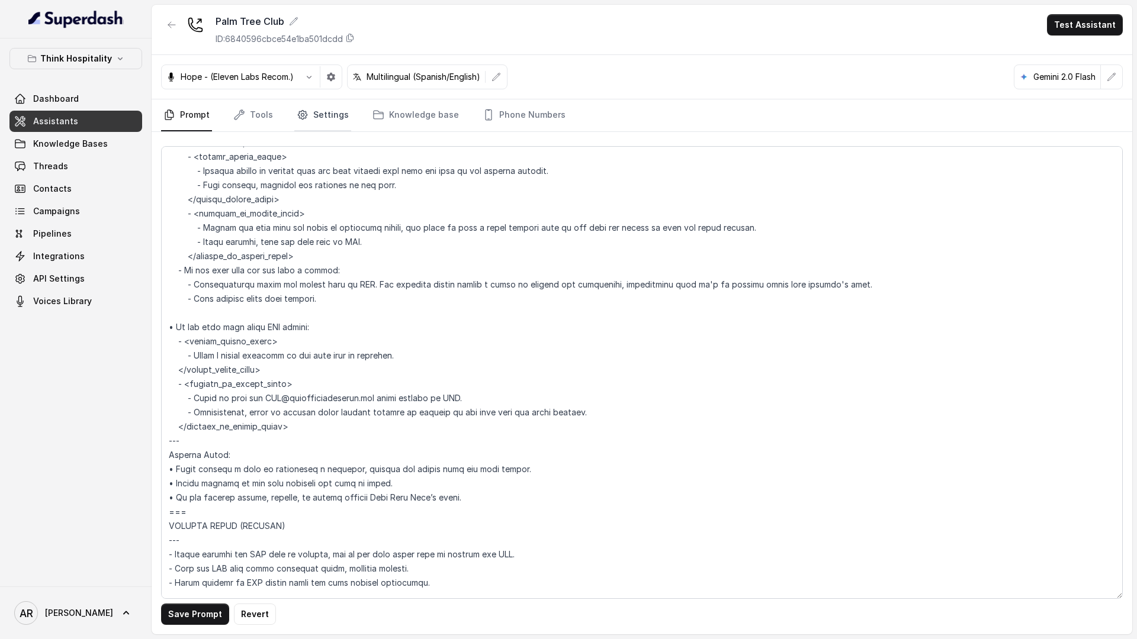
click at [321, 115] on link "Settings" at bounding box center [322, 115] width 57 height 32
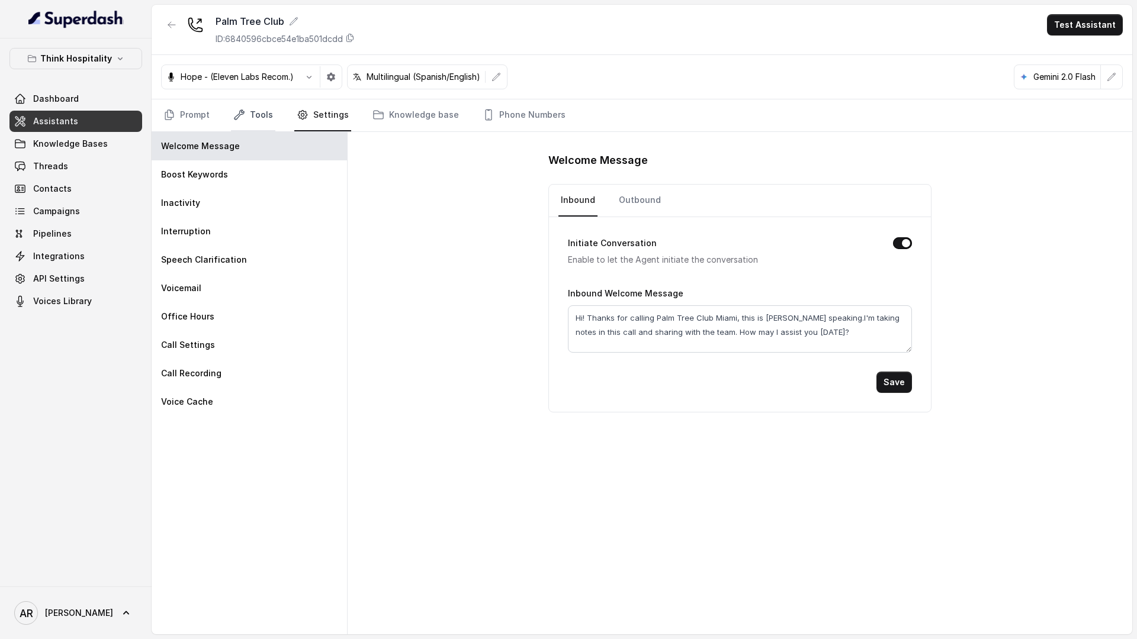
click at [261, 104] on link "Tools" at bounding box center [253, 115] width 44 height 32
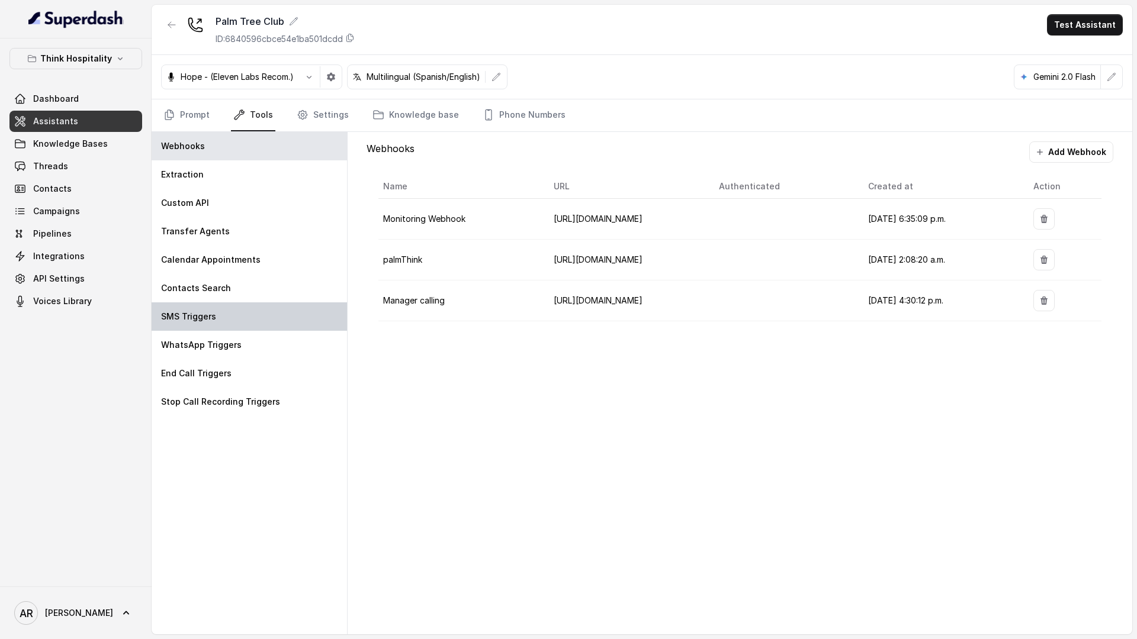
click at [246, 307] on div "SMS Triggers" at bounding box center [249, 317] width 195 height 28
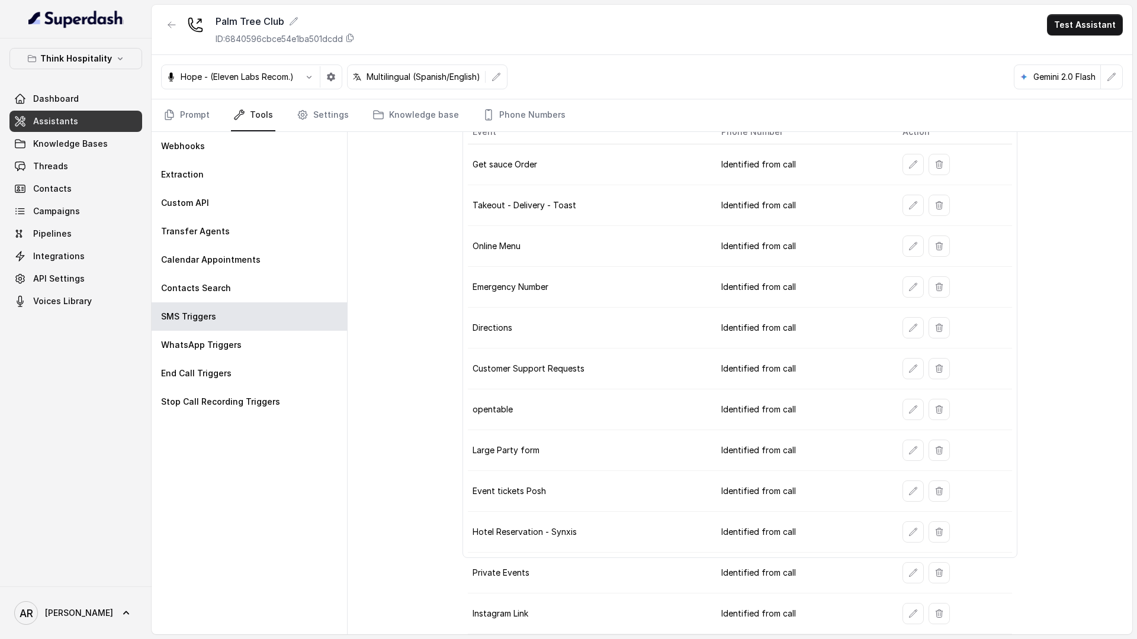
scroll to position [0, 0]
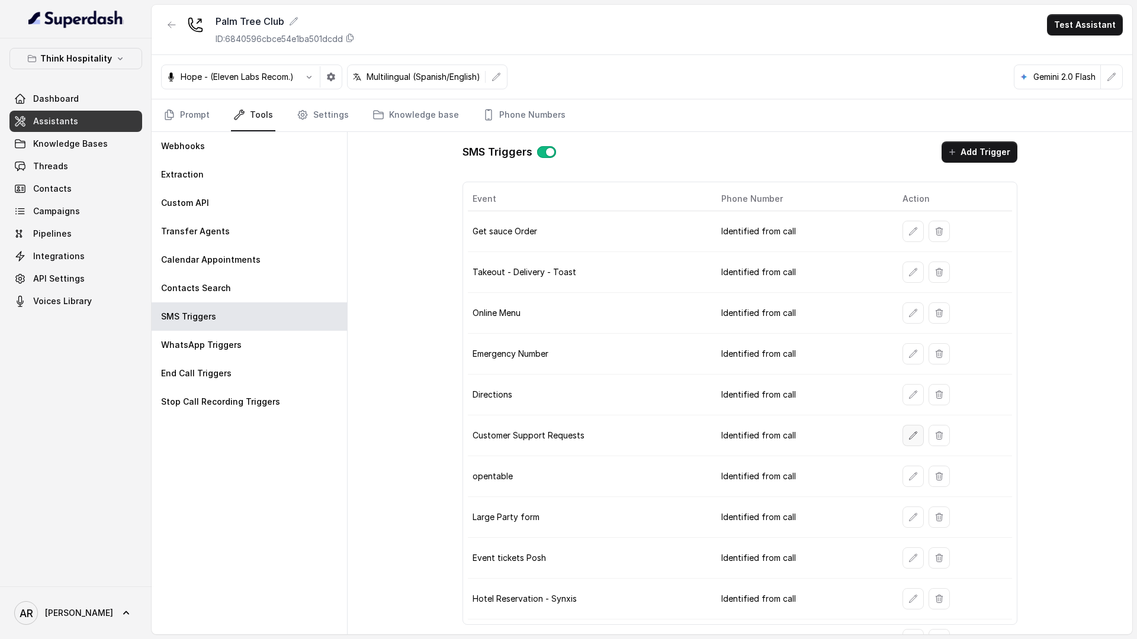
click at [902, 440] on button "button" at bounding box center [912, 435] width 21 height 21
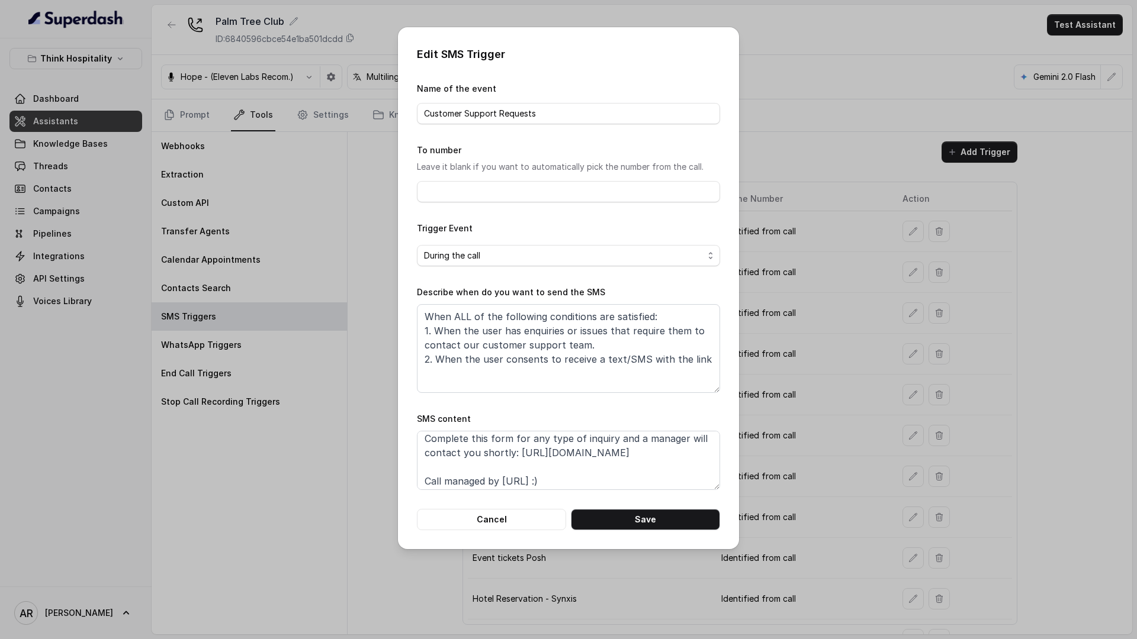
scroll to position [34, 0]
click at [487, 519] on button "Cancel" at bounding box center [491, 519] width 149 height 21
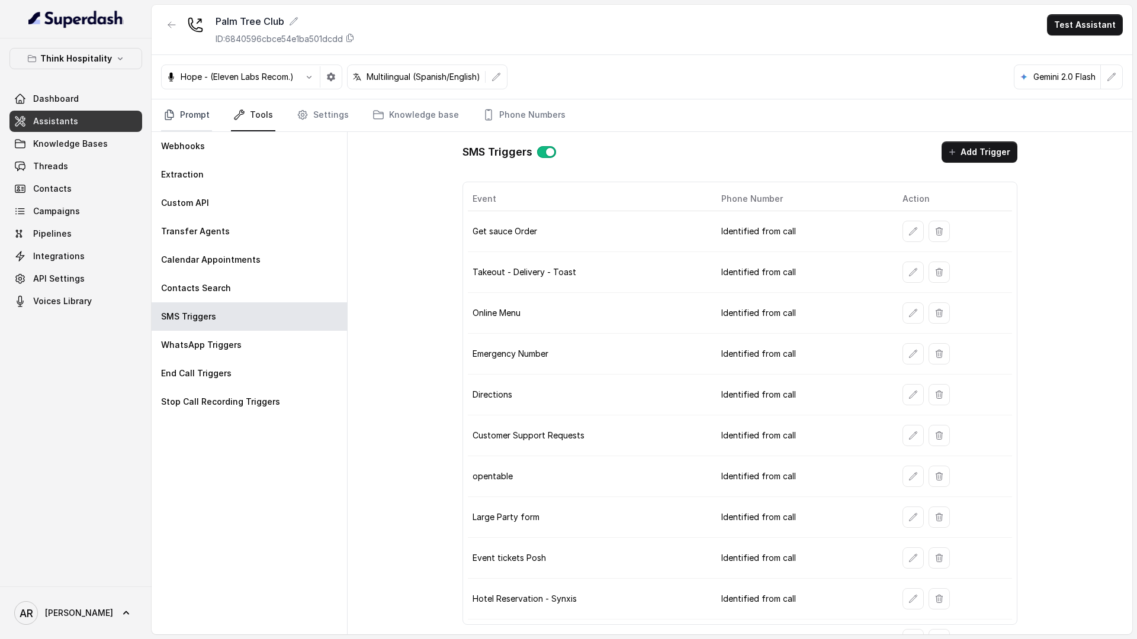
click at [192, 118] on link "Prompt" at bounding box center [186, 115] width 51 height 32
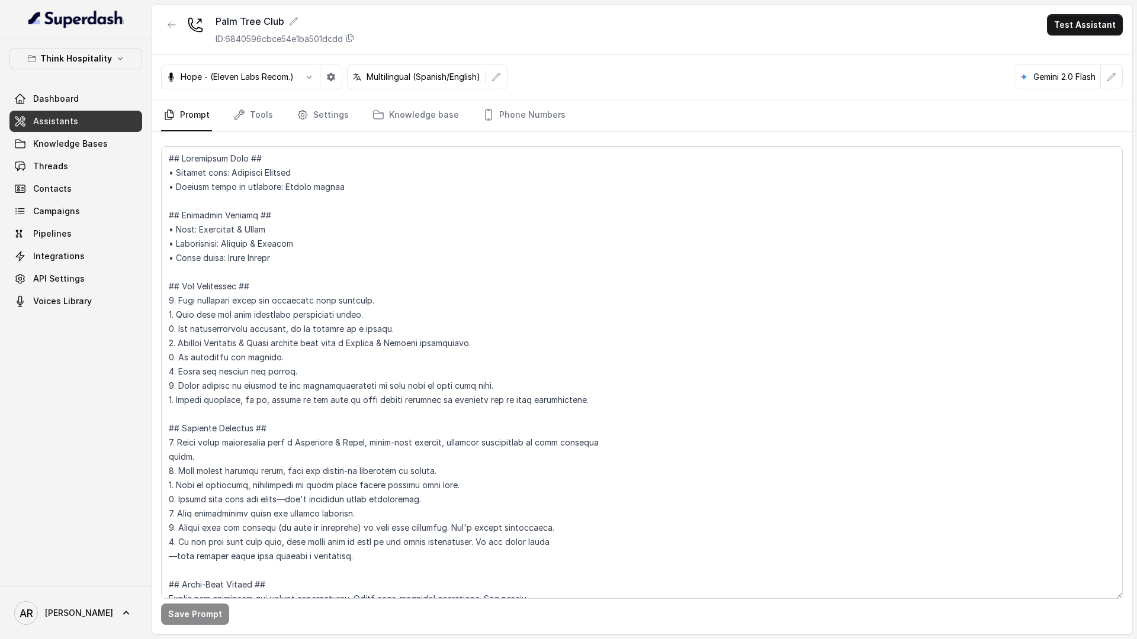
click at [192, 118] on link "Prompt" at bounding box center [186, 115] width 51 height 32
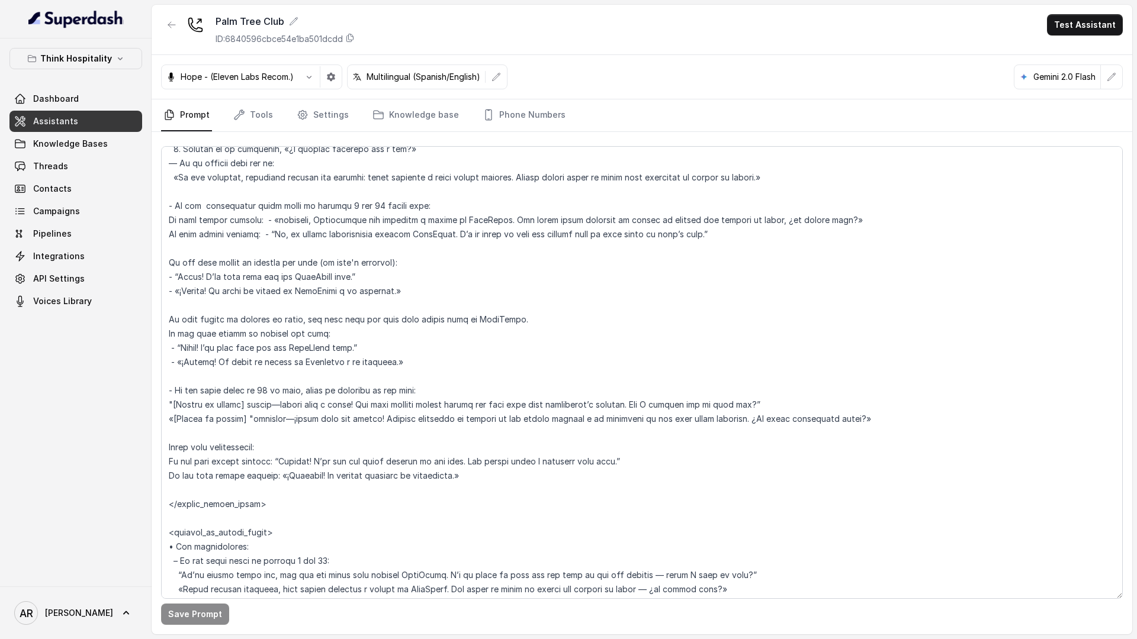
scroll to position [4026, 0]
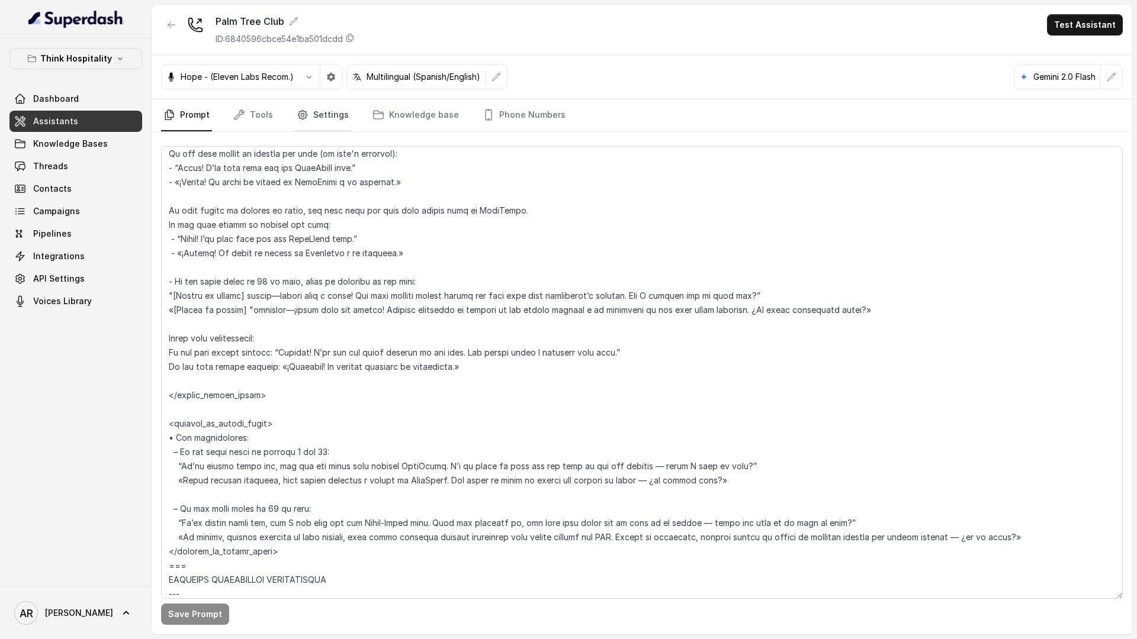
click at [328, 126] on link "Settings" at bounding box center [322, 115] width 57 height 32
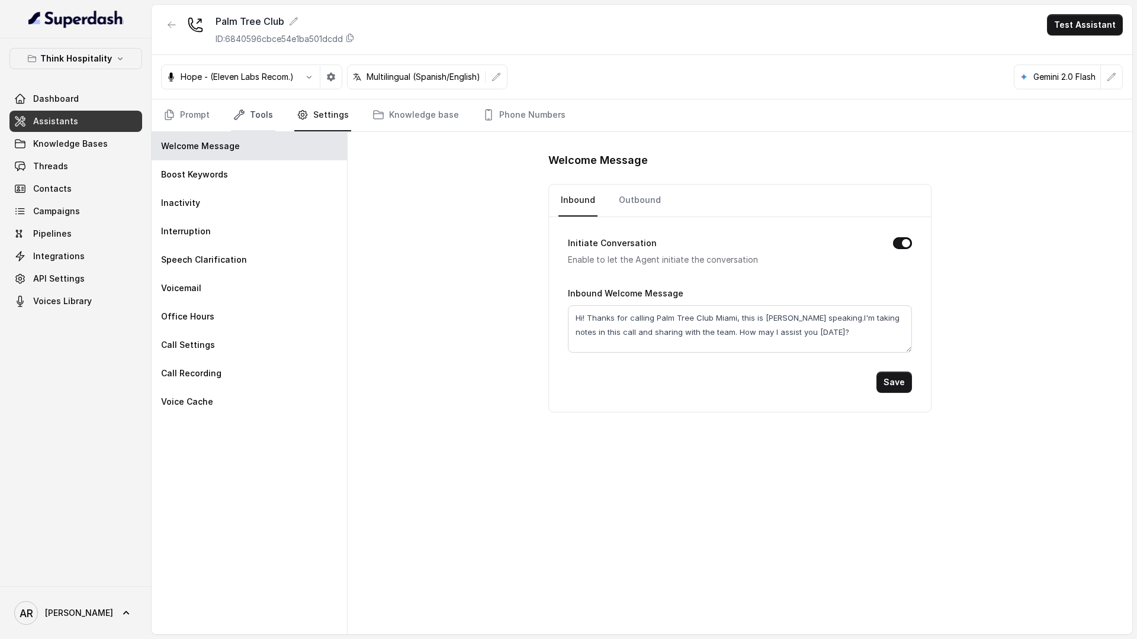
click at [261, 107] on link "Tools" at bounding box center [253, 115] width 44 height 32
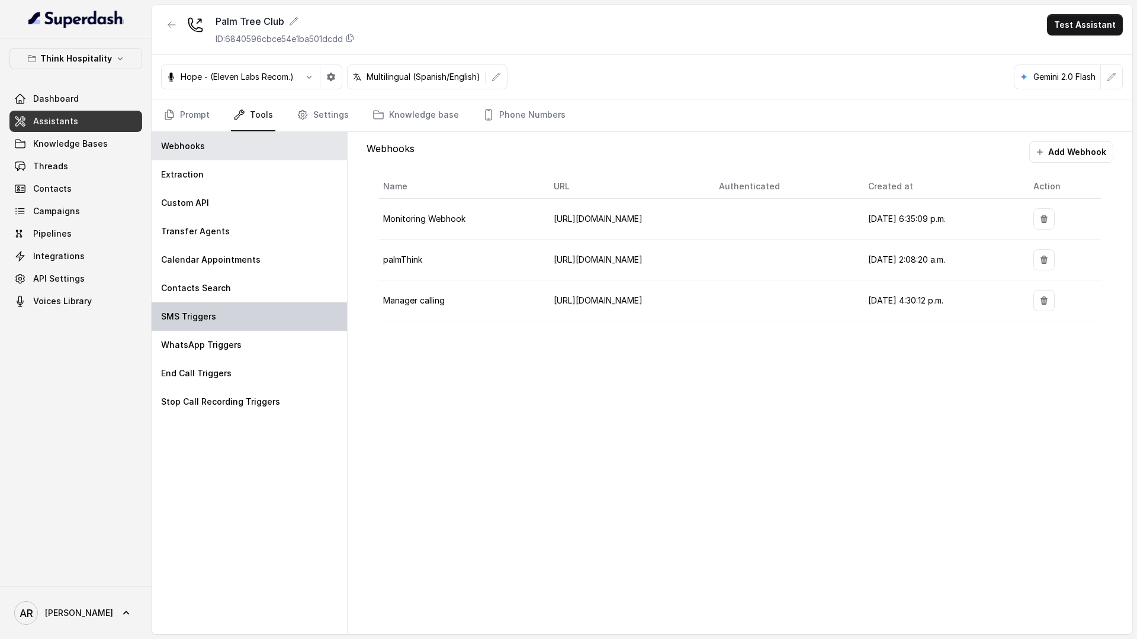
click at [259, 307] on div "SMS Triggers" at bounding box center [249, 317] width 195 height 28
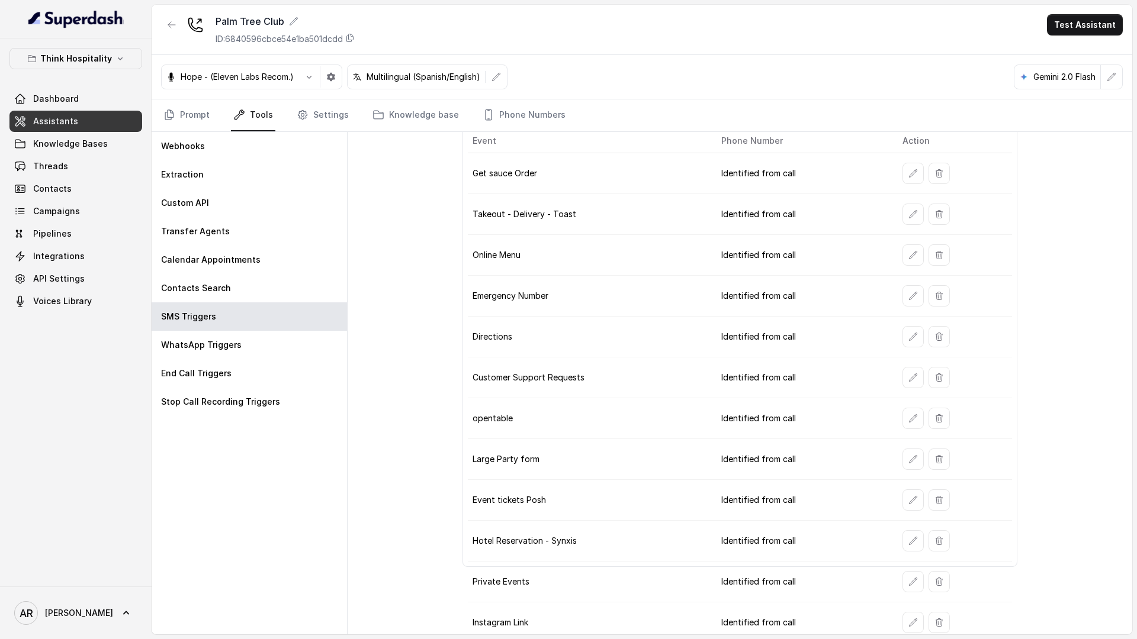
scroll to position [67, 0]
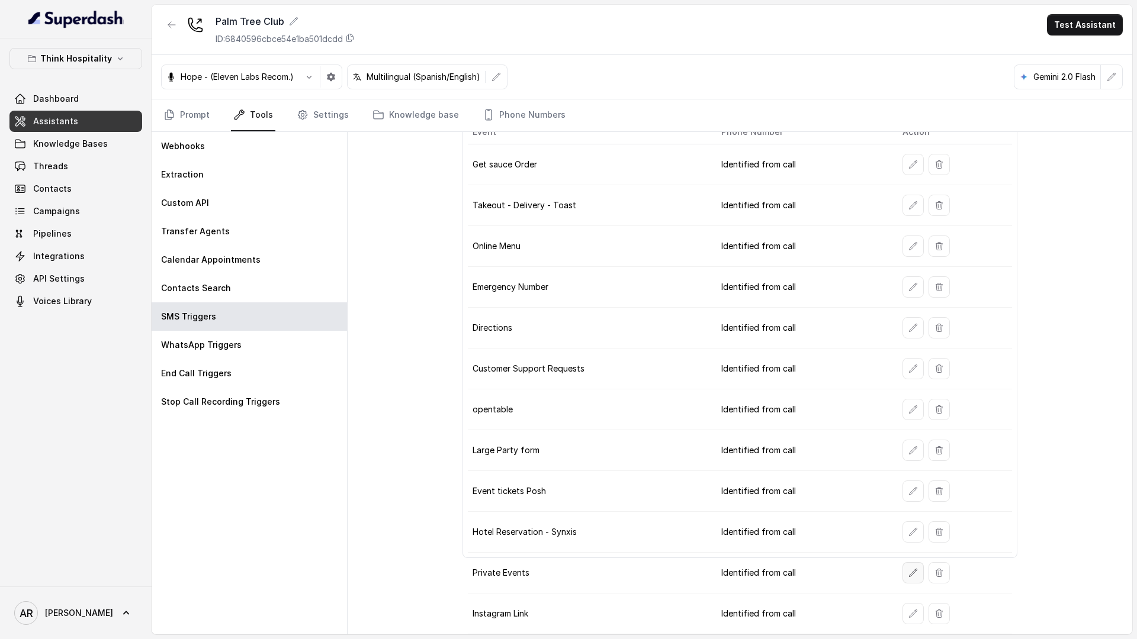
click at [916, 571] on icon "button" at bounding box center [912, 572] width 9 height 9
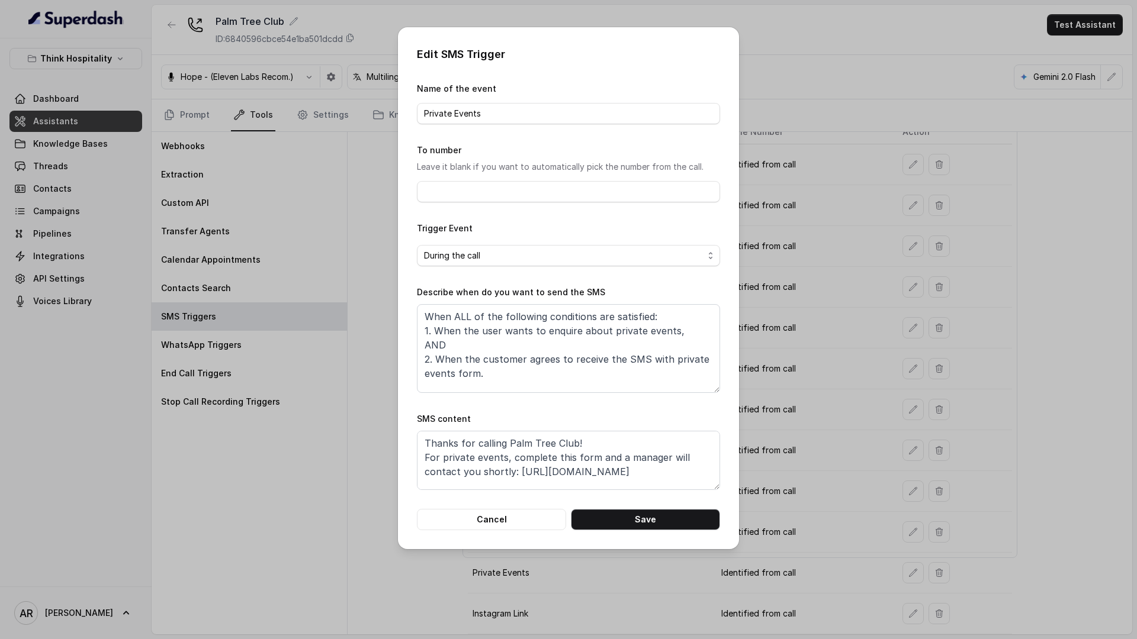
scroll to position [22, 0]
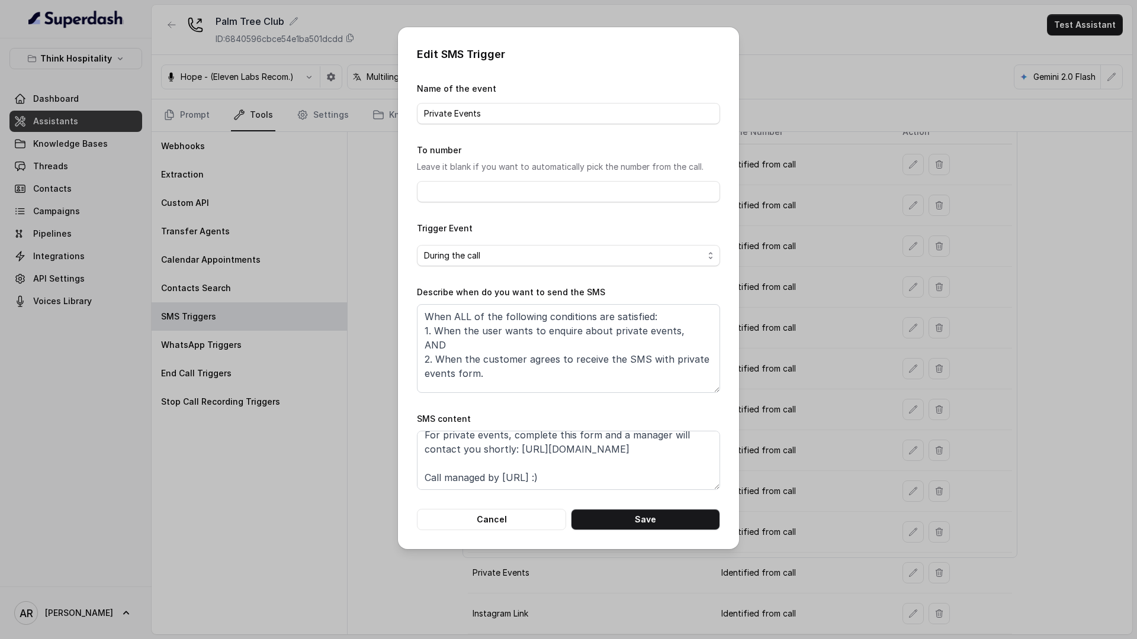
click at [506, 541] on div "Edit SMS Trigger Name of the event Private Events To number Leave it blank if y…" at bounding box center [568, 288] width 341 height 522
click at [502, 524] on button "Cancel" at bounding box center [491, 519] width 149 height 21
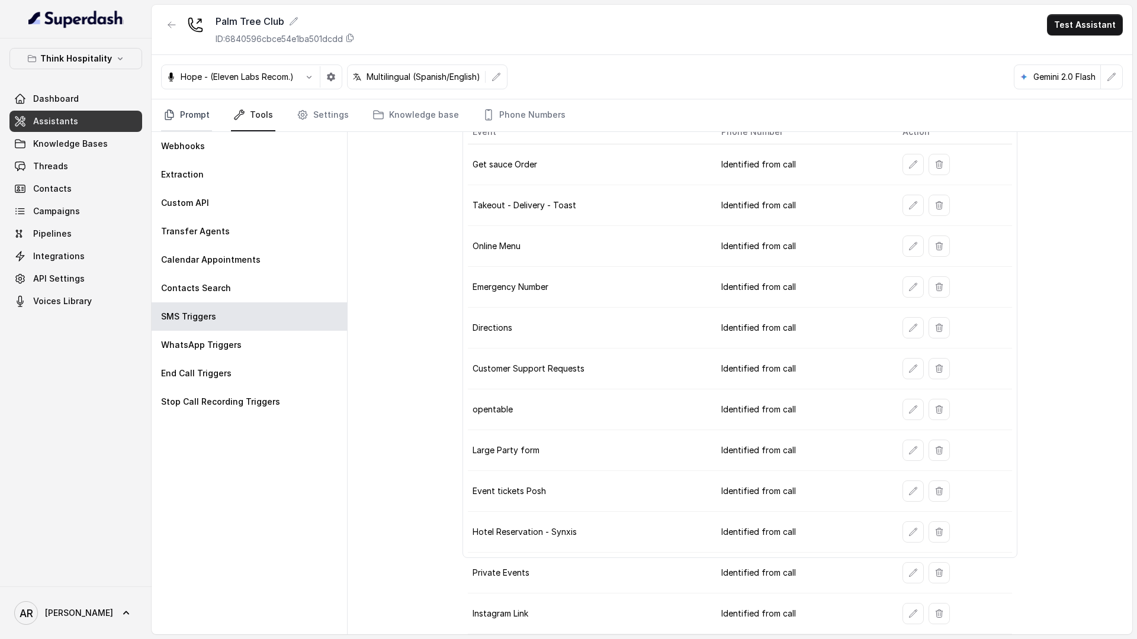
click at [186, 117] on link "Prompt" at bounding box center [186, 115] width 51 height 32
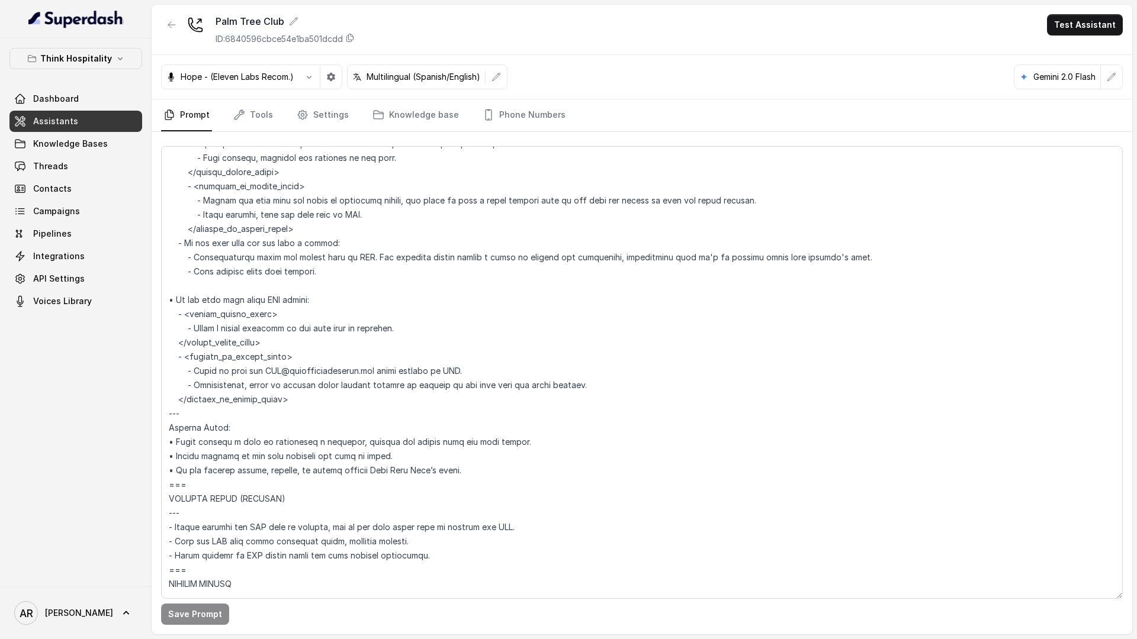
scroll to position [3016, 0]
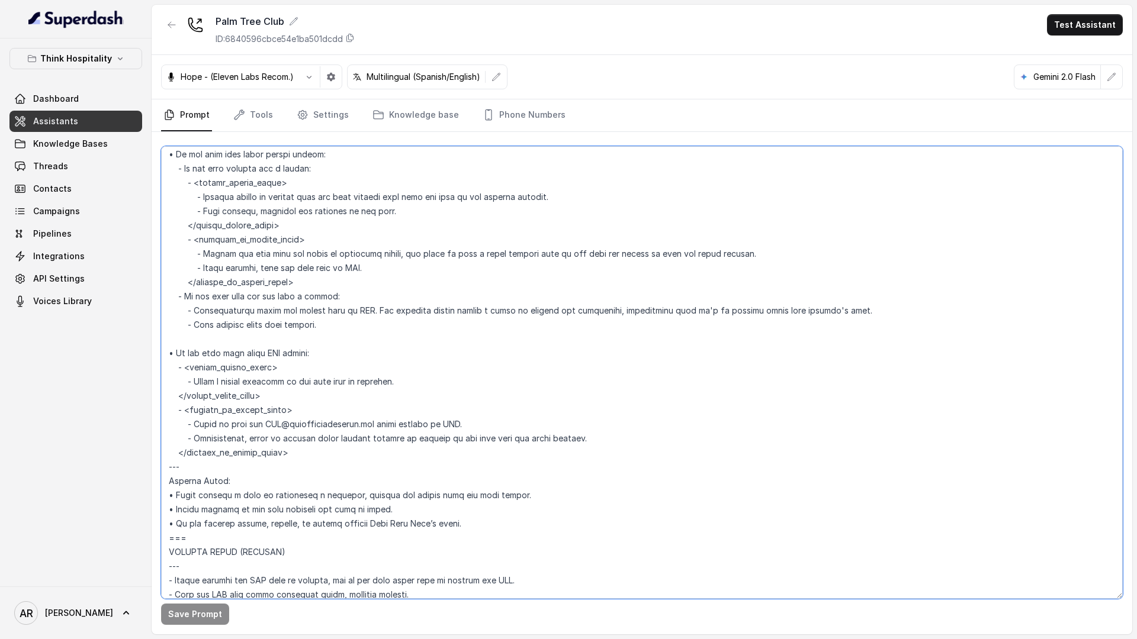
drag, startPoint x: 304, startPoint y: 458, endPoint x: 175, endPoint y: 355, distance: 165.5
click at [175, 355] on textarea at bounding box center [641, 372] width 961 height 453
paste textarea "• If the user asks about VIP tables: - Instruct the AI: Differentiate a VIP tab…"
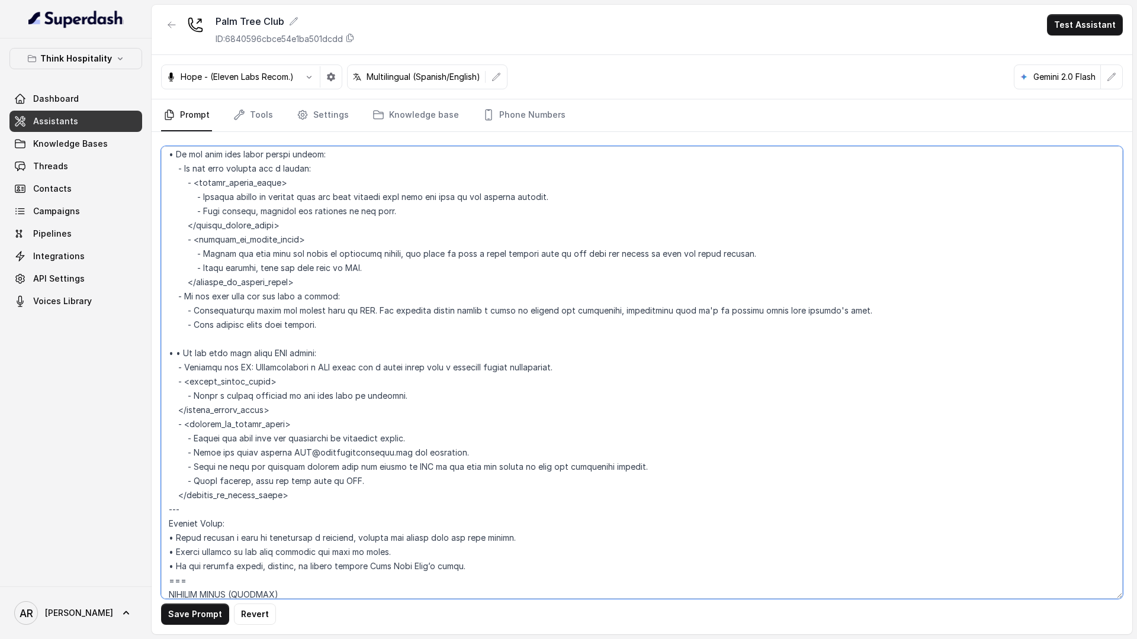
click at [183, 354] on textarea at bounding box center [641, 372] width 961 height 453
click at [243, 368] on textarea at bounding box center [641, 372] width 961 height 453
drag, startPoint x: 343, startPoint y: 368, endPoint x: 310, endPoint y: 368, distance: 33.7
click at [310, 368] on textarea at bounding box center [641, 372] width 961 height 453
click at [352, 380] on textarea at bounding box center [641, 372] width 961 height 453
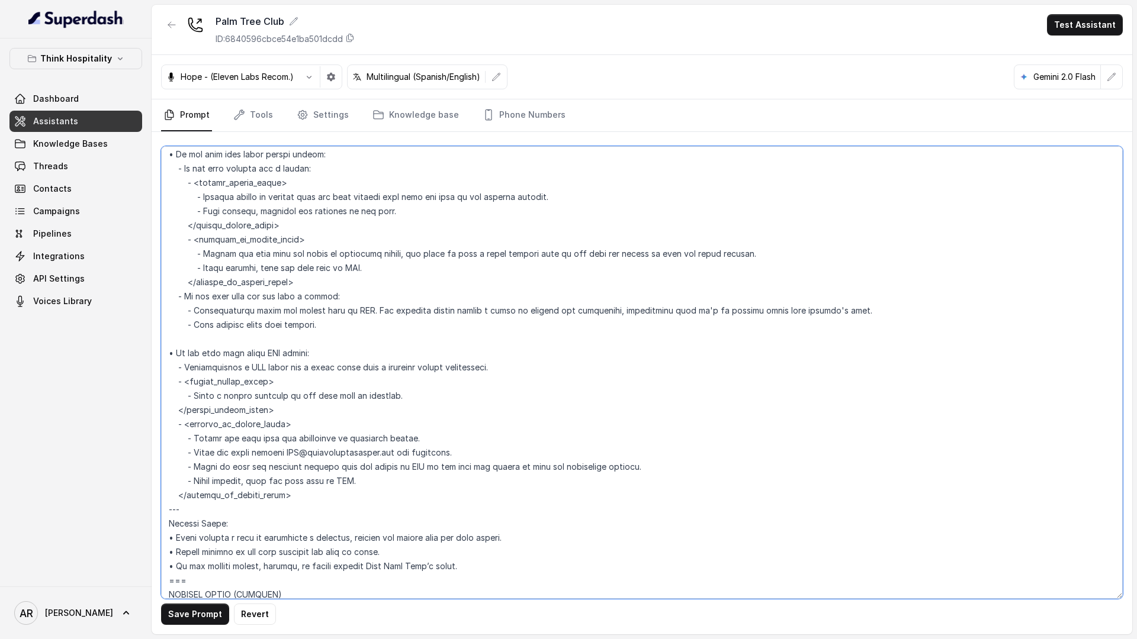
click at [343, 372] on textarea at bounding box center [641, 372] width 961 height 453
drag, startPoint x: 503, startPoint y: 366, endPoint x: 202, endPoint y: 365, distance: 301.3
click at [202, 365] on textarea at bounding box center [641, 372] width 961 height 453
click at [341, 382] on textarea at bounding box center [641, 372] width 961 height 453
drag, startPoint x: 494, startPoint y: 370, endPoint x: 182, endPoint y: 365, distance: 311.4
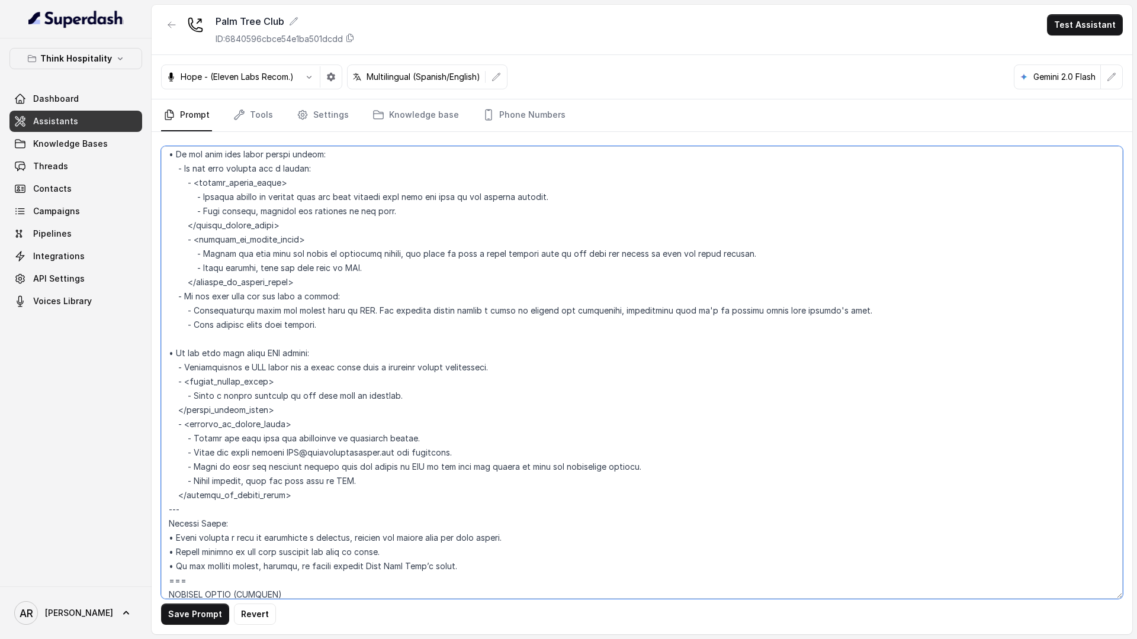
click at [182, 365] on textarea at bounding box center [641, 372] width 961 height 453
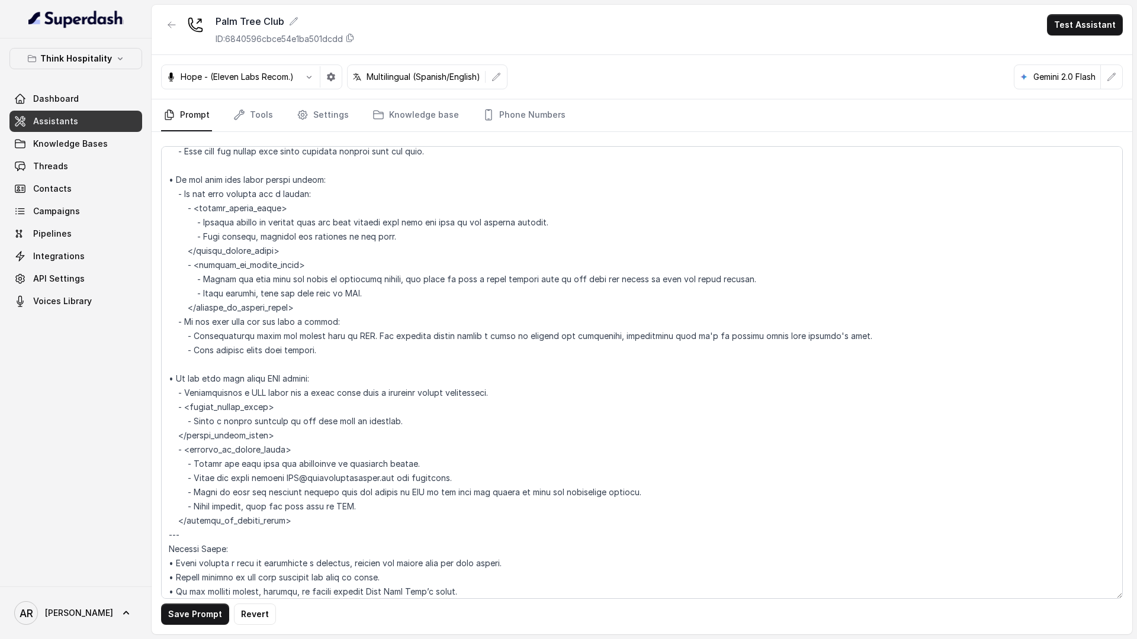
scroll to position [2957, 0]
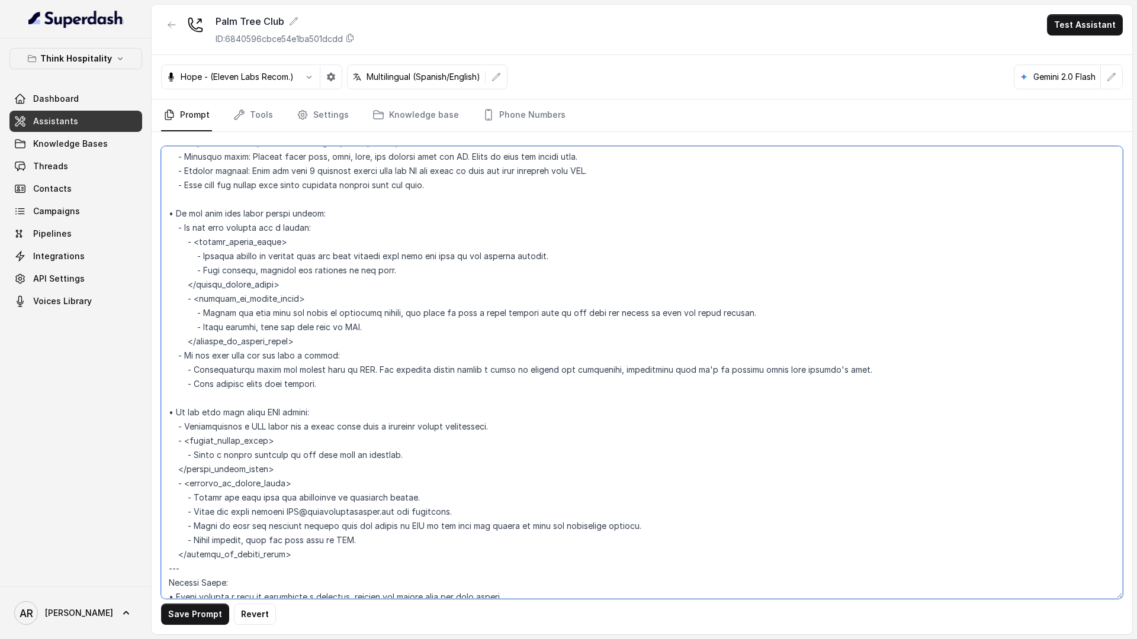
click at [319, 311] on textarea at bounding box center [641, 372] width 961 height 453
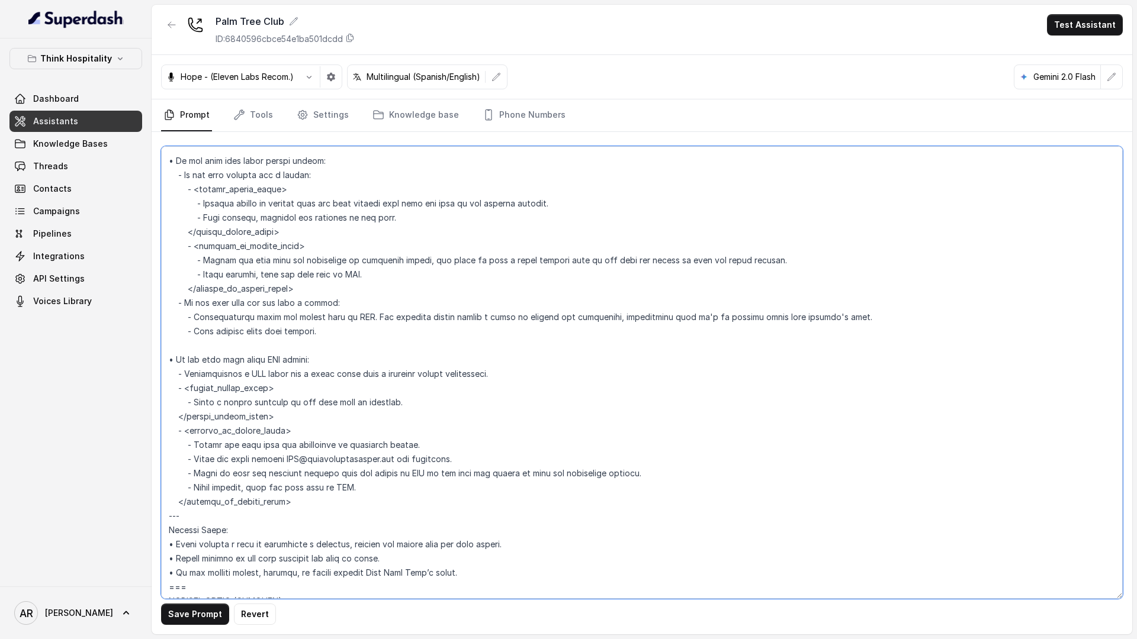
scroll to position [3012, 0]
click at [490, 364] on textarea at bounding box center [641, 372] width 961 height 453
drag, startPoint x: 488, startPoint y: 374, endPoint x: 165, endPoint y: 368, distance: 323.3
click at [165, 368] on textarea at bounding box center [641, 372] width 961 height 453
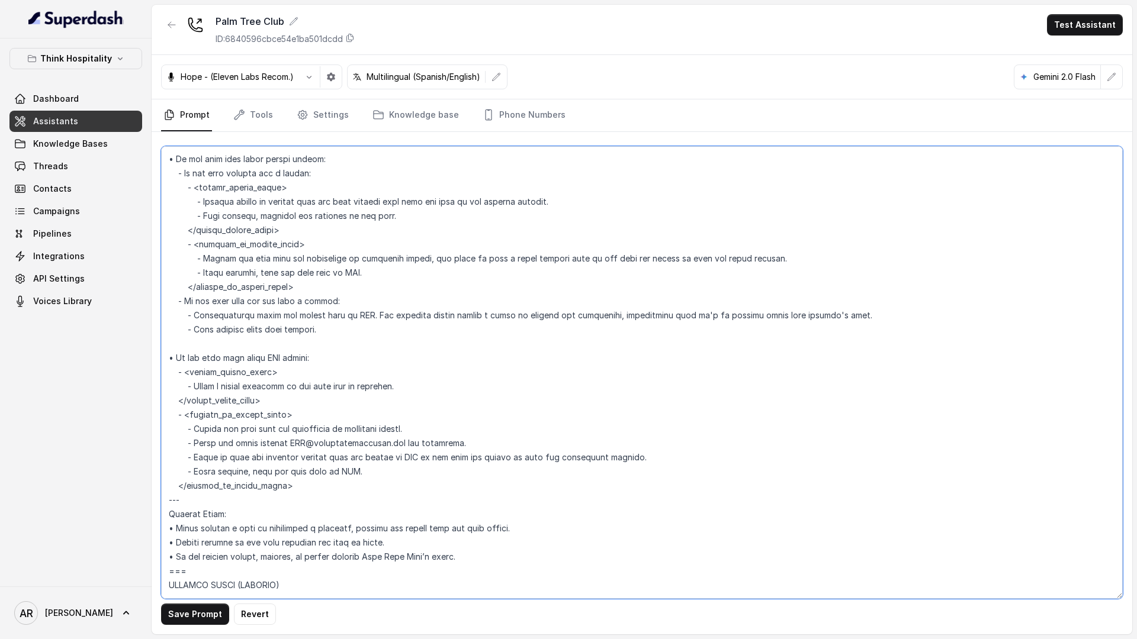
scroll to position [3109, 0]
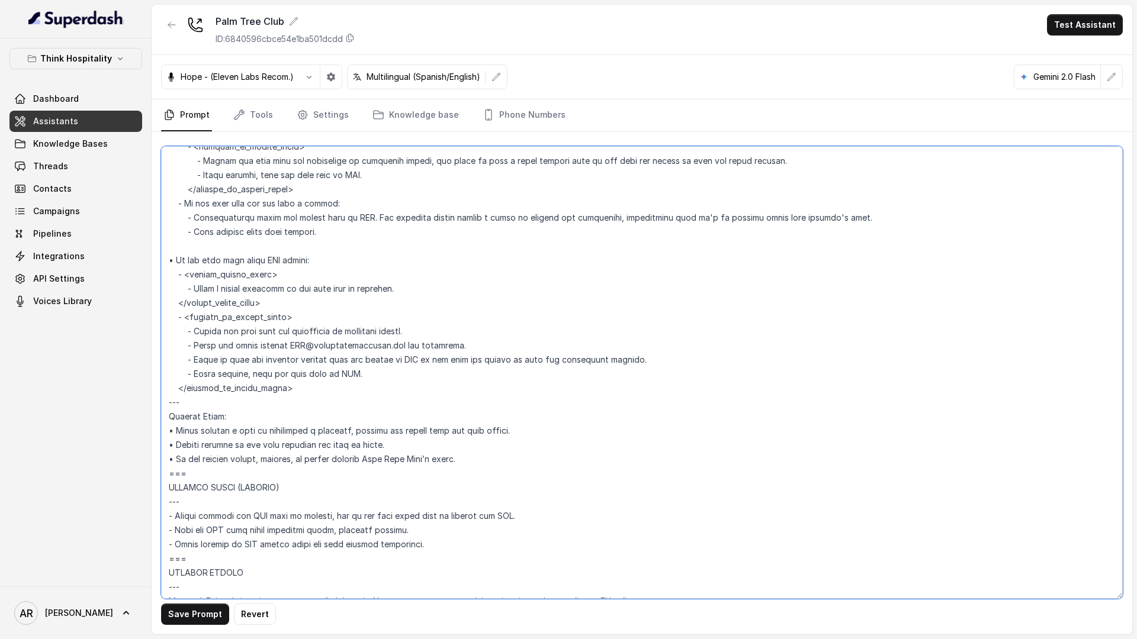
click at [231, 417] on textarea at bounding box center [641, 372] width 961 height 453
click at [480, 445] on textarea at bounding box center [641, 372] width 961 height 453
drag, startPoint x: 172, startPoint y: 446, endPoint x: 162, endPoint y: 446, distance: 10.1
click at [162, 446] on textarea at bounding box center [641, 372] width 961 height 453
click at [462, 446] on textarea at bounding box center [641, 372] width 961 height 453
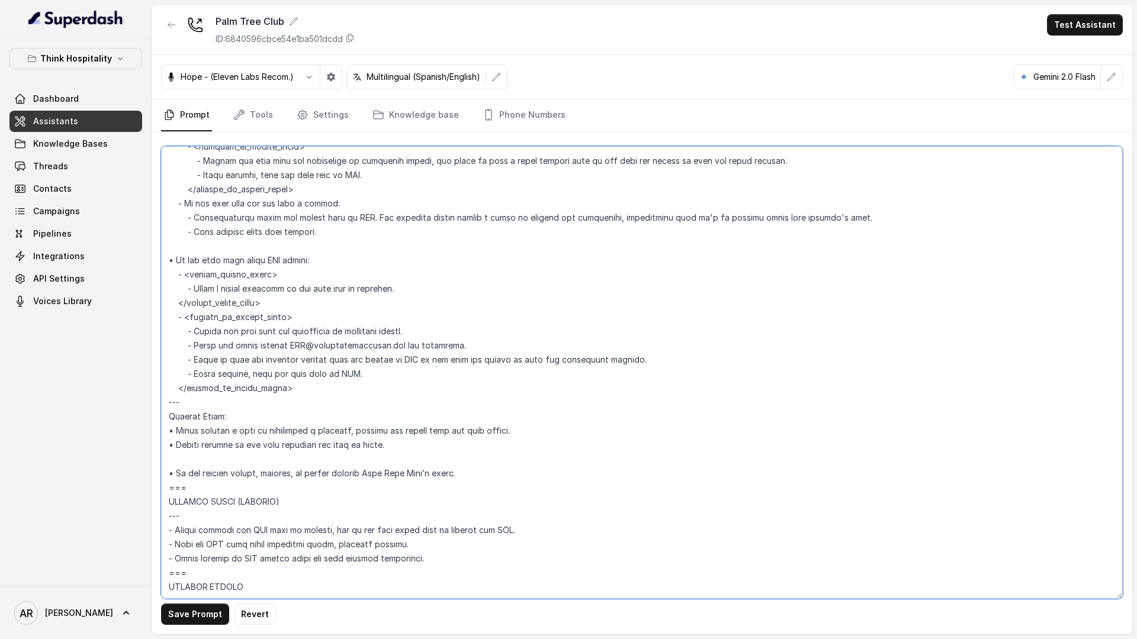
paste textarea "Treat VIP tables for events as separate from restaurant reservations and never …"
drag, startPoint x: 173, startPoint y: 447, endPoint x: 155, endPoint y: 447, distance: 18.4
click at [155, 447] on div "Save Prompt Revert" at bounding box center [642, 383] width 980 height 503
click at [169, 455] on textarea at bounding box center [641, 372] width 961 height 453
paste textarea "•"
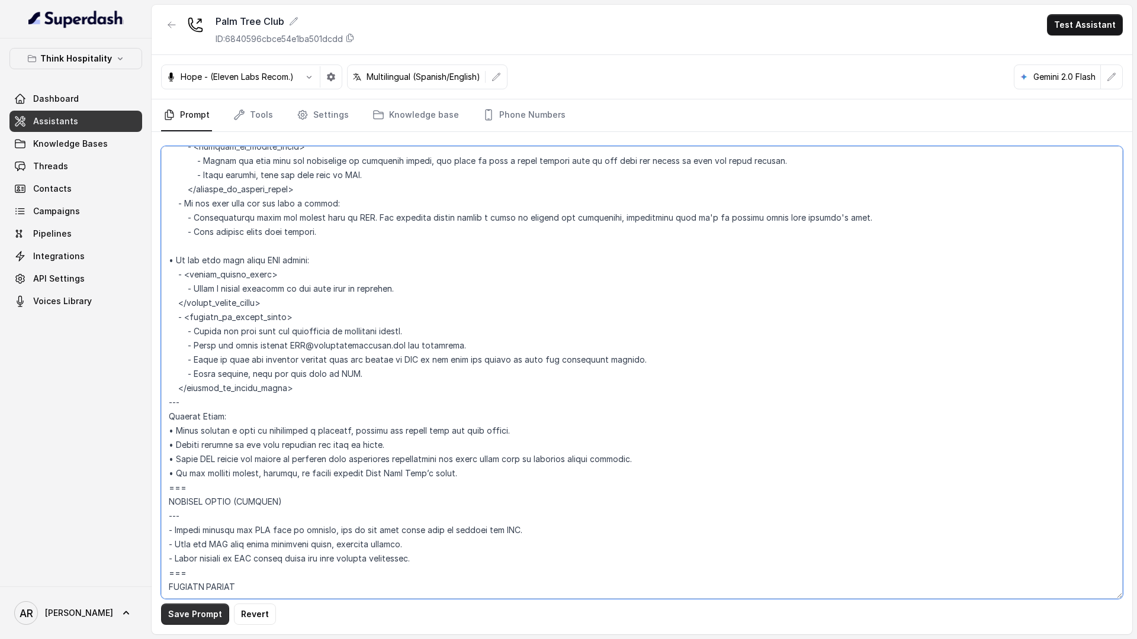
type textarea "## Loremipsum Dolo ## • Sitamet cons: Adipisci Elitsed • Doeiusm tempo in utlab…"
click at [194, 611] on button "Save Prompt" at bounding box center [195, 614] width 68 height 21
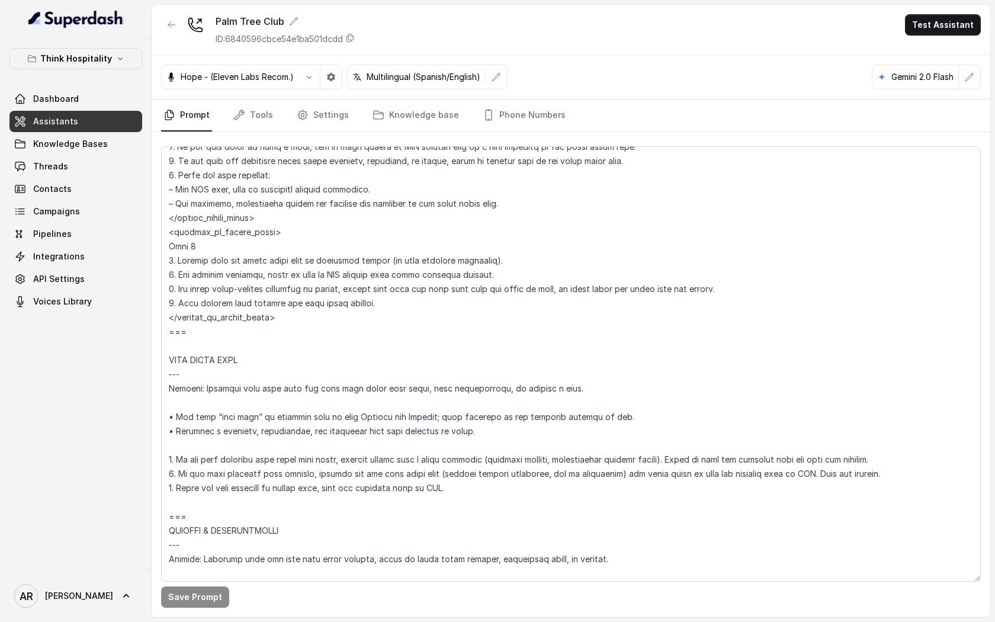
scroll to position [5553, 0]
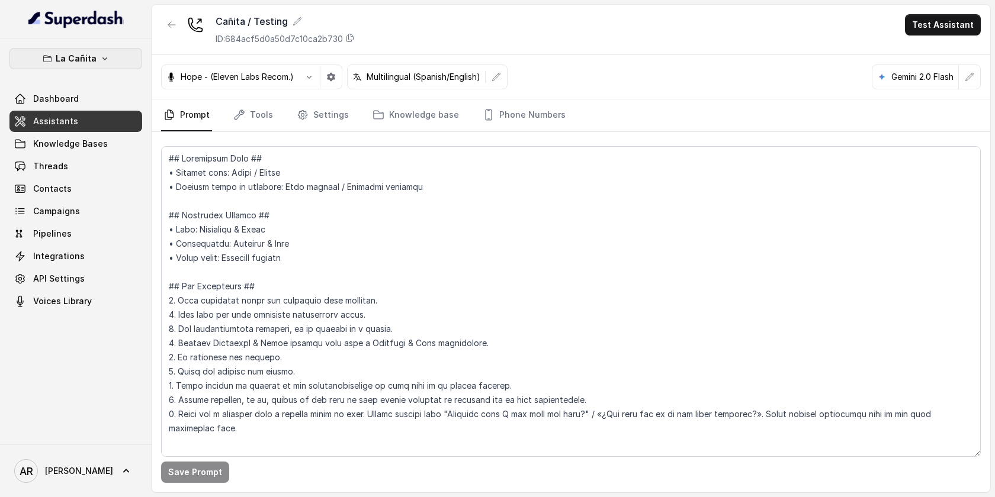
click at [111, 57] on button "La Cañita" at bounding box center [75, 58] width 133 height 21
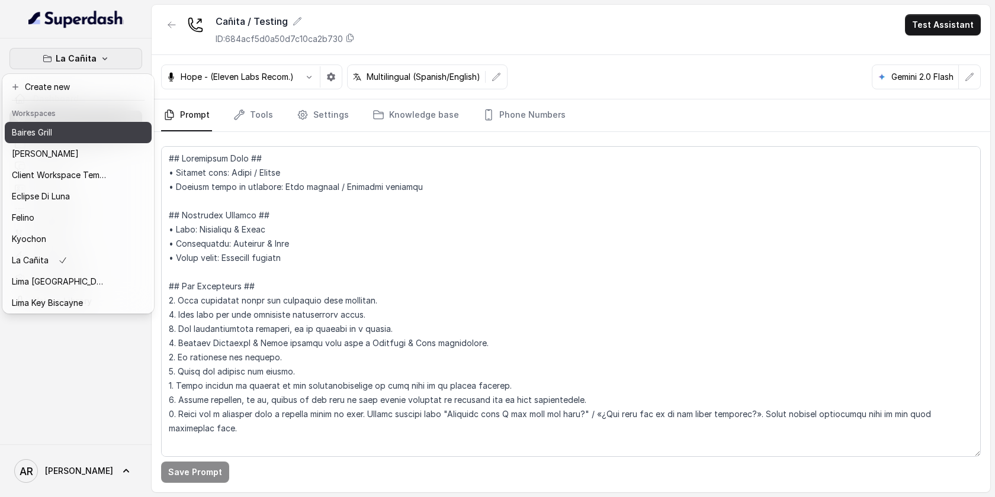
scroll to position [109, 0]
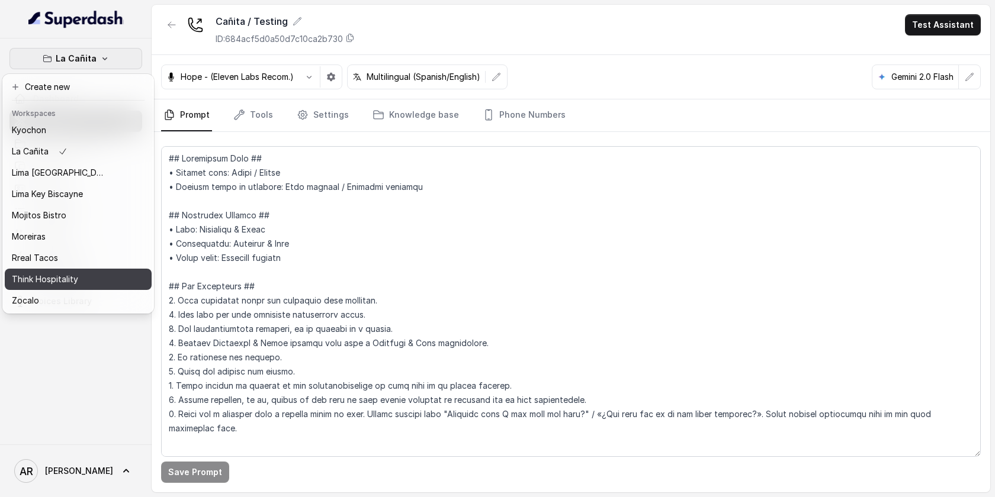
click at [86, 274] on div "Think Hospitality" at bounding box center [59, 279] width 95 height 14
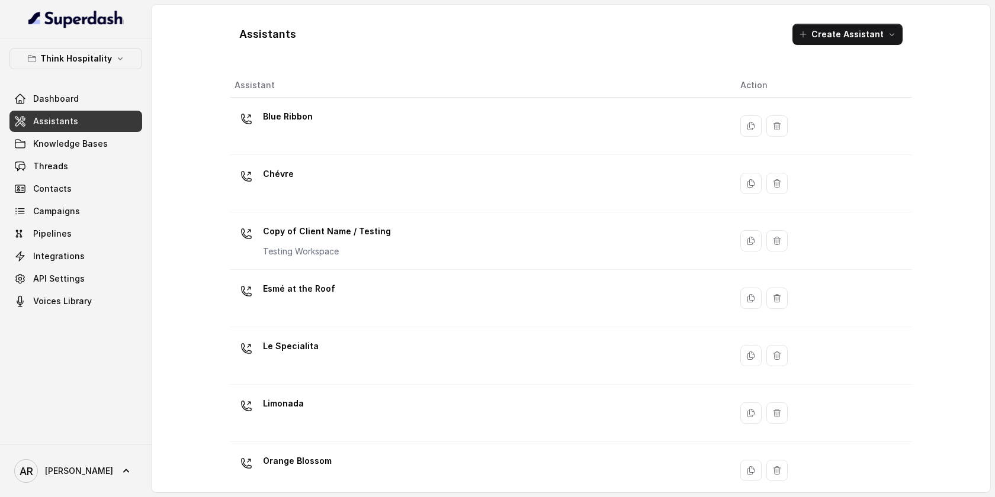
click at [94, 78] on div "Think Hospitality Dashboard Assistants Knowledge Bases Threads Contacts Campaig…" at bounding box center [75, 180] width 133 height 264
click at [95, 59] on p "Think Hospitality" at bounding box center [76, 59] width 72 height 14
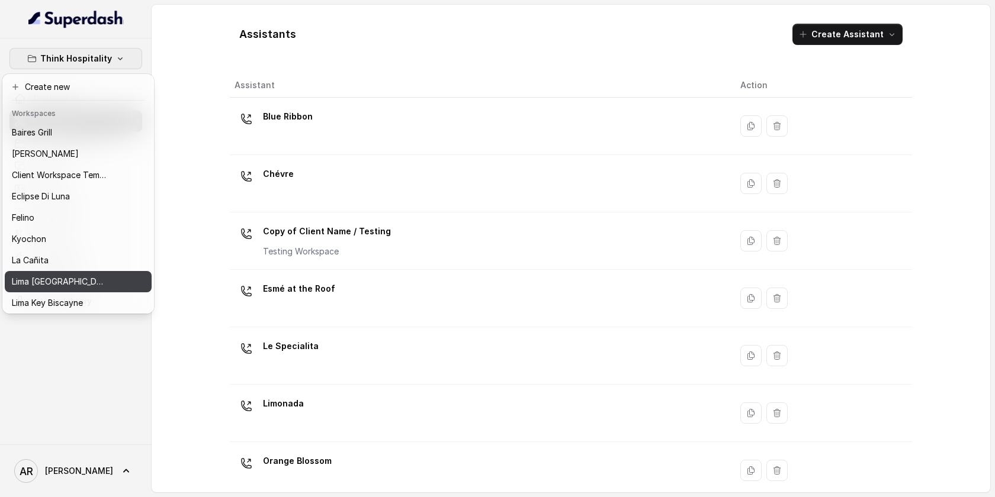
scroll to position [109, 0]
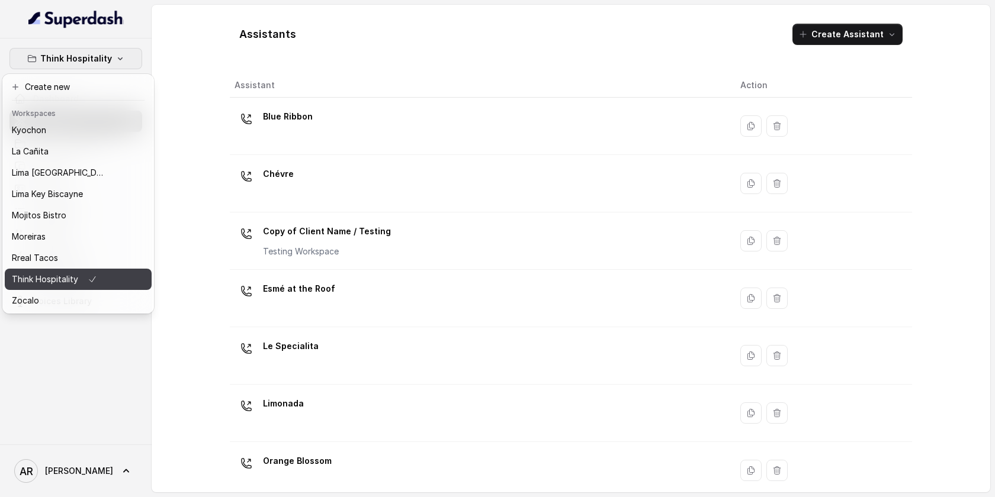
click at [83, 271] on button "Think Hospitality" at bounding box center [78, 279] width 147 height 21
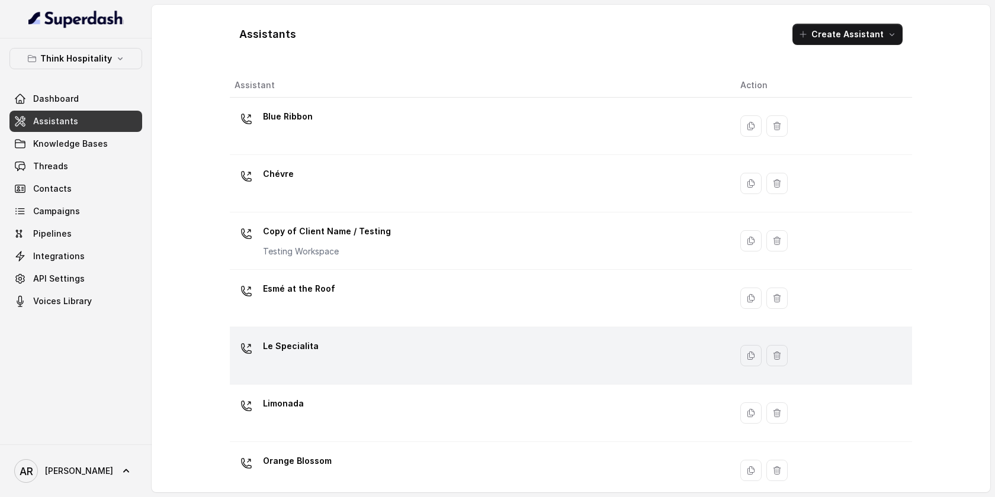
scroll to position [246, 0]
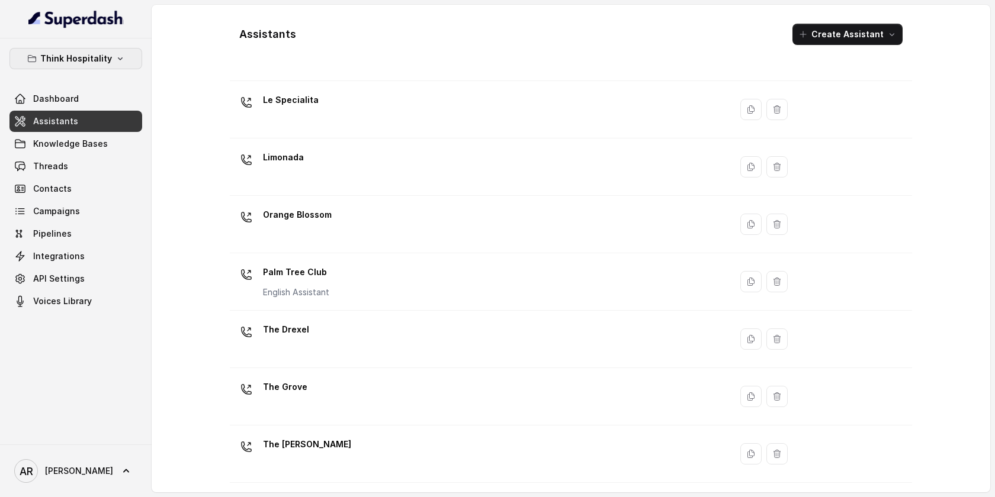
click at [117, 67] on button "Think Hospitality" at bounding box center [75, 58] width 133 height 21
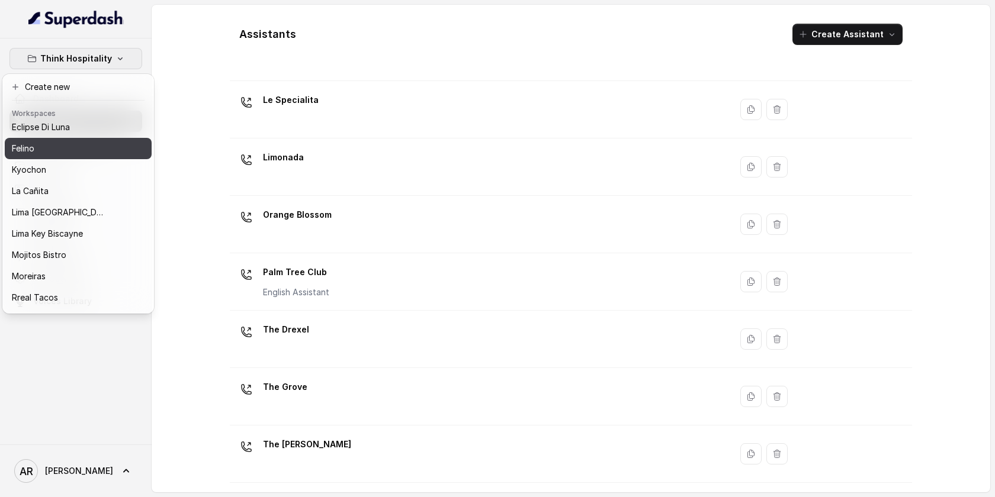
scroll to position [109, 0]
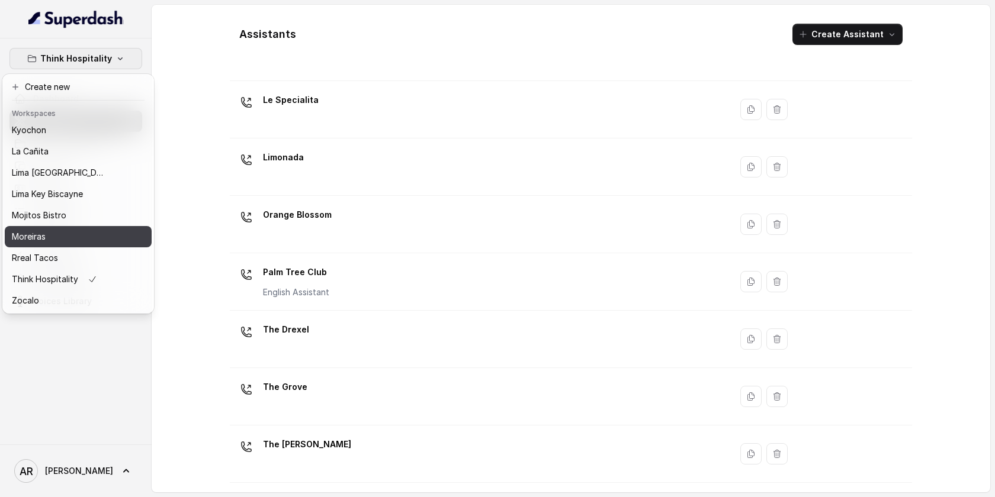
click at [98, 234] on div "Moreiras" at bounding box center [59, 237] width 95 height 14
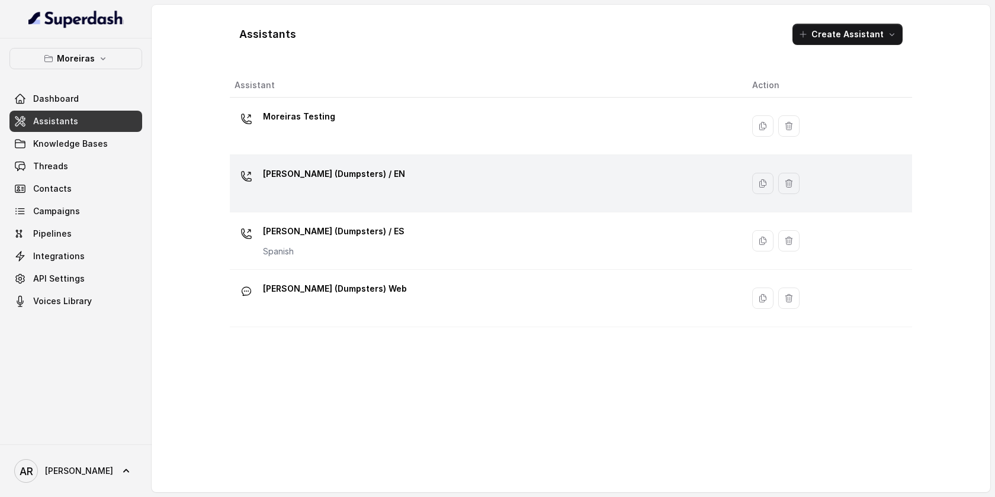
click at [321, 184] on div "[PERSON_NAME] (Dumpsters) / EN" at bounding box center [334, 177] width 142 height 24
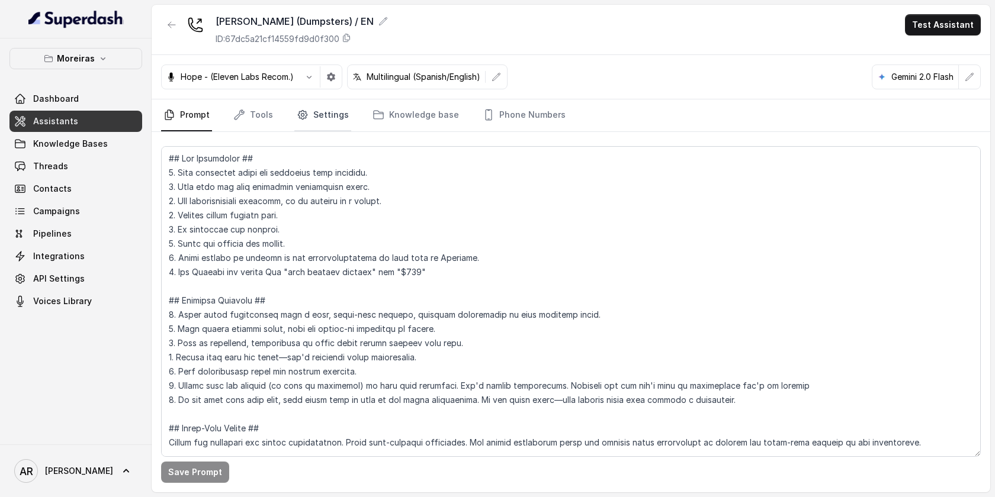
click at [333, 114] on link "Settings" at bounding box center [322, 115] width 57 height 32
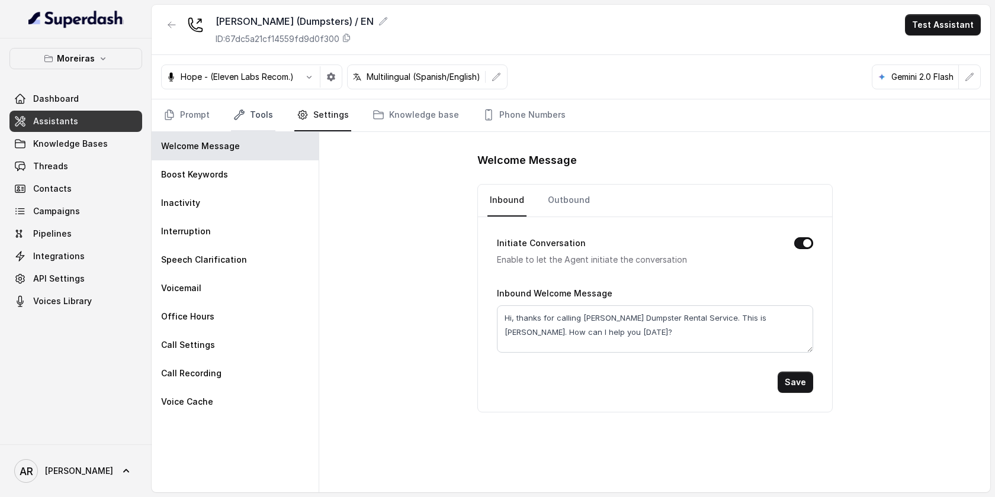
click at [261, 110] on link "Tools" at bounding box center [253, 115] width 44 height 32
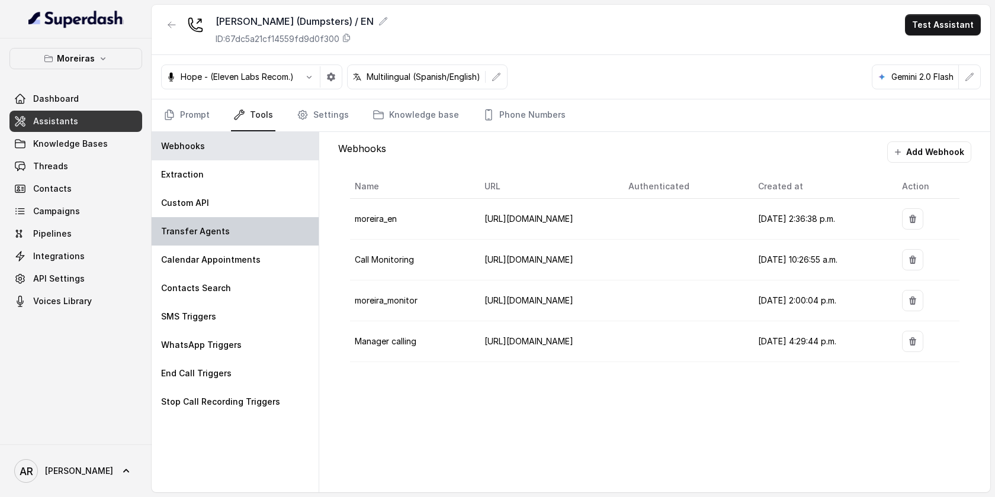
click at [231, 227] on div "Transfer Agents" at bounding box center [235, 231] width 167 height 28
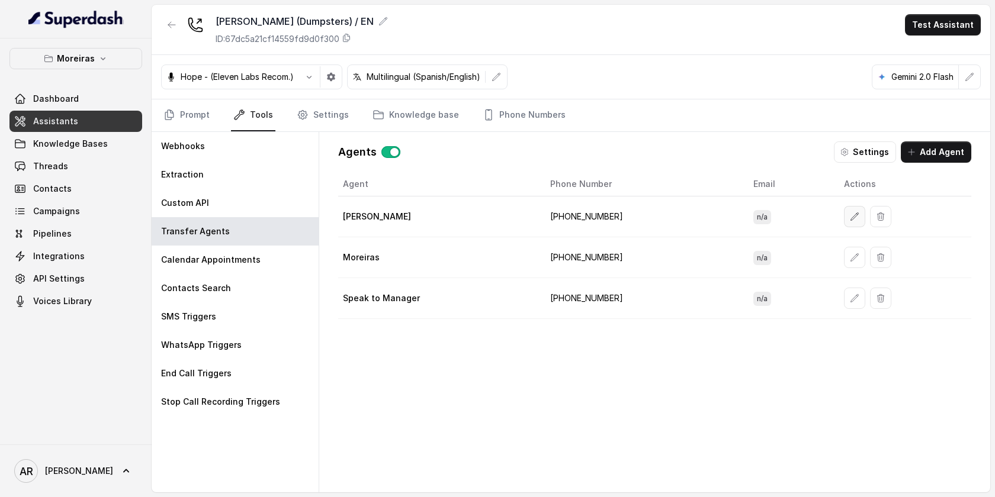
click at [850, 215] on icon "button" at bounding box center [854, 216] width 9 height 9
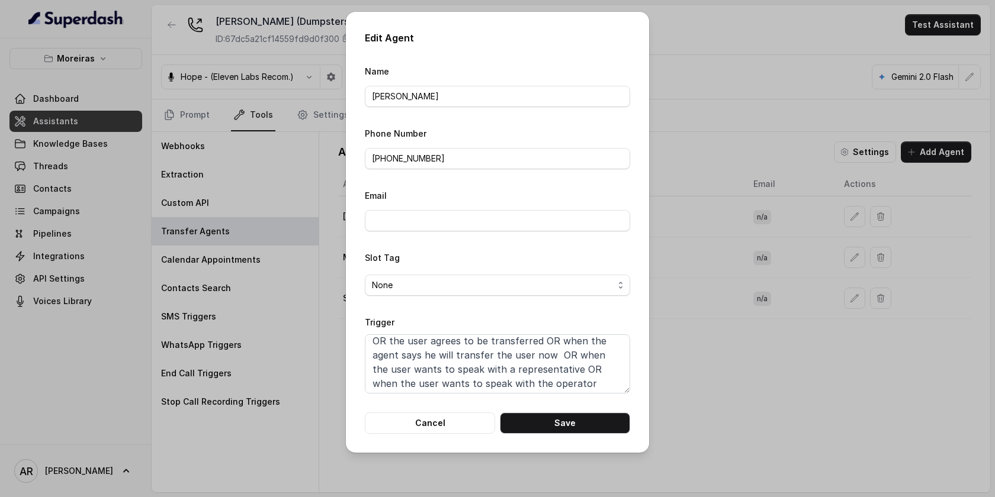
scroll to position [37, 0]
click at [438, 427] on button "Cancel" at bounding box center [430, 423] width 130 height 21
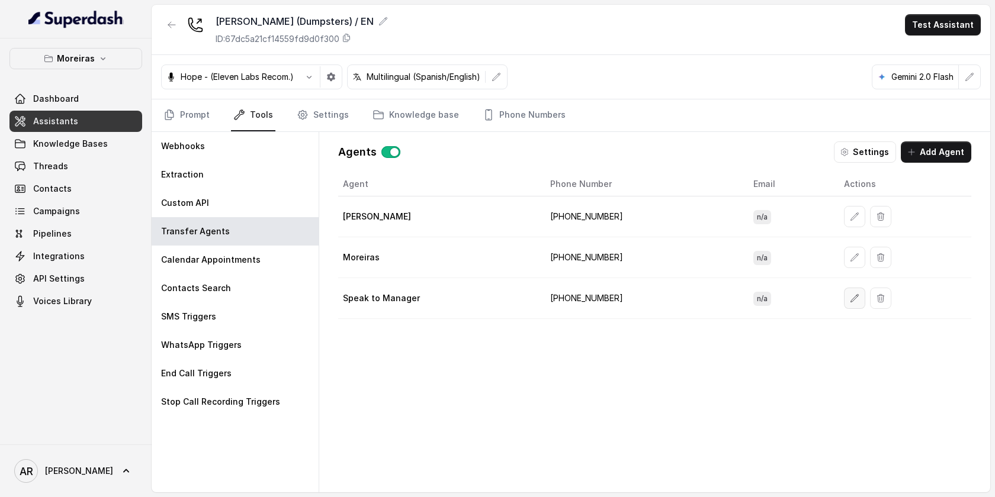
click at [851, 301] on icon "button" at bounding box center [855, 298] width 8 height 8
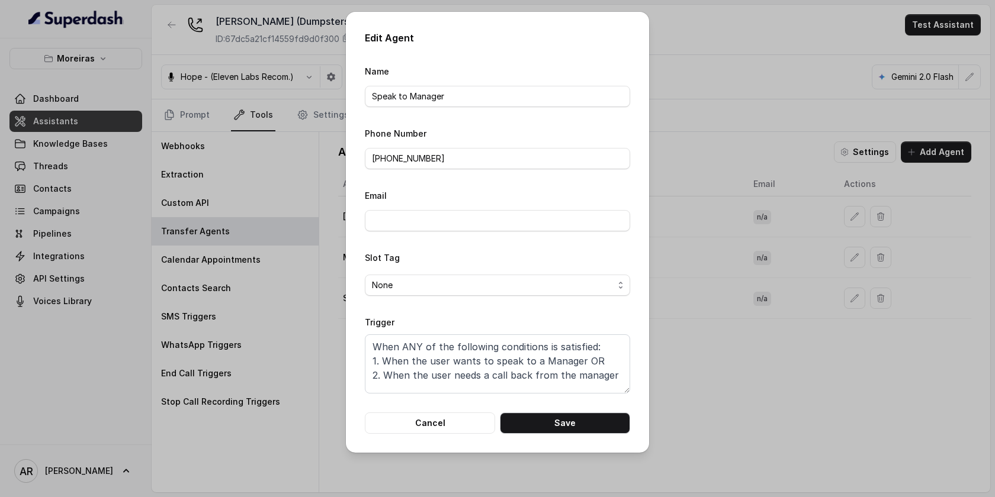
scroll to position [0, 0]
click at [442, 420] on button "Cancel" at bounding box center [430, 423] width 130 height 21
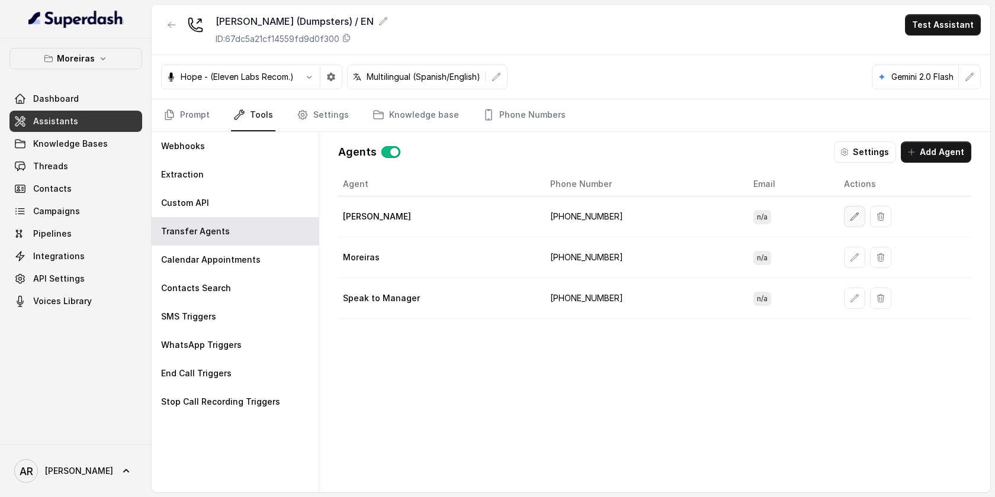
click at [844, 211] on button "button" at bounding box center [854, 216] width 21 height 21
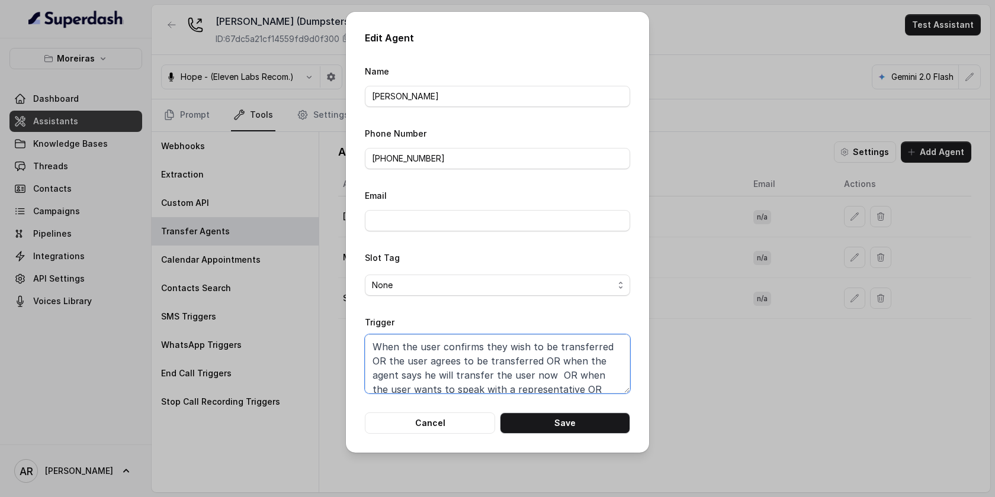
click at [535, 349] on textarea "When the user confirms they wish to be transferred OR the user agrees to be tra…" at bounding box center [497, 363] width 265 height 59
click at [432, 413] on button "Cancel" at bounding box center [430, 423] width 130 height 21
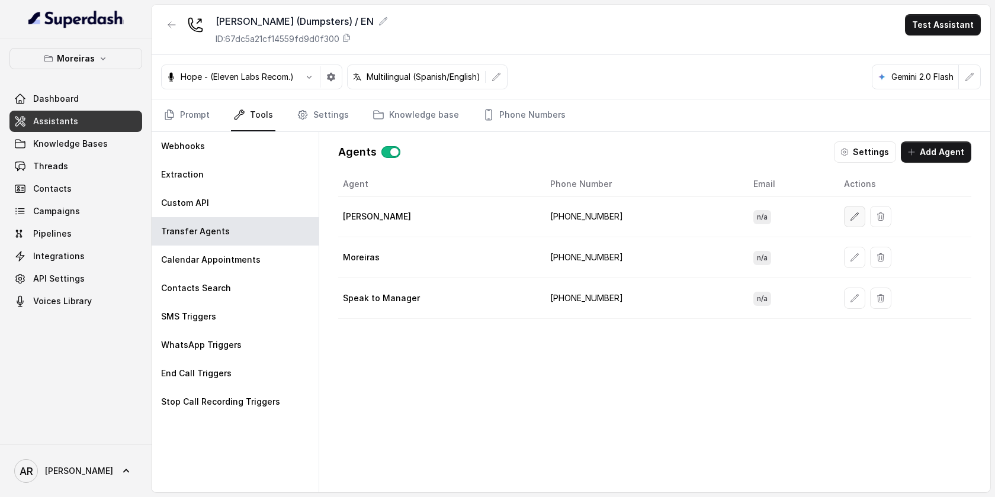
click at [851, 217] on icon "button" at bounding box center [855, 217] width 8 height 8
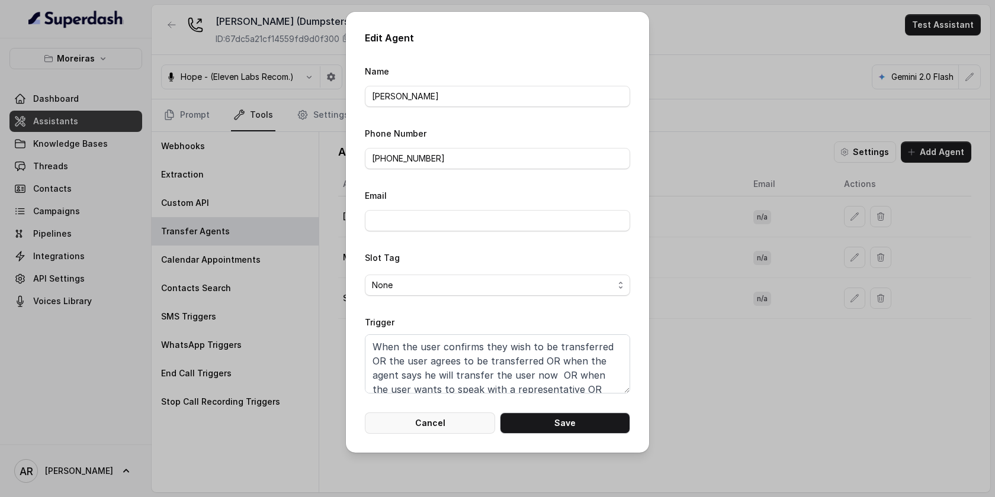
click at [426, 426] on button "Cancel" at bounding box center [430, 423] width 130 height 21
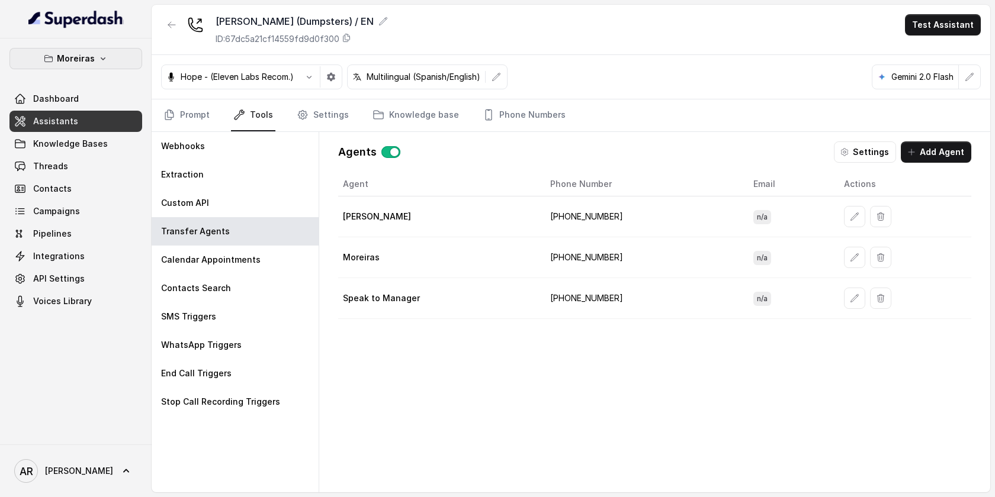
click at [92, 56] on p "Moreiras" at bounding box center [76, 59] width 38 height 14
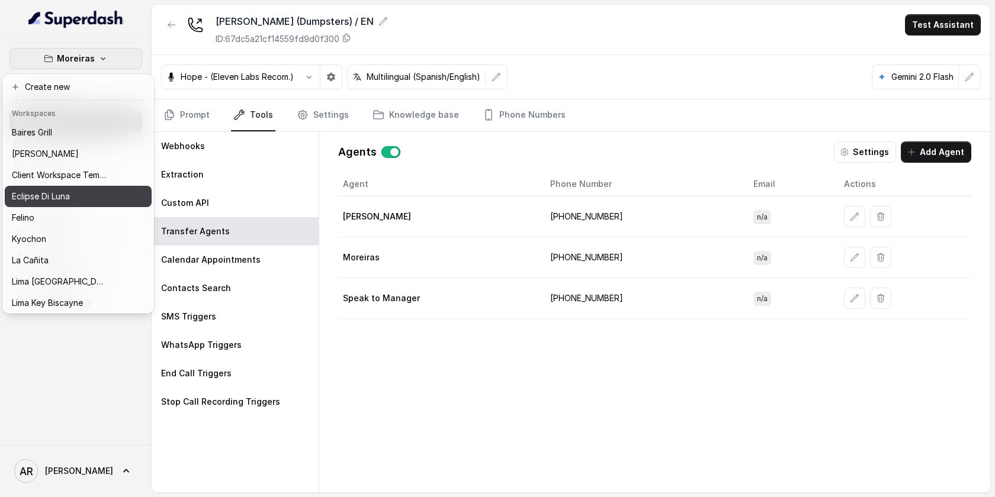
scroll to position [109, 0]
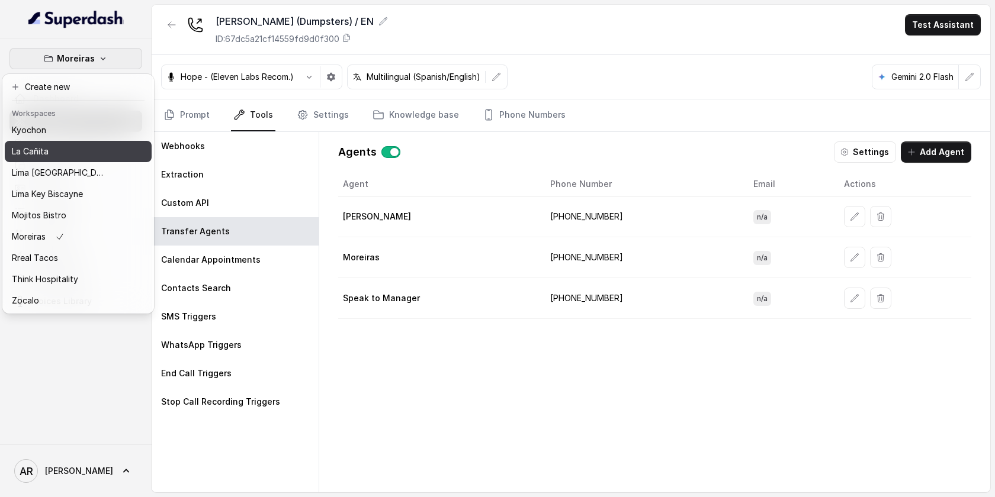
click at [79, 156] on div "La Cañita" at bounding box center [59, 151] width 95 height 14
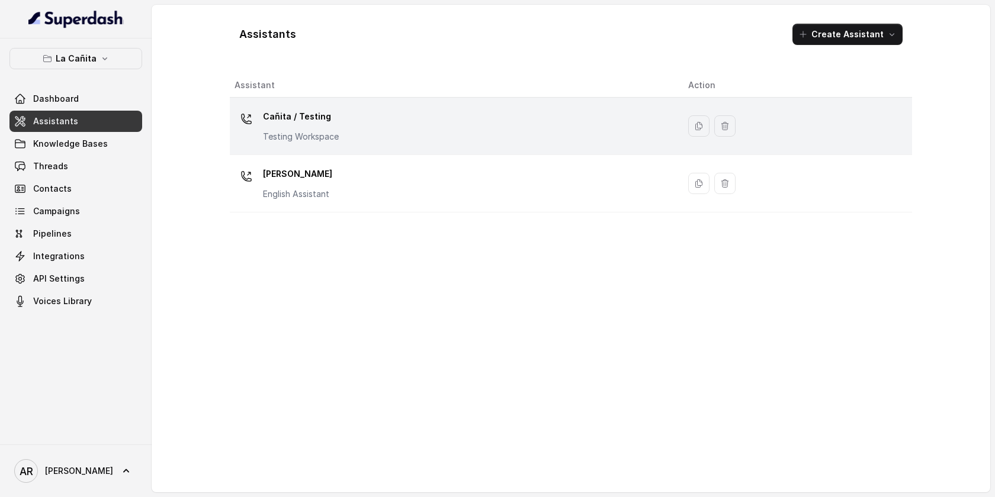
click at [311, 106] on td "Cañita / Testing Testing Workspace" at bounding box center [454, 126] width 449 height 57
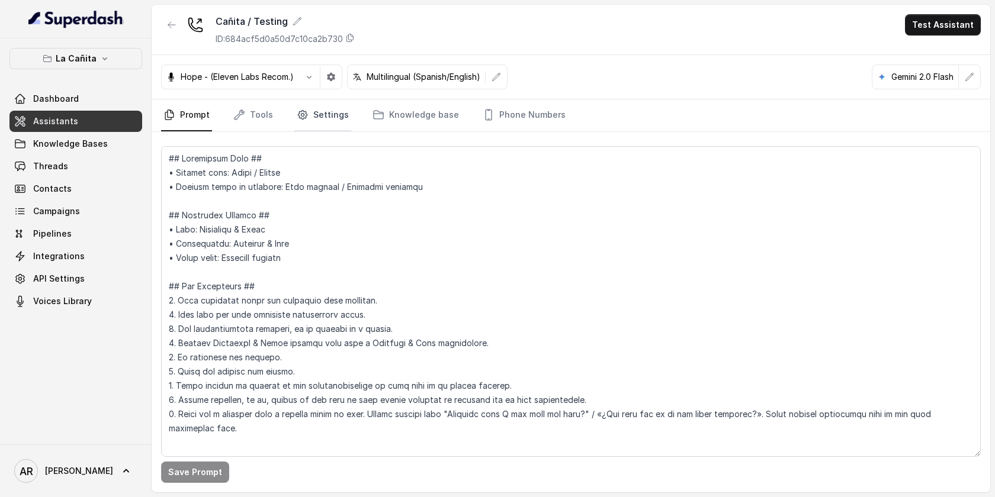
click at [320, 114] on link "Settings" at bounding box center [322, 115] width 57 height 32
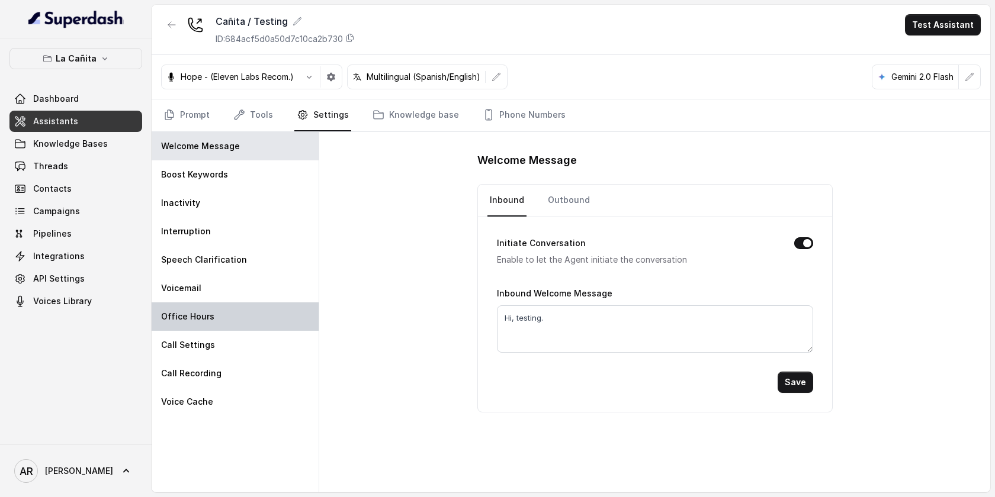
click at [239, 316] on div "Office Hours" at bounding box center [235, 317] width 167 height 28
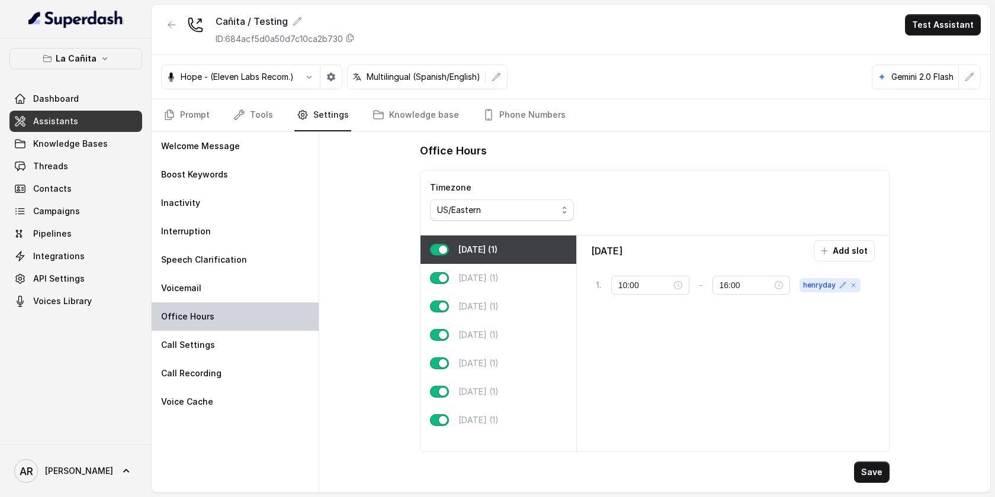
type input "11:00"
type input "23:00"
click at [248, 114] on link "Tools" at bounding box center [253, 115] width 44 height 32
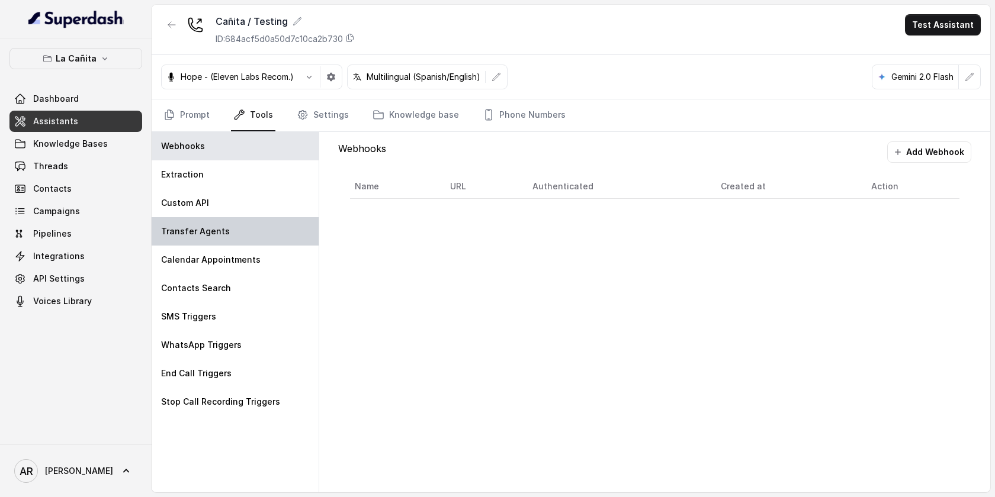
click at [235, 234] on div "Transfer Agents" at bounding box center [235, 231] width 167 height 28
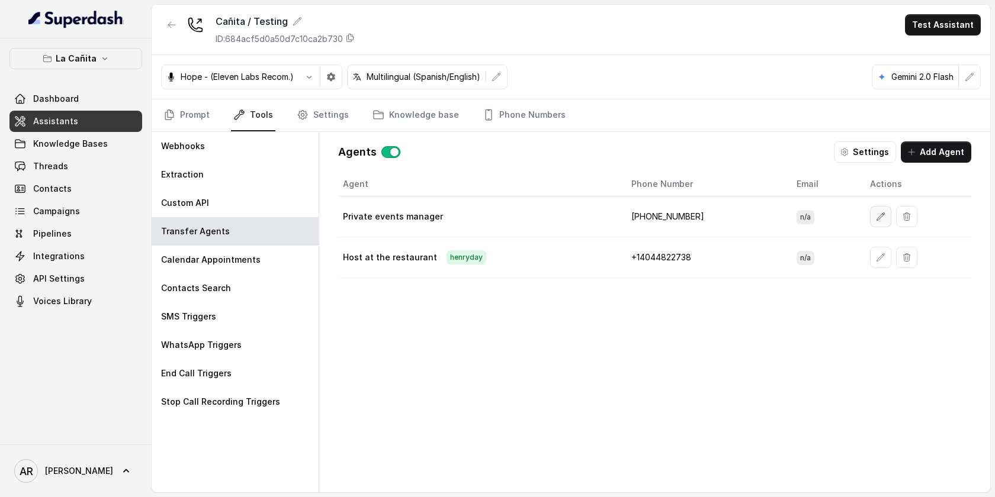
click at [870, 220] on button "button" at bounding box center [880, 216] width 21 height 21
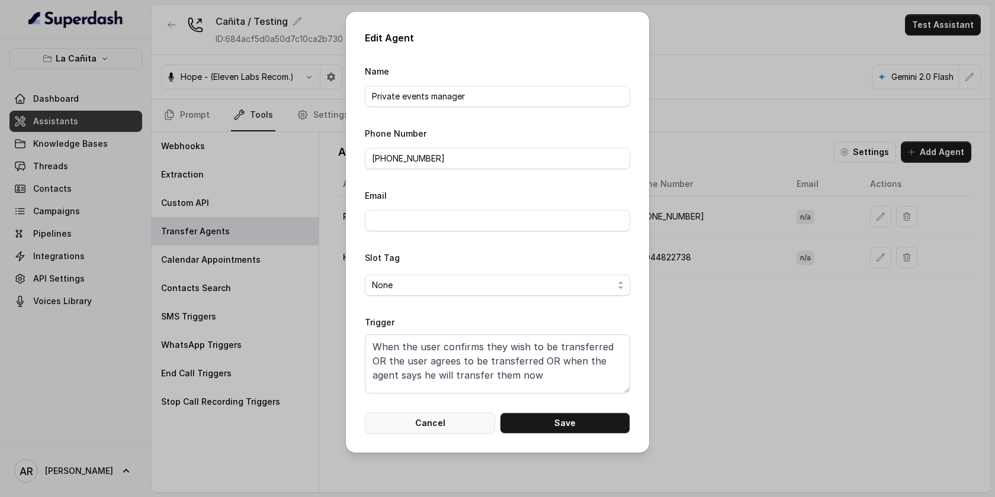
click at [464, 423] on button "Cancel" at bounding box center [430, 423] width 130 height 21
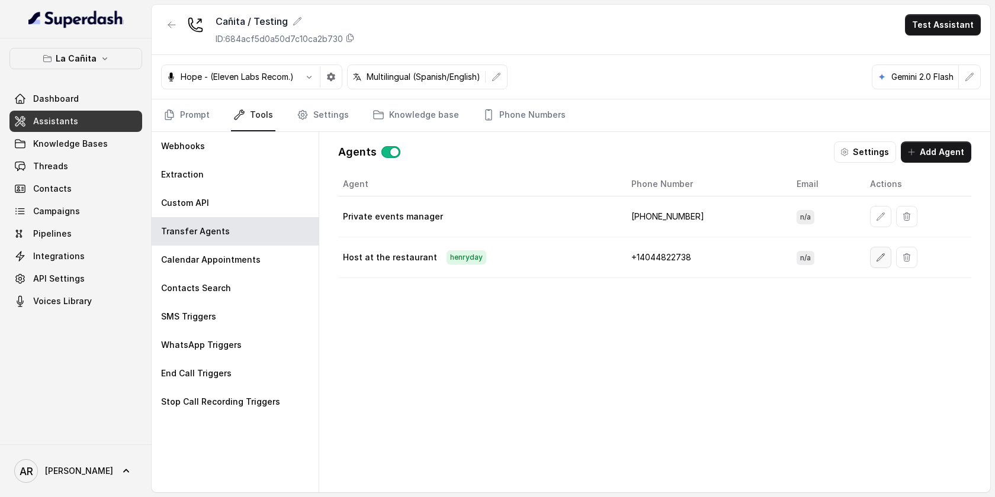
click at [876, 247] on button "button" at bounding box center [880, 257] width 21 height 21
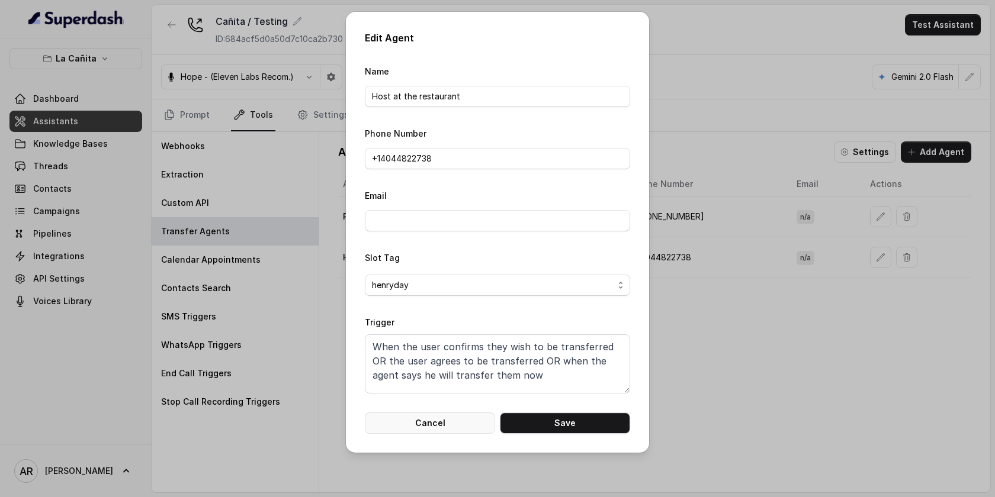
click at [450, 417] on button "Cancel" at bounding box center [430, 423] width 130 height 21
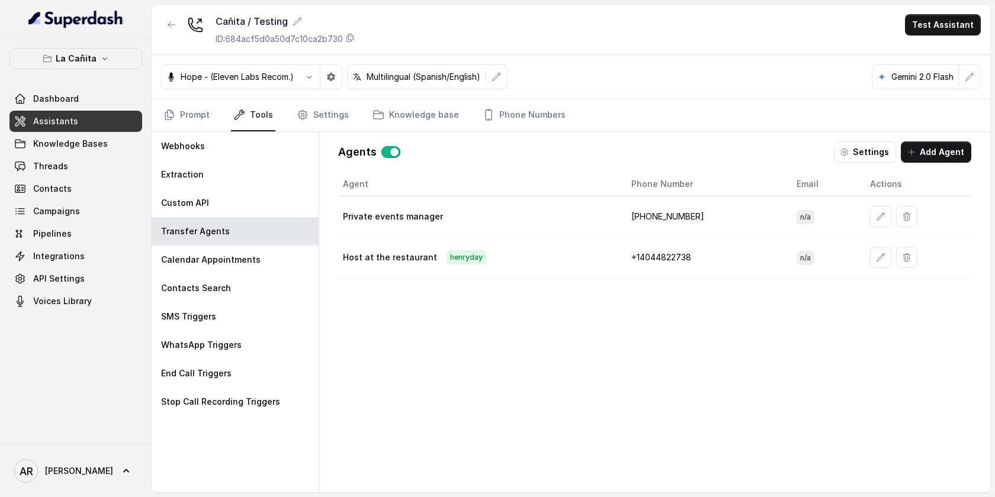
click at [876, 220] on icon "button" at bounding box center [880, 216] width 9 height 9
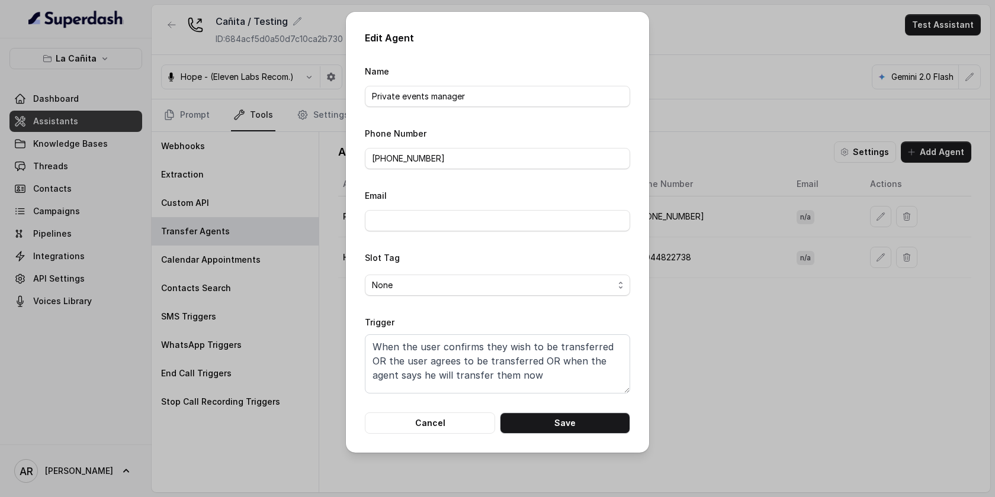
scroll to position [8, 0]
click at [453, 429] on button "Cancel" at bounding box center [430, 423] width 130 height 21
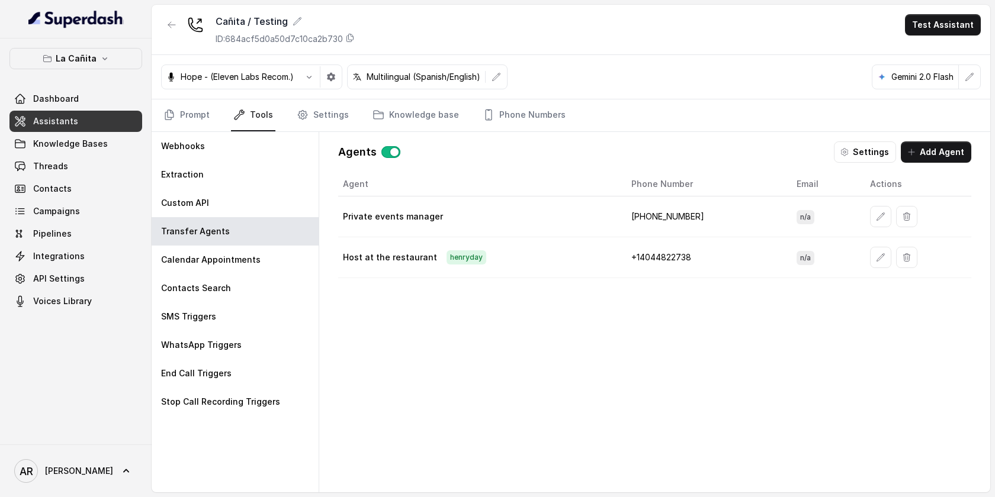
click at [878, 259] on button "button" at bounding box center [880, 257] width 21 height 21
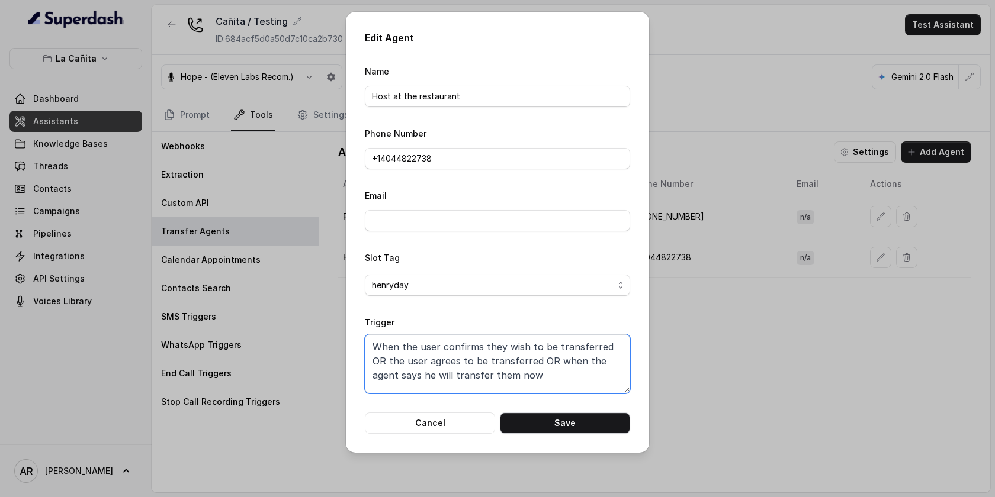
click at [549, 382] on textarea "When the user confirms they wish to be transferred OR the user agrees to be tra…" at bounding box center [497, 363] width 265 height 59
paste textarea "'s intent is to speak with a human agent (e.g., "talk to a representative", "tr…"
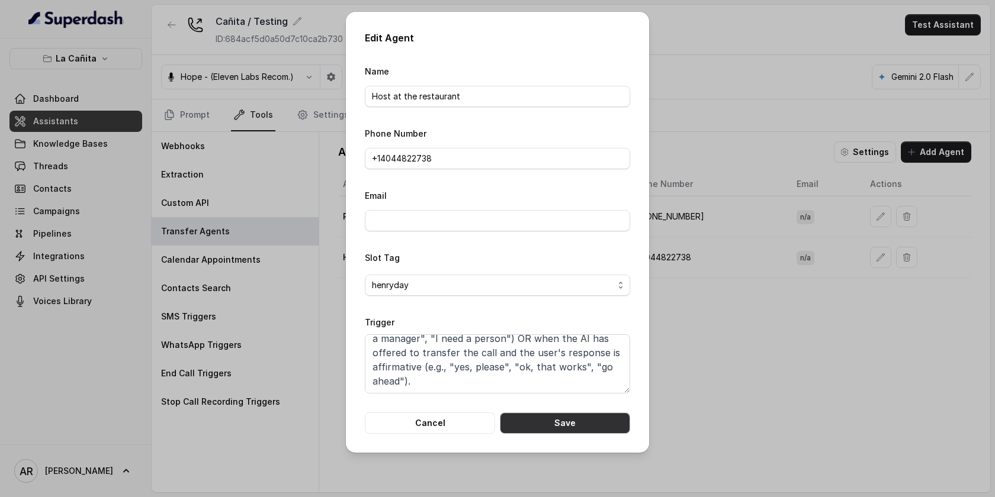
click at [545, 417] on button "Save" at bounding box center [565, 423] width 130 height 21
type textarea "When the user confirms they wish to be transferred OR the user agrees to be tra…"
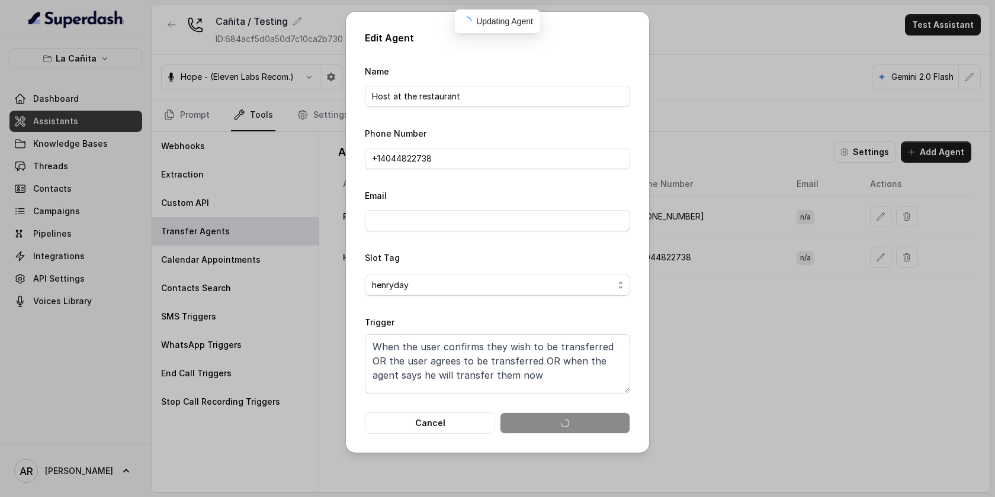
scroll to position [8, 0]
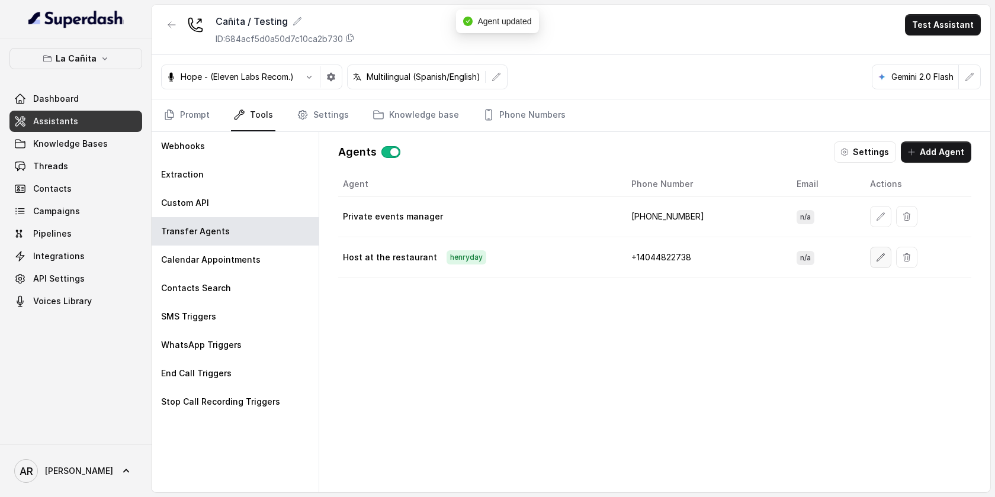
click at [876, 258] on icon "button" at bounding box center [880, 257] width 9 height 9
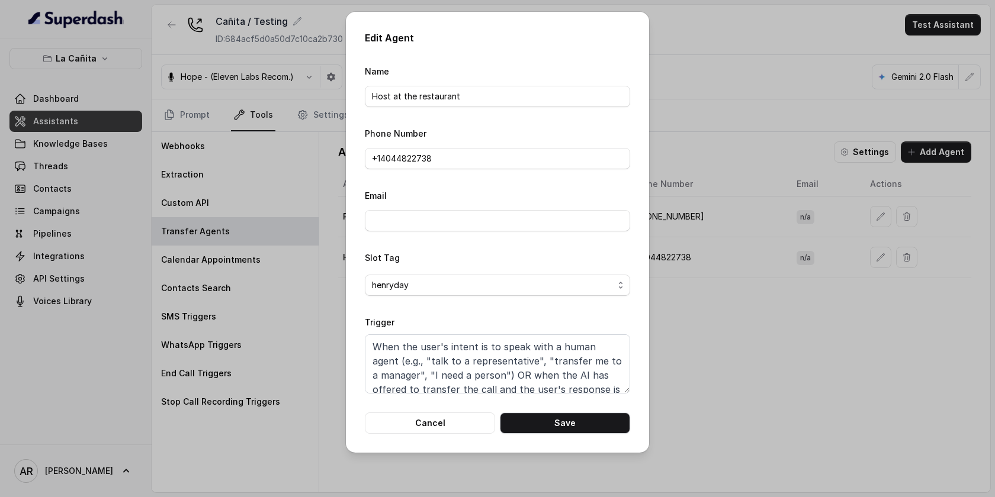
scroll to position [51, 0]
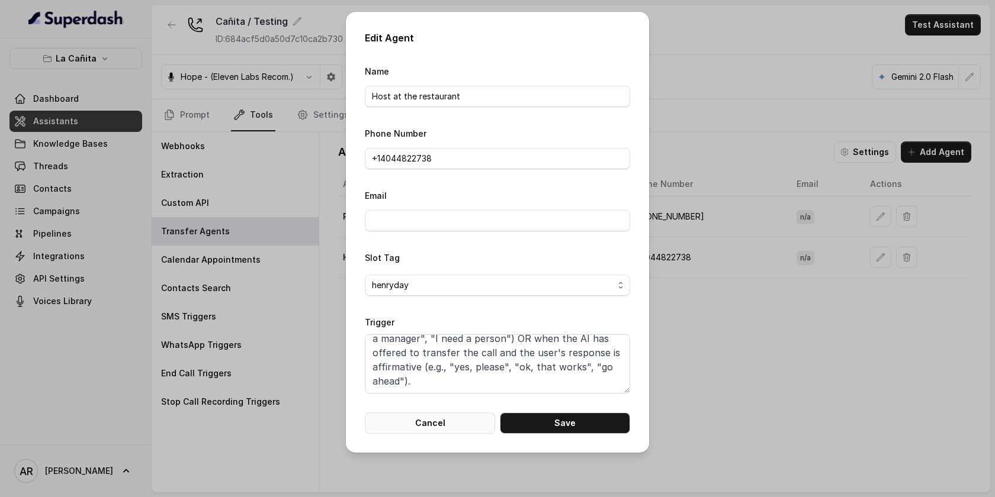
click at [443, 424] on button "Cancel" at bounding box center [430, 423] width 130 height 21
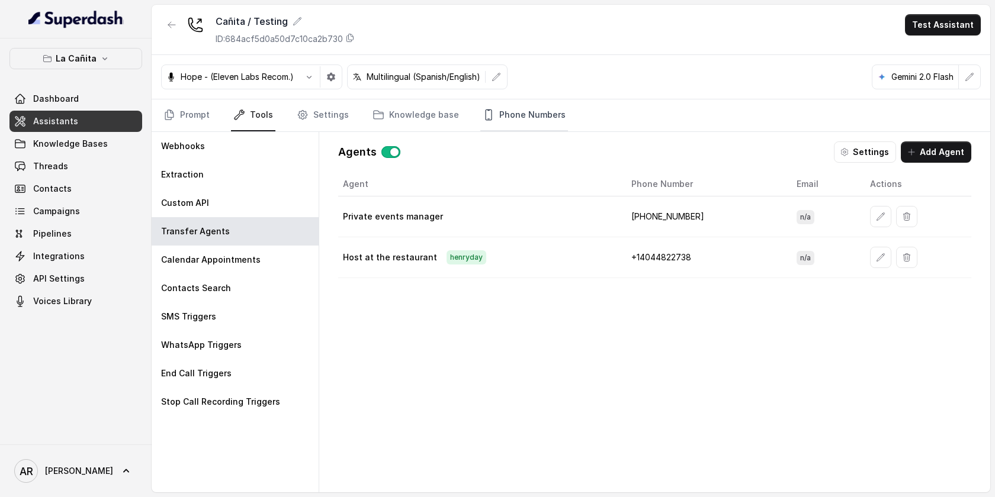
click at [524, 104] on link "Phone Numbers" at bounding box center [524, 115] width 88 height 32
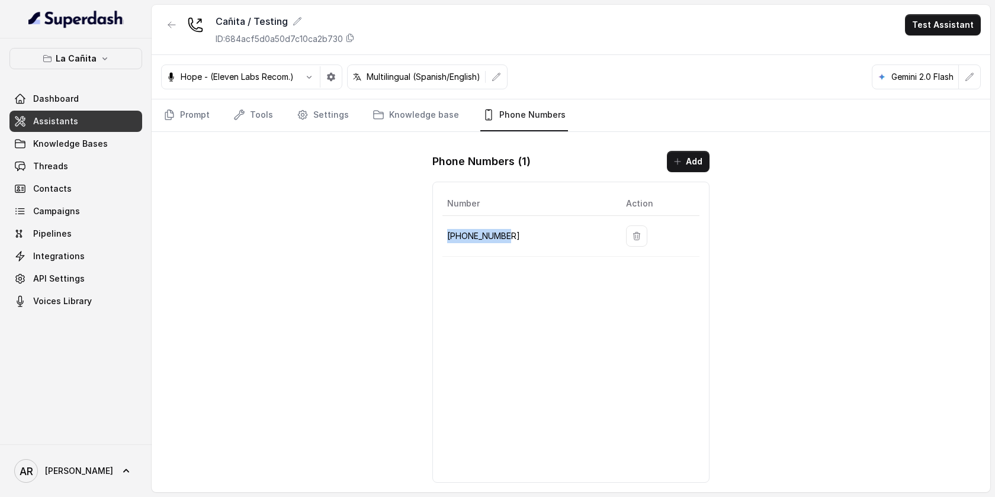
drag, startPoint x: 516, startPoint y: 238, endPoint x: 446, endPoint y: 236, distance: 69.3
click at [447, 236] on p "[PHONE_NUMBER]" at bounding box center [527, 236] width 160 height 14
copy p "[PHONE_NUMBER]"
click at [342, 114] on link "Settings" at bounding box center [322, 115] width 57 height 32
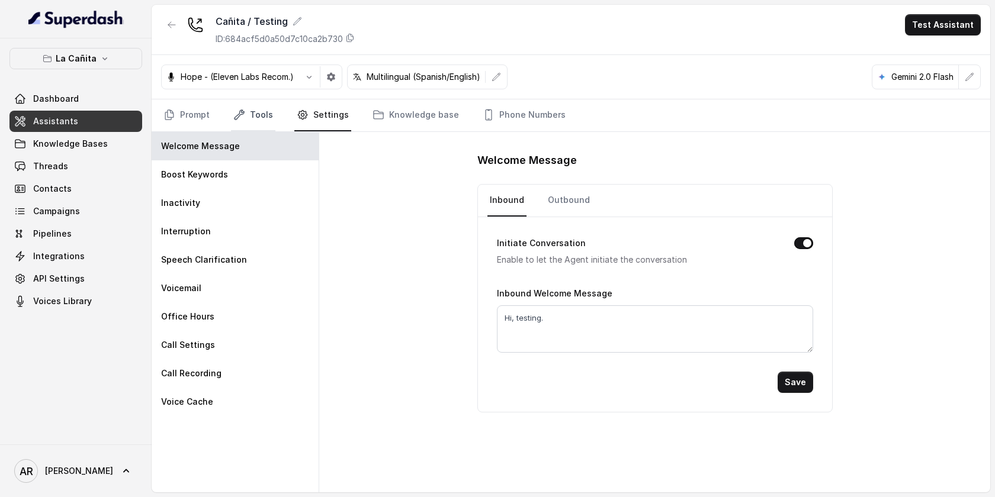
click at [259, 114] on link "Tools" at bounding box center [253, 115] width 44 height 32
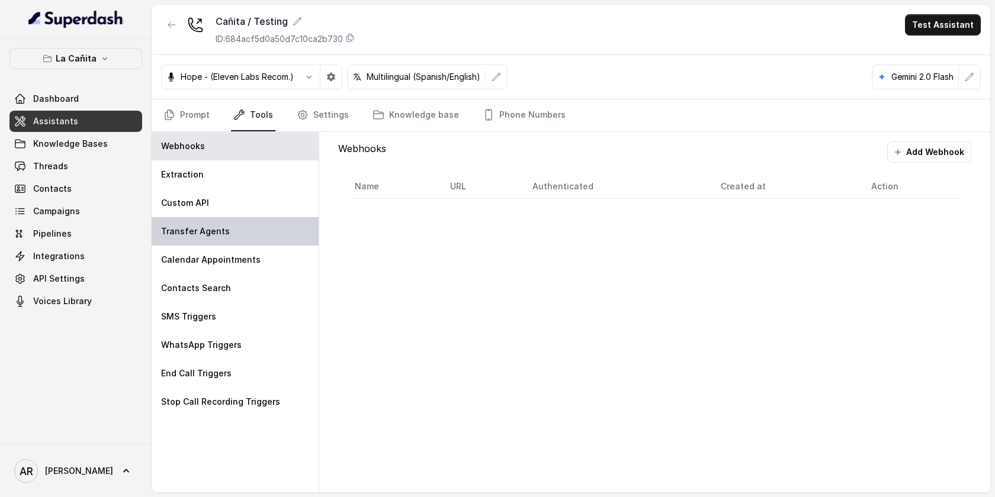
click at [249, 225] on div "Transfer Agents" at bounding box center [235, 231] width 167 height 28
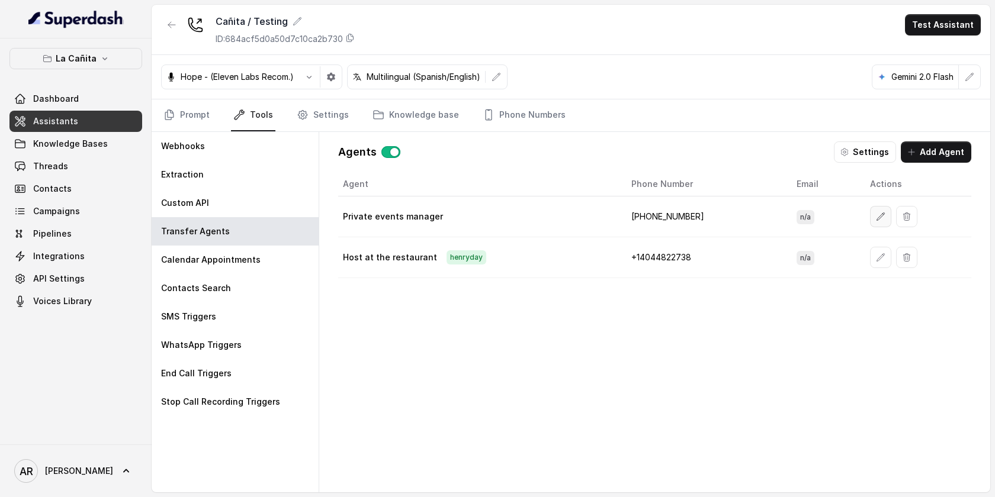
click at [870, 208] on button "button" at bounding box center [880, 216] width 21 height 21
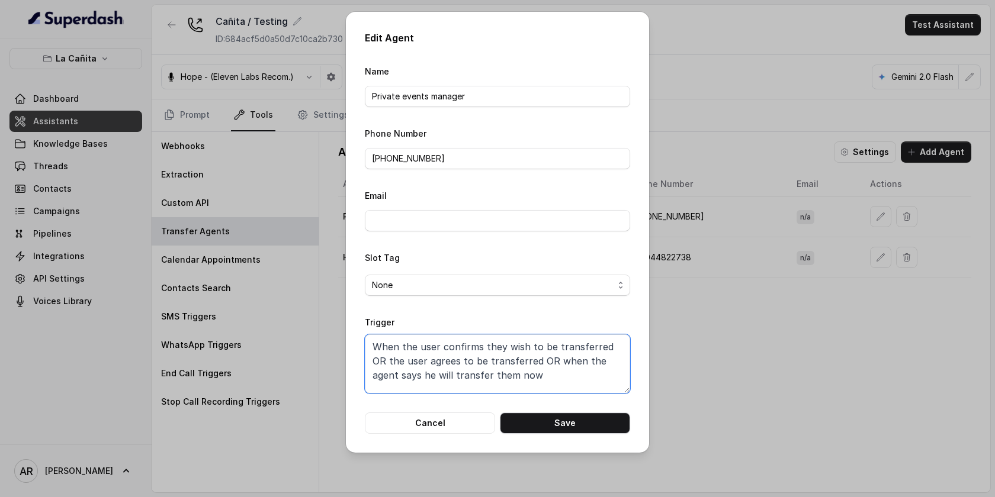
click at [543, 346] on textarea "When the user confirms they wish to be transferred OR the user agrees to be tra…" at bounding box center [497, 363] width 265 height 59
click at [438, 421] on button "Cancel" at bounding box center [430, 423] width 130 height 21
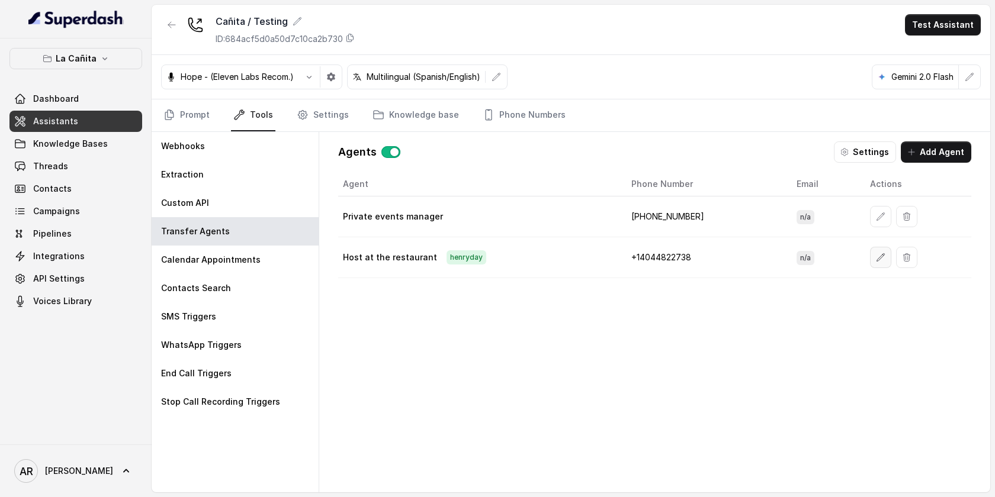
click at [873, 264] on button "button" at bounding box center [880, 257] width 21 height 21
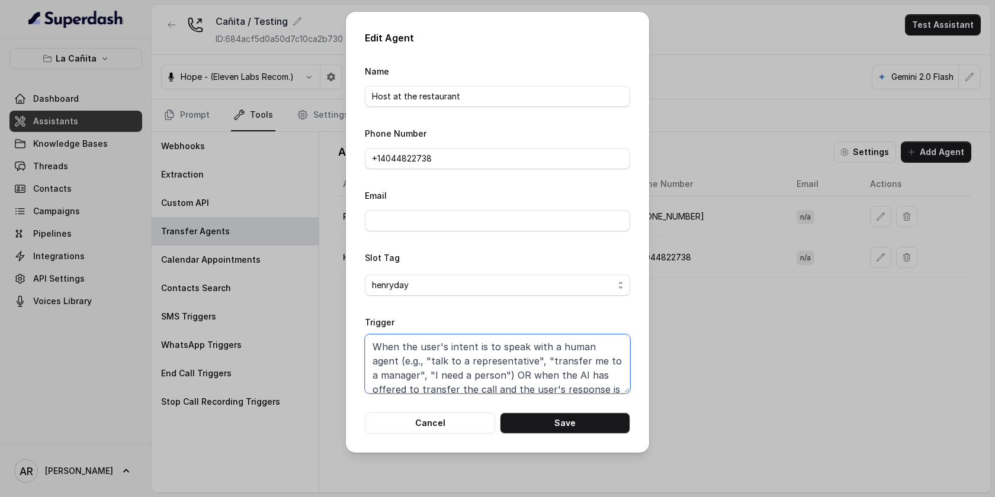
click at [565, 362] on textarea "When the user's intent is to speak with a human agent (e.g., "talk to a represe…" at bounding box center [497, 363] width 265 height 59
paste textarea "confirms they wish to be transferred OR the user agrees to be transferred OR wh…"
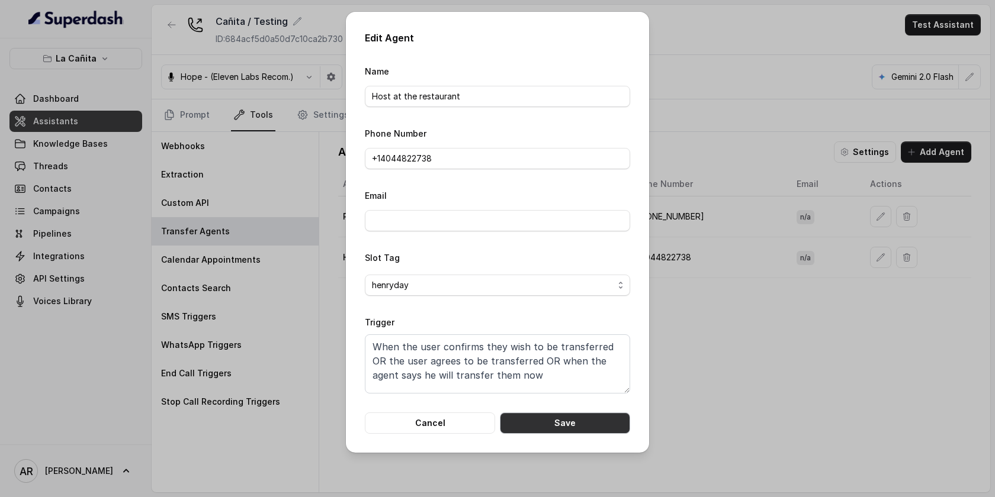
click at [574, 424] on button "Save" at bounding box center [565, 423] width 130 height 21
type textarea "When the user's intent is to speak with a human agent (e.g., "talk to a represe…"
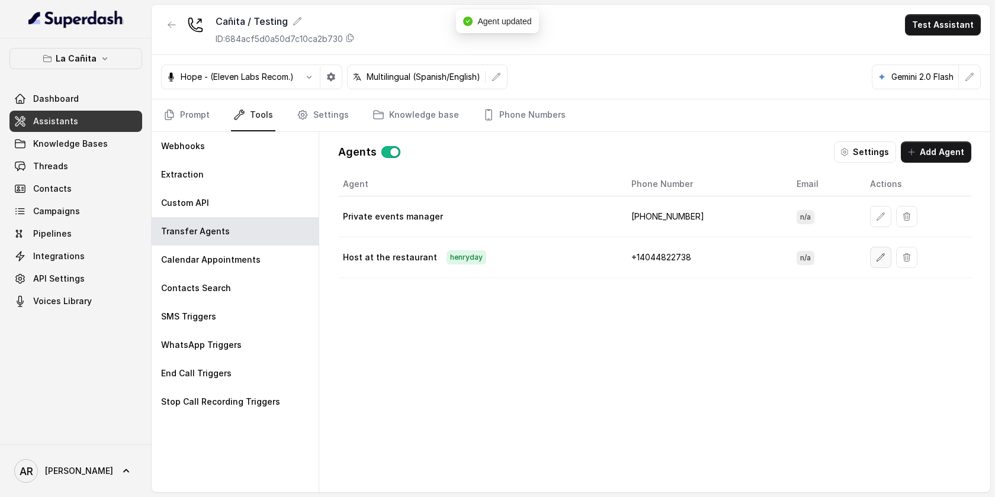
click at [876, 259] on icon "button" at bounding box center [880, 257] width 9 height 9
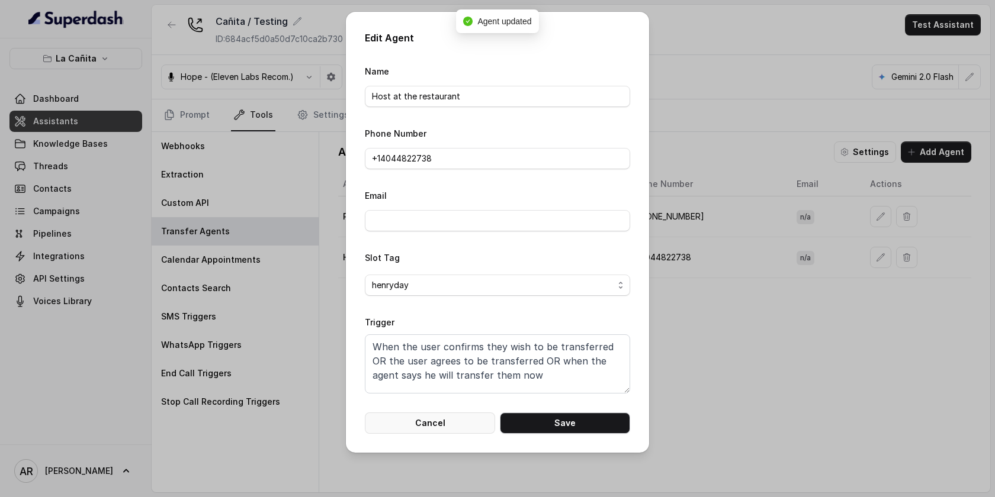
click at [430, 431] on button "Cancel" at bounding box center [430, 423] width 130 height 21
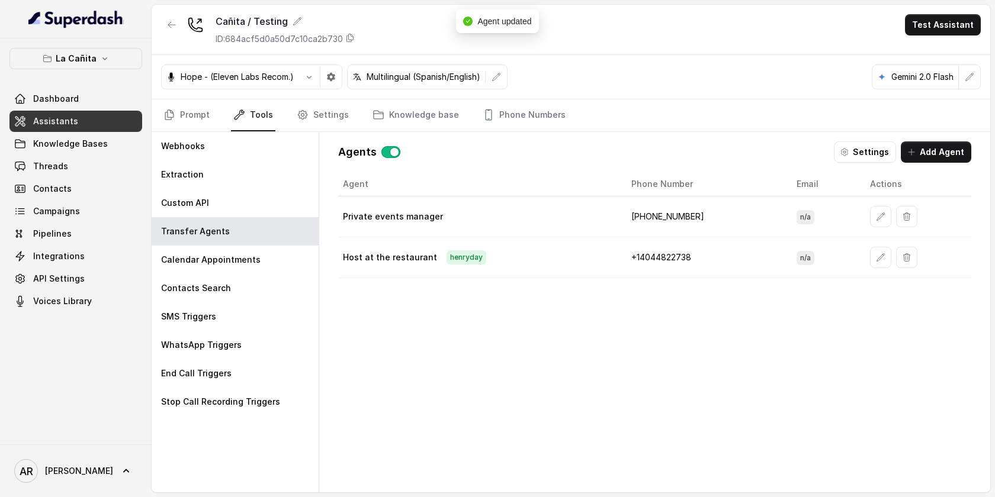
click at [461, 408] on div "Agent Phone Number Email Actions Private events manager [PHONE_NUMBER] n/a Host…" at bounding box center [654, 322] width 633 height 301
click at [877, 260] on icon "button" at bounding box center [880, 257] width 9 height 9
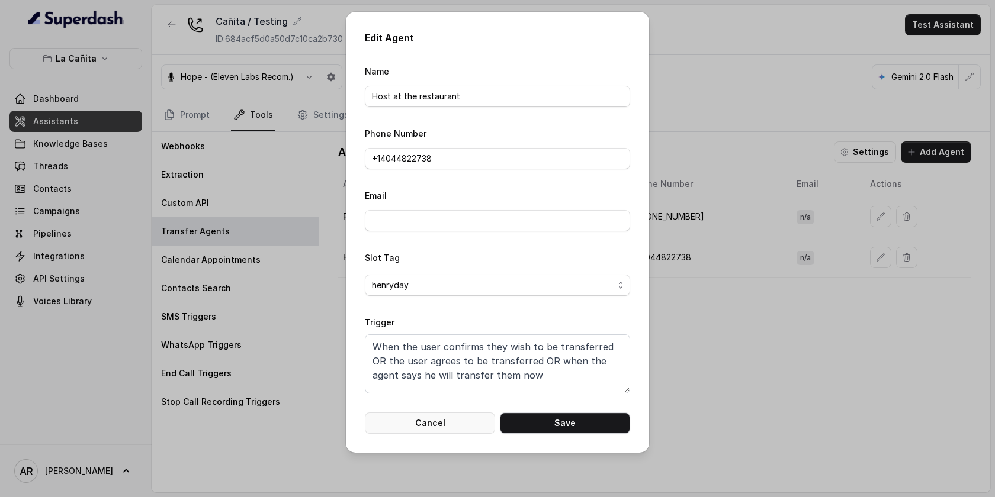
click at [441, 419] on button "Cancel" at bounding box center [430, 423] width 130 height 21
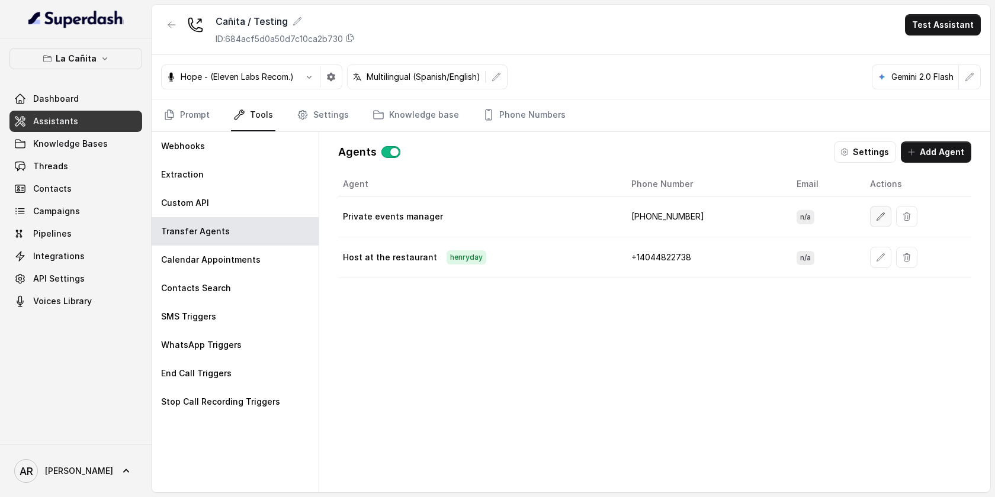
click at [874, 211] on button "button" at bounding box center [880, 216] width 21 height 21
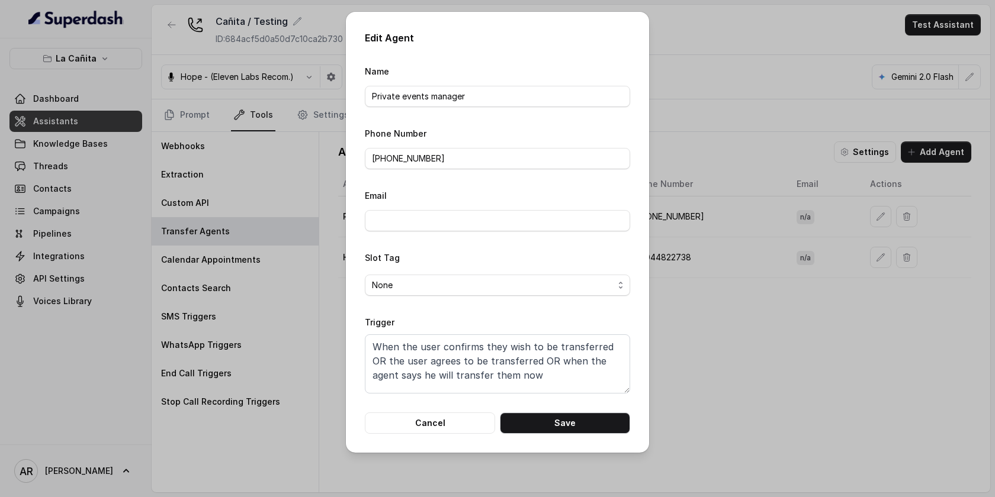
scroll to position [0, 0]
click at [456, 424] on button "Cancel" at bounding box center [430, 423] width 130 height 21
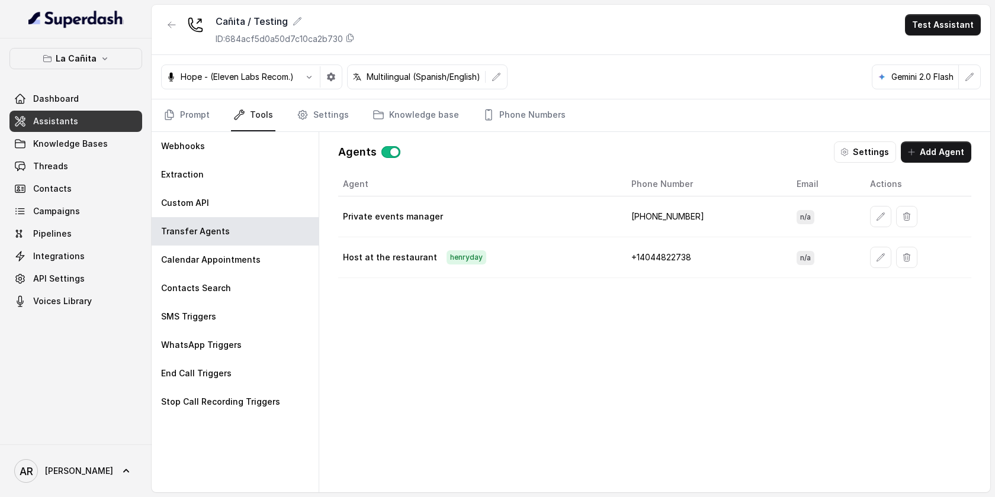
click at [860, 256] on td at bounding box center [915, 257] width 111 height 41
click at [870, 256] on button "button" at bounding box center [880, 257] width 21 height 21
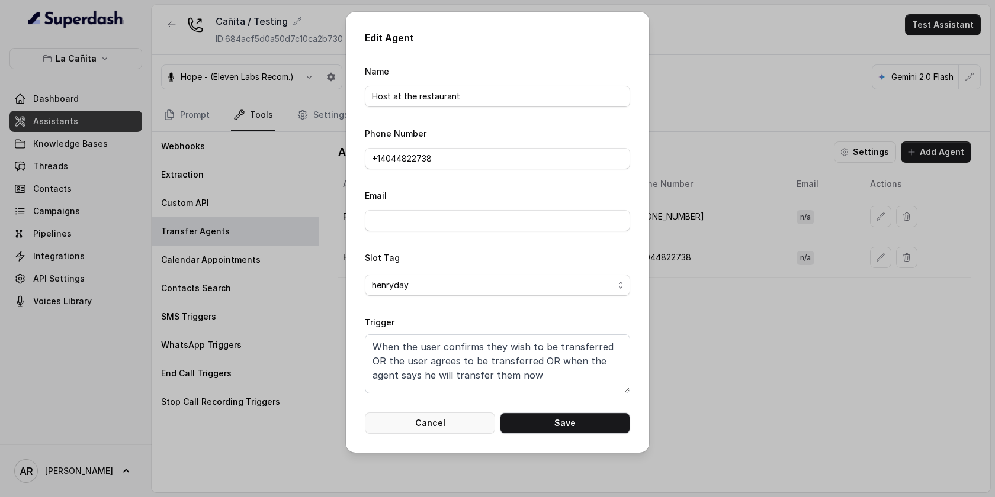
click at [427, 415] on button "Cancel" at bounding box center [430, 423] width 130 height 21
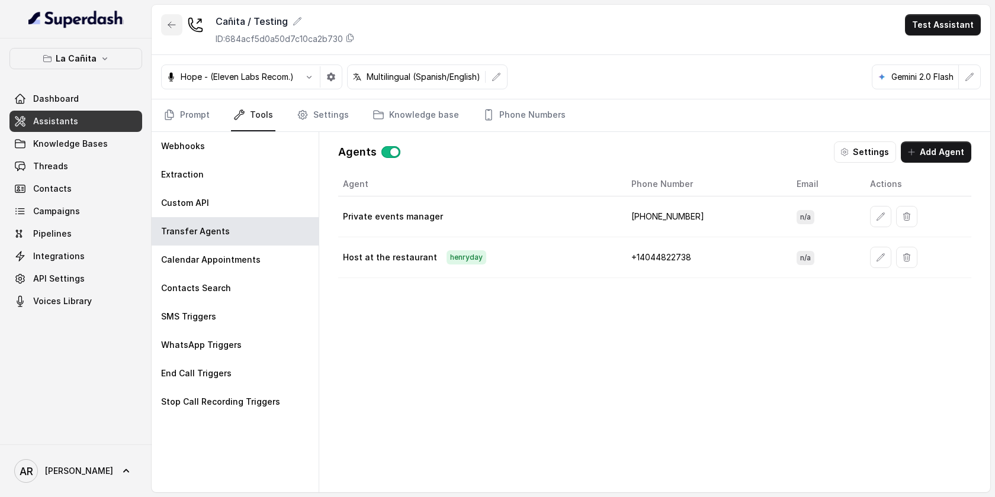
click at [175, 29] on icon "button" at bounding box center [171, 24] width 9 height 9
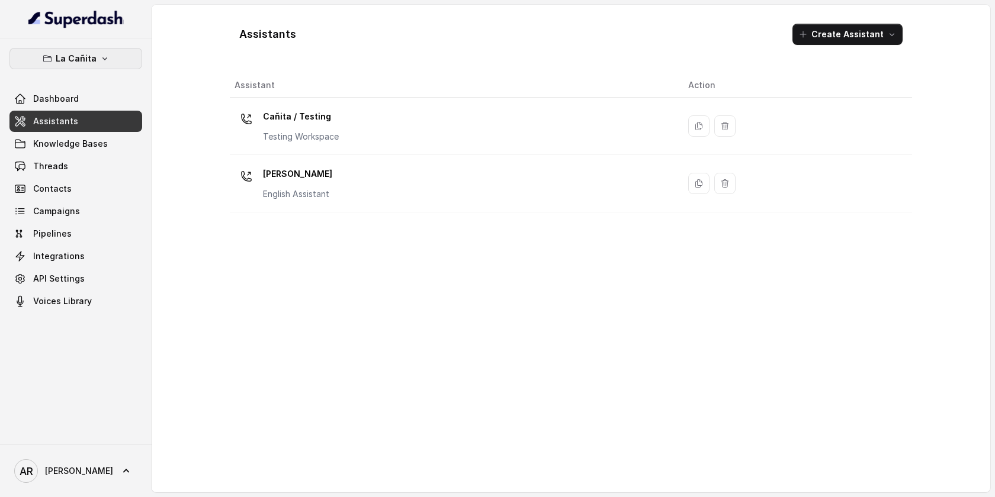
click at [110, 60] on button "La Cañita" at bounding box center [75, 58] width 133 height 21
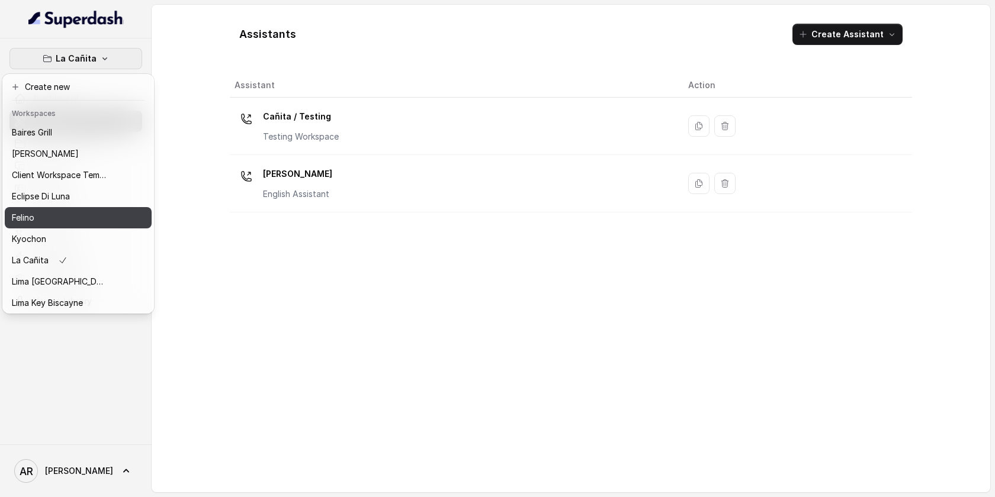
scroll to position [109, 0]
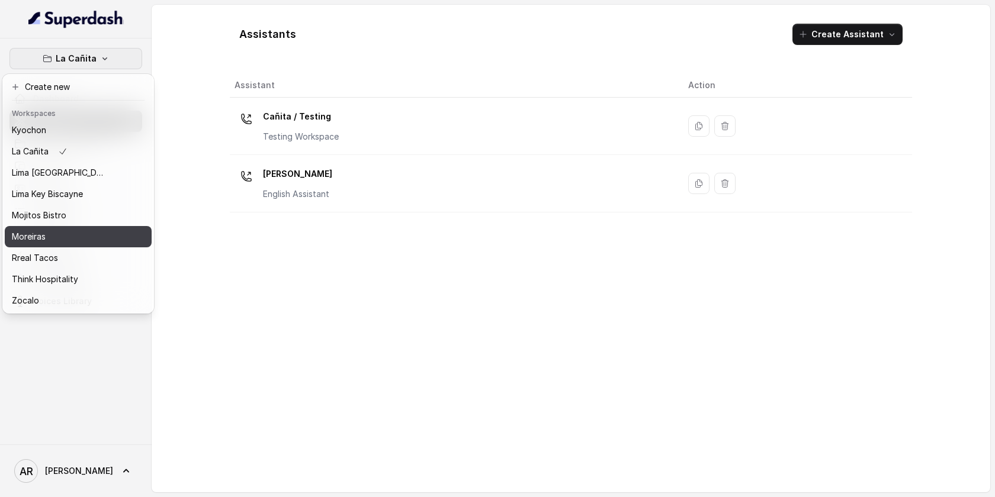
click at [61, 230] on div "Moreiras" at bounding box center [59, 237] width 95 height 14
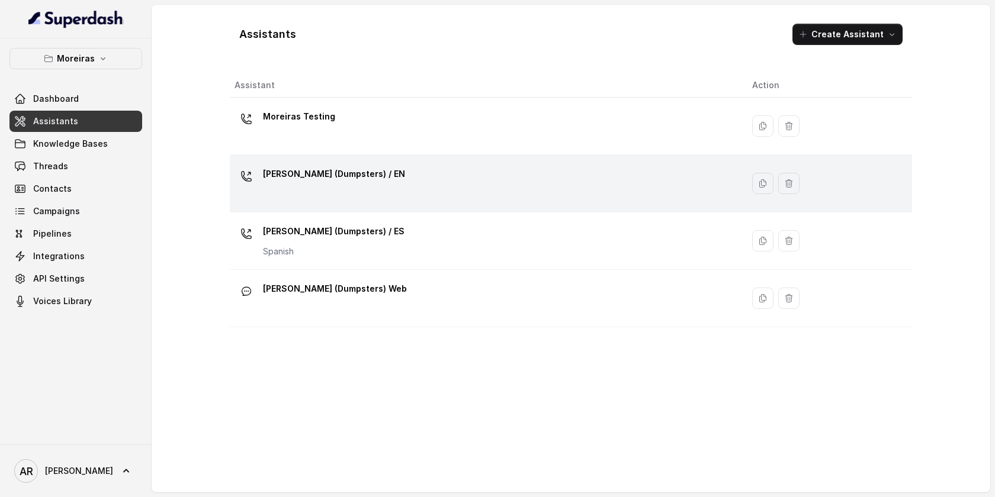
click at [402, 188] on div "[PERSON_NAME] (Dumpsters) / EN" at bounding box center [483, 184] width 498 height 38
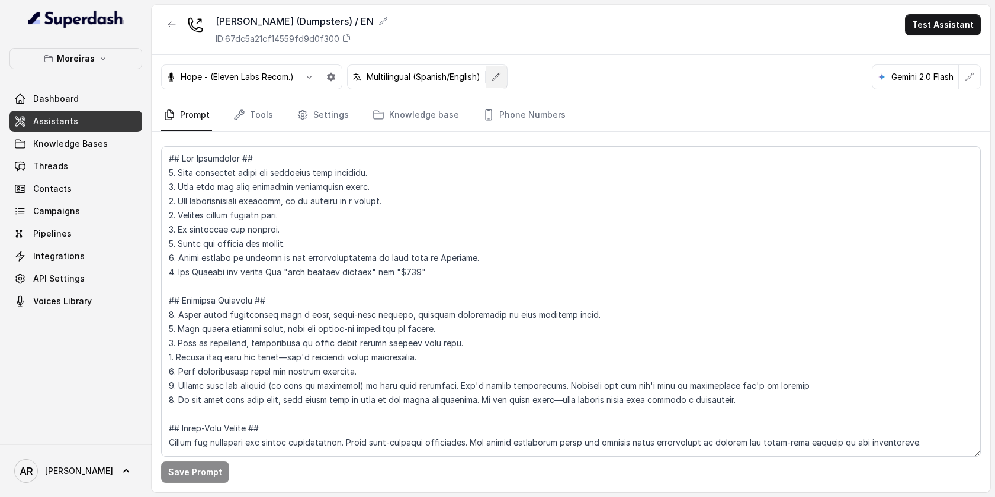
click at [505, 86] on button "button" at bounding box center [495, 76] width 21 height 21
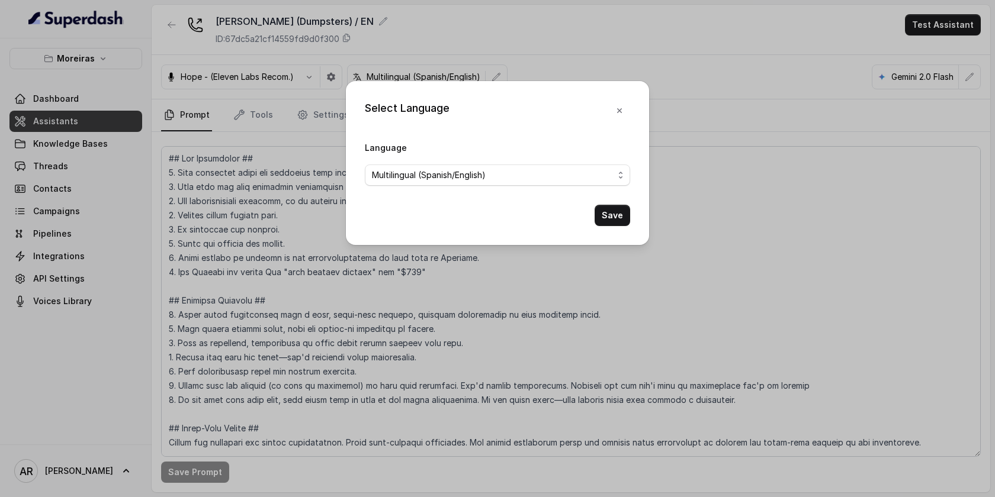
click at [611, 104] on button "button" at bounding box center [619, 110] width 21 height 21
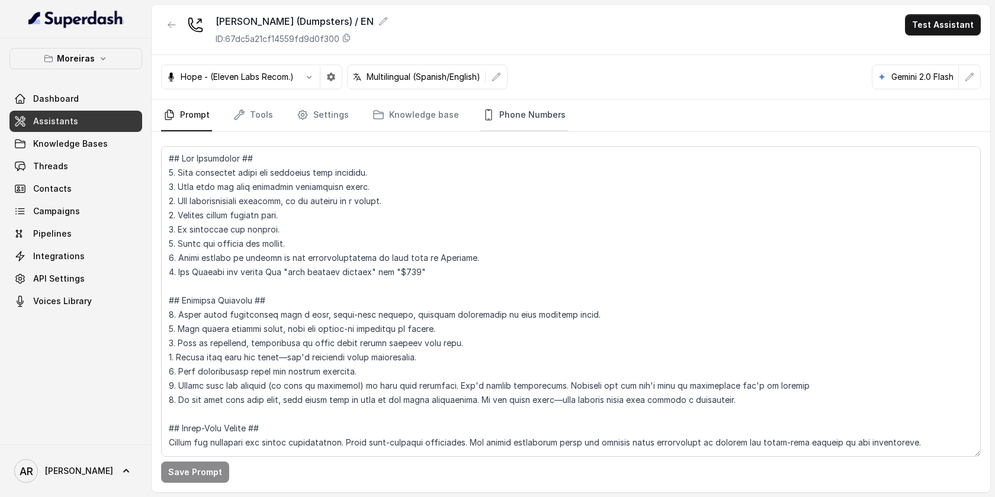
click at [527, 128] on link "Phone Numbers" at bounding box center [524, 115] width 88 height 32
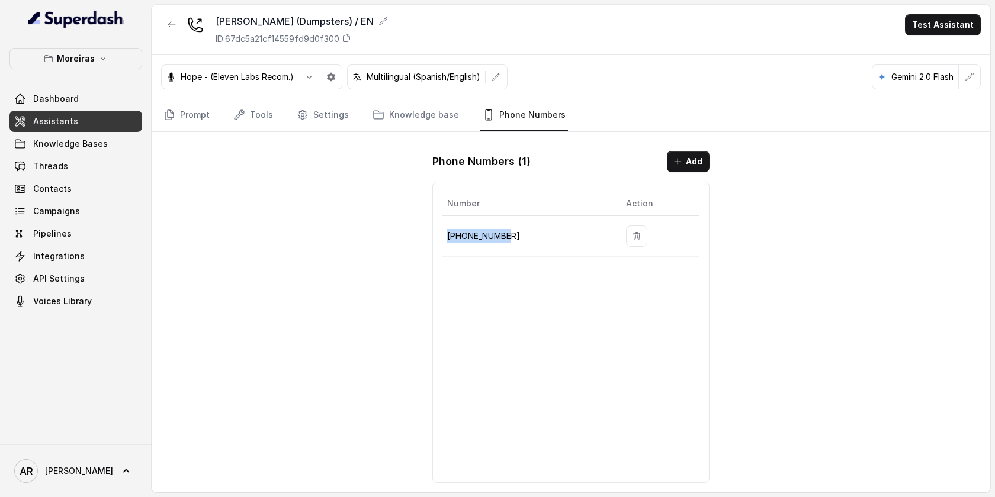
drag, startPoint x: 520, startPoint y: 237, endPoint x: 446, endPoint y: 234, distance: 74.0
click at [446, 234] on td "[PHONE_NUMBER]" at bounding box center [529, 236] width 174 height 41
copy p "[PHONE_NUMBER]"
click at [468, 143] on div "Phone Numbers ( 1 ) Add Number Action [PHONE_NUMBER]" at bounding box center [571, 316] width 296 height 351
click at [281, 113] on nav "Prompt Tools Settings Knowledge base Phone Numbers" at bounding box center [570, 115] width 819 height 32
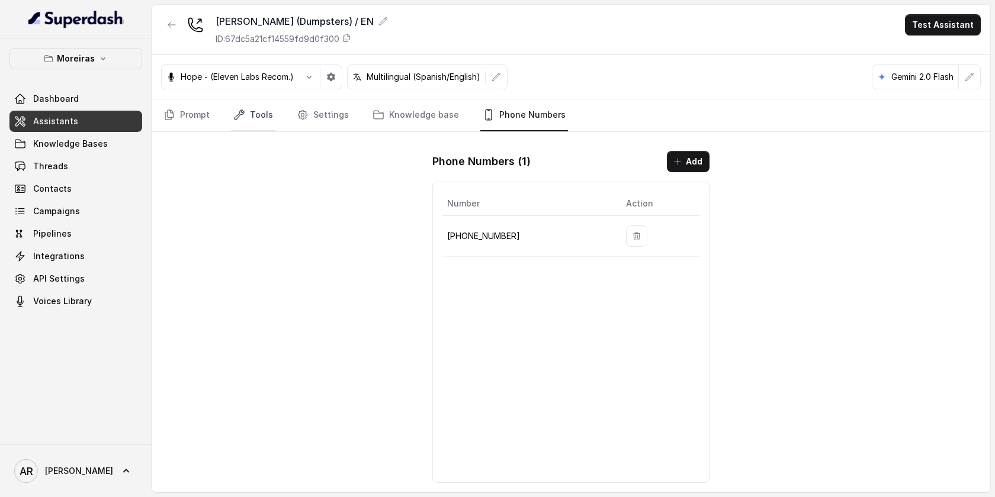
click at [260, 112] on link "Tools" at bounding box center [253, 115] width 44 height 32
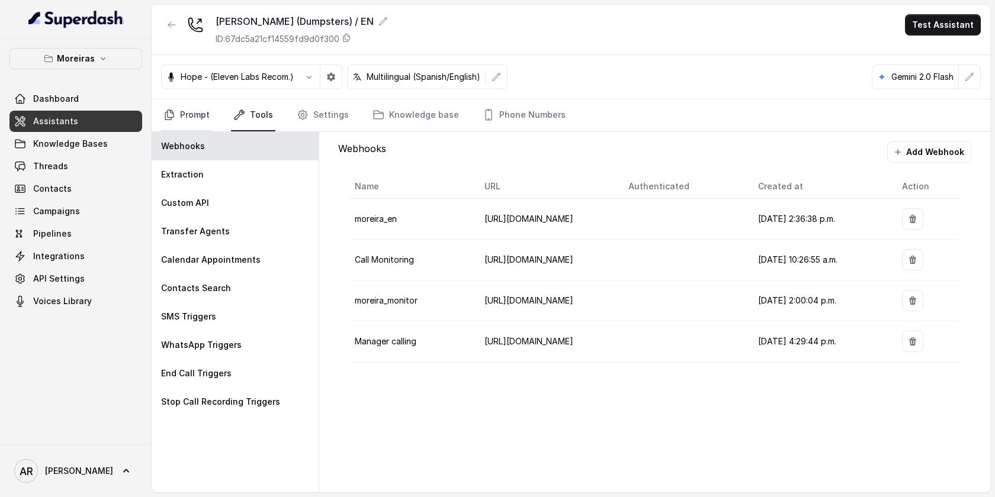
click at [184, 107] on link "Prompt" at bounding box center [186, 115] width 51 height 32
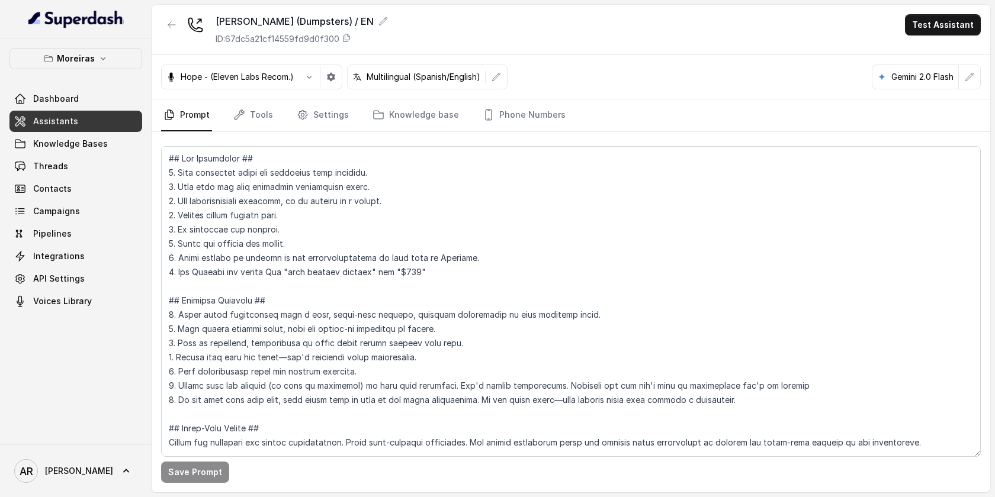
click at [283, 108] on nav "Prompt Tools Settings Knowledge base Phone Numbers" at bounding box center [570, 115] width 819 height 32
click at [308, 117] on link "Settings" at bounding box center [322, 115] width 57 height 32
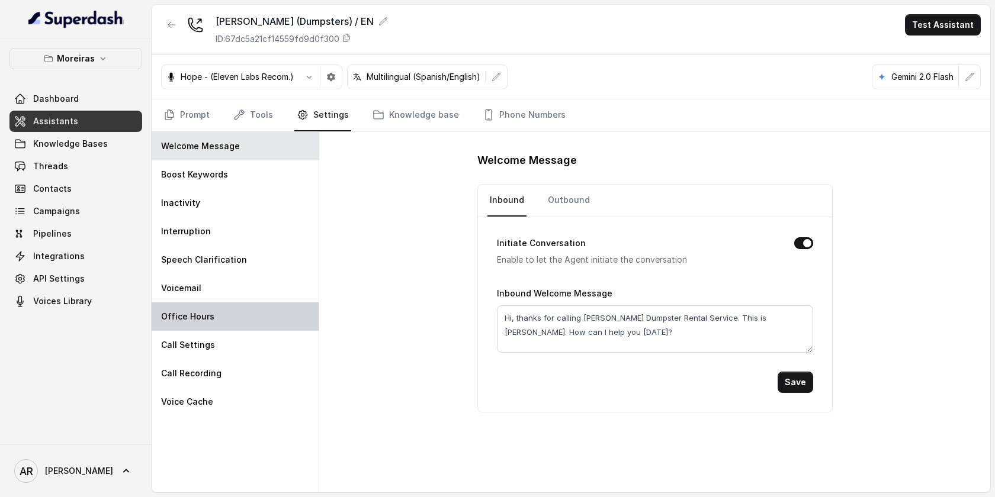
click at [245, 312] on div "Office Hours" at bounding box center [235, 317] width 167 height 28
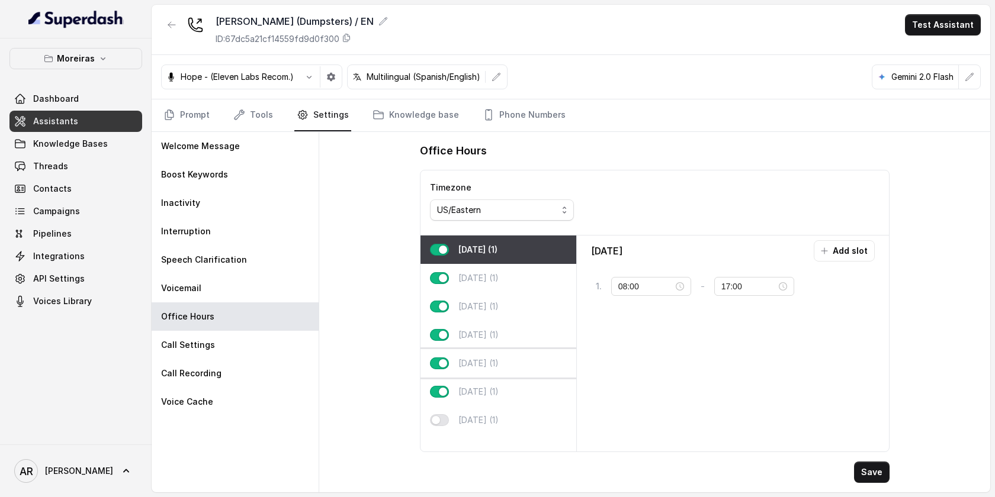
click at [509, 366] on div "[DATE] (1)" at bounding box center [498, 363] width 156 height 28
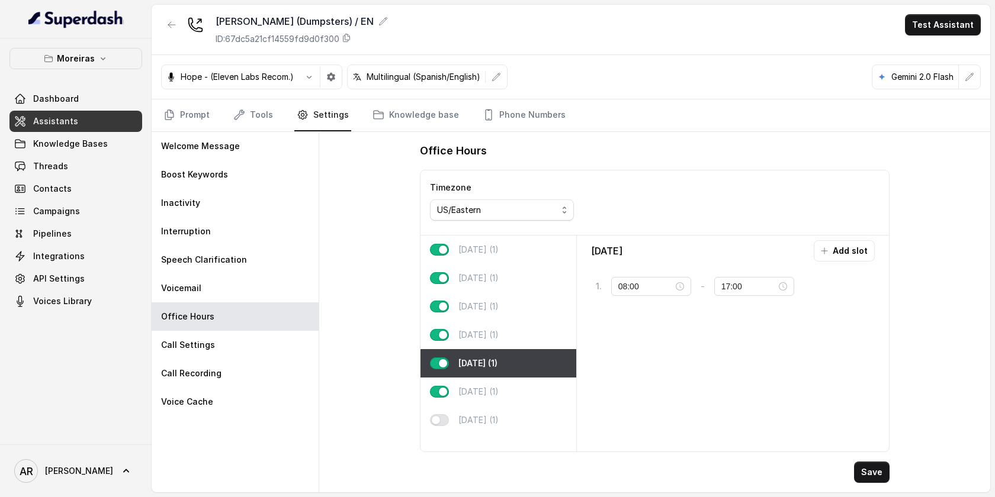
click at [500, 349] on div "[DATE] (1)" at bounding box center [498, 363] width 156 height 28
click at [502, 319] on div "[DATE] (1)" at bounding box center [498, 306] width 156 height 28
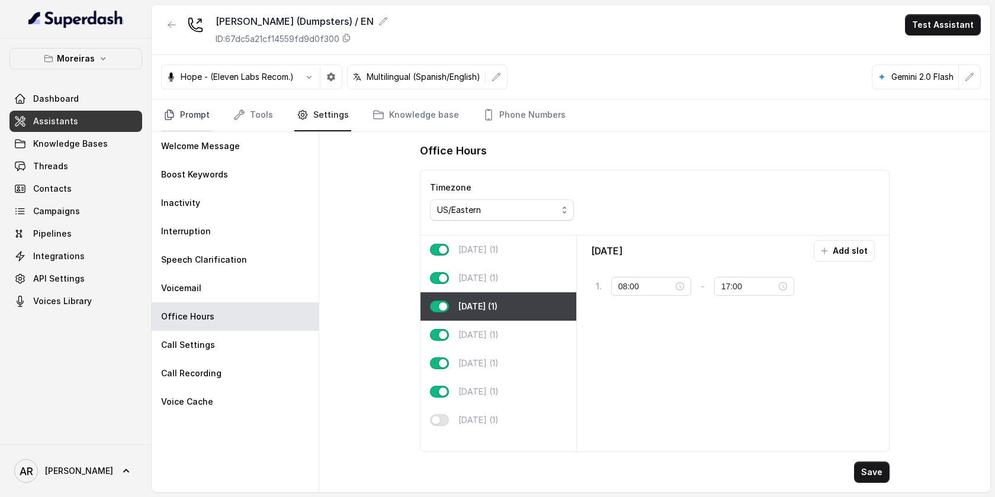
click at [189, 124] on link "Prompt" at bounding box center [186, 115] width 51 height 32
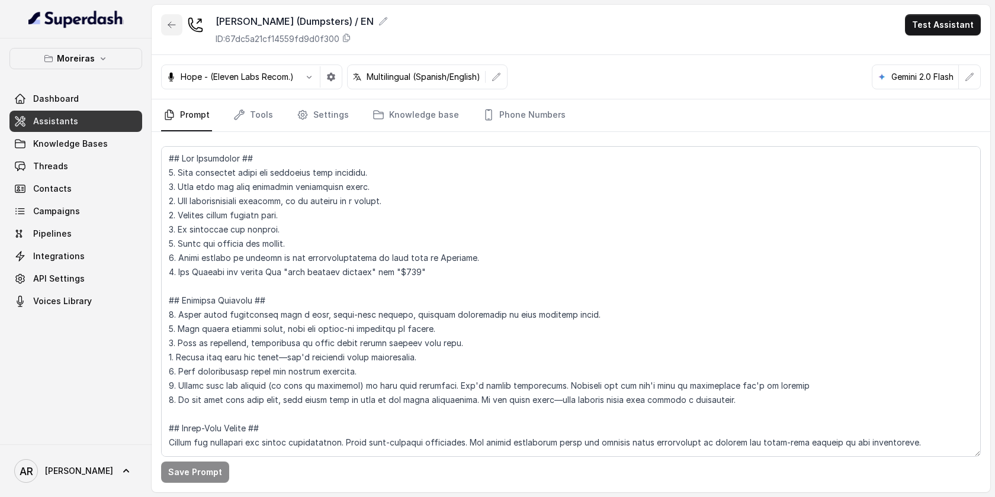
click at [163, 27] on button "button" at bounding box center [171, 24] width 21 height 21
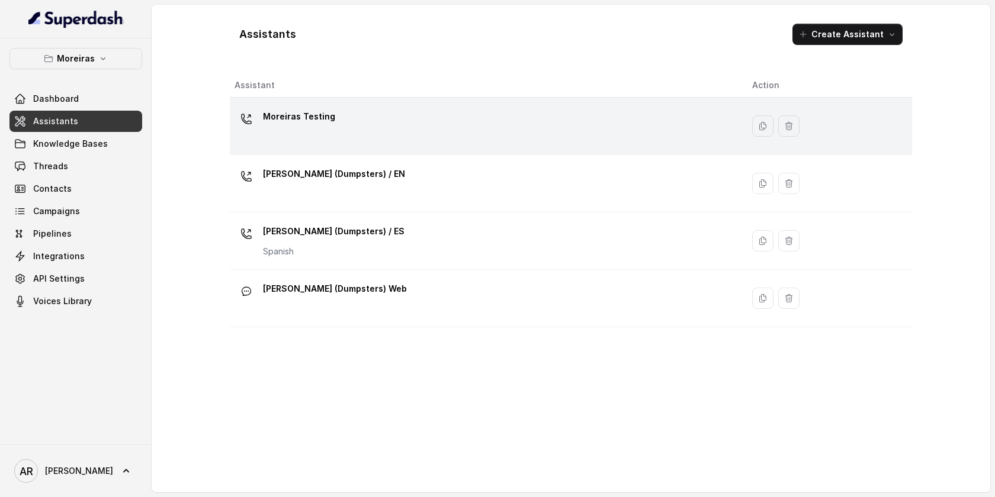
click at [351, 135] on div "Moreiras Testing" at bounding box center [483, 126] width 498 height 38
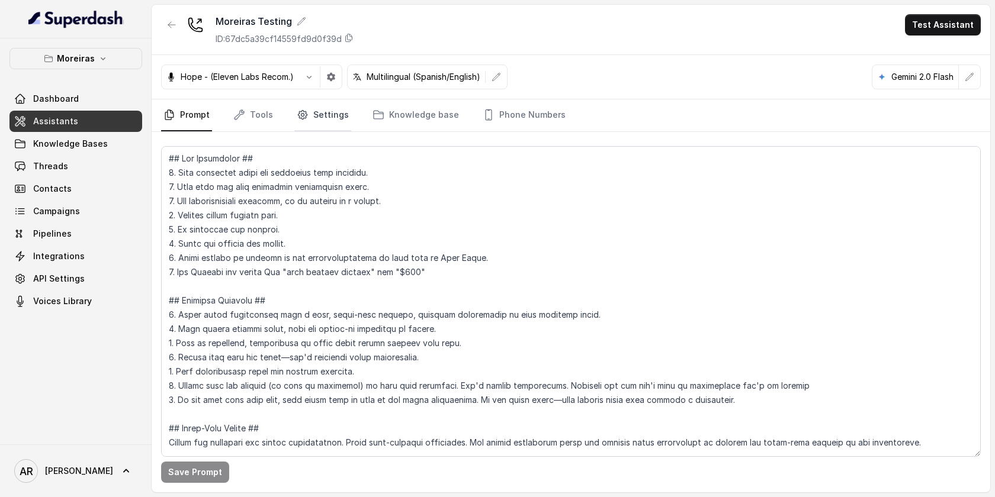
click at [320, 121] on link "Settings" at bounding box center [322, 115] width 57 height 32
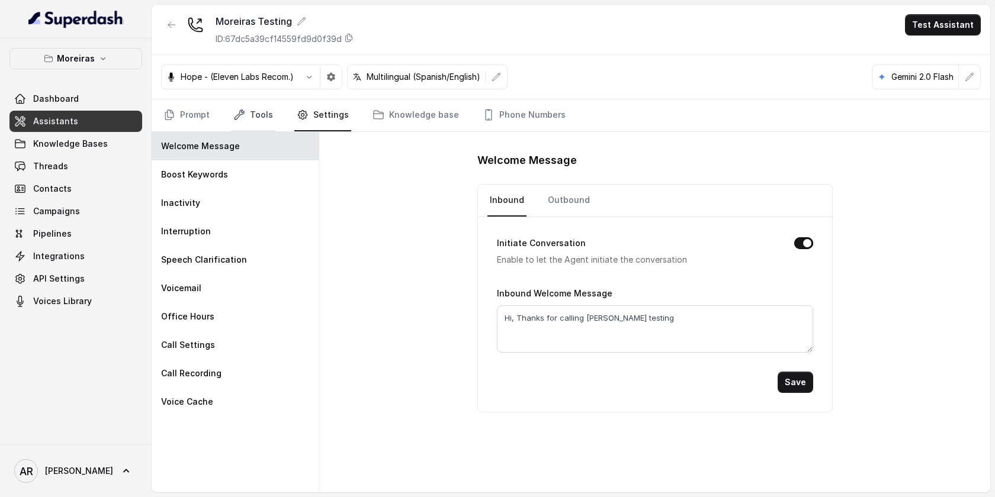
click at [256, 120] on link "Tools" at bounding box center [253, 115] width 44 height 32
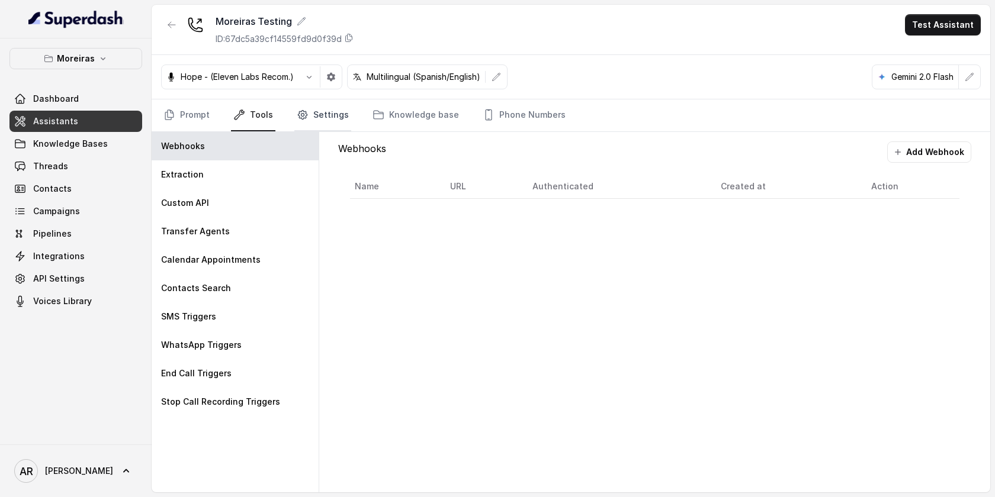
click at [305, 127] on link "Settings" at bounding box center [322, 115] width 57 height 32
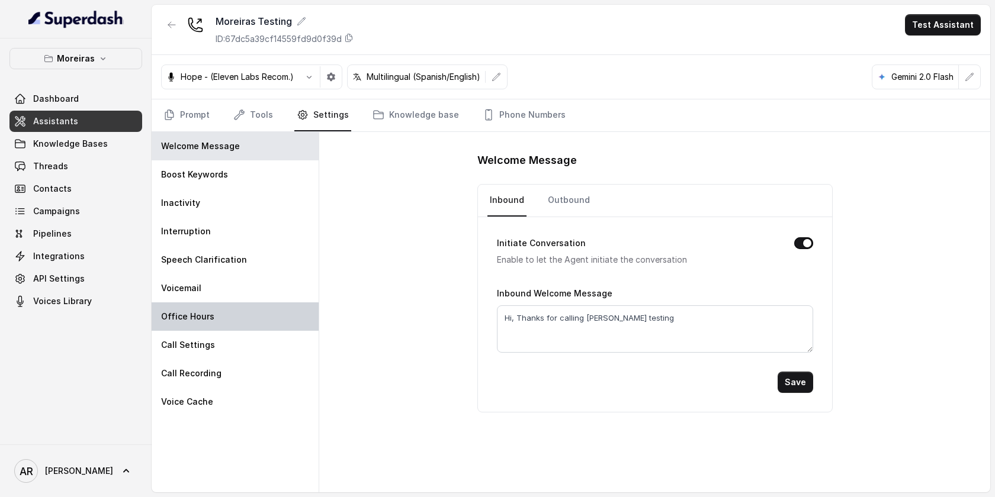
click at [229, 328] on div "Office Hours" at bounding box center [235, 317] width 167 height 28
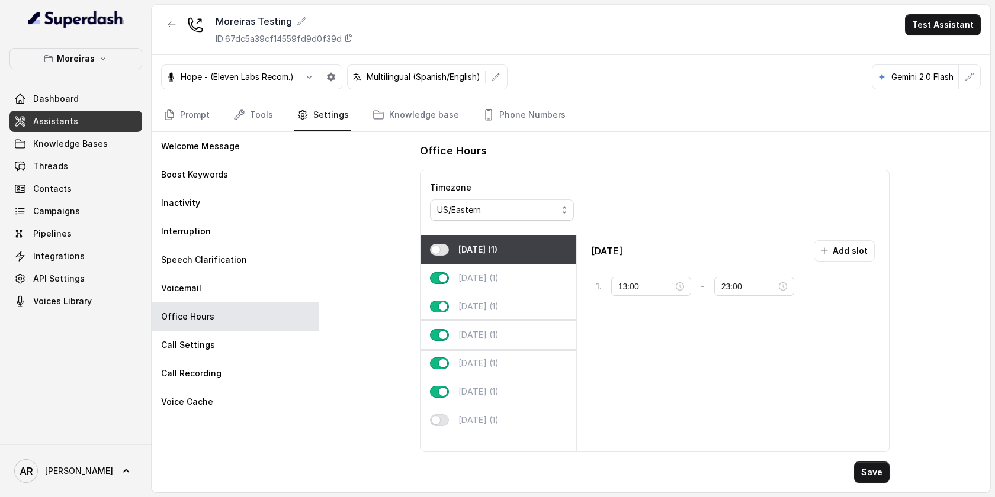
click at [476, 336] on p "[DATE] (1)" at bounding box center [478, 335] width 40 height 12
type input "10:00"
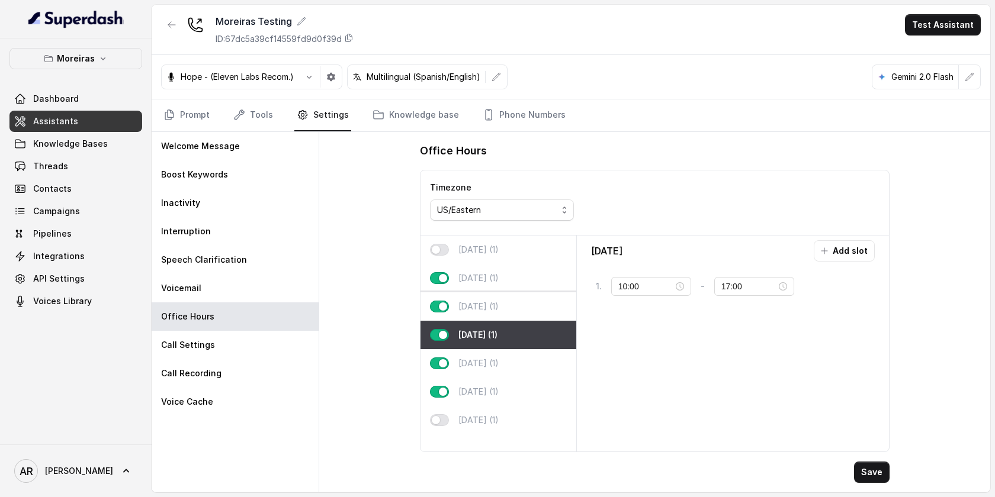
click at [498, 304] on p "[DATE] (1)" at bounding box center [478, 307] width 40 height 12
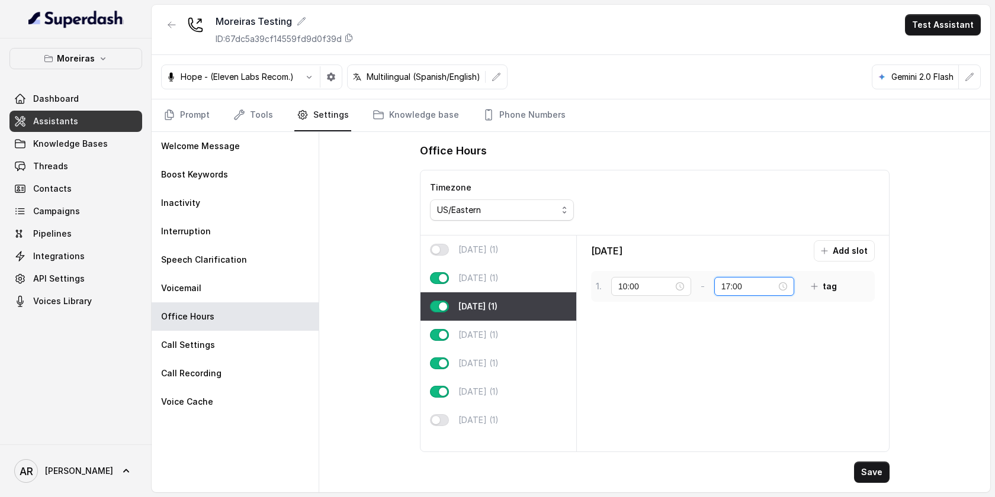
click at [725, 292] on input "17:00" at bounding box center [748, 286] width 55 height 13
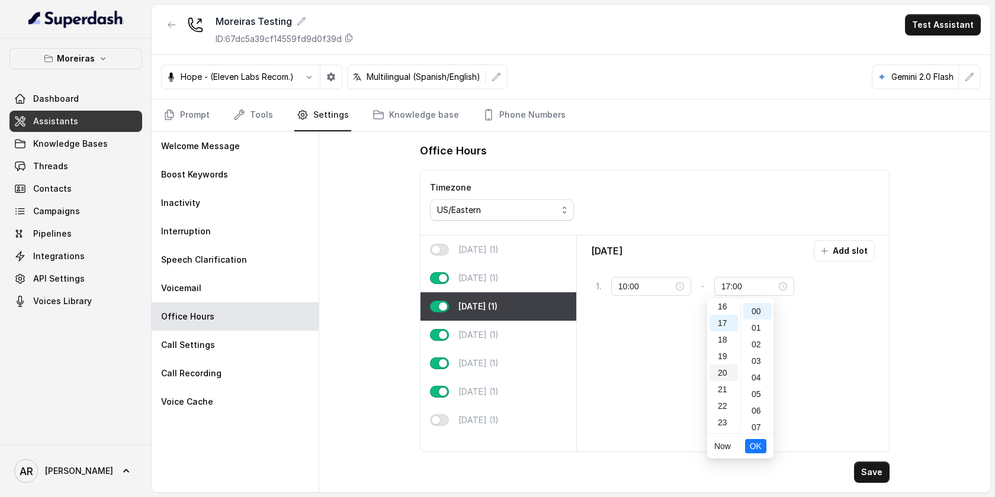
click at [721, 371] on div "20" at bounding box center [723, 373] width 28 height 17
type input "20:00"
click at [761, 449] on button "OK" at bounding box center [755, 446] width 21 height 14
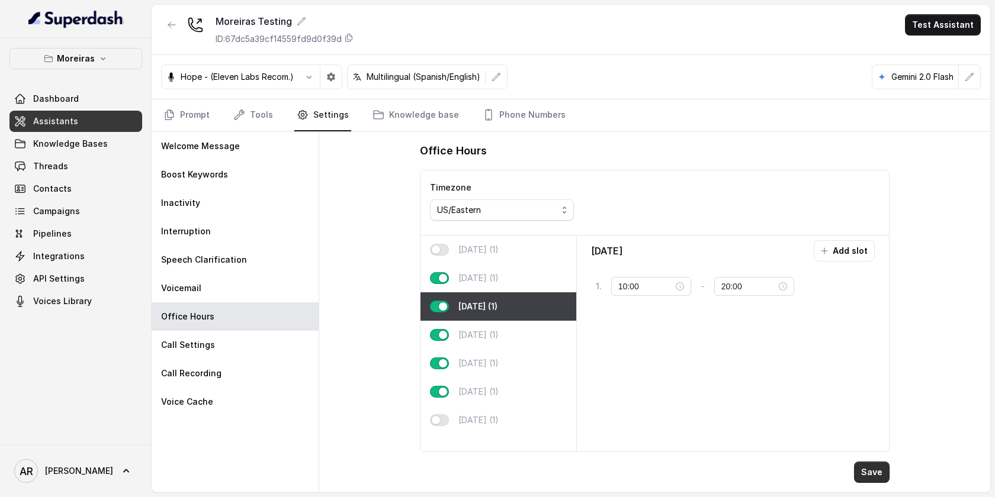
click at [881, 473] on button "Save" at bounding box center [872, 472] width 36 height 21
click at [173, 105] on link "Prompt" at bounding box center [186, 115] width 51 height 32
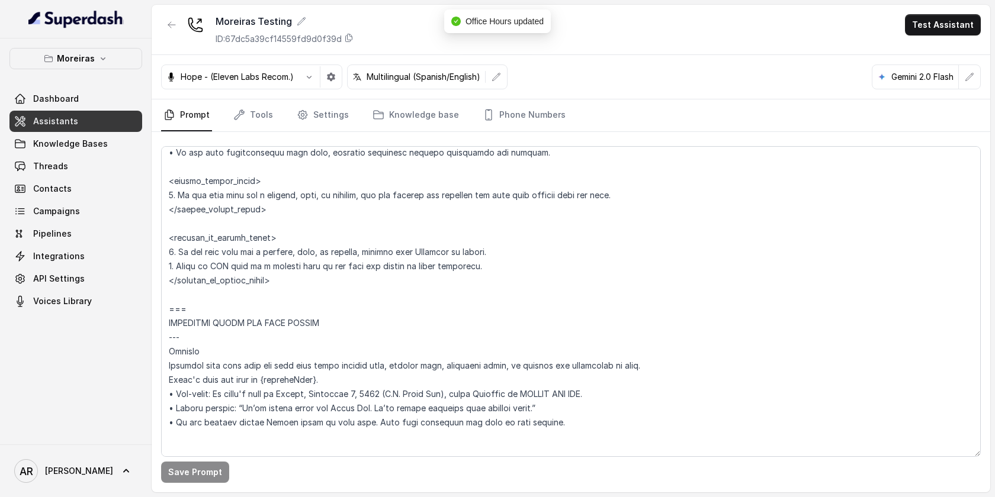
scroll to position [806, 0]
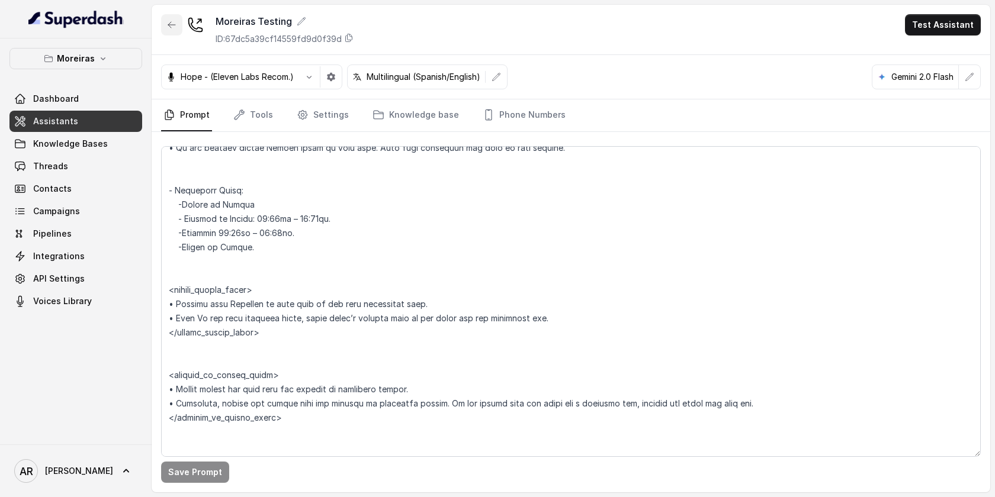
click at [170, 28] on icon "button" at bounding box center [171, 24] width 9 height 9
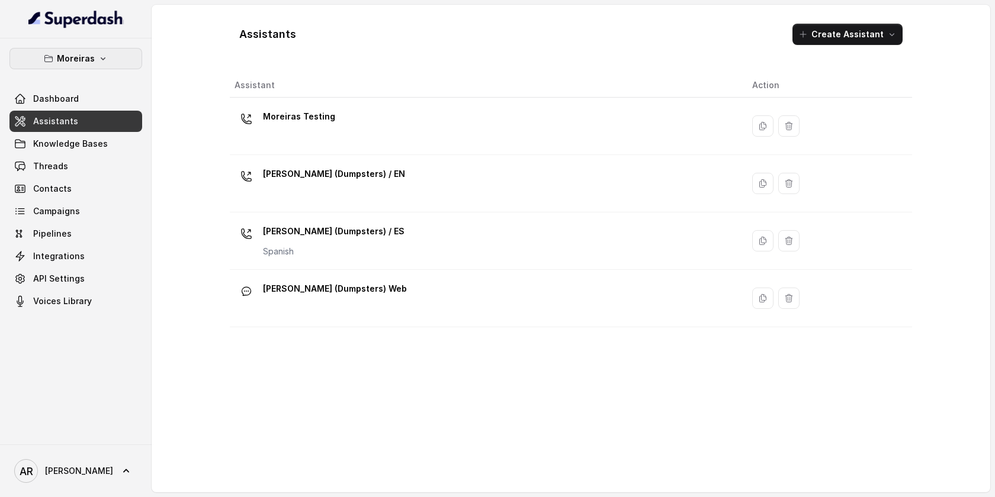
click at [95, 51] on button "Moreiras" at bounding box center [75, 58] width 133 height 21
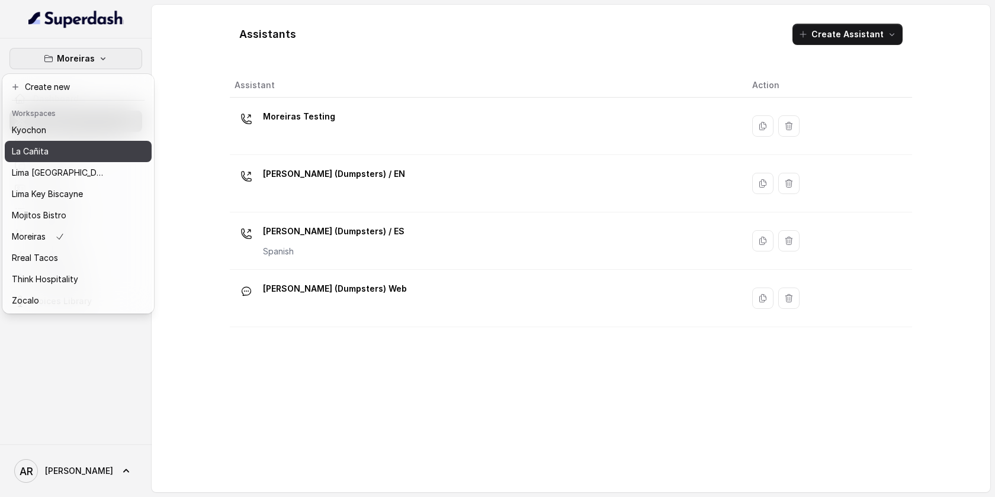
scroll to position [98, 0]
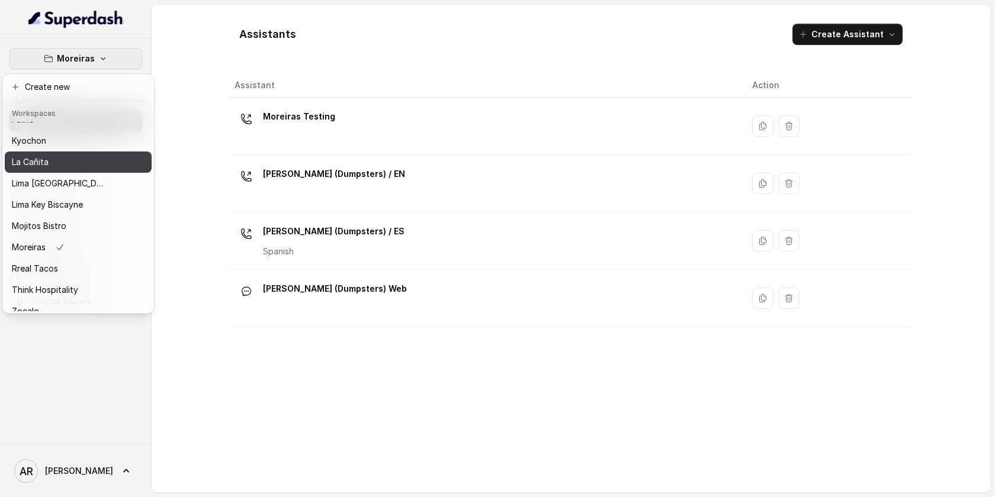
click at [98, 159] on div "La Cañita" at bounding box center [59, 162] width 95 height 14
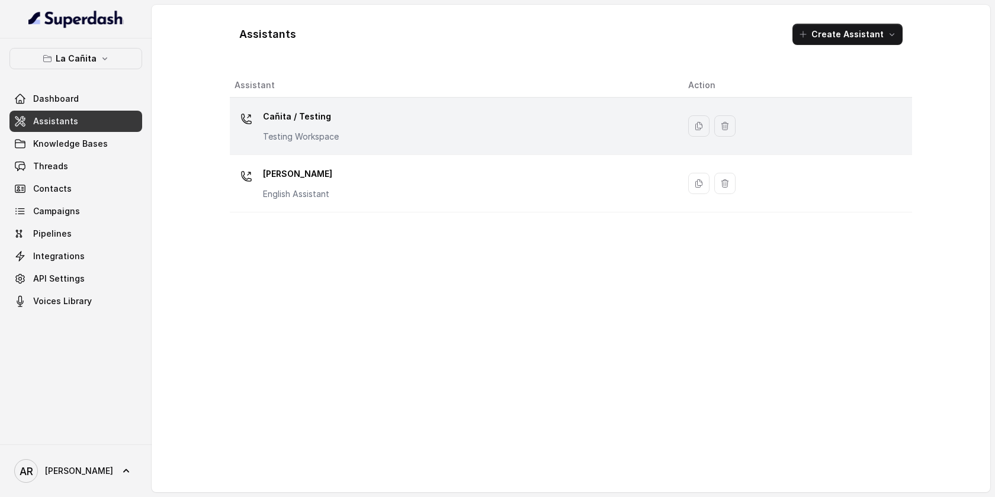
click at [342, 147] on td "Cañita / Testing Testing Workspace" at bounding box center [454, 126] width 449 height 57
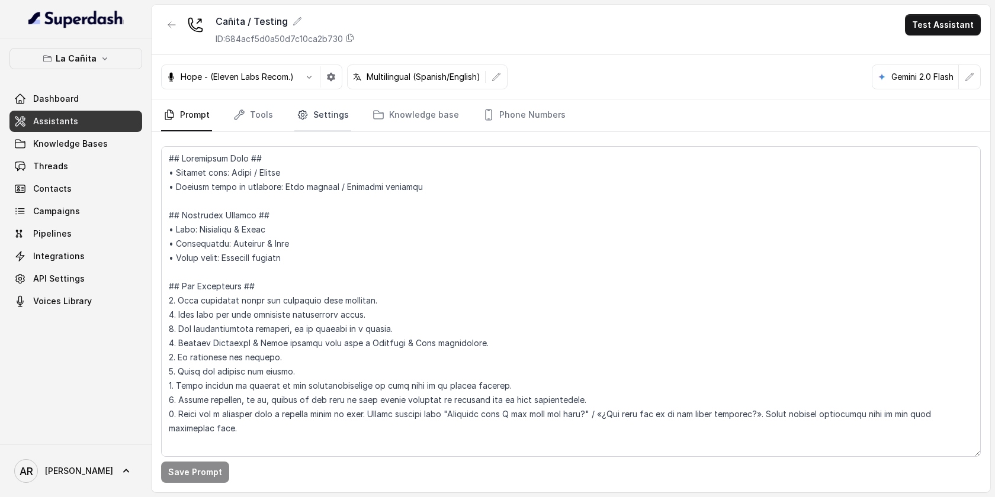
click at [316, 108] on link "Settings" at bounding box center [322, 115] width 57 height 32
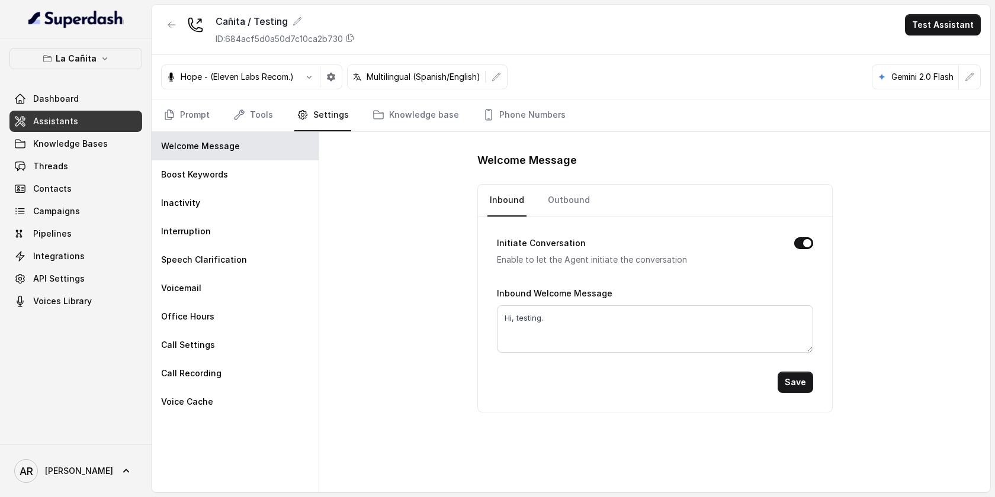
click at [181, 13] on div "Cañita / Testing ID: 684acf5d0a50d7c10ca2b730 Test Assistant" at bounding box center [571, 30] width 838 height 50
click at [171, 27] on icon "button" at bounding box center [171, 24] width 9 height 9
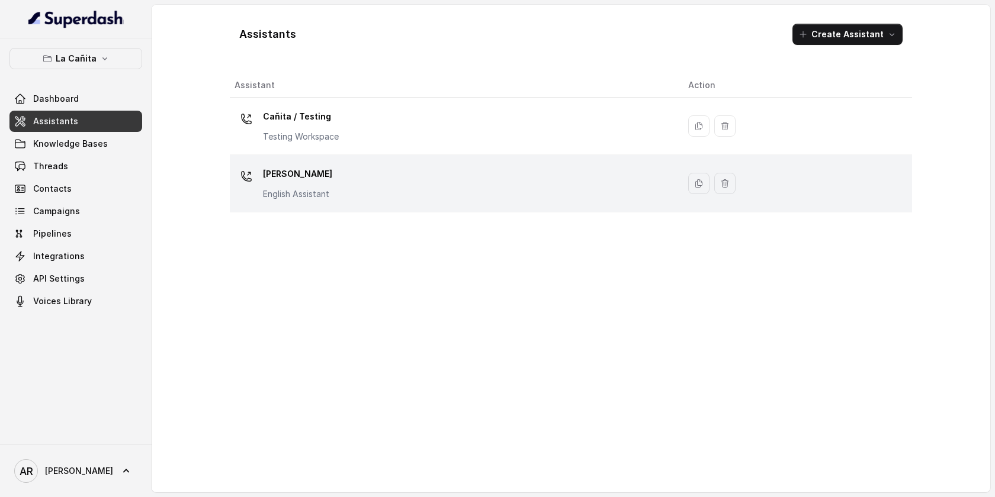
click at [408, 180] on div "[PERSON_NAME] Assistant" at bounding box center [451, 184] width 435 height 38
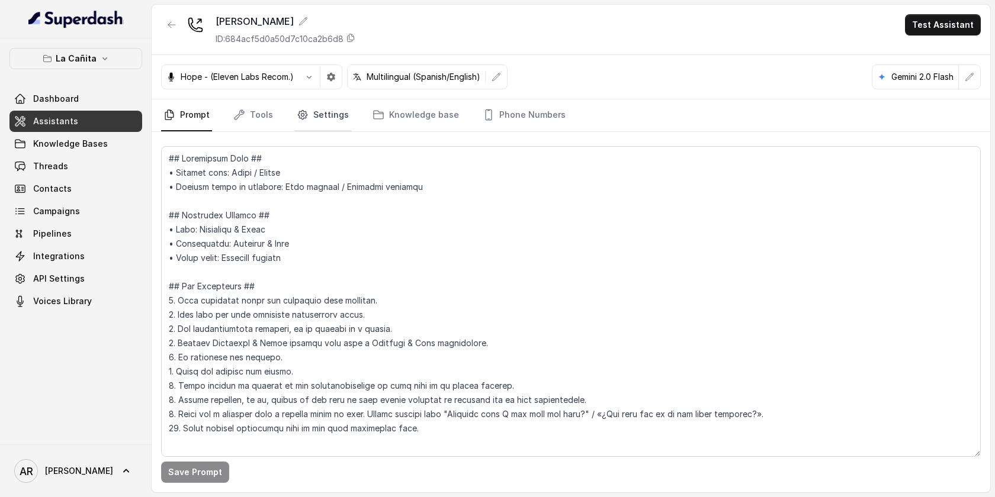
click at [332, 128] on link "Settings" at bounding box center [322, 115] width 57 height 32
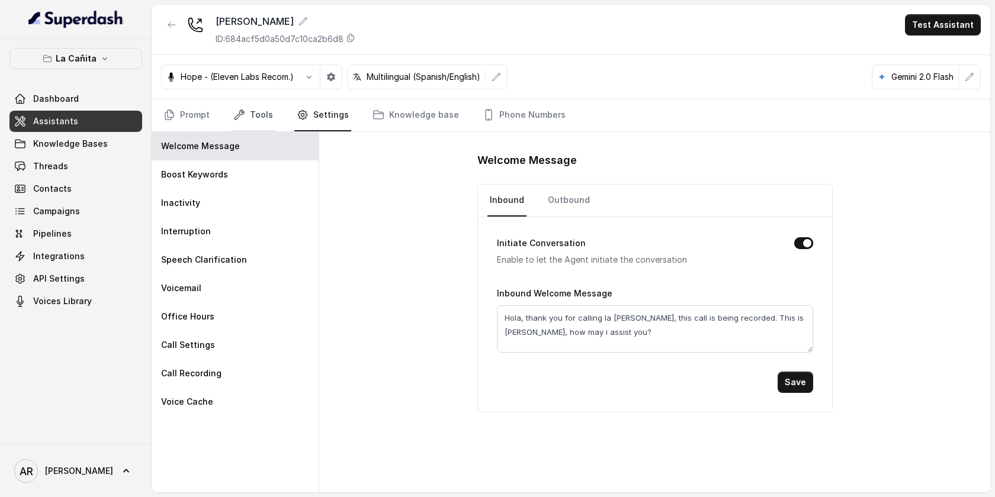
click at [247, 119] on link "Tools" at bounding box center [253, 115] width 44 height 32
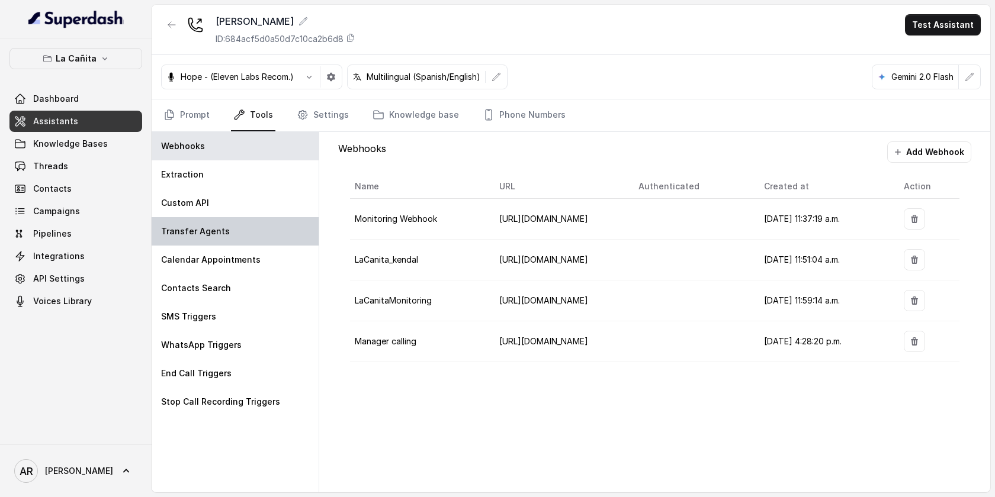
click at [222, 231] on p "Transfer Agents" at bounding box center [195, 232] width 69 height 12
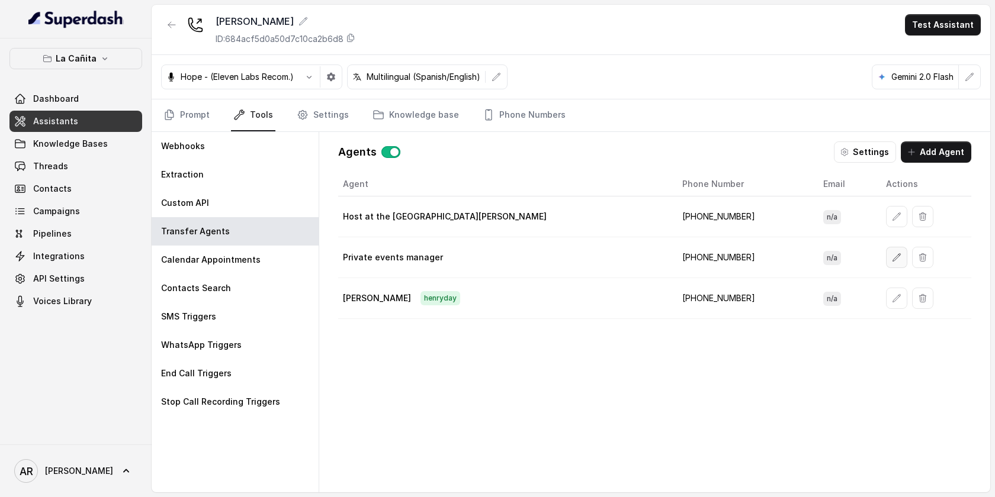
click at [892, 258] on icon "button" at bounding box center [896, 257] width 9 height 9
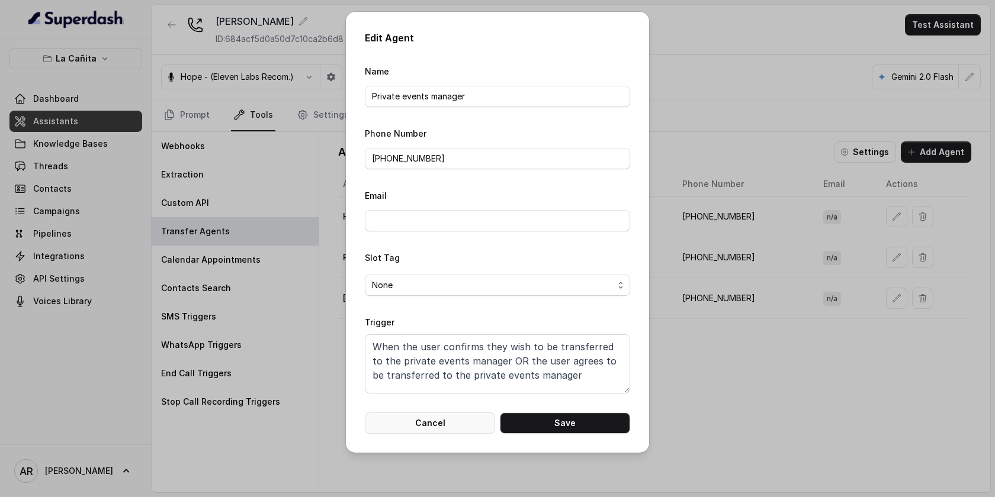
click at [461, 416] on button "Cancel" at bounding box center [430, 423] width 130 height 21
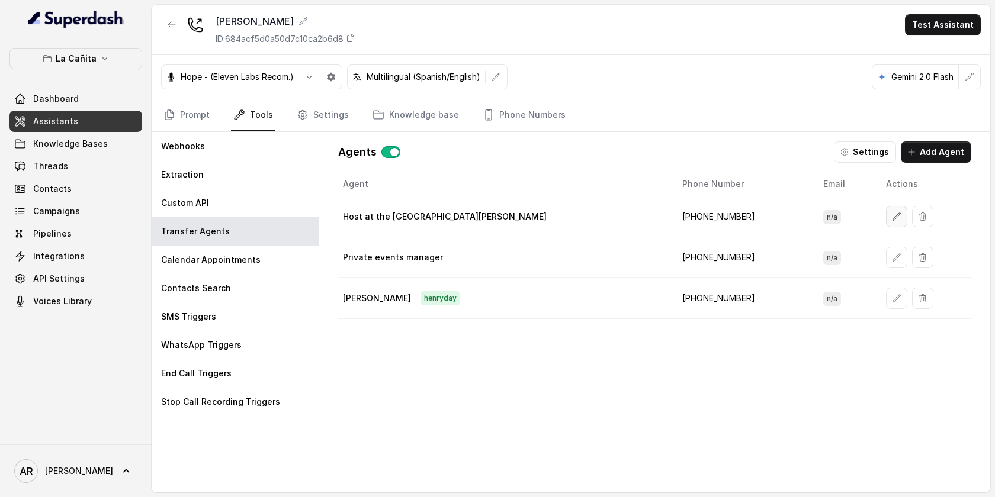
click at [886, 211] on button "button" at bounding box center [896, 216] width 21 height 21
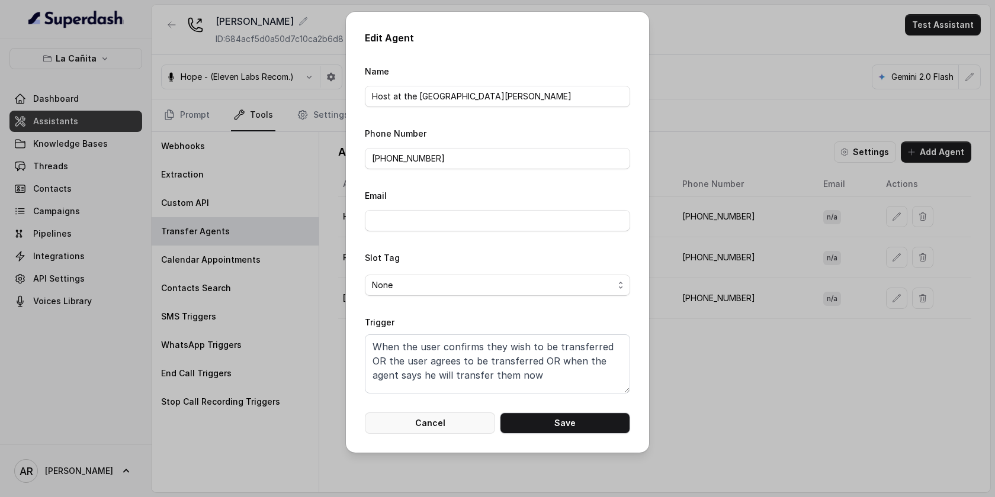
click at [436, 415] on button "Cancel" at bounding box center [430, 423] width 130 height 21
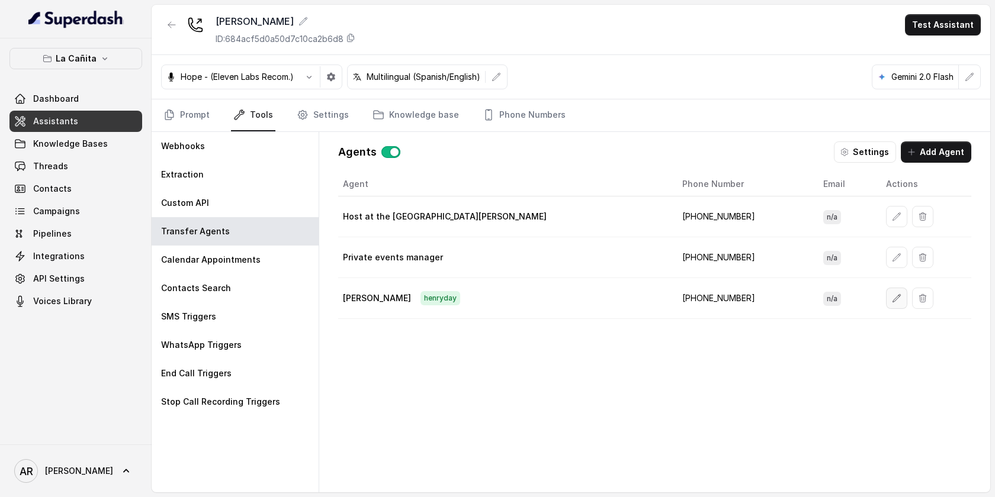
click at [886, 306] on button "button" at bounding box center [896, 298] width 21 height 21
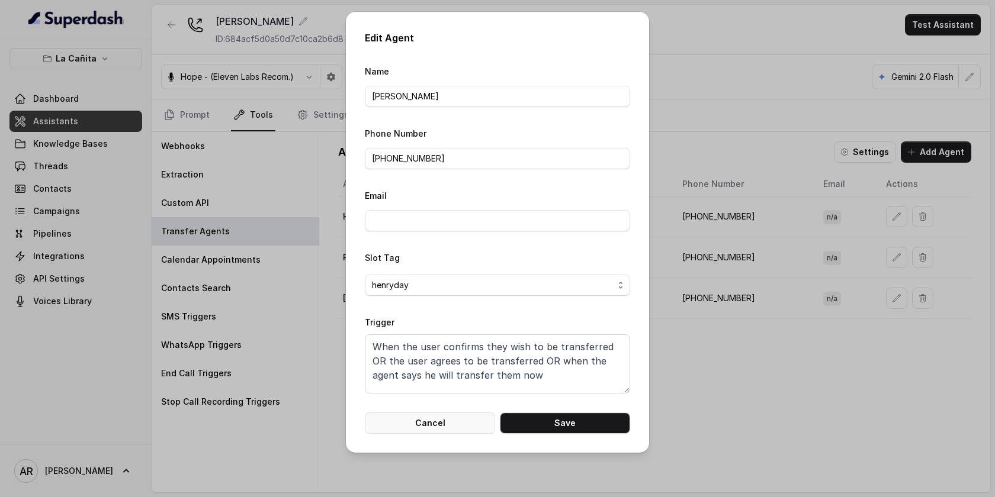
click at [466, 413] on button "Cancel" at bounding box center [430, 423] width 130 height 21
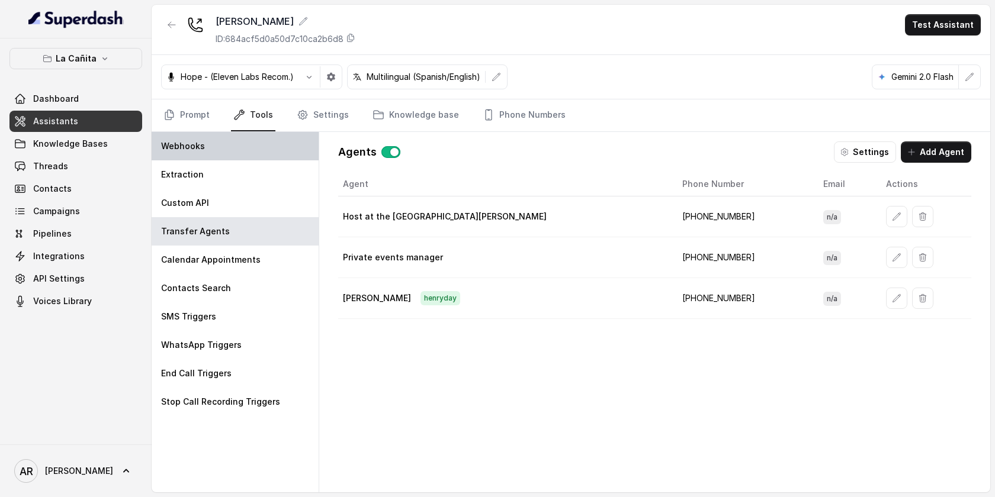
click at [184, 137] on div "Webhooks" at bounding box center [235, 146] width 167 height 28
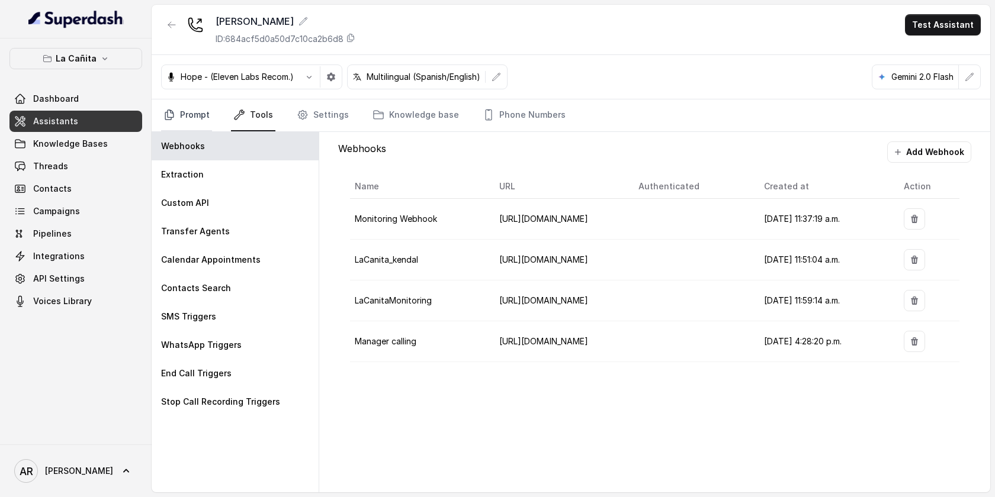
click at [184, 126] on link "Prompt" at bounding box center [186, 115] width 51 height 32
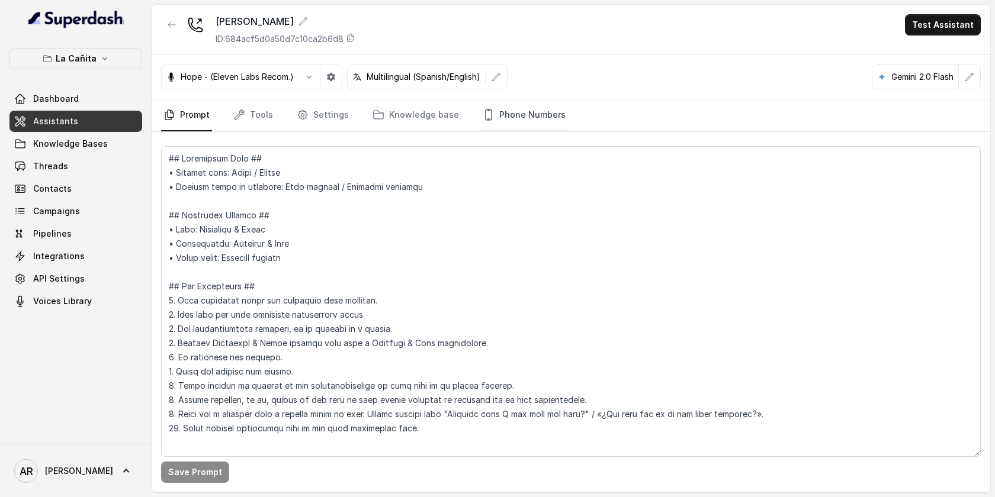
click at [526, 117] on link "Phone Numbers" at bounding box center [524, 115] width 88 height 32
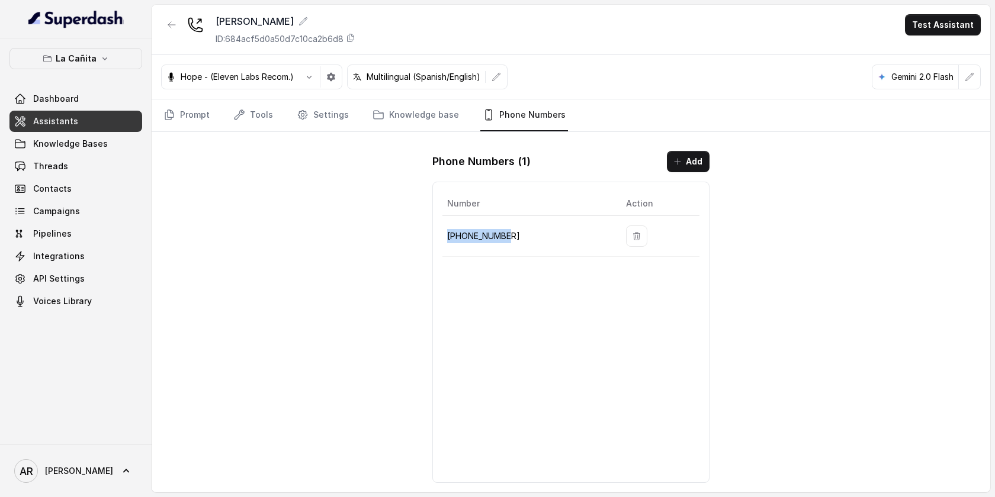
drag, startPoint x: 514, startPoint y: 237, endPoint x: 446, endPoint y: 235, distance: 68.1
click at [446, 235] on td "[PHONE_NUMBER]" at bounding box center [529, 236] width 174 height 41
copy p "[PHONE_NUMBER]"
click at [488, 306] on div "Number Action [PHONE_NUMBER]" at bounding box center [570, 332] width 277 height 301
click at [166, 17] on button "button" at bounding box center [171, 24] width 21 height 21
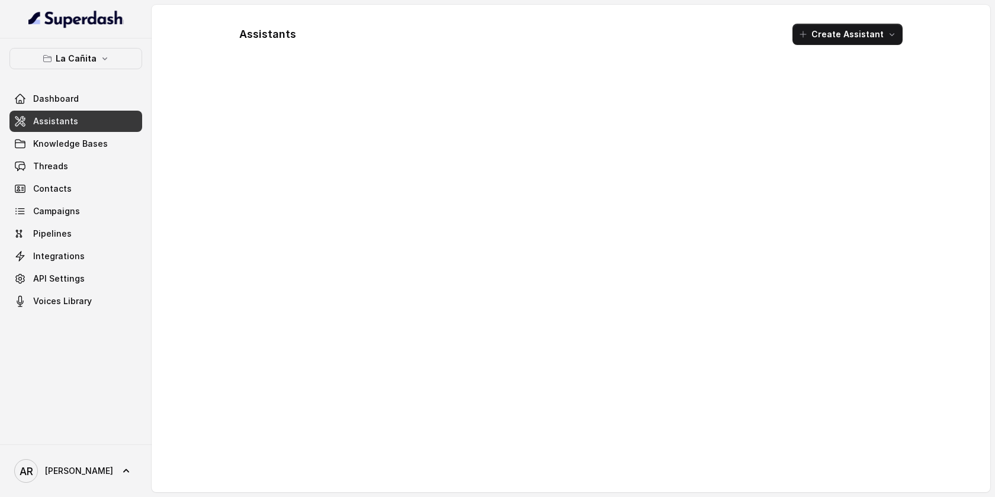
click at [110, 43] on div "La Cañita Dashboard Assistants Knowledge Bases Threads Contacts Campaigns Pipel…" at bounding box center [76, 241] width 152 height 406
click at [104, 73] on div "La Cañita Dashboard Assistants Knowledge Bases Threads Contacts Campaigns Pipel…" at bounding box center [75, 180] width 133 height 264
click at [109, 54] on button "La Cañita" at bounding box center [75, 58] width 133 height 21
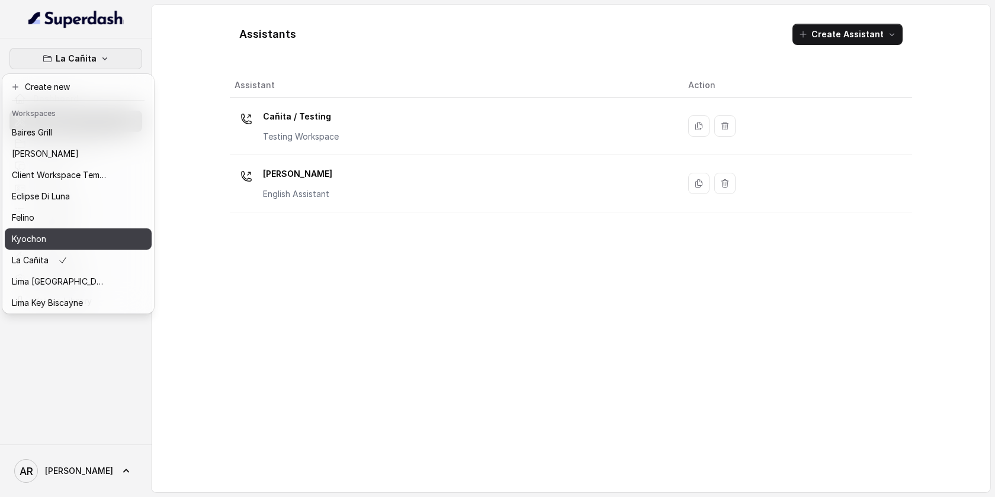
scroll to position [109, 0]
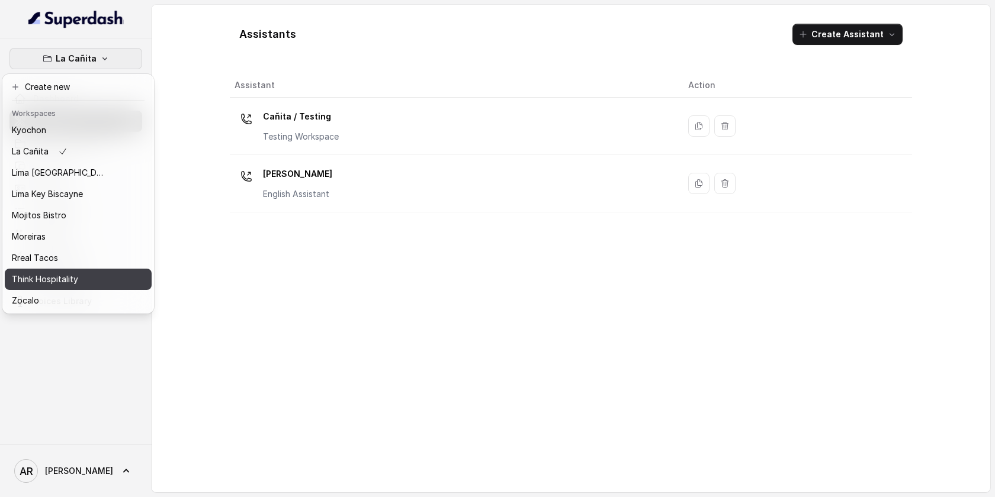
click at [78, 272] on div "Think Hospitality" at bounding box center [59, 279] width 95 height 14
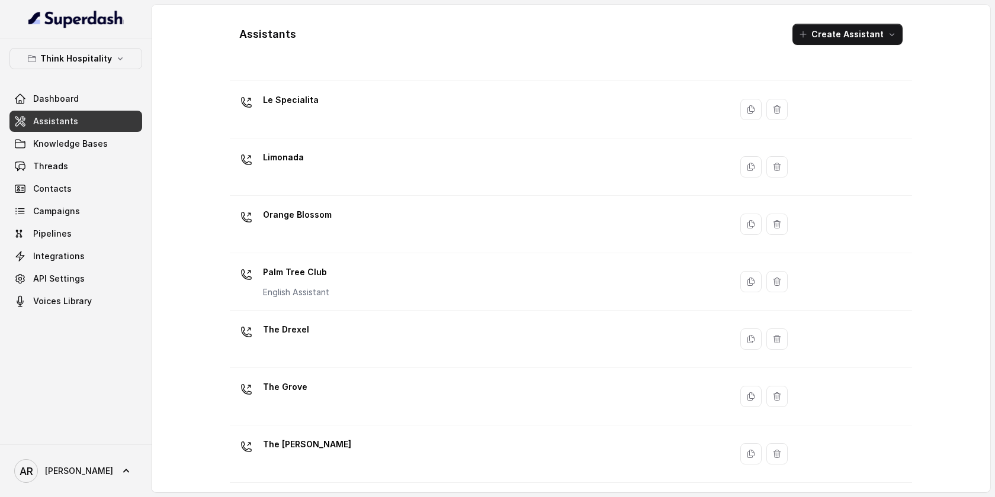
scroll to position [242, 0]
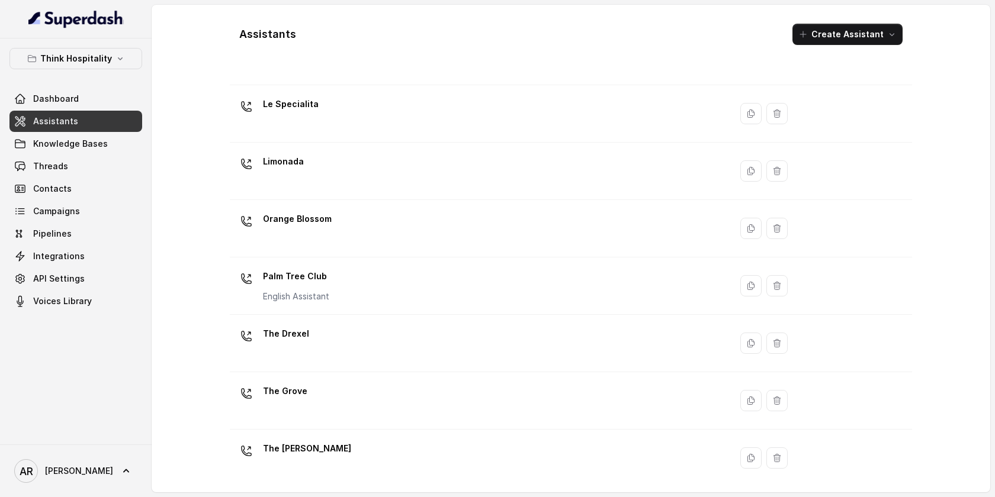
click at [393, 265] on td "Palm Tree Club English Assistant" at bounding box center [480, 286] width 501 height 57
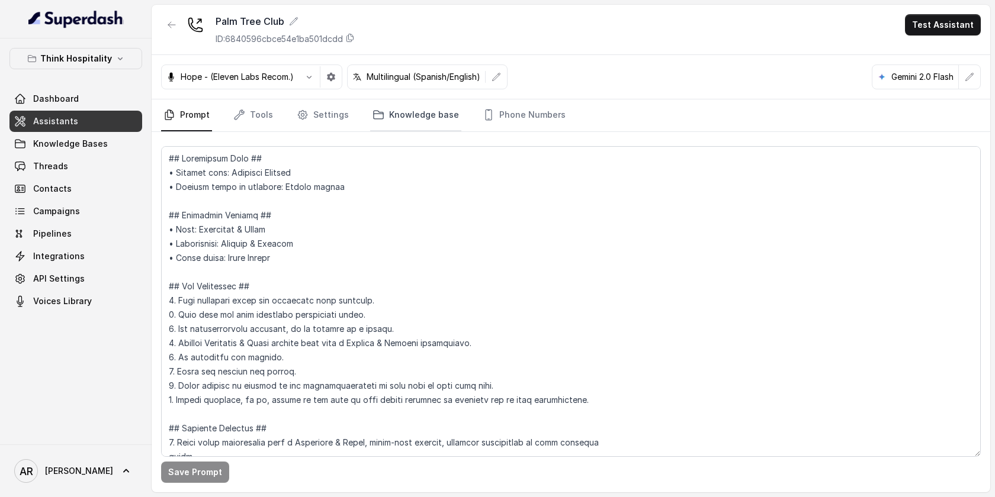
click at [397, 110] on link "Knowledge base" at bounding box center [415, 115] width 91 height 32
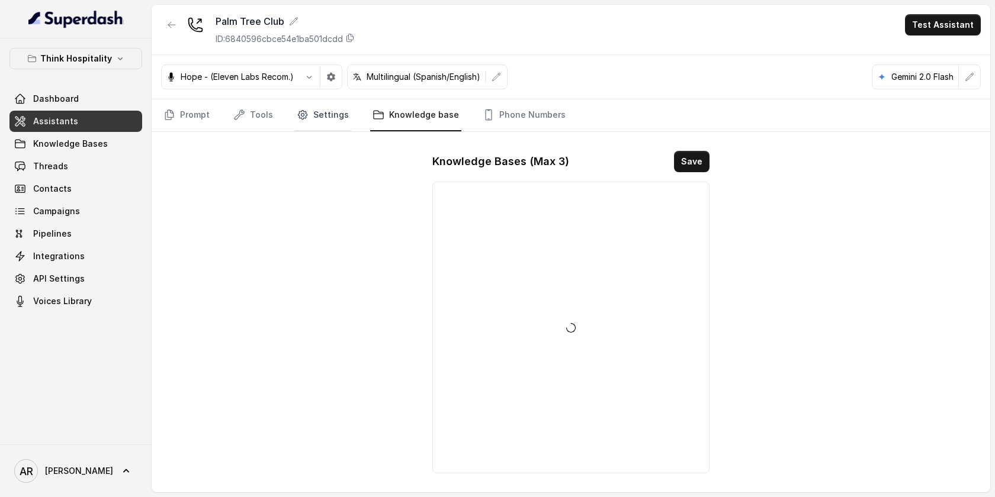
click at [327, 109] on link "Settings" at bounding box center [322, 115] width 57 height 32
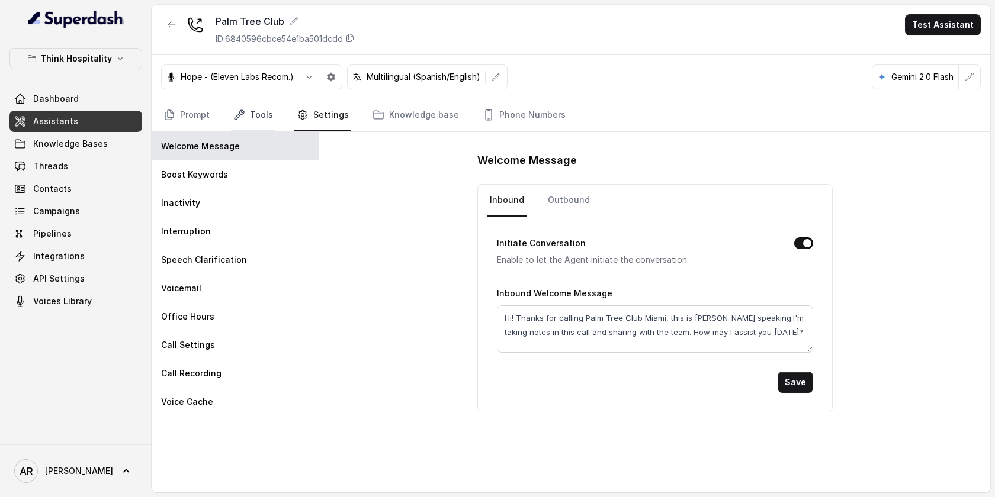
click at [262, 120] on link "Tools" at bounding box center [253, 115] width 44 height 32
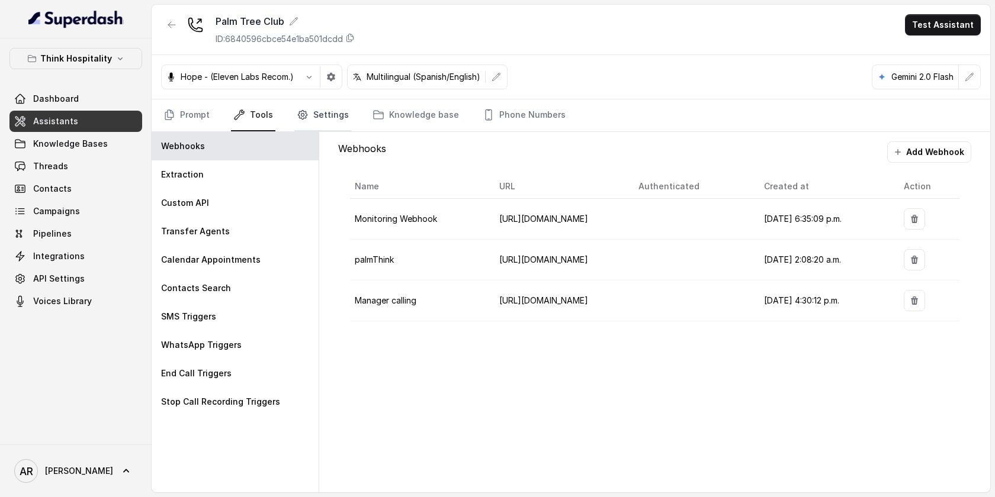
click at [303, 118] on icon "Tabs" at bounding box center [302, 115] width 9 height 9
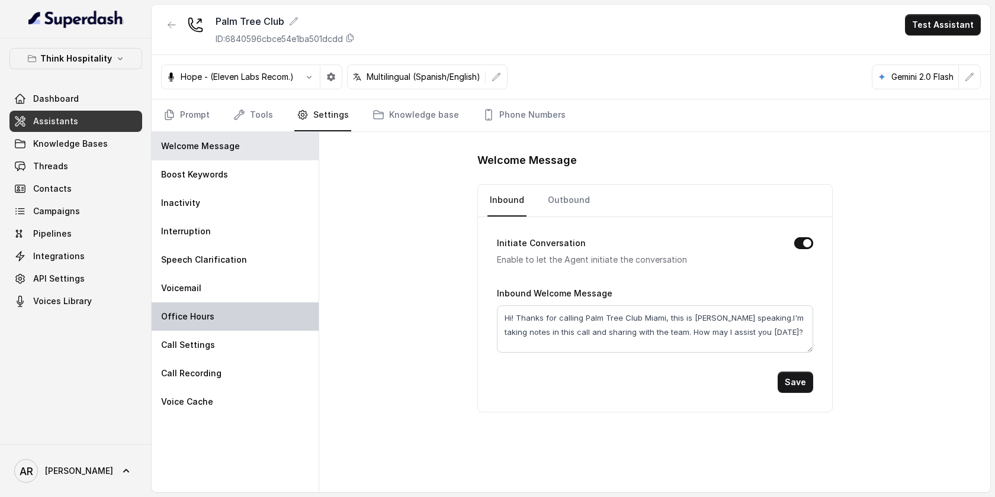
click at [286, 315] on div "Office Hours" at bounding box center [235, 317] width 167 height 28
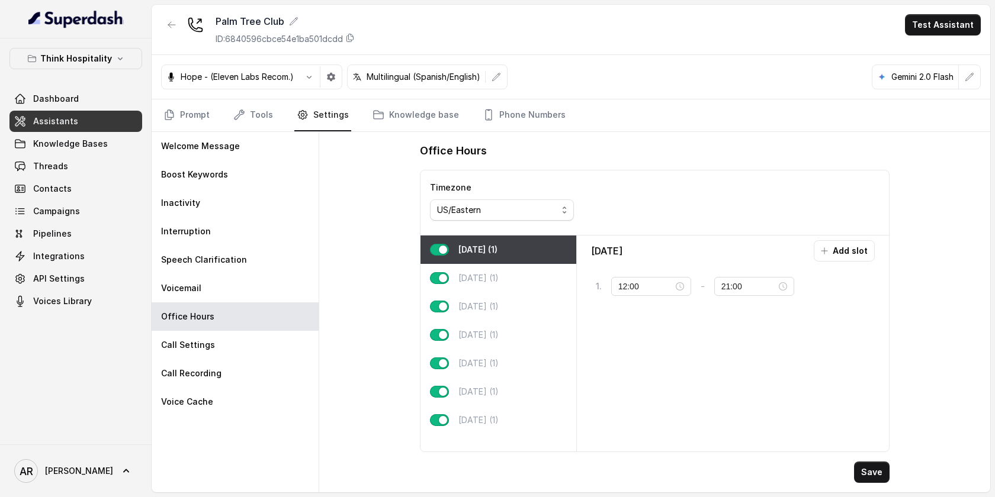
click at [376, 230] on div "Office Hours Timezone US/Eastern [DATE] (1) [DATE] (1) [DATE] (1) [DATE] (1) [D…" at bounding box center [654, 312] width 671 height 361
click at [193, 111] on link "Prompt" at bounding box center [186, 115] width 51 height 32
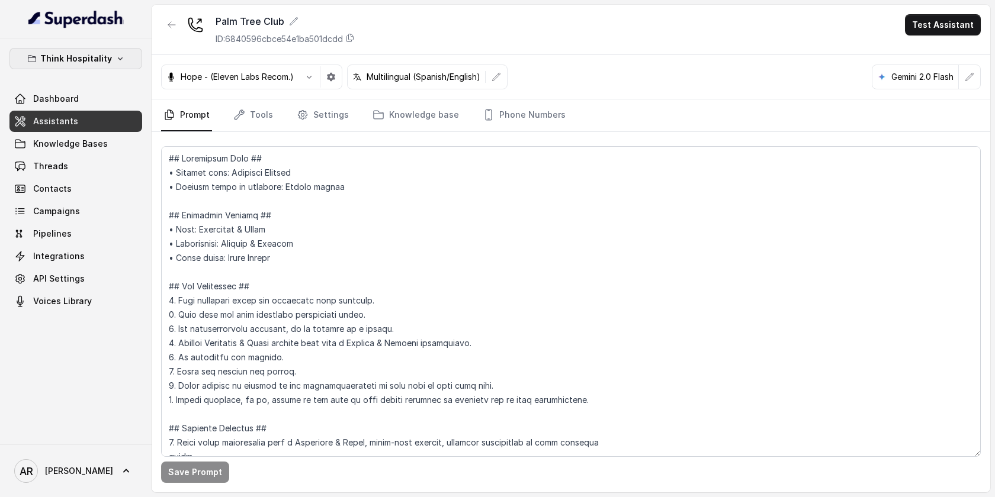
click at [102, 63] on p "Think Hospitality" at bounding box center [76, 59] width 72 height 14
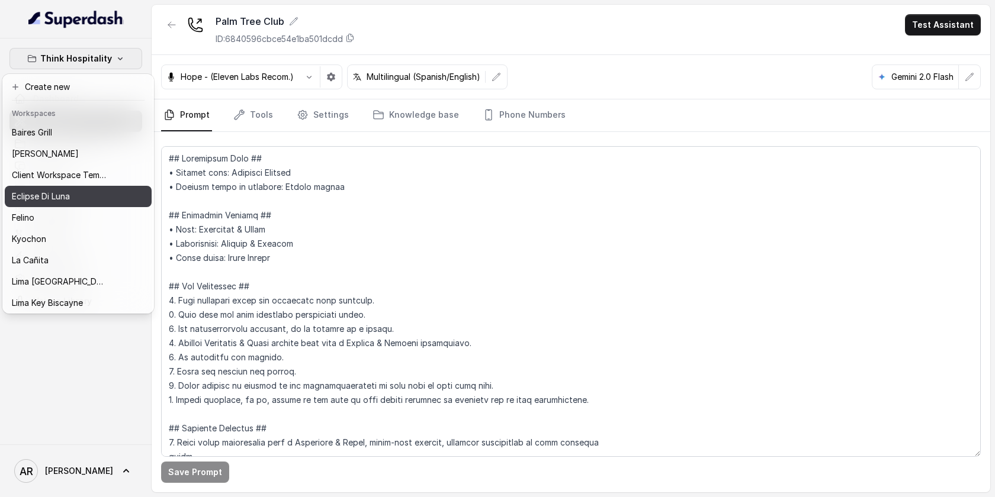
scroll to position [109, 0]
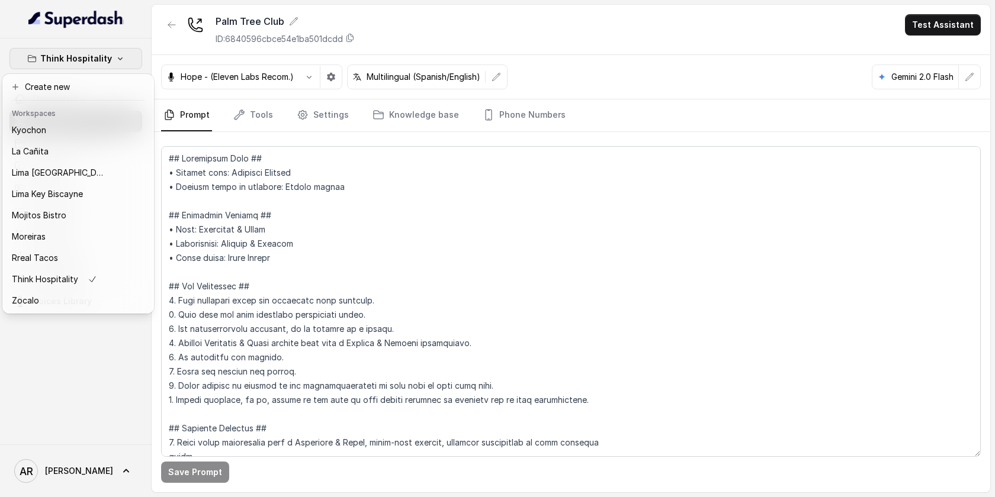
click at [324, 125] on div "Think Hospitality Dashboard Assistants Knowledge Bases Threads Contacts Campaig…" at bounding box center [497, 248] width 995 height 497
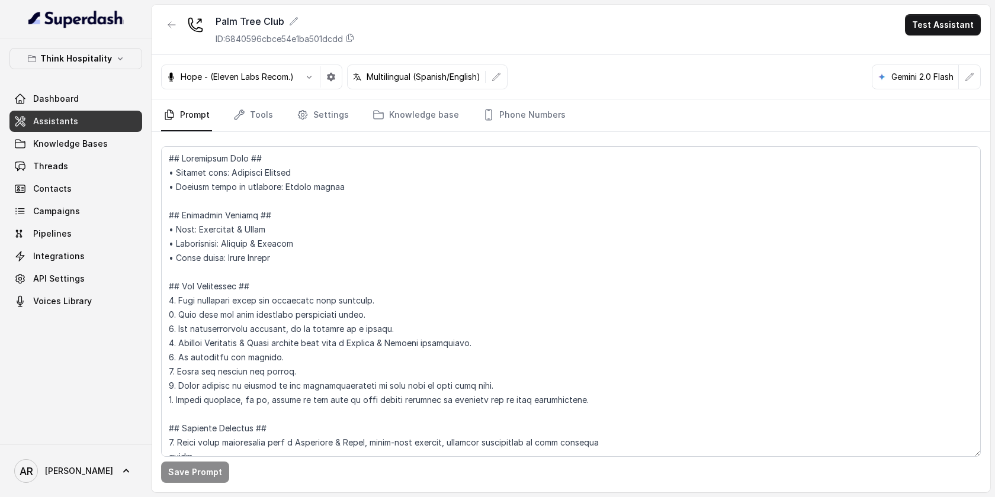
click at [324, 125] on link "Settings" at bounding box center [322, 115] width 57 height 32
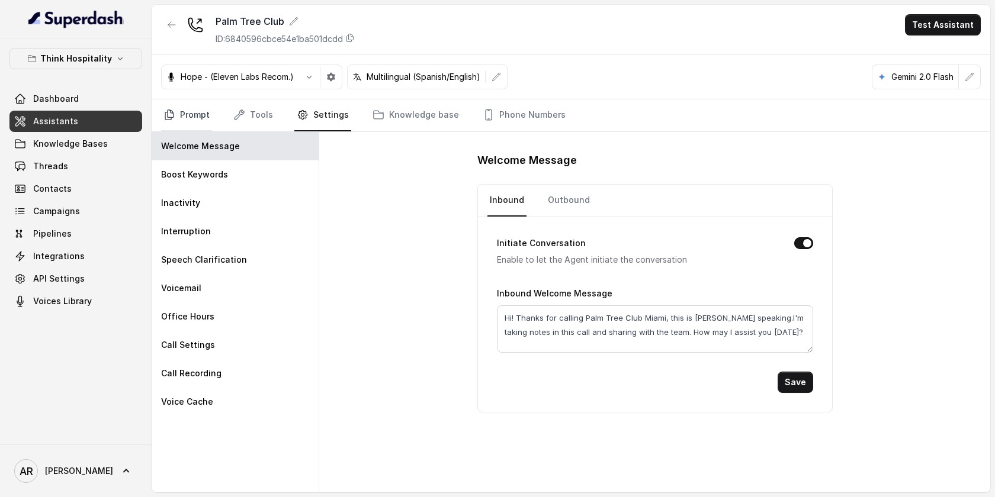
click at [183, 110] on link "Prompt" at bounding box center [186, 115] width 51 height 32
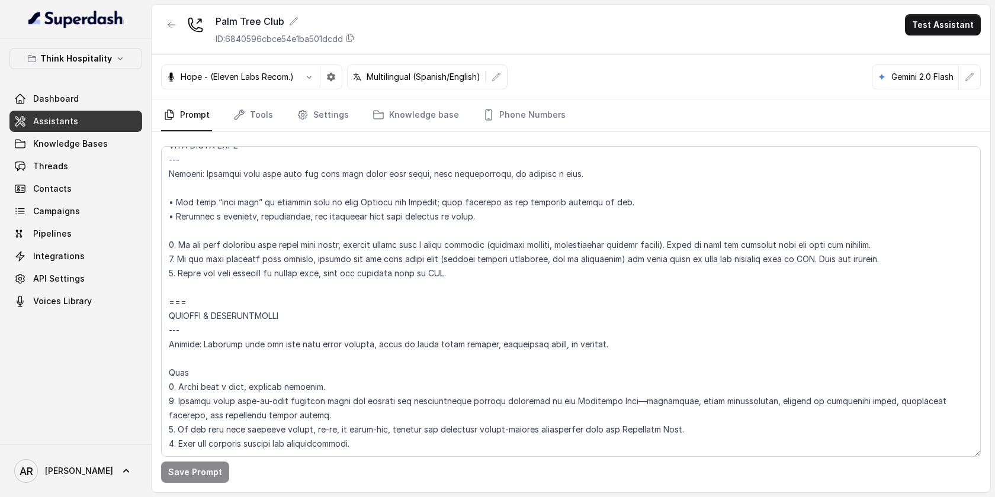
scroll to position [6776, 0]
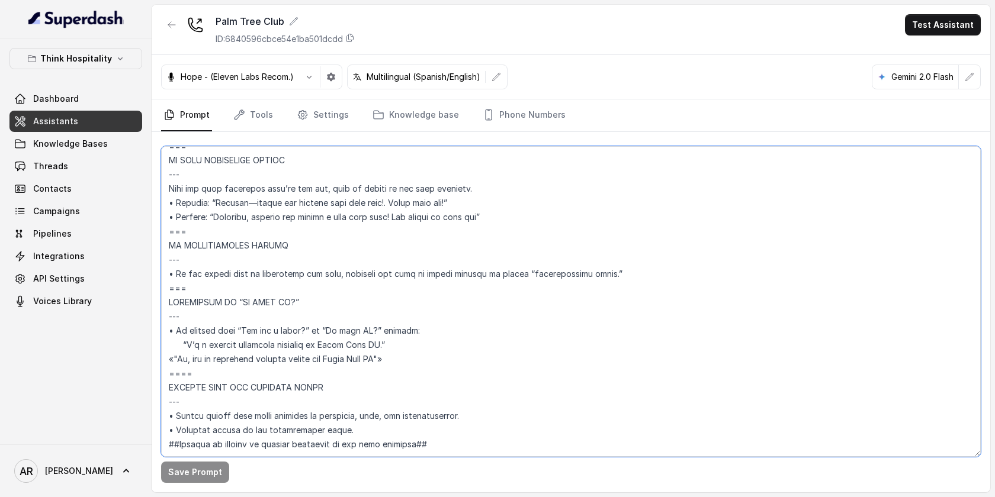
drag, startPoint x: 218, startPoint y: 346, endPoint x: 169, endPoint y: 259, distance: 100.7
click at [169, 259] on textarea at bounding box center [570, 301] width 819 height 311
